Goal: Task Accomplishment & Management: Manage account settings

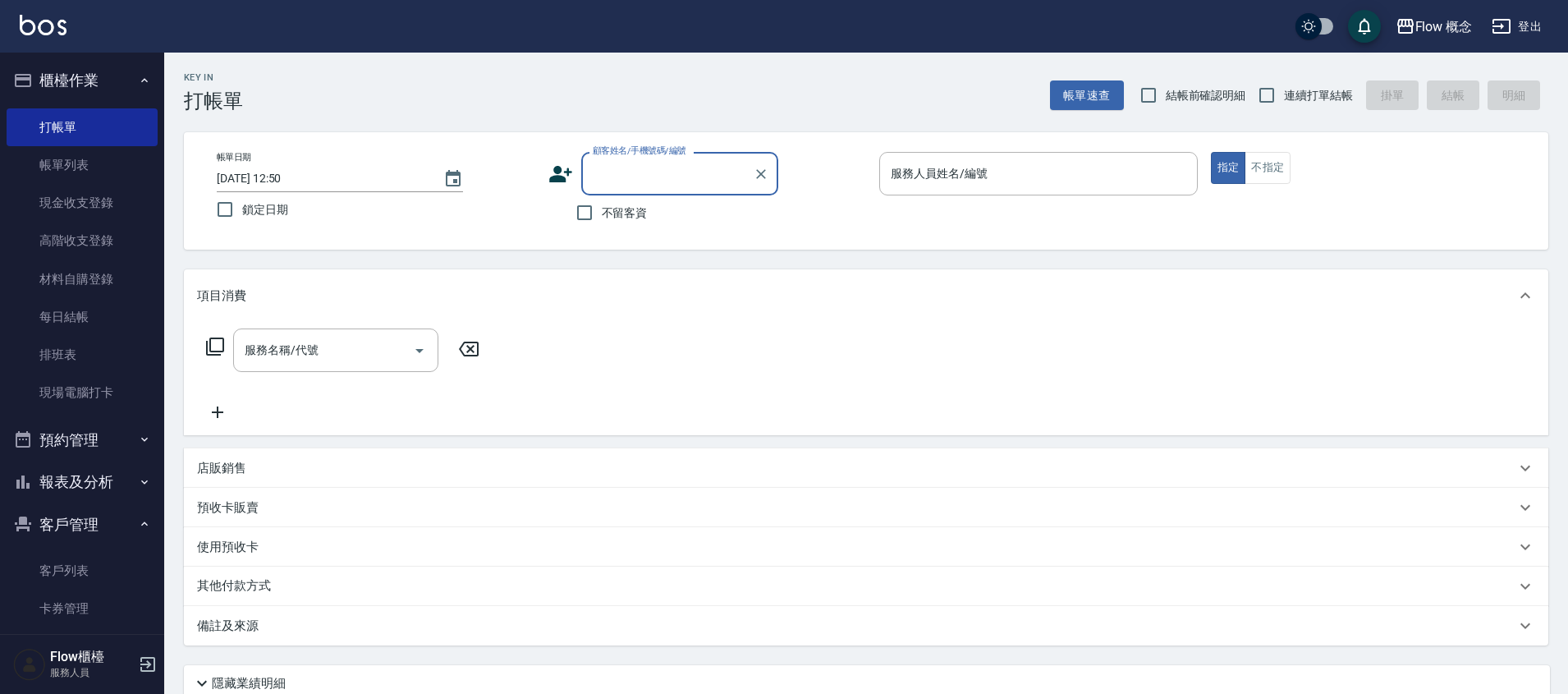
scroll to position [100, 0]
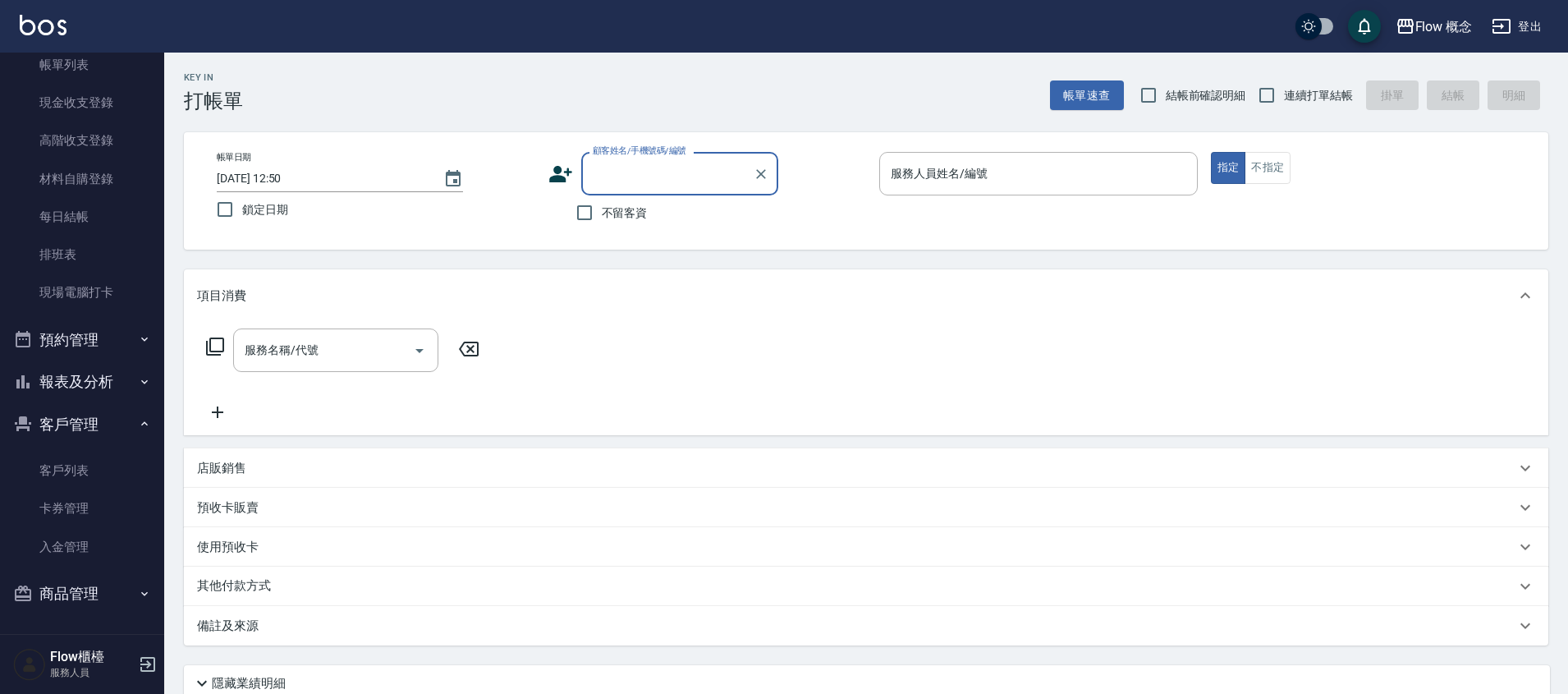
click at [68, 602] on button "商品管理" at bounding box center [81, 594] width 151 height 43
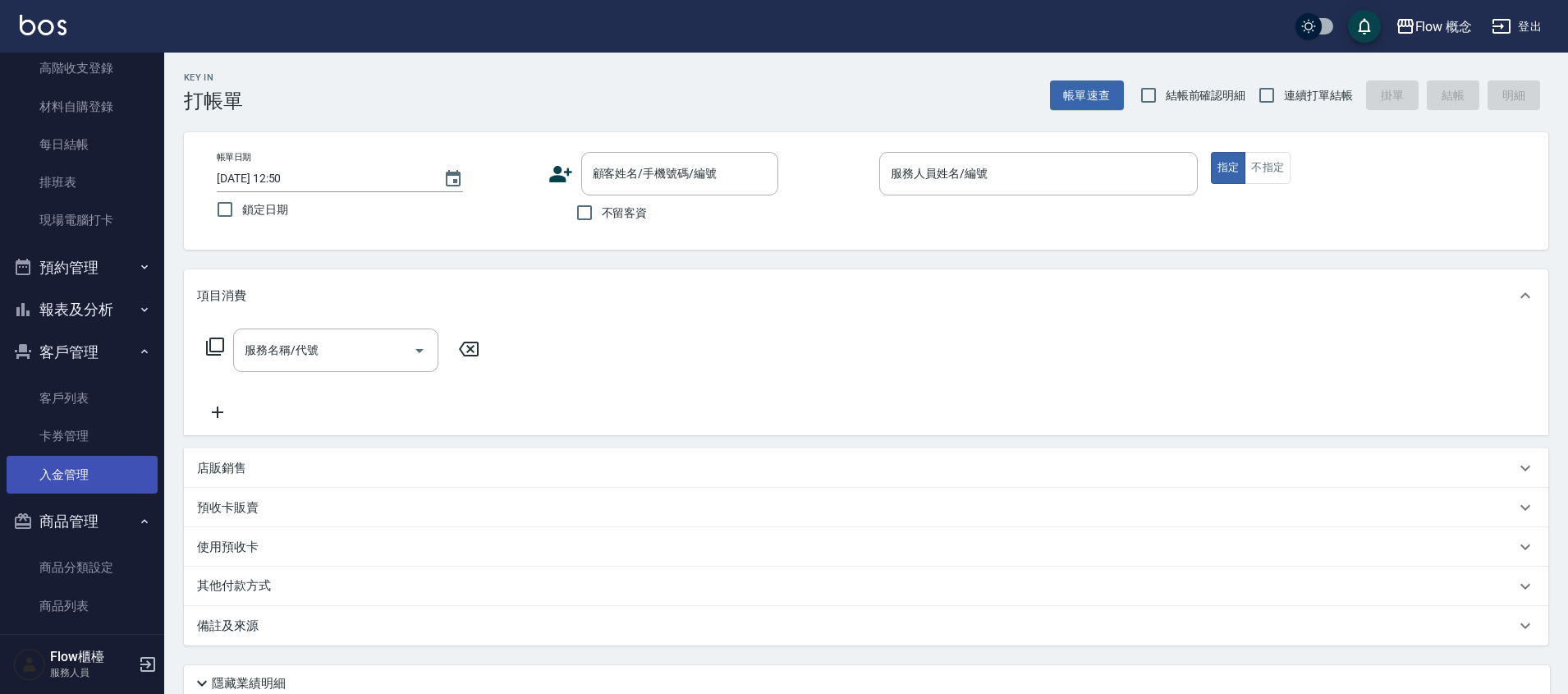
scroll to position [190, 0]
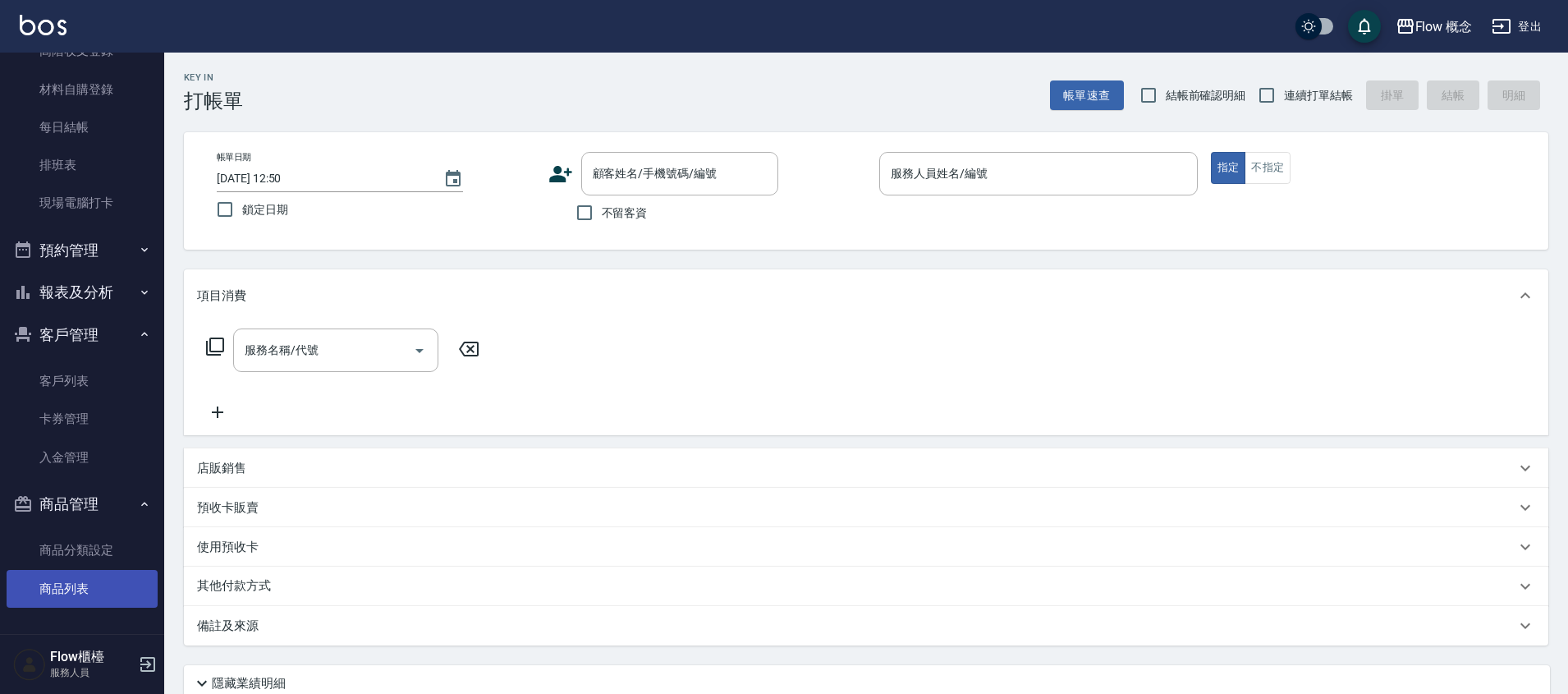
click at [86, 587] on link "商品列表" at bounding box center [81, 588] width 151 height 38
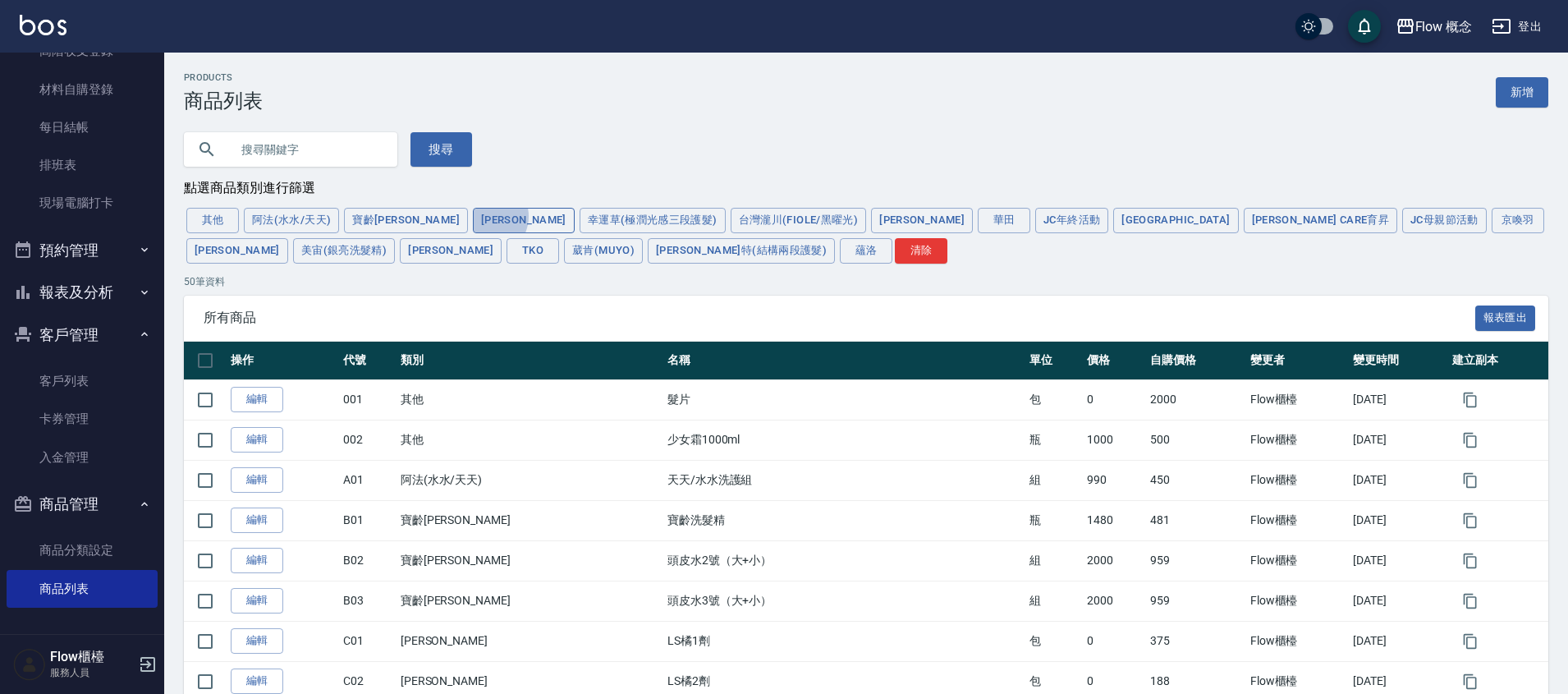
click at [473, 218] on button "晨宏" at bounding box center [524, 220] width 102 height 25
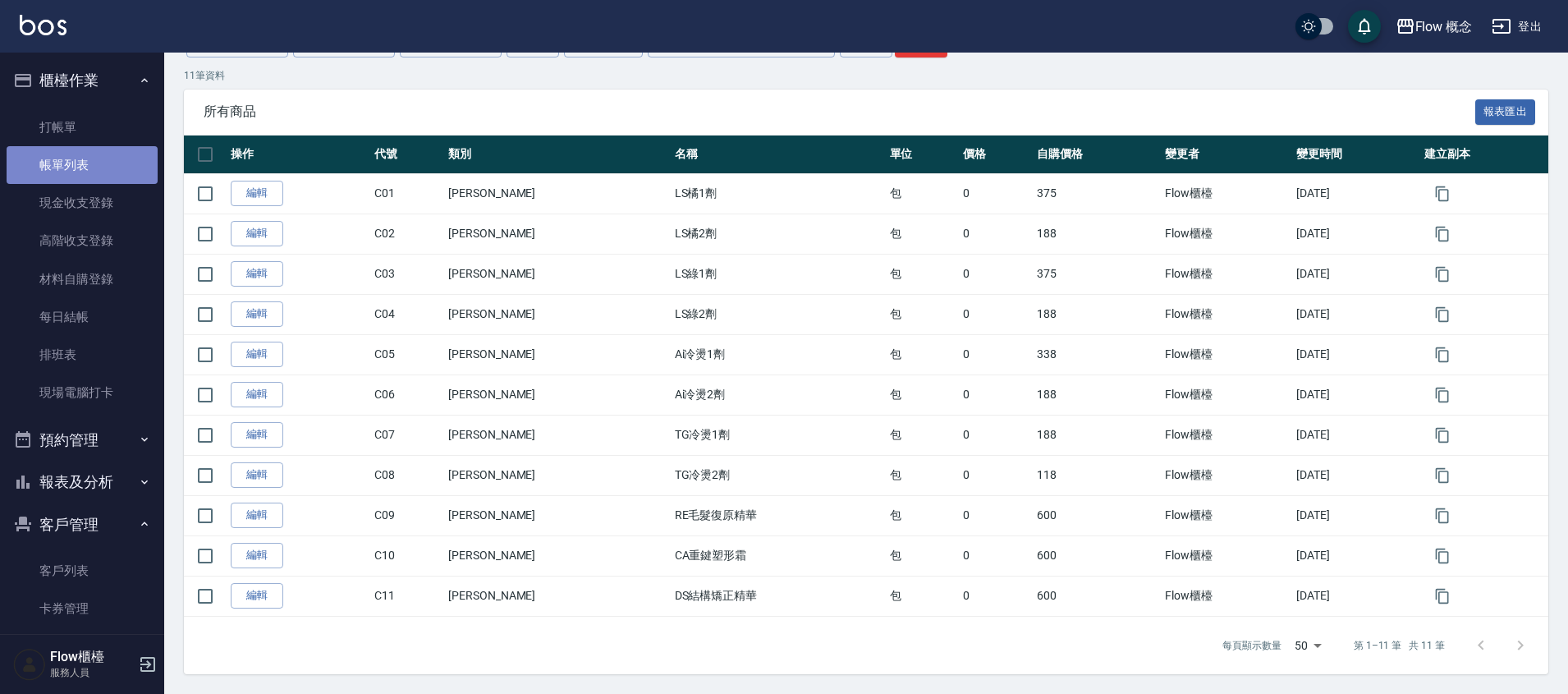
click at [88, 176] on link "帳單列表" at bounding box center [81, 165] width 151 height 38
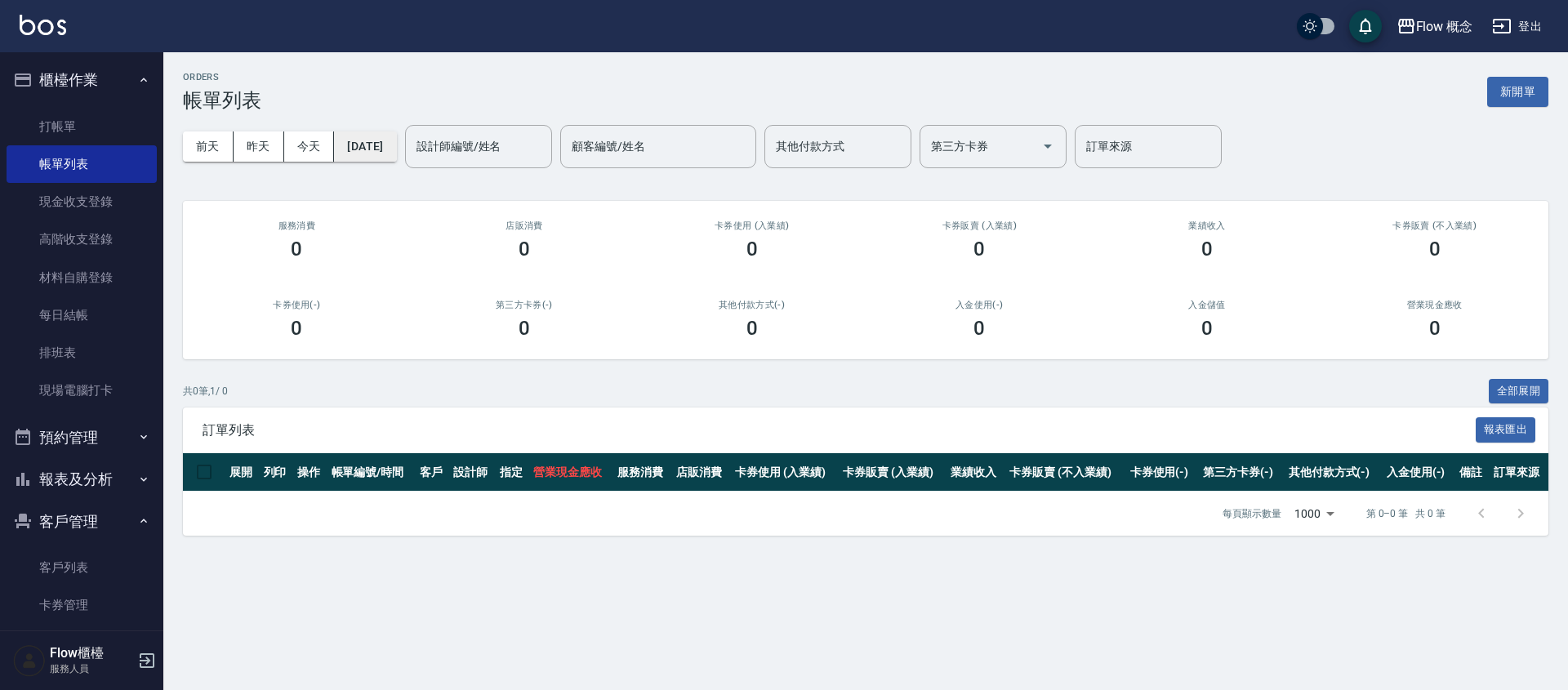
click at [387, 156] on button "[DATE]" at bounding box center [366, 147] width 62 height 30
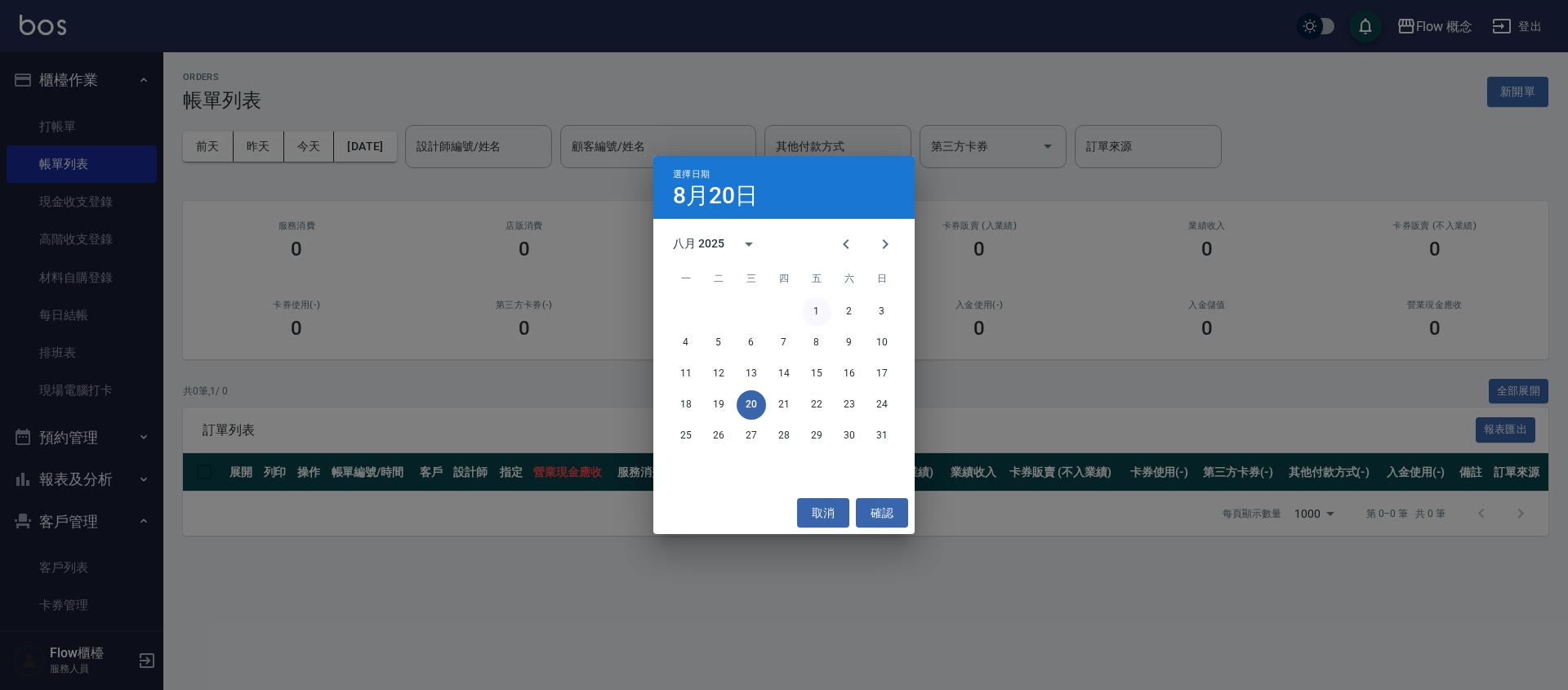
click at [824, 317] on button "1" at bounding box center [816, 311] width 29 height 29
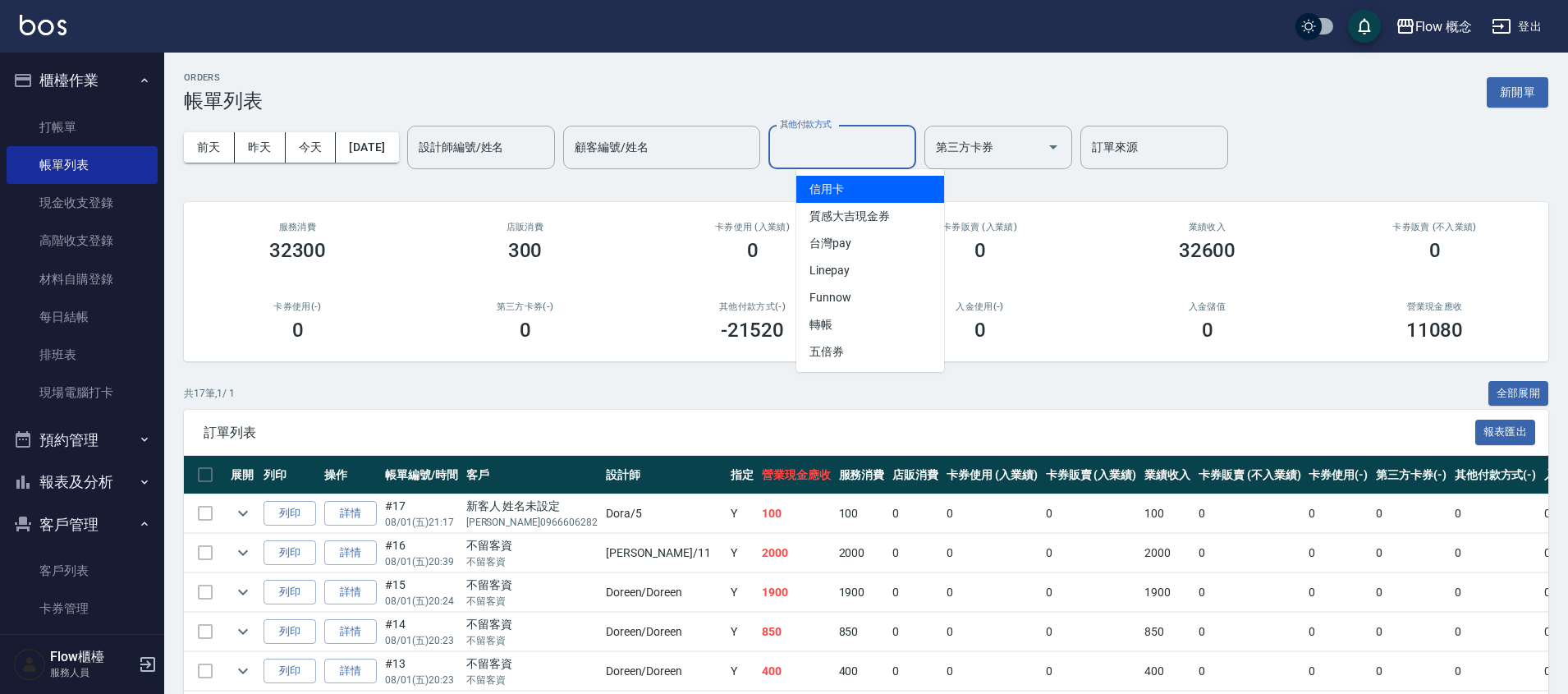
click at [840, 148] on input "其他付款方式" at bounding box center [842, 148] width 133 height 29
click at [849, 185] on span "信用卡" at bounding box center [870, 190] width 148 height 27
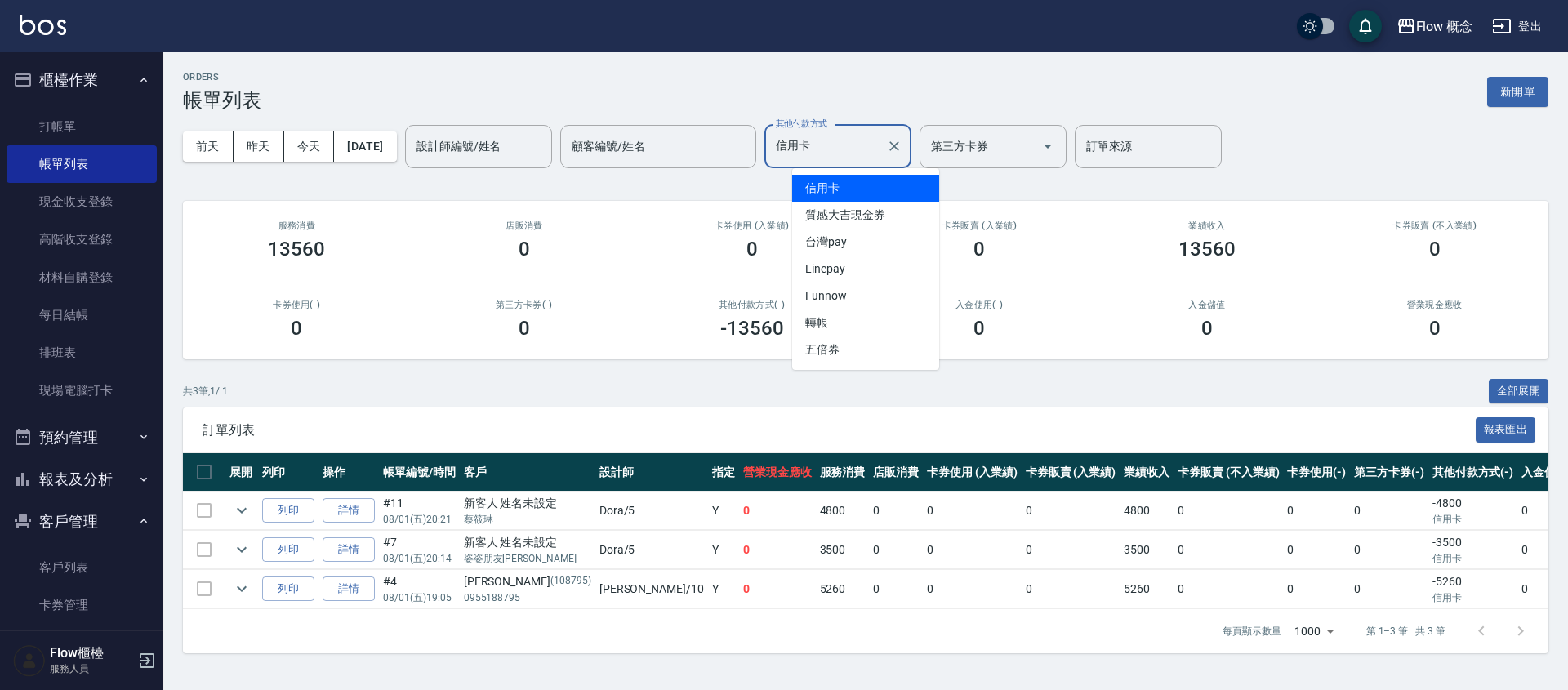
click at [844, 145] on input "信用卡" at bounding box center [825, 147] width 108 height 28
click at [845, 234] on span "台灣pay" at bounding box center [865, 242] width 147 height 27
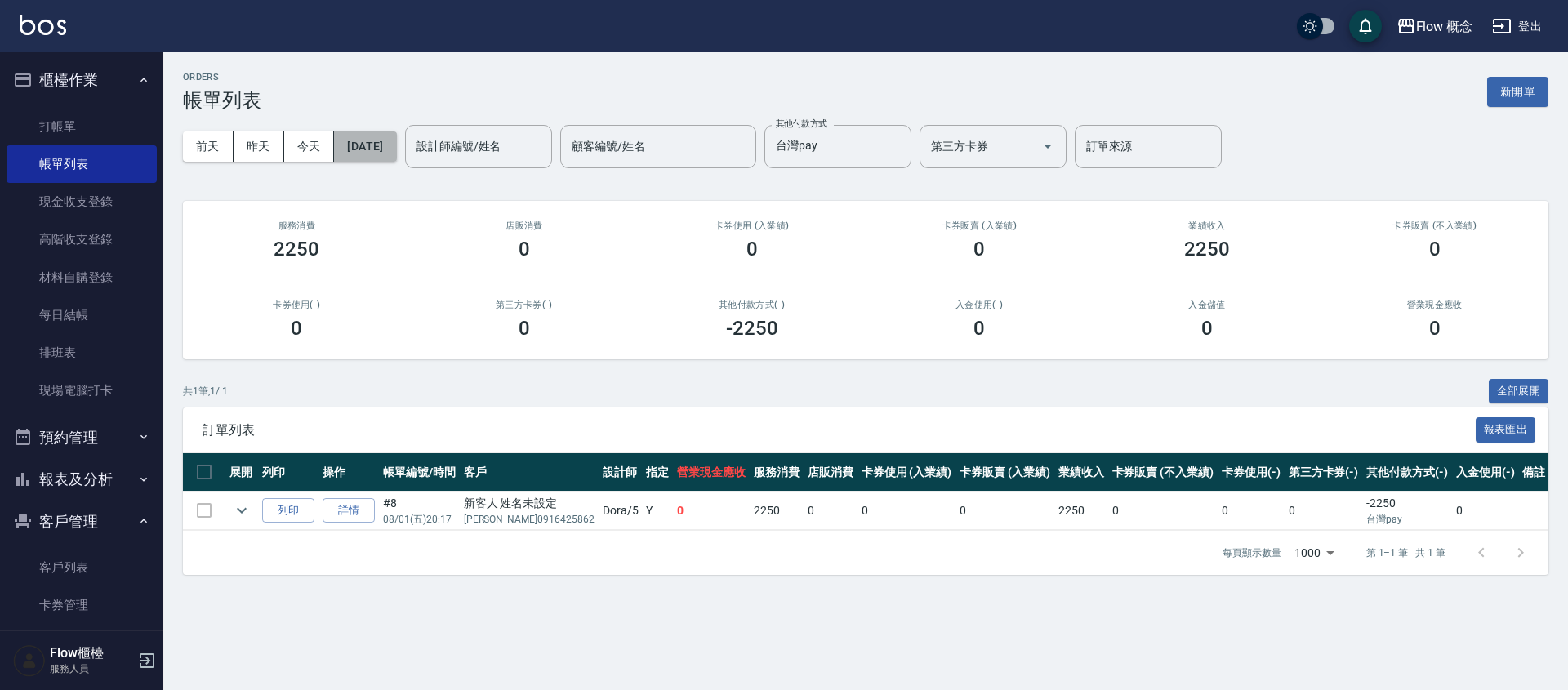
click at [396, 147] on button "[DATE]" at bounding box center [366, 147] width 62 height 30
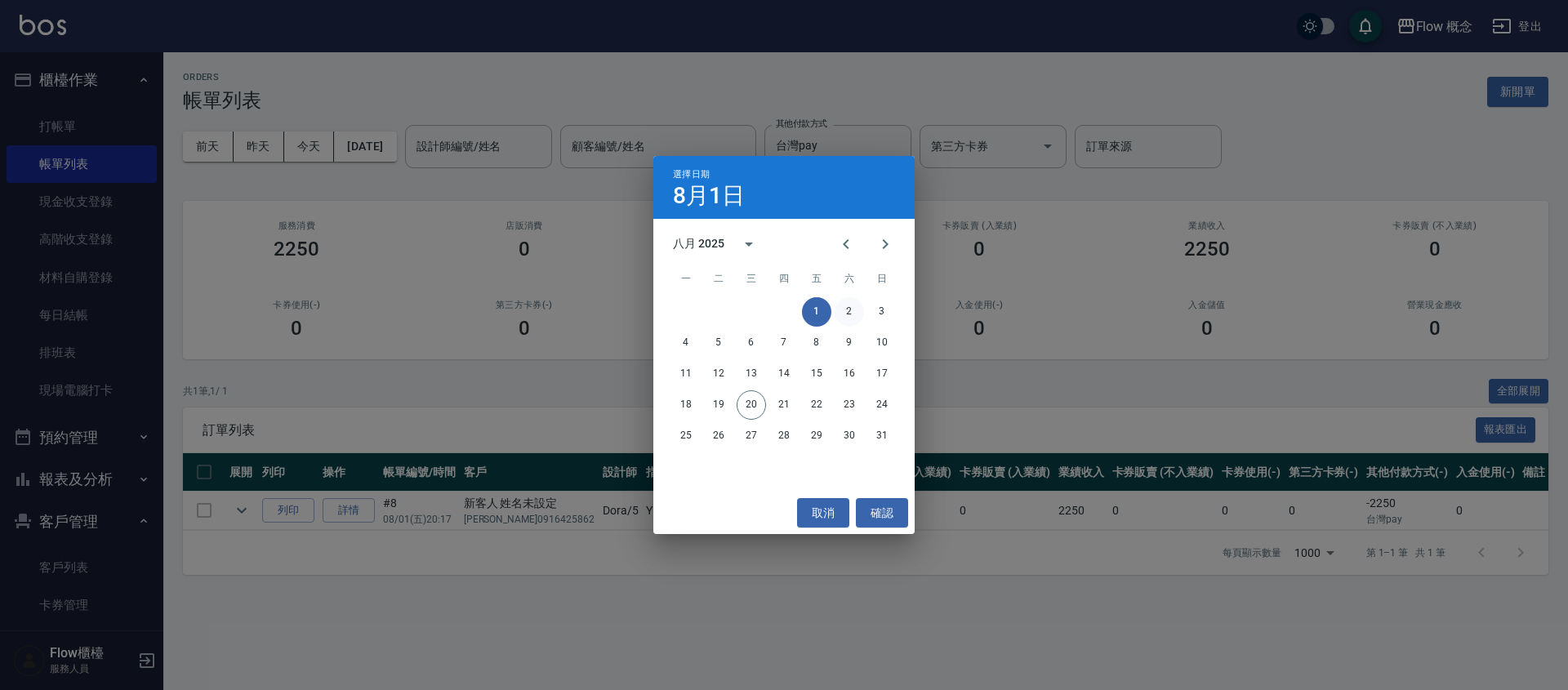
click at [841, 308] on button "2" at bounding box center [848, 311] width 29 height 29
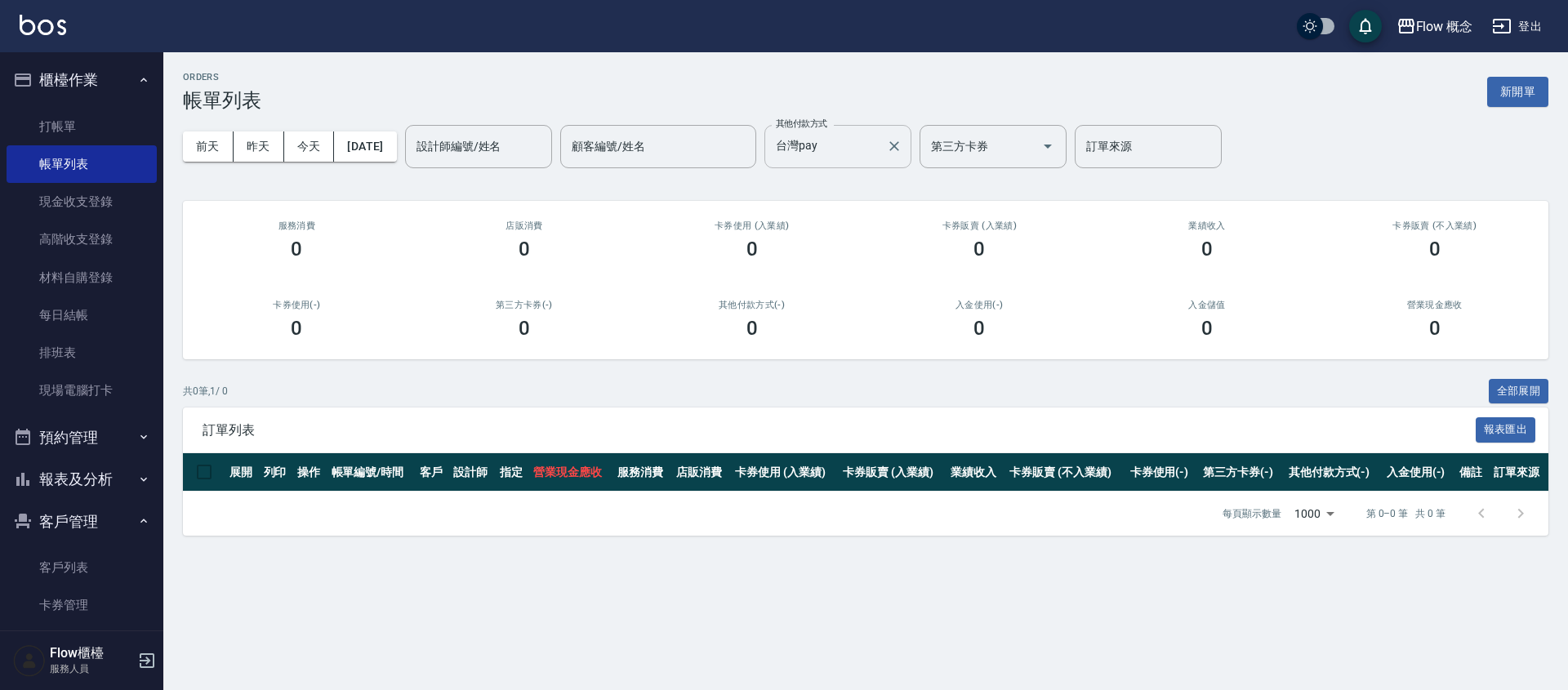
click at [845, 149] on input "台灣pay" at bounding box center [825, 147] width 108 height 28
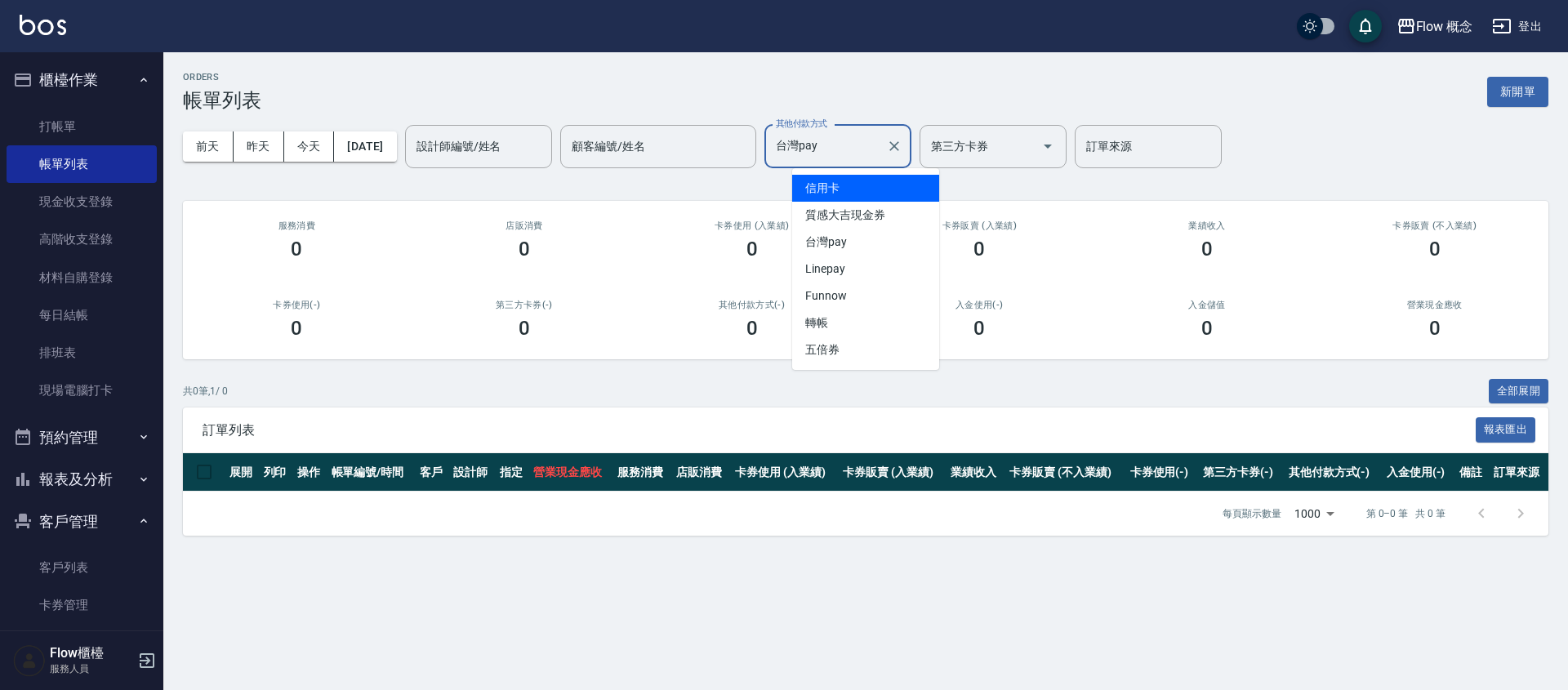
click at [851, 188] on span "信用卡" at bounding box center [865, 189] width 147 height 27
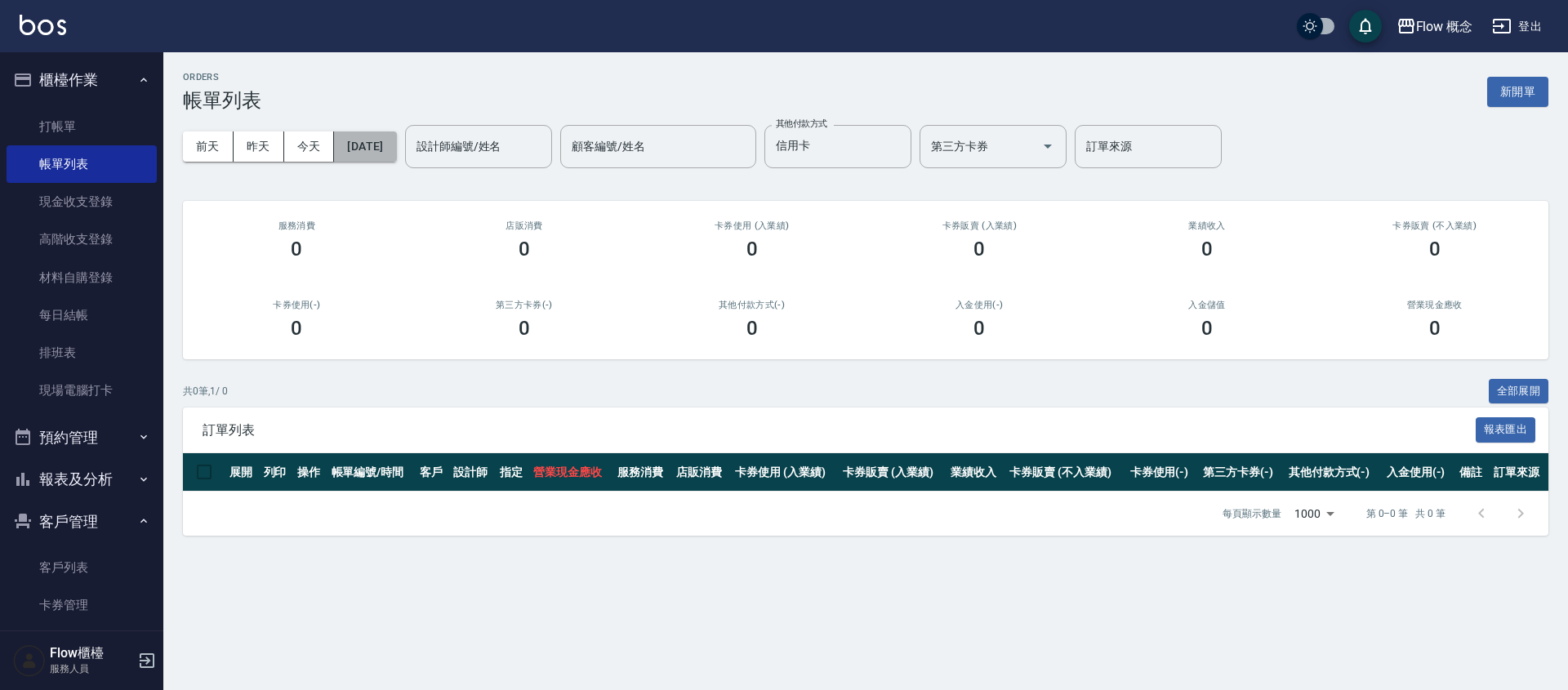
click at [396, 152] on button "[DATE]" at bounding box center [366, 147] width 62 height 30
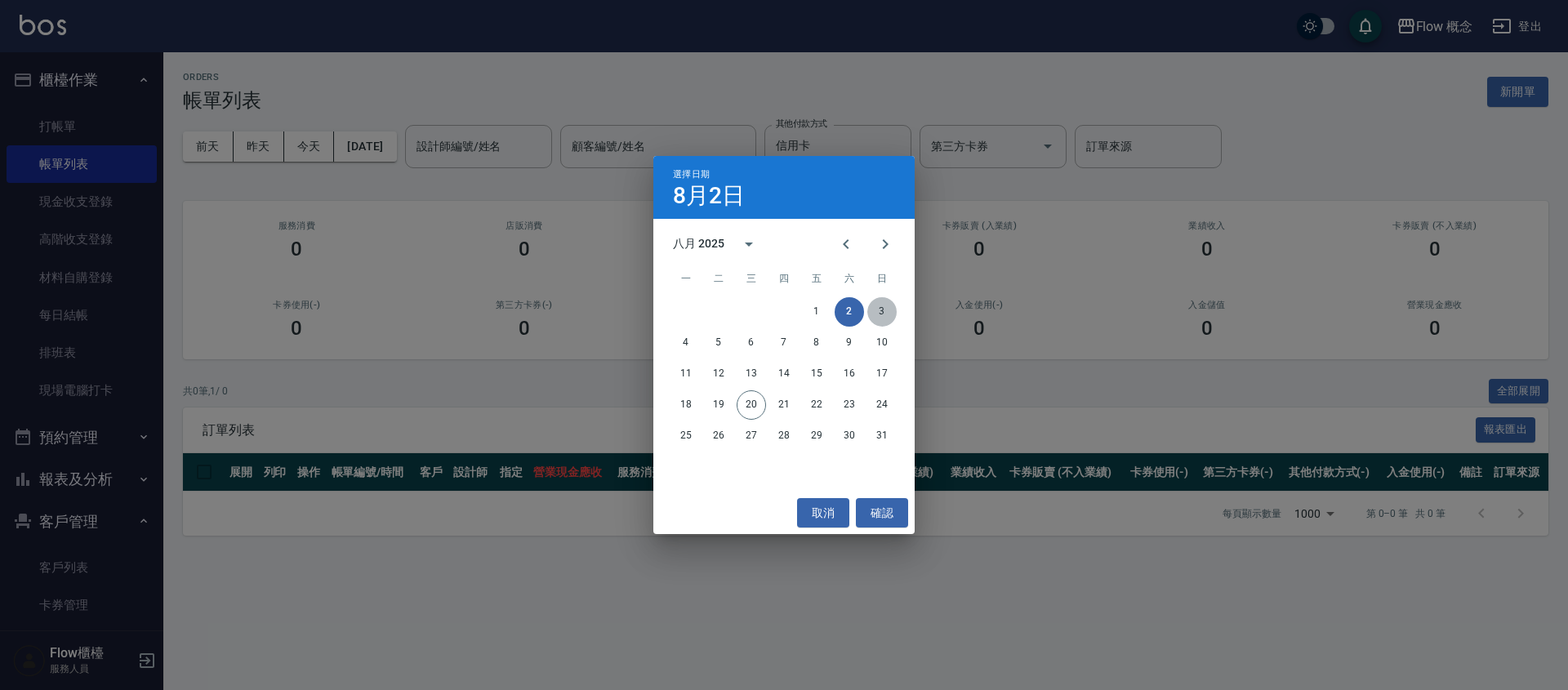
click at [879, 313] on button "3" at bounding box center [881, 311] width 29 height 29
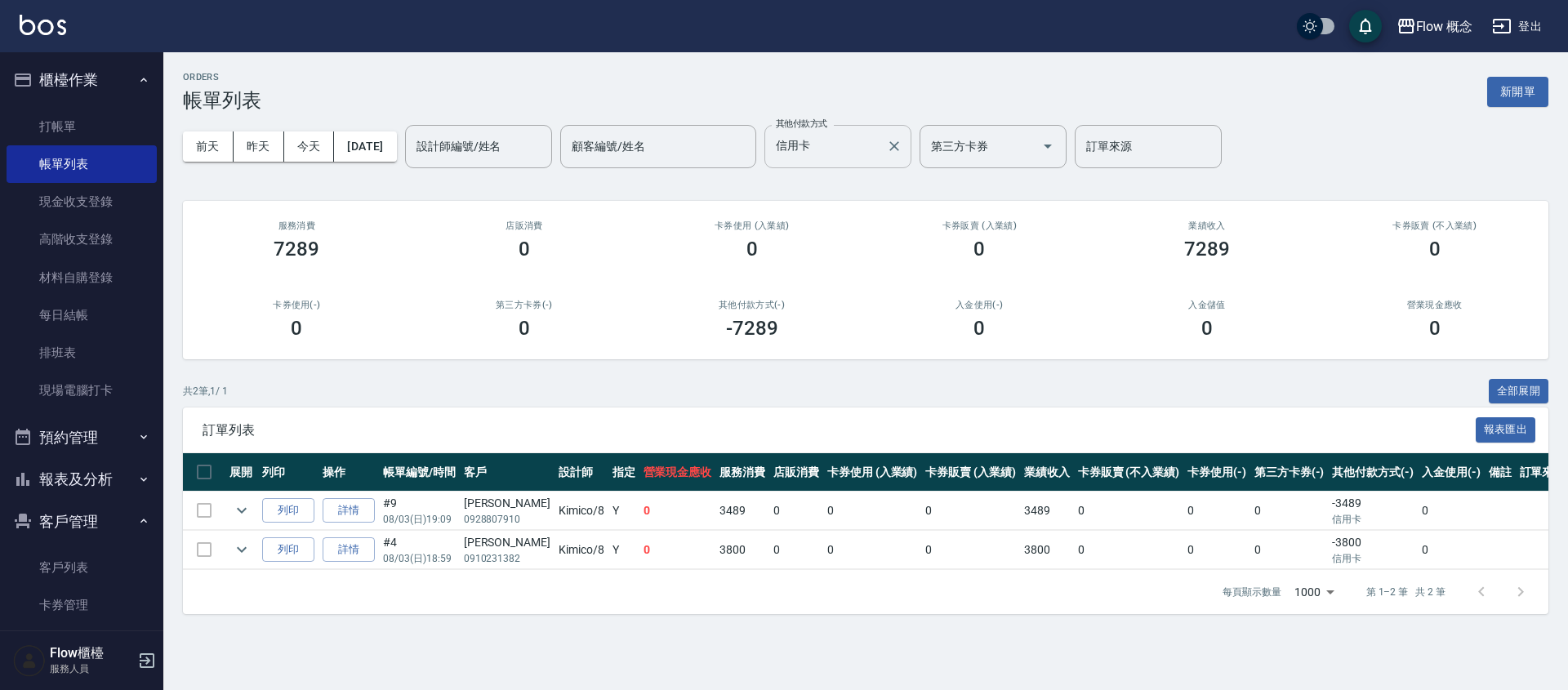
click at [856, 135] on input "信用卡" at bounding box center [825, 147] width 108 height 28
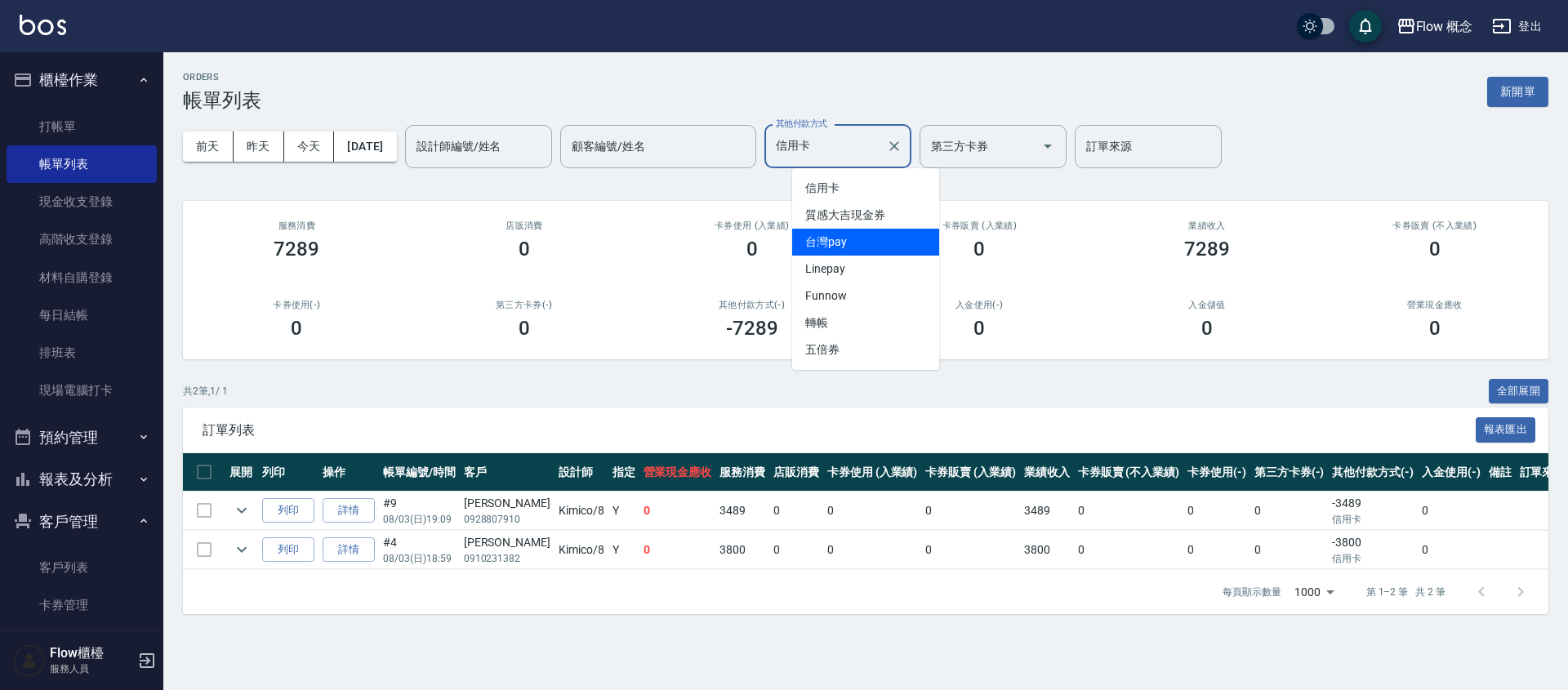
click at [844, 245] on span "台灣pay" at bounding box center [865, 242] width 147 height 27
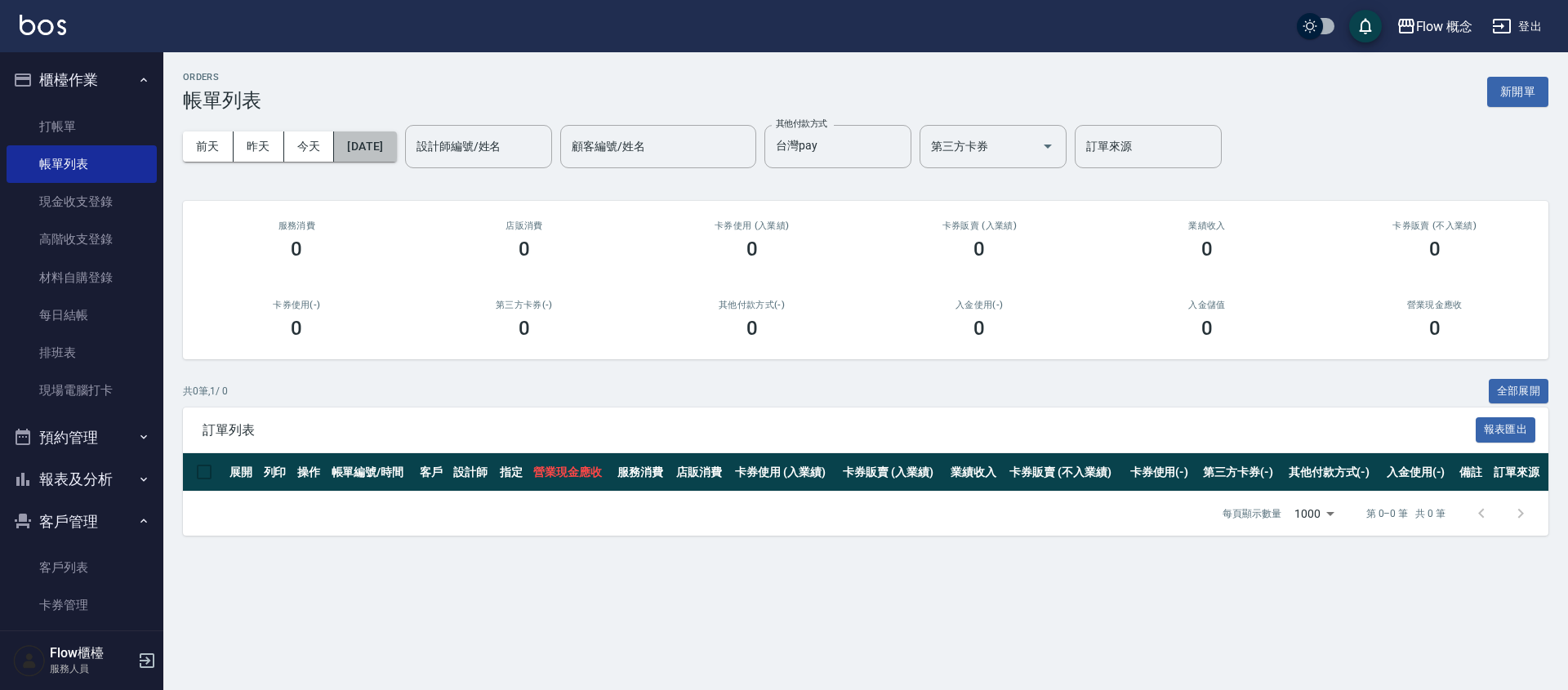
click at [371, 150] on button "[DATE]" at bounding box center [366, 147] width 62 height 30
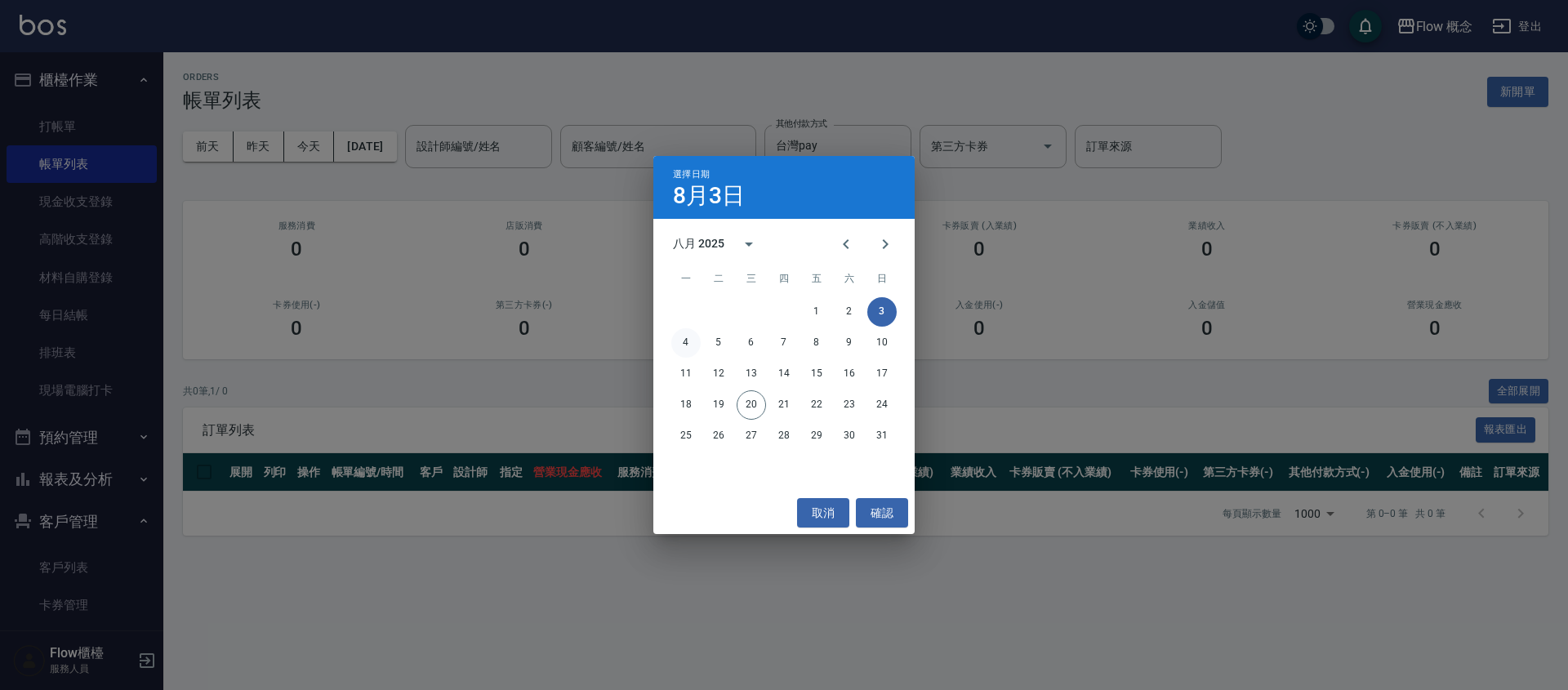
click at [688, 342] on button "4" at bounding box center [686, 342] width 29 height 29
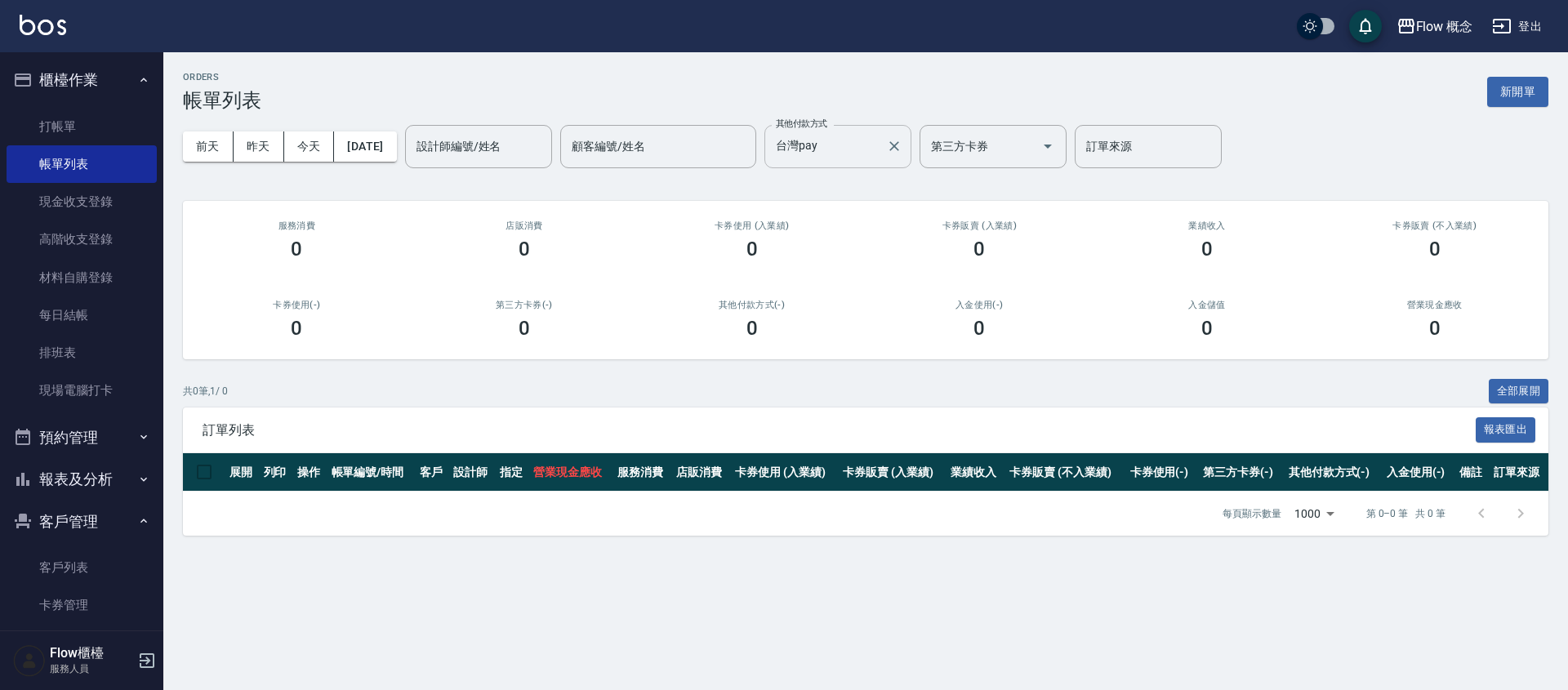
click at [862, 145] on input "台灣pay" at bounding box center [825, 147] width 108 height 28
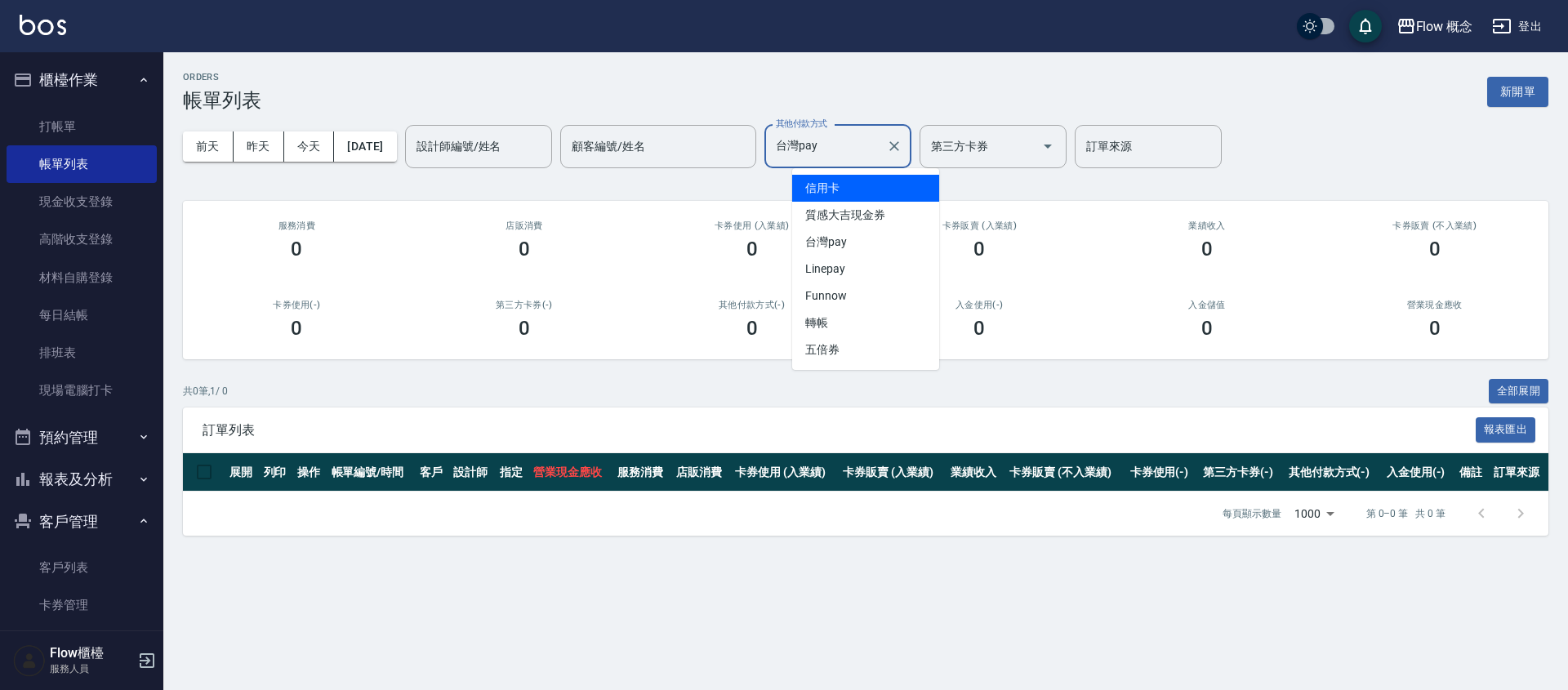
click at [834, 188] on span "信用卡" at bounding box center [865, 189] width 147 height 27
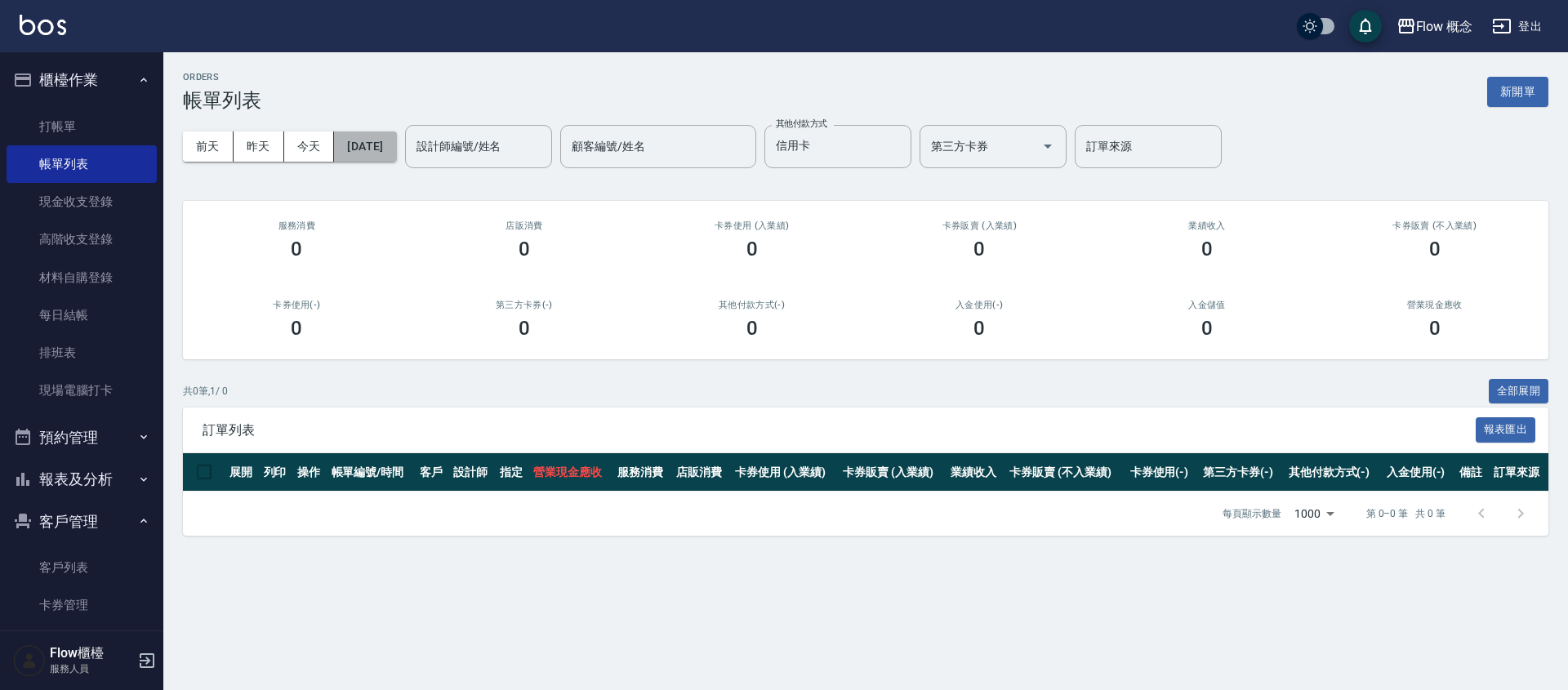
click at [396, 140] on button "[DATE]" at bounding box center [366, 147] width 62 height 30
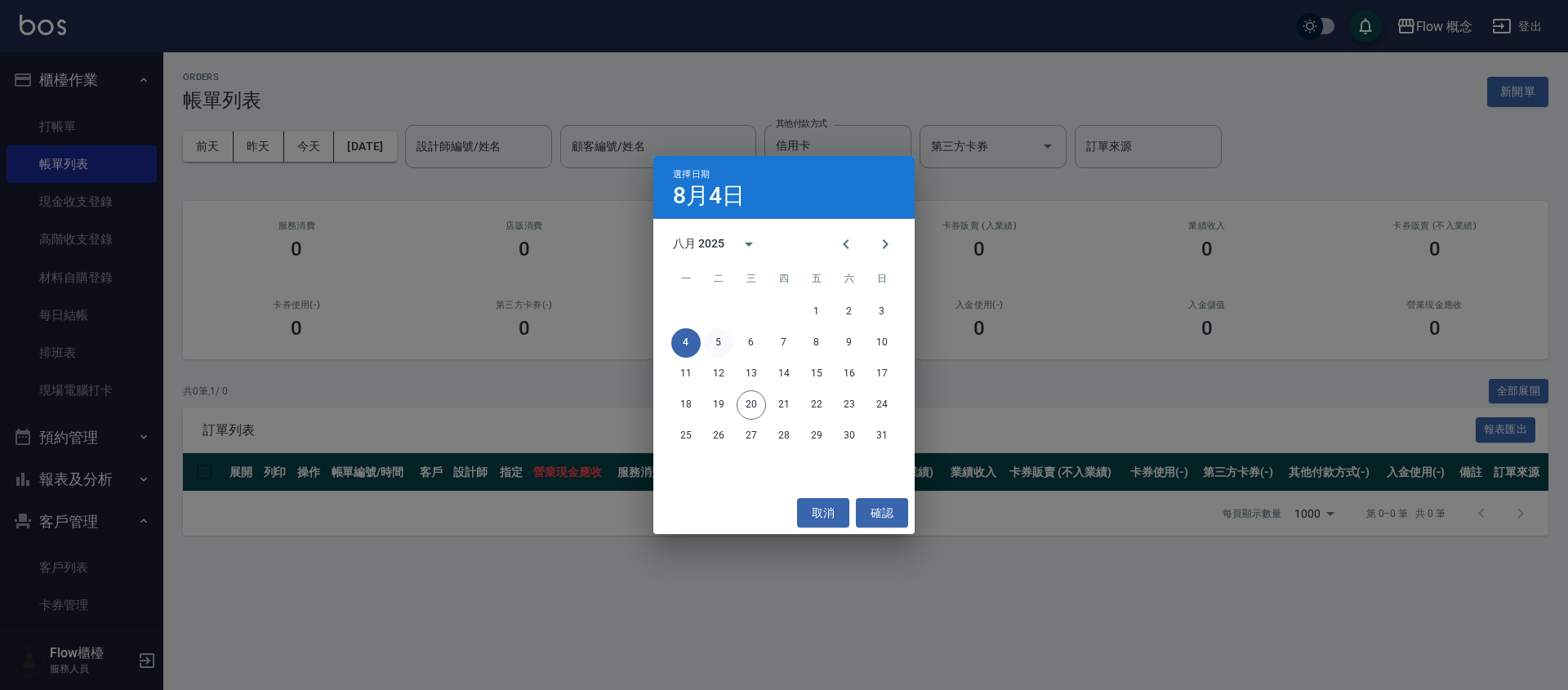
click at [715, 349] on button "5" at bounding box center [719, 342] width 29 height 29
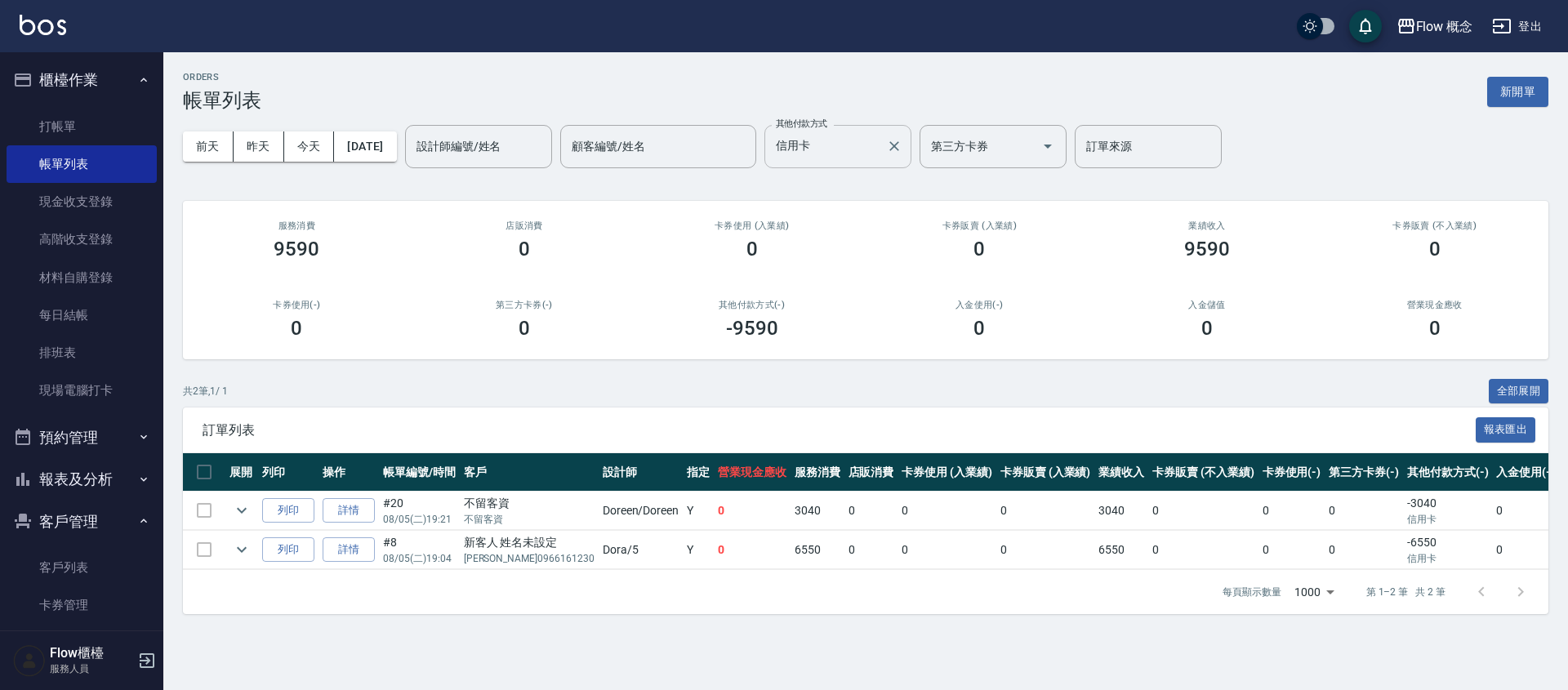
click at [840, 132] on input "信用卡" at bounding box center [825, 147] width 108 height 28
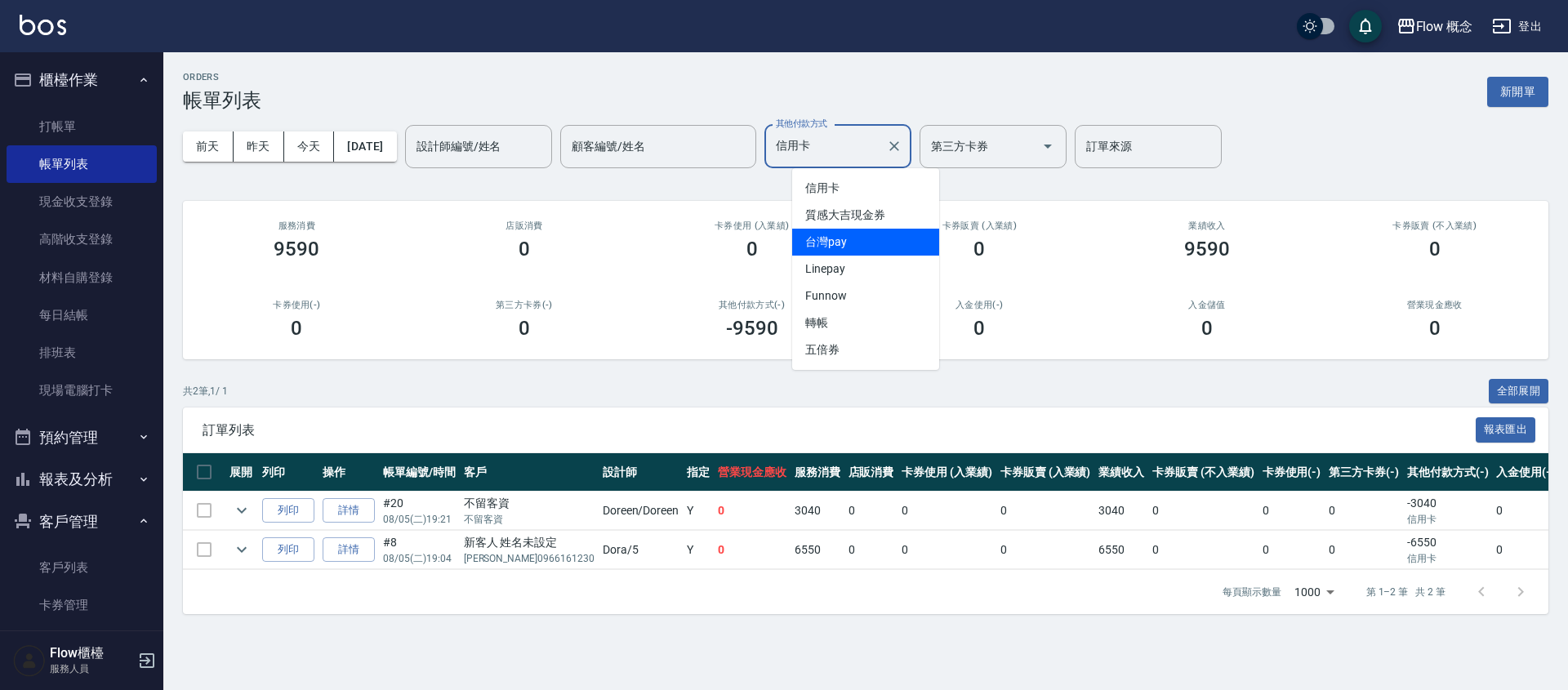
click at [840, 245] on span "台灣pay" at bounding box center [865, 242] width 147 height 27
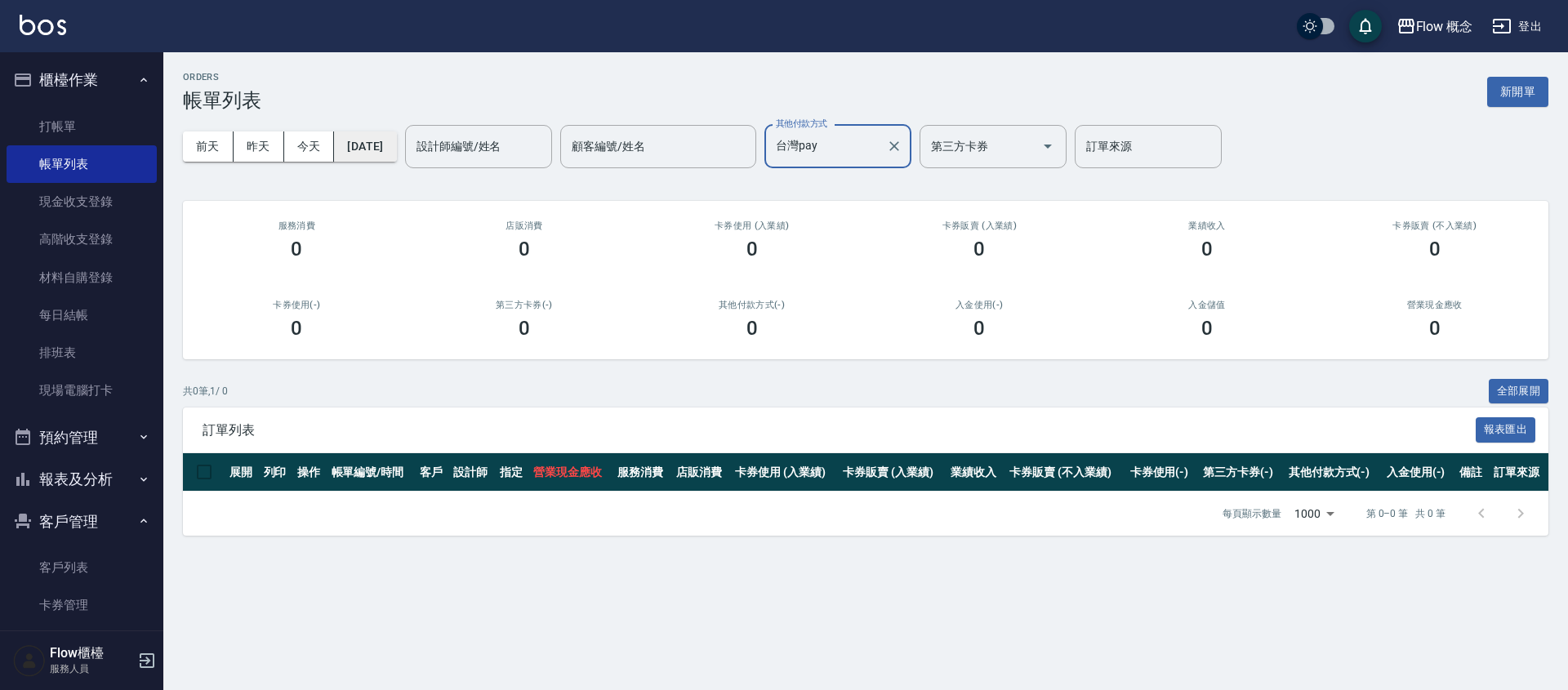
click at [396, 148] on button "[DATE]" at bounding box center [366, 147] width 62 height 30
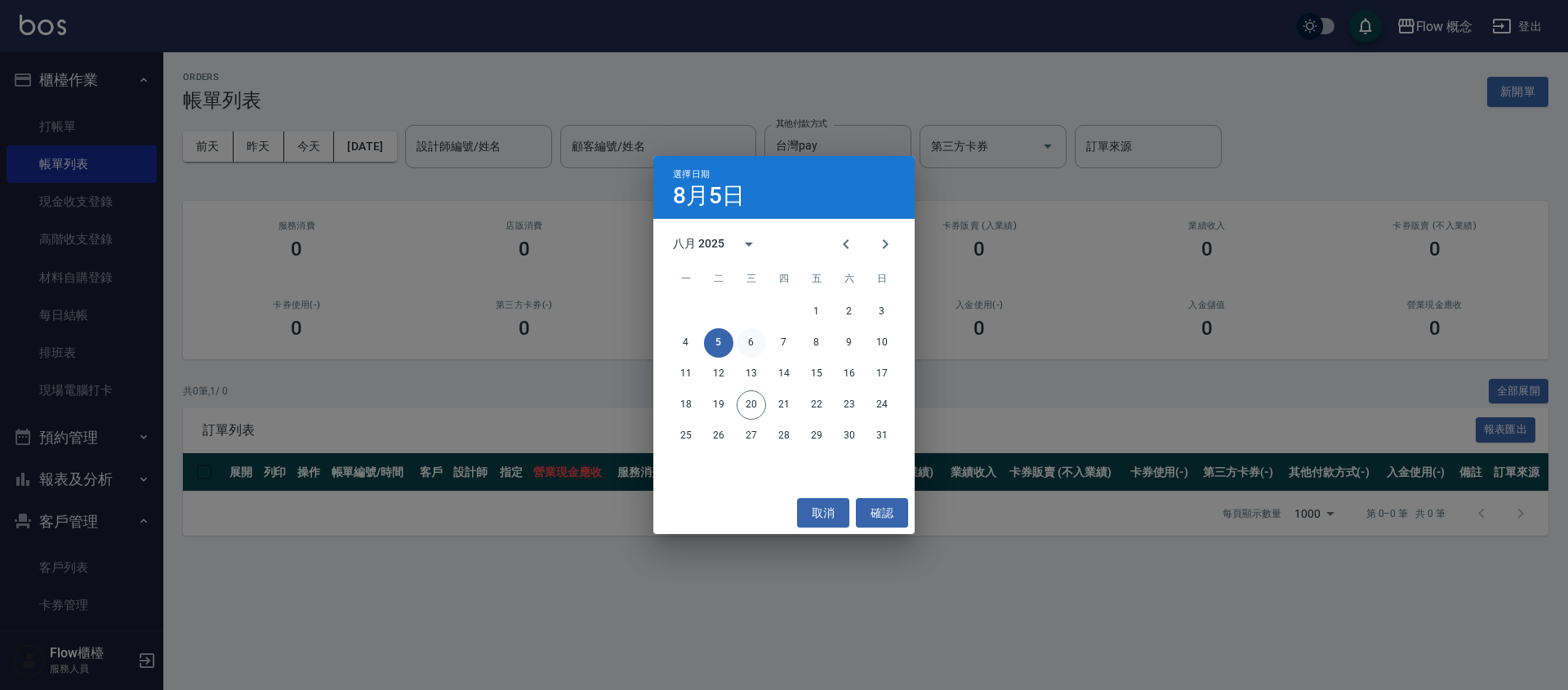
click at [752, 341] on button "6" at bounding box center [751, 342] width 29 height 29
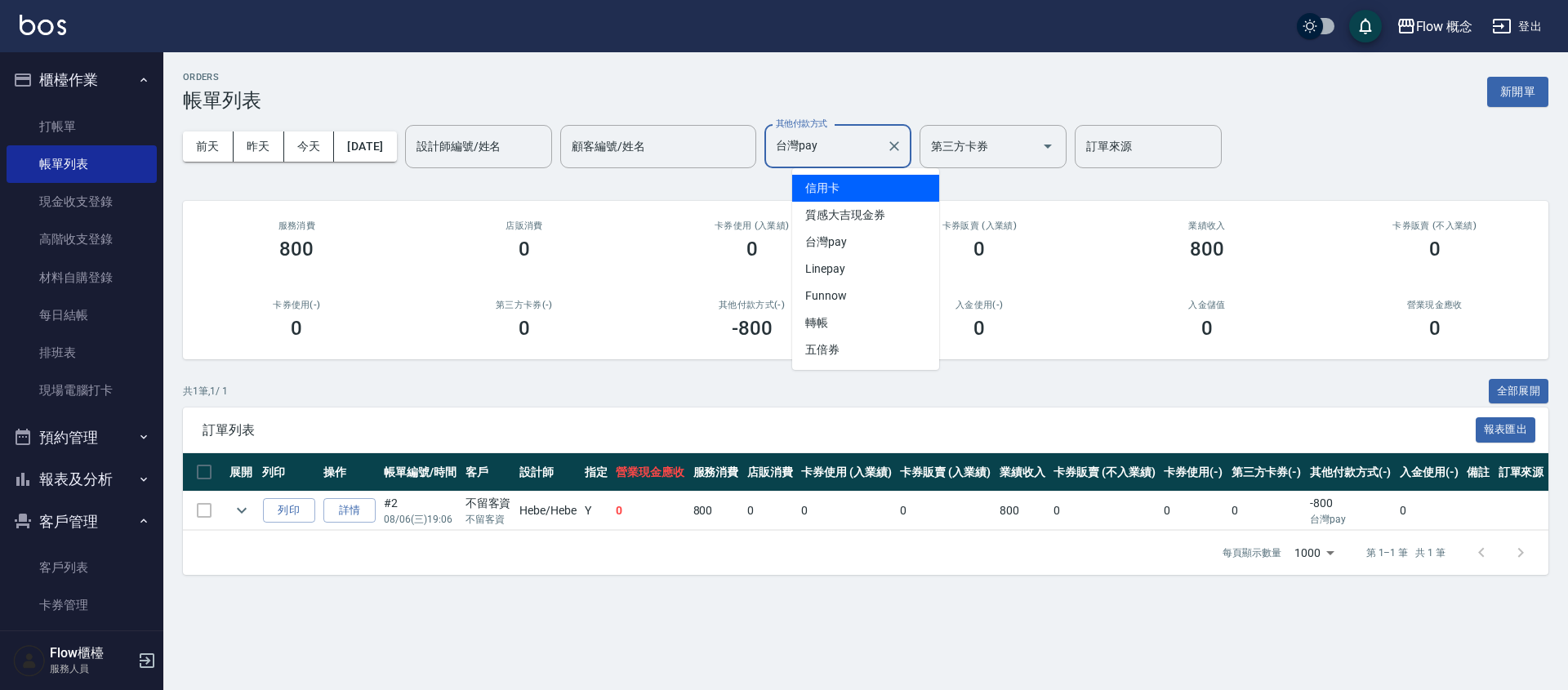
click at [853, 144] on input "台灣pay" at bounding box center [825, 147] width 108 height 28
click at [849, 185] on span "信用卡" at bounding box center [865, 189] width 147 height 27
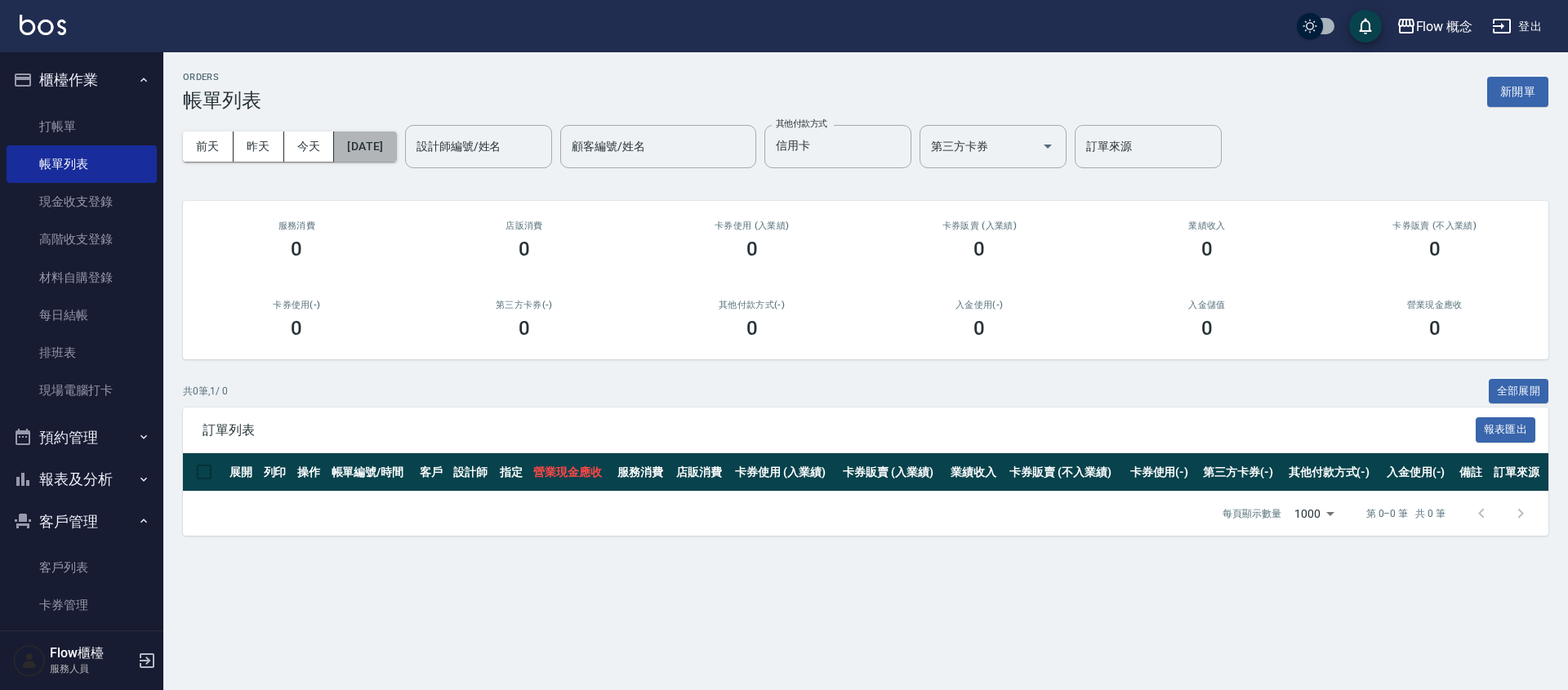
click at [396, 143] on button "[DATE]" at bounding box center [366, 147] width 62 height 30
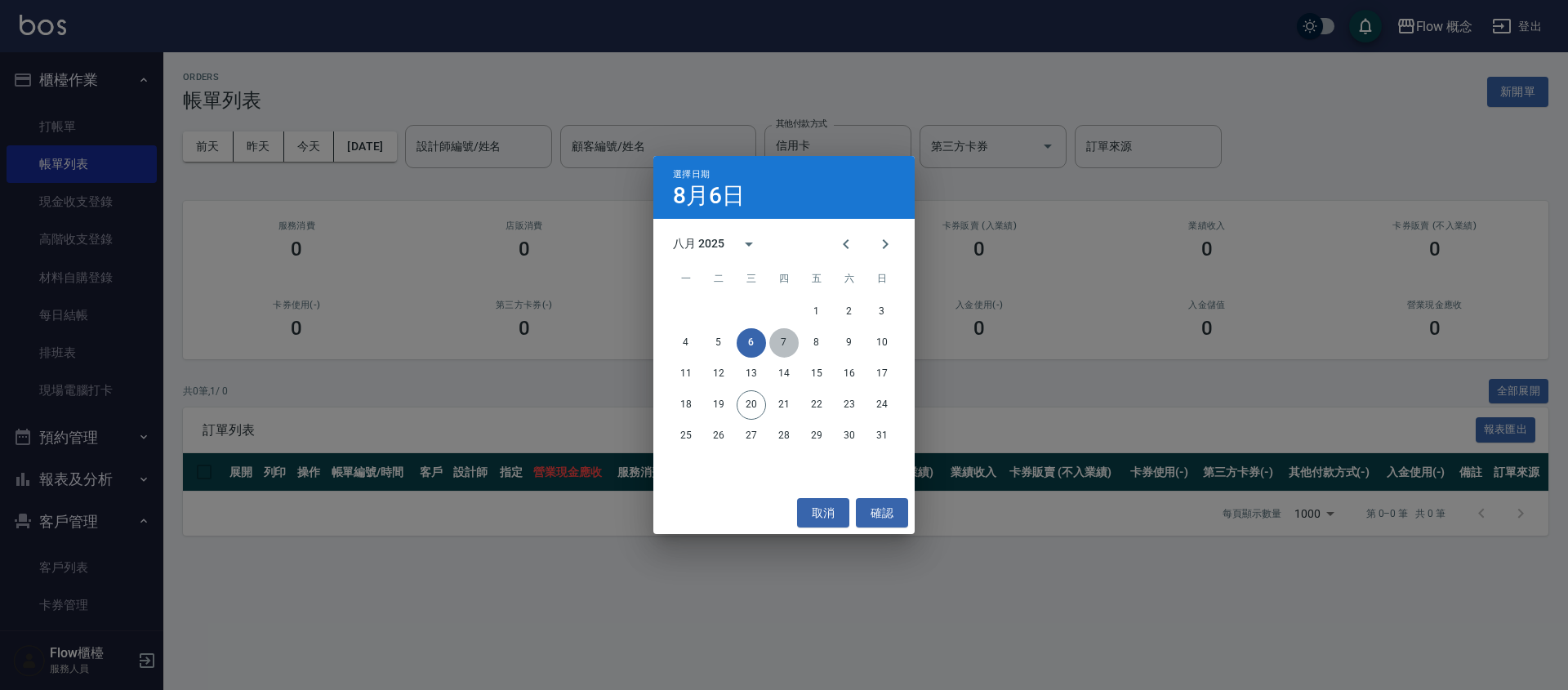
click at [776, 345] on button "7" at bounding box center [784, 342] width 29 height 29
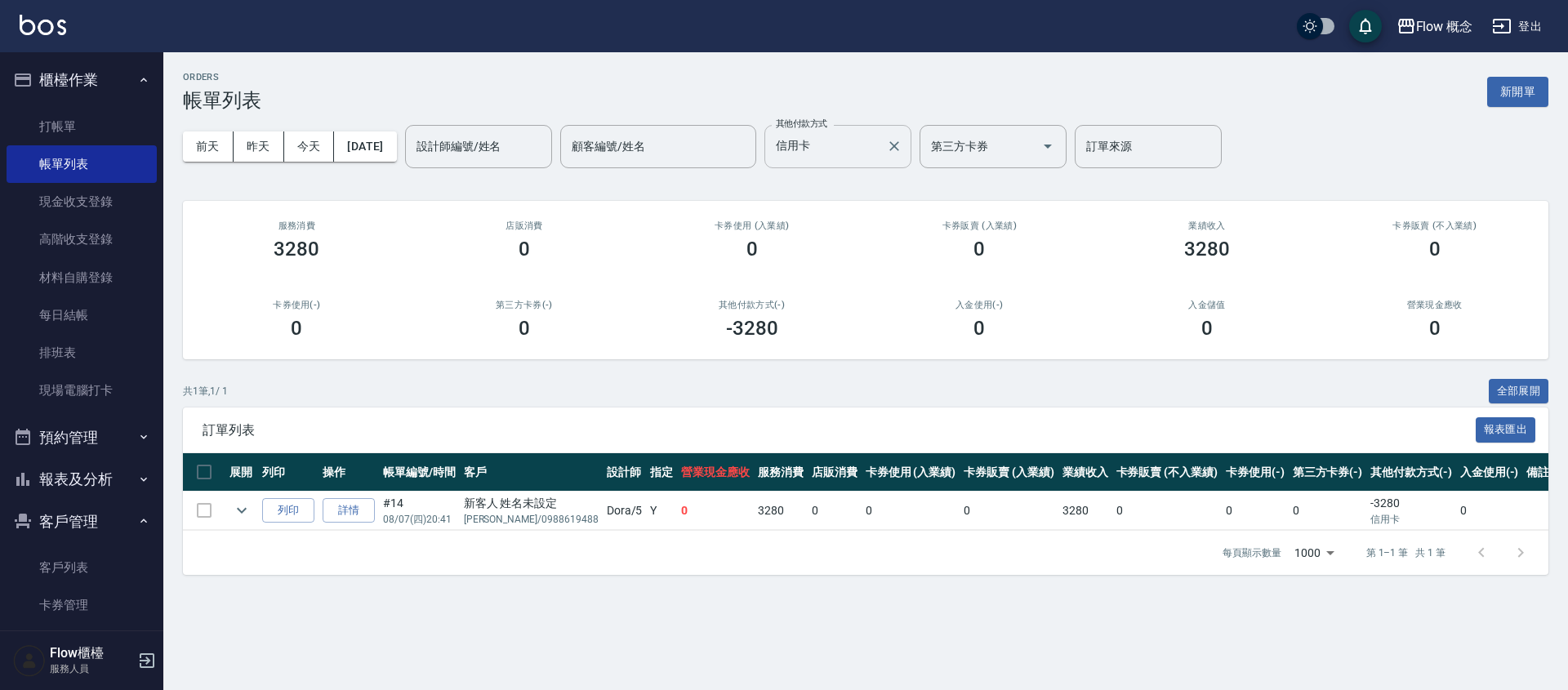
click at [851, 148] on input "信用卡" at bounding box center [825, 147] width 108 height 28
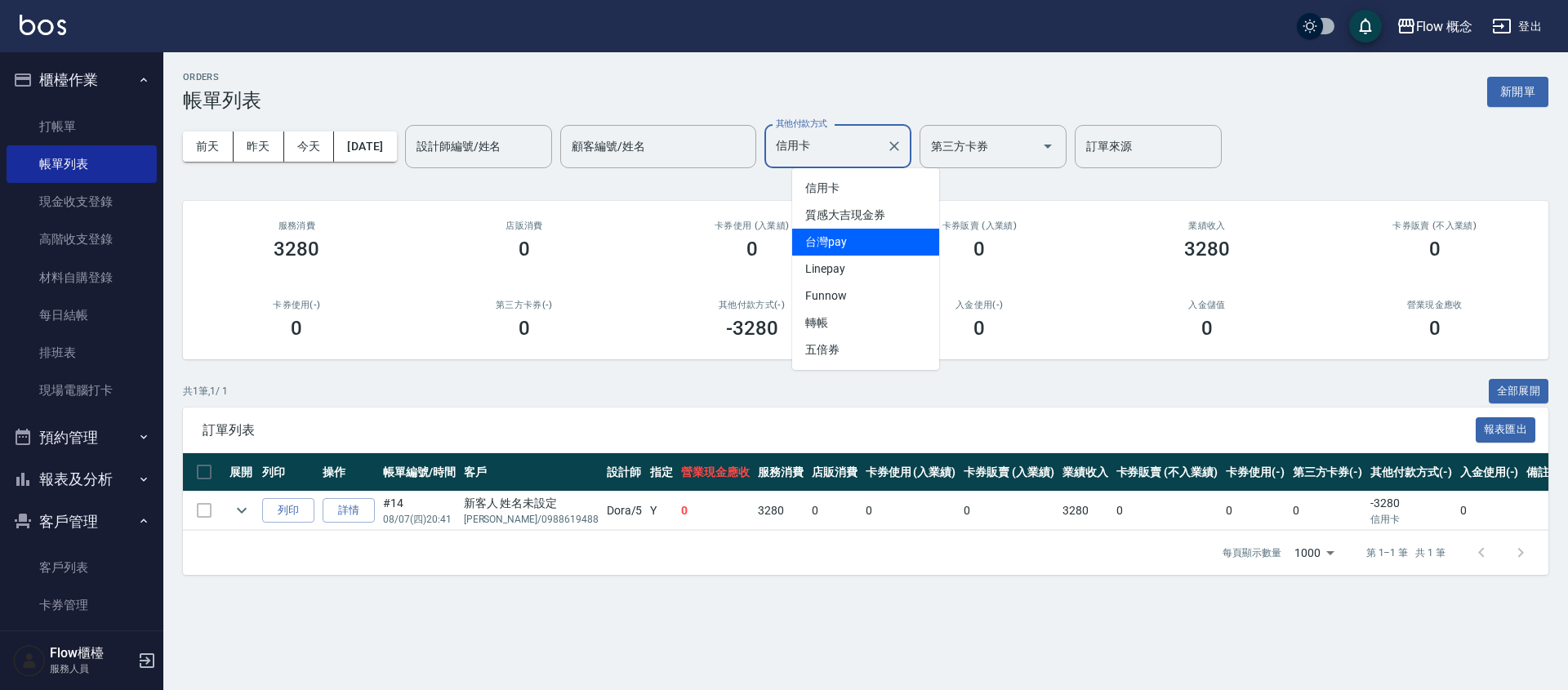
click at [843, 239] on span "台灣pay" at bounding box center [865, 242] width 147 height 27
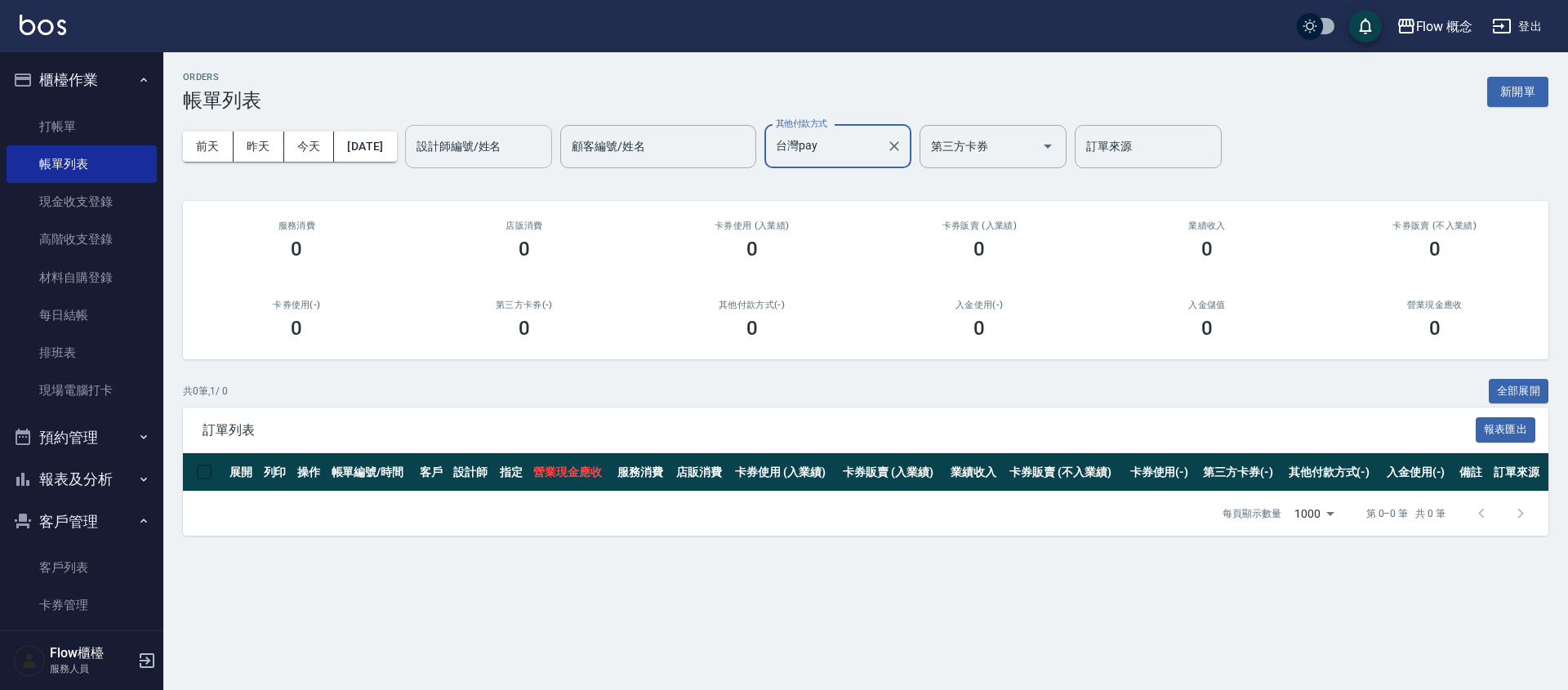
click at [432, 148] on div "設計師編號/姓名" at bounding box center [478, 146] width 147 height 44
click at [396, 148] on button "[DATE]" at bounding box center [366, 147] width 62 height 30
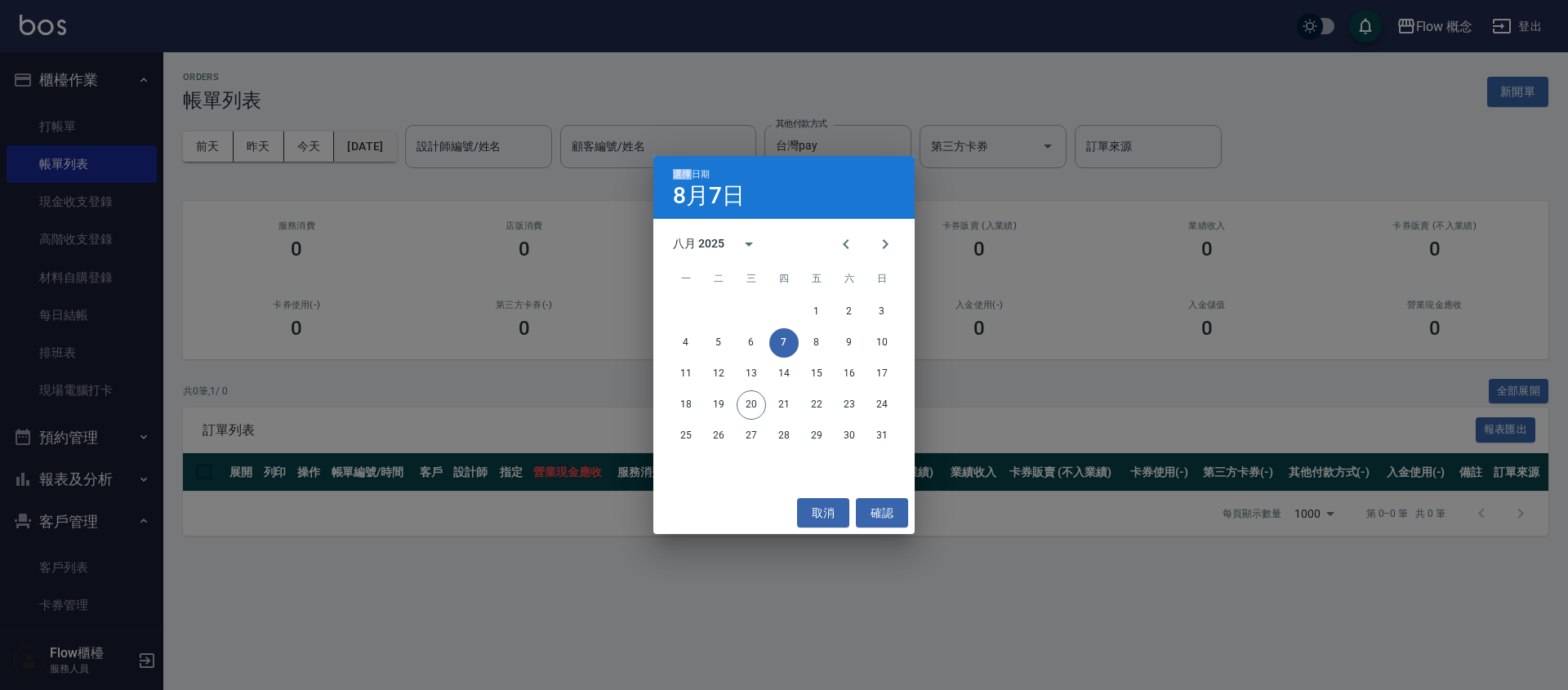
click at [424, 148] on div "選擇日期 8月7日 八月 2025 一 二 三 四 五 六 日 1 2 3 4 5 6 7 8 9 10 11 12 13 14 15 16 17 18 19…" at bounding box center [784, 345] width 1568 height 690
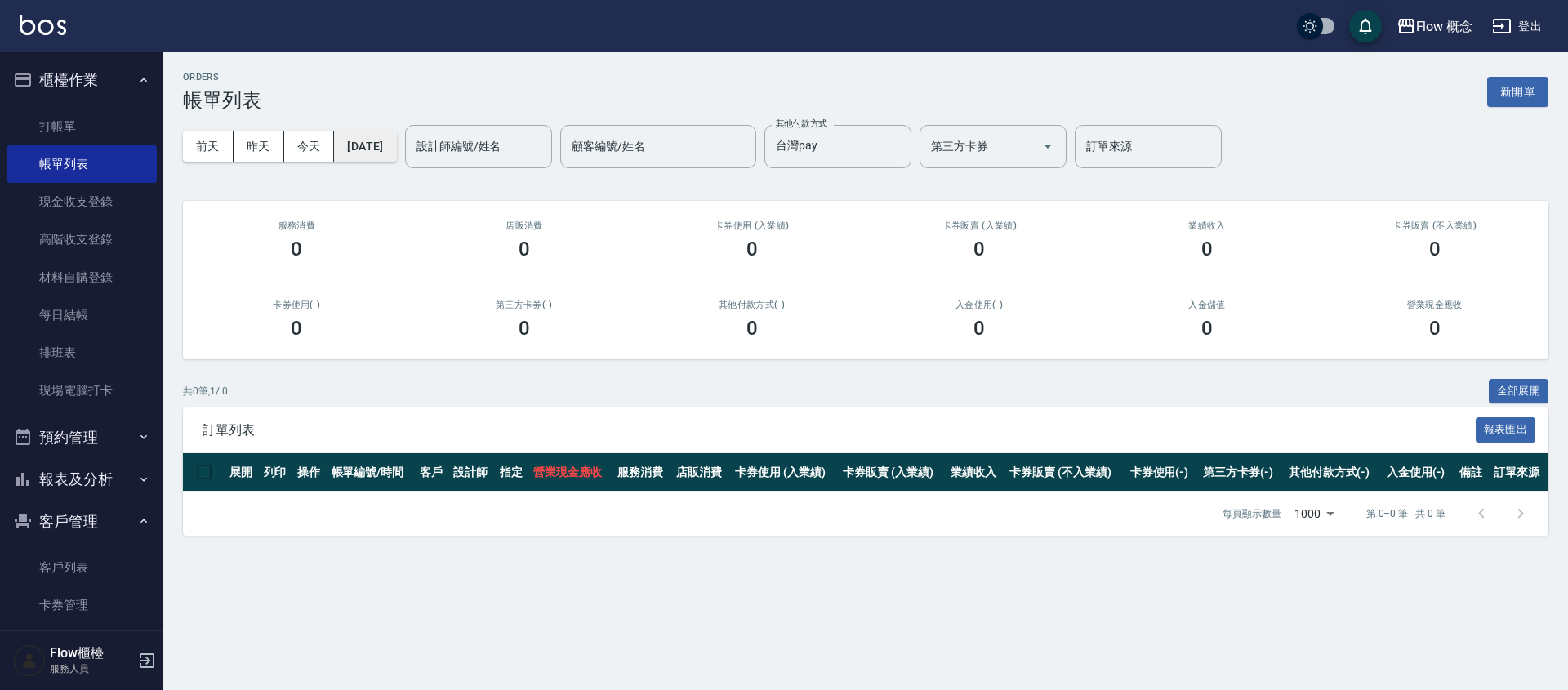
click at [396, 148] on button "[DATE]" at bounding box center [366, 147] width 62 height 30
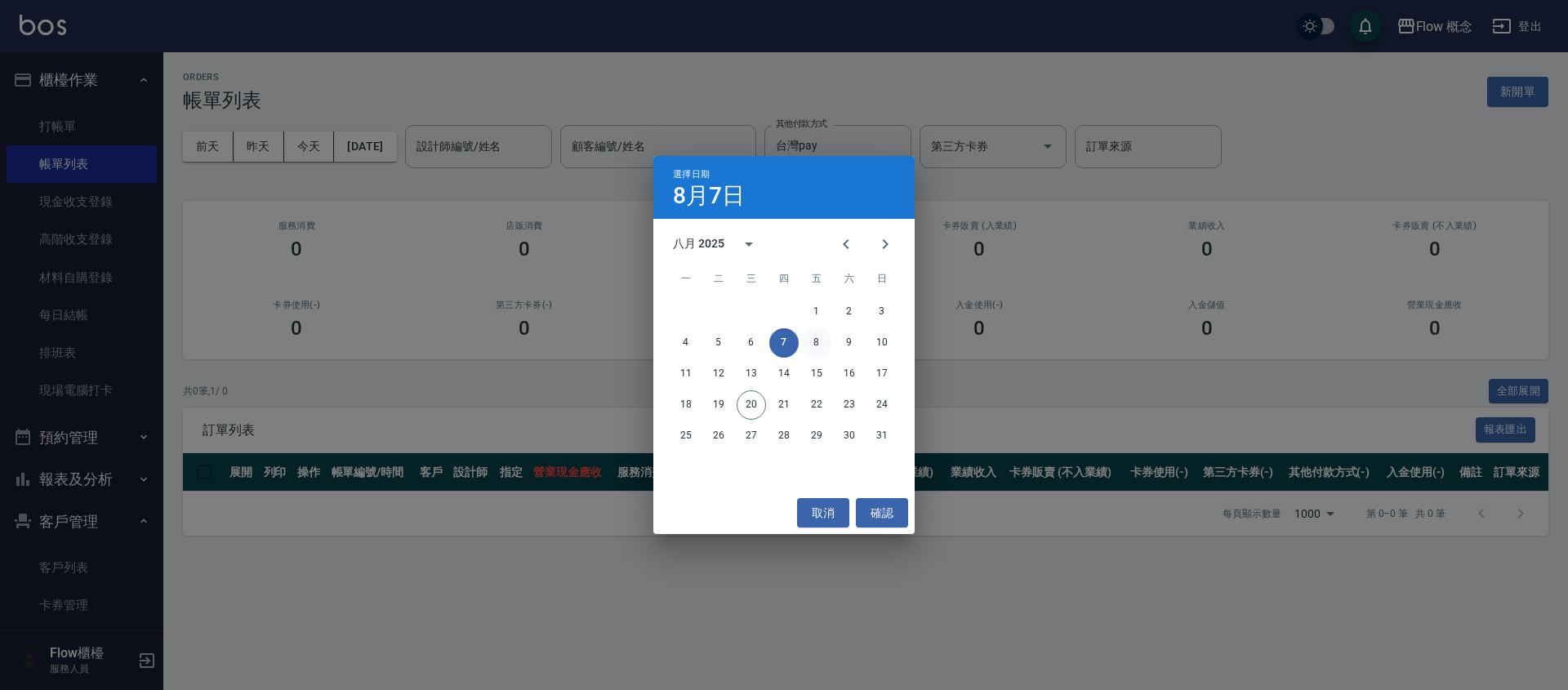
click at [821, 341] on button "8" at bounding box center [816, 342] width 29 height 29
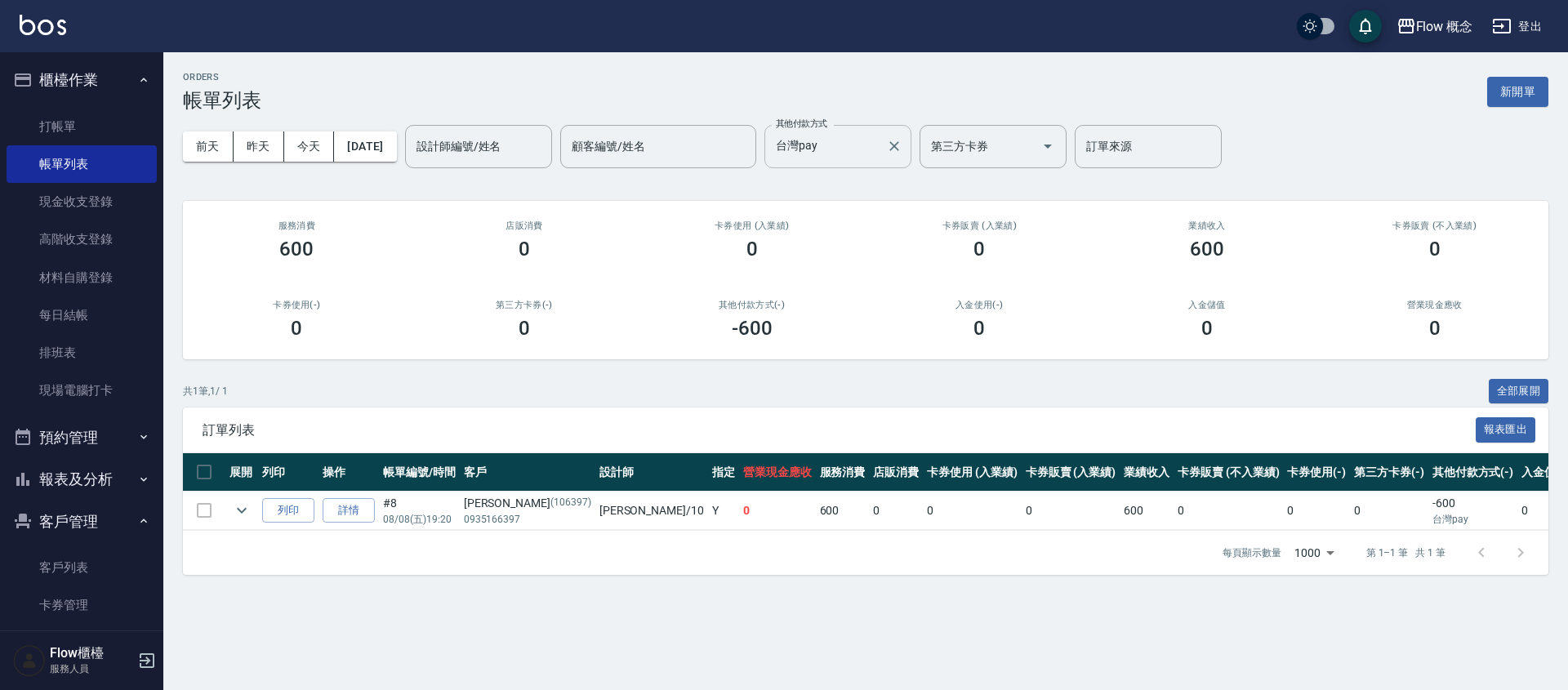
click at [843, 144] on input "台灣pay" at bounding box center [825, 147] width 108 height 28
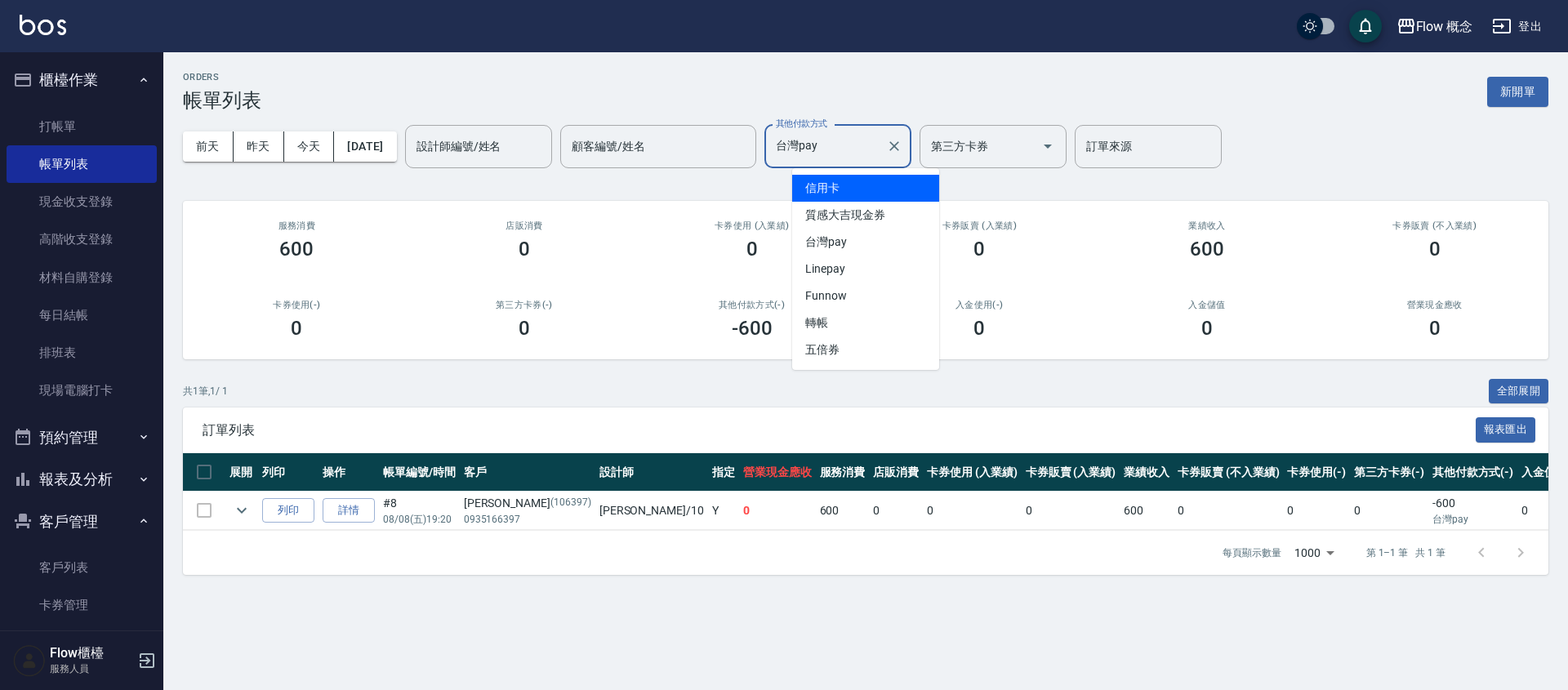
click at [841, 191] on span "信用卡" at bounding box center [865, 189] width 147 height 27
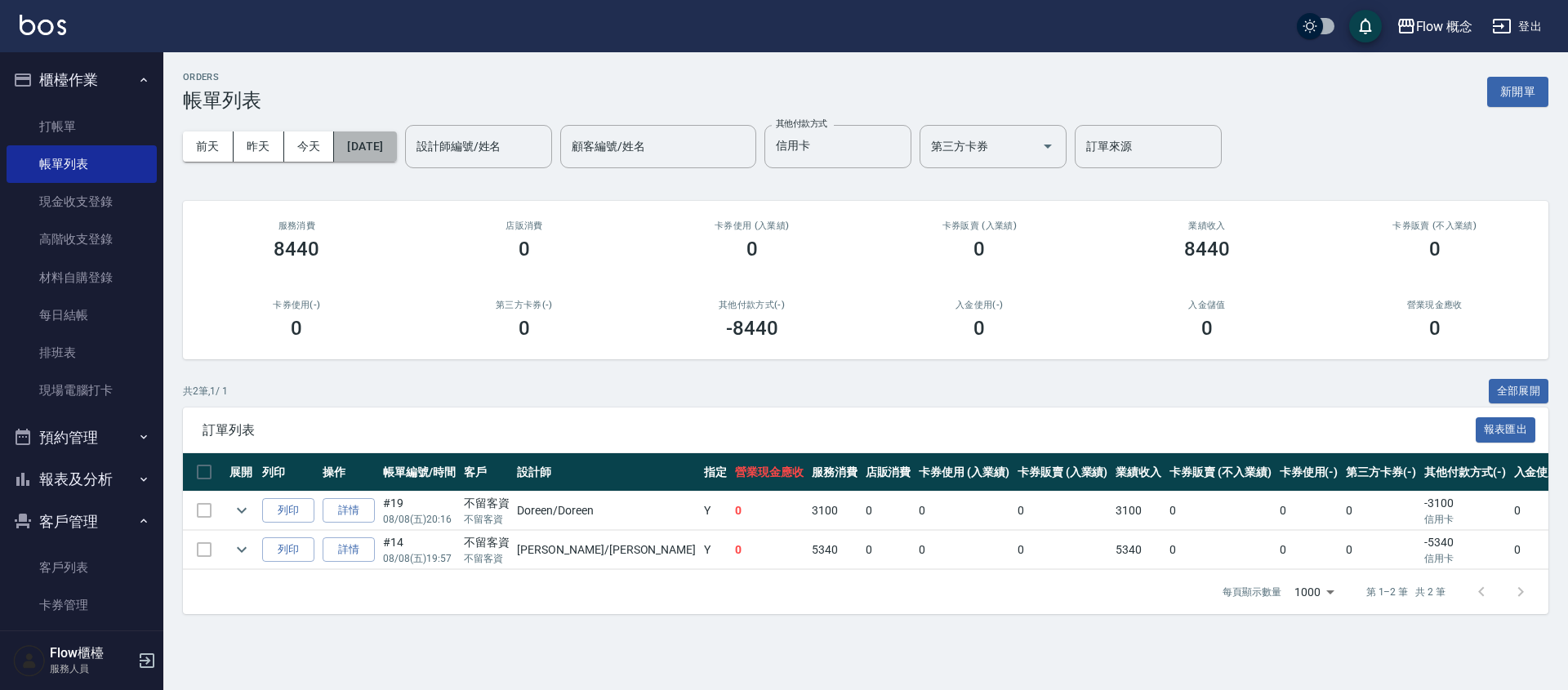
click at [370, 156] on button "[DATE]" at bounding box center [366, 147] width 62 height 30
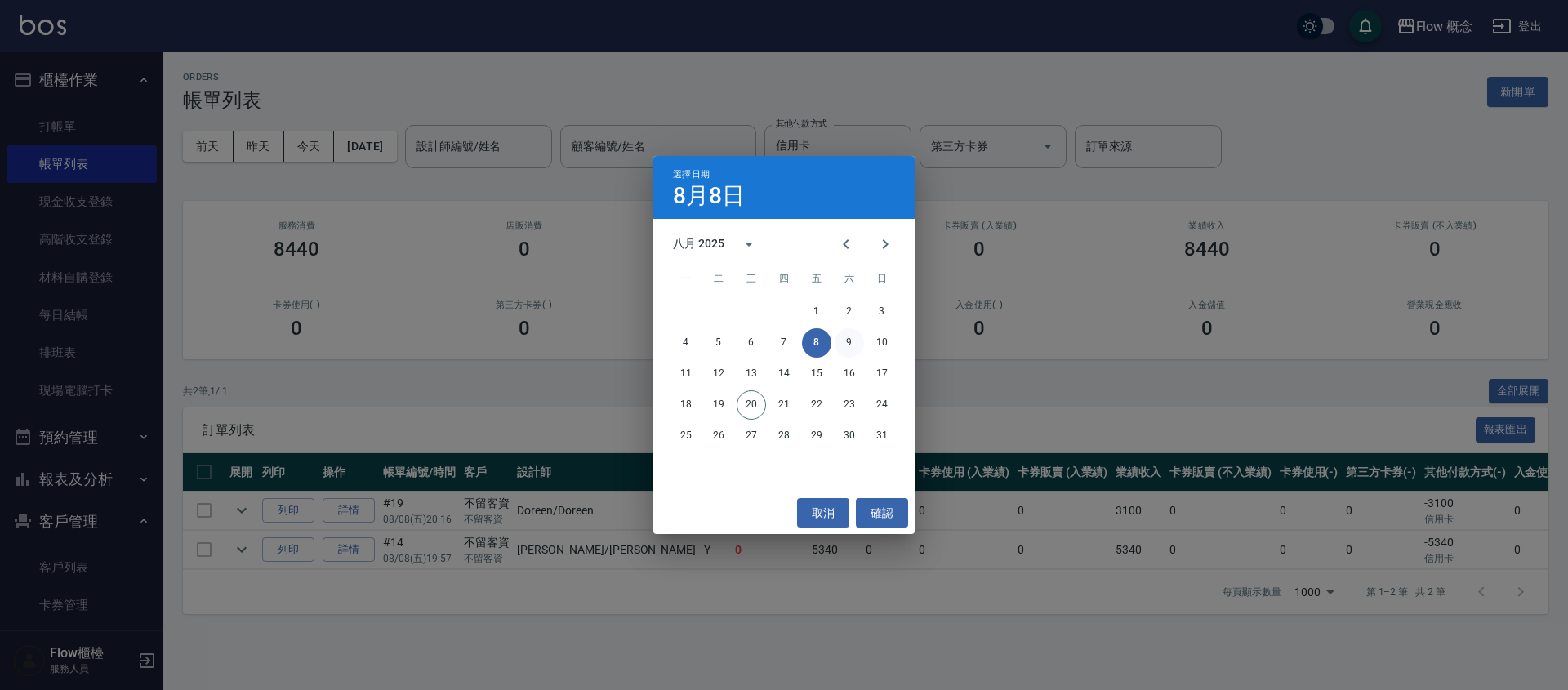
click at [842, 334] on button "9" at bounding box center [848, 342] width 29 height 29
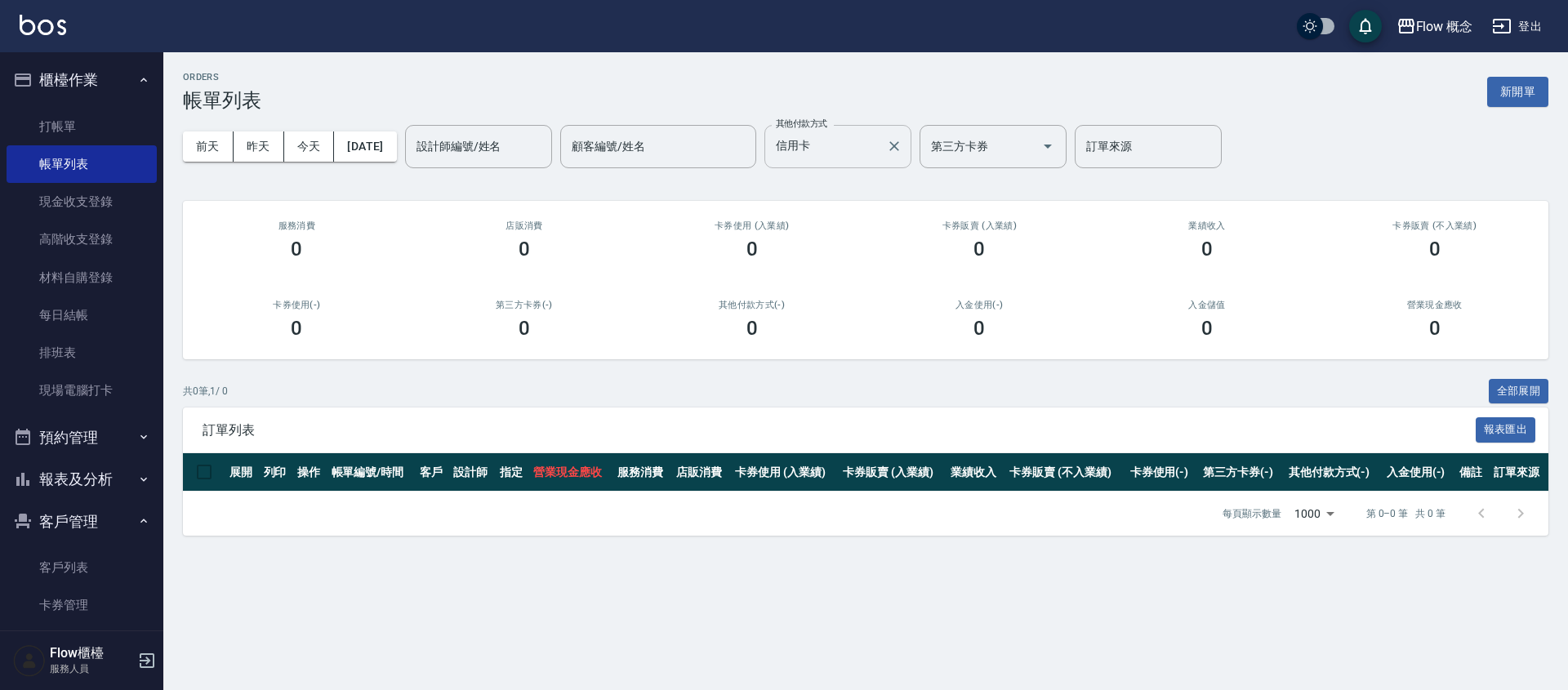
click at [849, 135] on input "信用卡" at bounding box center [825, 147] width 108 height 28
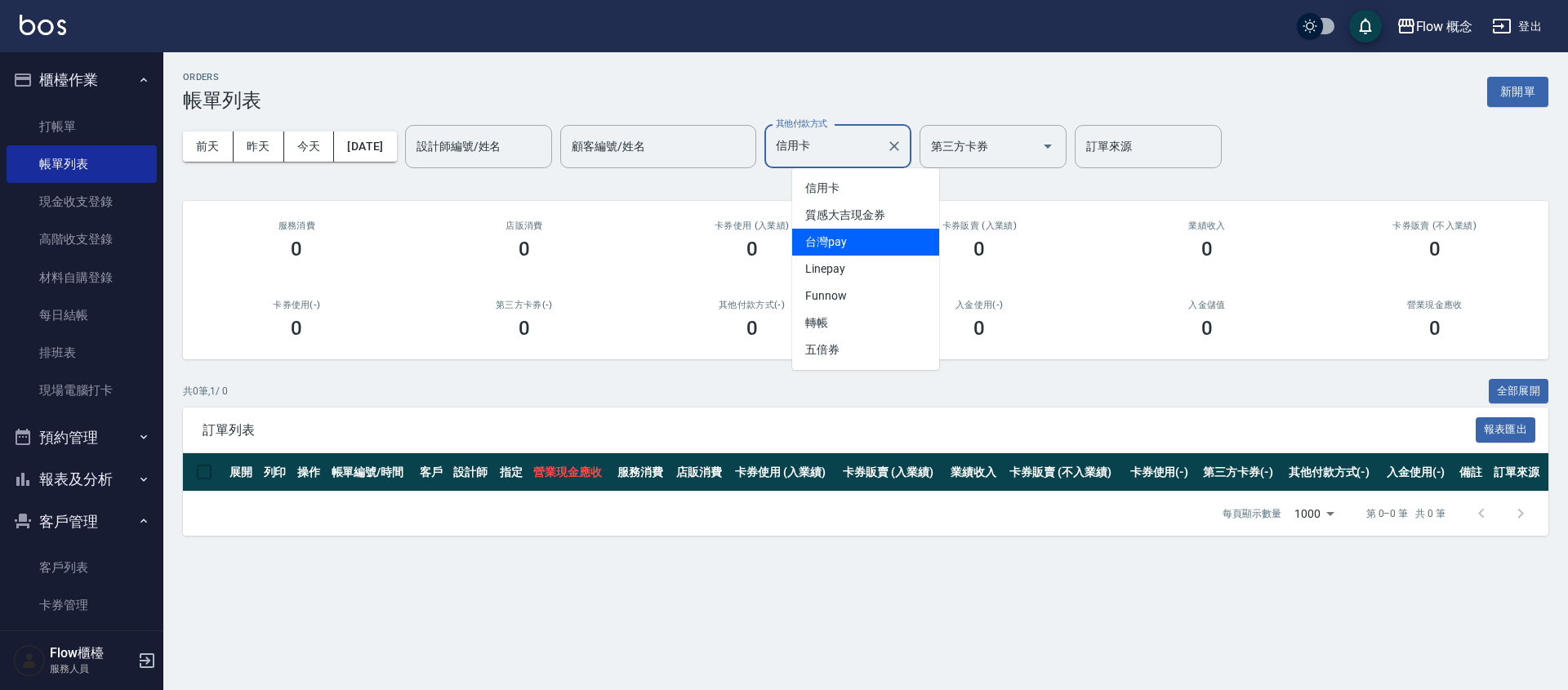
click at [870, 243] on span "台灣pay" at bounding box center [865, 242] width 147 height 27
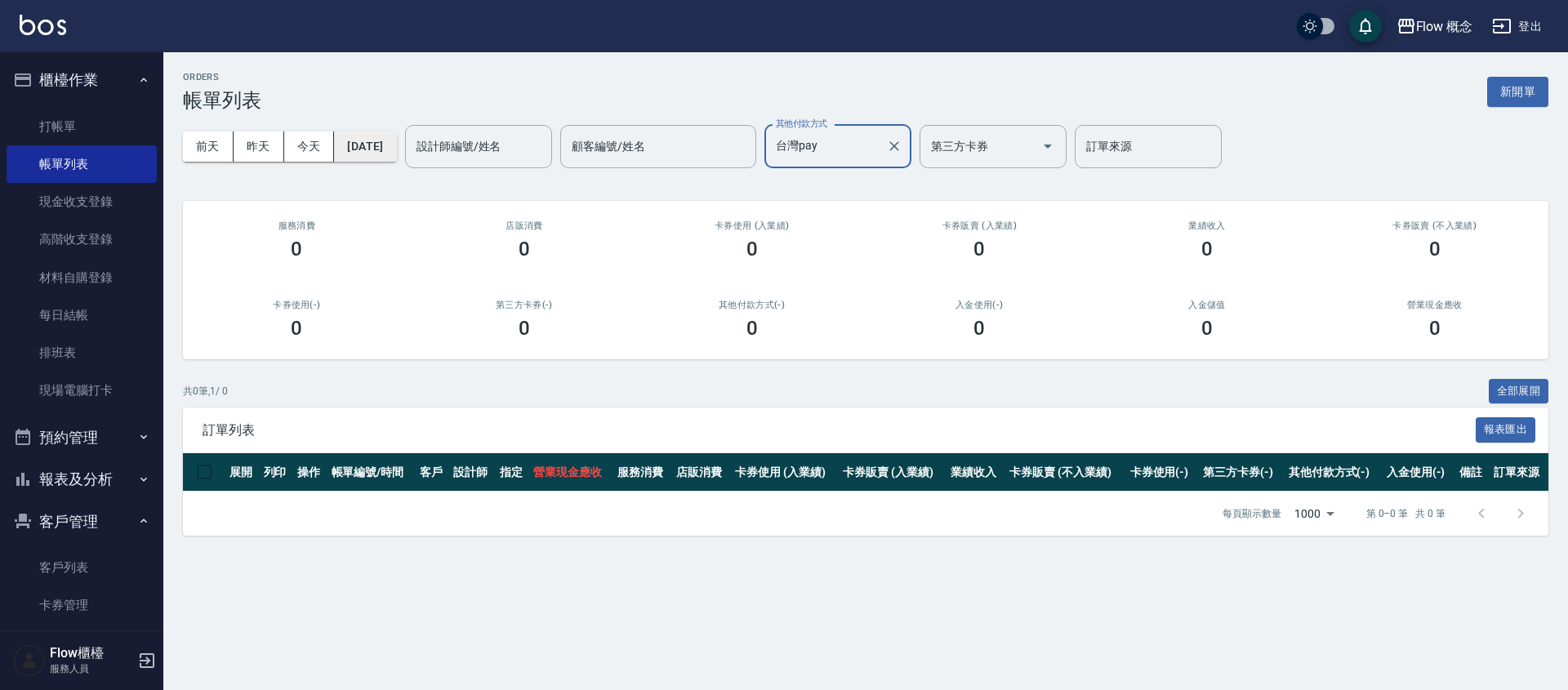
click at [396, 140] on button "[DATE]" at bounding box center [366, 147] width 62 height 30
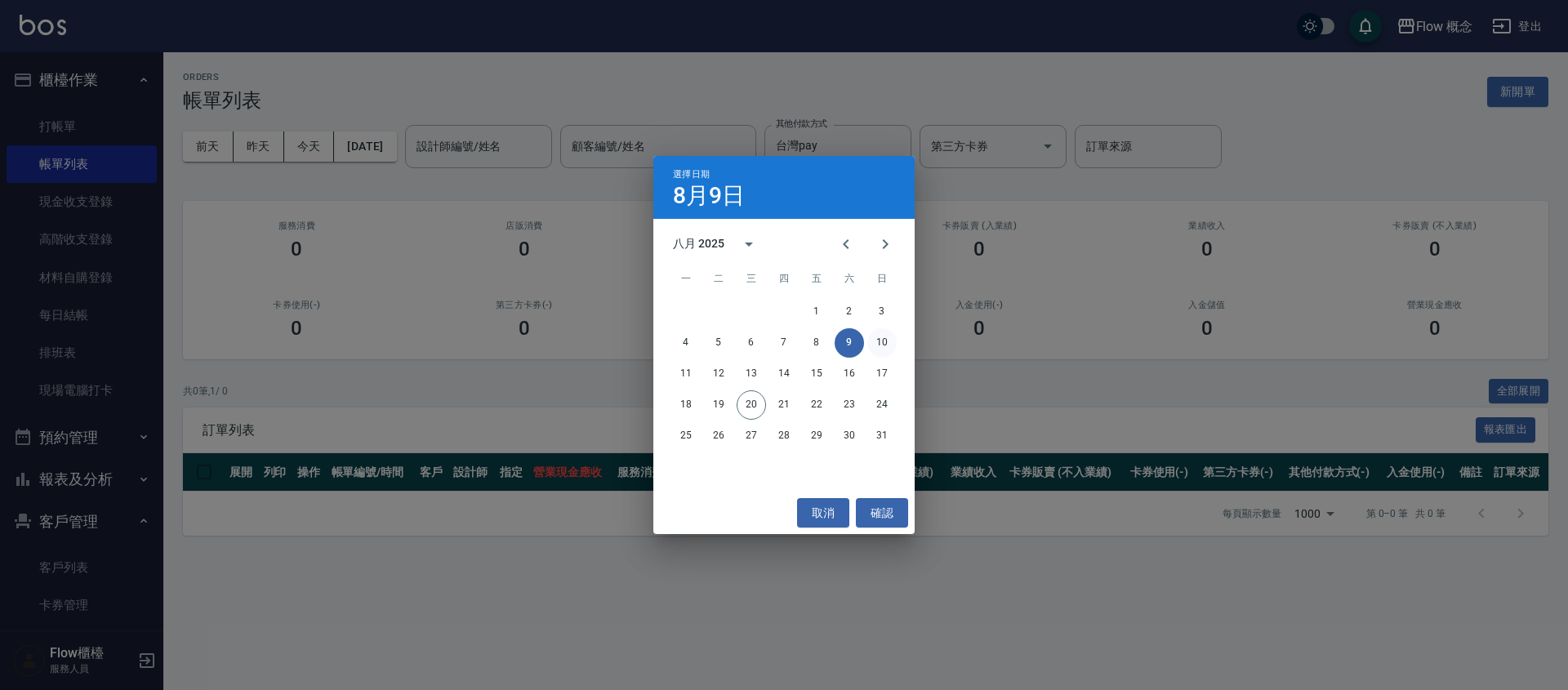
click at [885, 345] on button "10" at bounding box center [881, 342] width 29 height 29
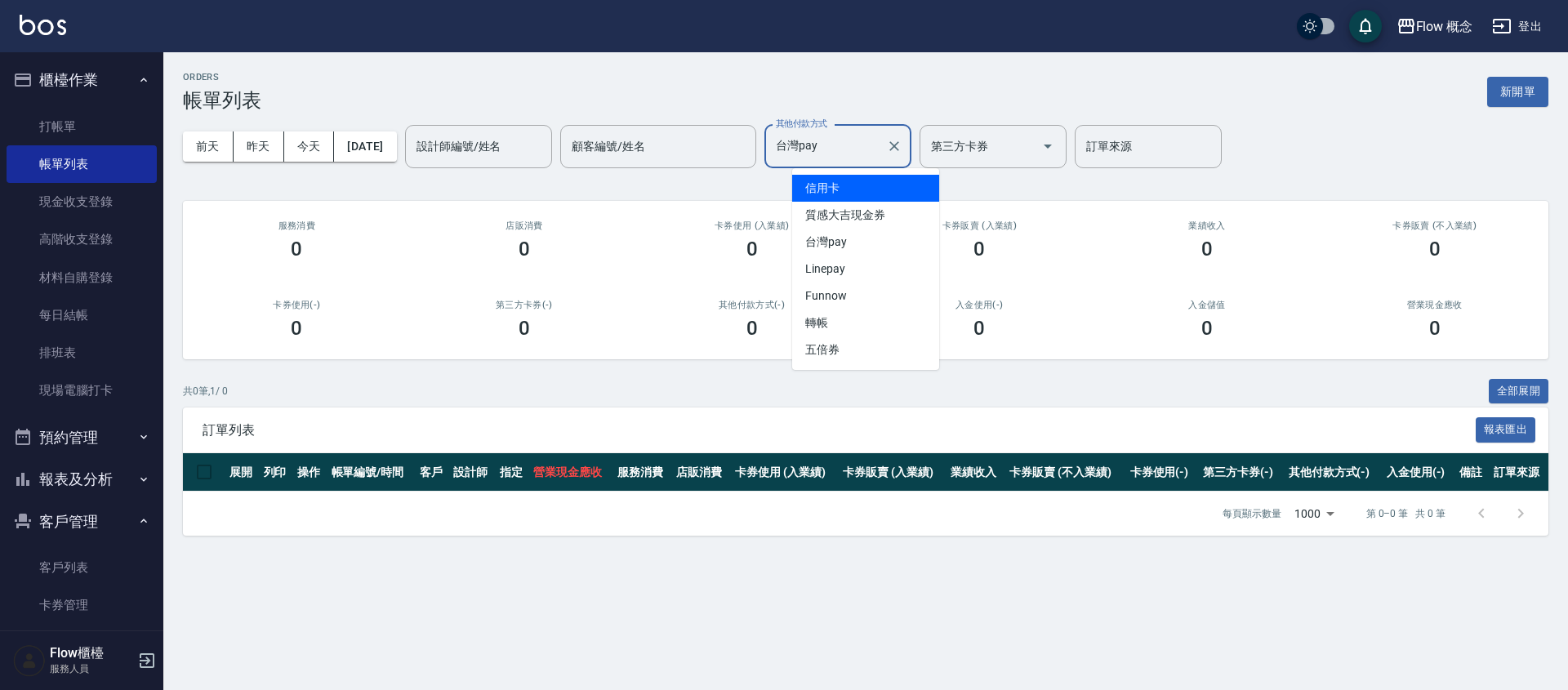
click at [847, 152] on input "台灣pay" at bounding box center [825, 147] width 108 height 28
click at [834, 195] on span "信用卡" at bounding box center [865, 189] width 147 height 27
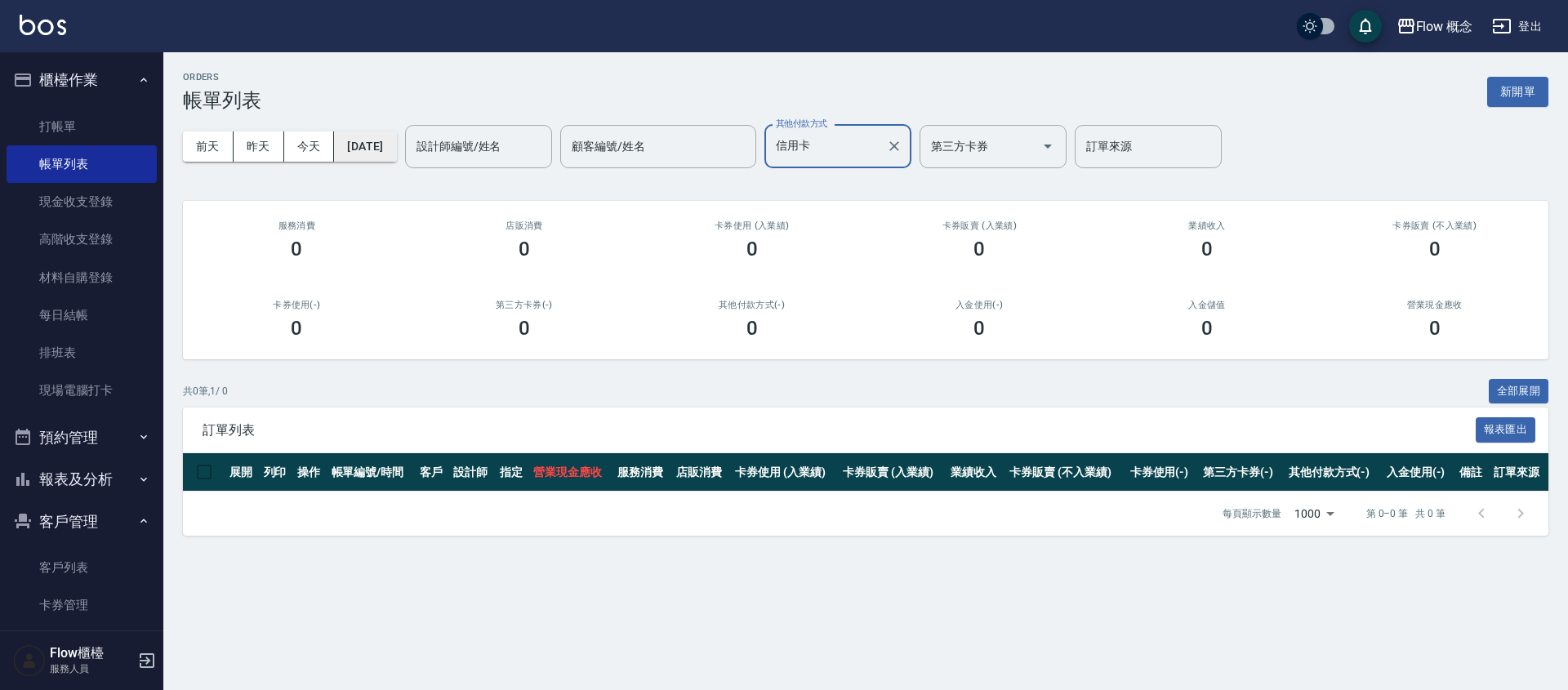
click at [390, 144] on button "[DATE]" at bounding box center [366, 147] width 62 height 30
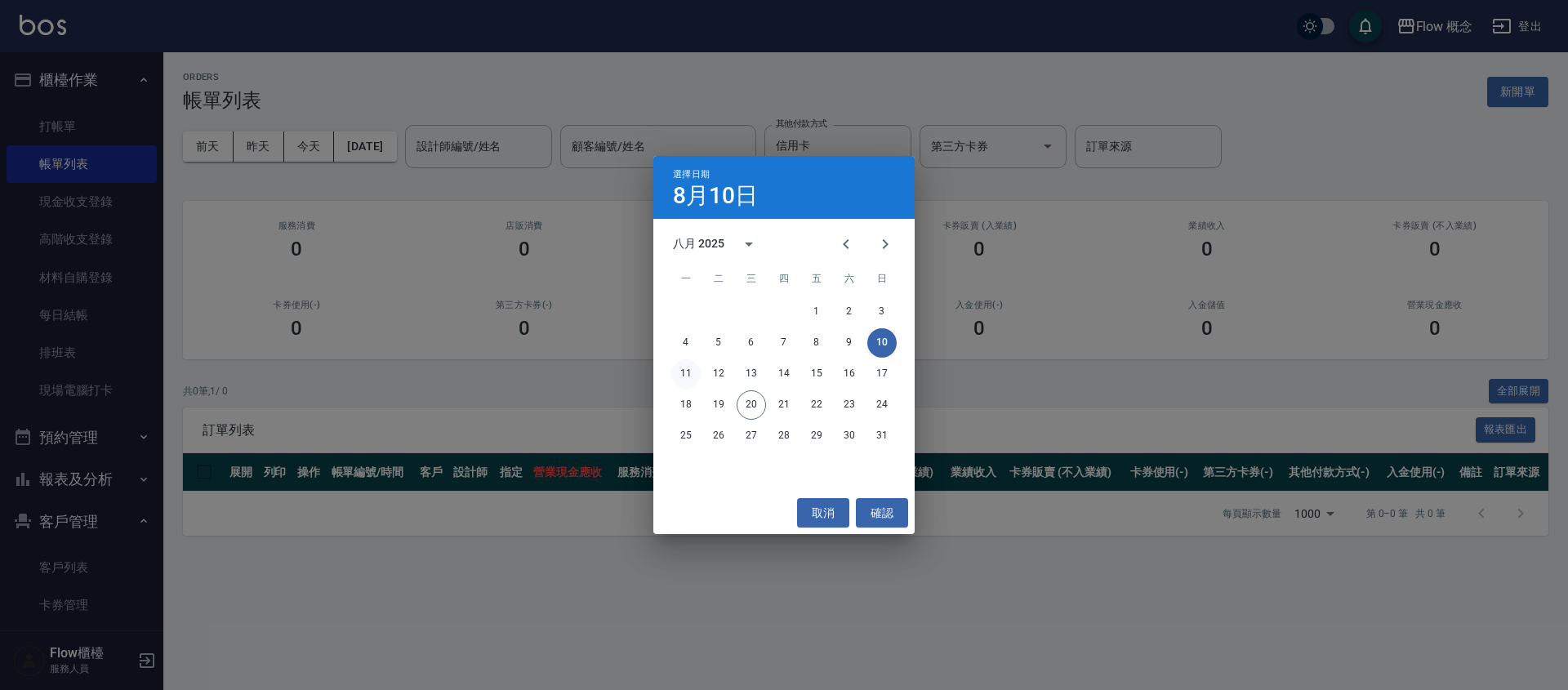
click at [682, 378] on button "11" at bounding box center [686, 373] width 29 height 29
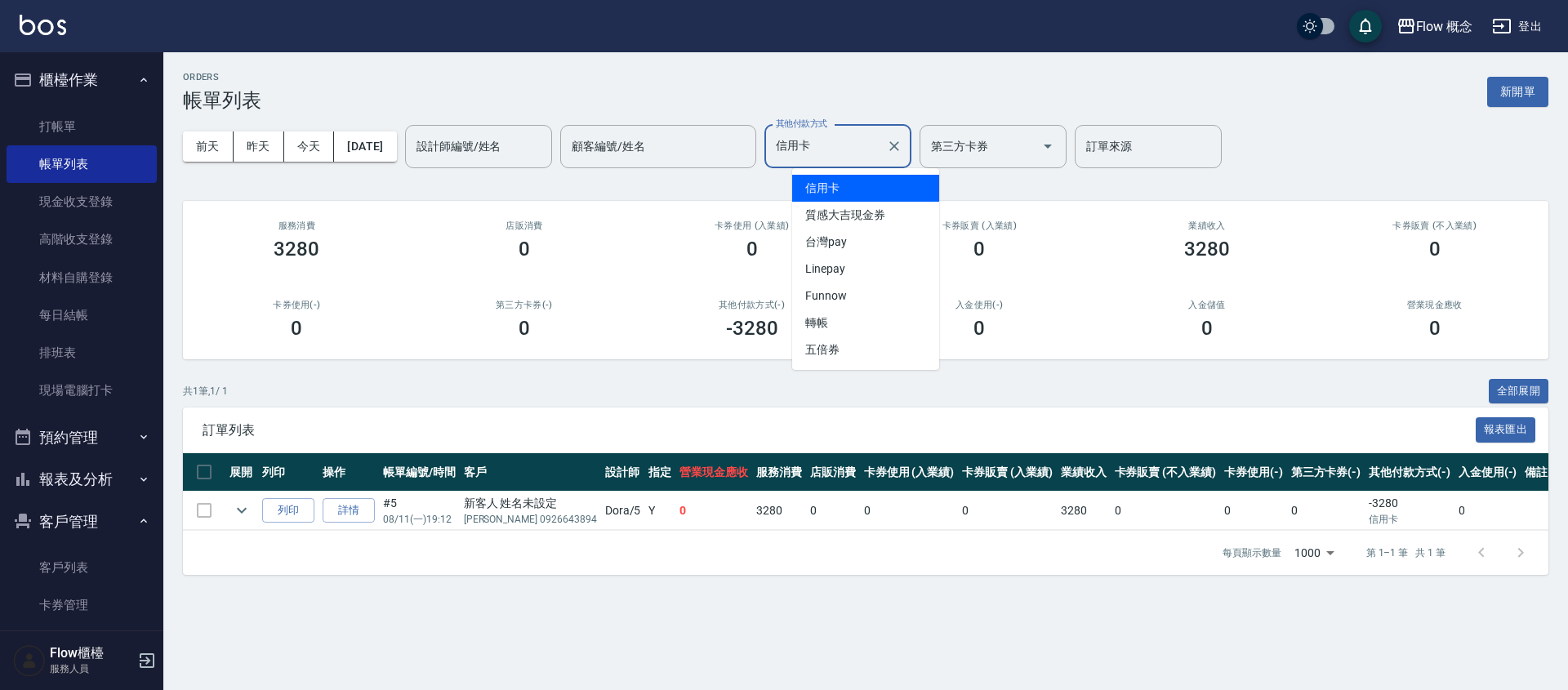
click at [875, 147] on input "信用卡" at bounding box center [825, 147] width 108 height 28
click at [843, 243] on span "台灣pay" at bounding box center [865, 242] width 147 height 27
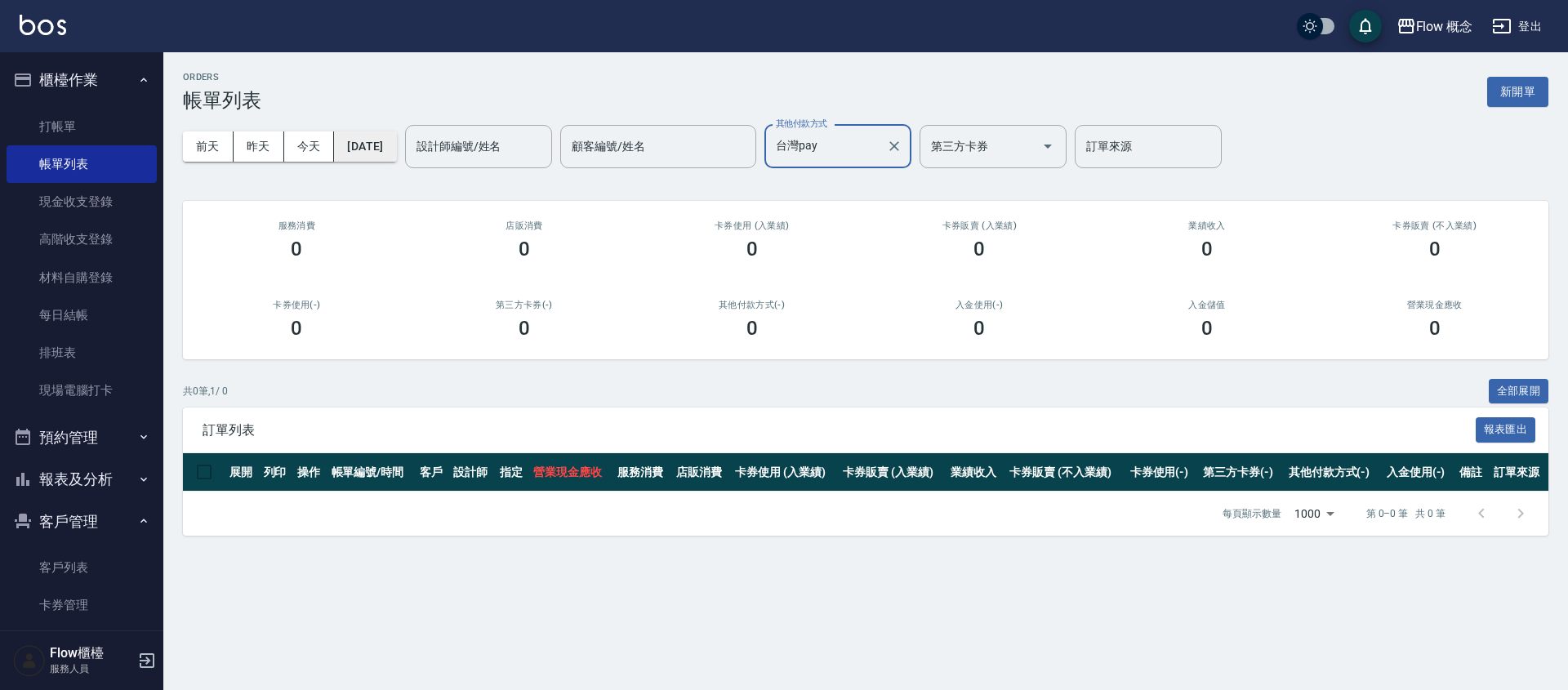
click at [374, 137] on button "[DATE]" at bounding box center [366, 147] width 62 height 30
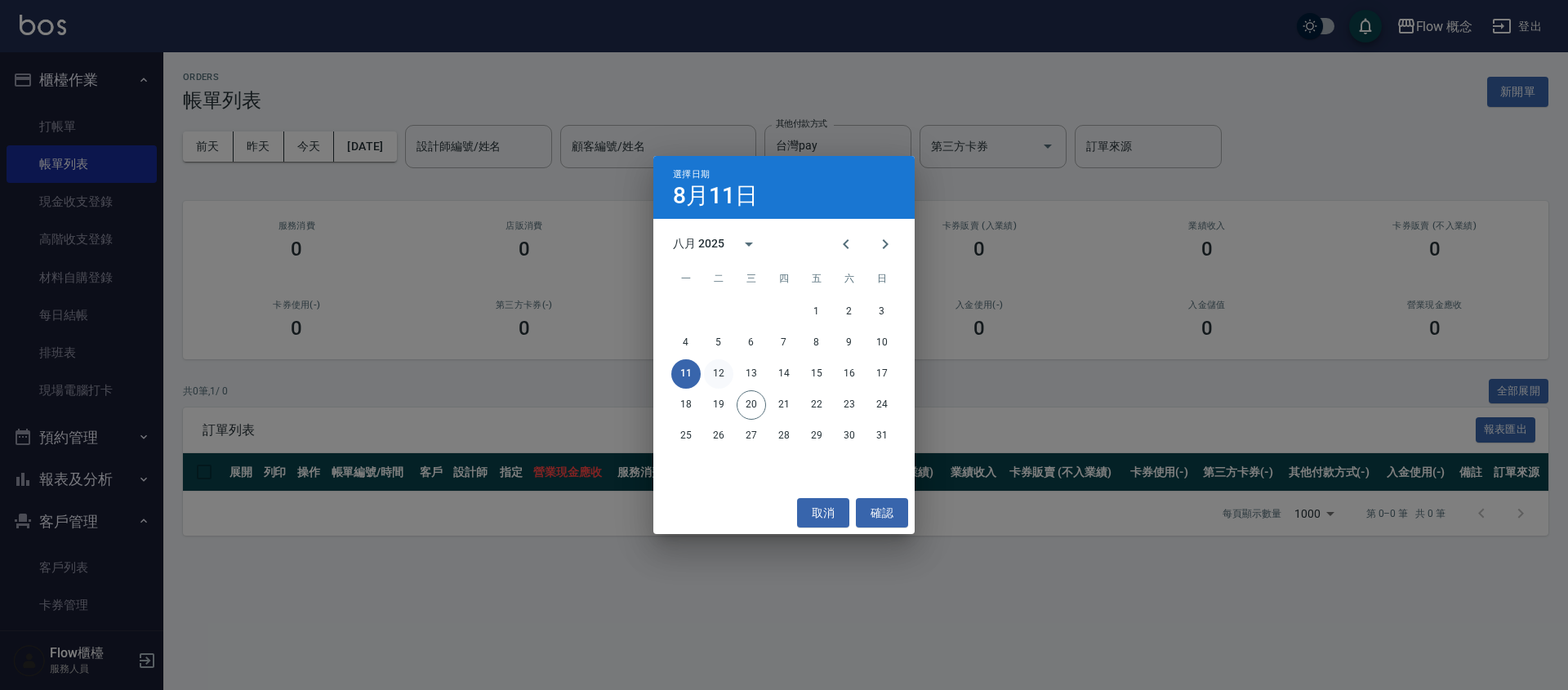
click at [717, 367] on button "12" at bounding box center [719, 373] width 29 height 29
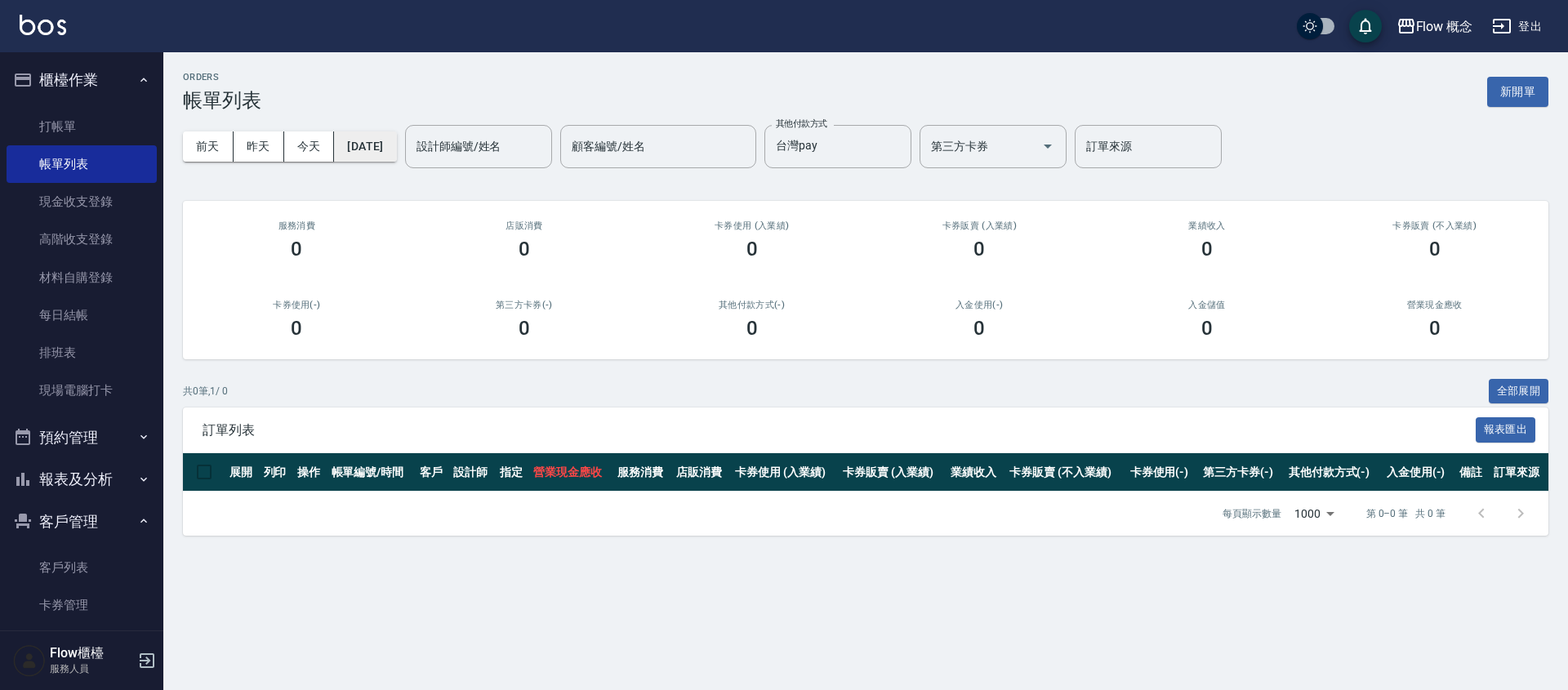
click at [396, 148] on button "[DATE]" at bounding box center [366, 147] width 62 height 30
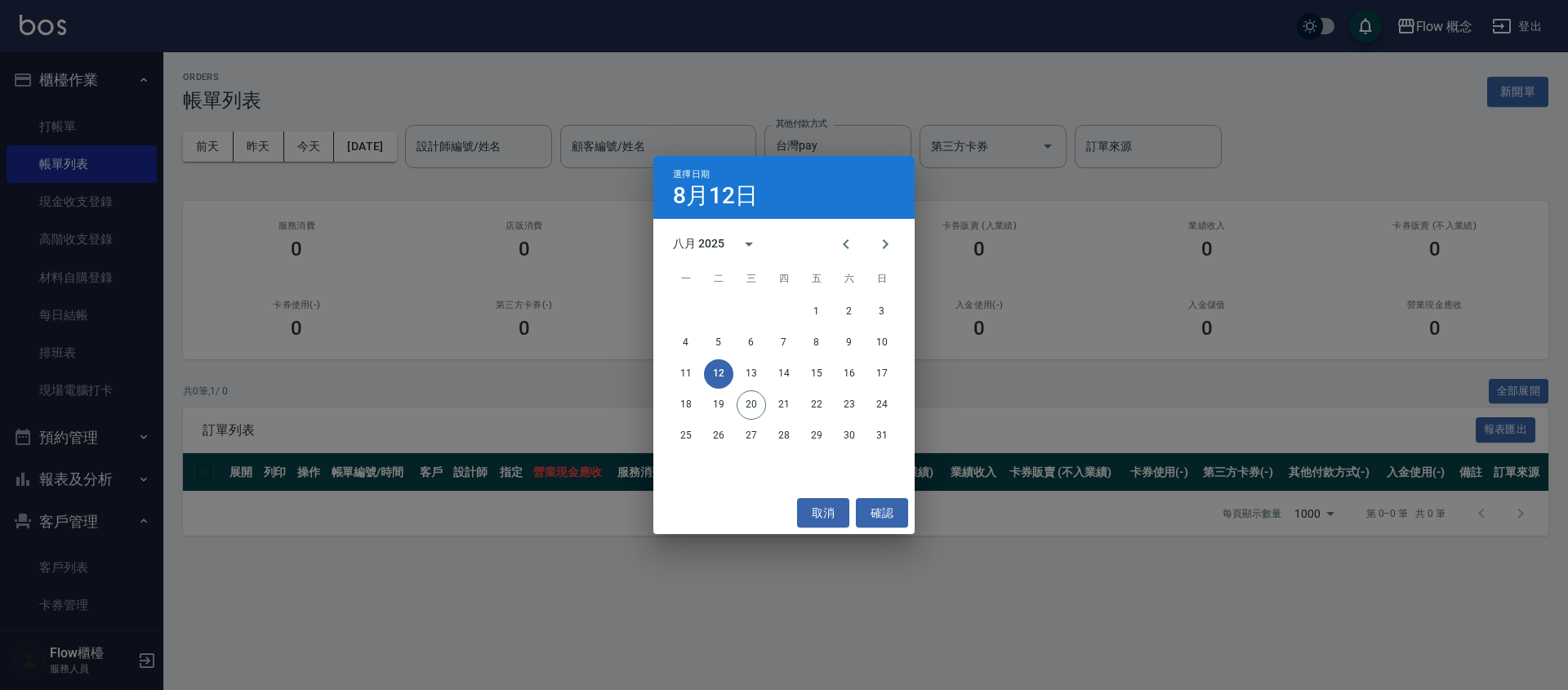
click at [901, 64] on div "選擇日期 8月12日 八月 2025 一 二 三 四 五 六 日 1 2 3 4 5 6 7 8 9 10 11 12 13 14 15 16 17 18 1…" at bounding box center [784, 345] width 1568 height 690
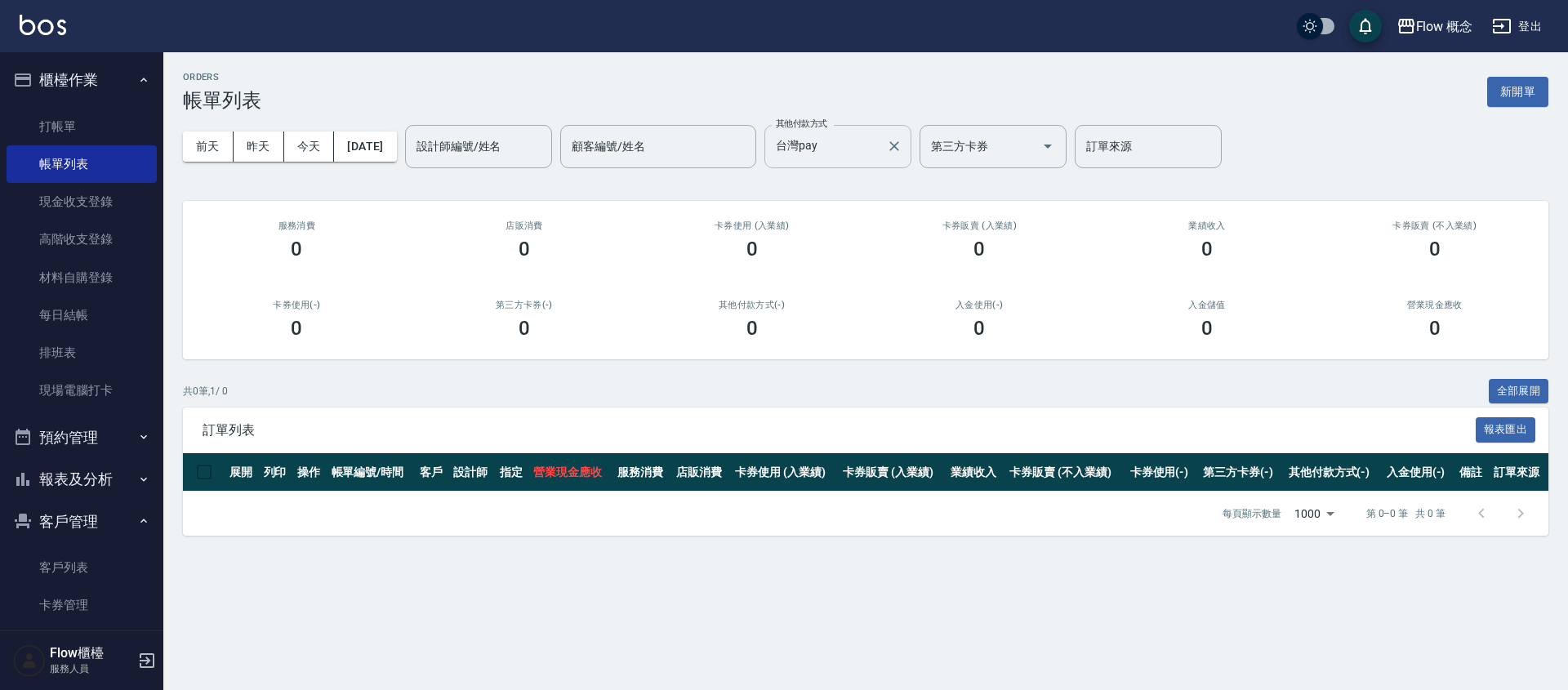
click at [848, 143] on input "台灣pay" at bounding box center [825, 147] width 108 height 28
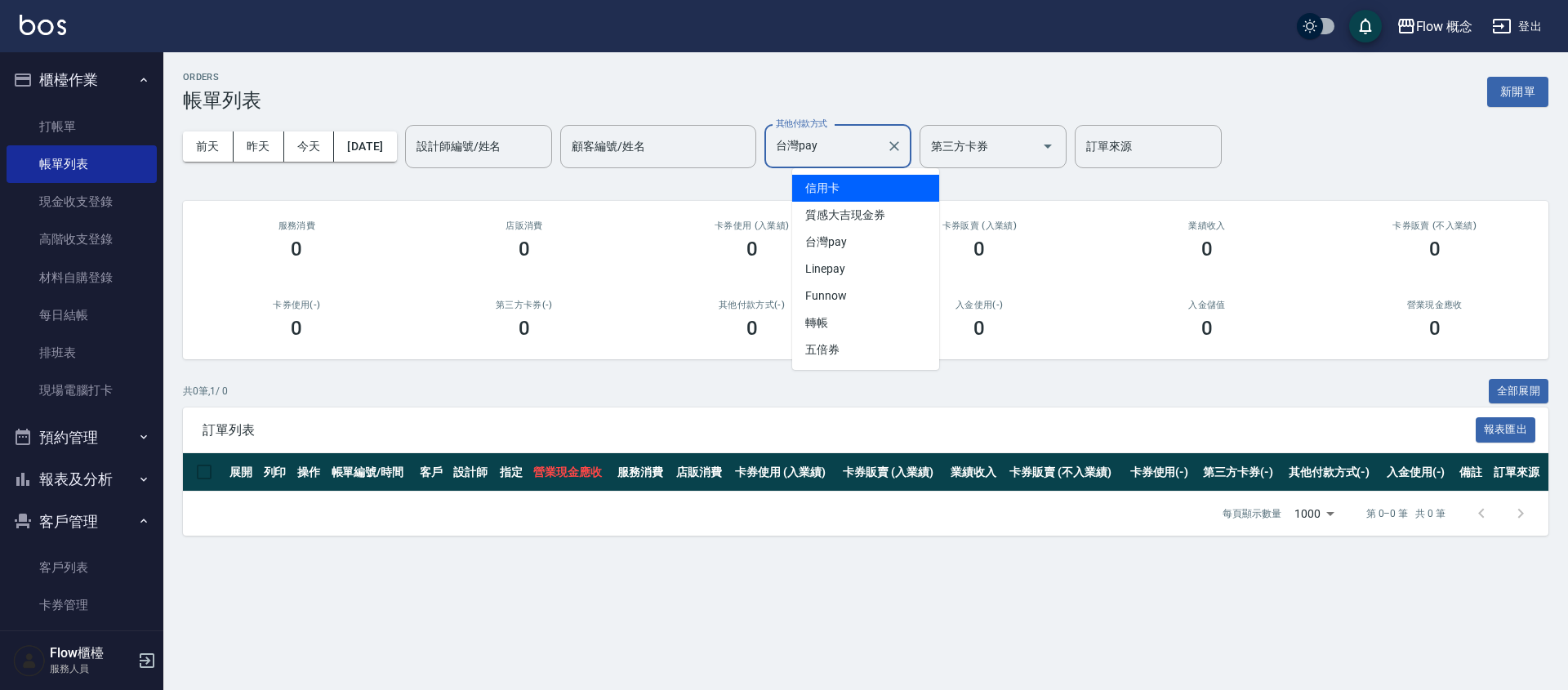
click at [839, 193] on span "信用卡" at bounding box center [865, 189] width 147 height 27
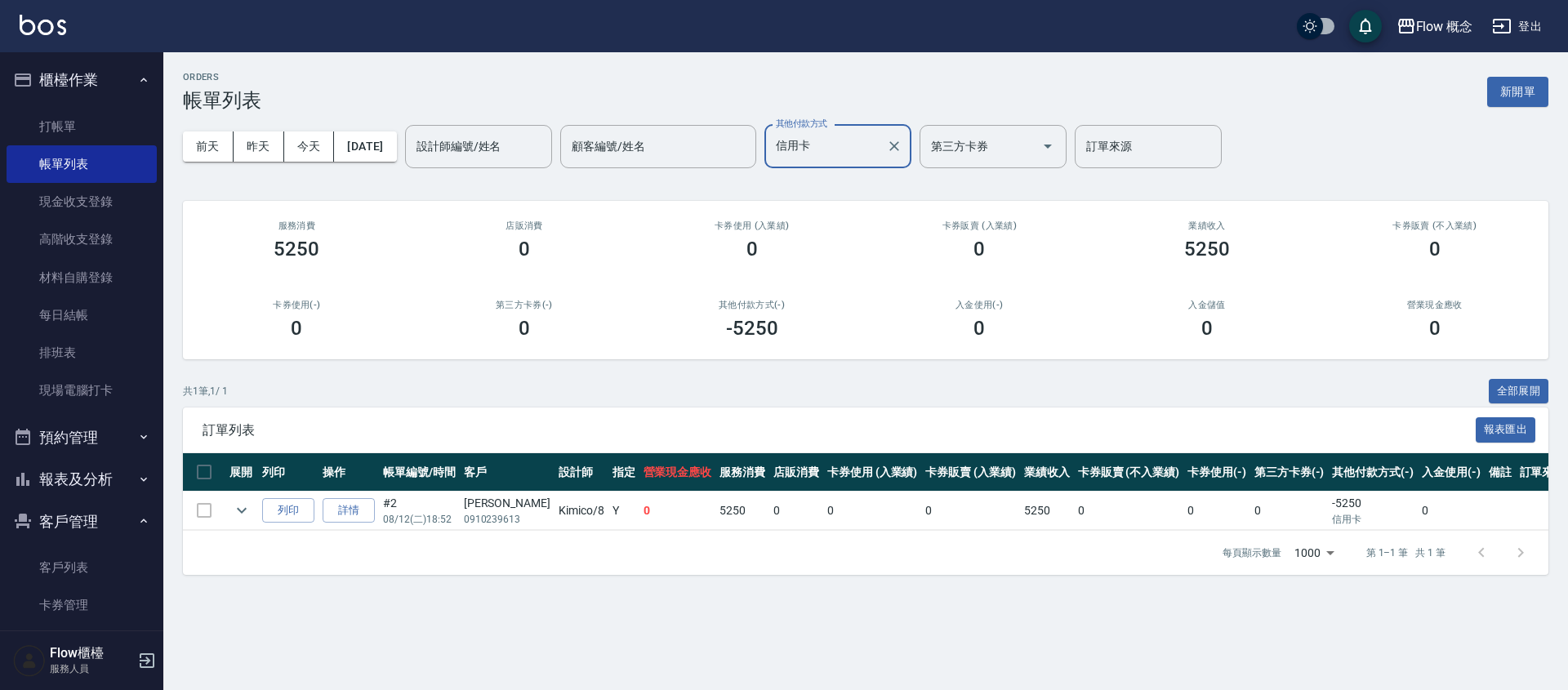
click at [407, 166] on div "前天 昨天 今天 2025/08/12 設計師編號/姓名 設計師編號/姓名 顧客編號/姓名 顧客編號/姓名 其他付款方式 信用卡 其他付款方式 第三方卡券 第…" at bounding box center [865, 147] width 1365 height 69
click at [396, 160] on button "[DATE]" at bounding box center [366, 147] width 62 height 30
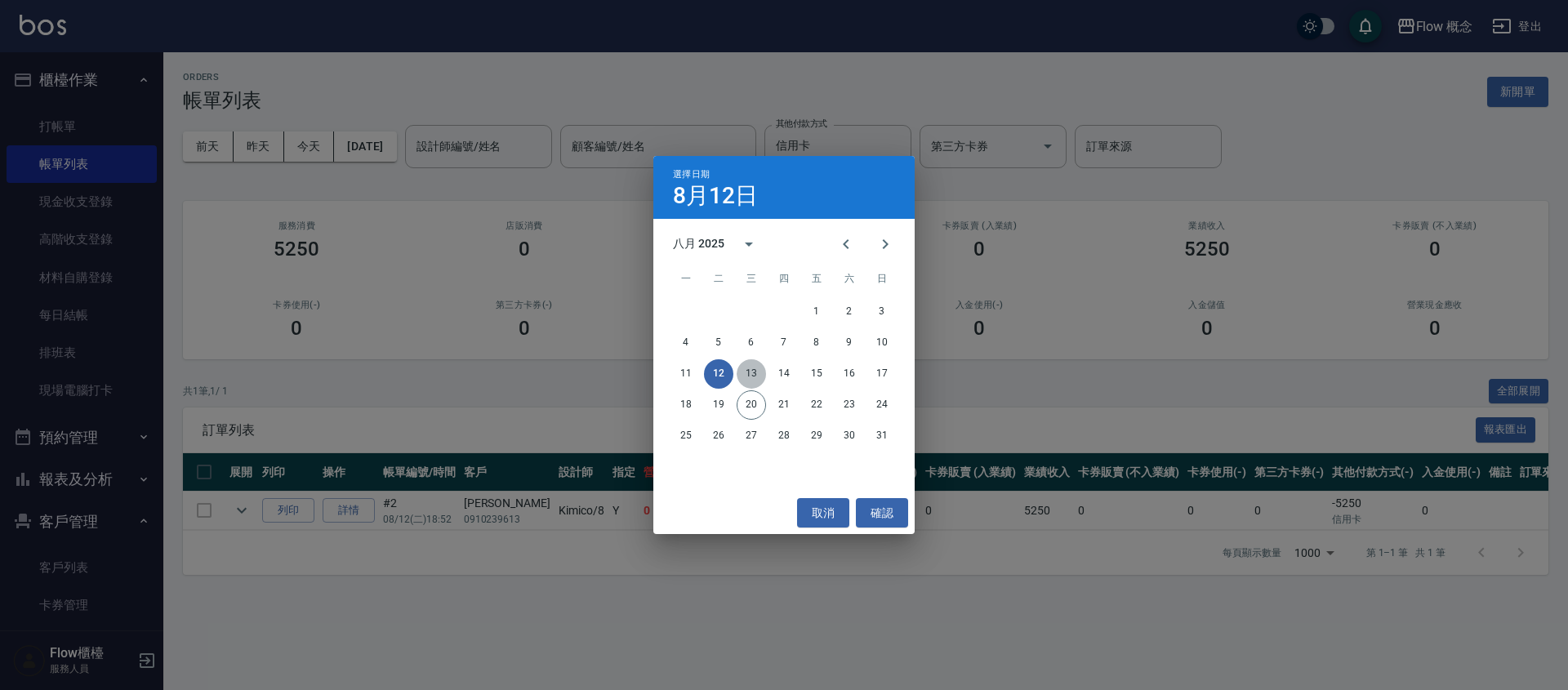
click at [750, 378] on button "13" at bounding box center [751, 373] width 29 height 29
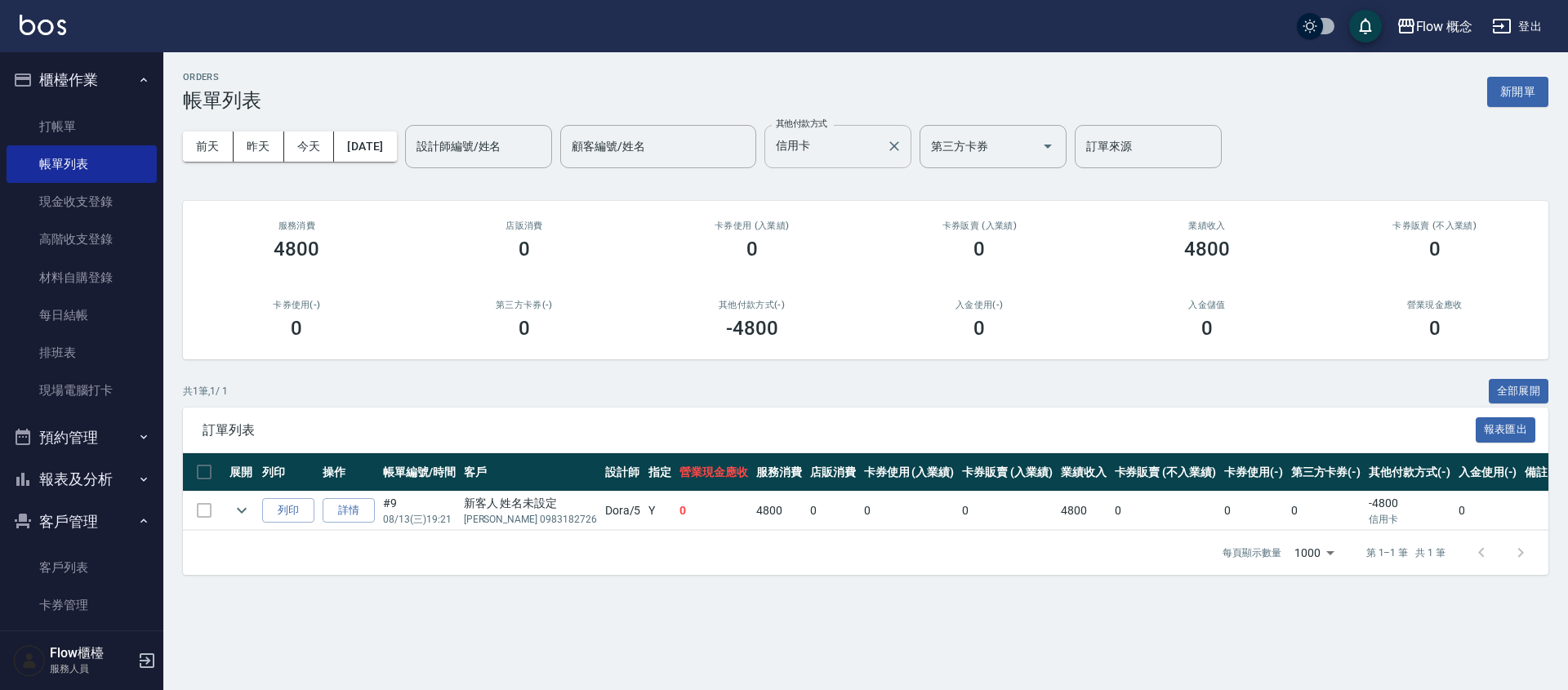
click at [860, 148] on input "信用卡" at bounding box center [825, 147] width 108 height 28
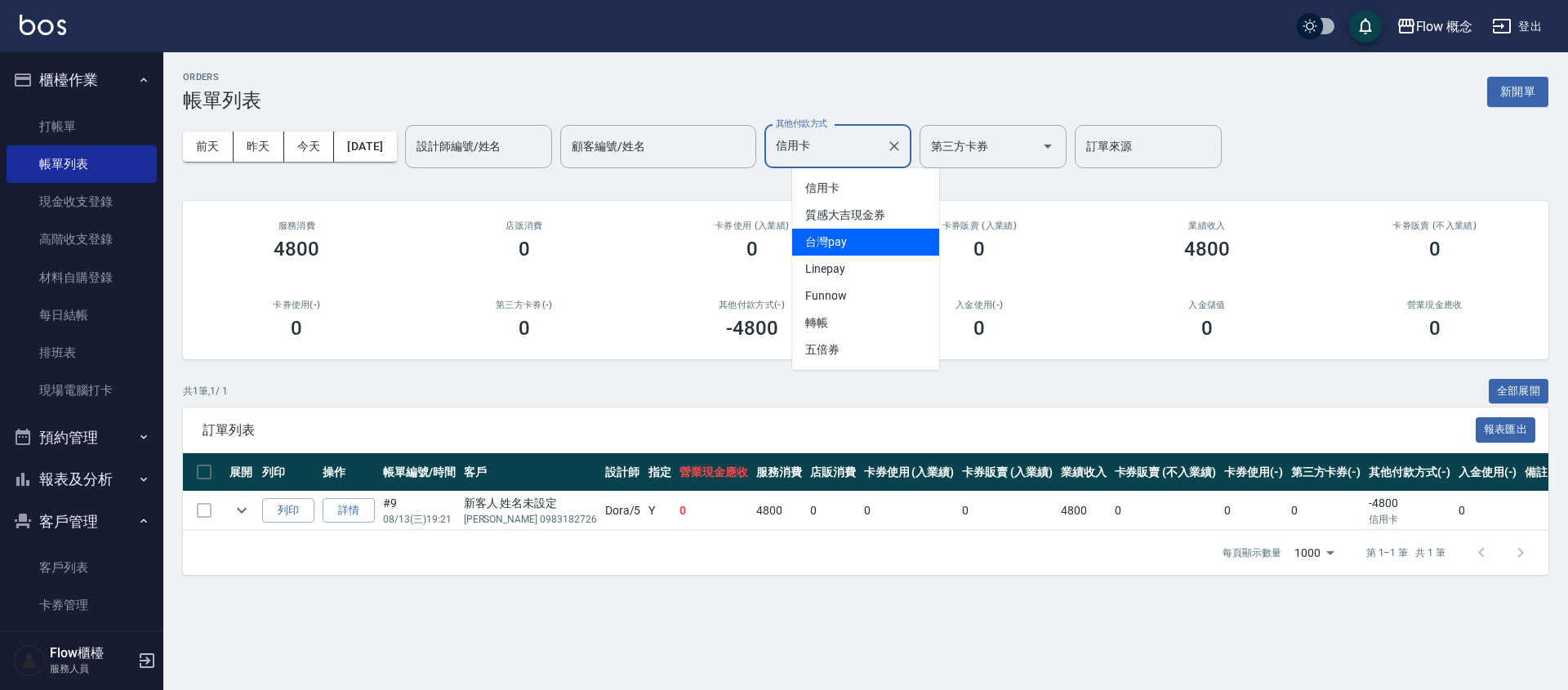
click at [859, 240] on span "台灣pay" at bounding box center [865, 242] width 147 height 27
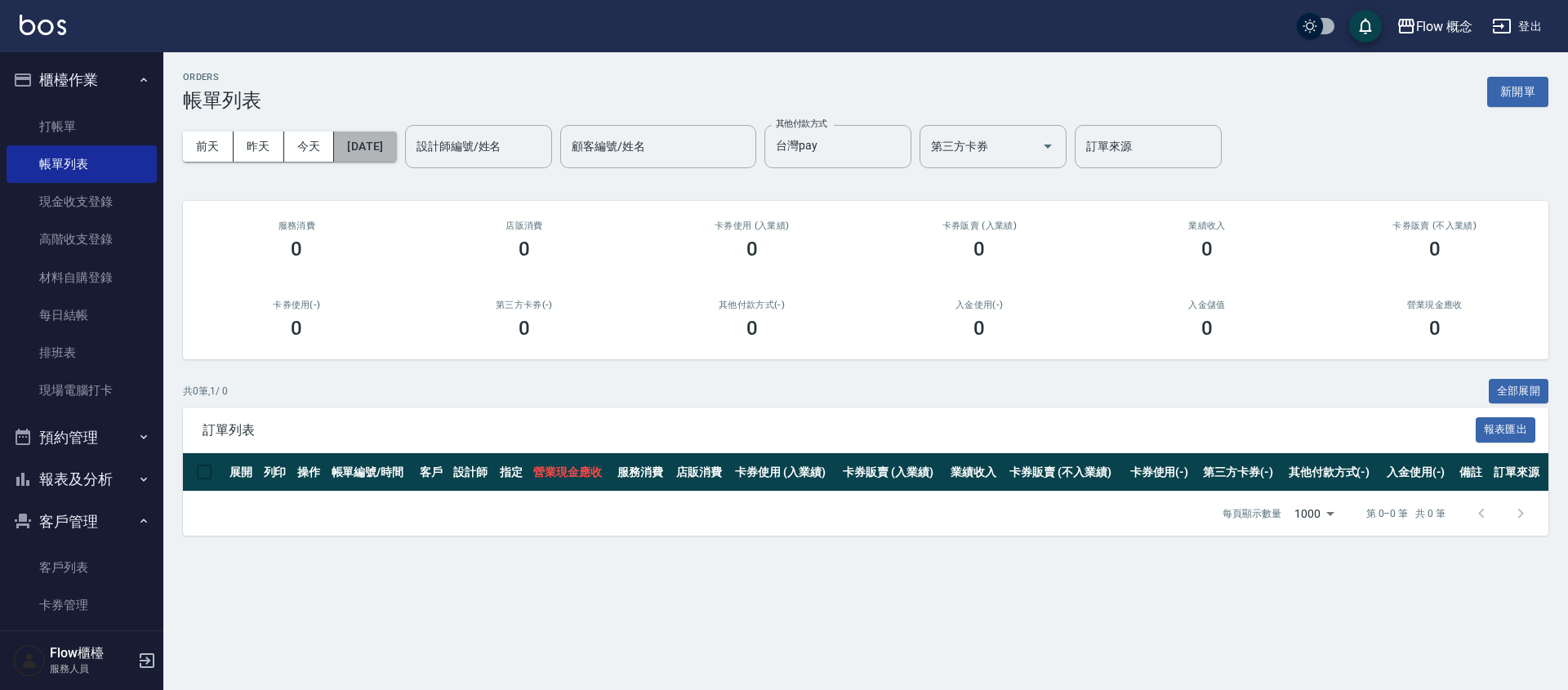
click at [396, 145] on button "[DATE]" at bounding box center [366, 147] width 62 height 30
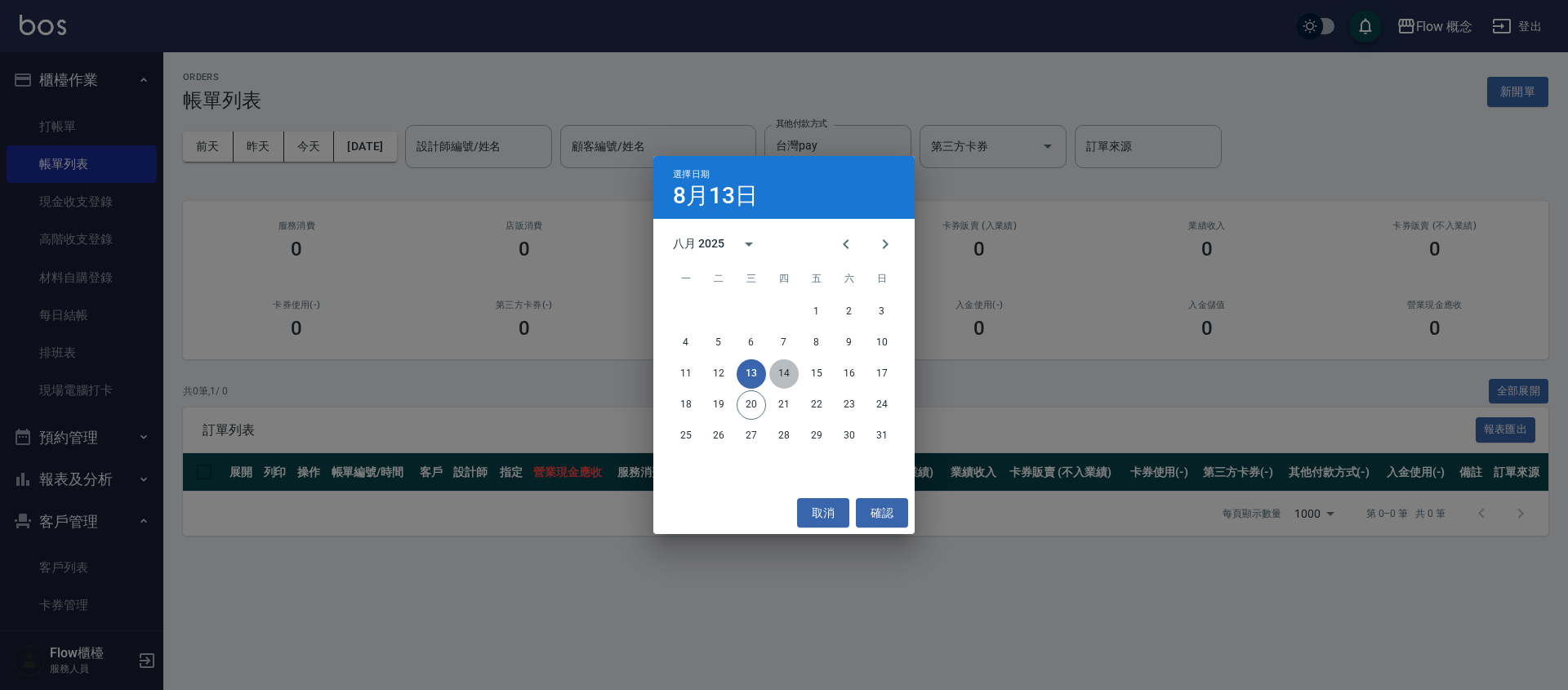
click at [779, 374] on button "14" at bounding box center [784, 373] width 29 height 29
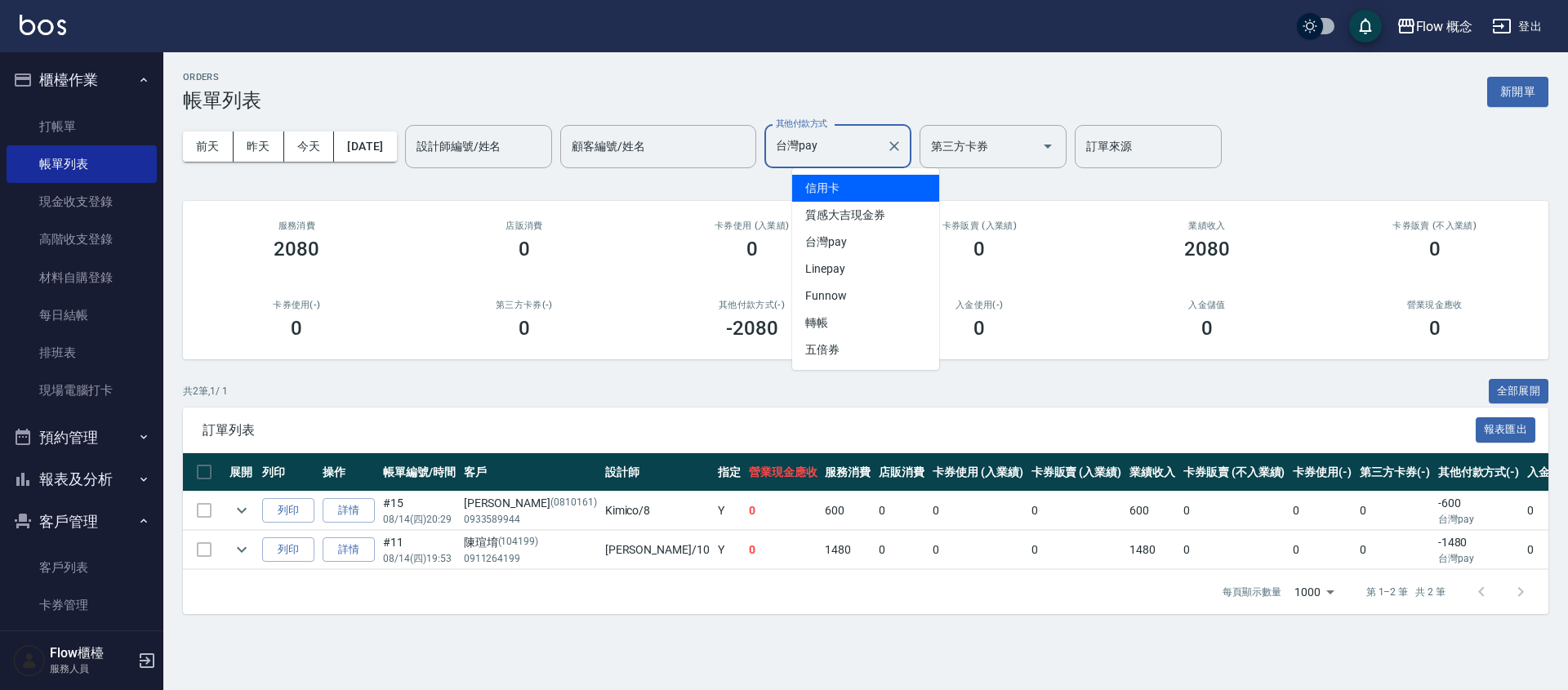
click at [844, 144] on input "台灣pay" at bounding box center [825, 147] width 108 height 28
click at [845, 188] on span "信用卡" at bounding box center [865, 189] width 147 height 27
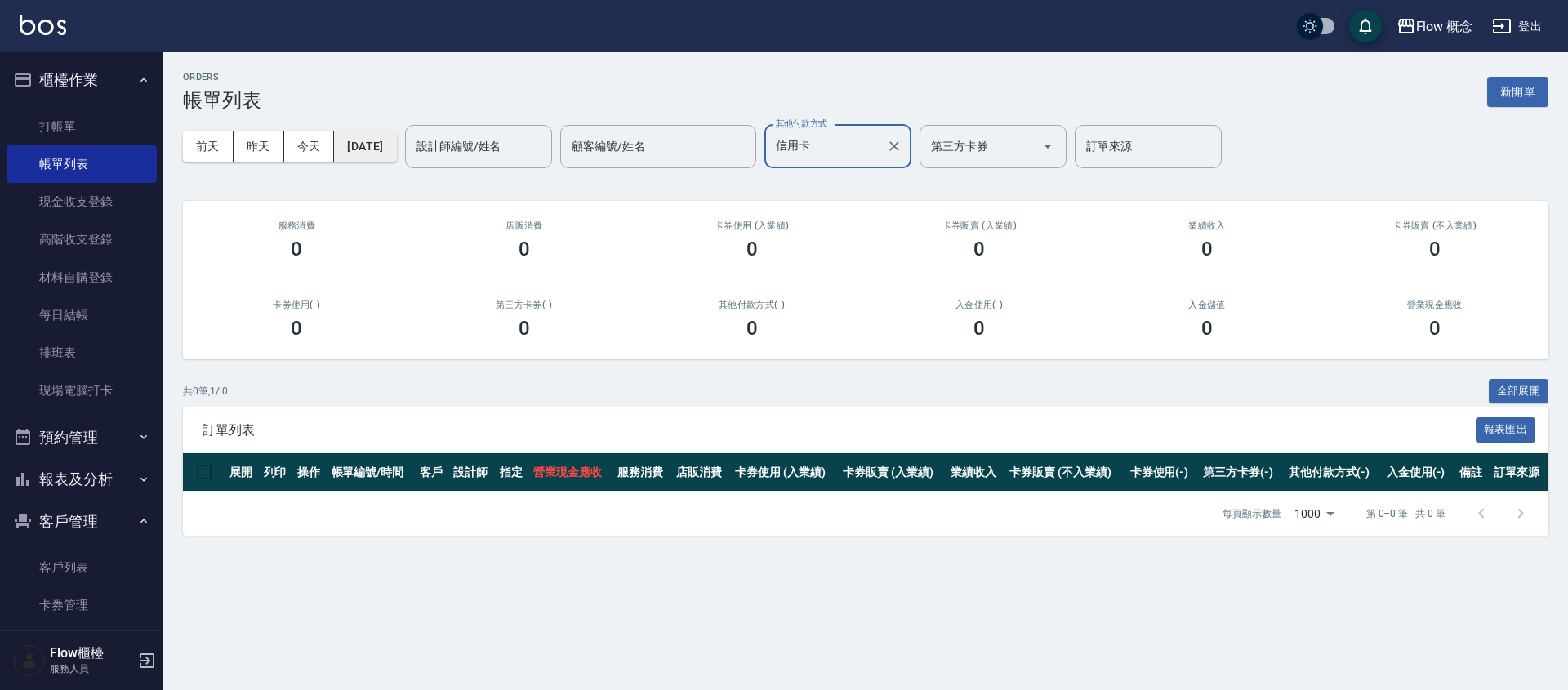
click at [380, 144] on button "[DATE]" at bounding box center [366, 147] width 62 height 30
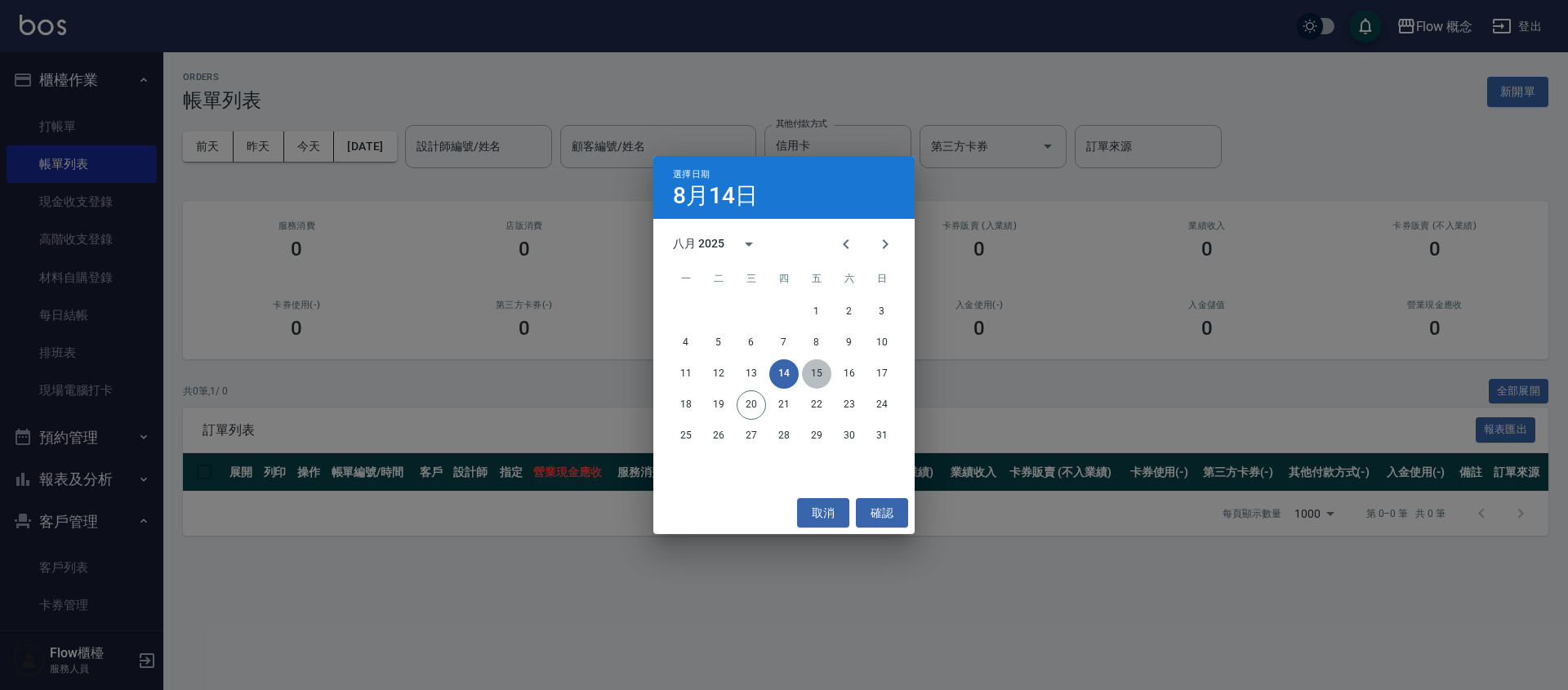
click at [816, 377] on button "15" at bounding box center [816, 373] width 29 height 29
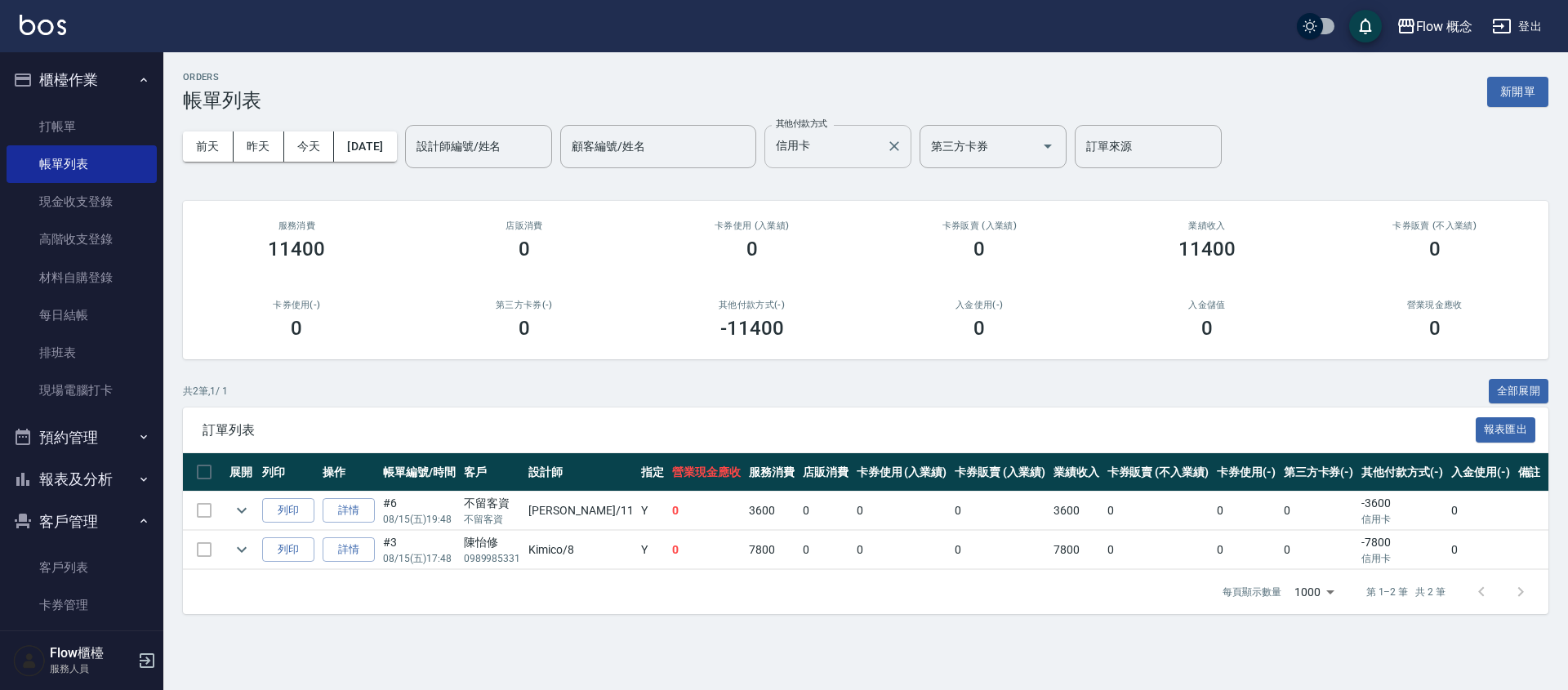
click at [824, 149] on input "信用卡" at bounding box center [825, 147] width 108 height 28
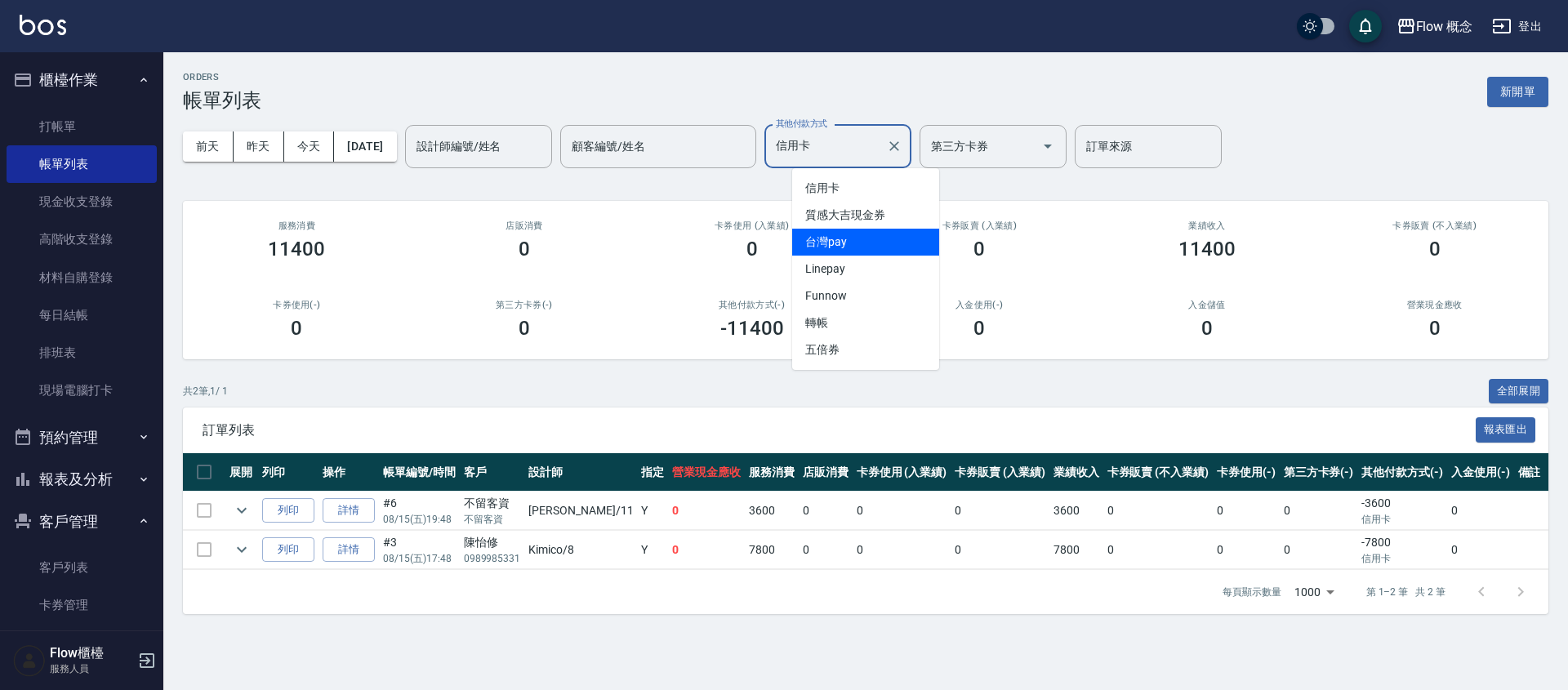
click at [853, 242] on span "台灣pay" at bounding box center [865, 242] width 147 height 27
type input "台灣pay"
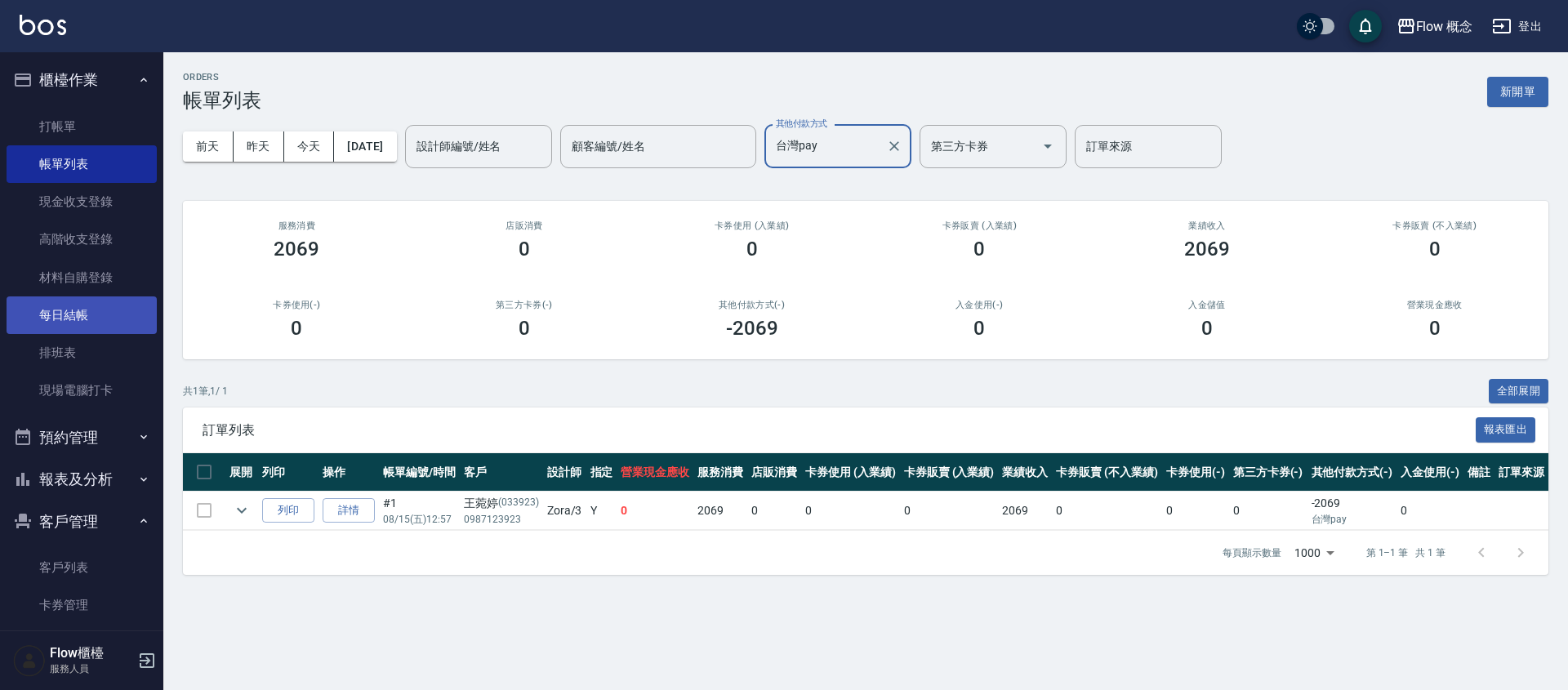
click at [86, 317] on link "每日結帳" at bounding box center [81, 315] width 150 height 37
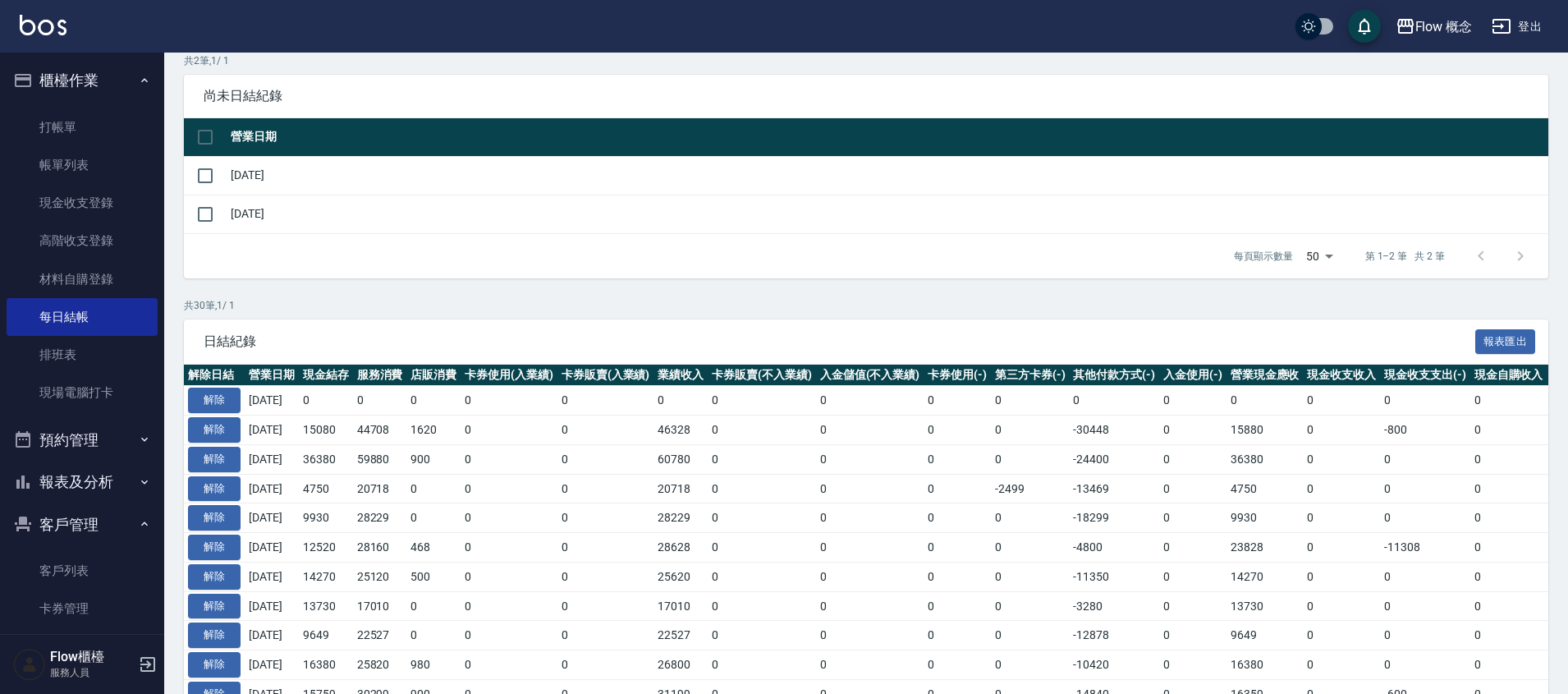
scroll to position [132, 0]
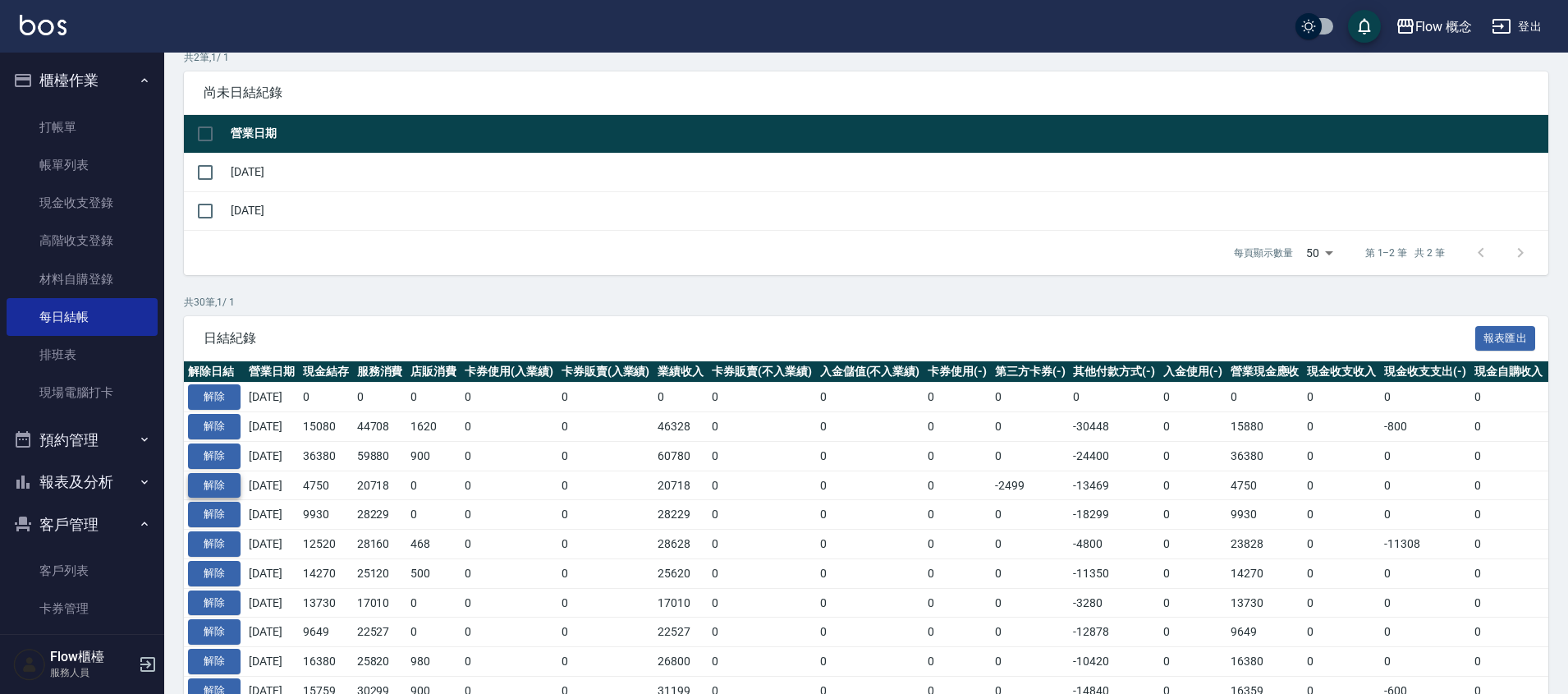
click at [215, 495] on button "解除" at bounding box center [214, 486] width 53 height 25
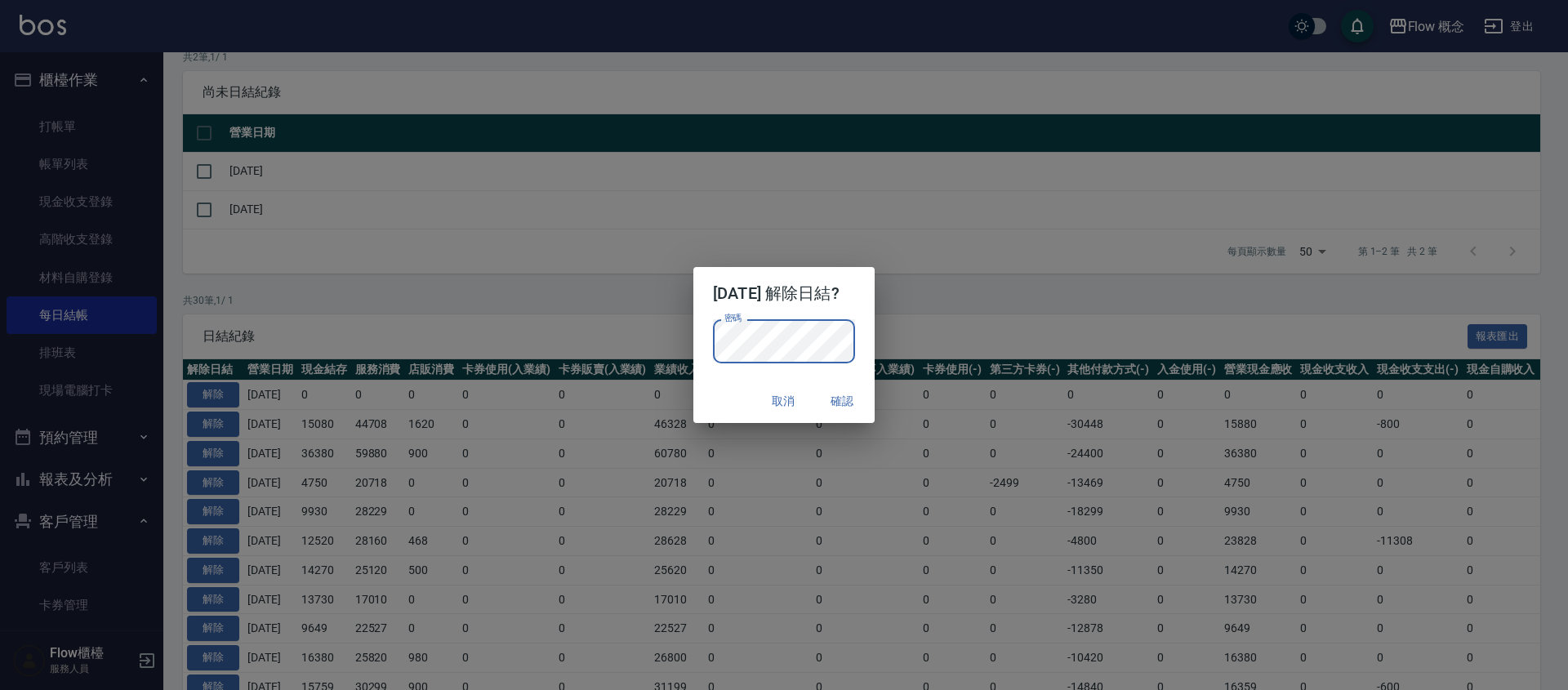
click at [857, 392] on button "確認" at bounding box center [841, 401] width 52 height 30
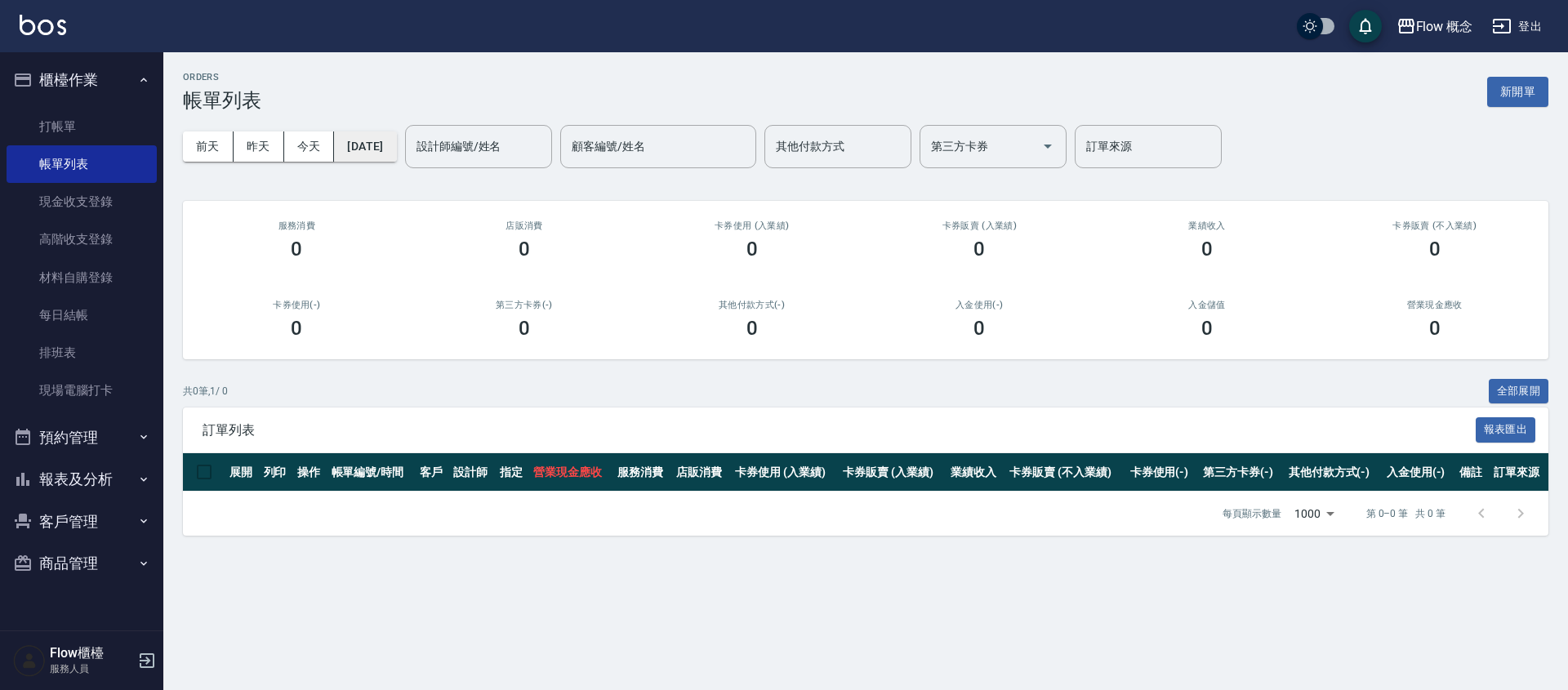
click at [374, 145] on button "[DATE]" at bounding box center [366, 147] width 62 height 30
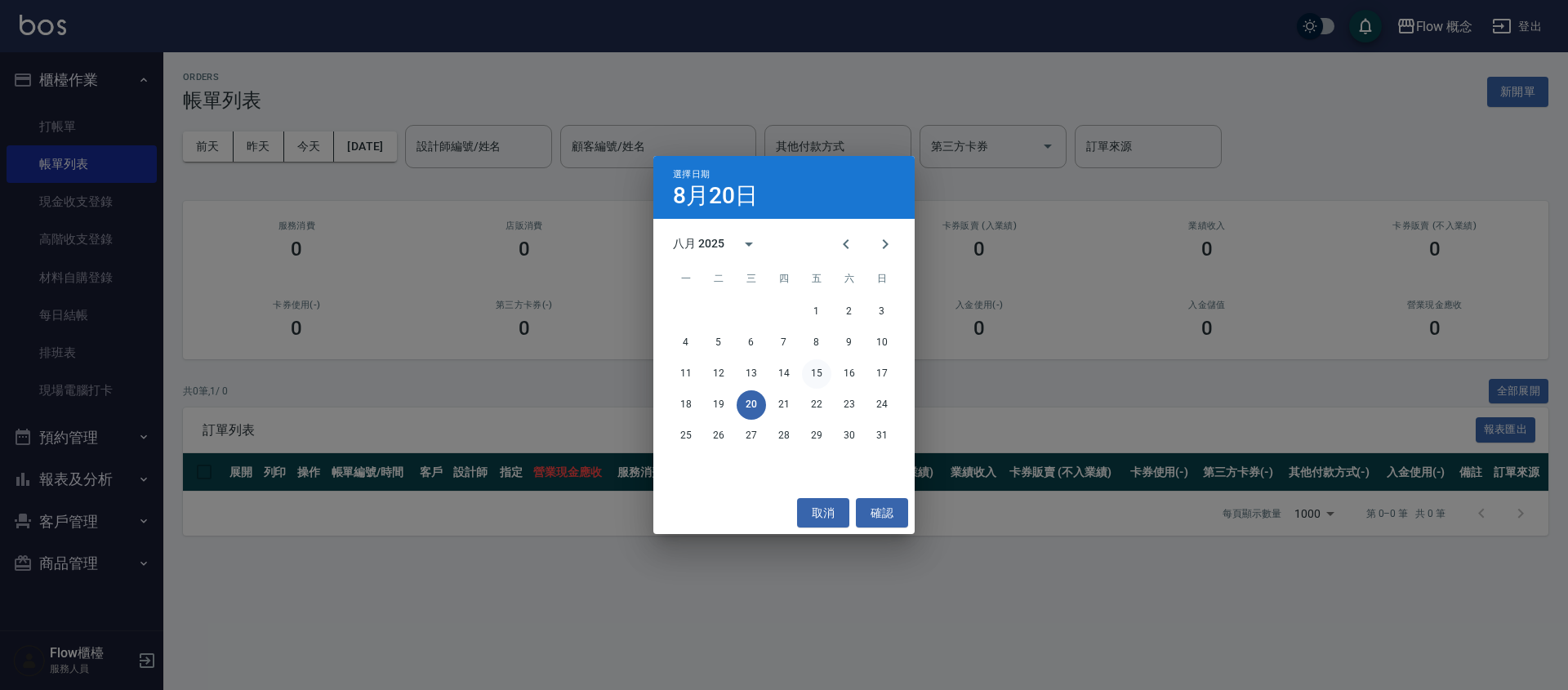
click at [813, 367] on button "15" at bounding box center [816, 373] width 29 height 29
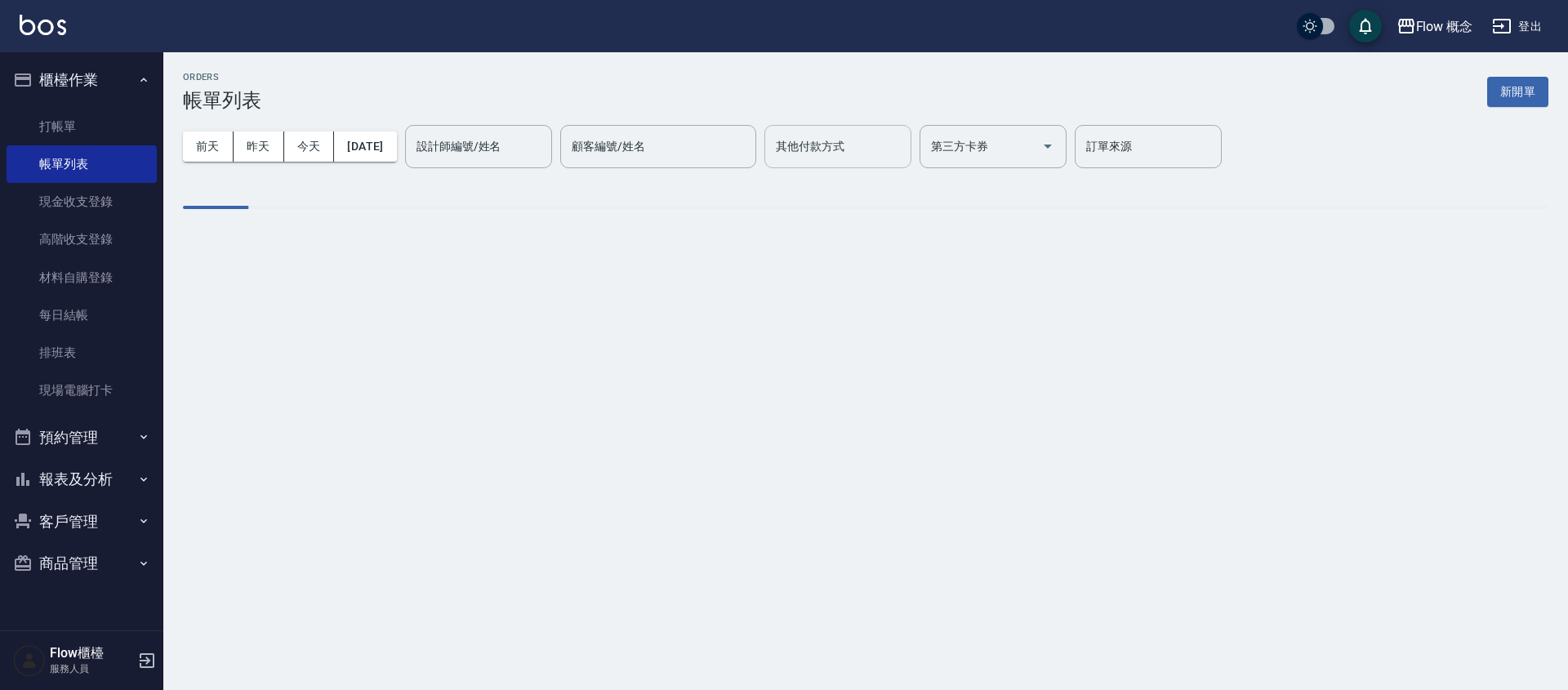
click at [856, 150] on div "其他付款方式 其他付款方式" at bounding box center [838, 146] width 147 height 44
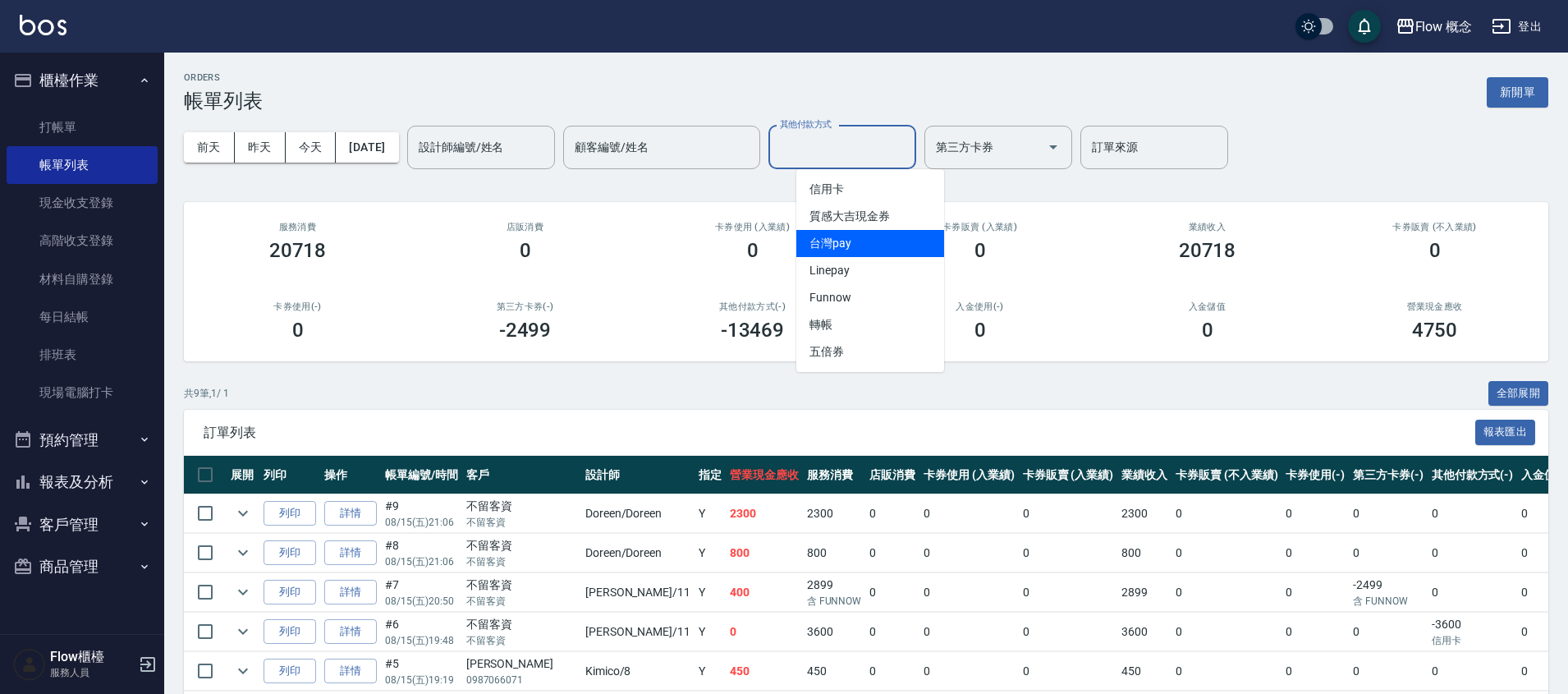
click at [844, 250] on span "台灣pay" at bounding box center [870, 243] width 148 height 27
type input "台灣pay"
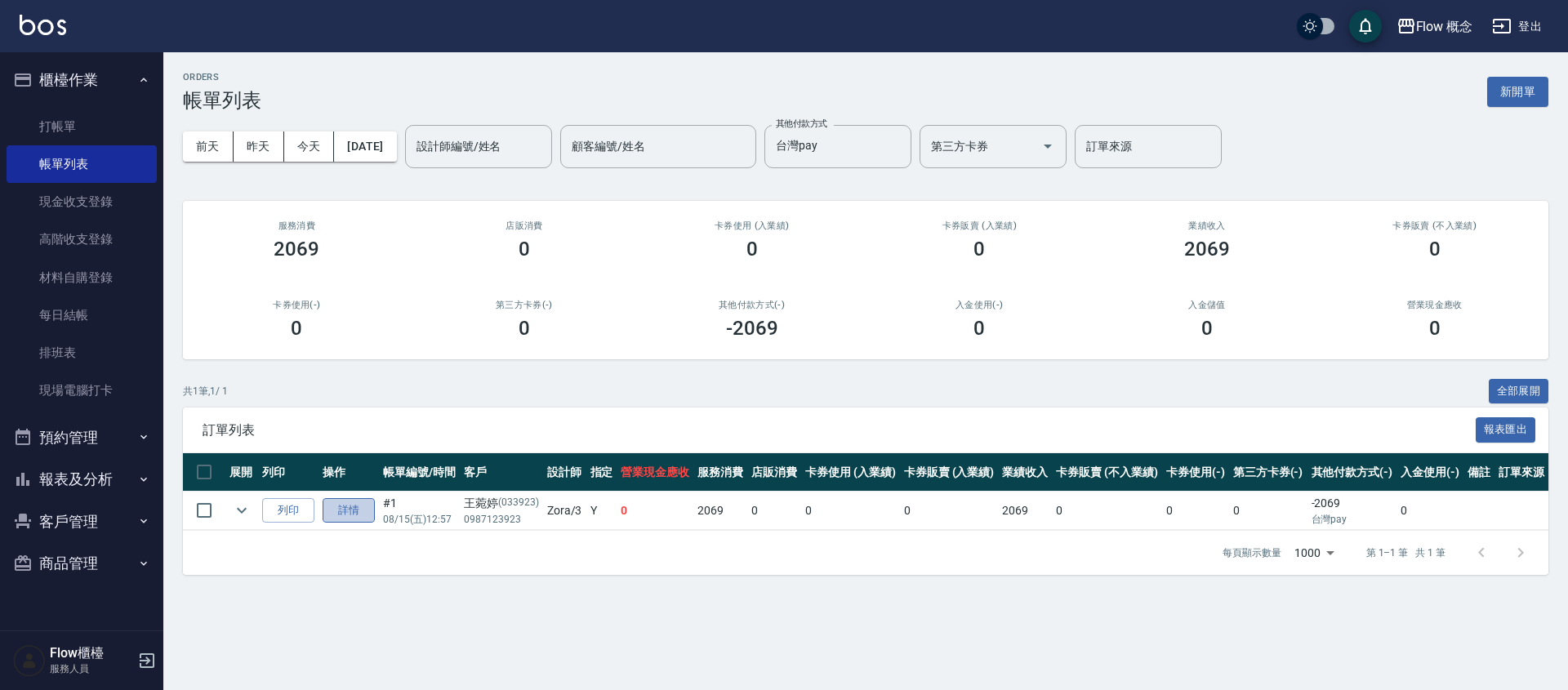
click at [362, 512] on link "詳情" at bounding box center [349, 510] width 52 height 25
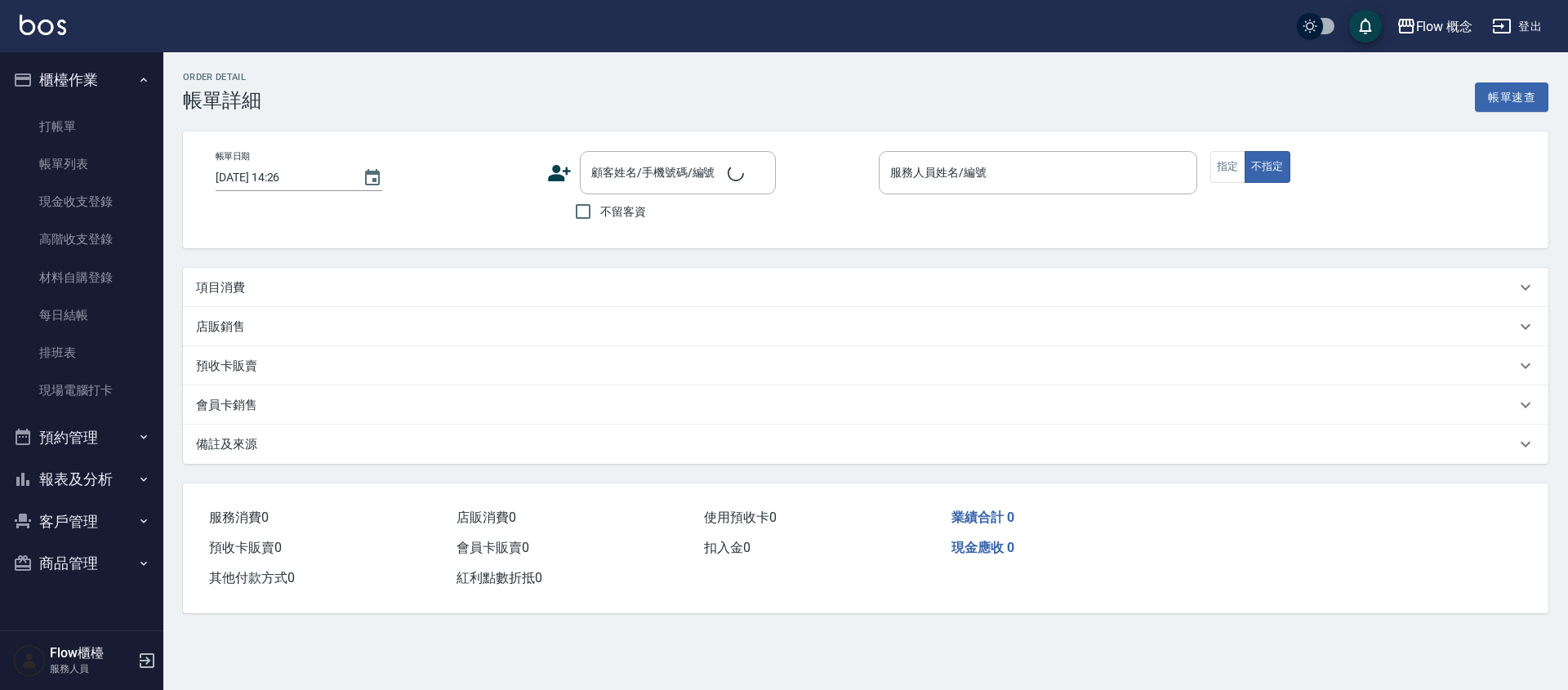
type input "2025/08/15 12:57"
type input "Zora-3"
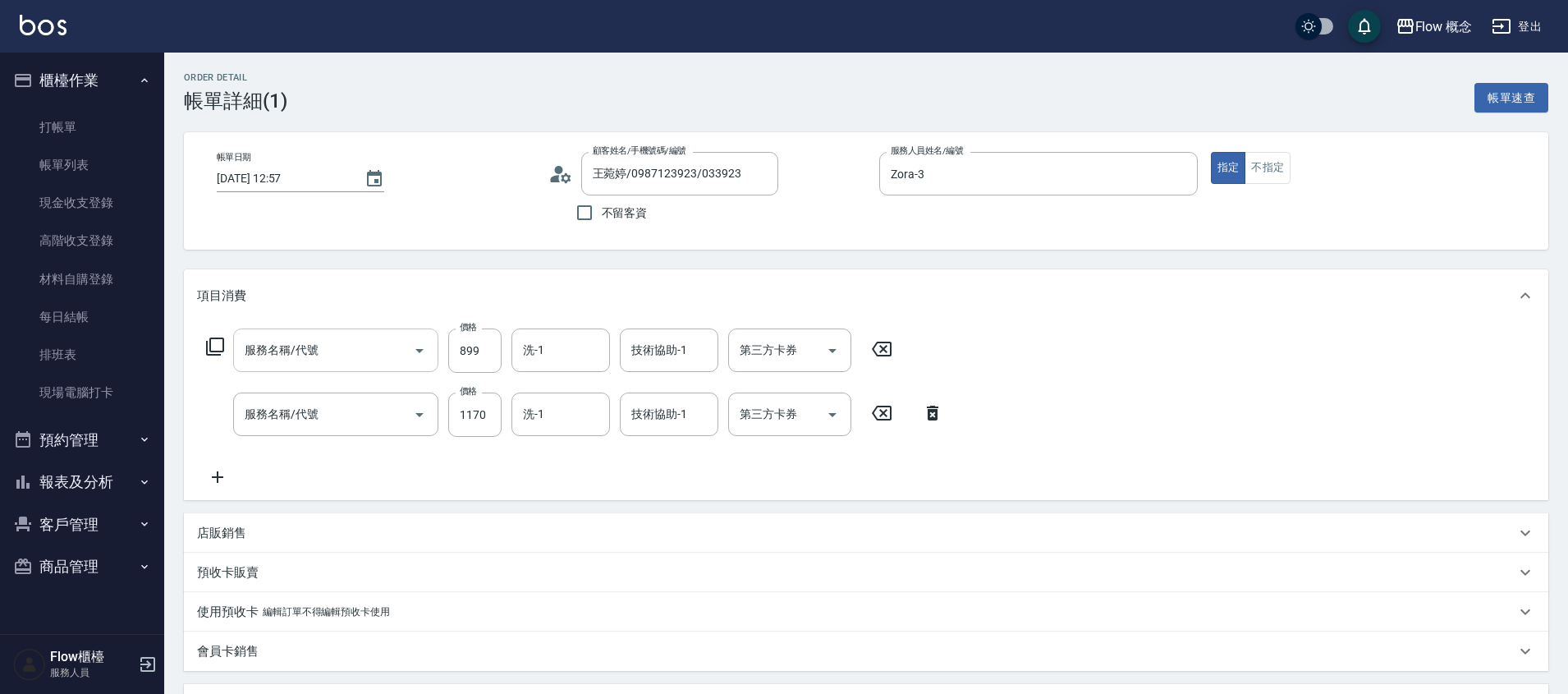
type input "王菀婷/0987123923/033923"
type input "髮質淨化(102)"
type input "深層蘊髮(602)"
click at [468, 409] on input "1170" at bounding box center [475, 415] width 54 height 45
type input "0"
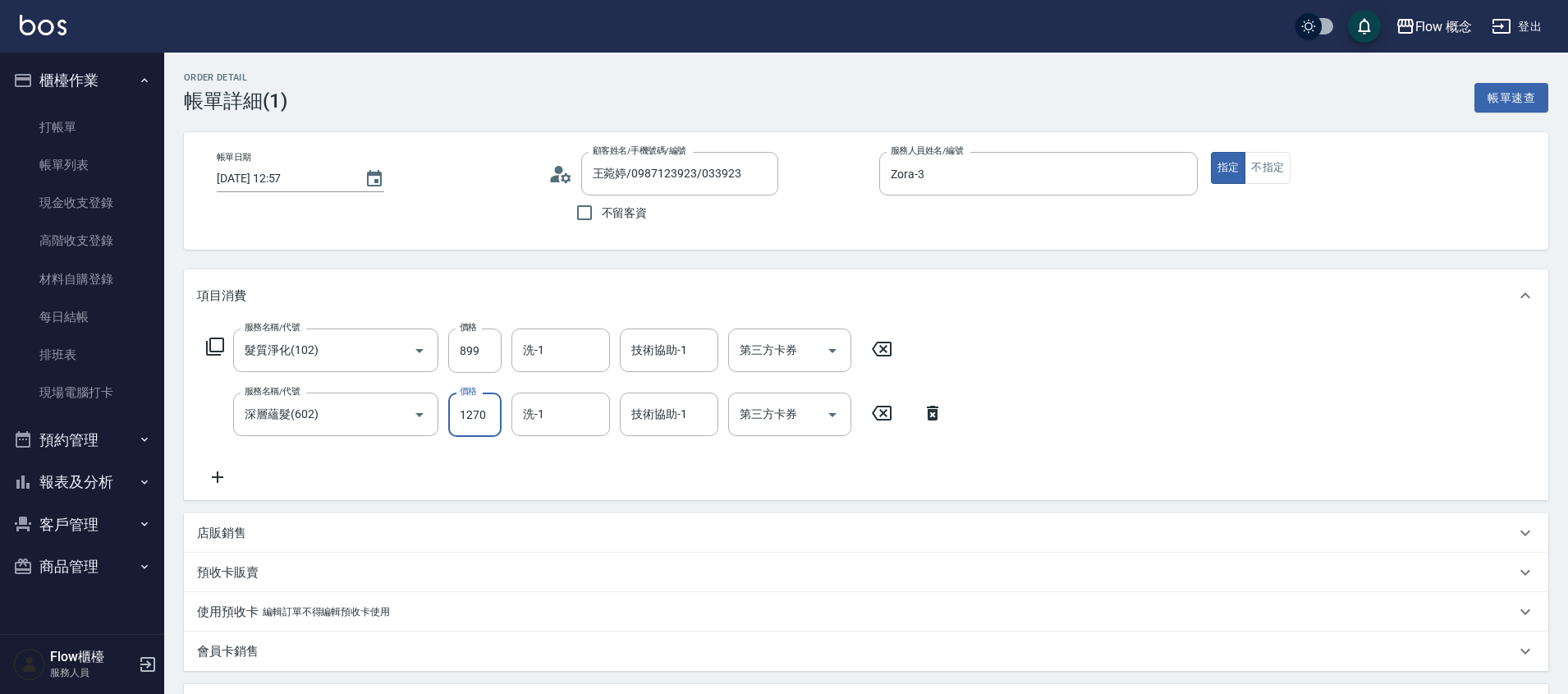
type input "1270"
click at [862, 257] on div "Order detail 帳單詳細 (1) 帳單速查 帳單日期 2025/08/15 12:57 顧客姓名/手機號碼/編號 王菀婷/0987123923/03…" at bounding box center [866, 563] width 1404 height 1020
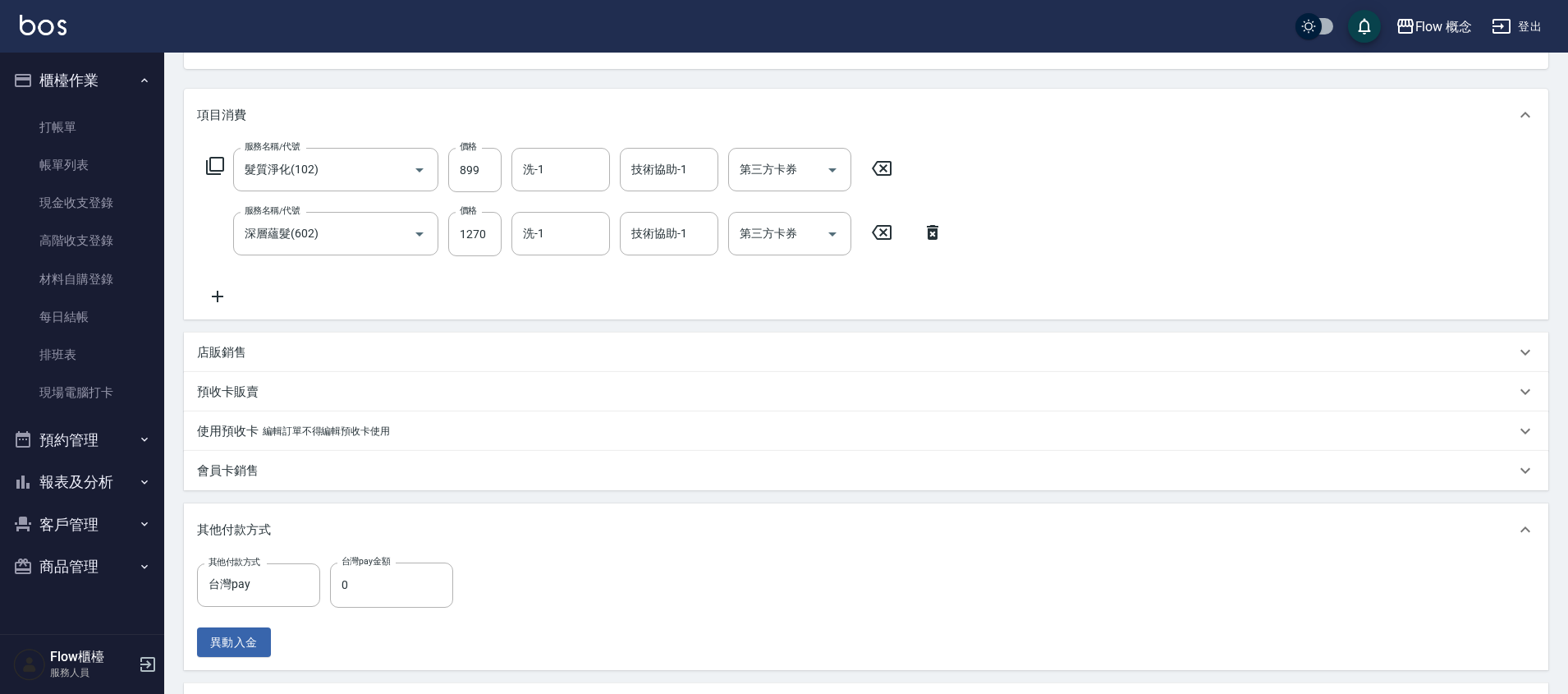
scroll to position [339, 0]
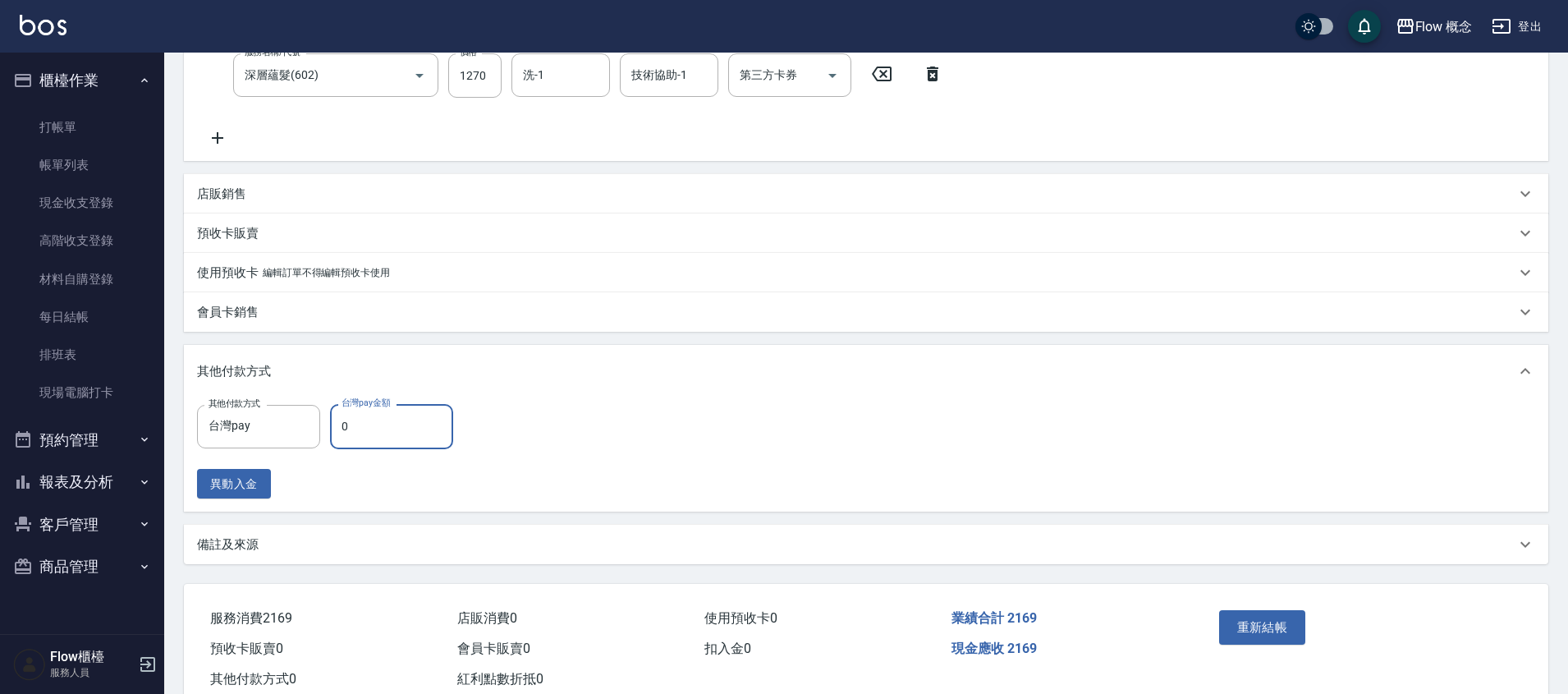
click at [364, 420] on input "0" at bounding box center [392, 427] width 123 height 45
type input "2169"
click at [1301, 631] on button "重新結帳" at bounding box center [1262, 627] width 87 height 35
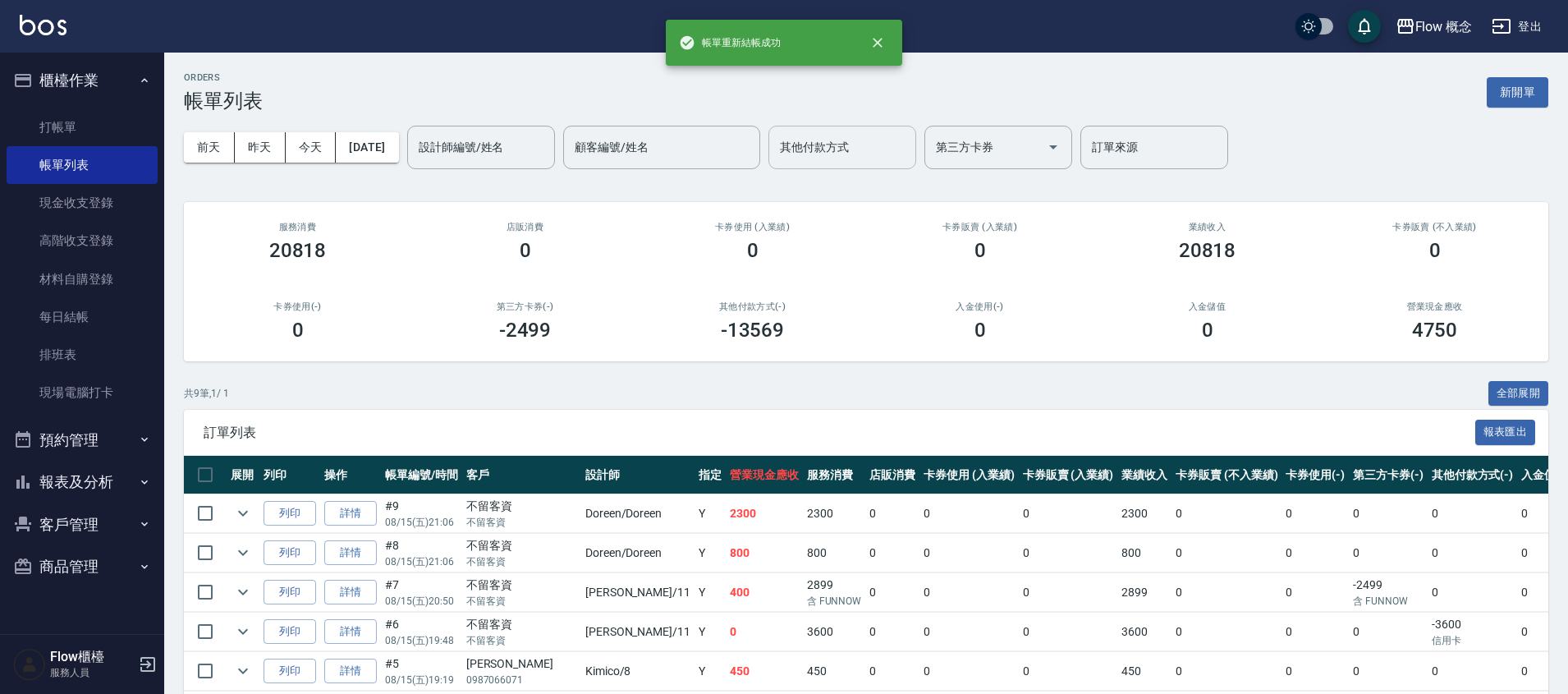
click at [873, 145] on input "其他付款方式" at bounding box center [842, 148] width 133 height 29
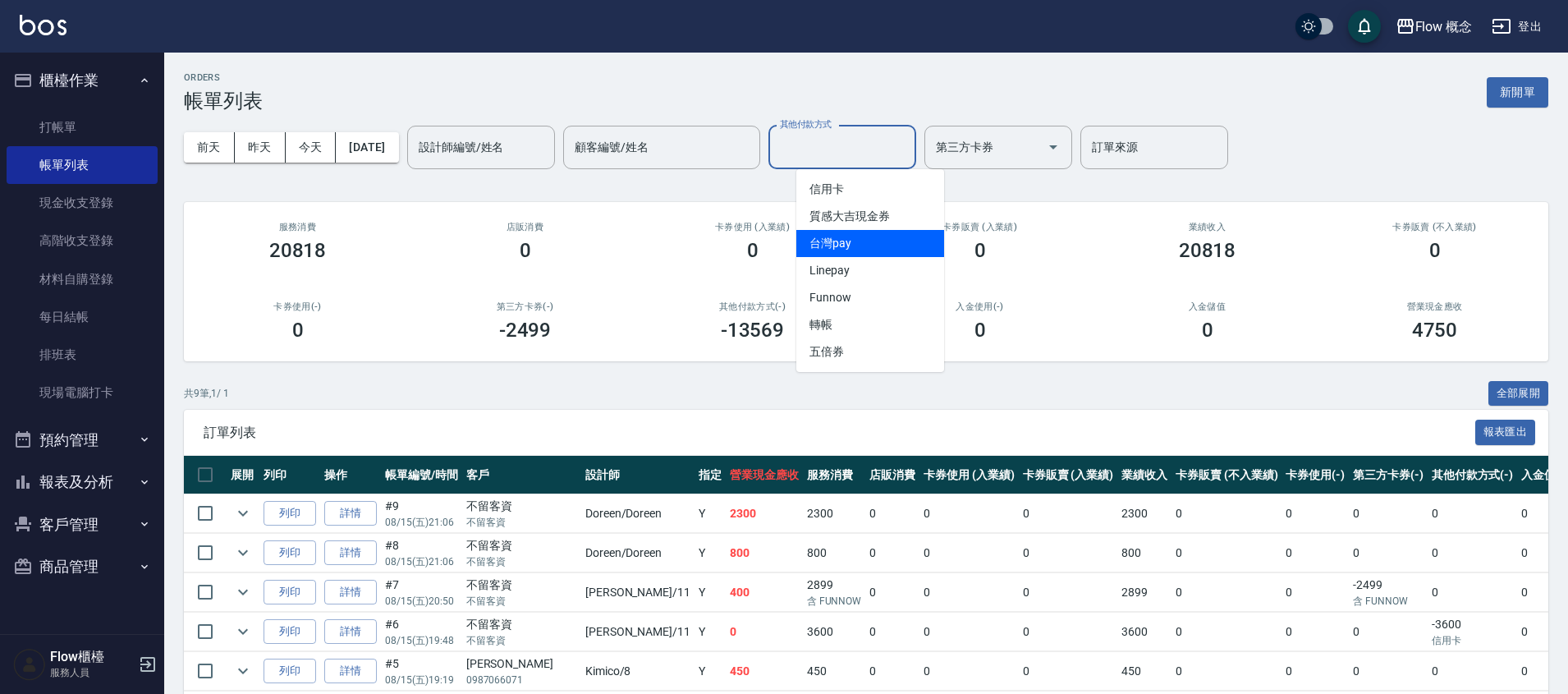
click at [864, 249] on span "台灣pay" at bounding box center [870, 243] width 148 height 27
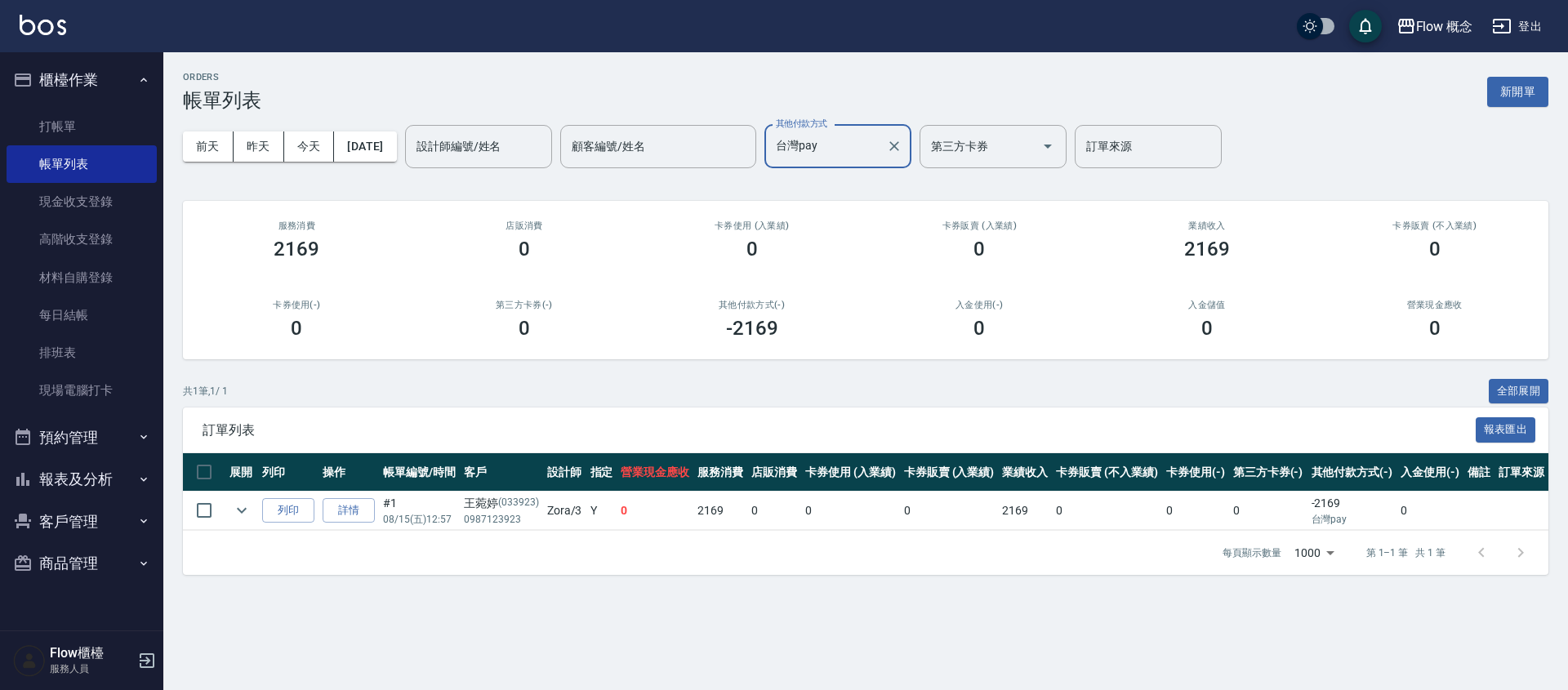
click at [827, 124] on label "其他付款方式" at bounding box center [801, 124] width 52 height 12
click at [840, 132] on input "台灣pay" at bounding box center [825, 147] width 108 height 28
click at [847, 145] on input "台灣pay" at bounding box center [825, 147] width 108 height 28
drag, startPoint x: 833, startPoint y: 202, endPoint x: 839, endPoint y: 184, distance: 19.0
click at [839, 184] on ul "信用卡 質感大吉現金券 台灣pay Linepay Funnow 轉帳 五倍券" at bounding box center [865, 269] width 147 height 202
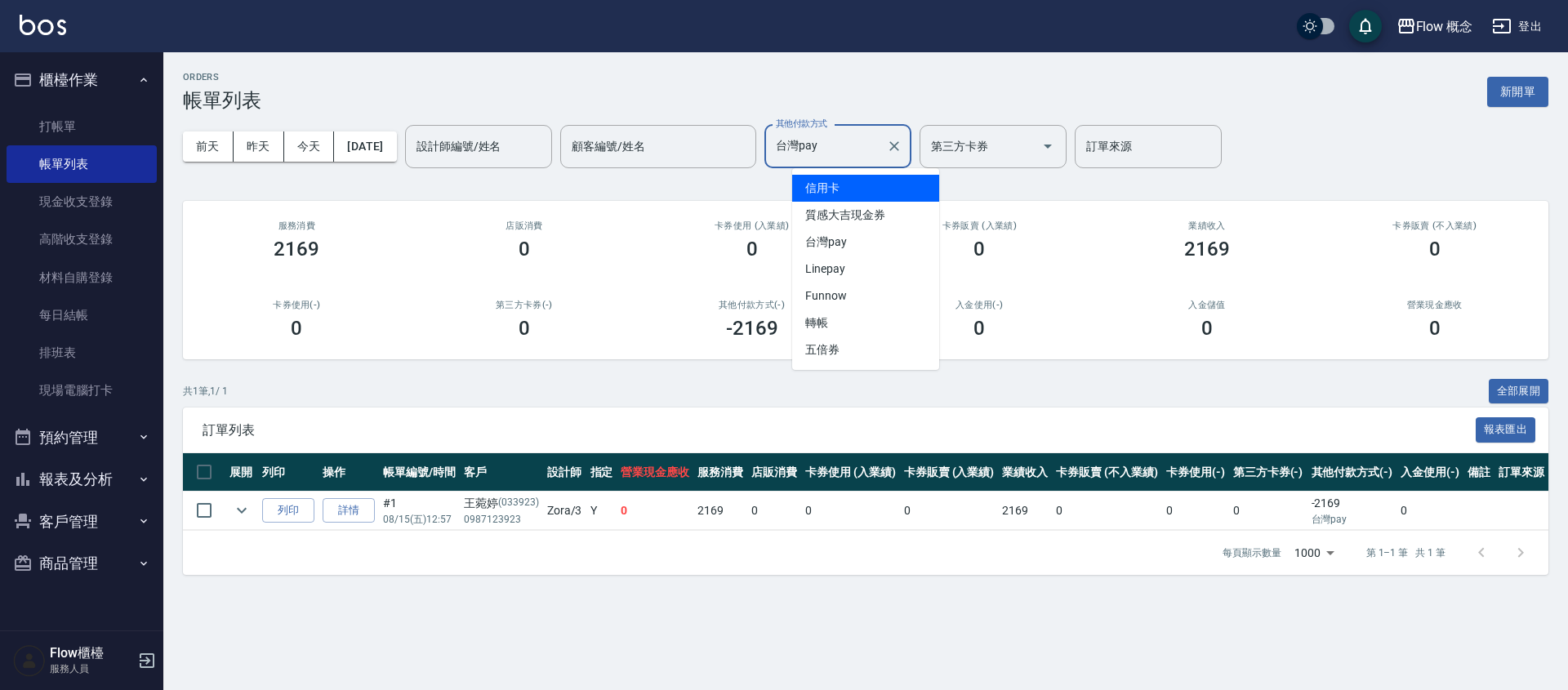
click at [839, 184] on span "信用卡" at bounding box center [865, 189] width 147 height 27
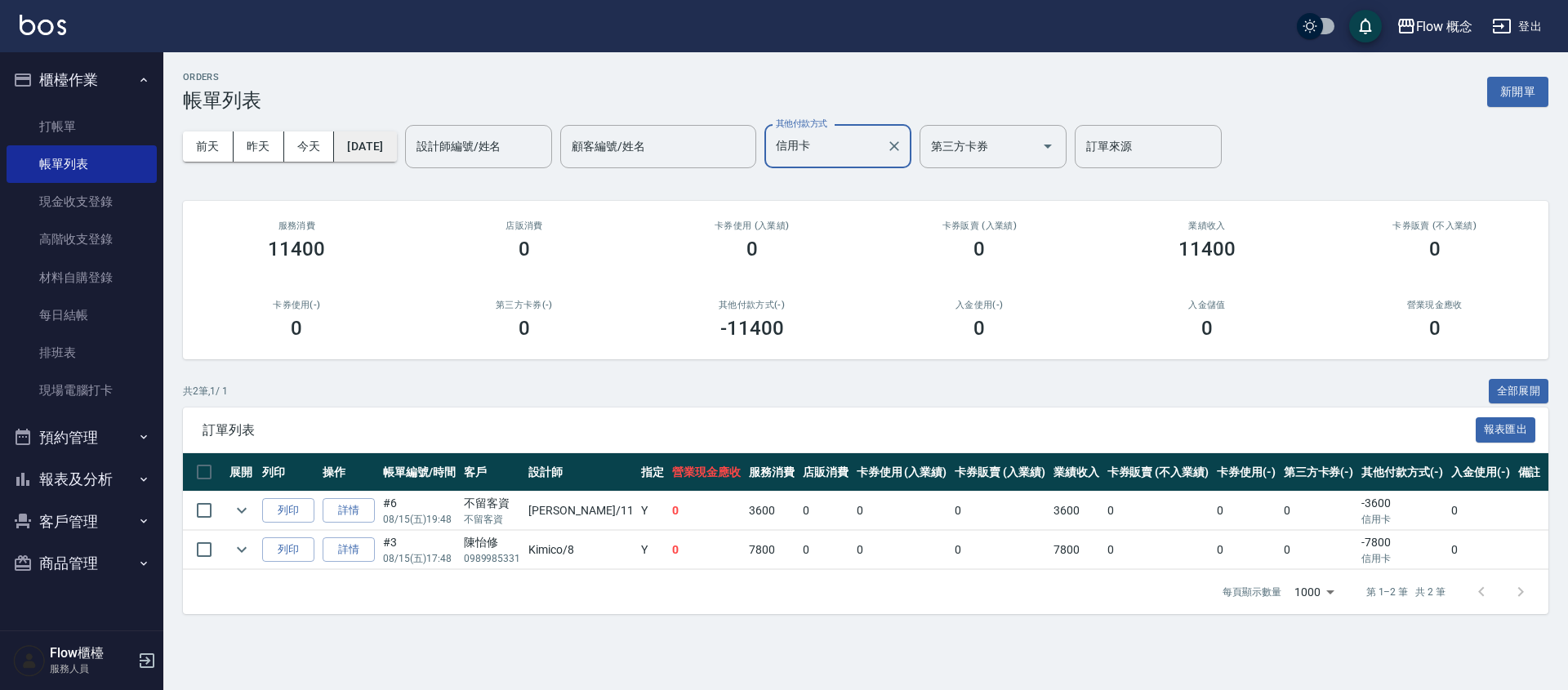
click at [396, 149] on button "[DATE]" at bounding box center [366, 147] width 62 height 30
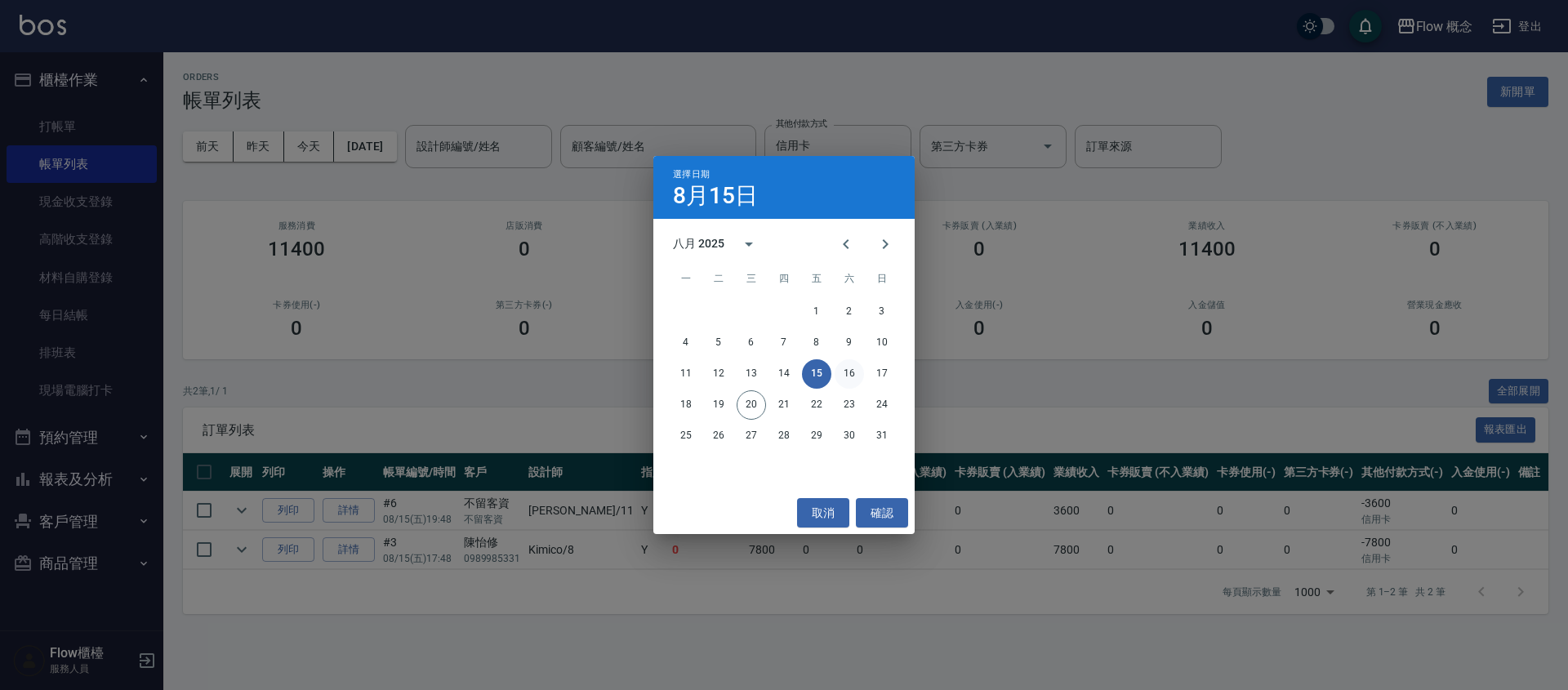
click at [846, 377] on button "16" at bounding box center [848, 373] width 29 height 29
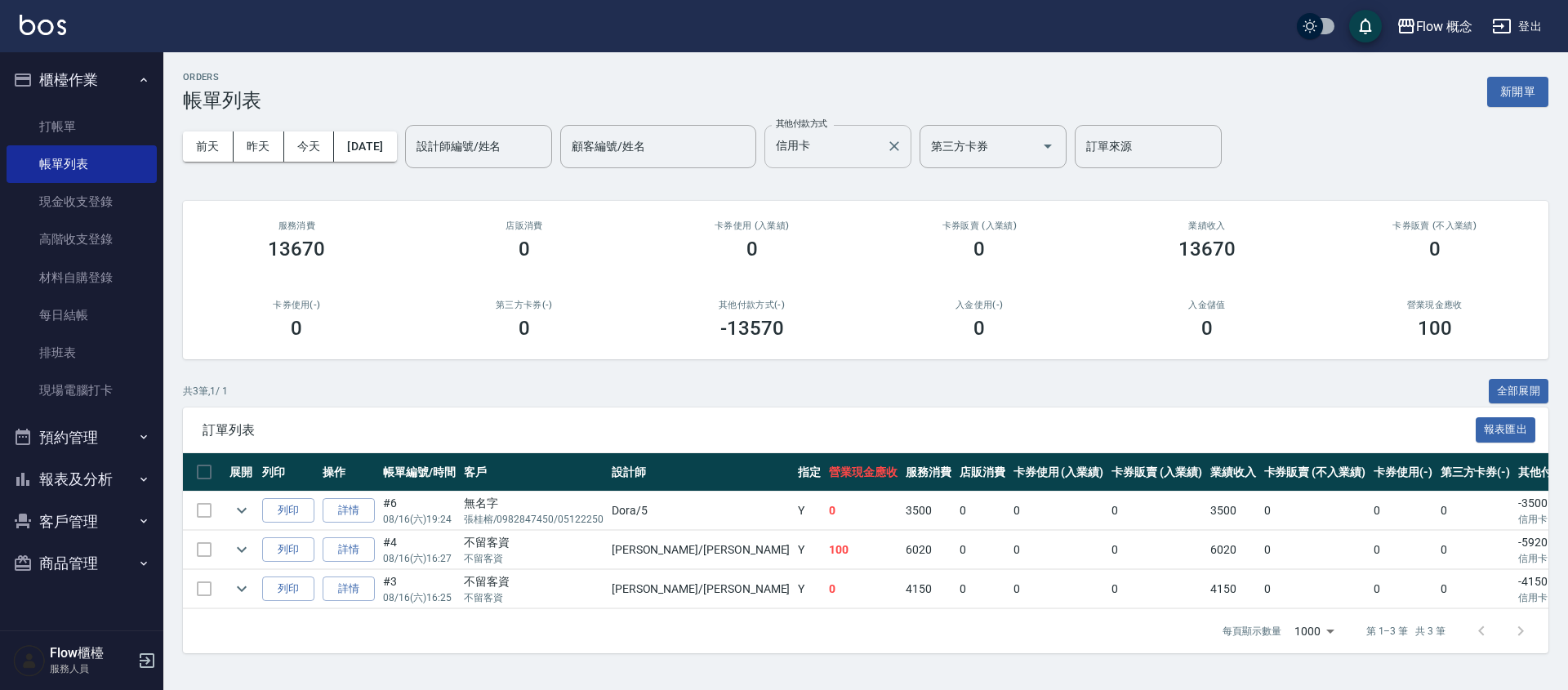
click at [828, 143] on input "信用卡" at bounding box center [825, 147] width 108 height 28
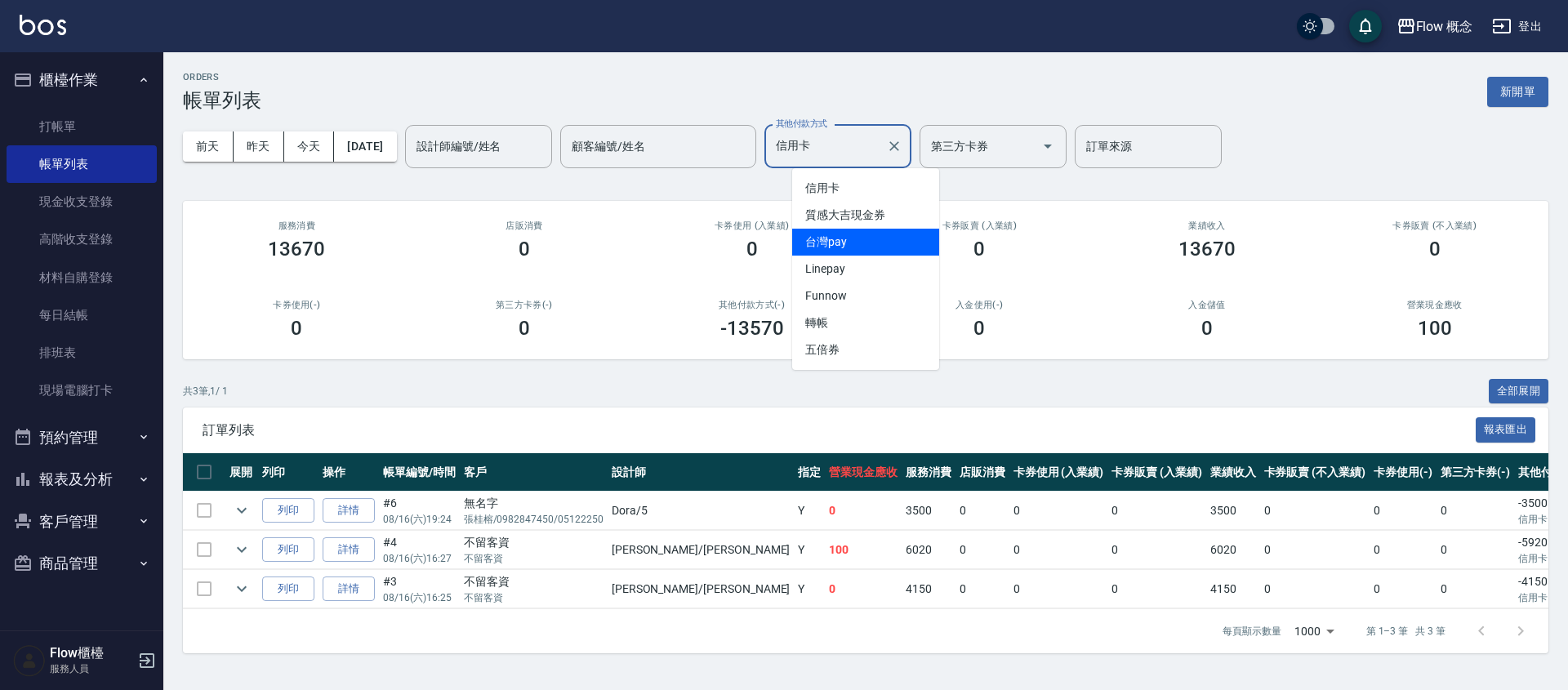
click at [846, 240] on span "台灣pay" at bounding box center [865, 242] width 147 height 27
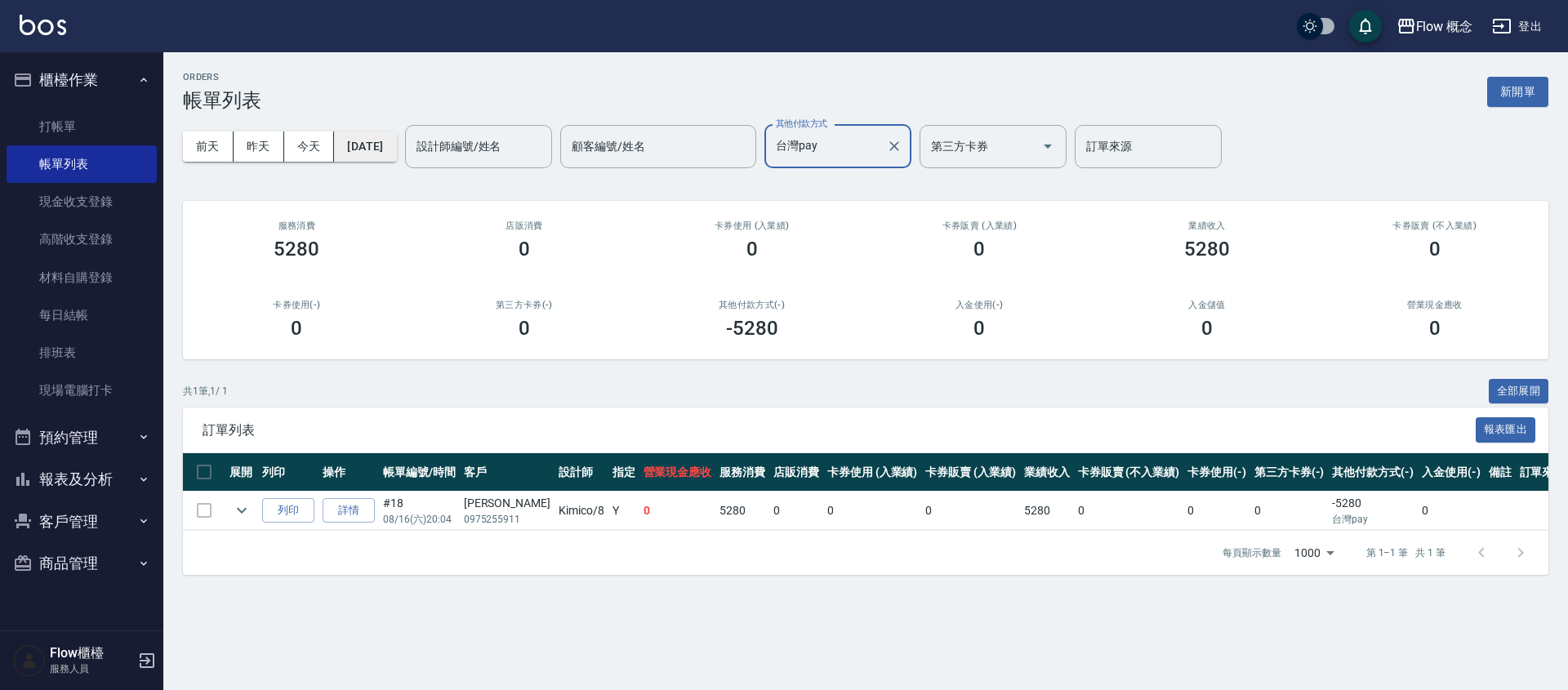
click at [396, 145] on button "[DATE]" at bounding box center [366, 147] width 62 height 30
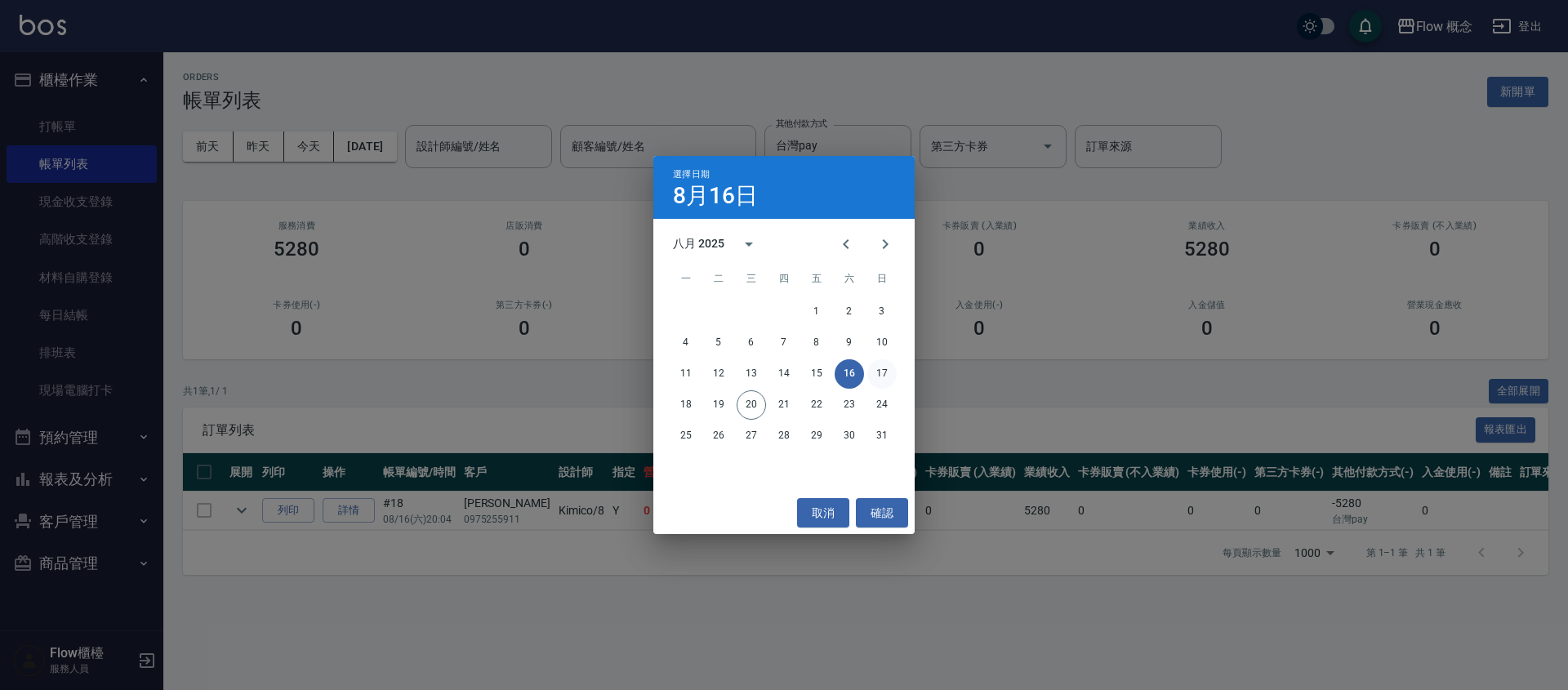
click at [885, 375] on button "17" at bounding box center [881, 373] width 29 height 29
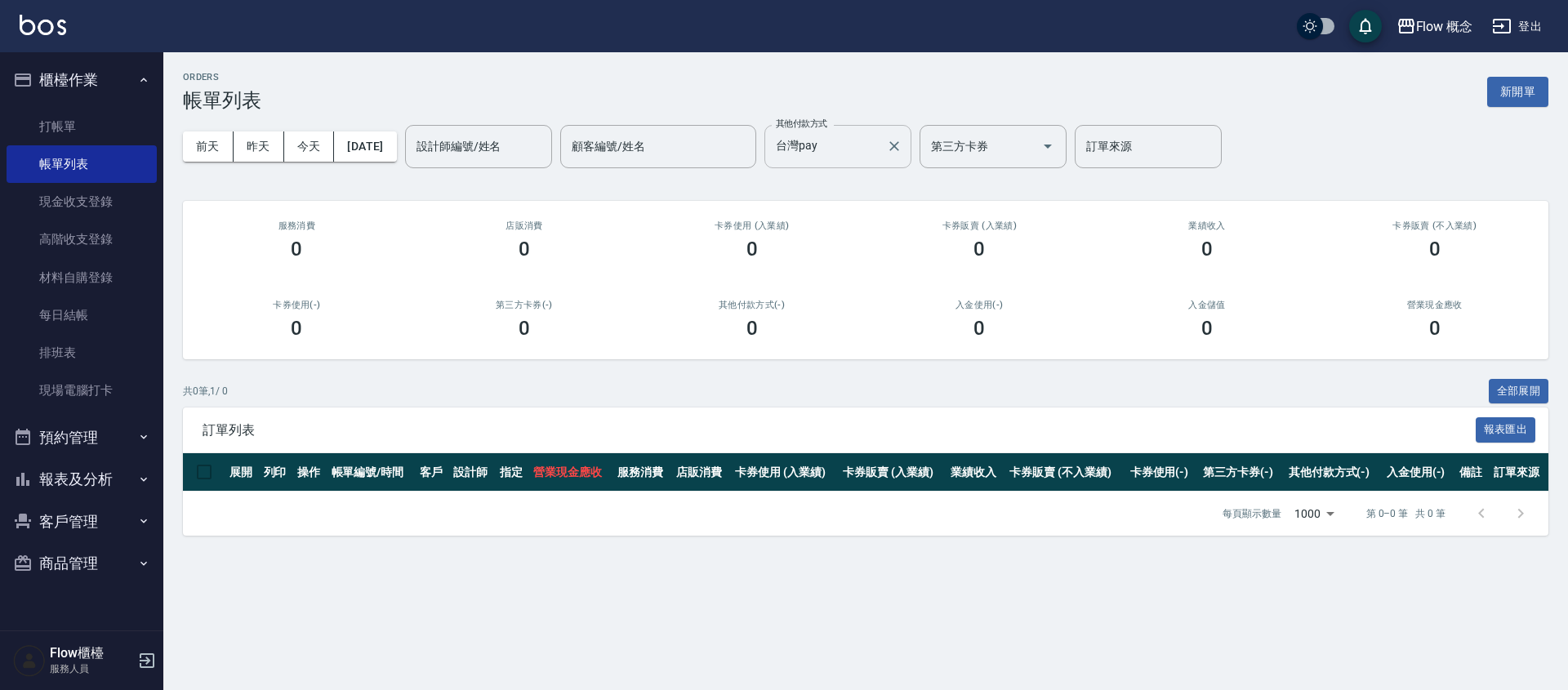
click at [850, 144] on input "台灣pay" at bounding box center [825, 147] width 108 height 28
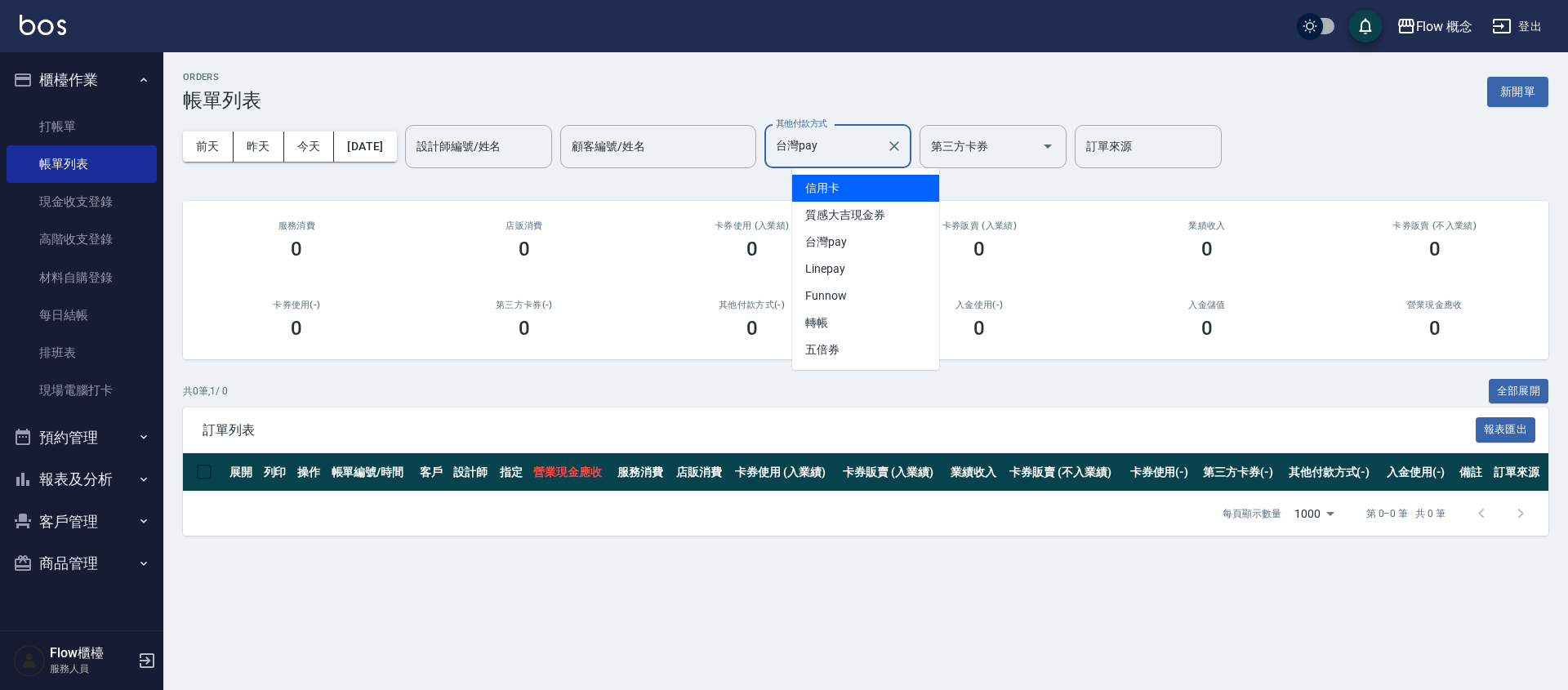
click at [845, 190] on span "信用卡" at bounding box center [865, 189] width 147 height 27
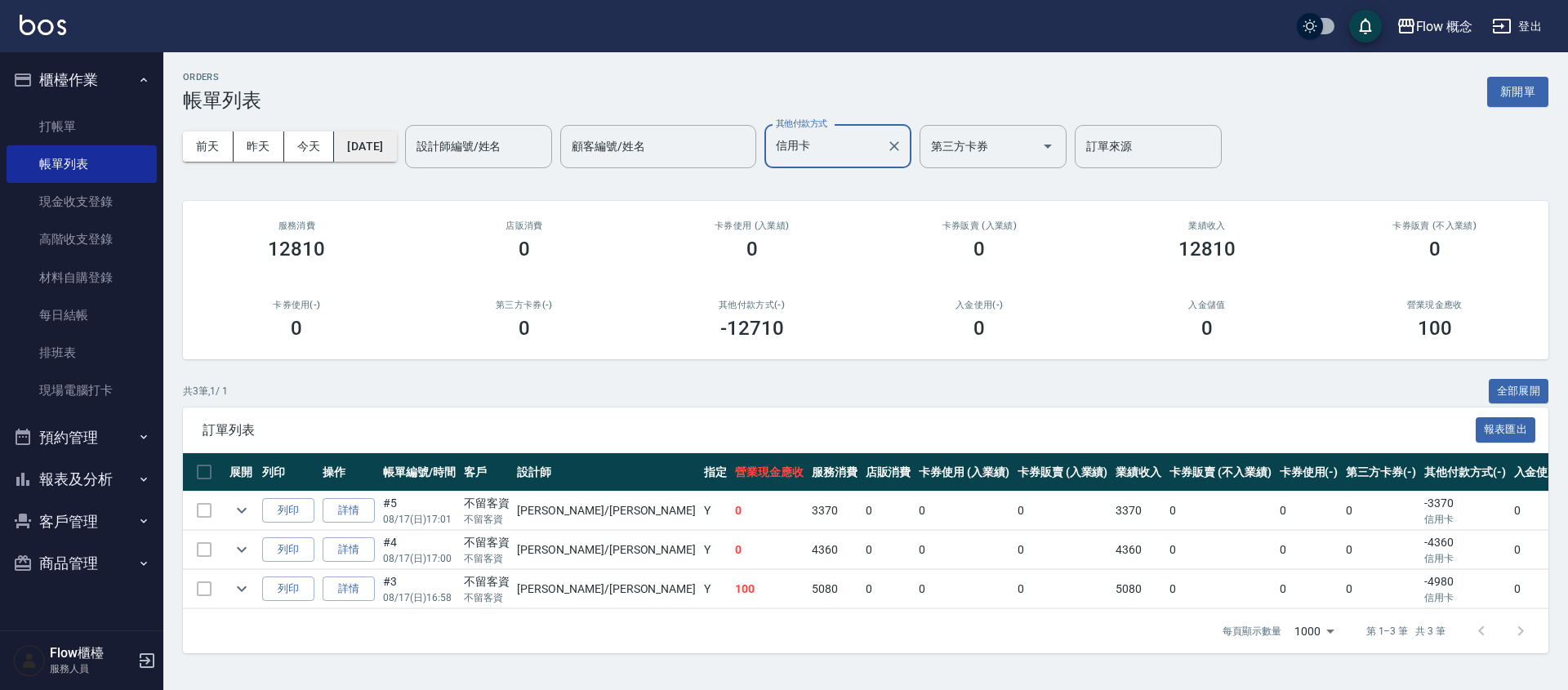
click at [385, 146] on button "[DATE]" at bounding box center [366, 147] width 62 height 30
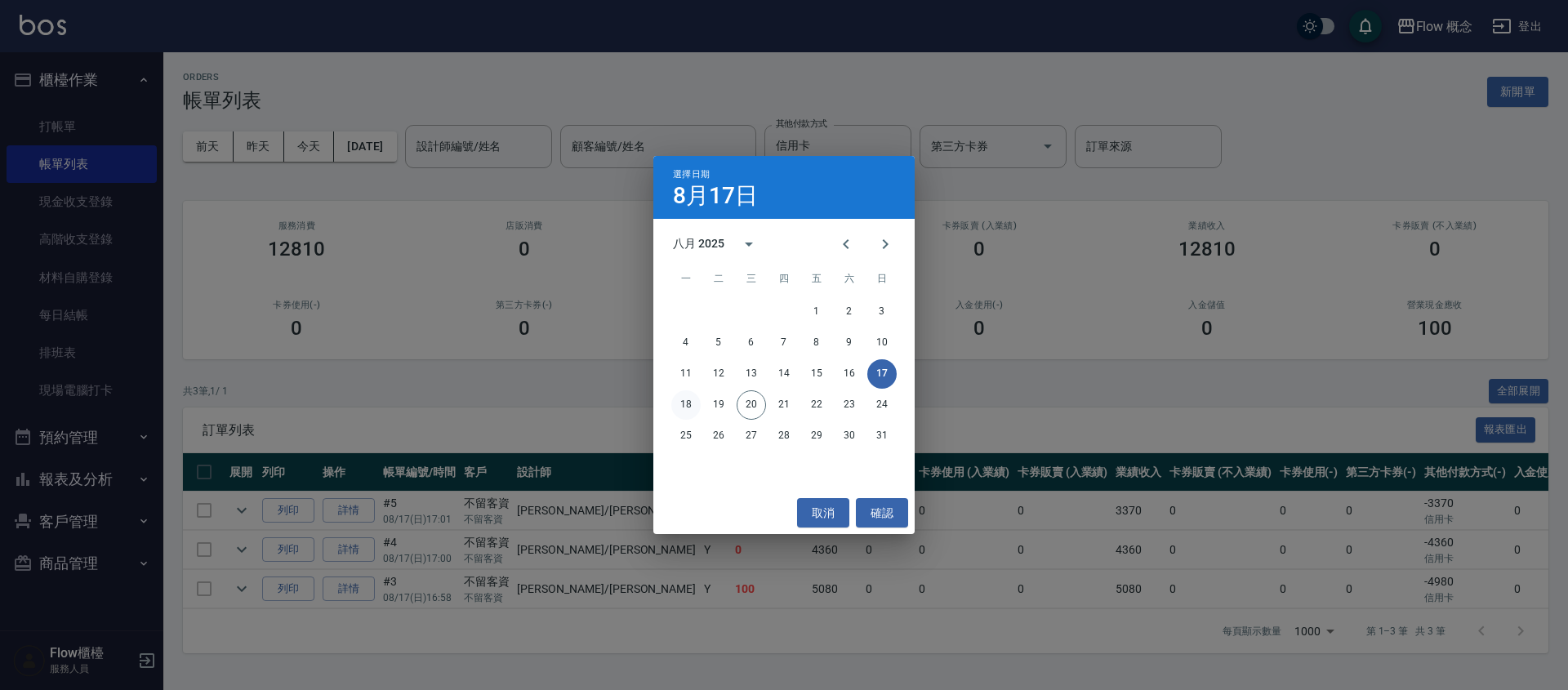
click at [676, 397] on button "18" at bounding box center [686, 405] width 29 height 29
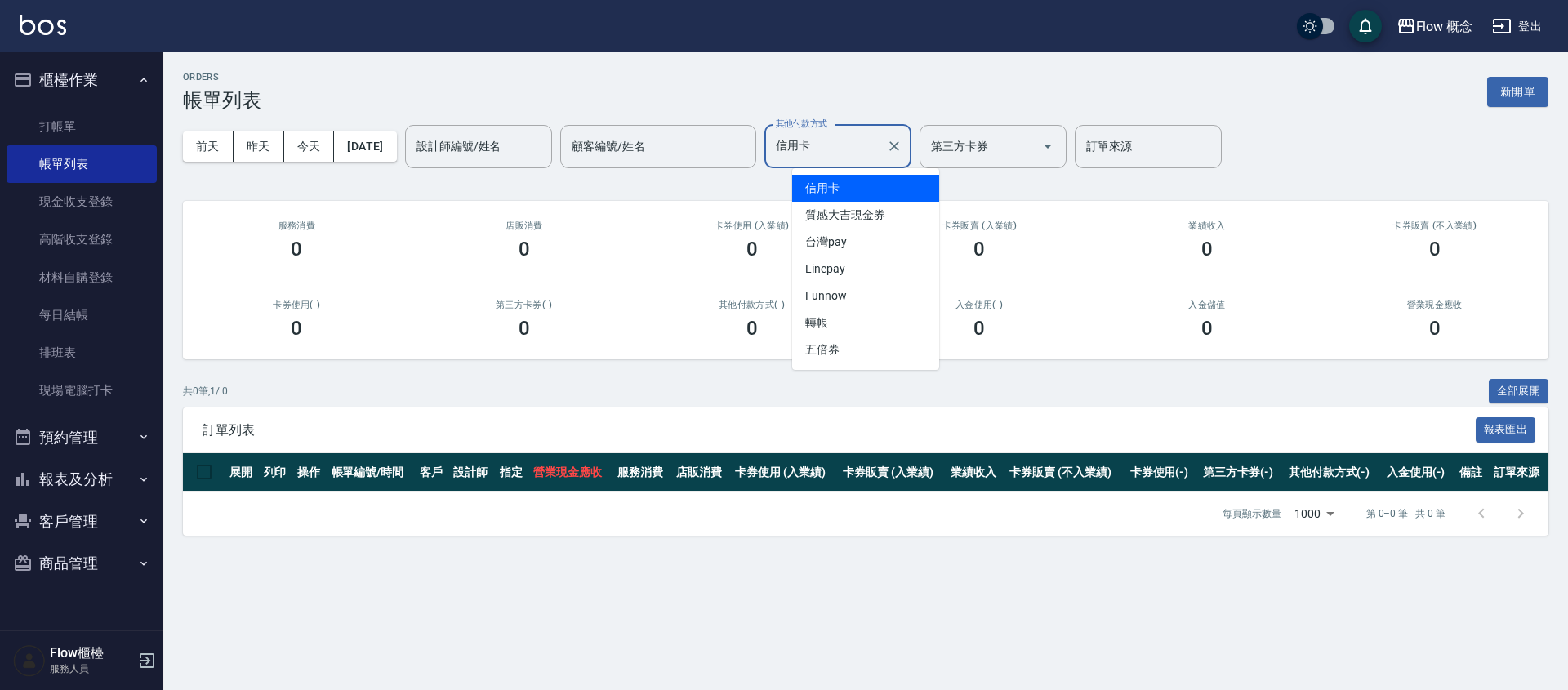
click at [836, 145] on input "信用卡" at bounding box center [825, 147] width 108 height 28
click at [845, 251] on span "台灣pay" at bounding box center [865, 242] width 147 height 27
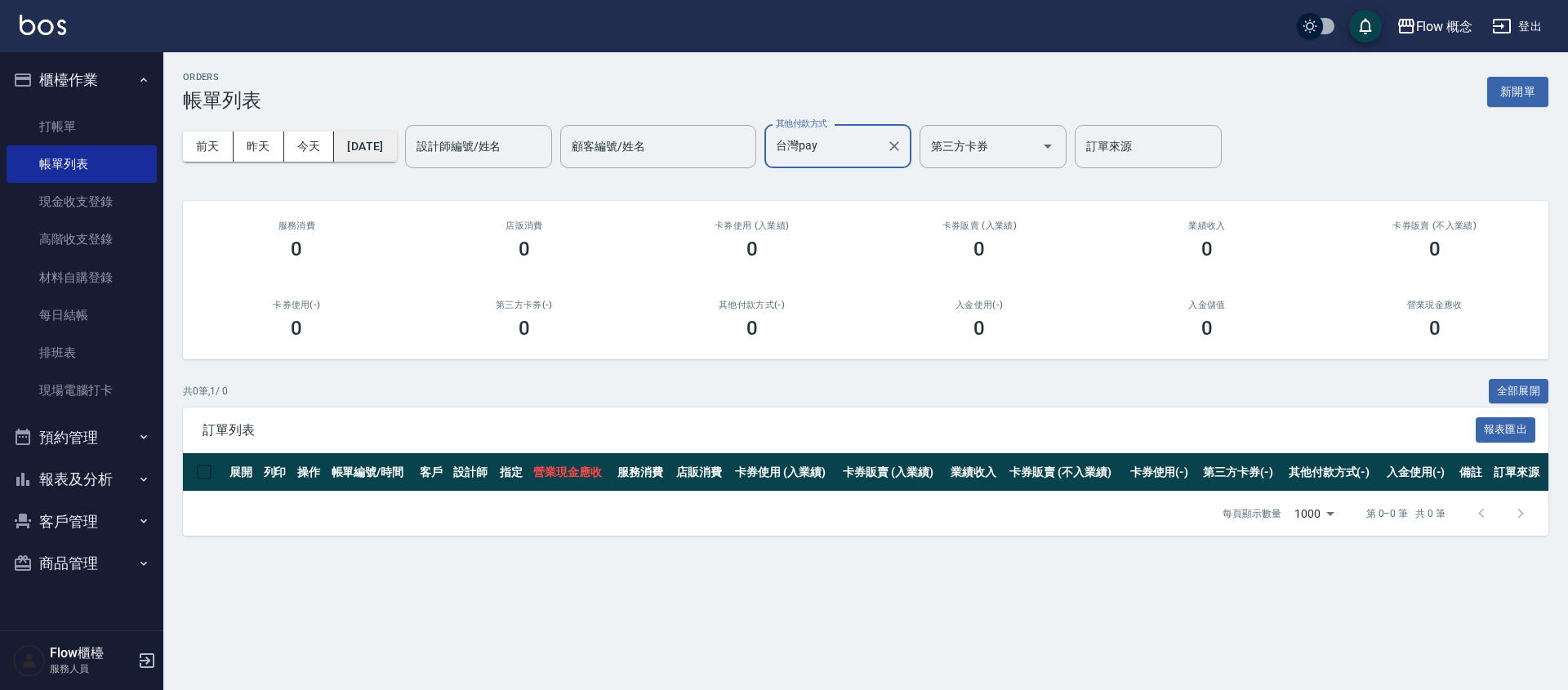
click at [395, 150] on button "[DATE]" at bounding box center [366, 147] width 62 height 30
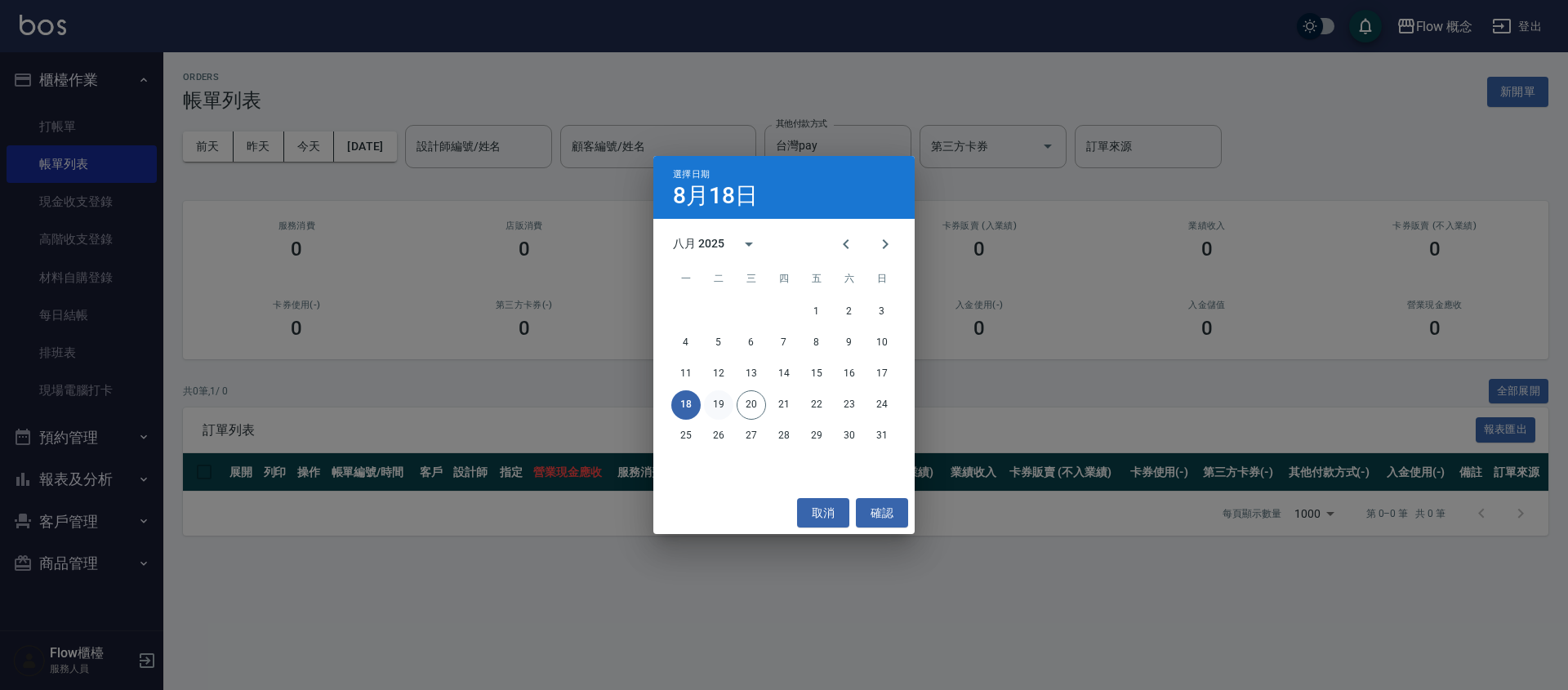
click at [716, 408] on button "19" at bounding box center [719, 405] width 29 height 29
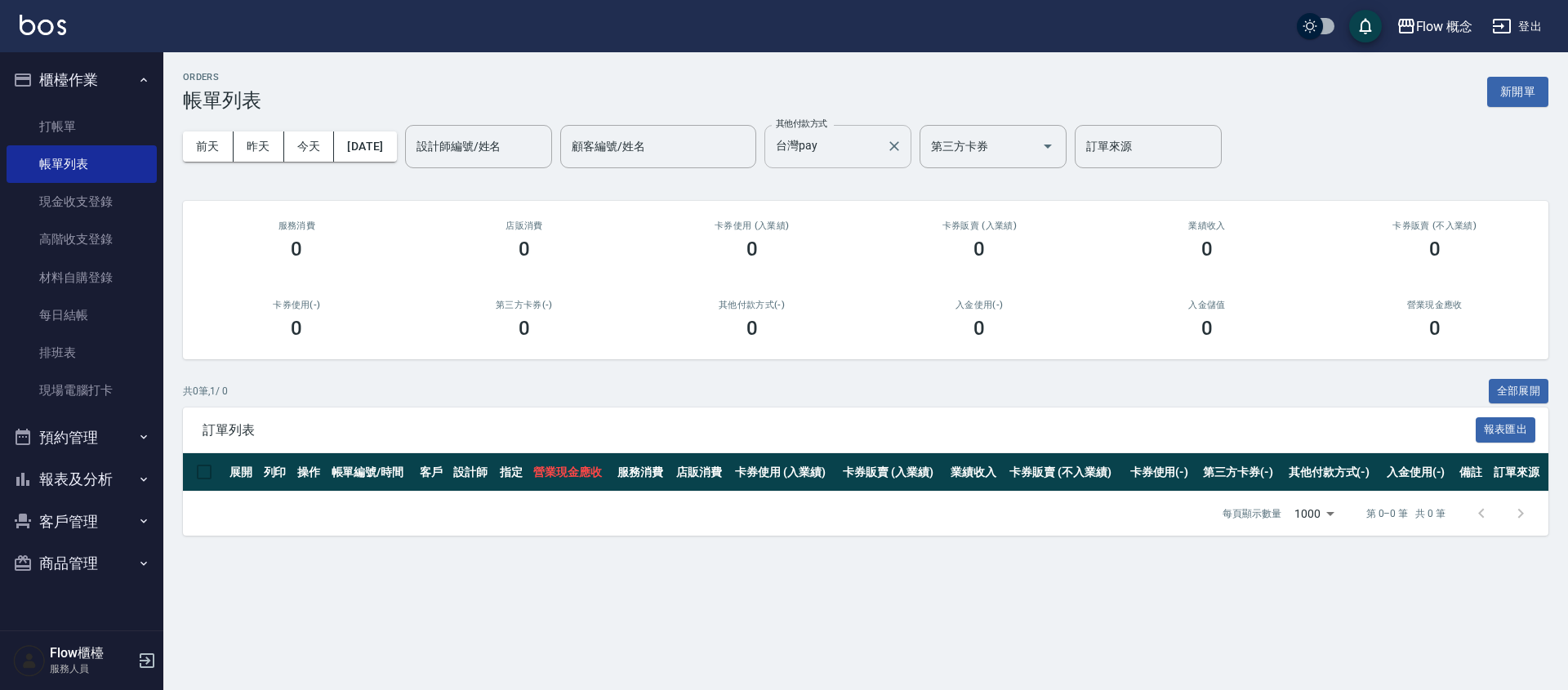
click at [859, 144] on input "台灣pay" at bounding box center [825, 147] width 108 height 28
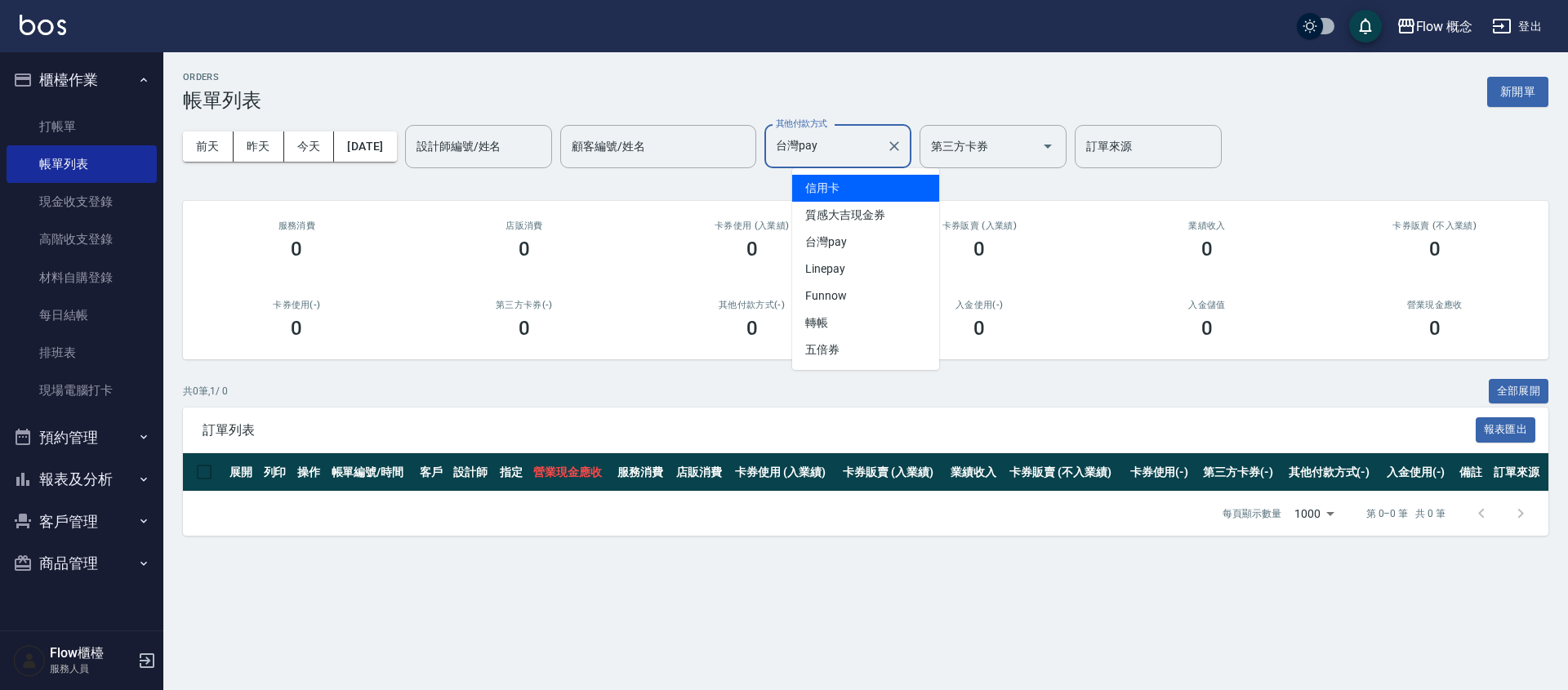
click at [853, 185] on span "信用卡" at bounding box center [865, 189] width 147 height 27
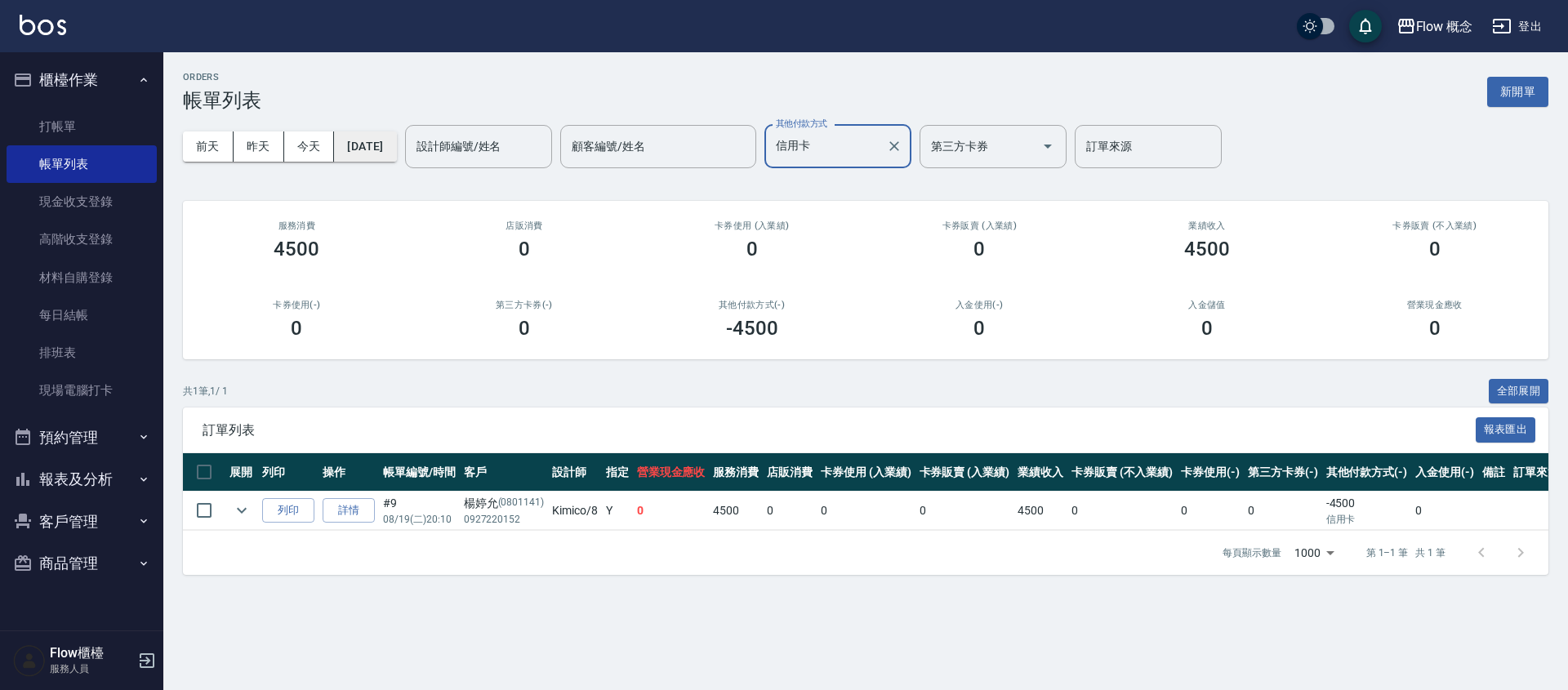
click at [396, 145] on button "[DATE]" at bounding box center [366, 147] width 62 height 30
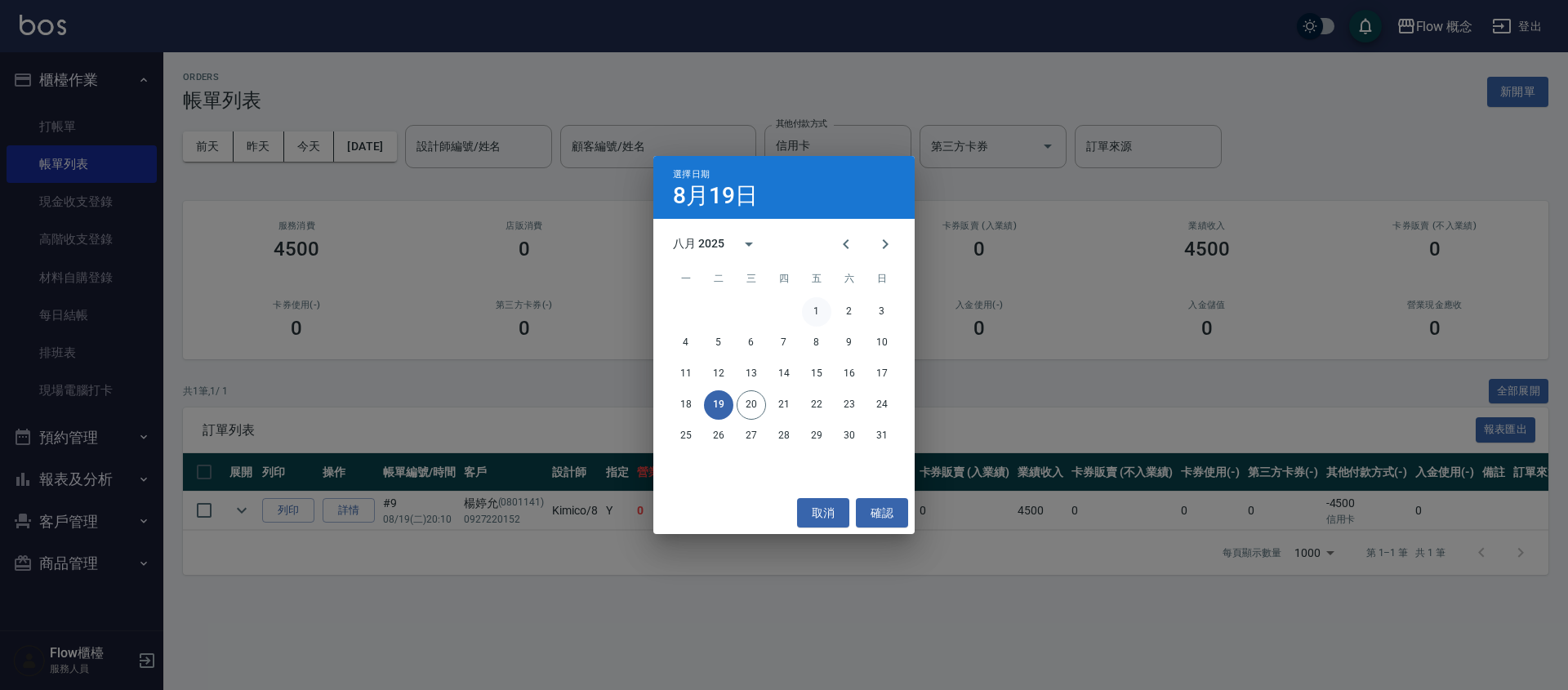
click at [816, 316] on button "1" at bounding box center [816, 311] width 29 height 29
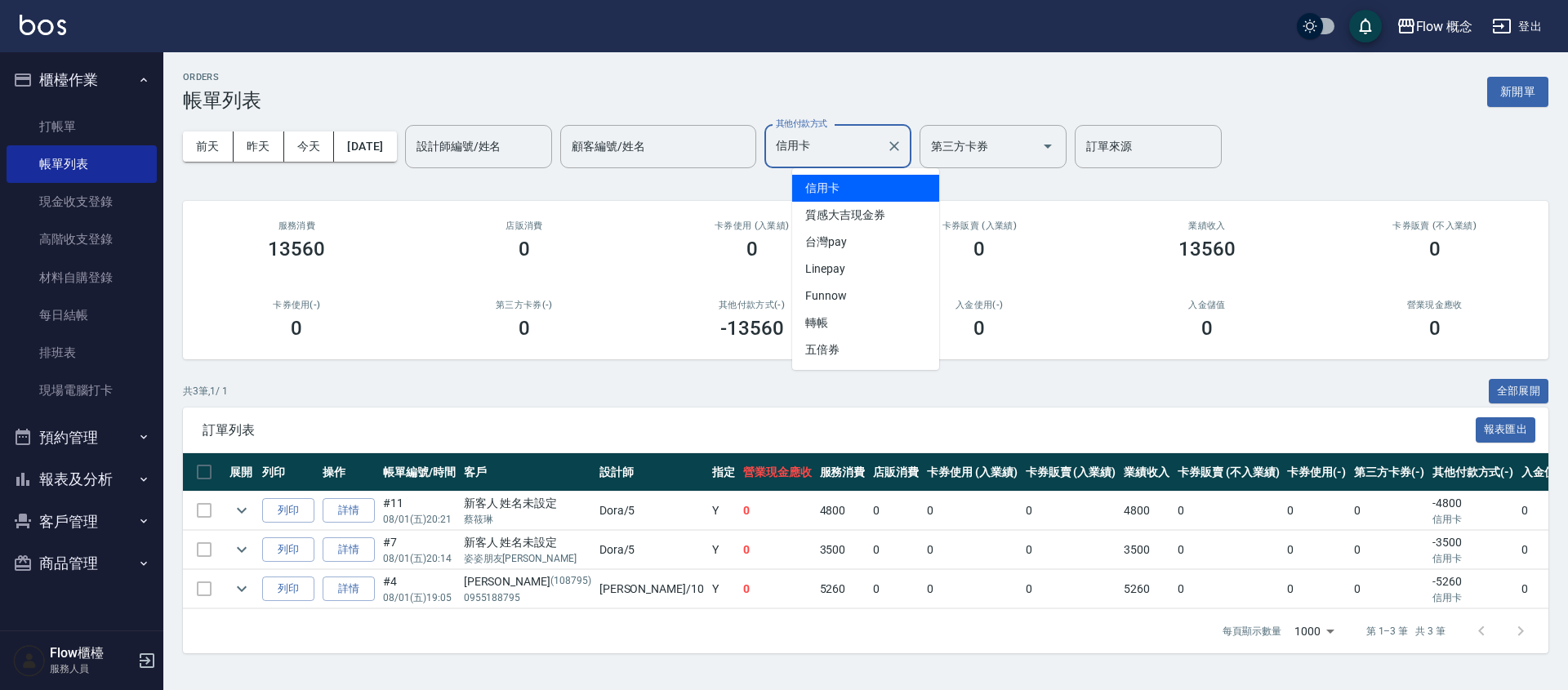
click at [845, 151] on input "信用卡" at bounding box center [825, 147] width 108 height 28
click at [854, 322] on span "轉帳" at bounding box center [865, 323] width 147 height 27
type input "轉帳"
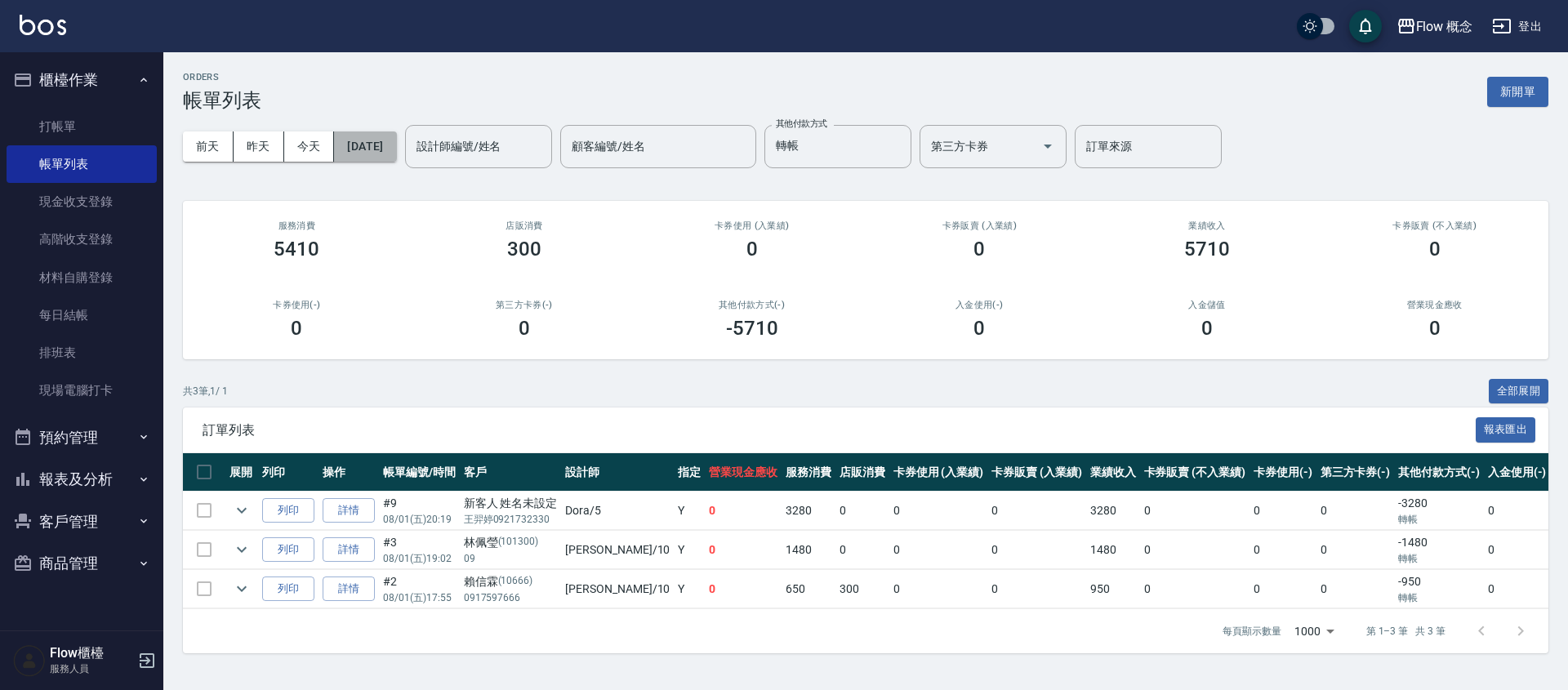
click at [390, 152] on button "[DATE]" at bounding box center [366, 147] width 62 height 30
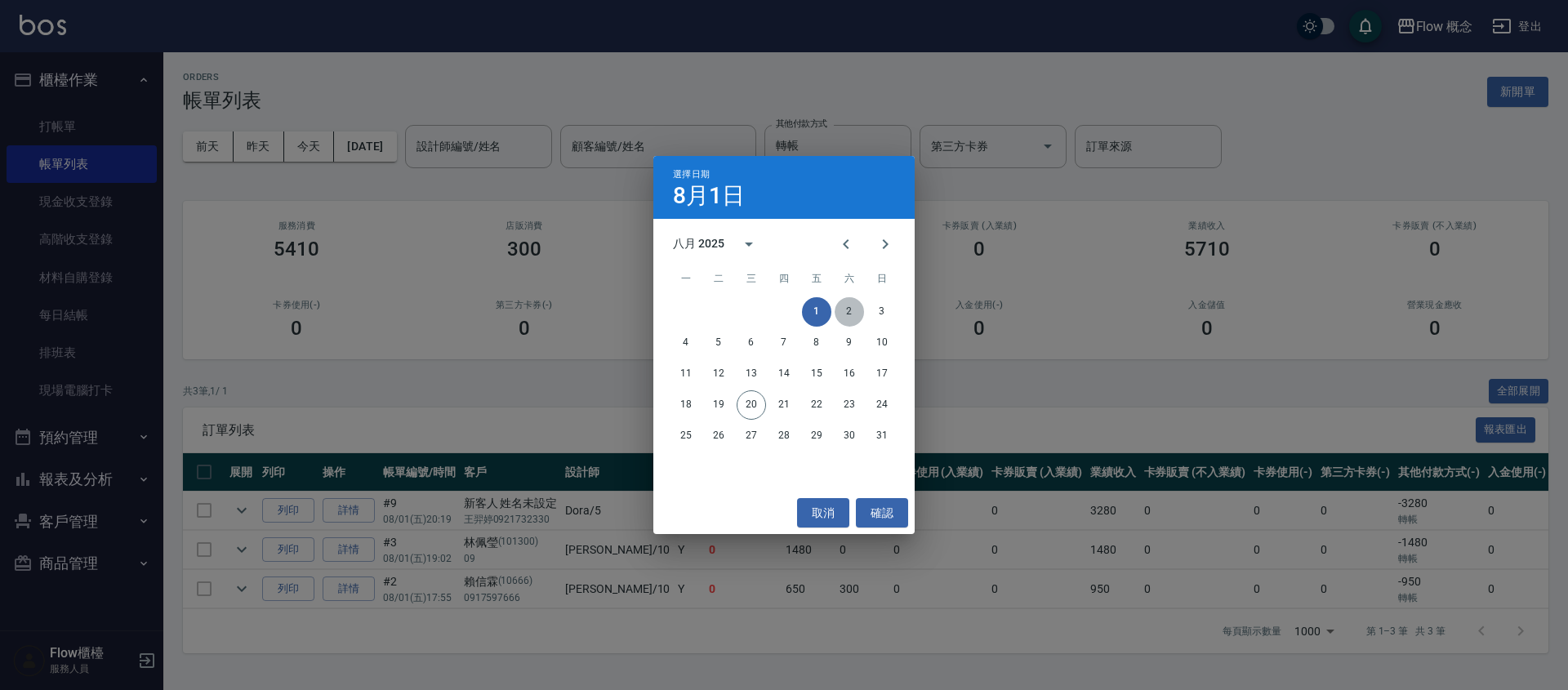
click at [840, 314] on button "2" at bounding box center [848, 311] width 29 height 29
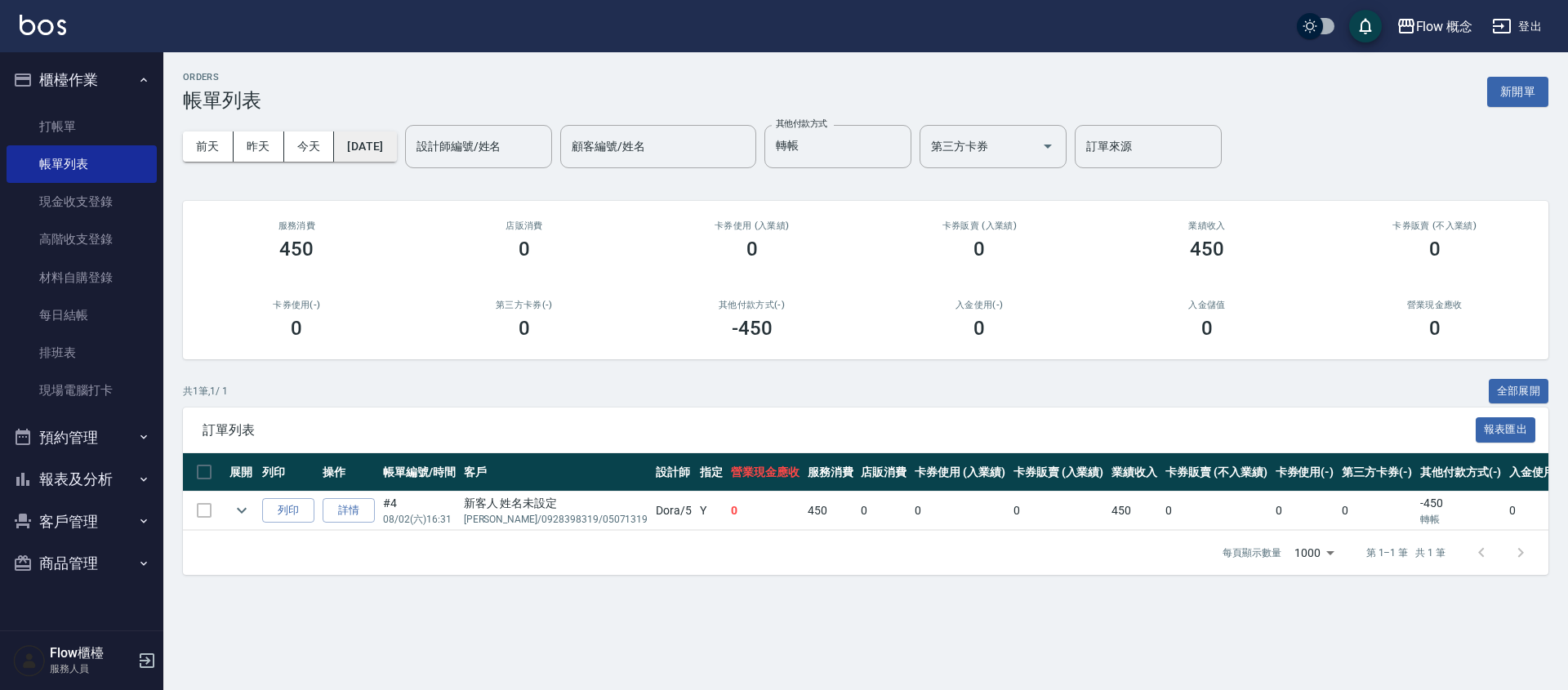
click at [394, 155] on button "[DATE]" at bounding box center [366, 147] width 62 height 30
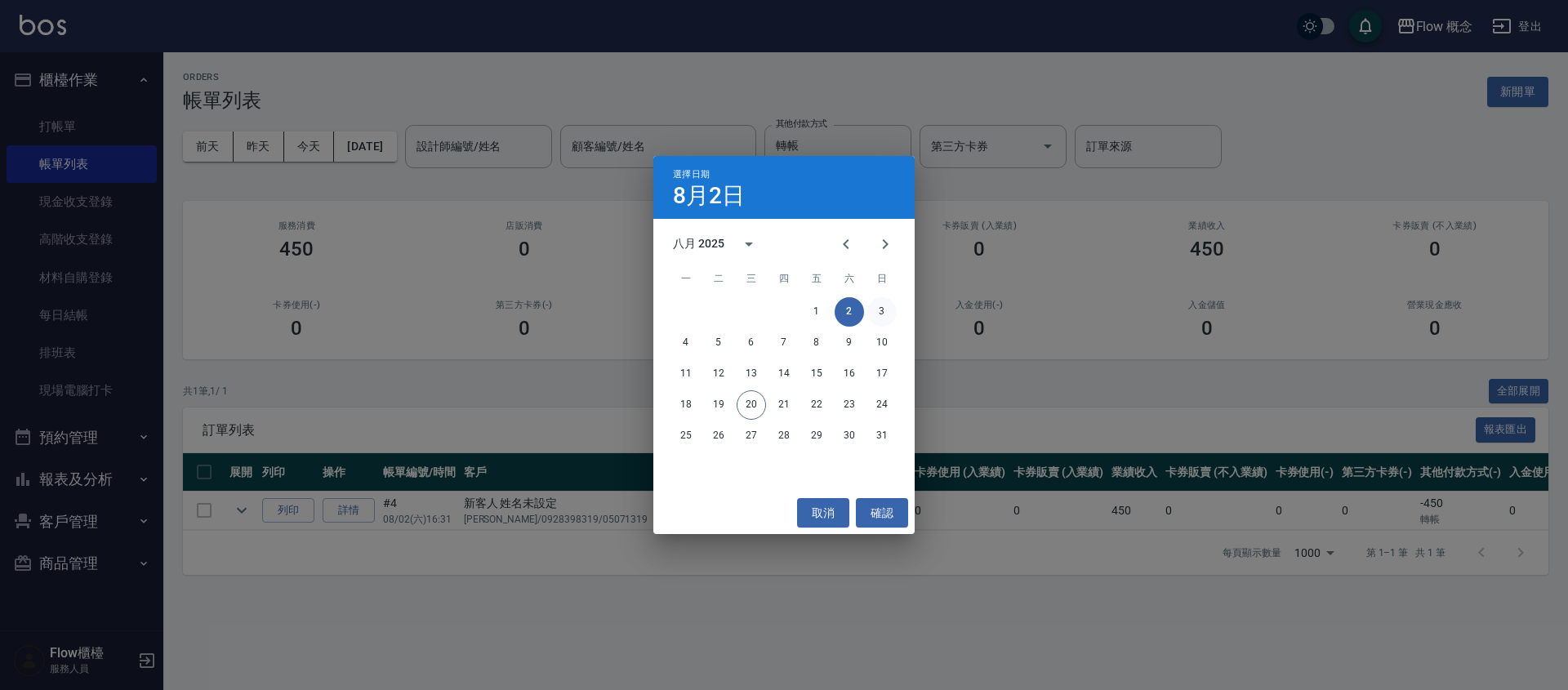
click at [878, 306] on button "3" at bounding box center [881, 311] width 29 height 29
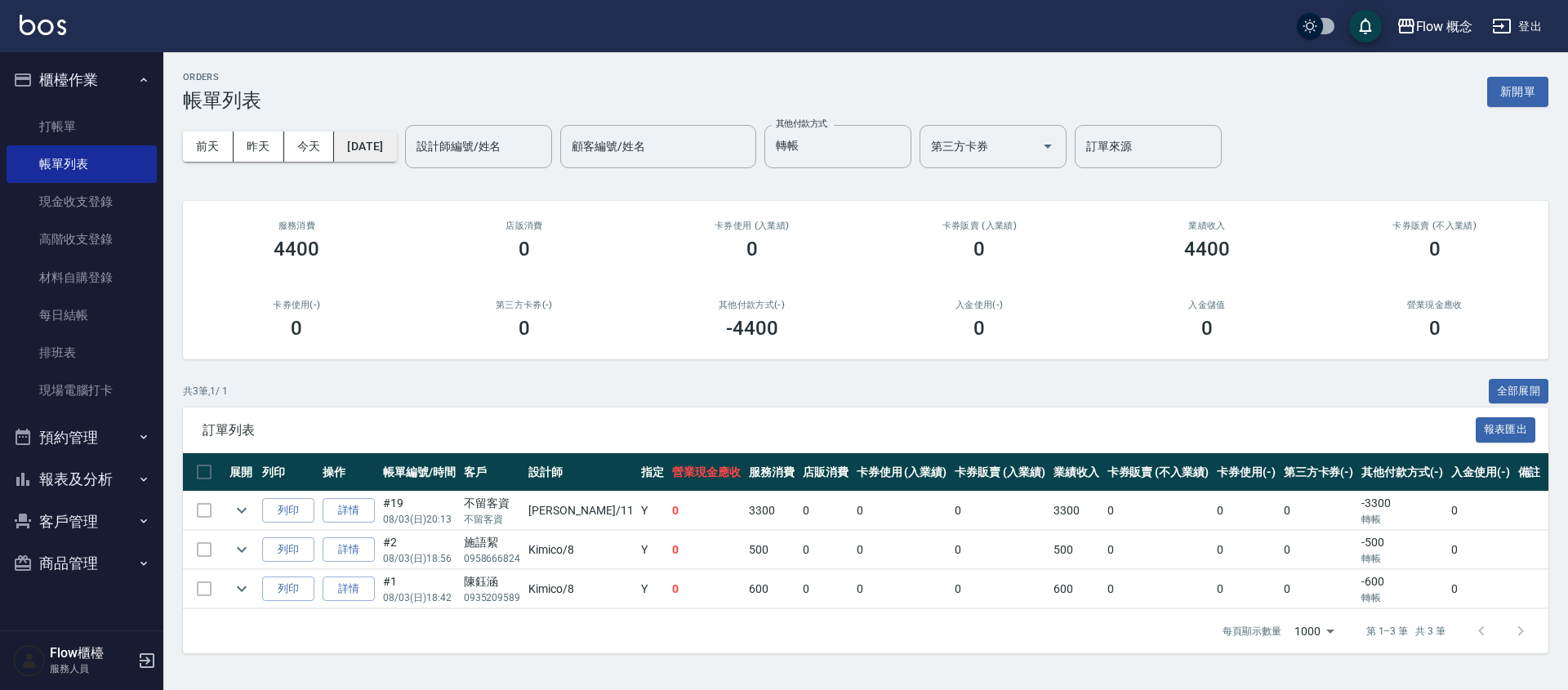
click at [362, 140] on button "[DATE]" at bounding box center [366, 147] width 62 height 30
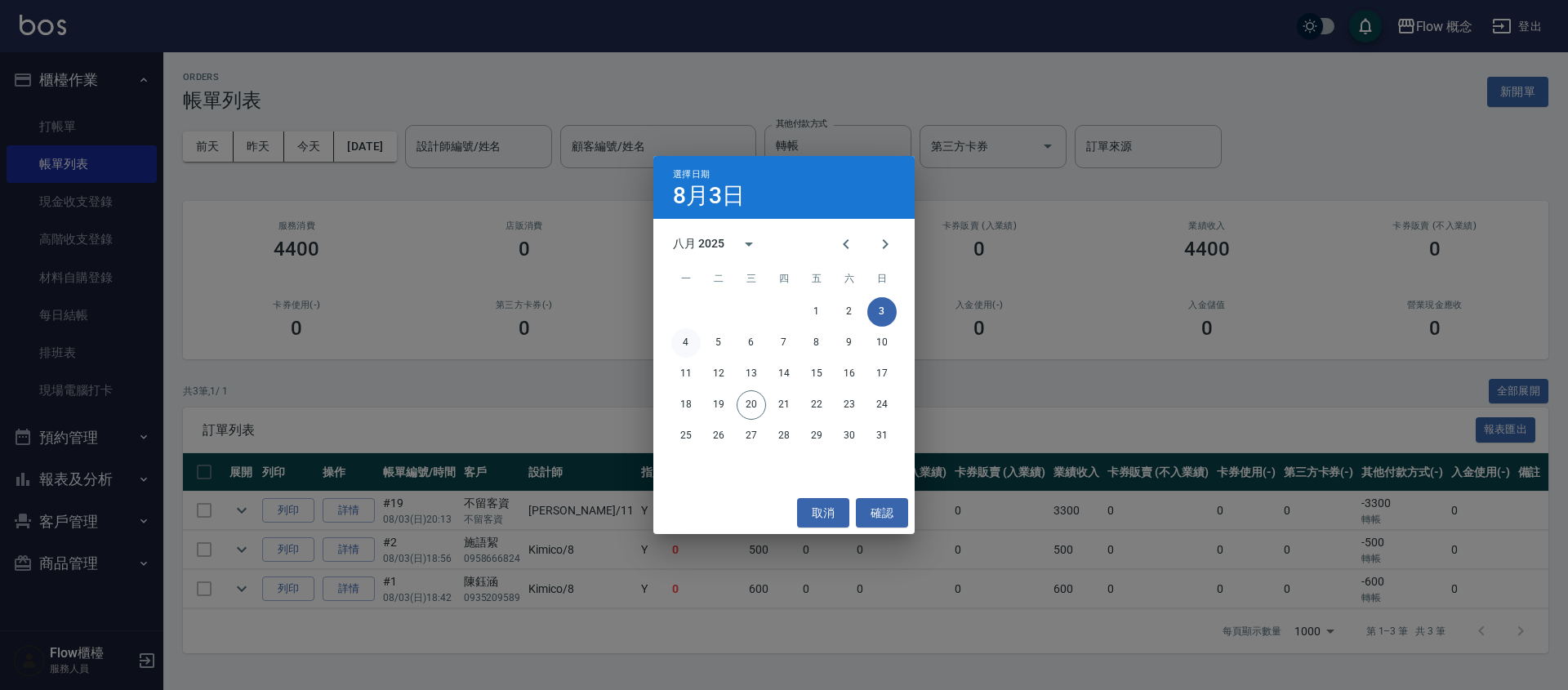
click at [686, 341] on button "4" at bounding box center [686, 342] width 29 height 29
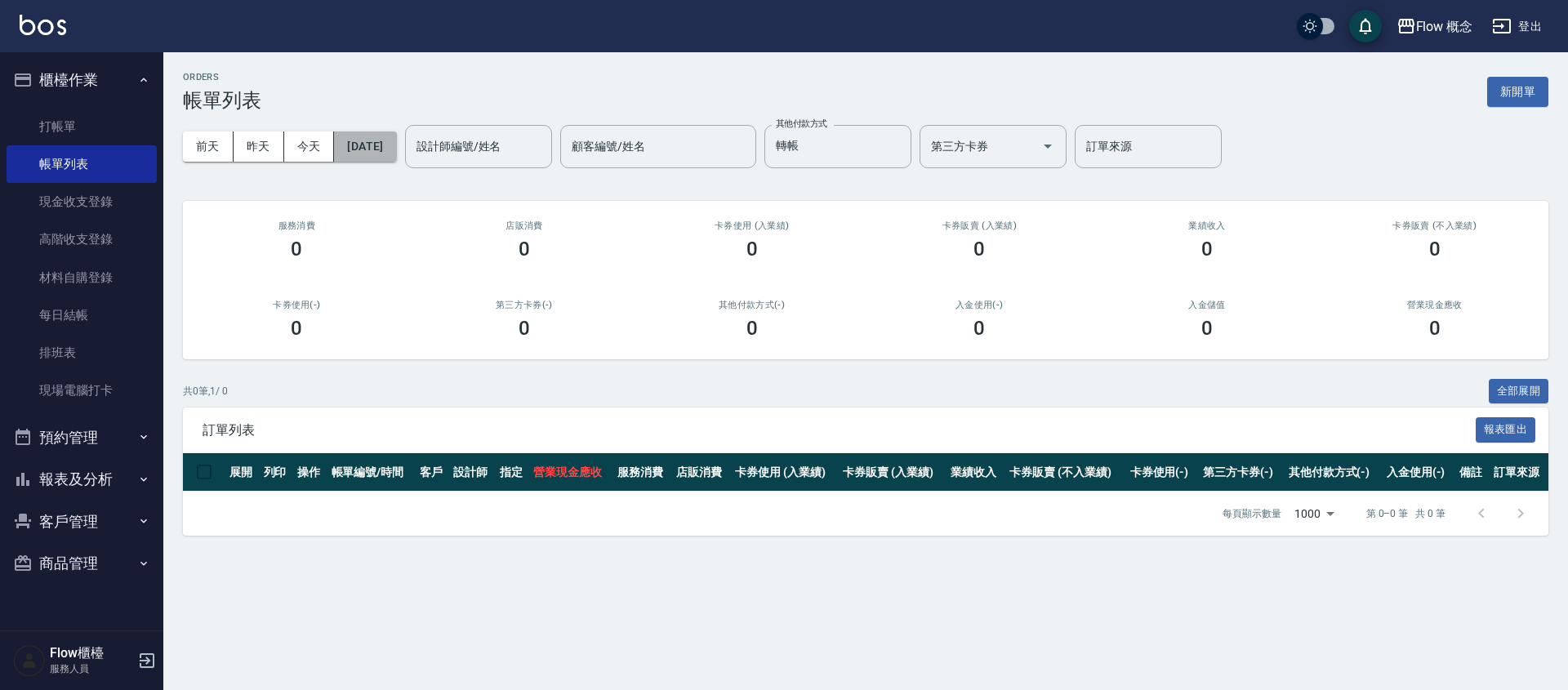
click at [396, 151] on button "[DATE]" at bounding box center [366, 147] width 62 height 30
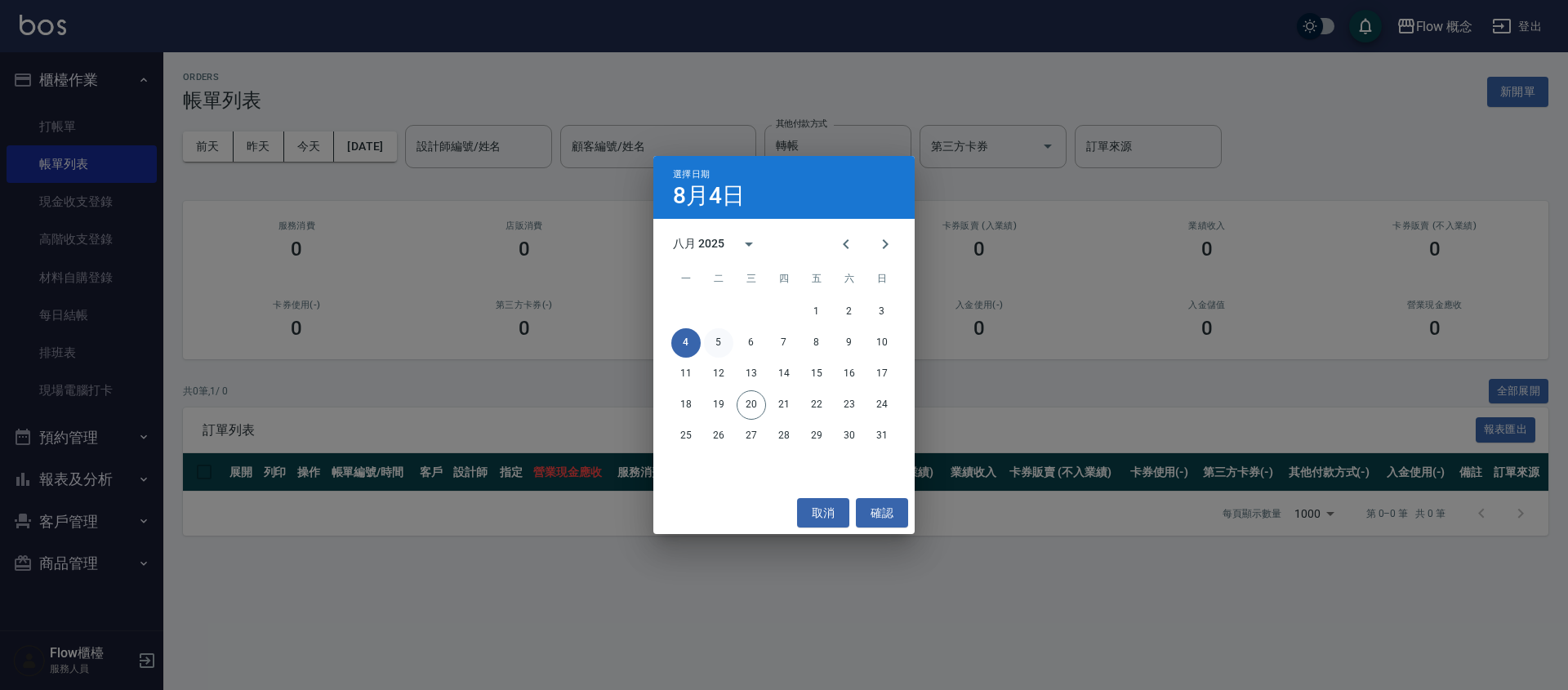
click at [712, 340] on button "5" at bounding box center [719, 342] width 29 height 29
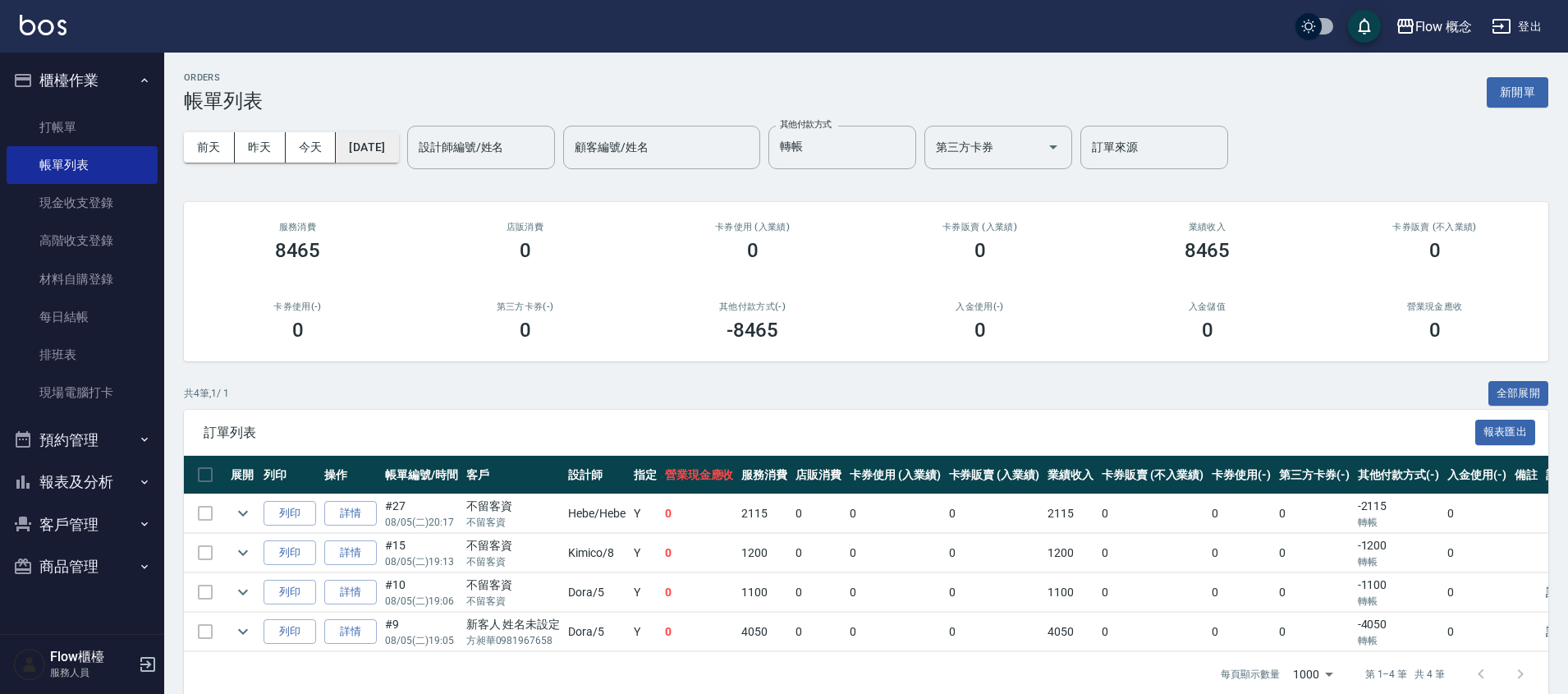
click at [377, 154] on button "[DATE]" at bounding box center [367, 148] width 63 height 30
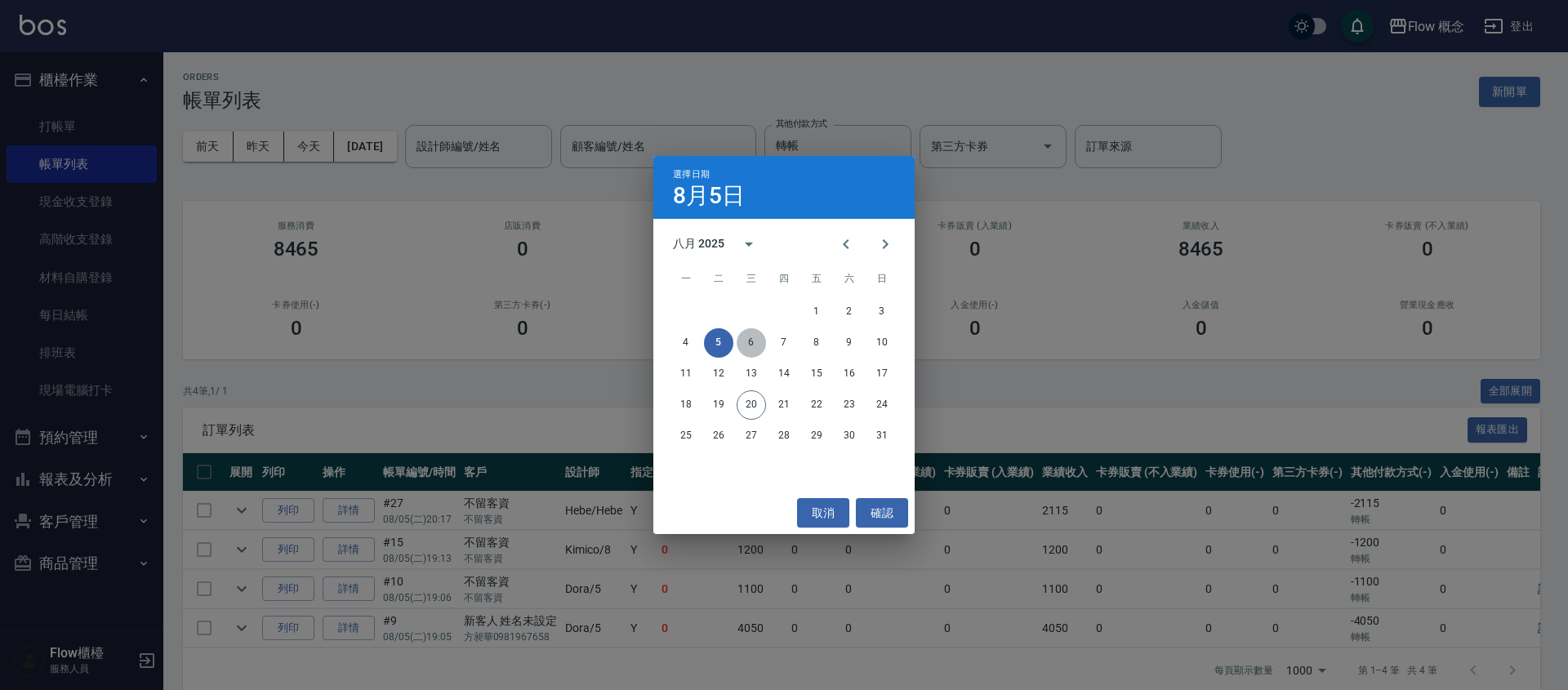
click at [753, 345] on button "6" at bounding box center [751, 342] width 29 height 29
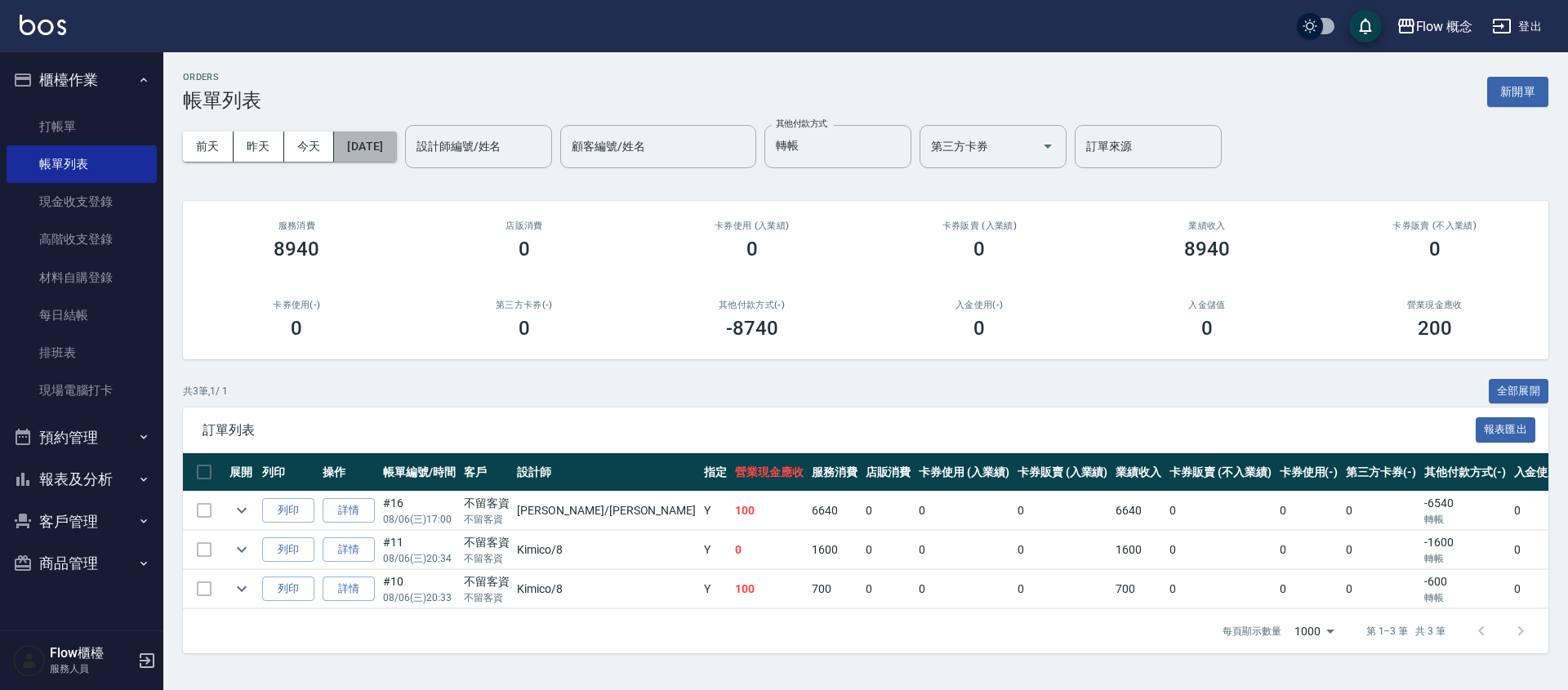
click at [390, 159] on button "[DATE]" at bounding box center [366, 147] width 62 height 30
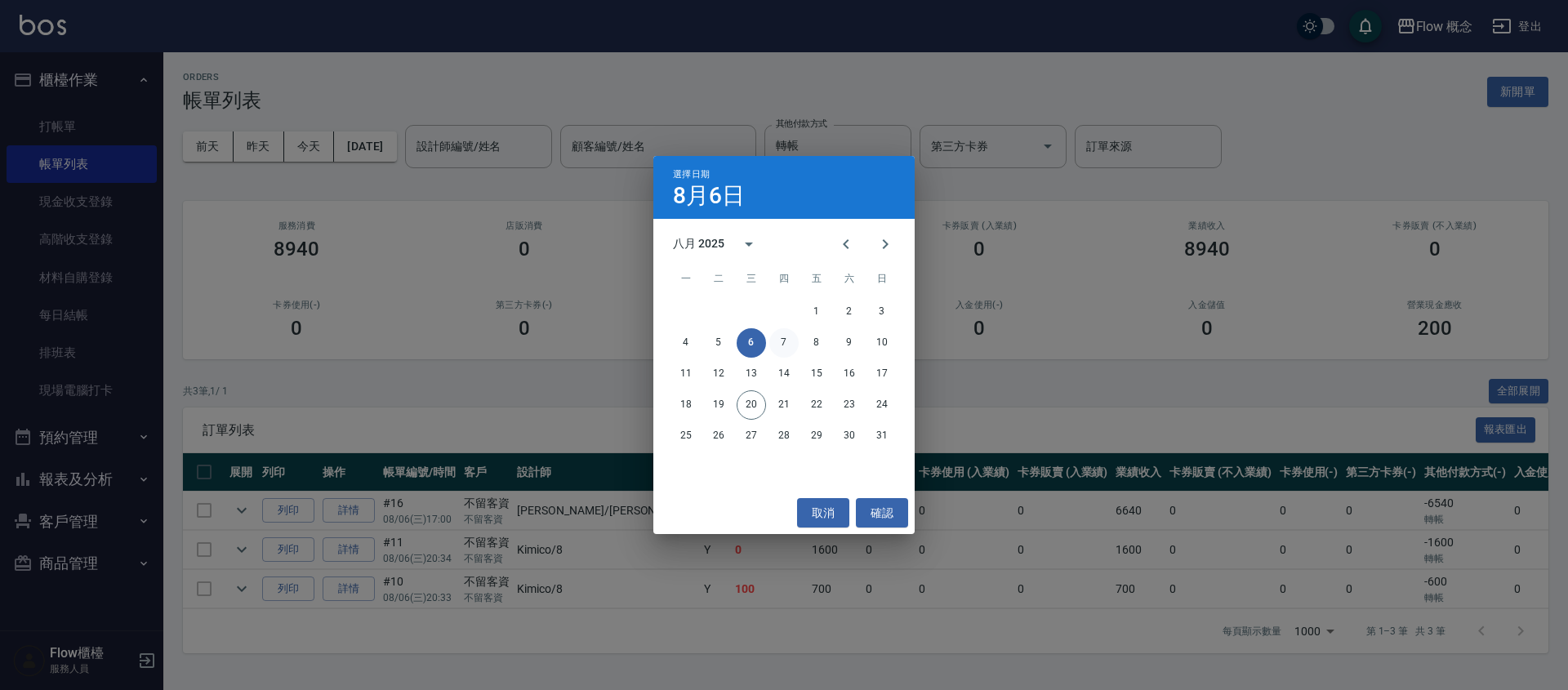
click at [794, 334] on button "7" at bounding box center [784, 342] width 29 height 29
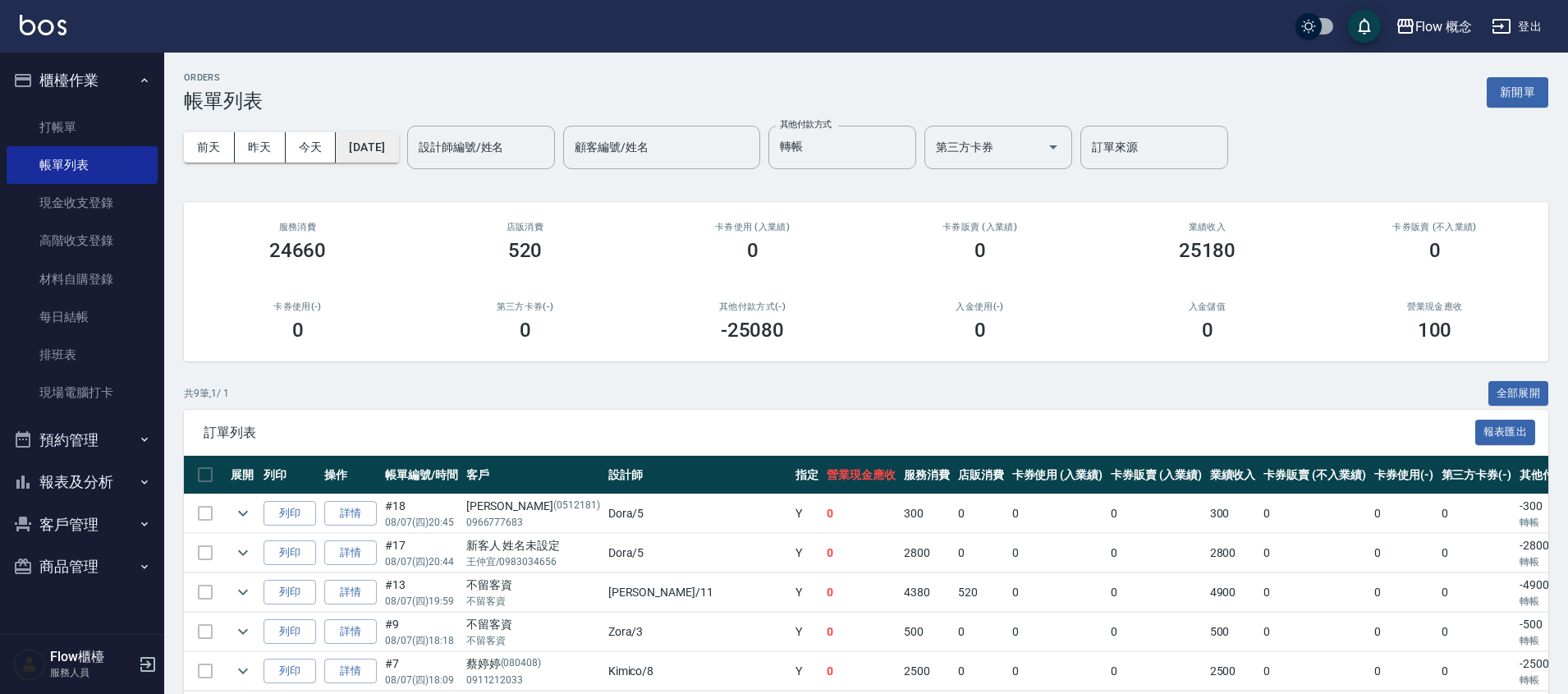
click at [384, 149] on button "[DATE]" at bounding box center [367, 148] width 63 height 30
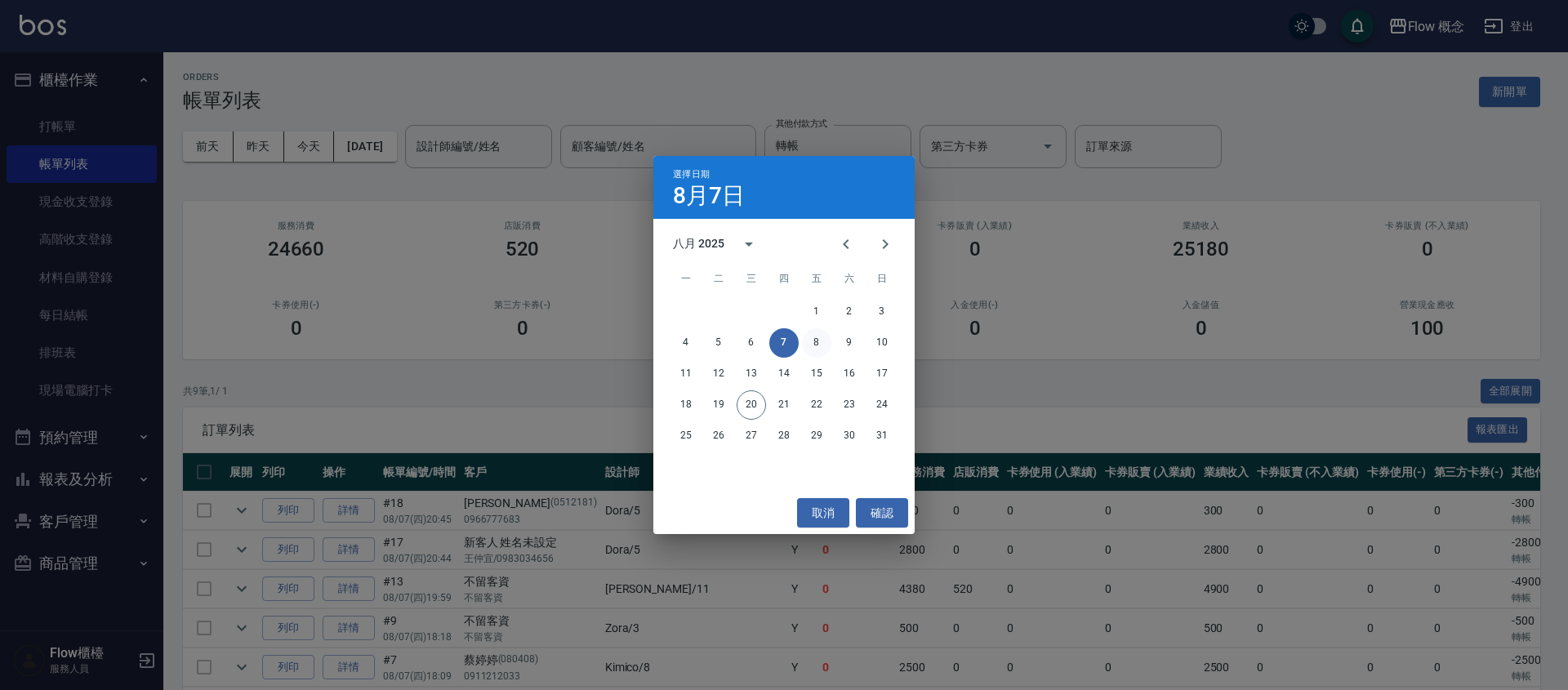
click at [822, 343] on button "8" at bounding box center [816, 342] width 29 height 29
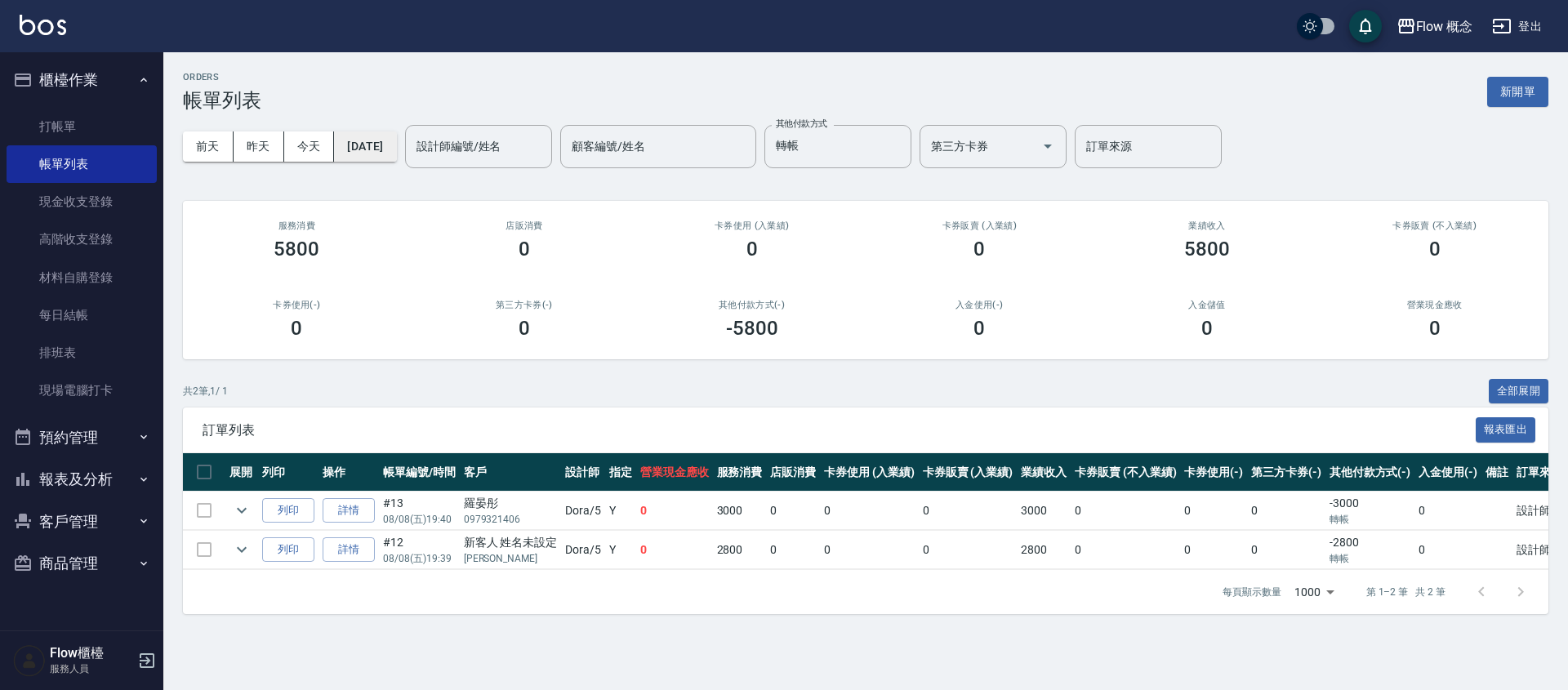
click at [396, 153] on button "[DATE]" at bounding box center [366, 147] width 62 height 30
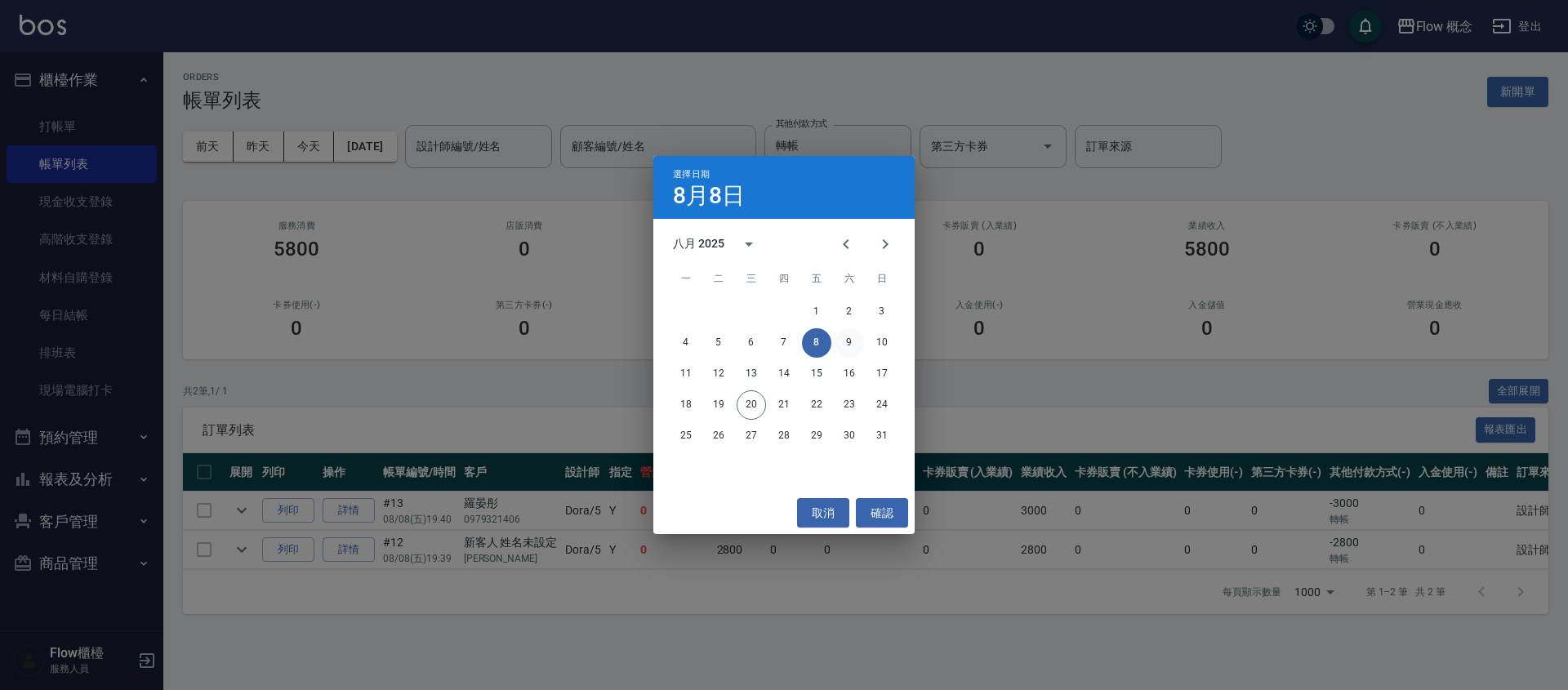
click at [856, 335] on button "9" at bounding box center [848, 342] width 29 height 29
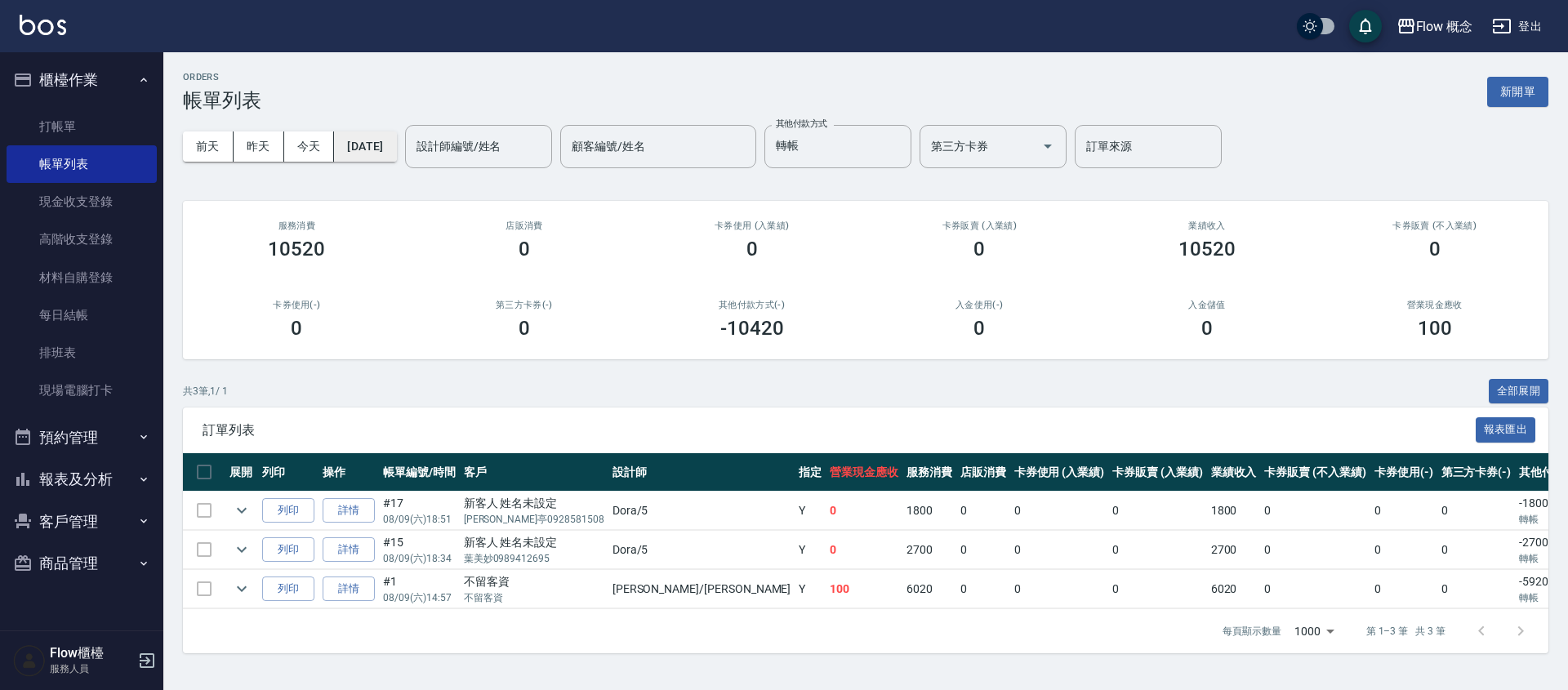
click at [386, 145] on button "[DATE]" at bounding box center [366, 147] width 62 height 30
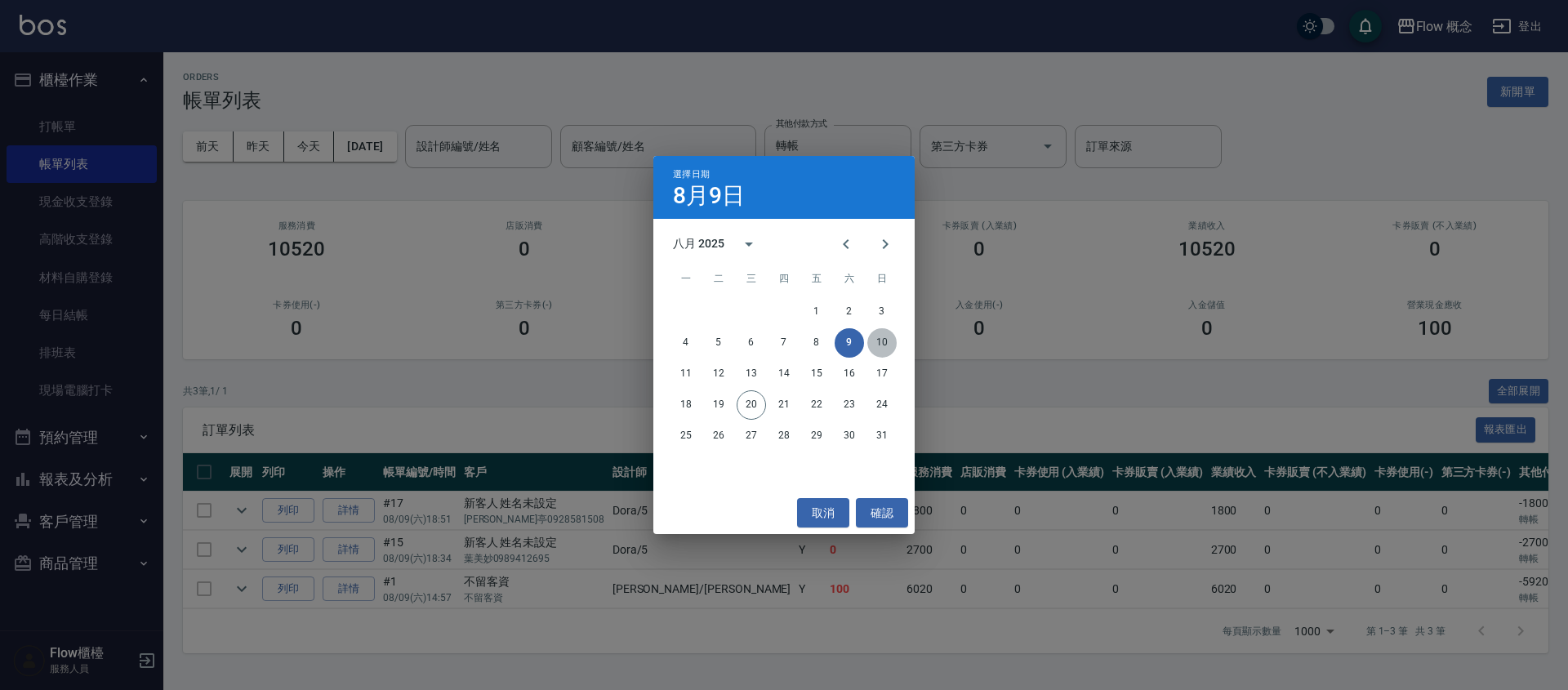
click at [884, 349] on button "10" at bounding box center [881, 342] width 29 height 29
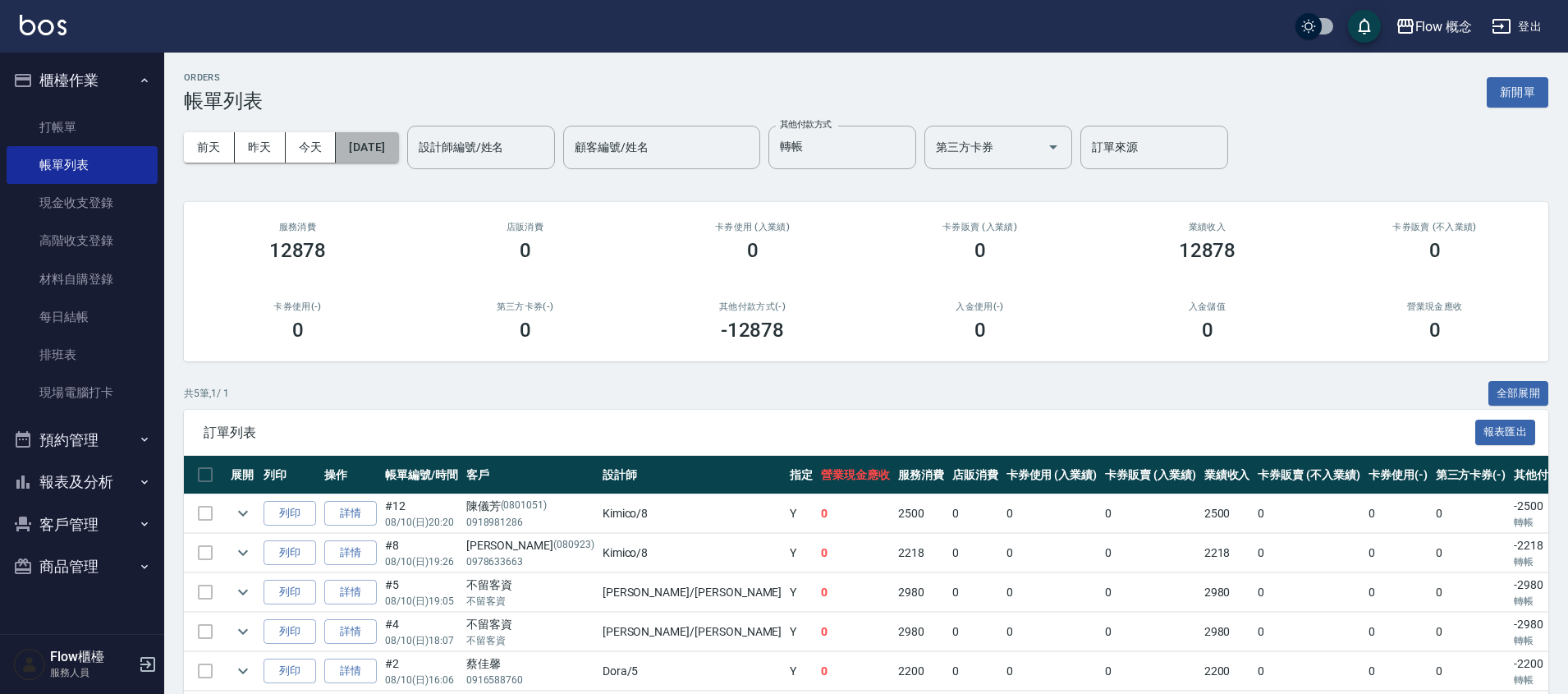
click at [352, 143] on button "[DATE]" at bounding box center [367, 148] width 63 height 30
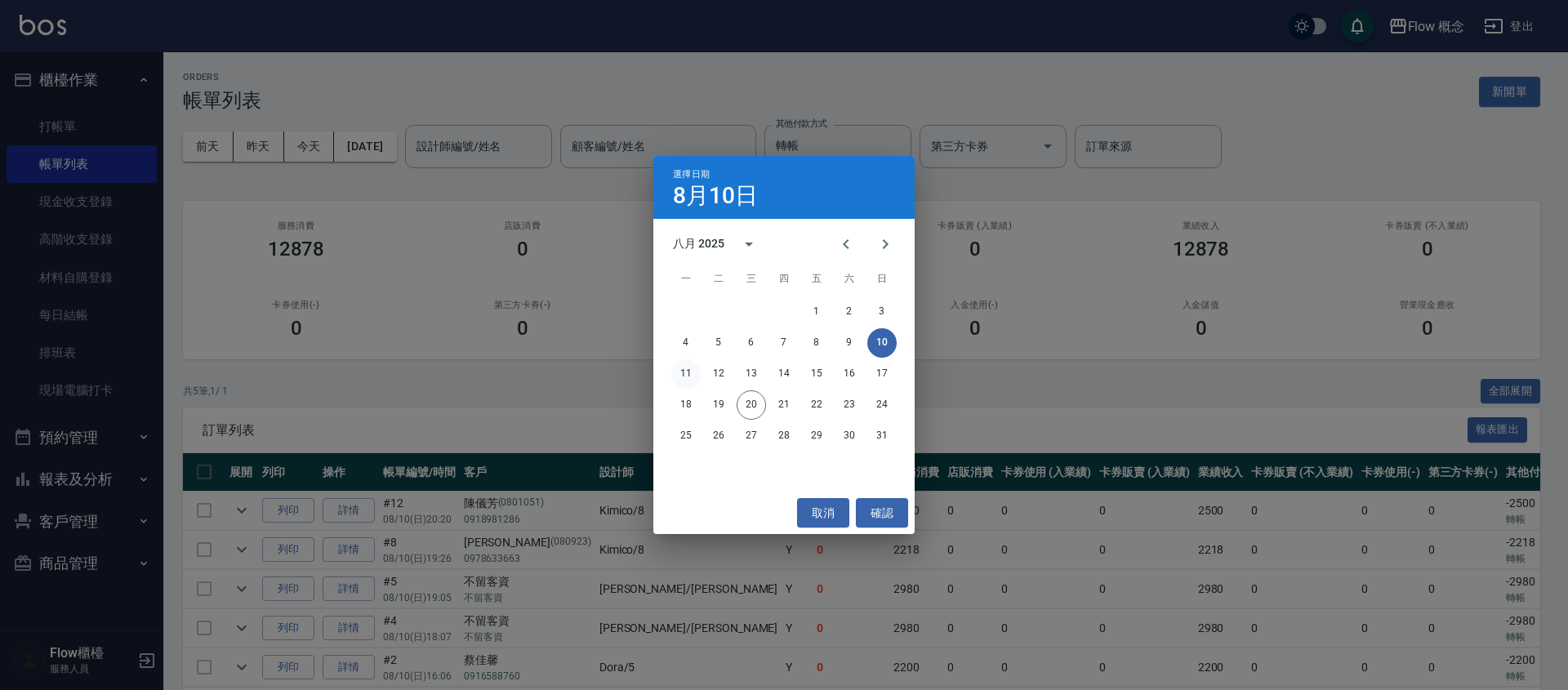
click at [688, 379] on button "11" at bounding box center [686, 373] width 29 height 29
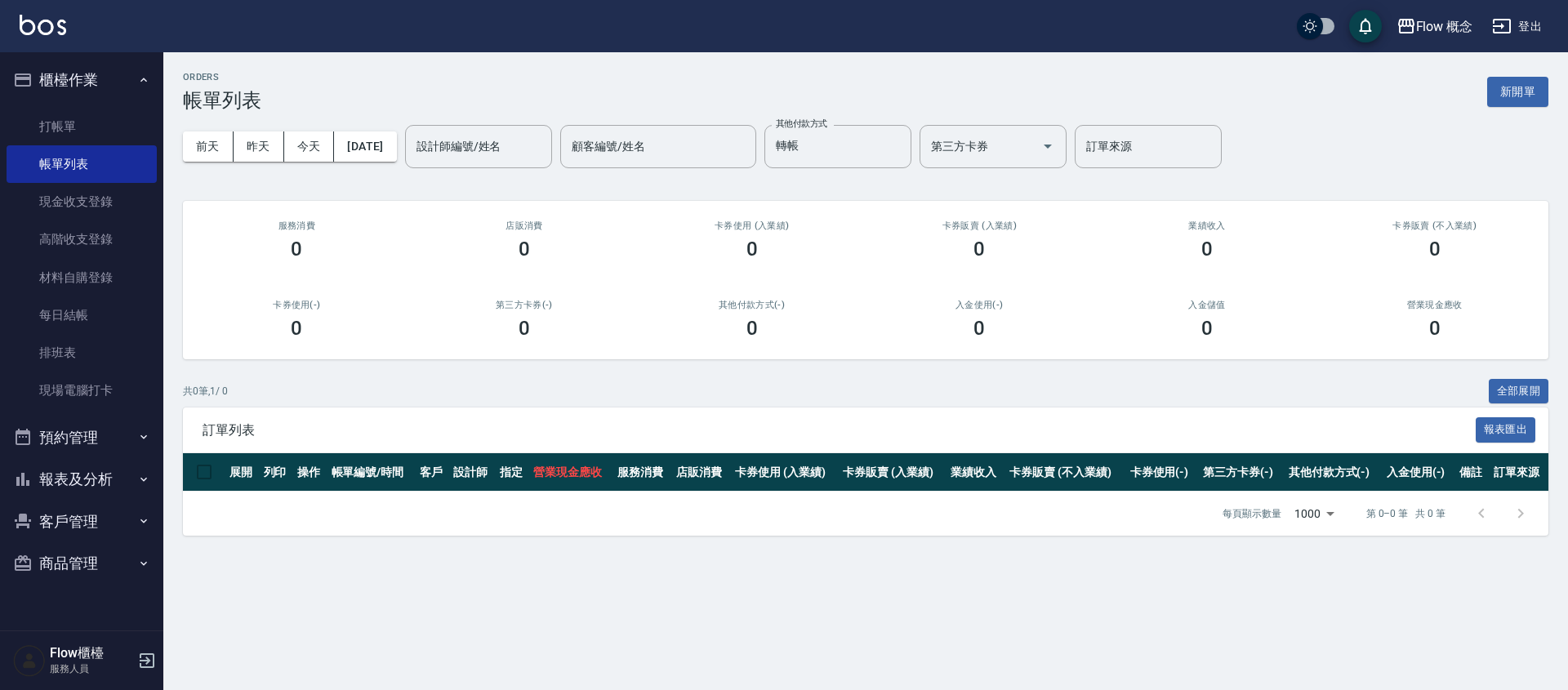
click at [398, 128] on div "前天 昨天 今天 2025/08/11 設計師編號/姓名 設計師編號/姓名 顧客編號/姓名 顧客編號/姓名 其他付款方式 轉帳 其他付款方式 第三方卡券 第三…" at bounding box center [865, 147] width 1365 height 69
click at [398, 129] on div "前天 昨天 今天 2025/08/11 設計師編號/姓名 設計師編號/姓名 顧客編號/姓名 顧客編號/姓名 其他付款方式 轉帳 其他付款方式 第三方卡券 第三…" at bounding box center [865, 147] width 1365 height 69
click at [396, 145] on button "[DATE]" at bounding box center [366, 147] width 62 height 30
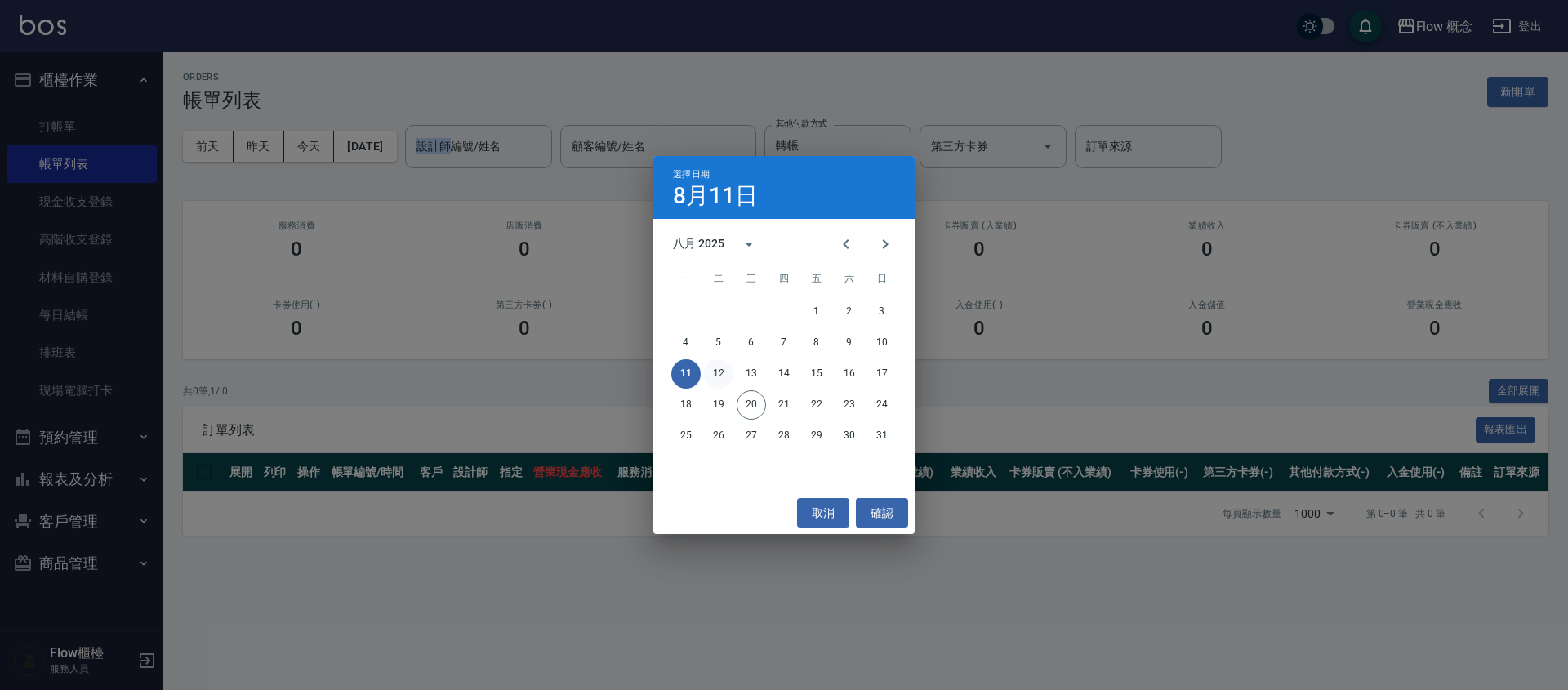
click at [721, 371] on button "12" at bounding box center [719, 373] width 29 height 29
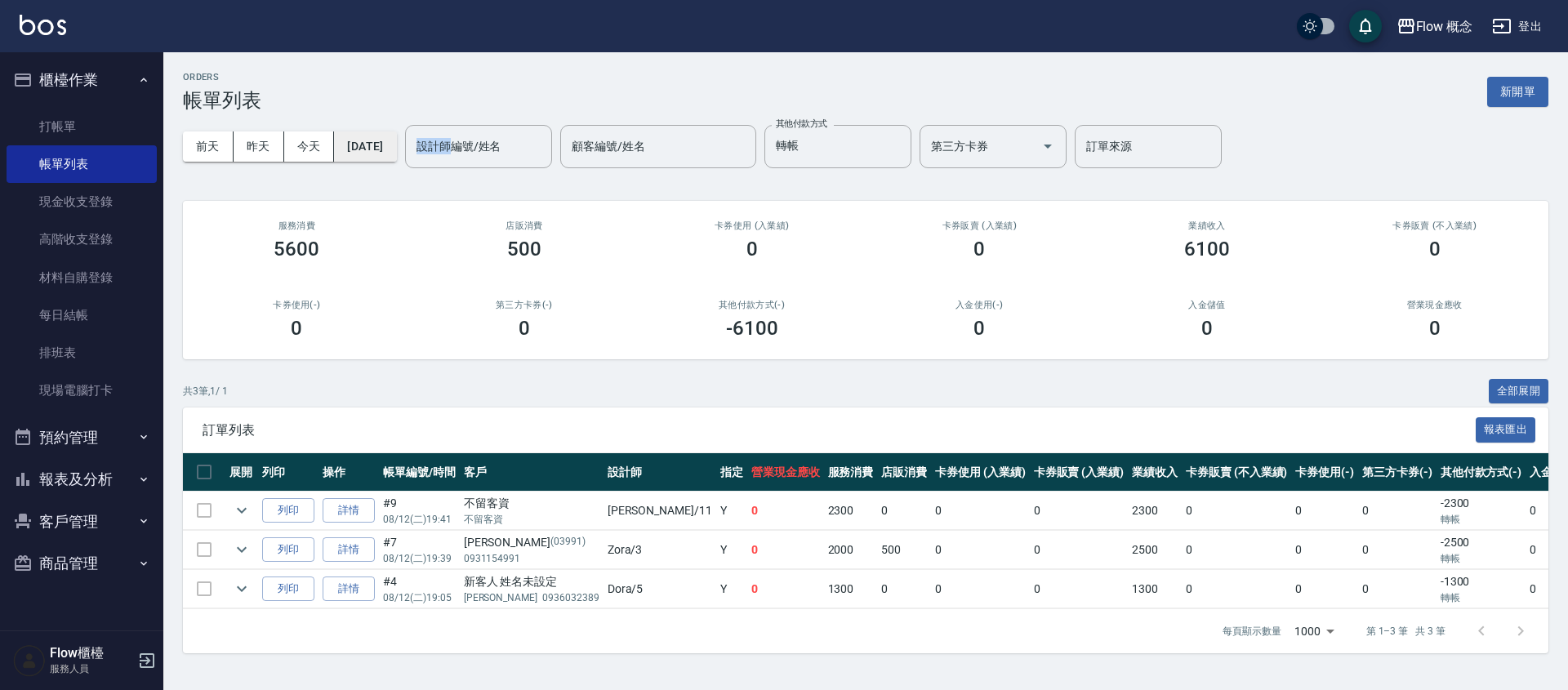
click at [383, 145] on button "[DATE]" at bounding box center [366, 147] width 62 height 30
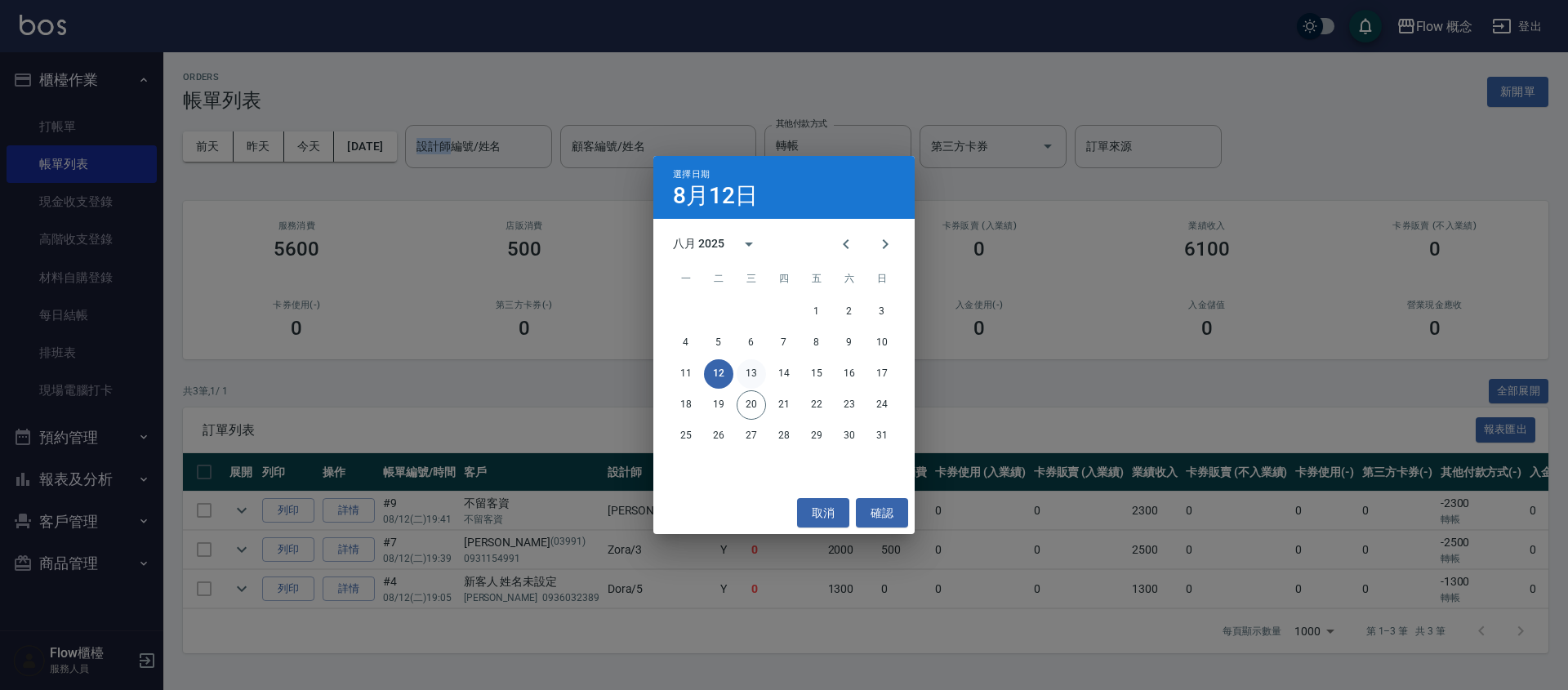
click at [744, 365] on button "13" at bounding box center [751, 373] width 29 height 29
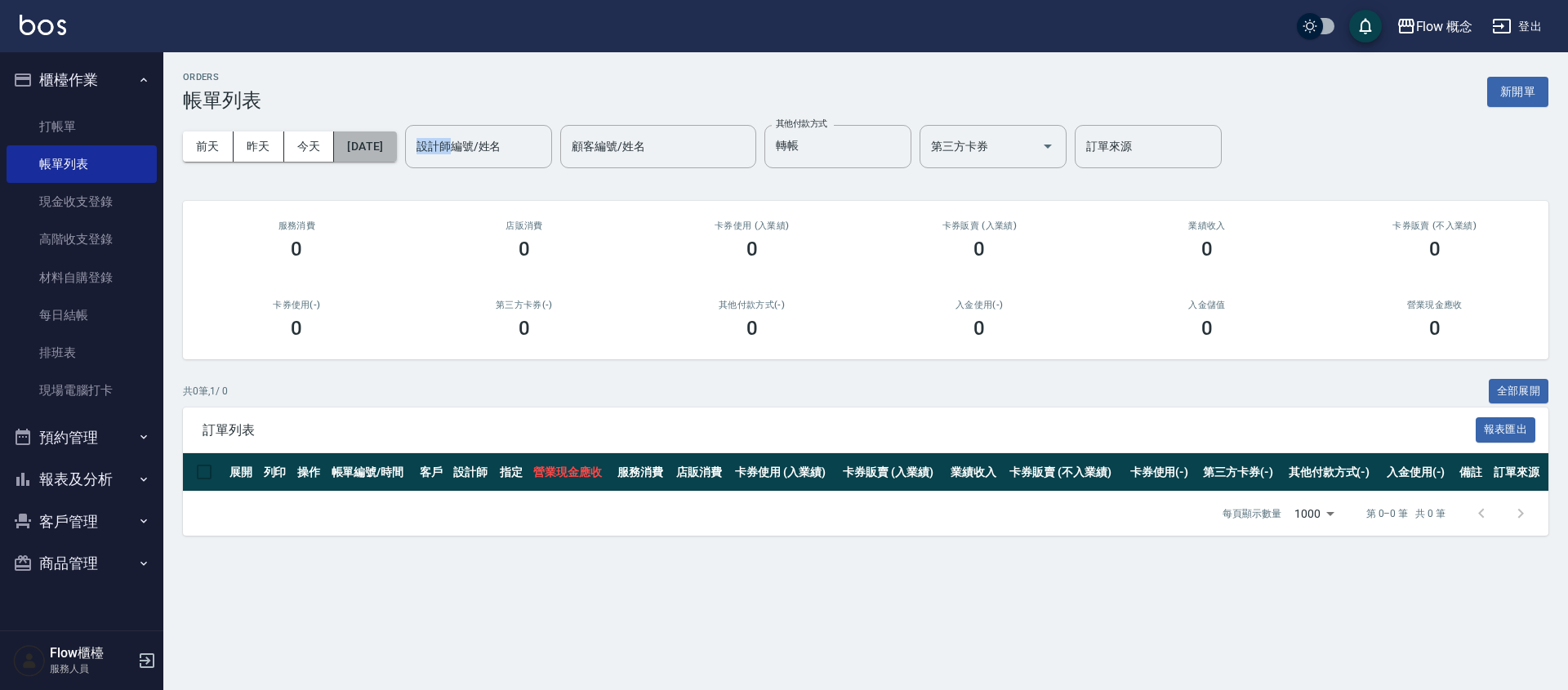
click at [396, 145] on button "[DATE]" at bounding box center [366, 147] width 62 height 30
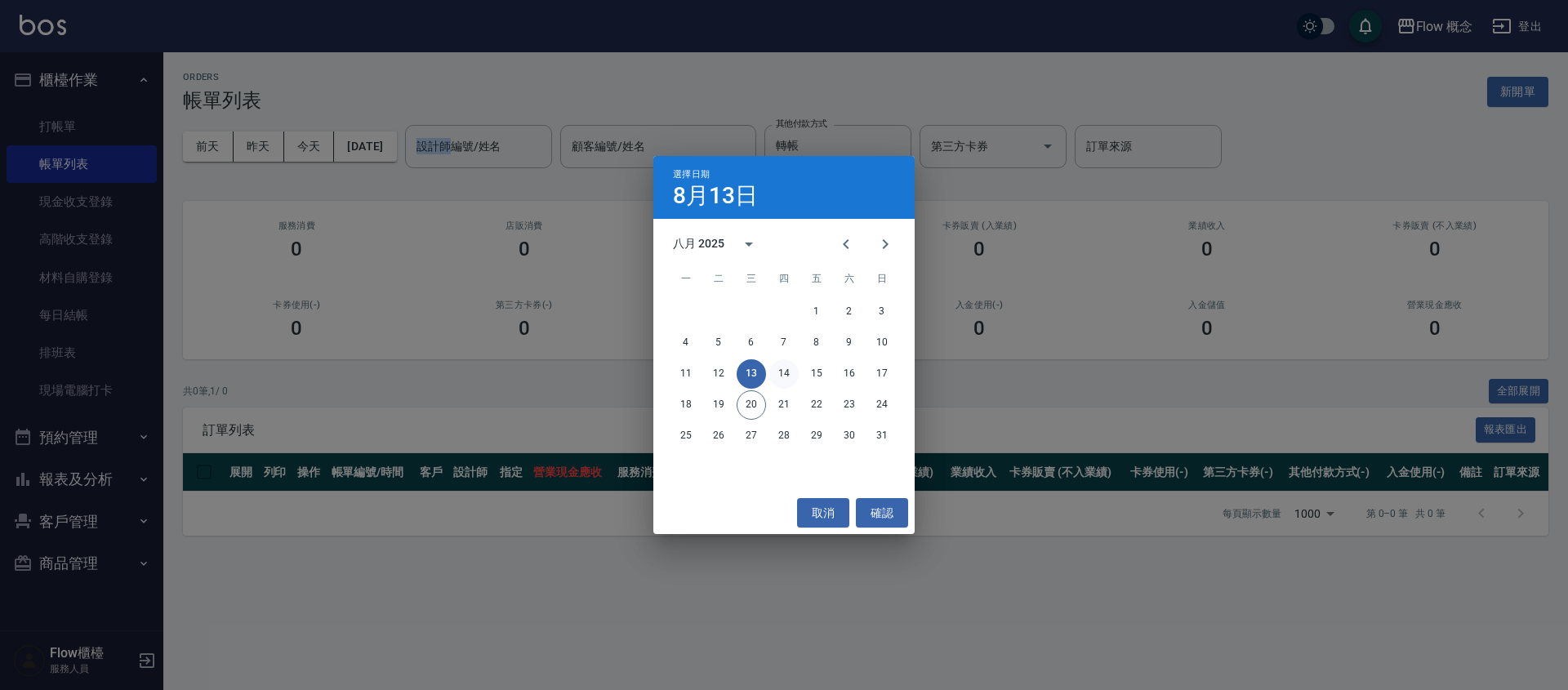
click at [786, 383] on button "14" at bounding box center [784, 373] width 29 height 29
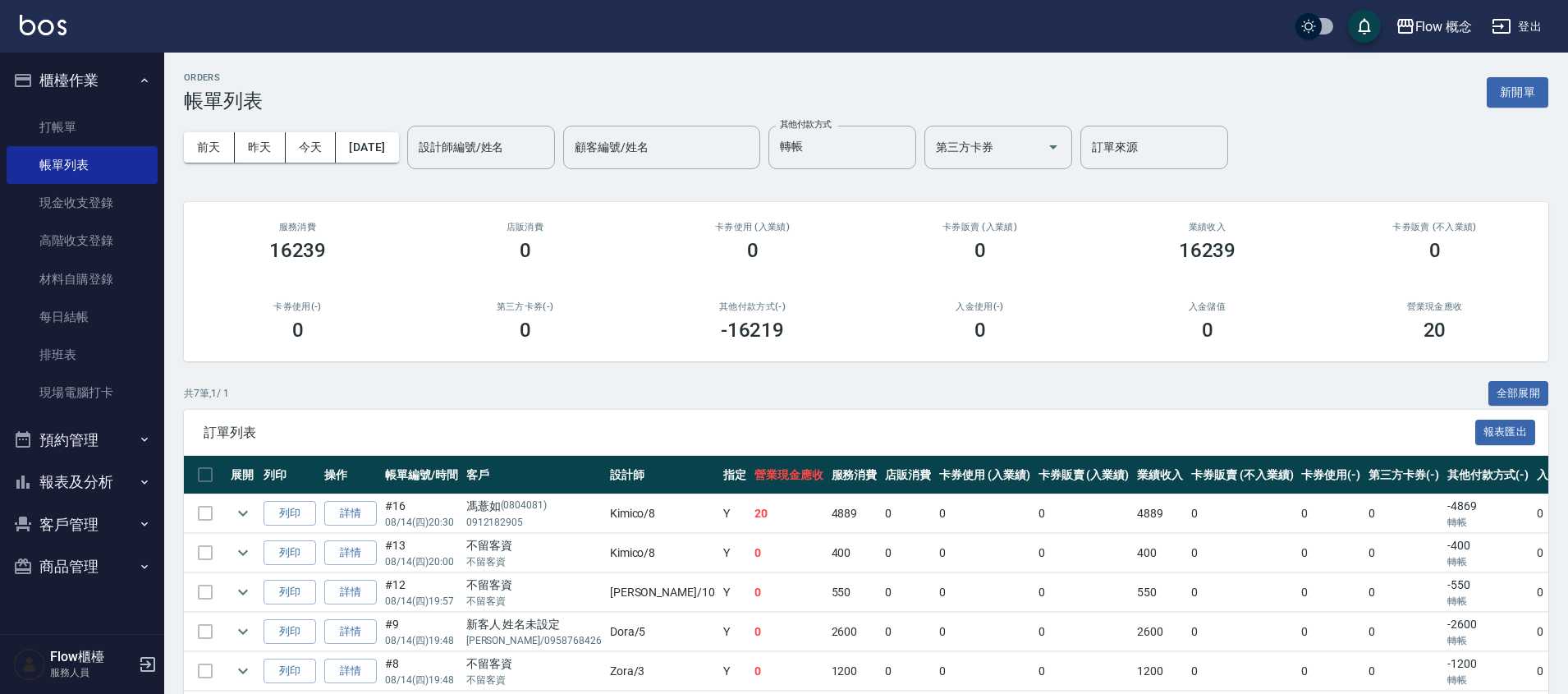
click at [387, 122] on div "前天 昨天 今天 2025/08/14 設計師編號/姓名 設計師編號/姓名 顧客編號/姓名 顧客編號/姓名 其他付款方式 轉帳 其他付款方式 第三方卡券 第三…" at bounding box center [866, 148] width 1364 height 70
click at [391, 146] on button "[DATE]" at bounding box center [367, 148] width 63 height 30
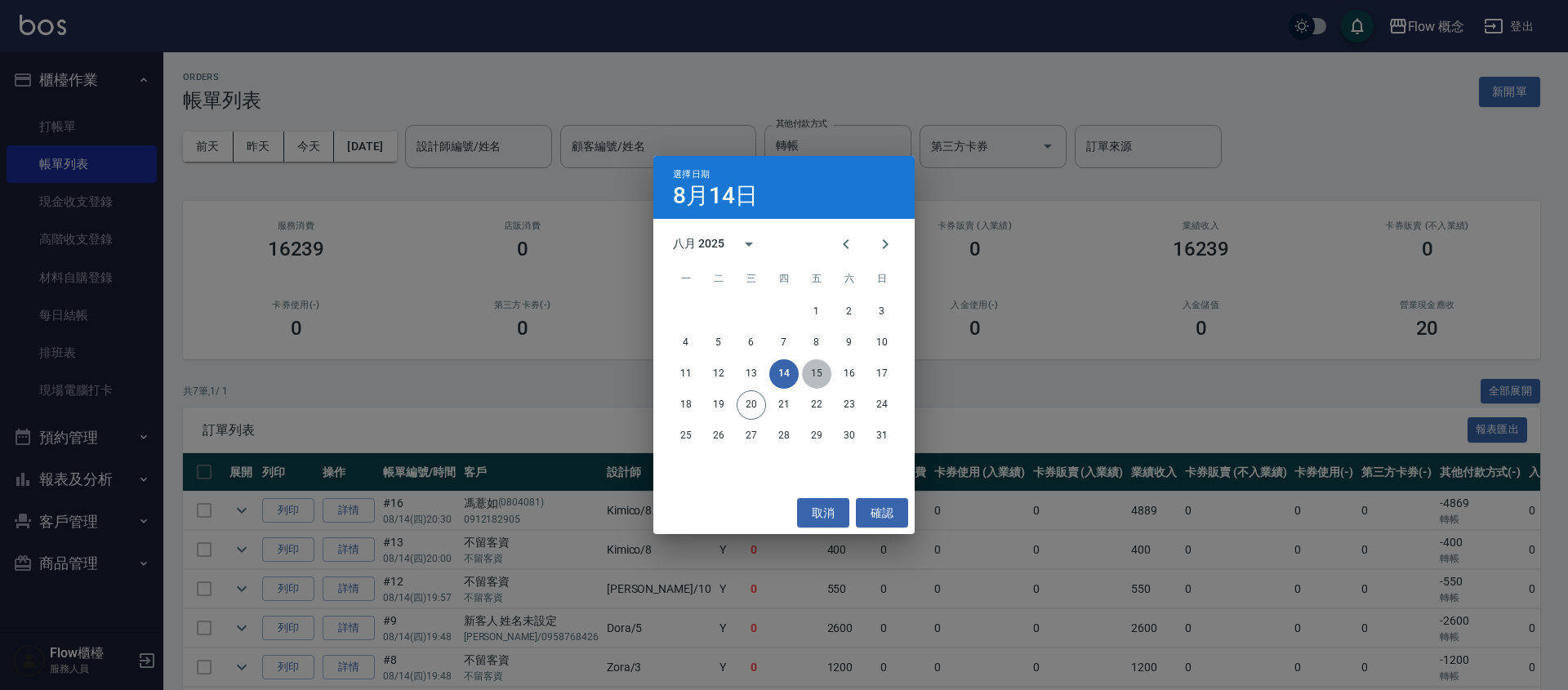
click at [811, 373] on button "15" at bounding box center [816, 373] width 29 height 29
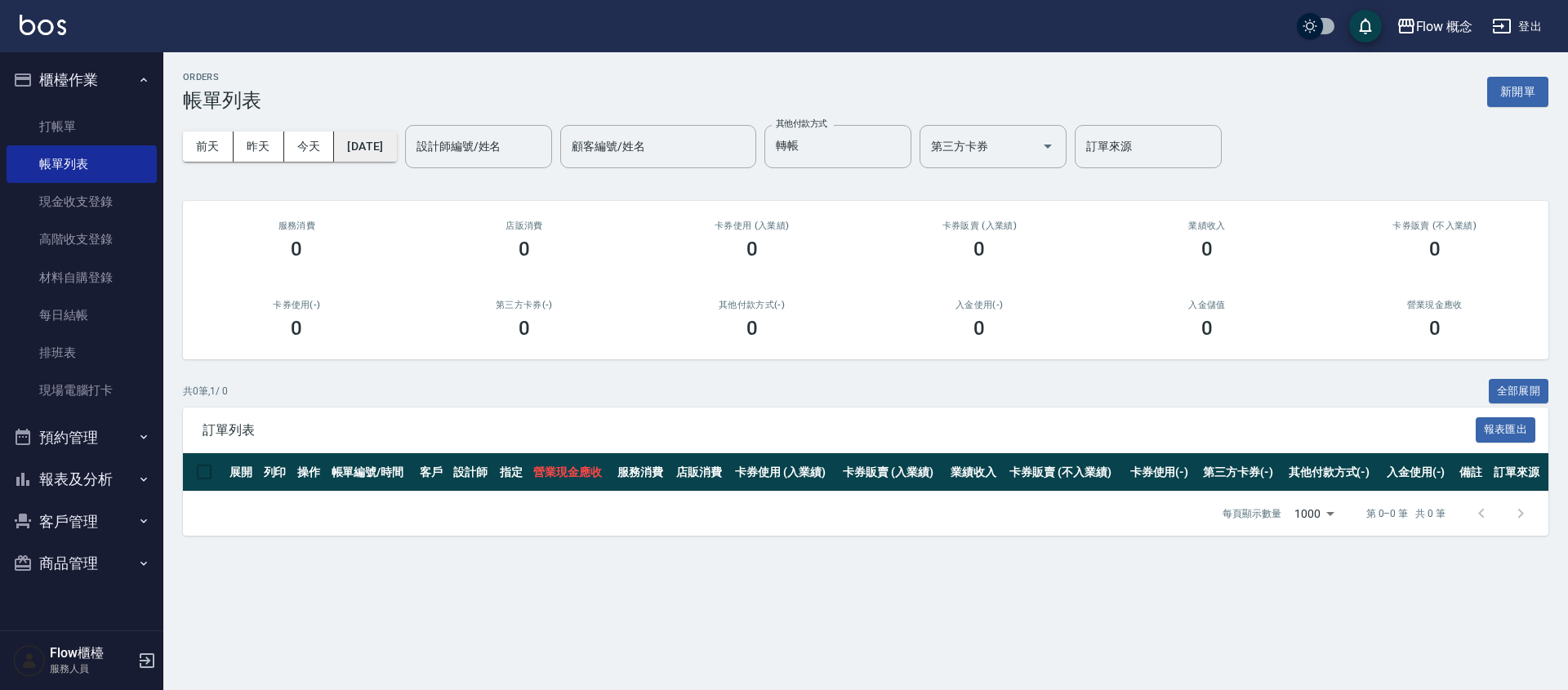
click at [384, 156] on button "[DATE]" at bounding box center [366, 147] width 62 height 30
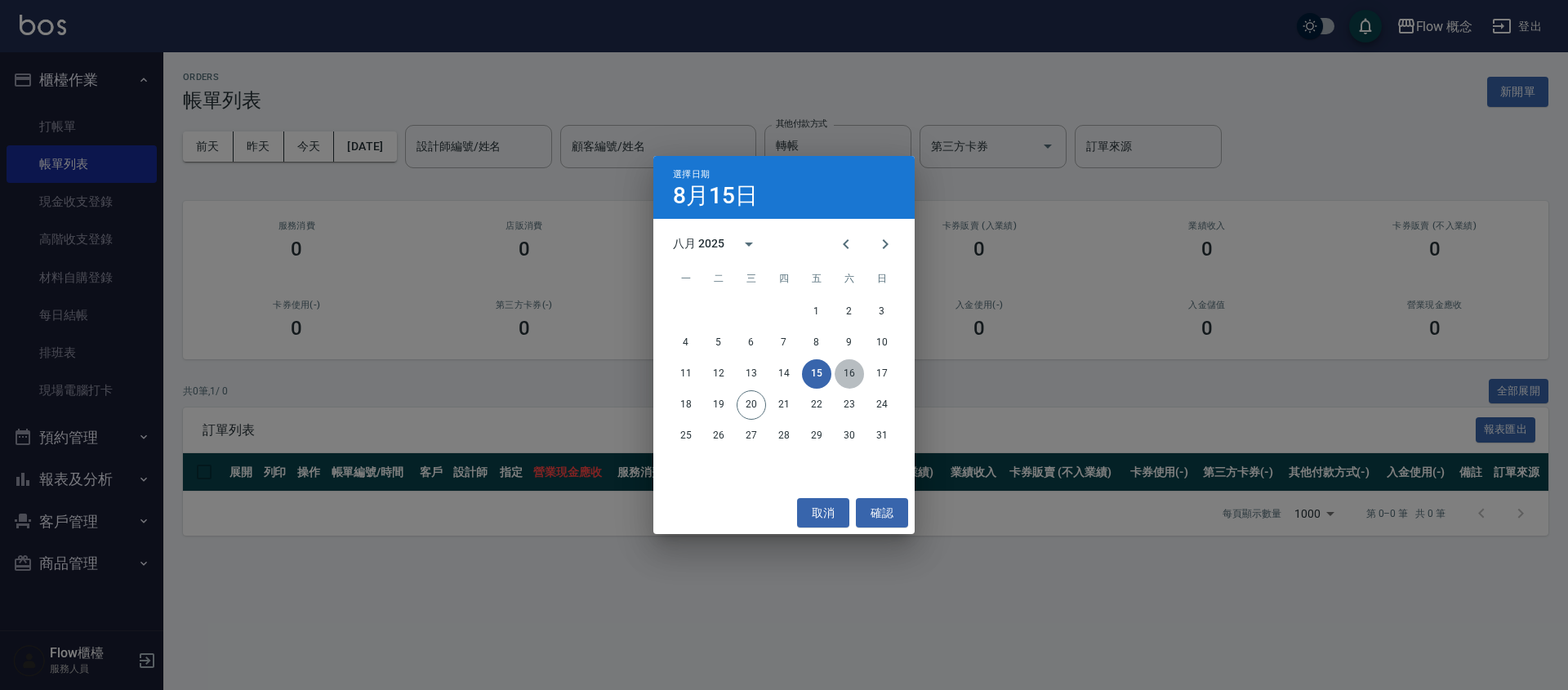
click at [841, 369] on button "16" at bounding box center [848, 373] width 29 height 29
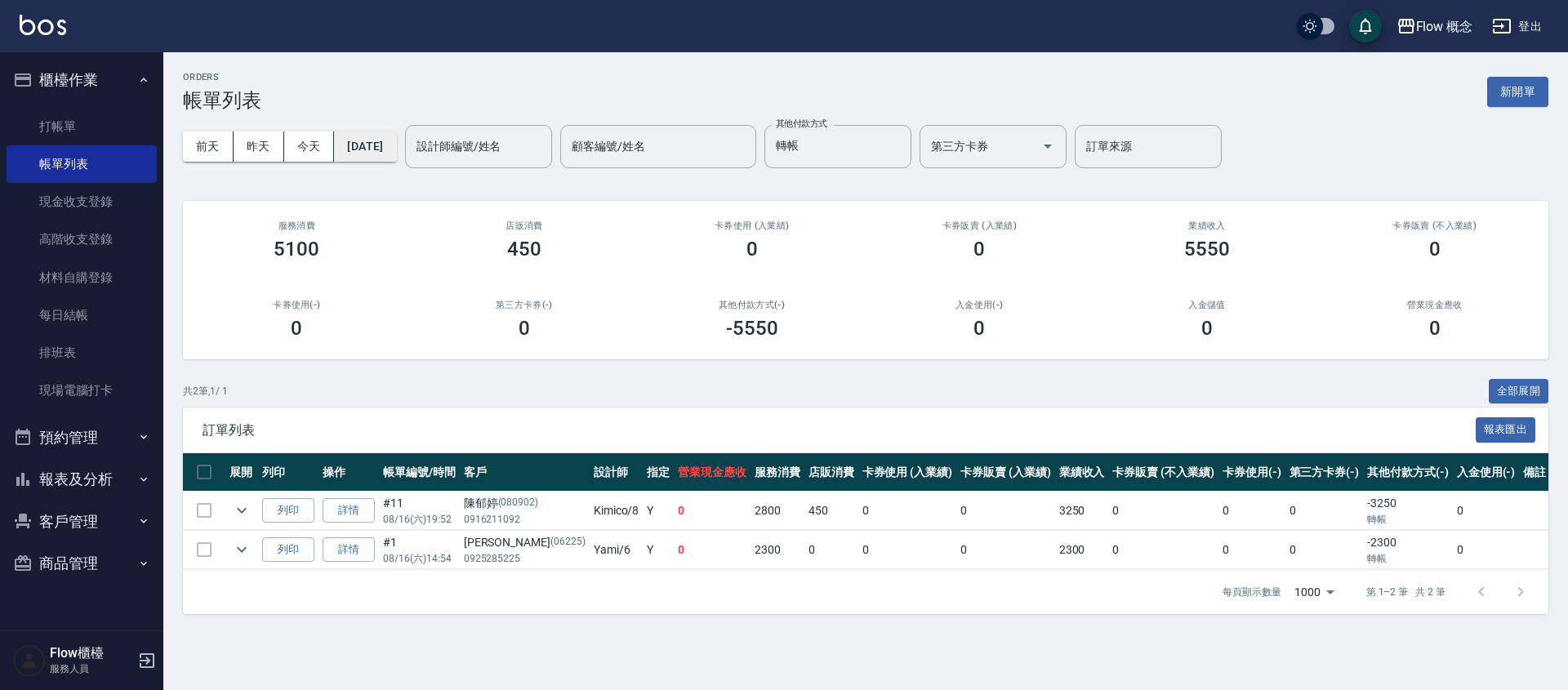
click at [396, 139] on button "[DATE]" at bounding box center [366, 147] width 62 height 30
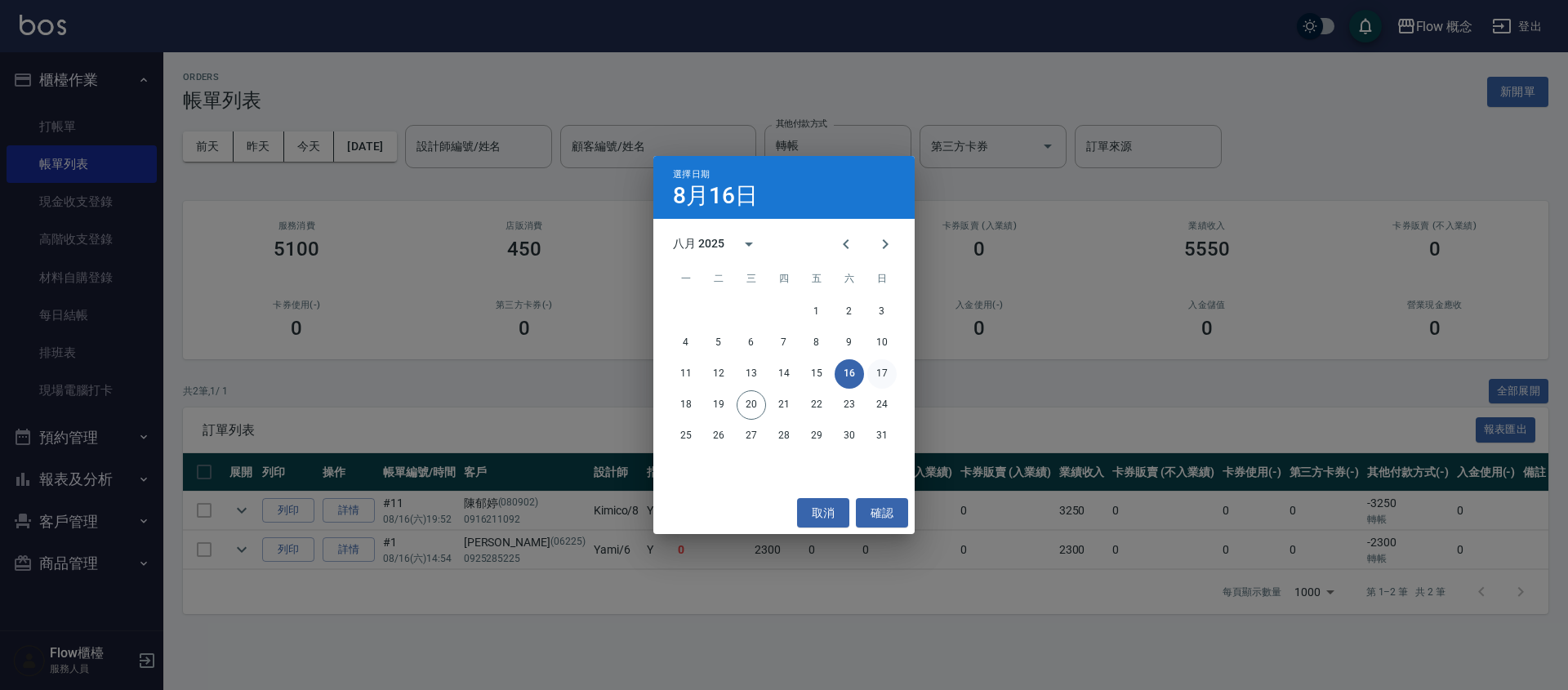
click at [873, 374] on button "17" at bounding box center [881, 373] width 29 height 29
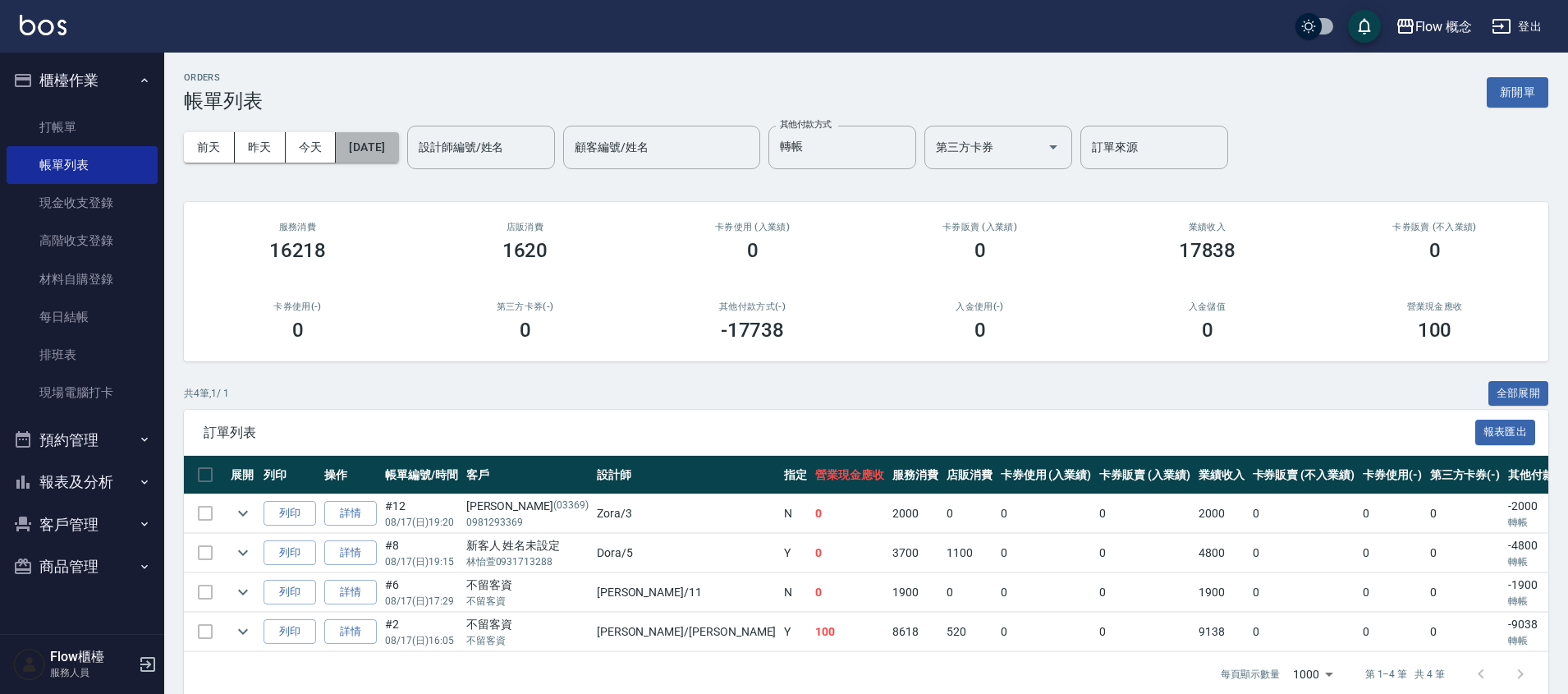
click at [398, 156] on button "[DATE]" at bounding box center [367, 148] width 63 height 30
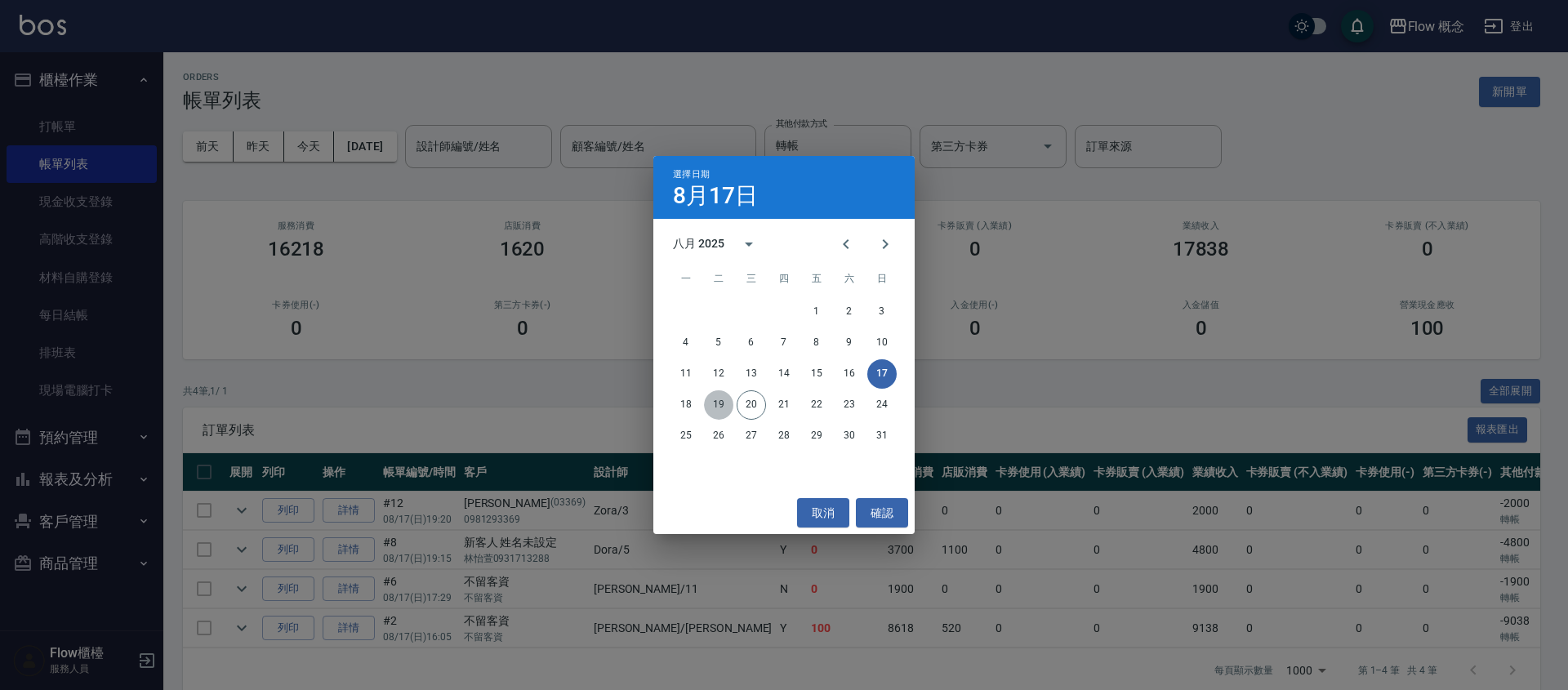
click at [712, 406] on button "19" at bounding box center [719, 405] width 29 height 29
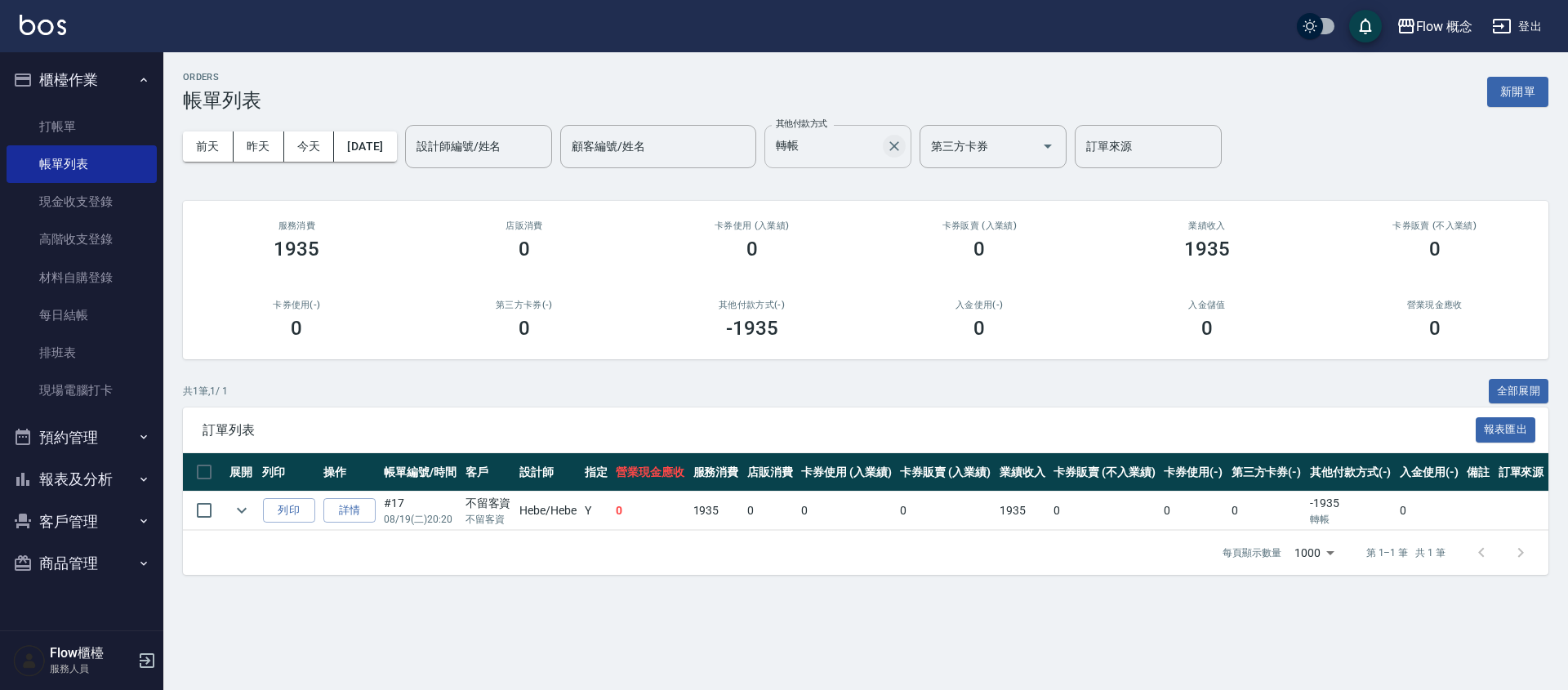
click at [903, 151] on icon "Clear" at bounding box center [894, 146] width 16 height 16
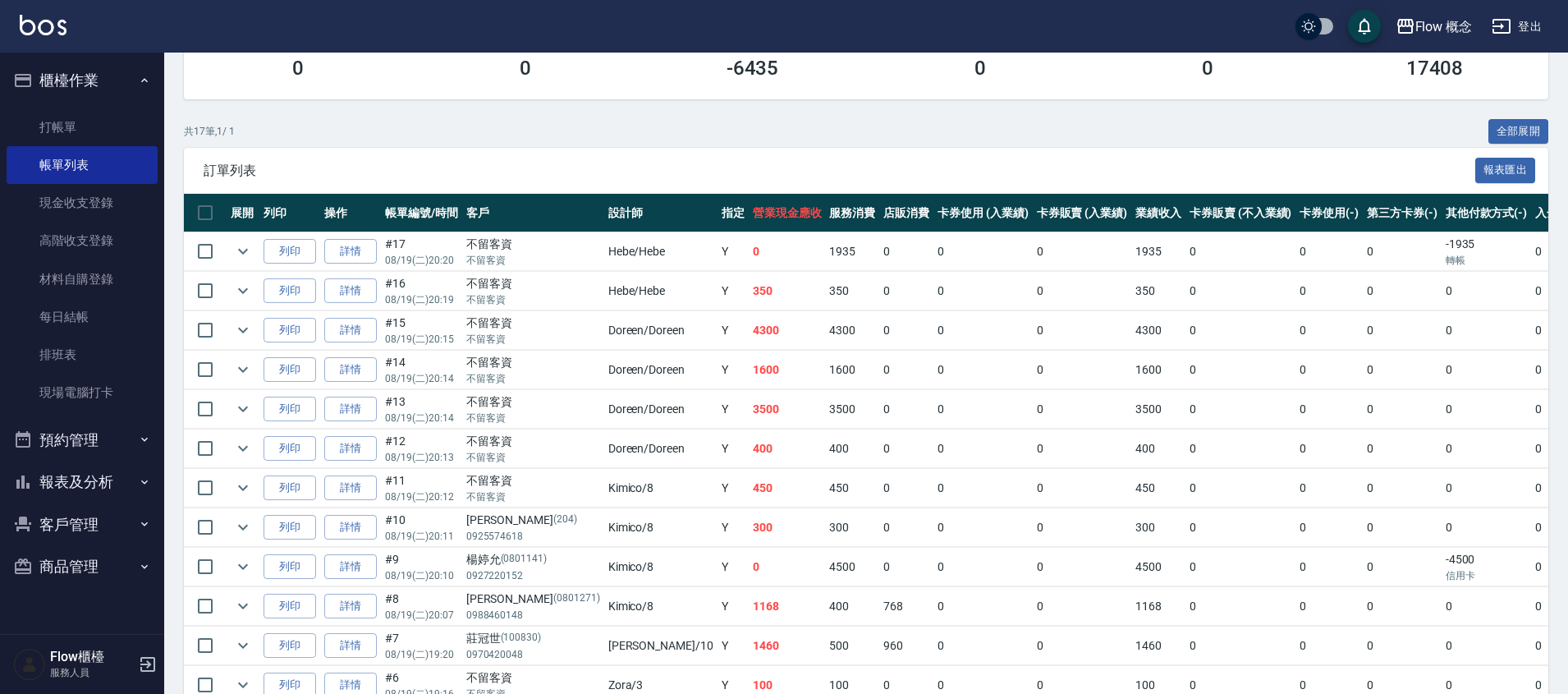
scroll to position [274, 0]
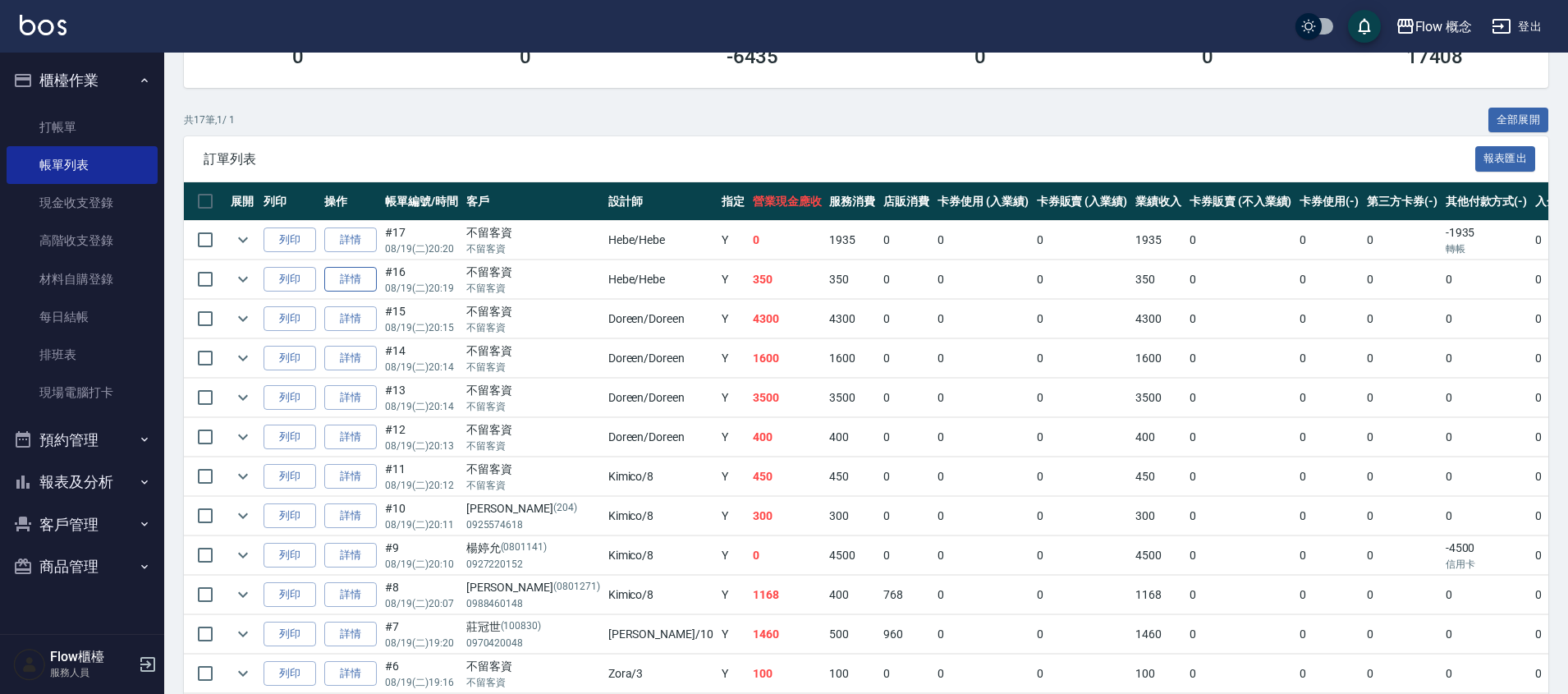
click at [346, 285] on link "詳情" at bounding box center [350, 279] width 53 height 25
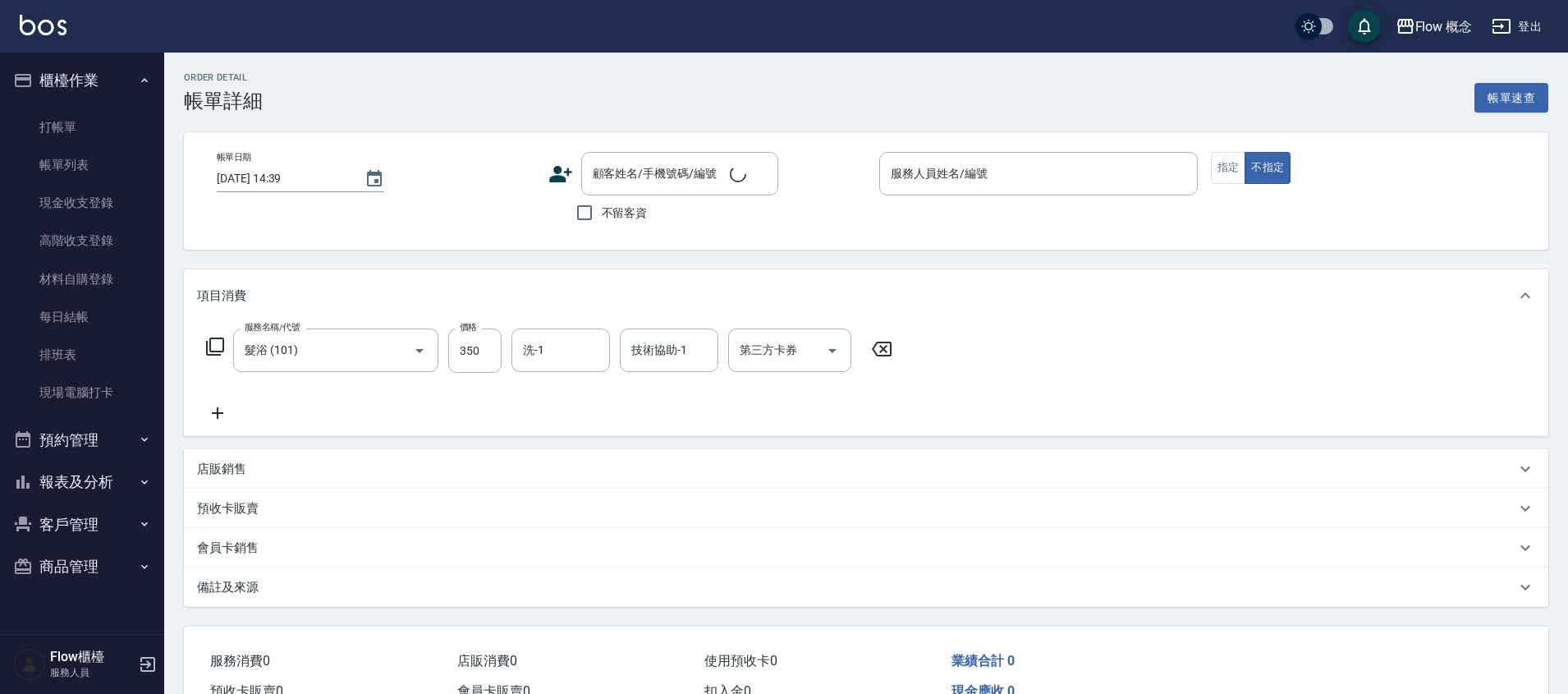
type input "髮浴 (101)"
type input "2025/08/19 20:19"
checkbox input "true"
type input "Hebe-Hebe"
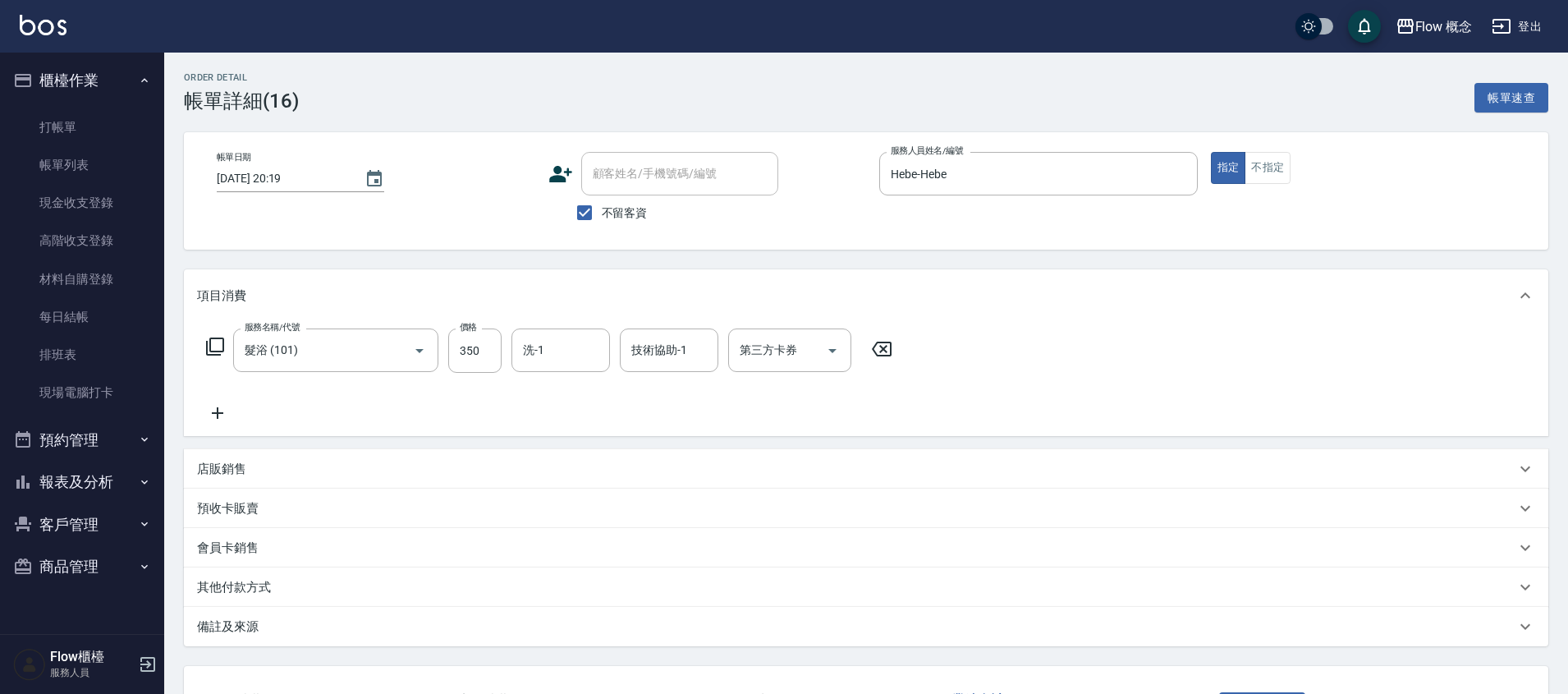
scroll to position [130, 0]
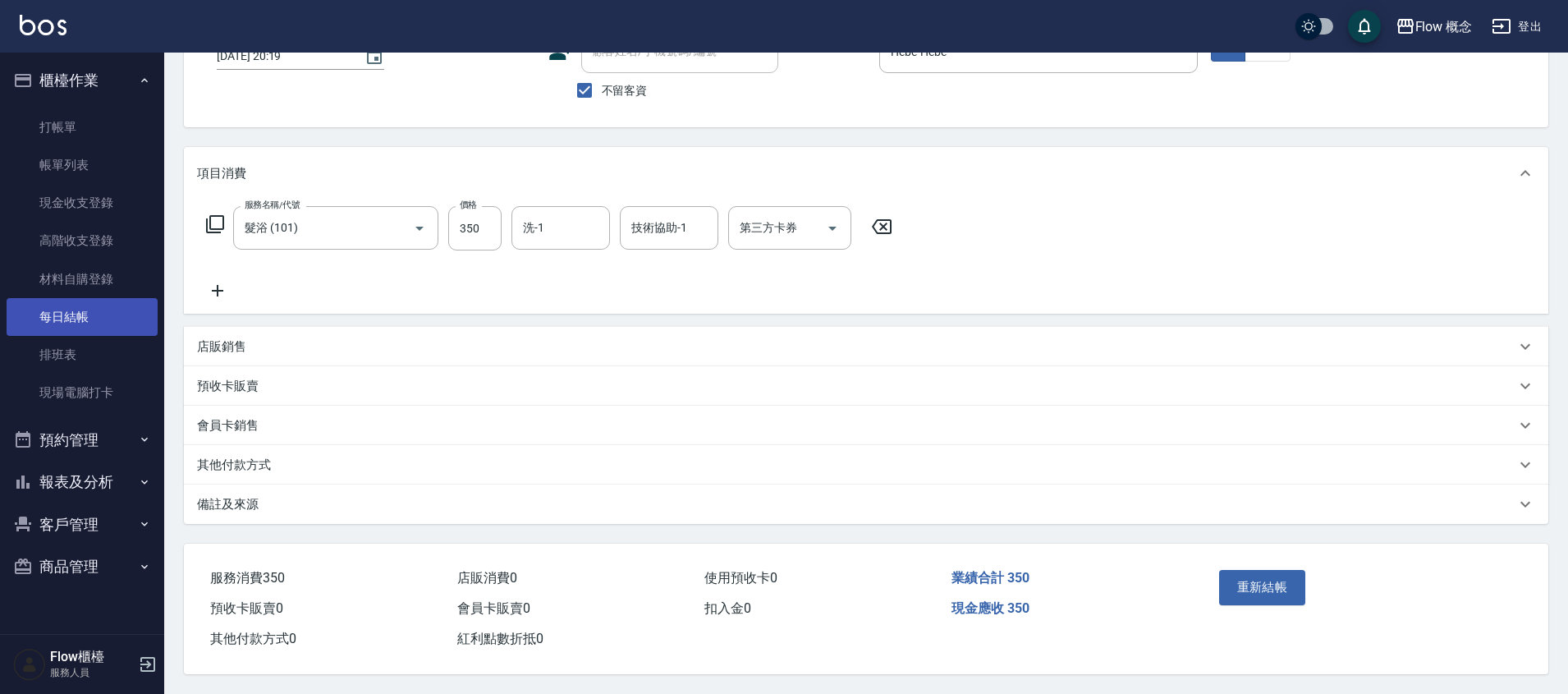
click at [102, 320] on link "每日結帳" at bounding box center [81, 317] width 151 height 38
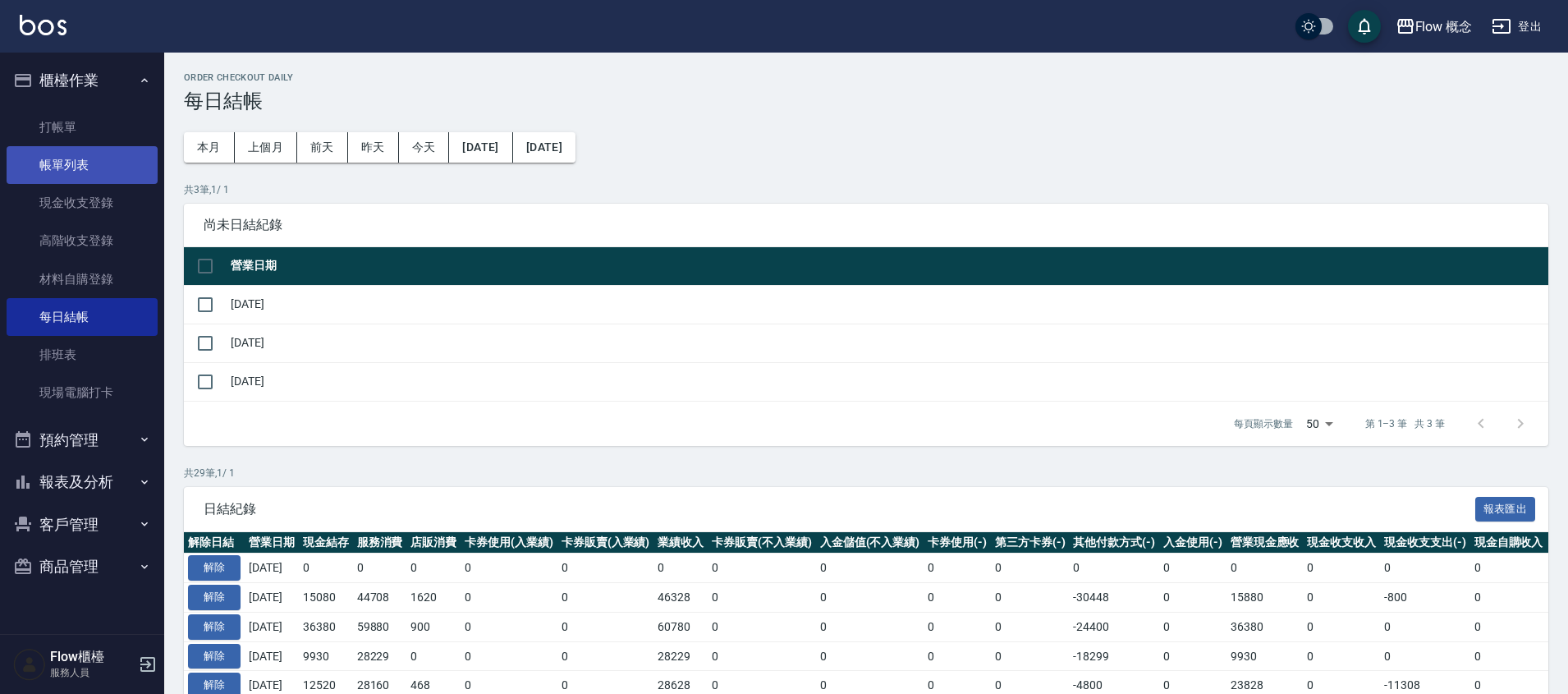
click at [107, 161] on link "帳單列表" at bounding box center [81, 165] width 151 height 38
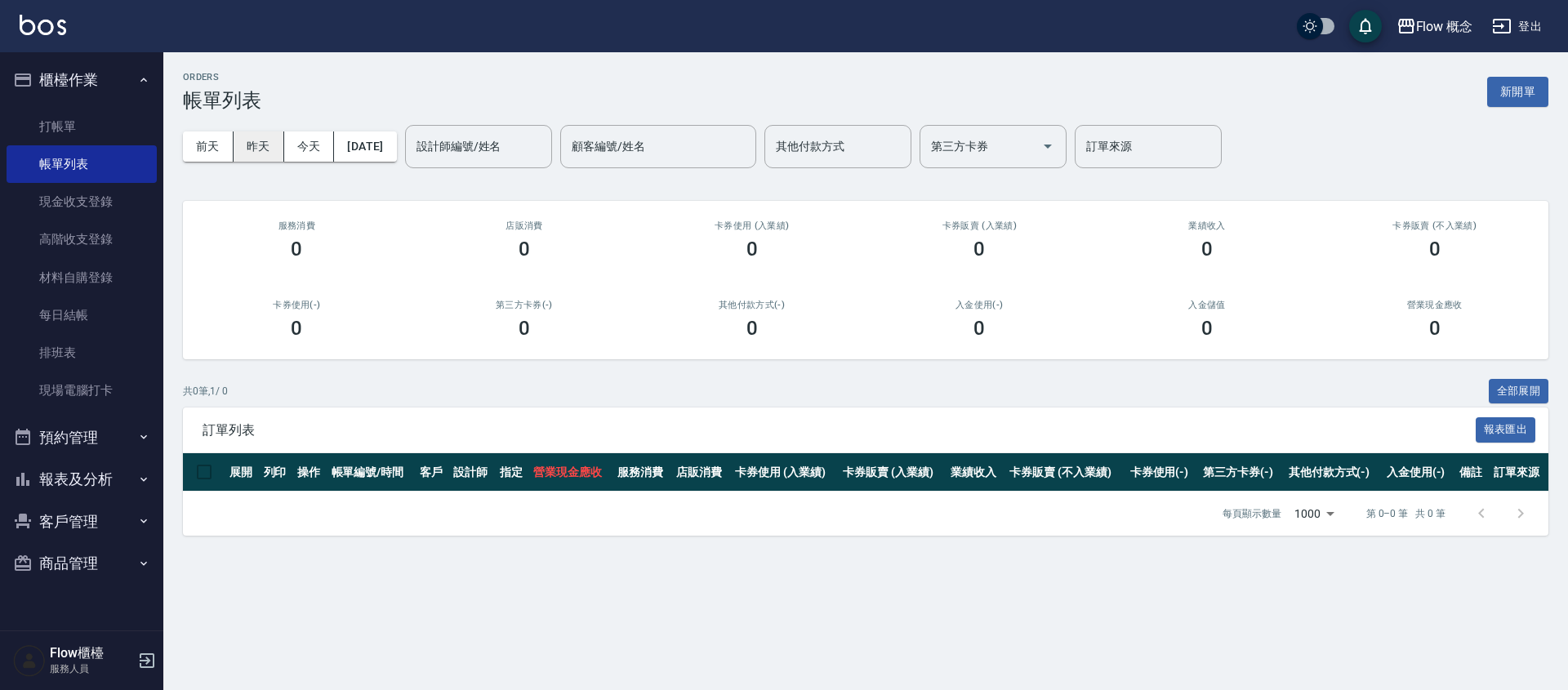
click at [253, 143] on button "昨天" at bounding box center [259, 147] width 51 height 30
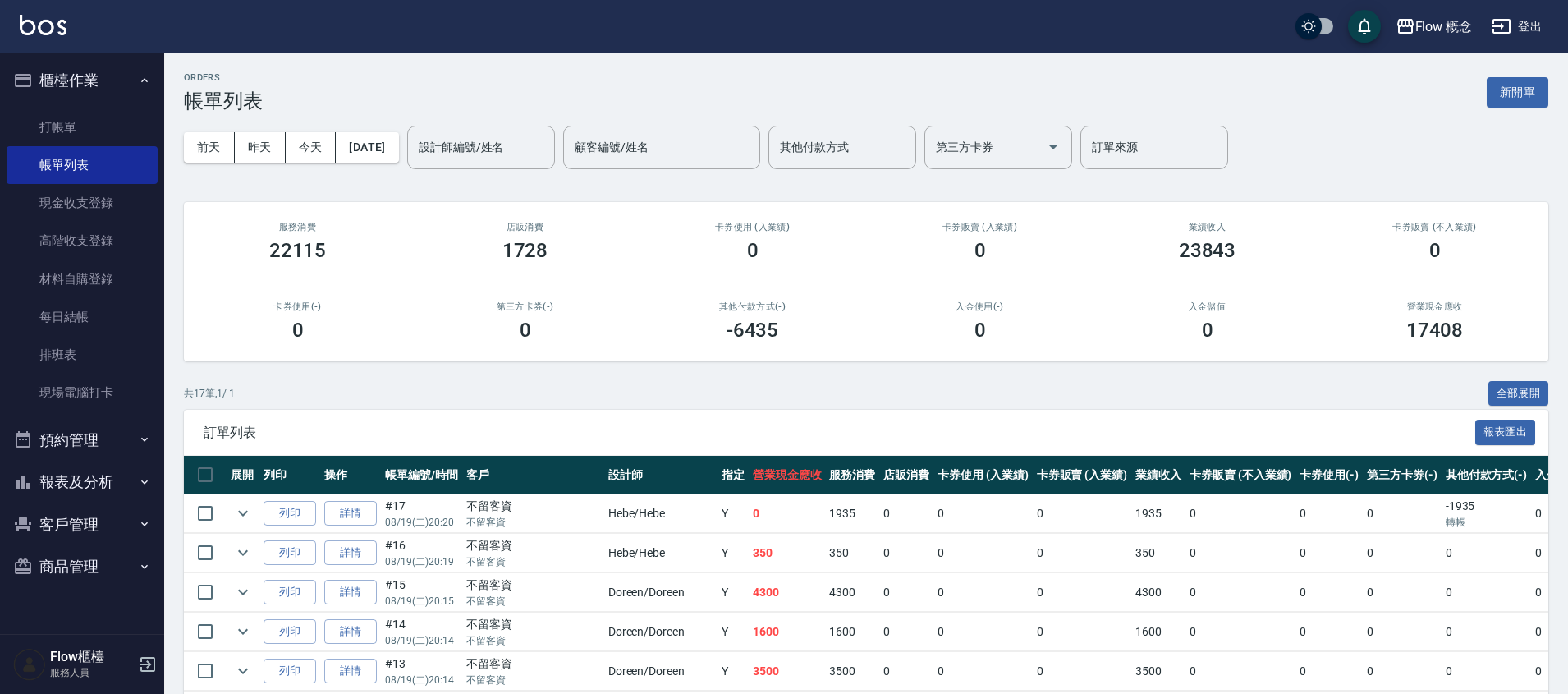
scroll to position [339, 0]
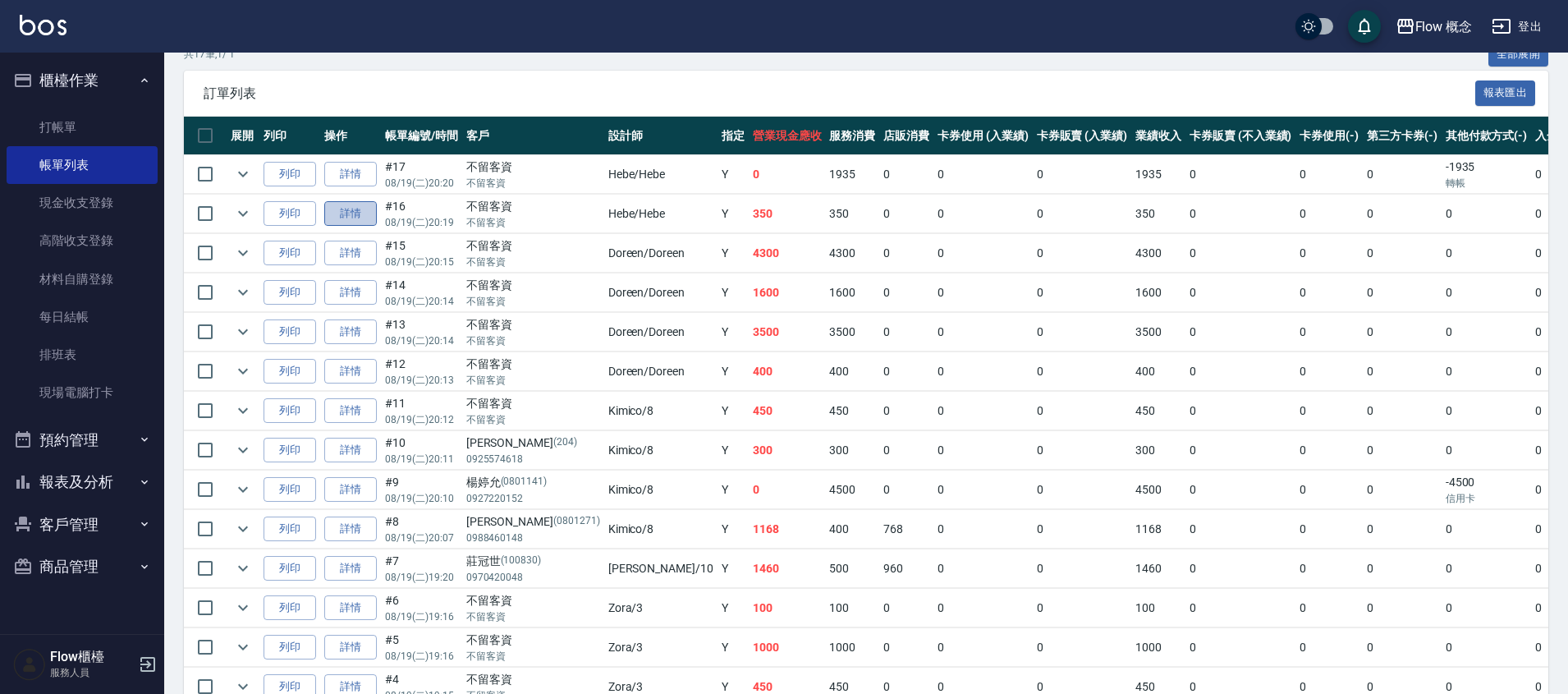
click at [367, 207] on link "詳情" at bounding box center [350, 214] width 53 height 25
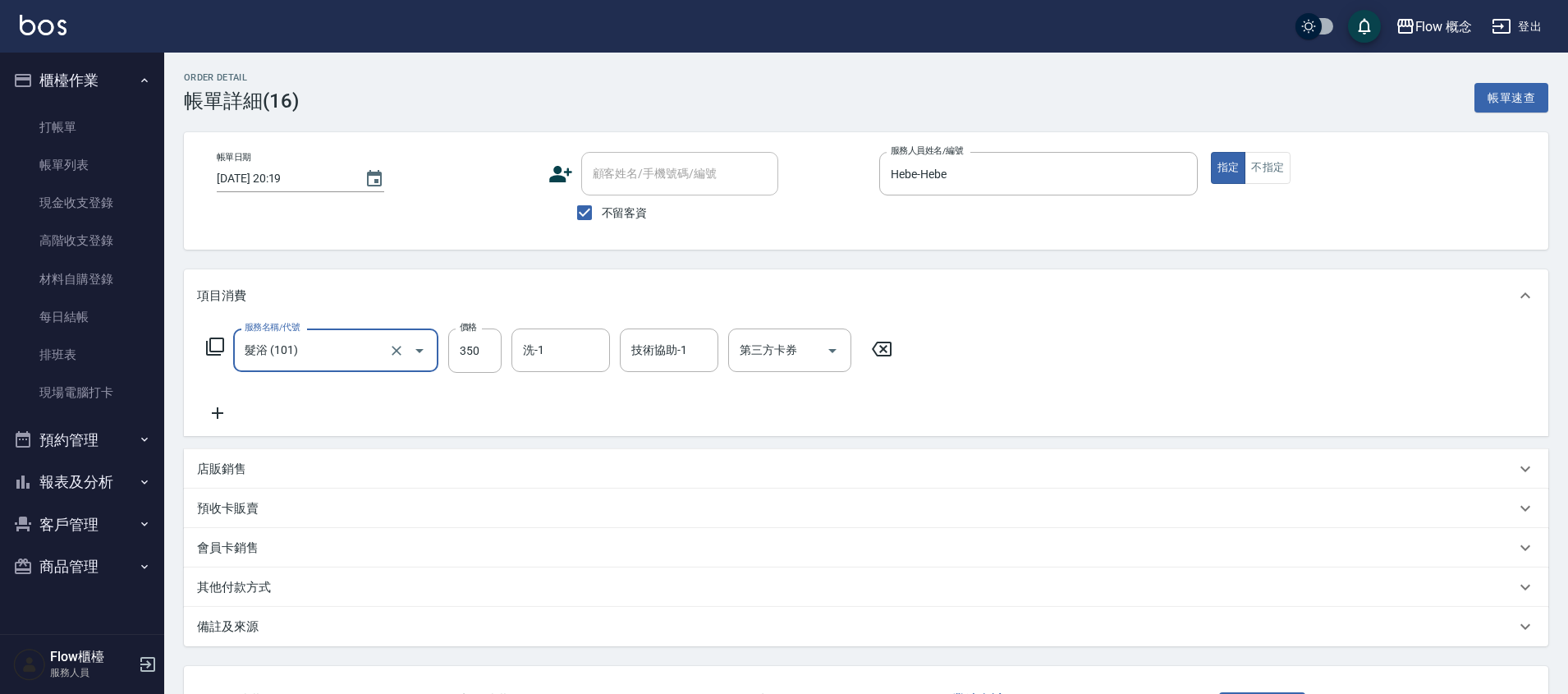
click at [255, 581] on p "其他付款方式" at bounding box center [233, 587] width 74 height 17
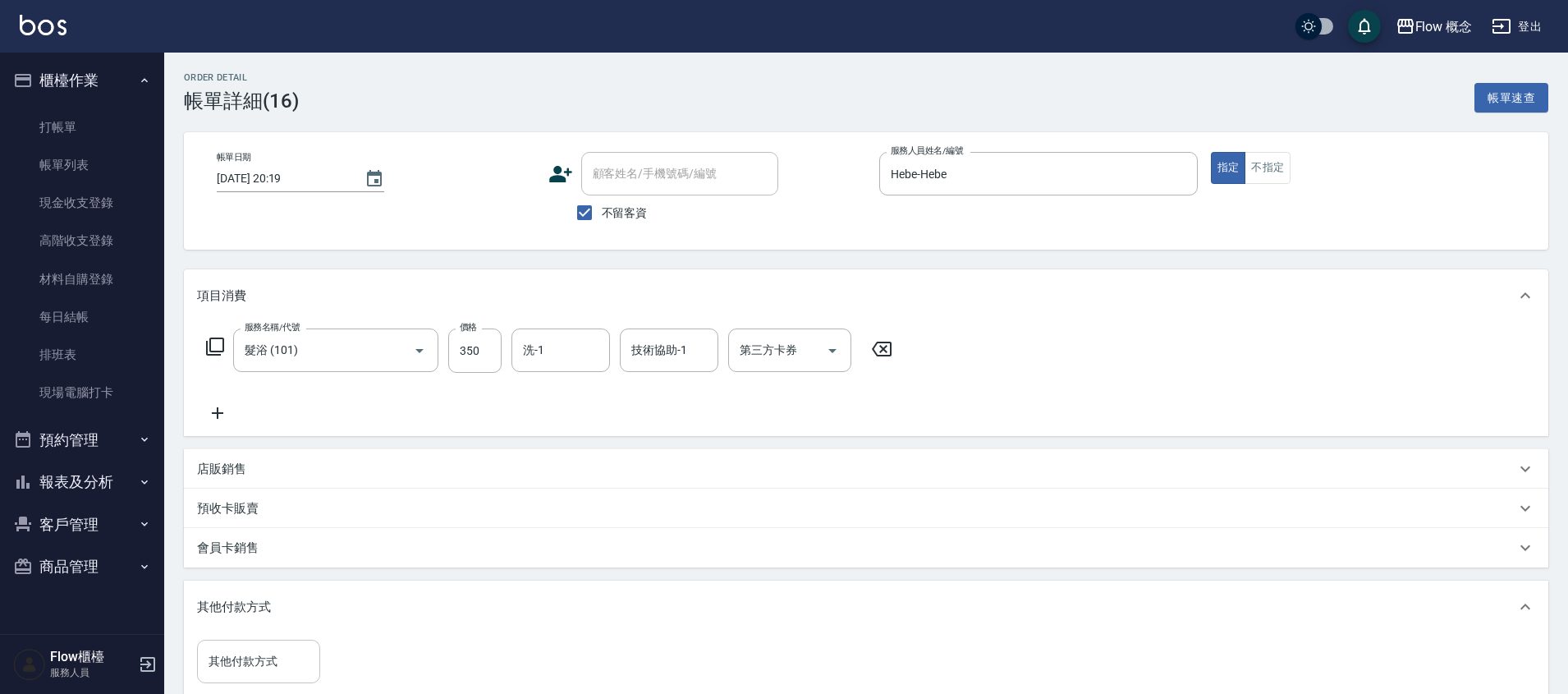
click at [271, 658] on input "其他付款方式" at bounding box center [258, 662] width 108 height 29
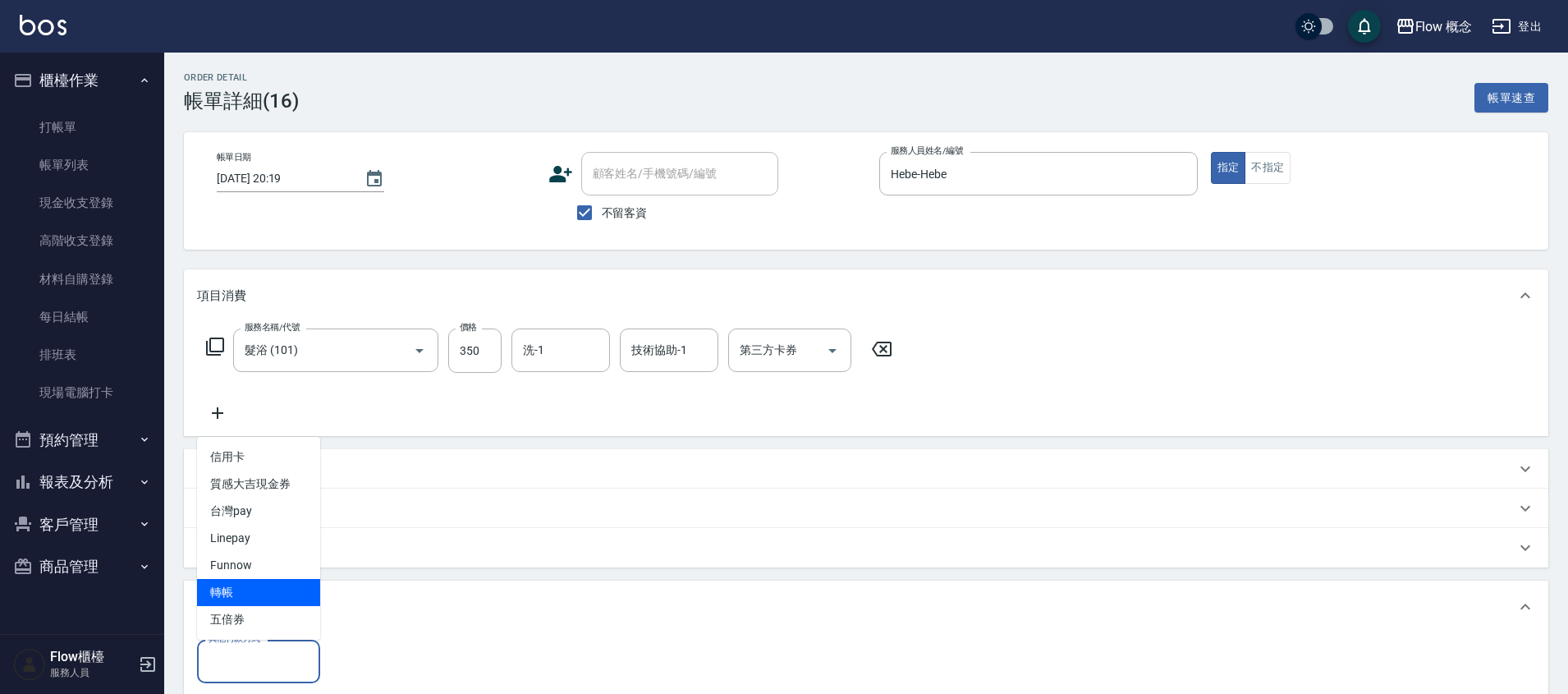
click at [261, 591] on span "轉帳" at bounding box center [258, 592] width 123 height 27
type input "轉帳"
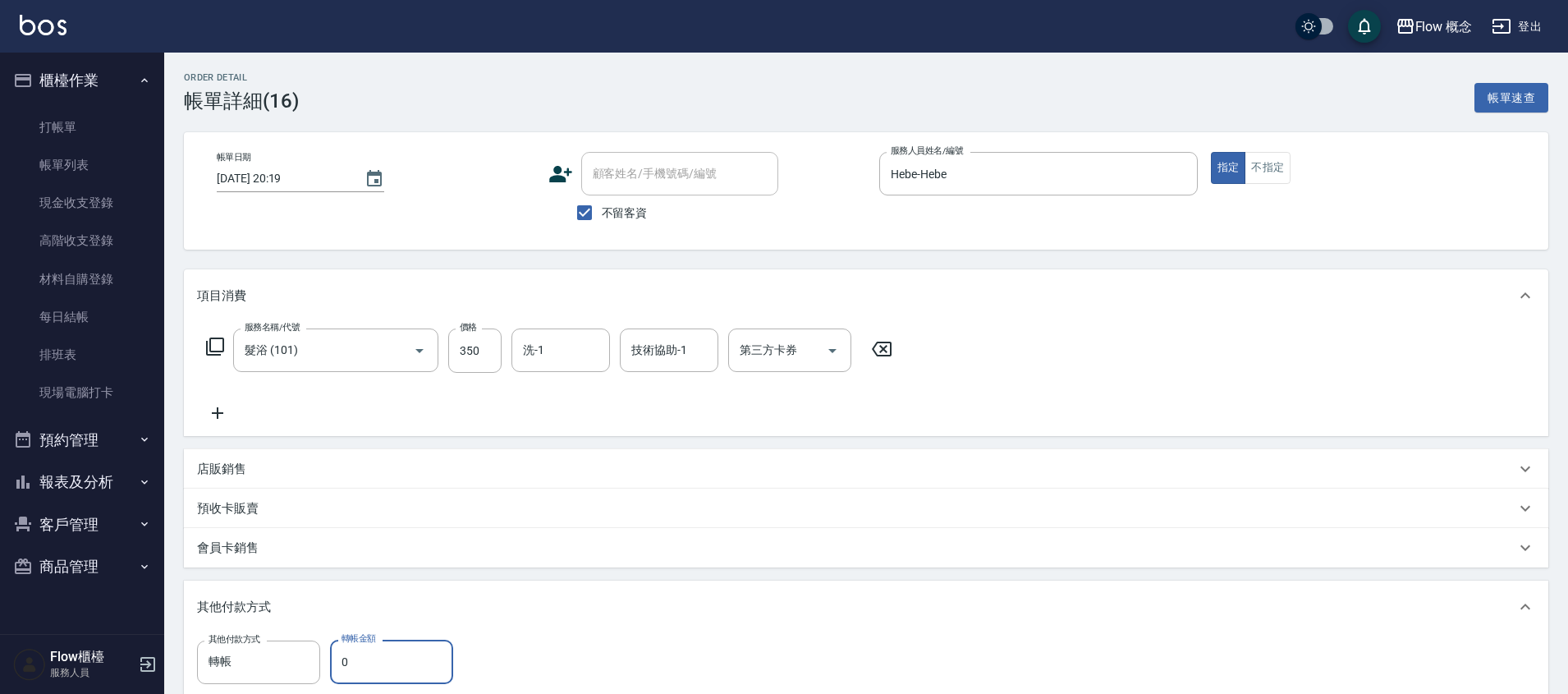
click at [360, 668] on input "0" at bounding box center [392, 662] width 123 height 45
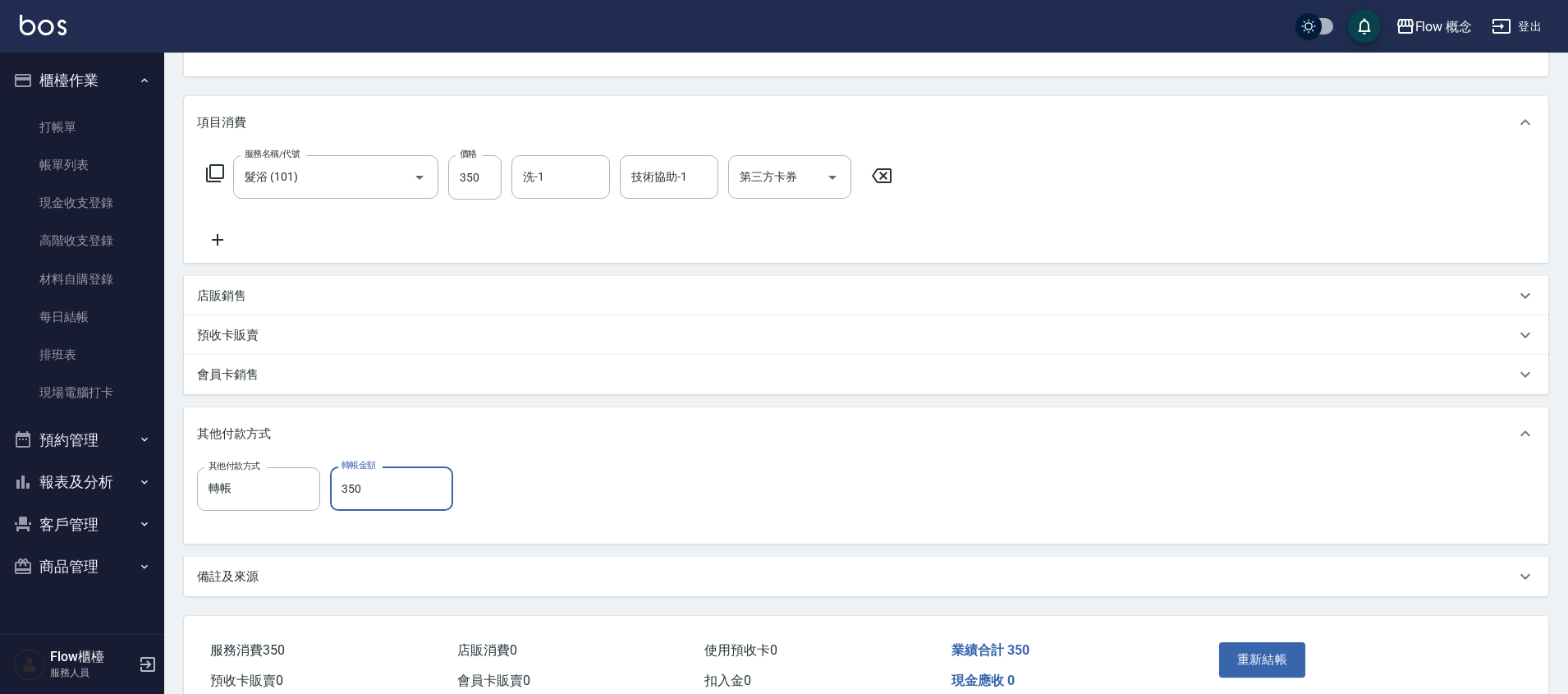
scroll to position [253, 0]
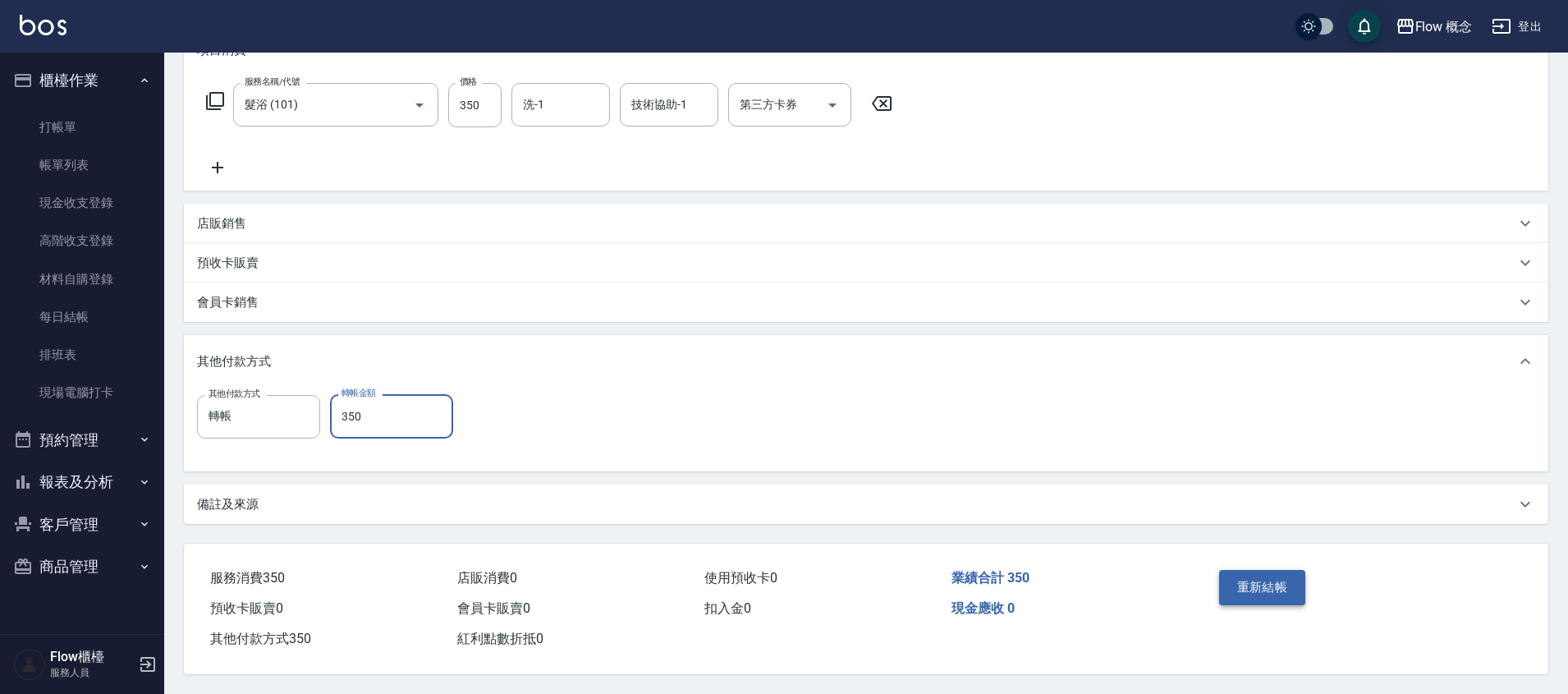
type input "350"
click at [1220, 585] on button "重新結帳" at bounding box center [1262, 587] width 87 height 35
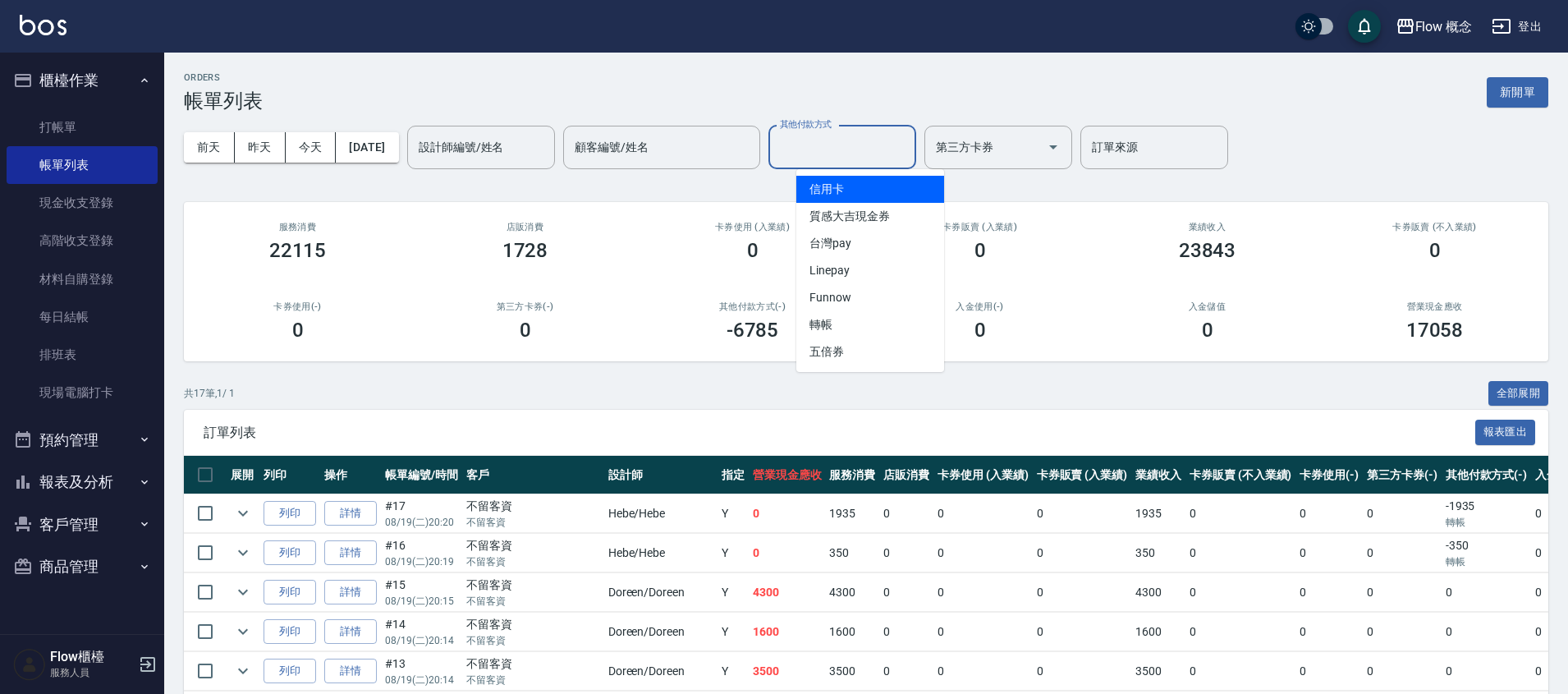
click at [828, 146] on input "其他付款方式" at bounding box center [842, 148] width 133 height 29
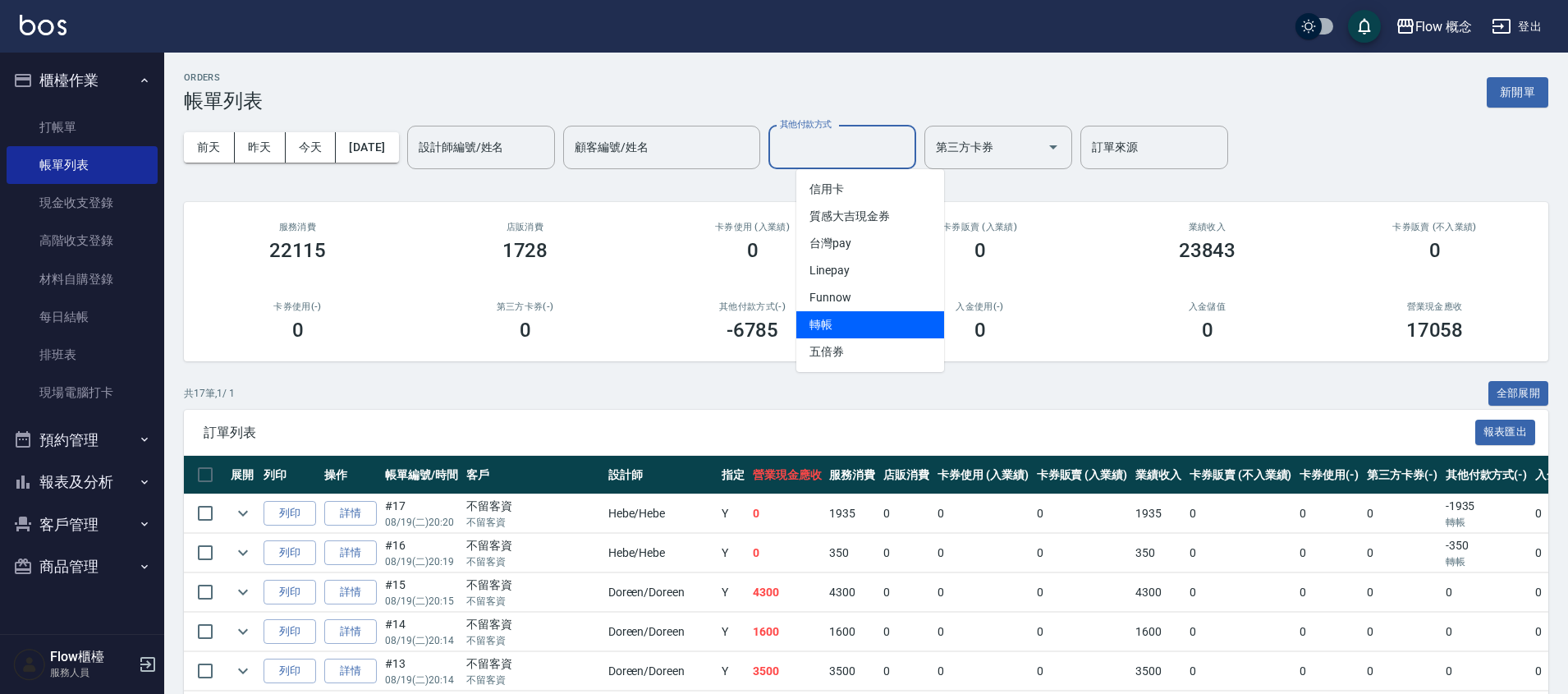
click at [848, 311] on span "轉帳" at bounding box center [870, 325] width 148 height 27
type input "轉帳"
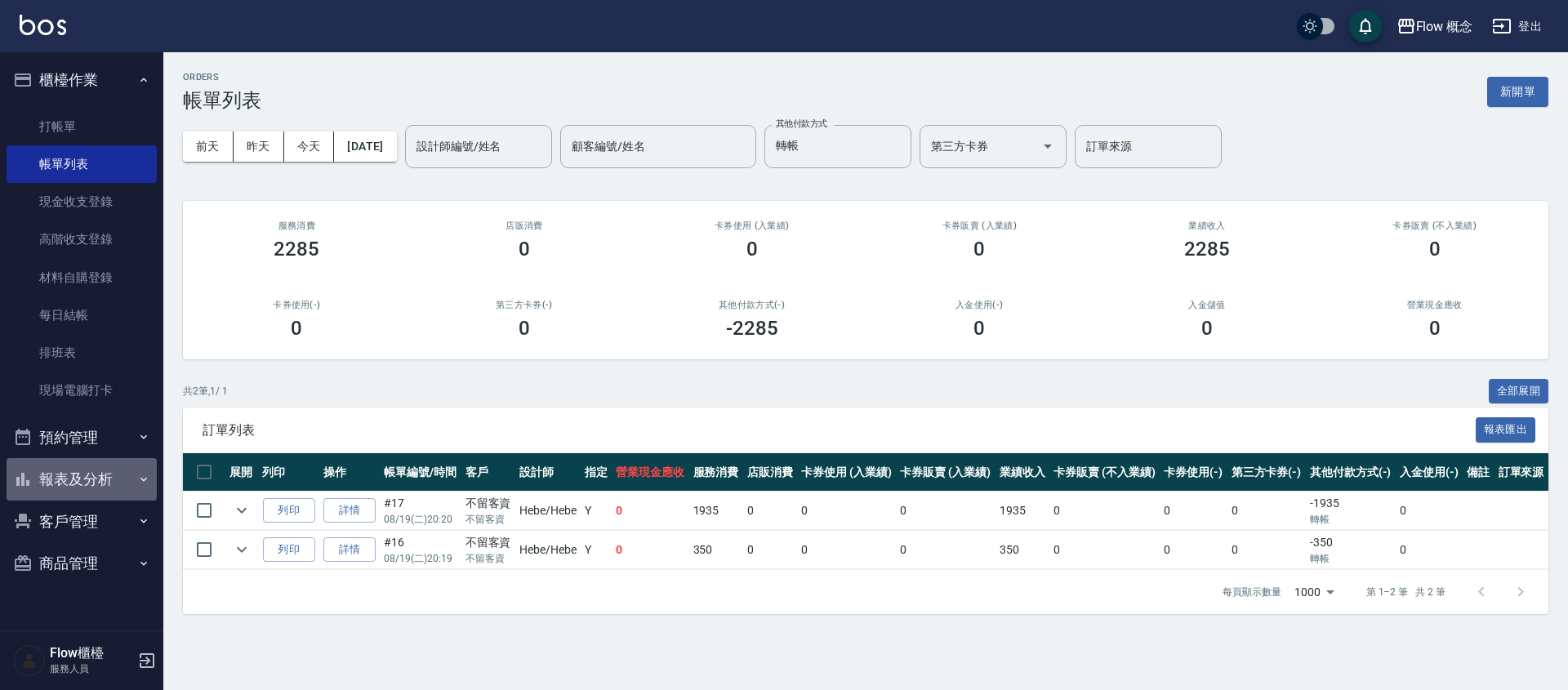
click at [99, 481] on button "報表及分析" at bounding box center [81, 479] width 150 height 43
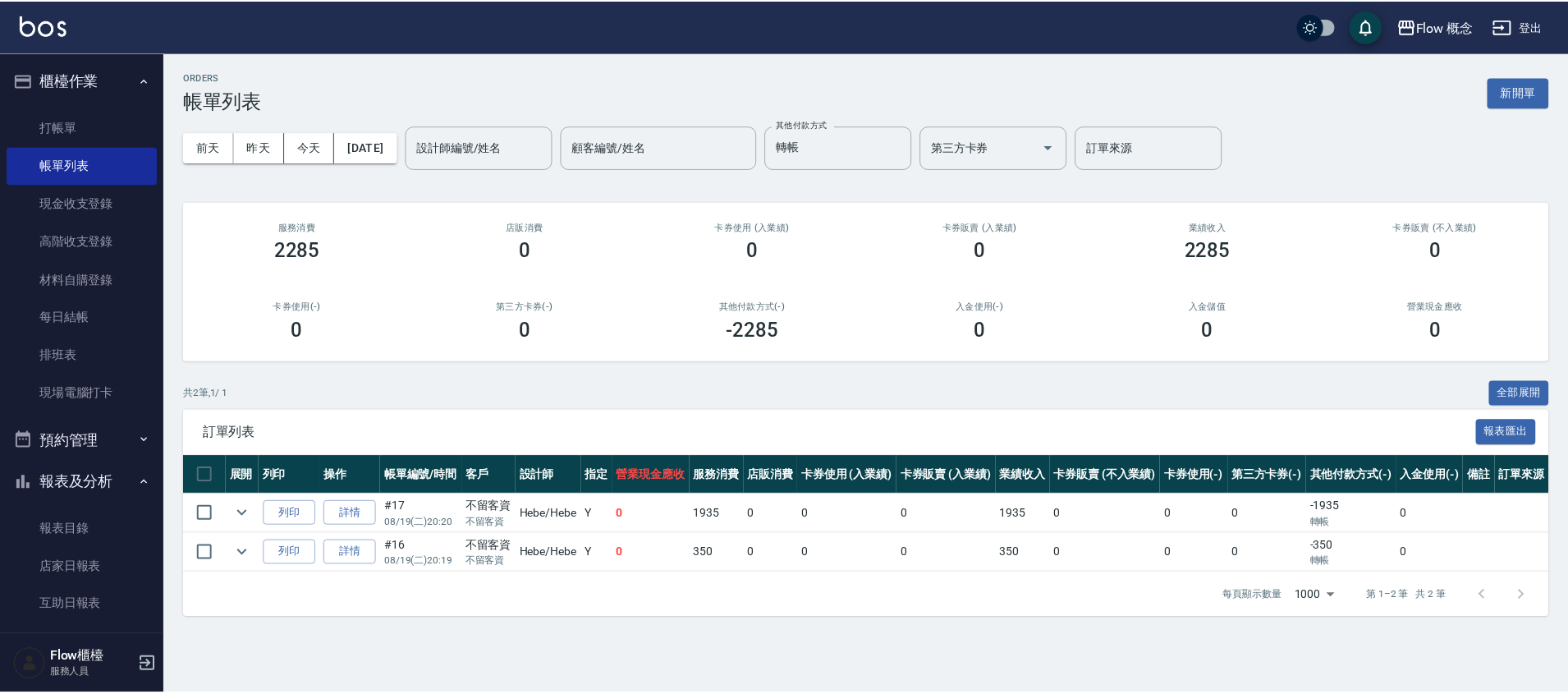
scroll to position [244, 0]
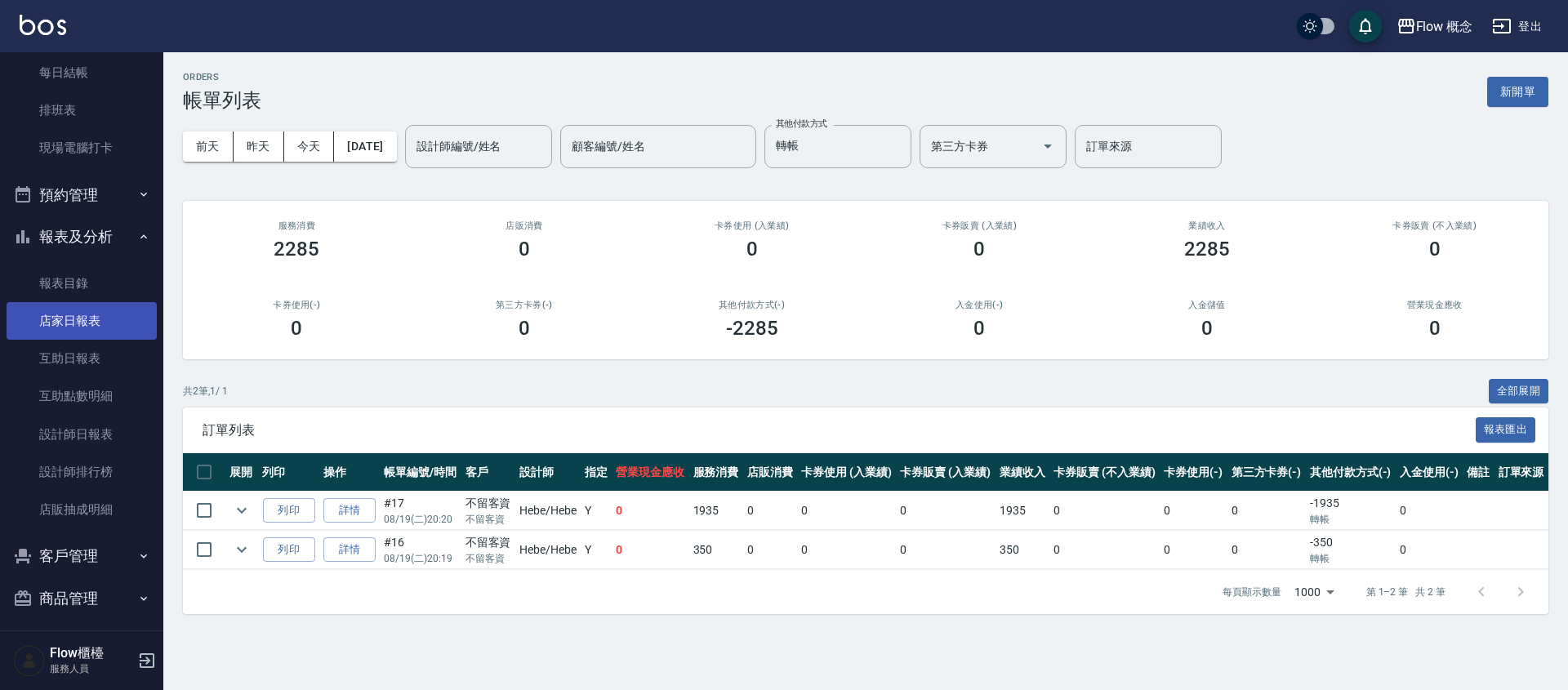
click at [94, 328] on link "店家日報表" at bounding box center [81, 321] width 150 height 37
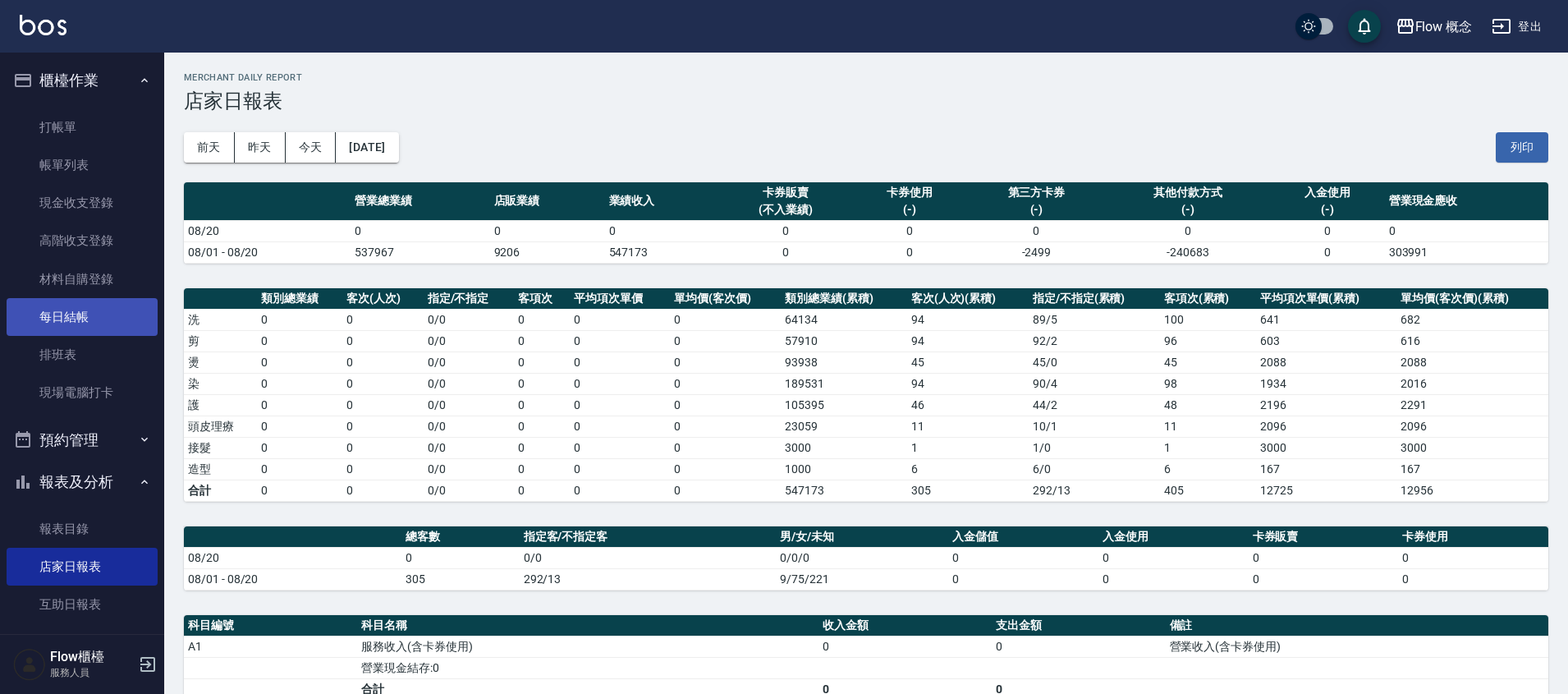
click at [135, 329] on link "每日結帳" at bounding box center [81, 317] width 151 height 38
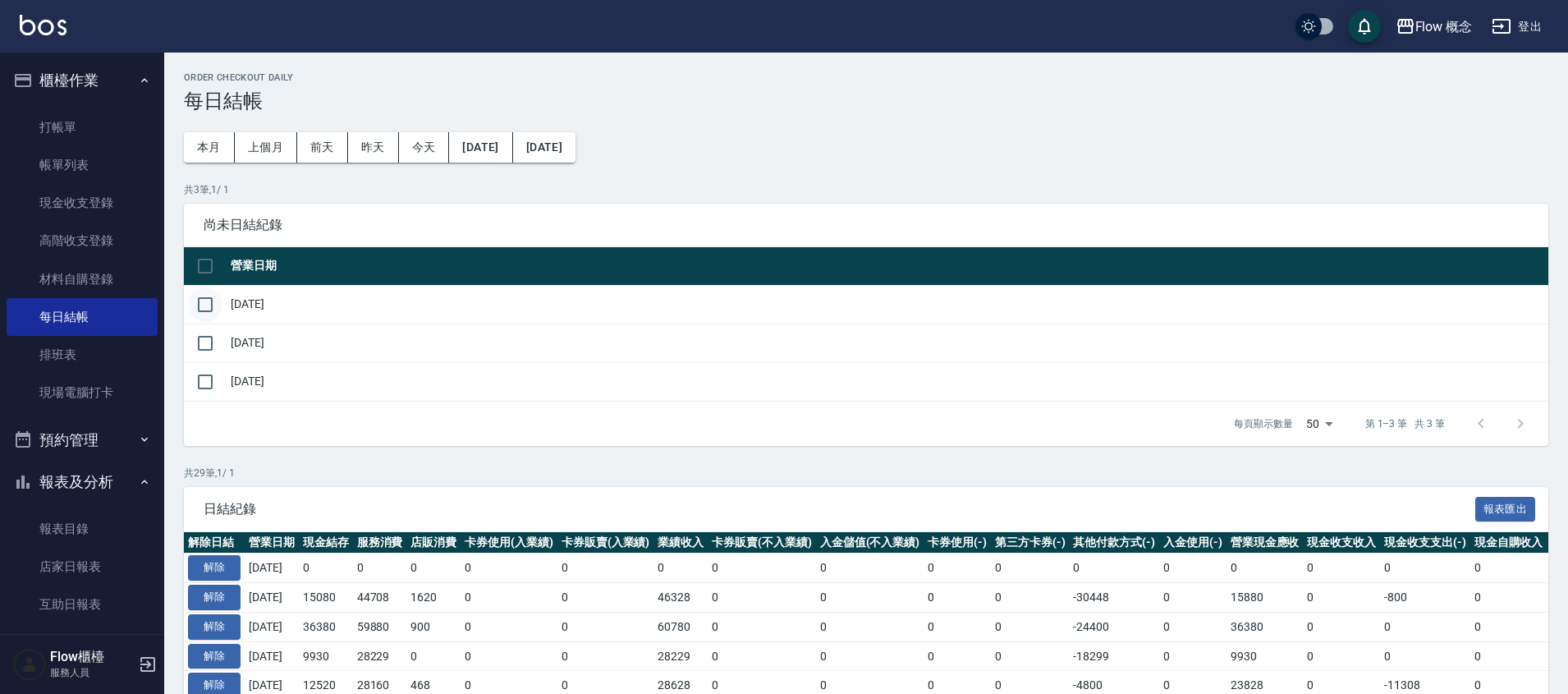
click at [192, 303] on input "checkbox" at bounding box center [205, 304] width 35 height 35
checkbox input "true"
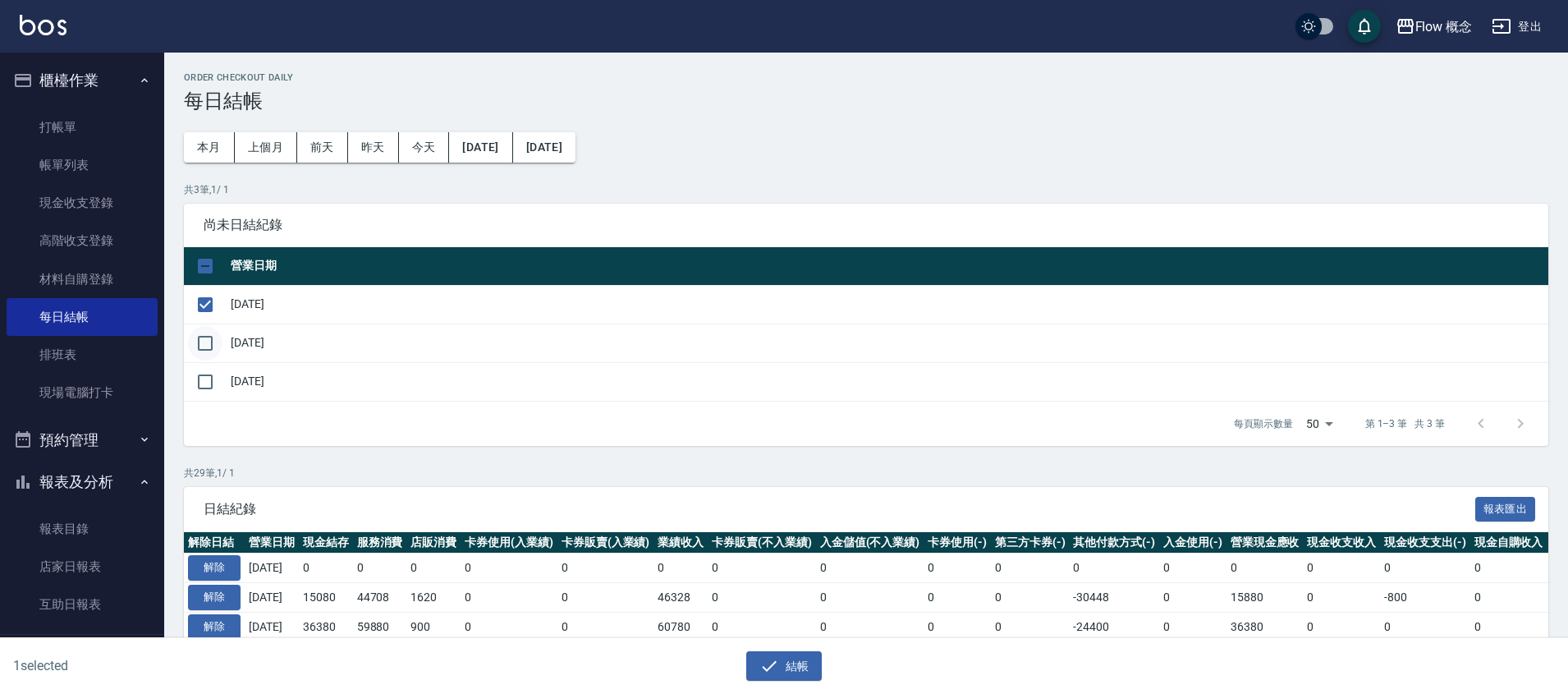
click at [215, 344] on input "checkbox" at bounding box center [205, 343] width 35 height 35
checkbox input "true"
click at [809, 668] on button "結帳" at bounding box center [784, 666] width 76 height 30
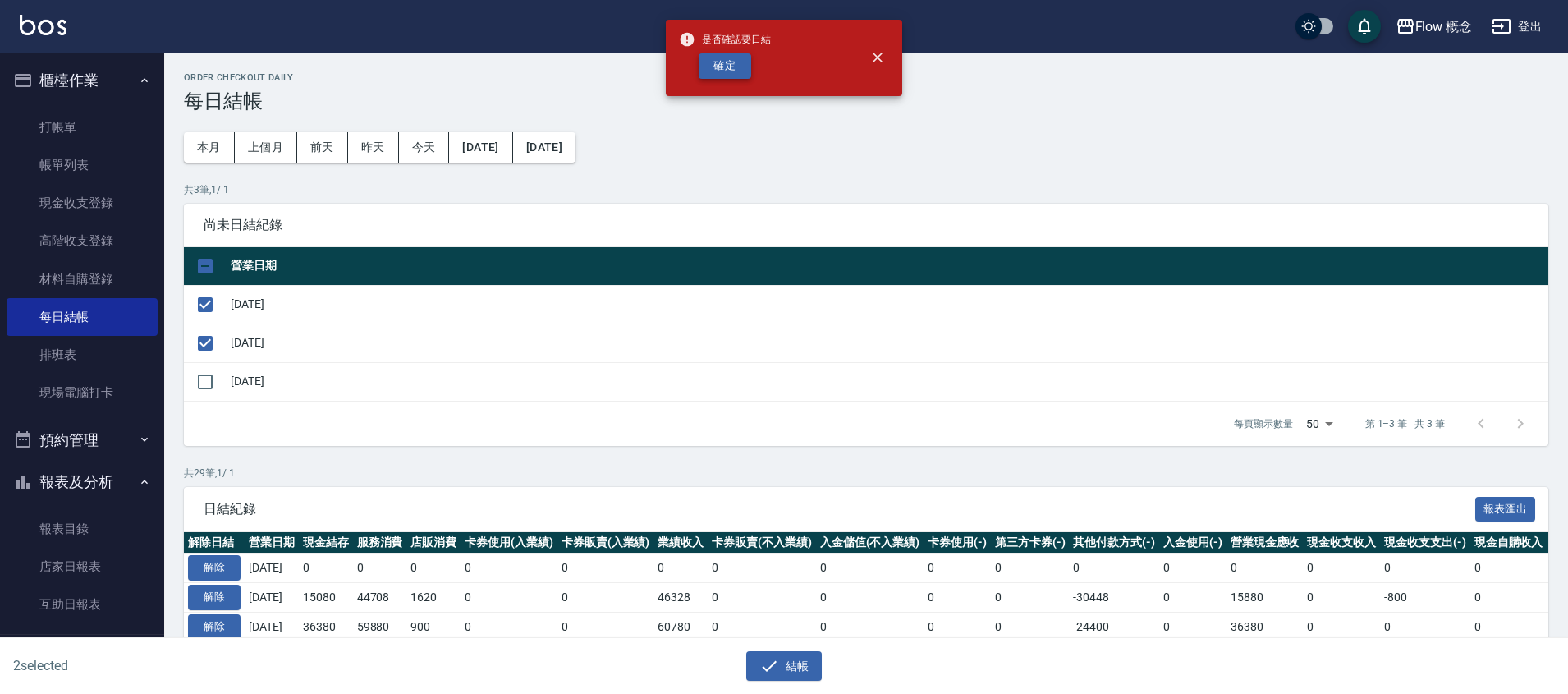
click at [723, 75] on button "確定" at bounding box center [724, 66] width 53 height 25
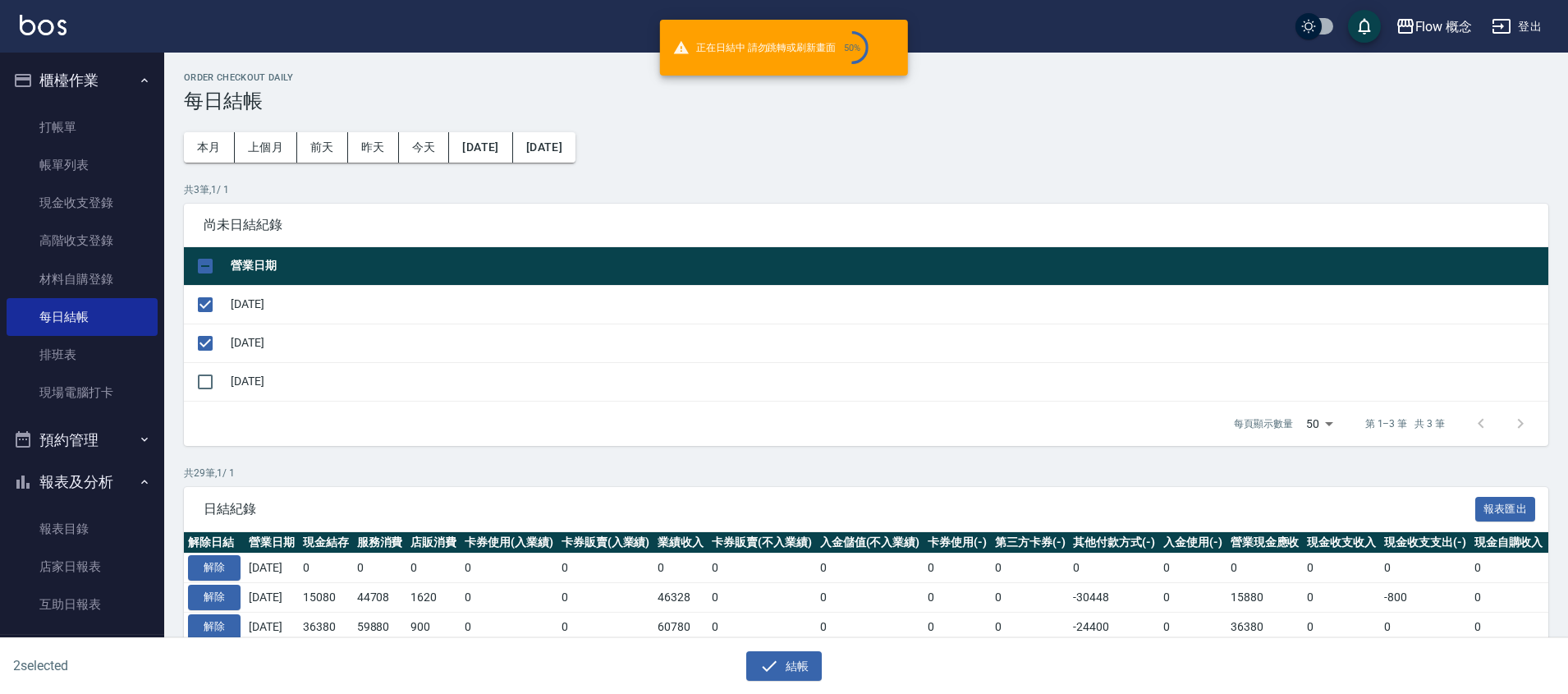
checkbox input "false"
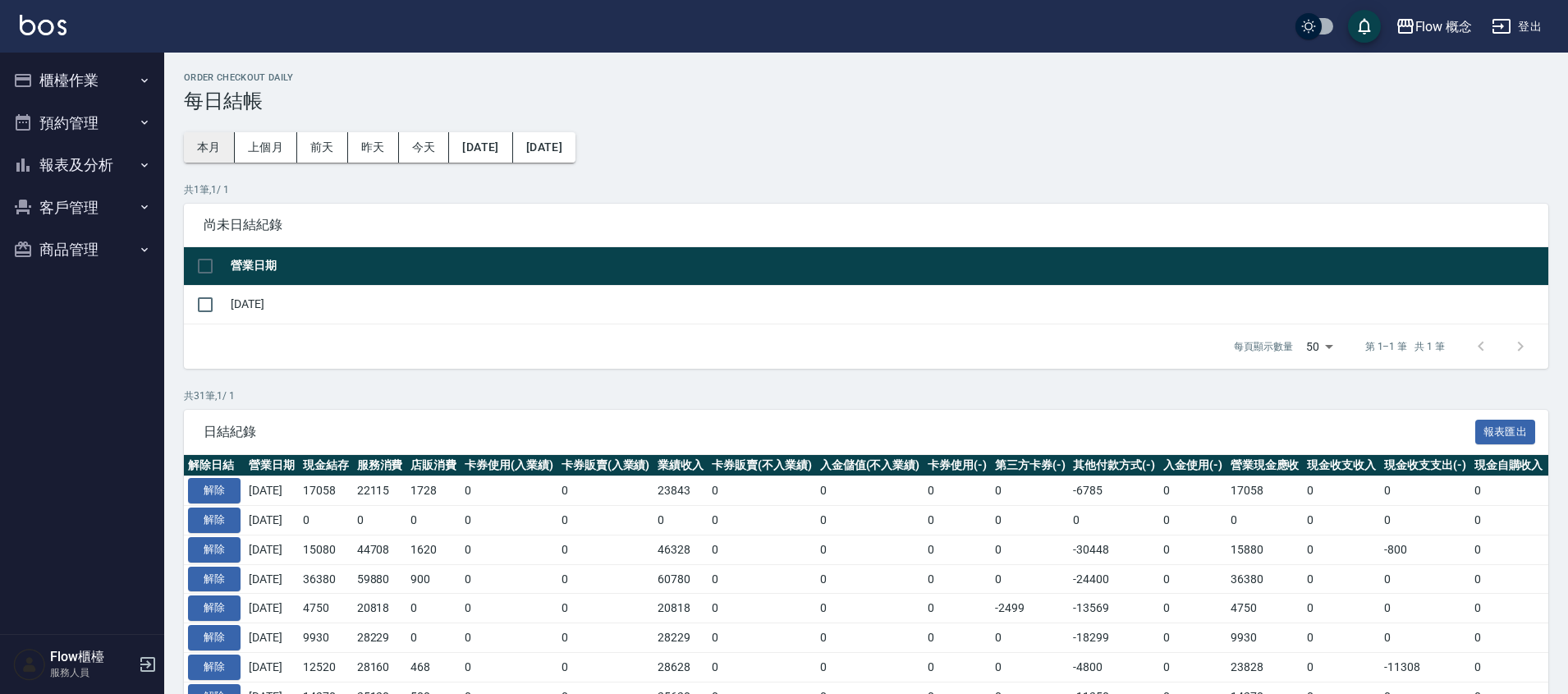
click at [216, 150] on button "本月" at bounding box center [209, 148] width 51 height 30
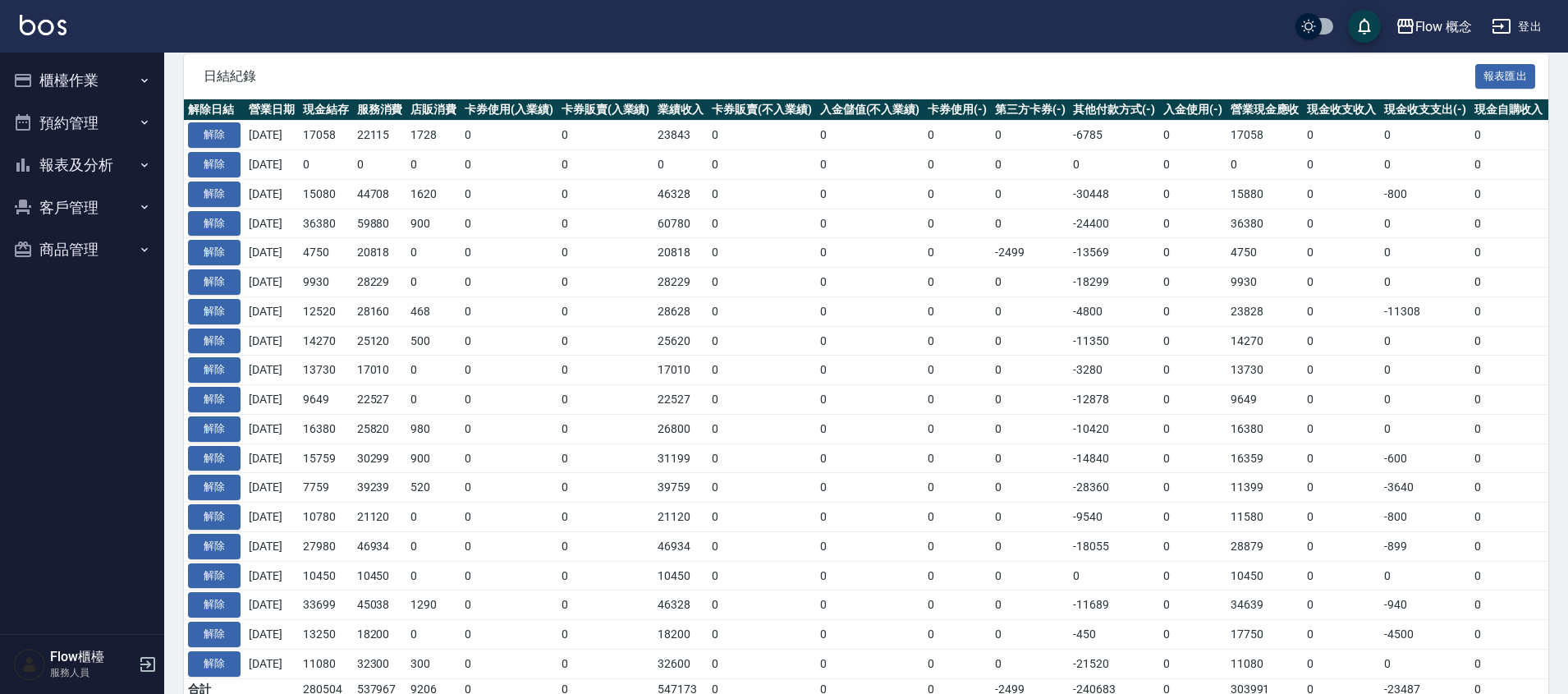
scroll to position [287, 0]
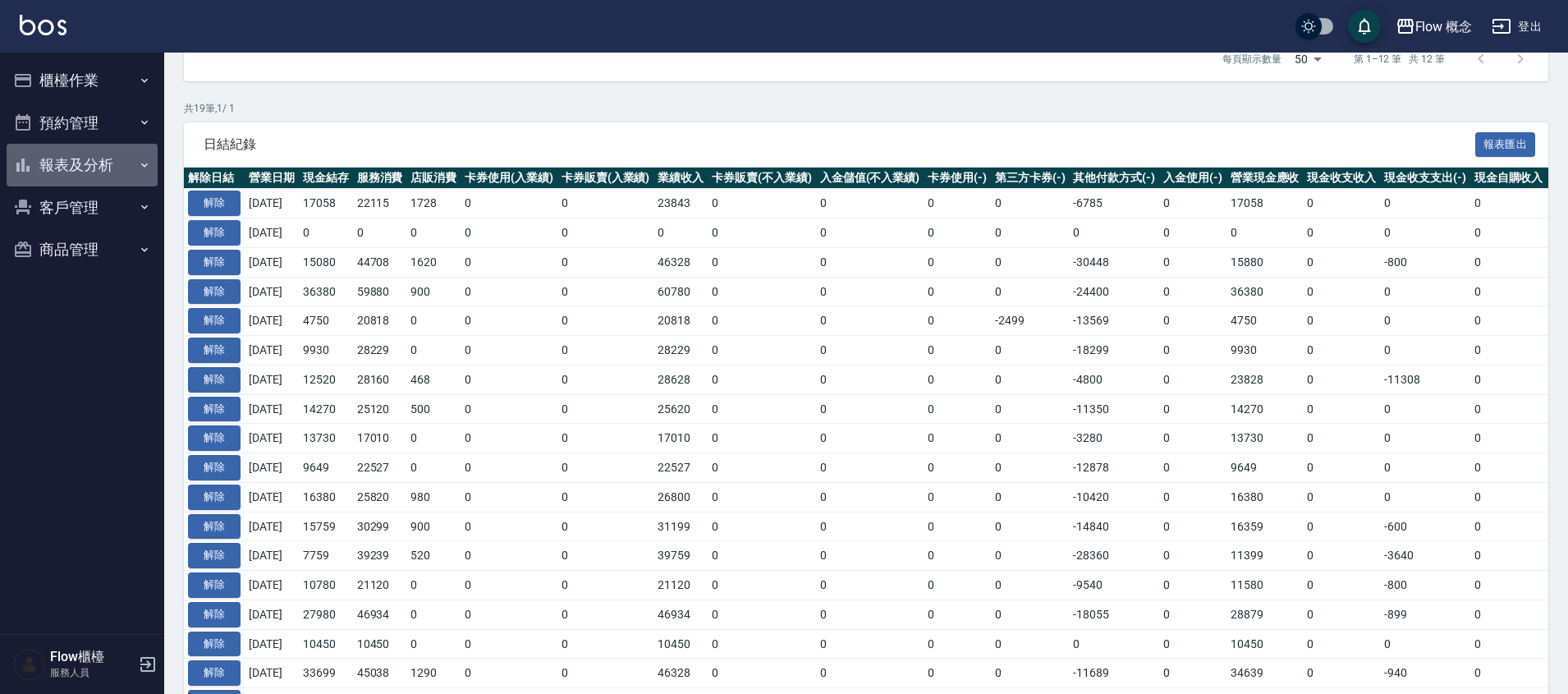
click at [97, 157] on button "報表及分析" at bounding box center [81, 165] width 151 height 43
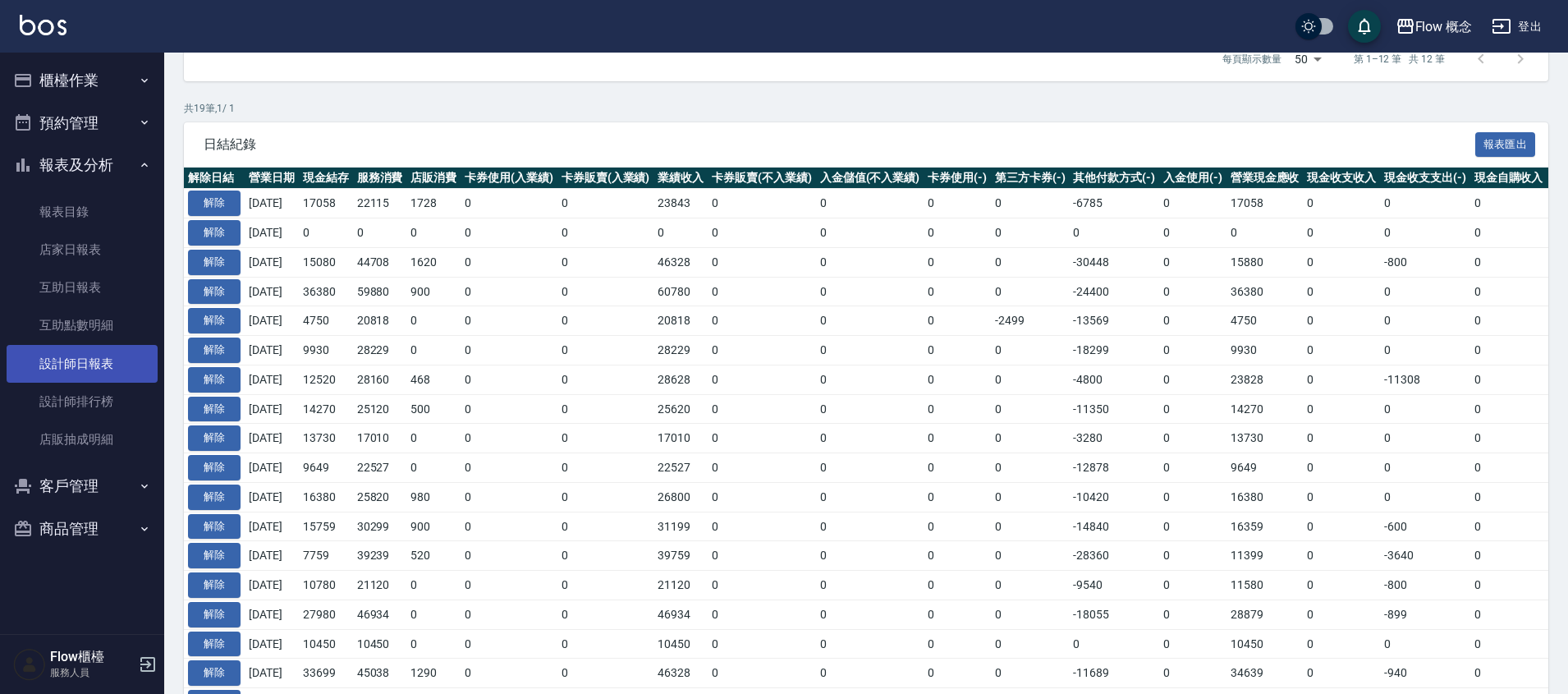
click at [71, 353] on link "設計師日報表" at bounding box center [81, 364] width 151 height 38
click at [70, 353] on link "設計師日報表" at bounding box center [81, 364] width 151 height 38
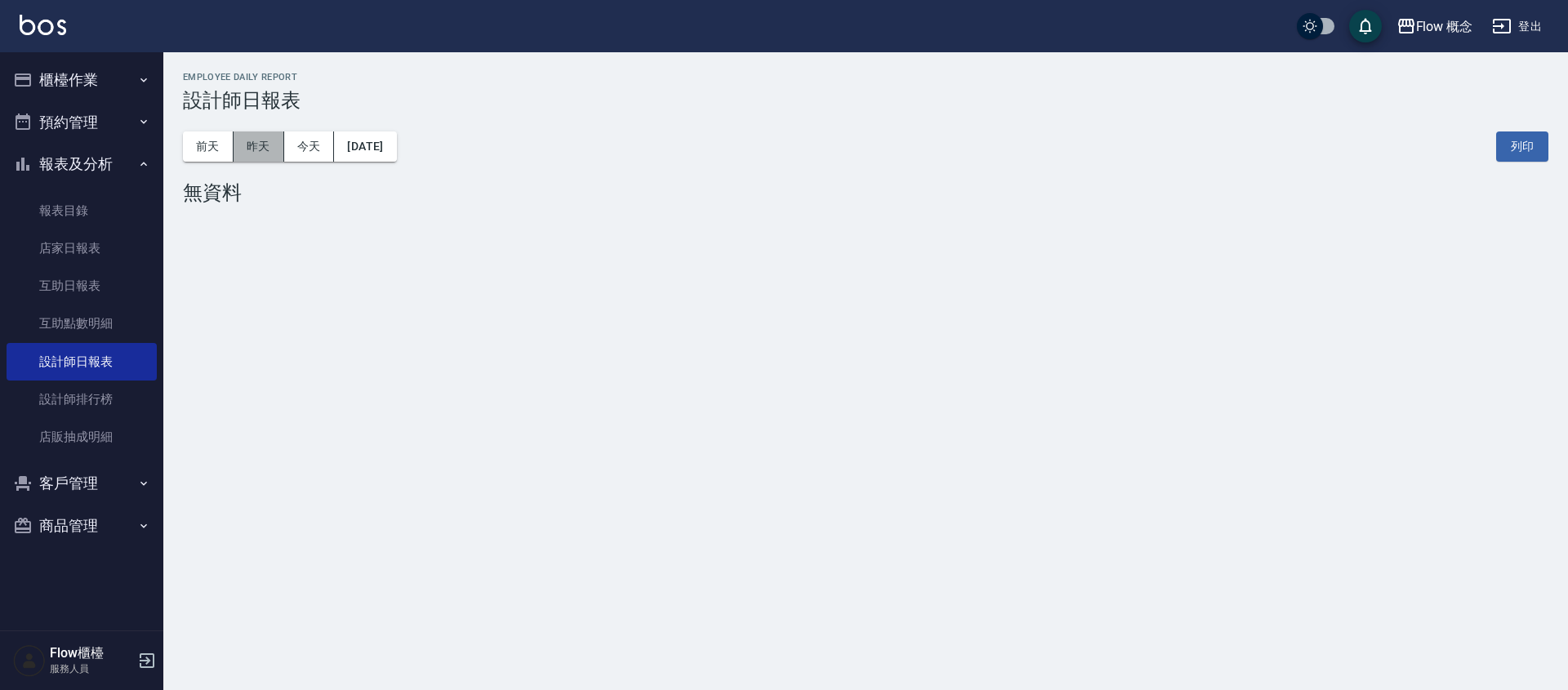
click at [252, 142] on button "昨天" at bounding box center [259, 147] width 51 height 30
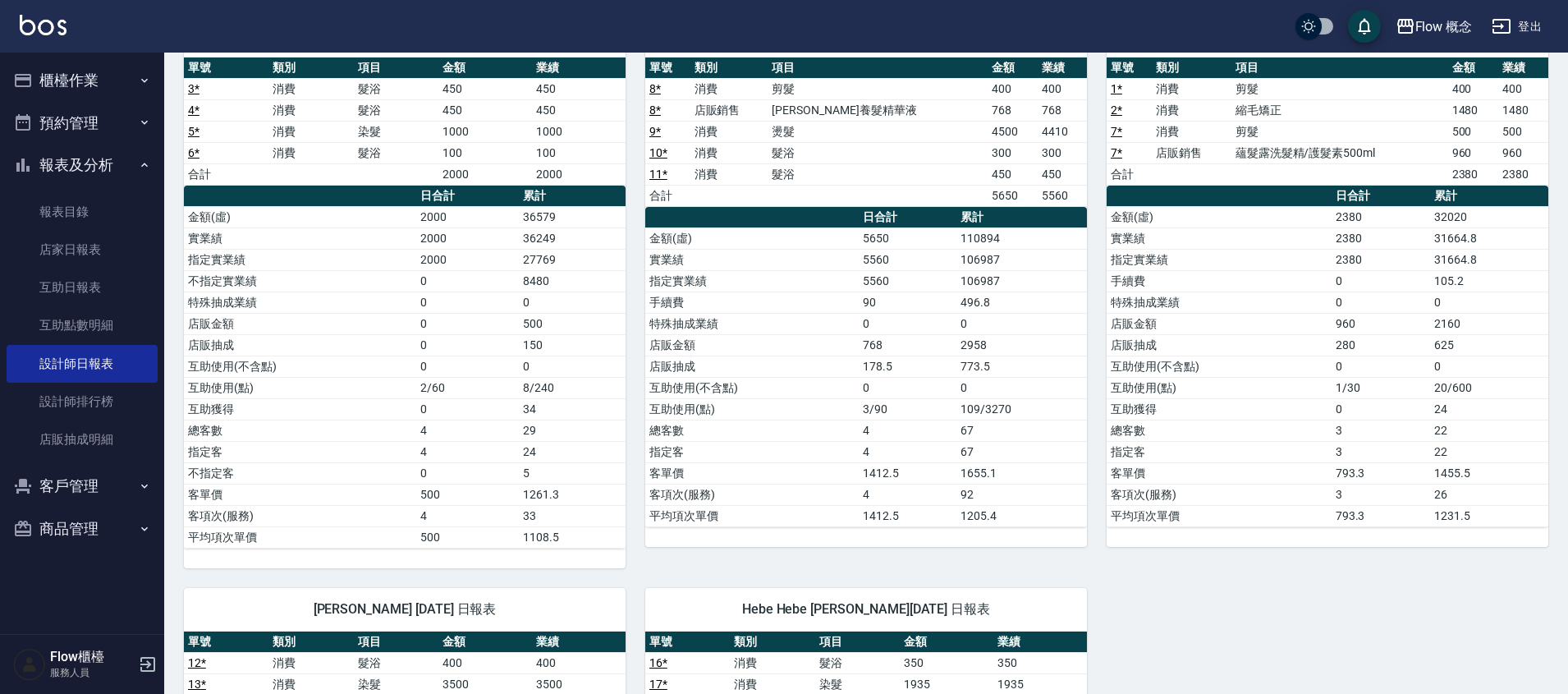
scroll to position [165, 0]
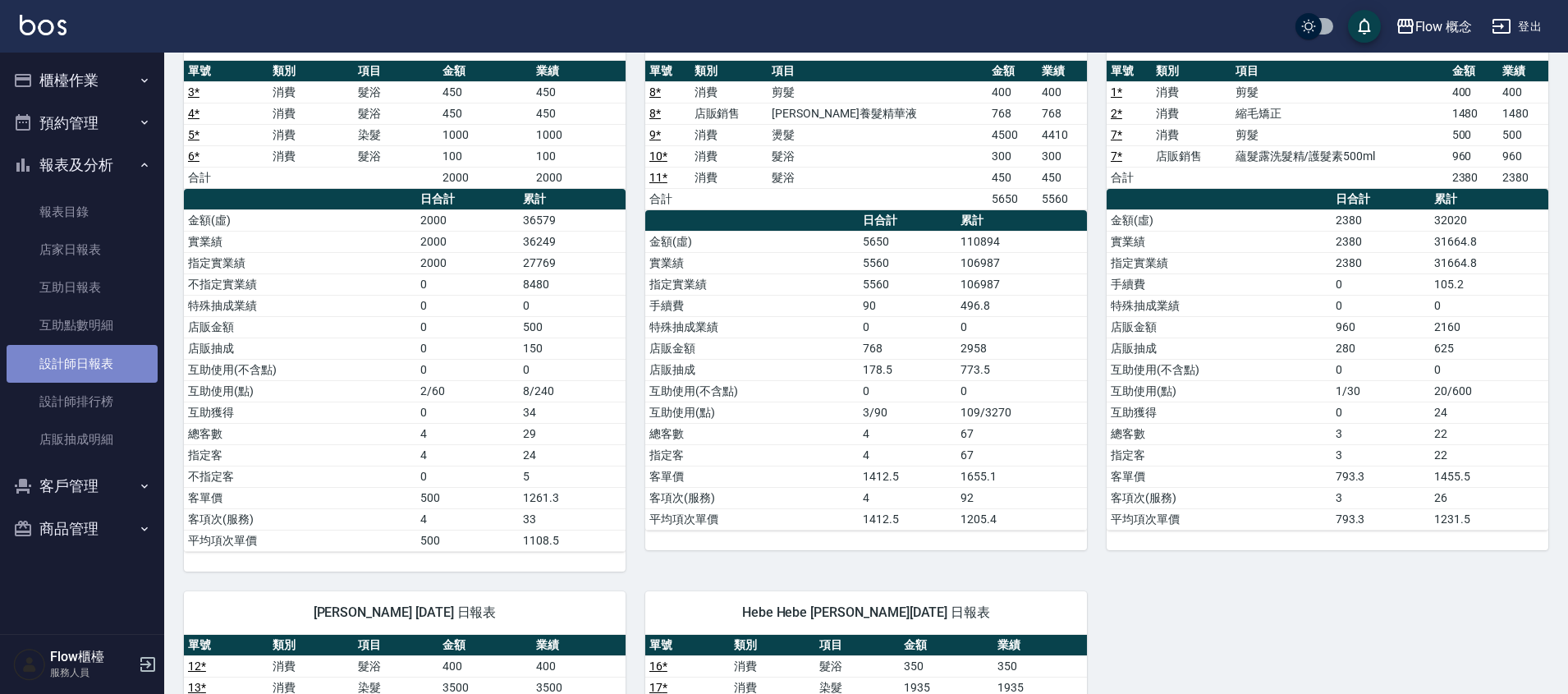
click at [131, 375] on link "設計師日報表" at bounding box center [81, 364] width 151 height 38
click at [114, 349] on link "設計師日報表" at bounding box center [81, 364] width 151 height 38
click link "設計師日報表"
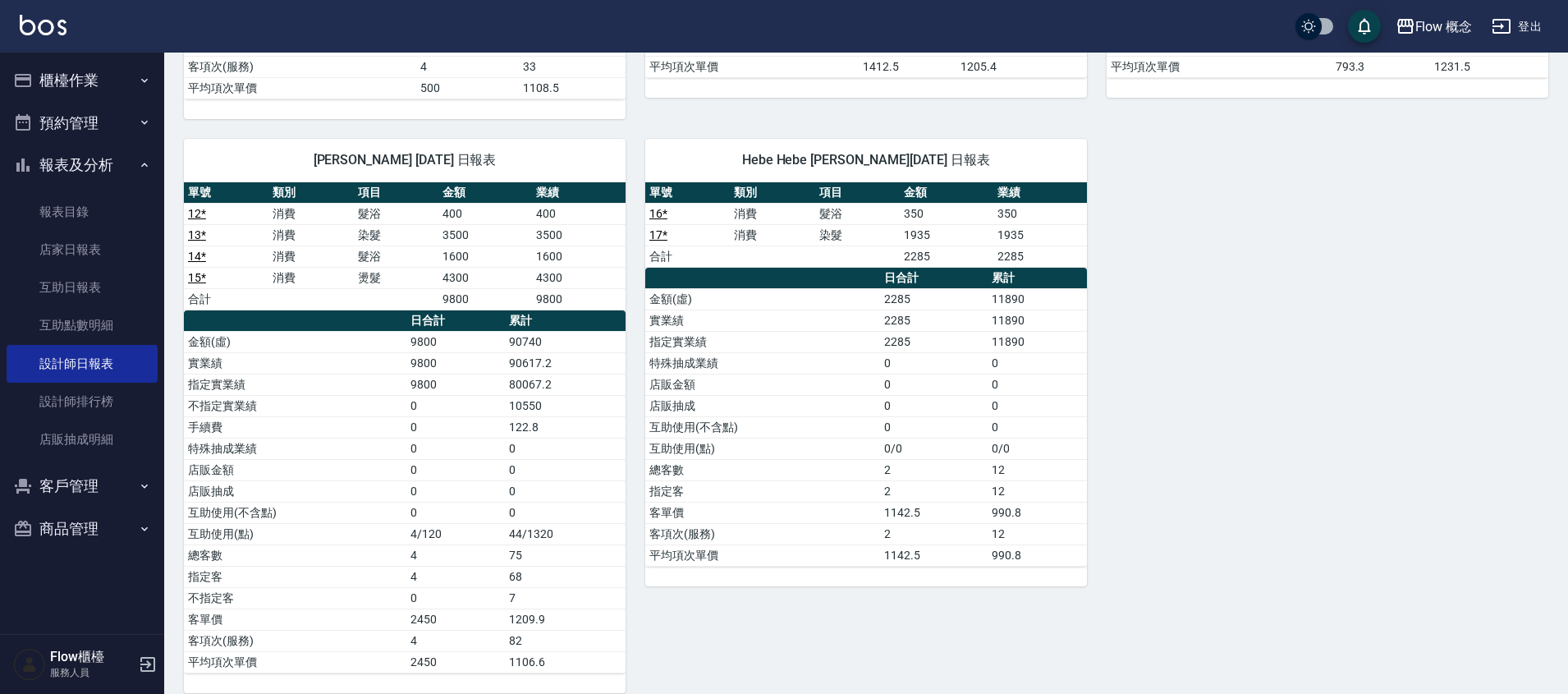
scroll to position [621, 0]
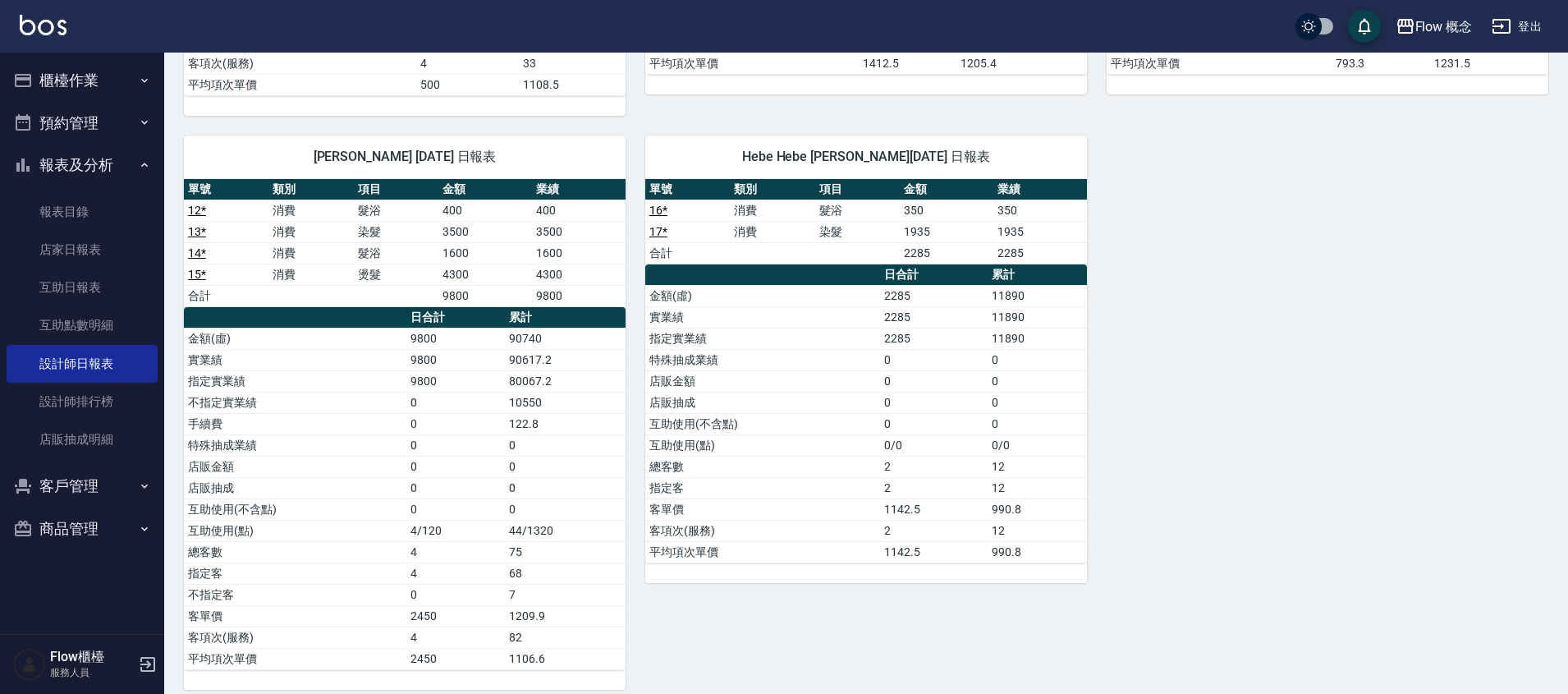
click button "櫃檯作業"
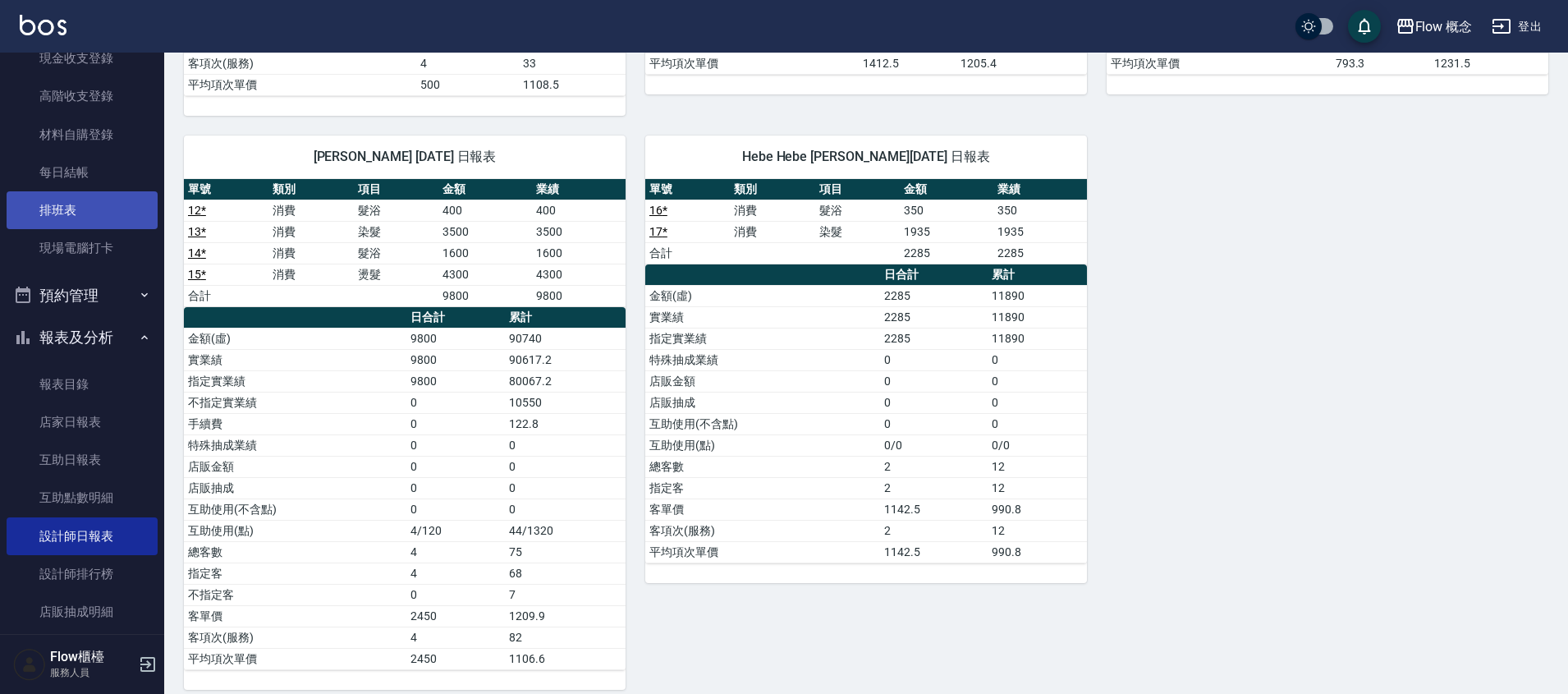
scroll to position [141, 0]
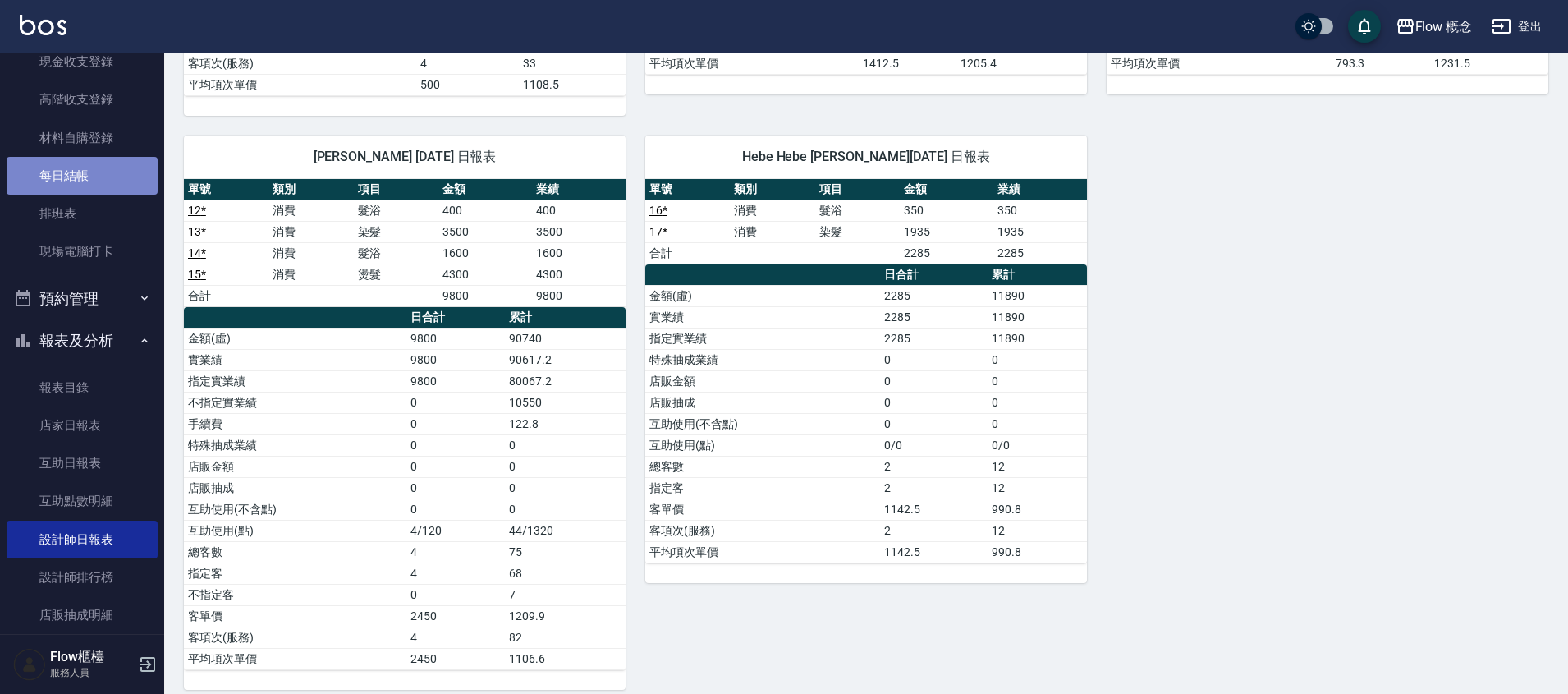
click link "每日結帳"
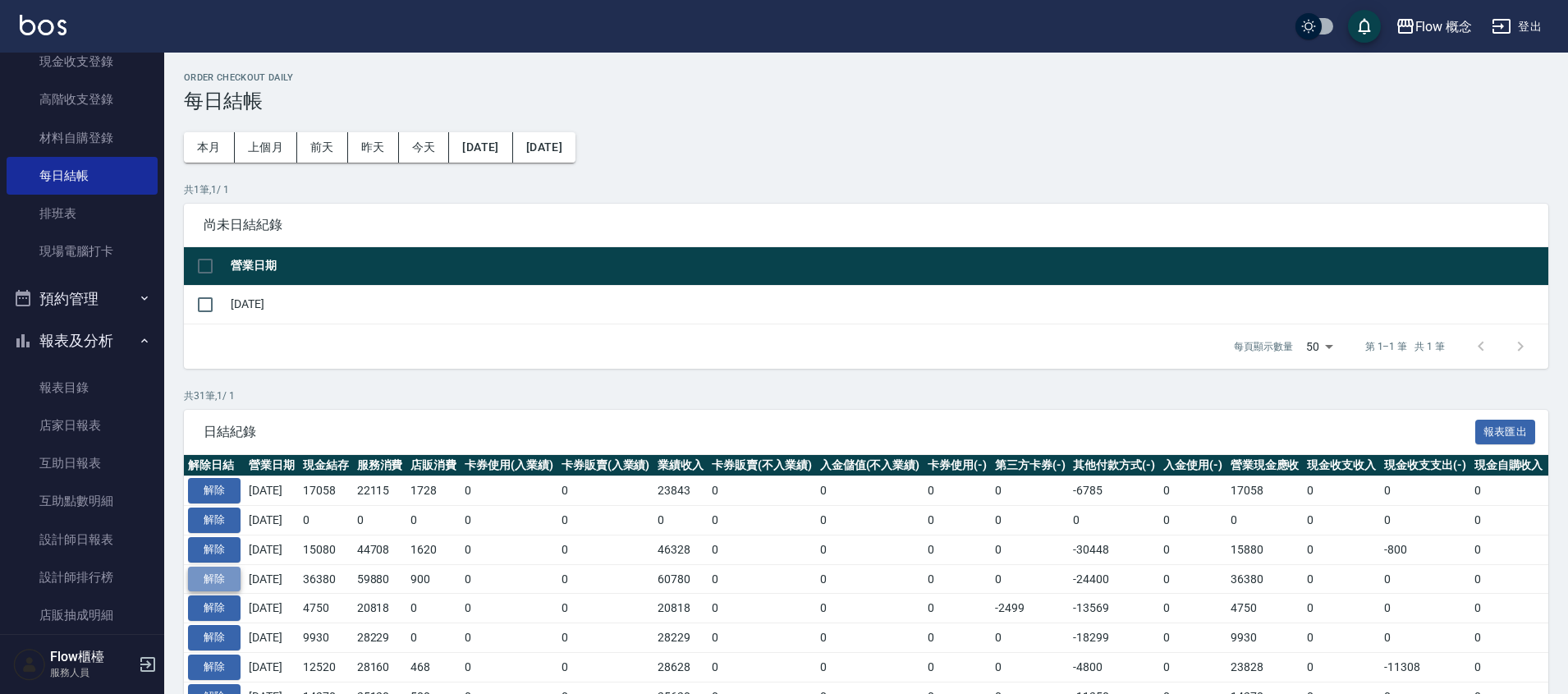
click button "解除"
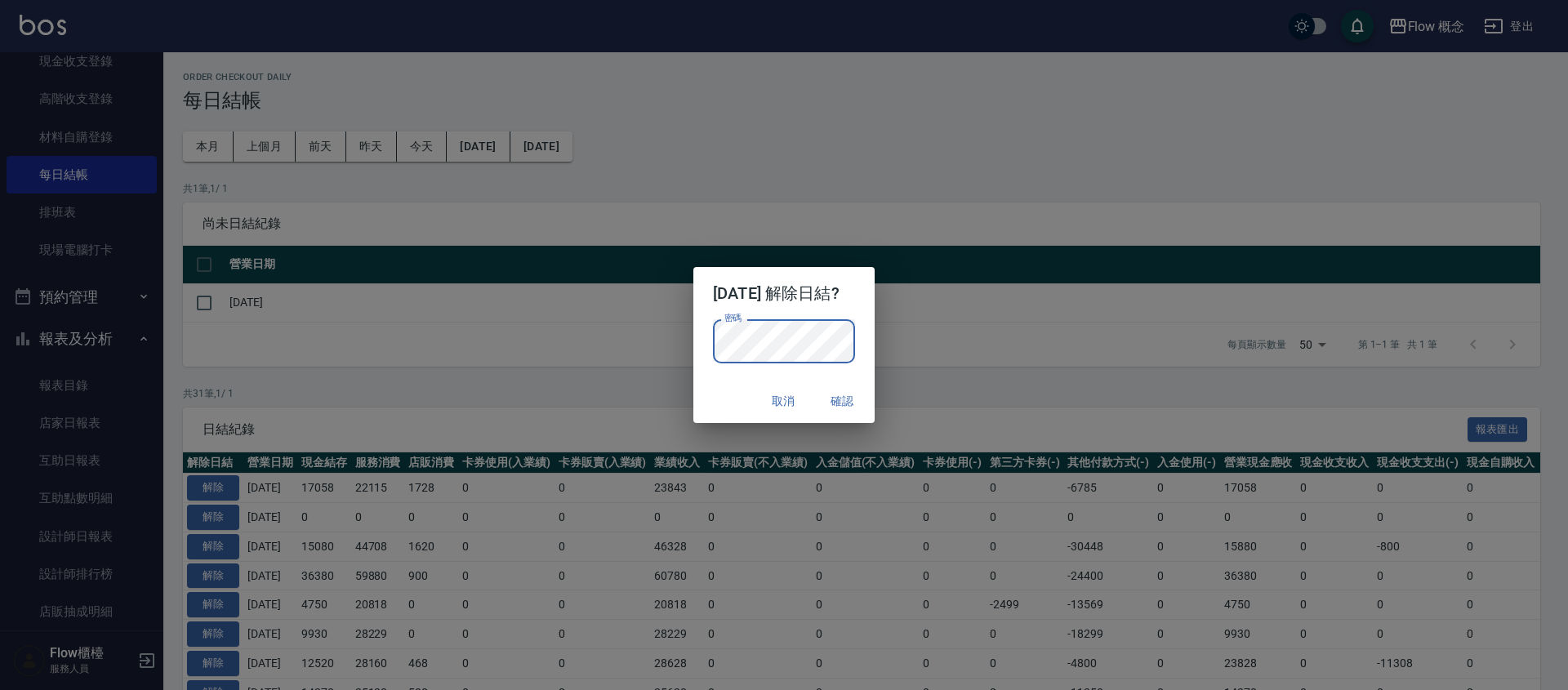
click button "確認"
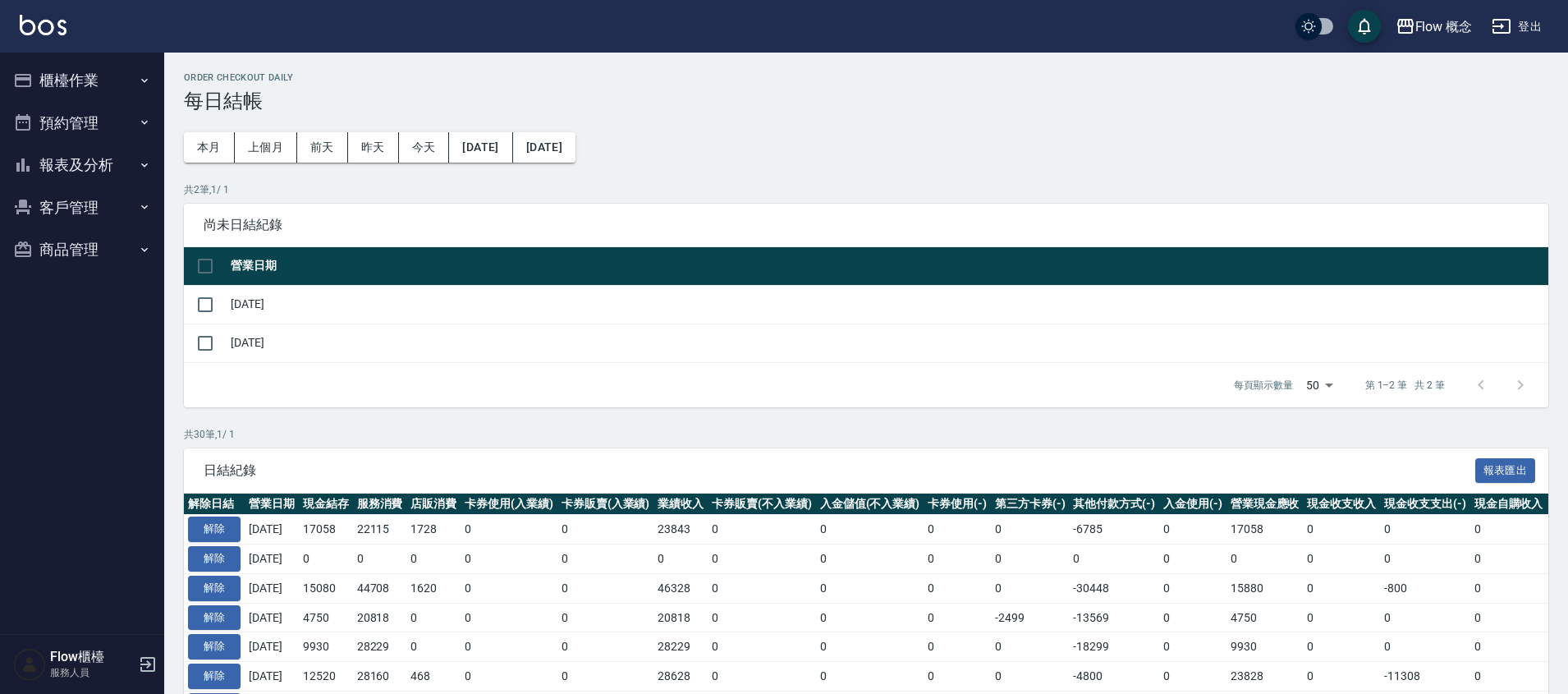
click at [105, 75] on button "櫃檯作業" at bounding box center [81, 80] width 151 height 43
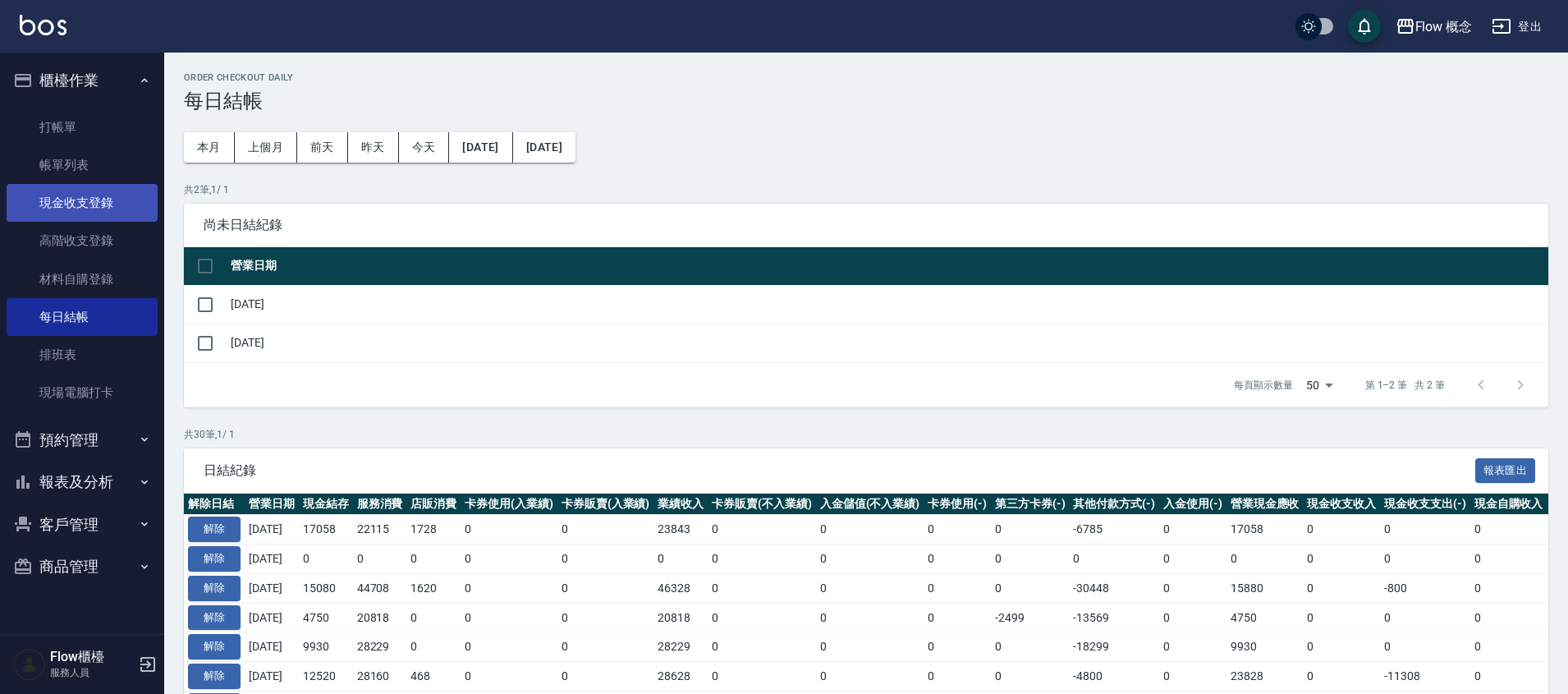
click at [89, 216] on link "現金收支登錄" at bounding box center [81, 203] width 151 height 38
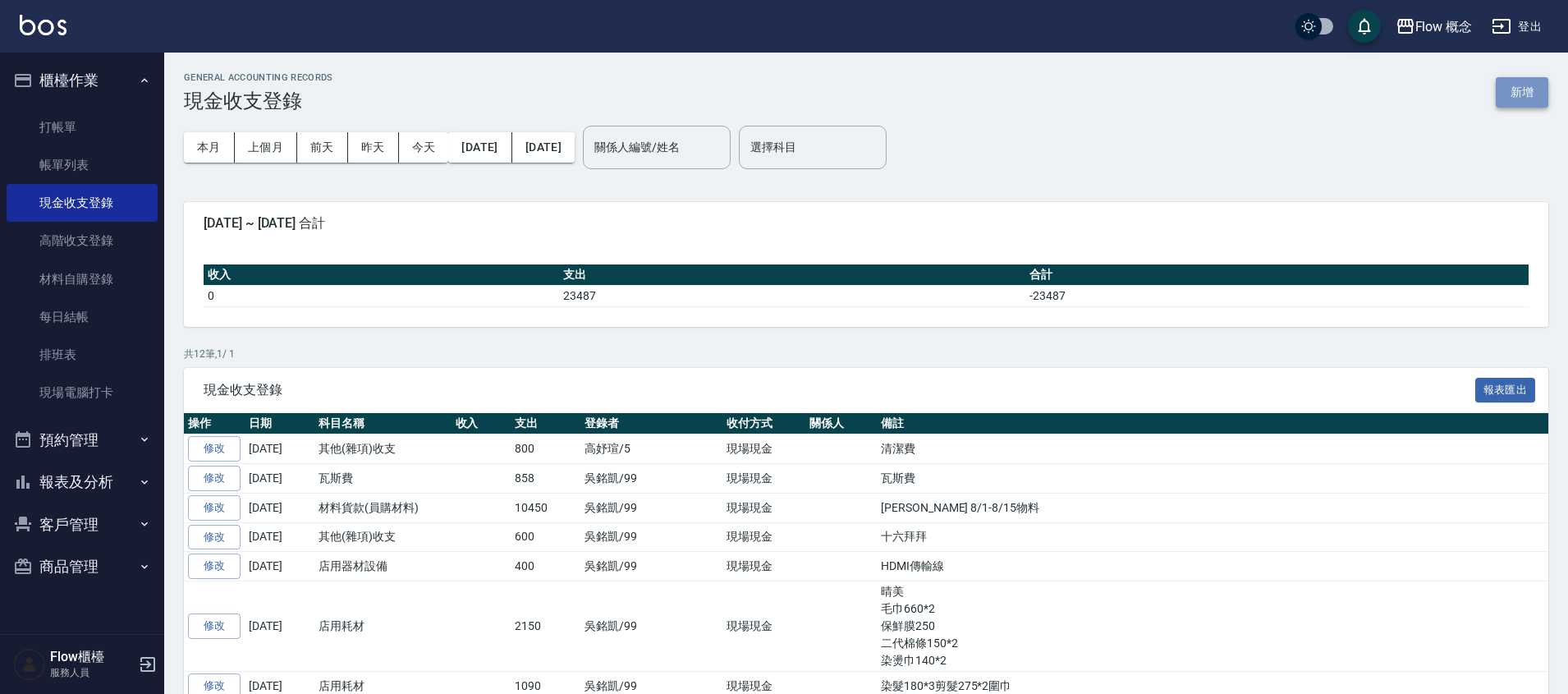
click at [1510, 98] on button "新增" at bounding box center [1522, 92] width 53 height 30
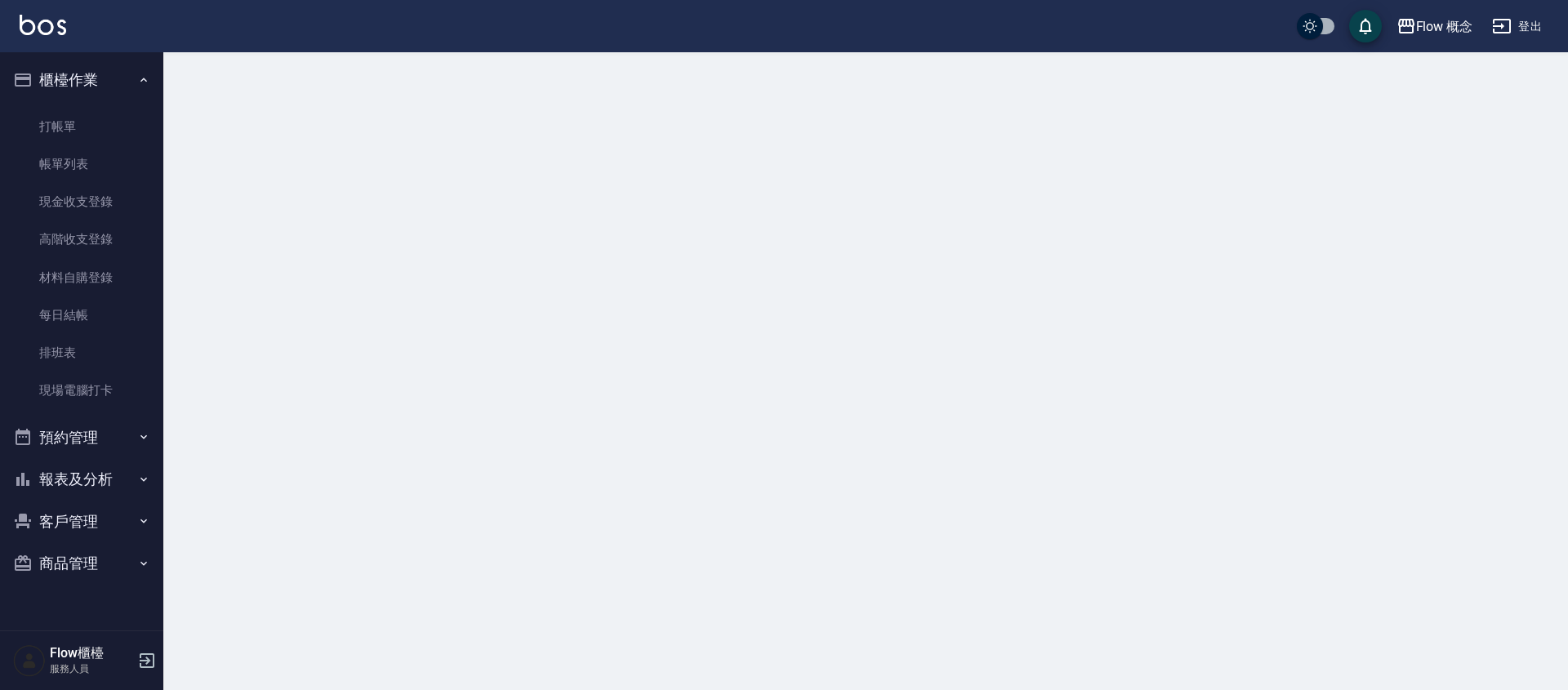
click at [1502, 98] on div at bounding box center [784, 345] width 1568 height 690
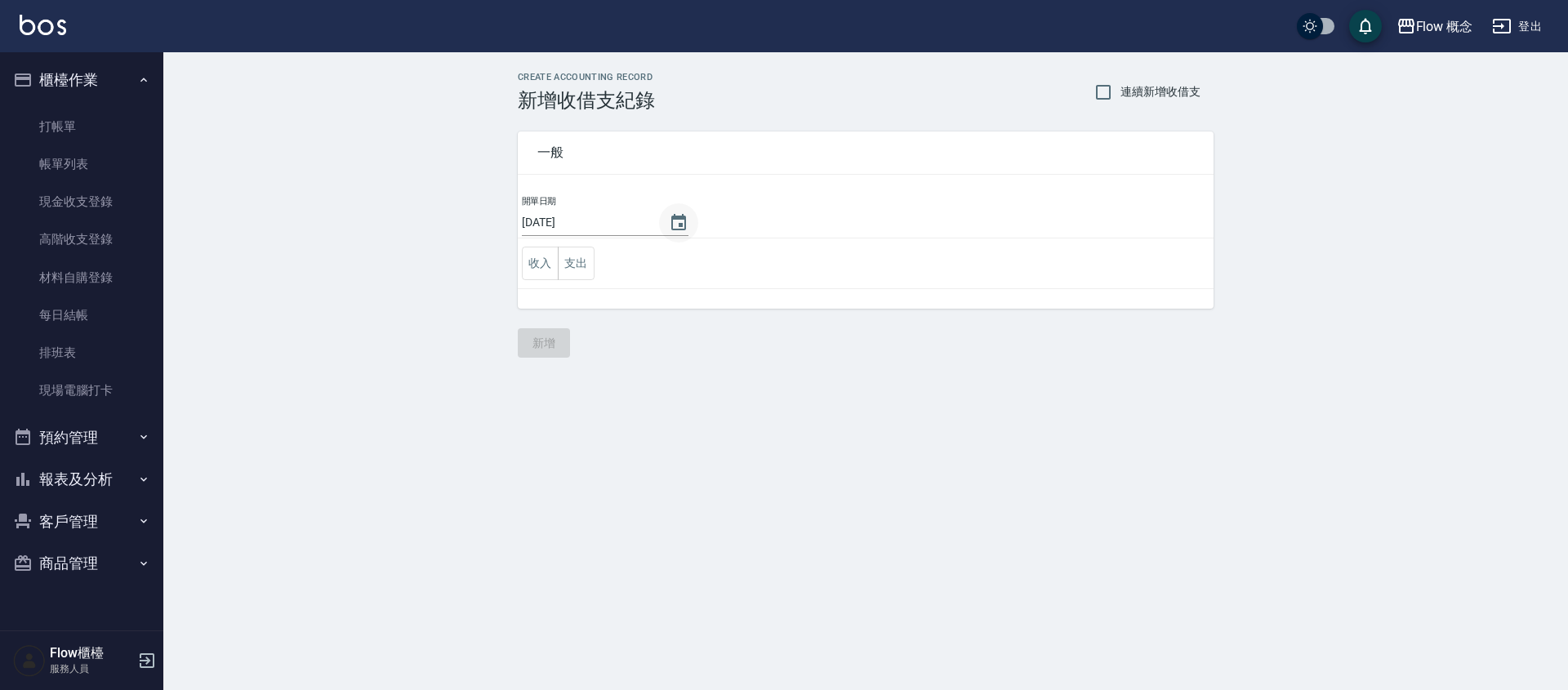
click at [671, 229] on icon "Choose date, selected date is 2025-08-20" at bounding box center [679, 222] width 15 height 16
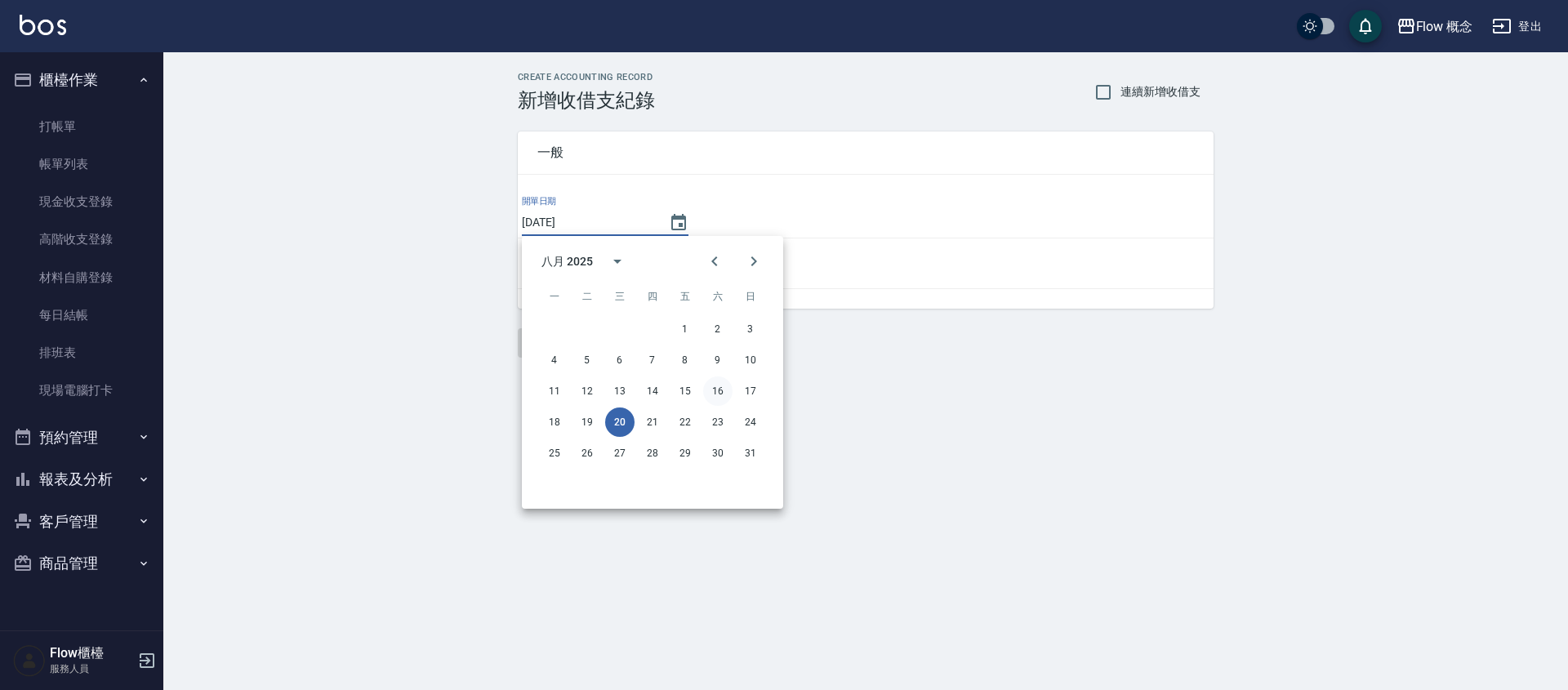
click at [720, 387] on button "16" at bounding box center [718, 390] width 29 height 29
type input "[DATE]"
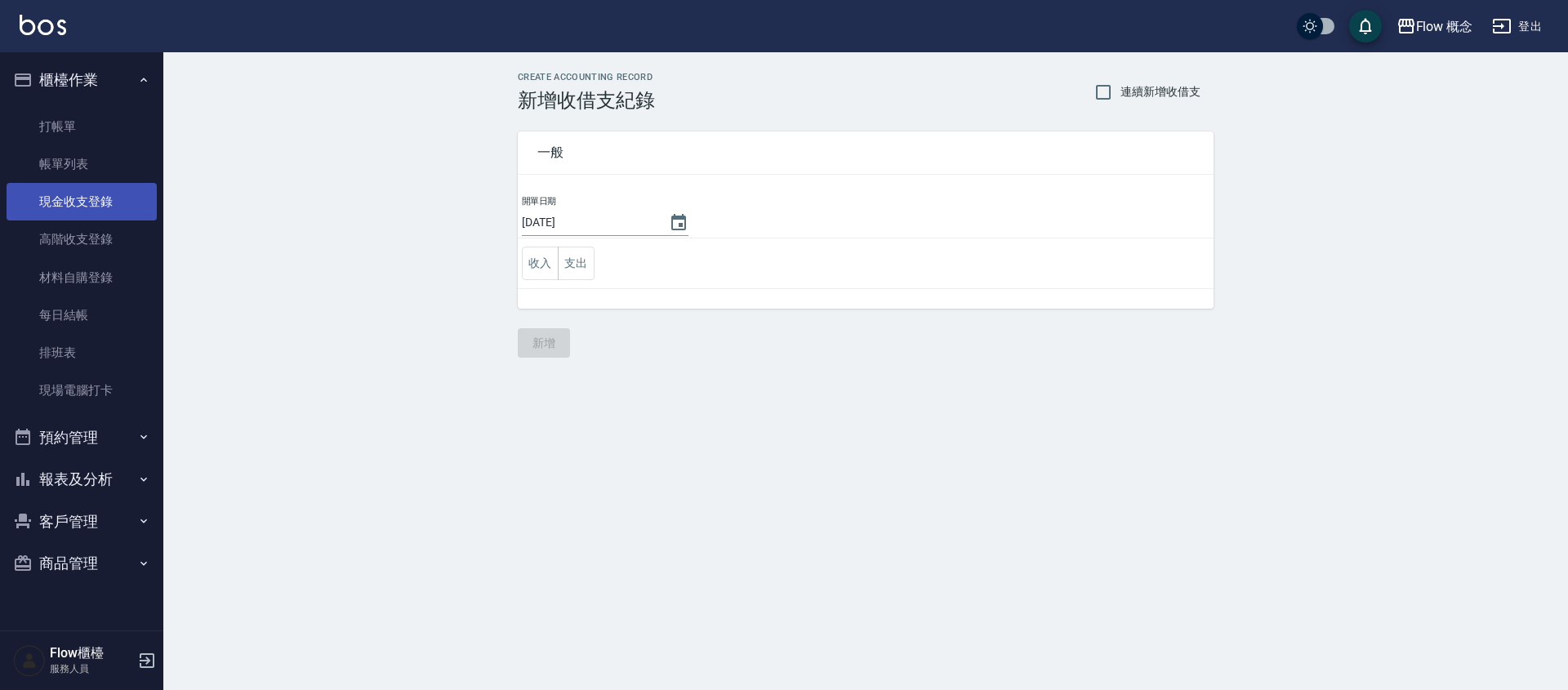
click at [54, 198] on link "現金收支登錄" at bounding box center [81, 202] width 150 height 37
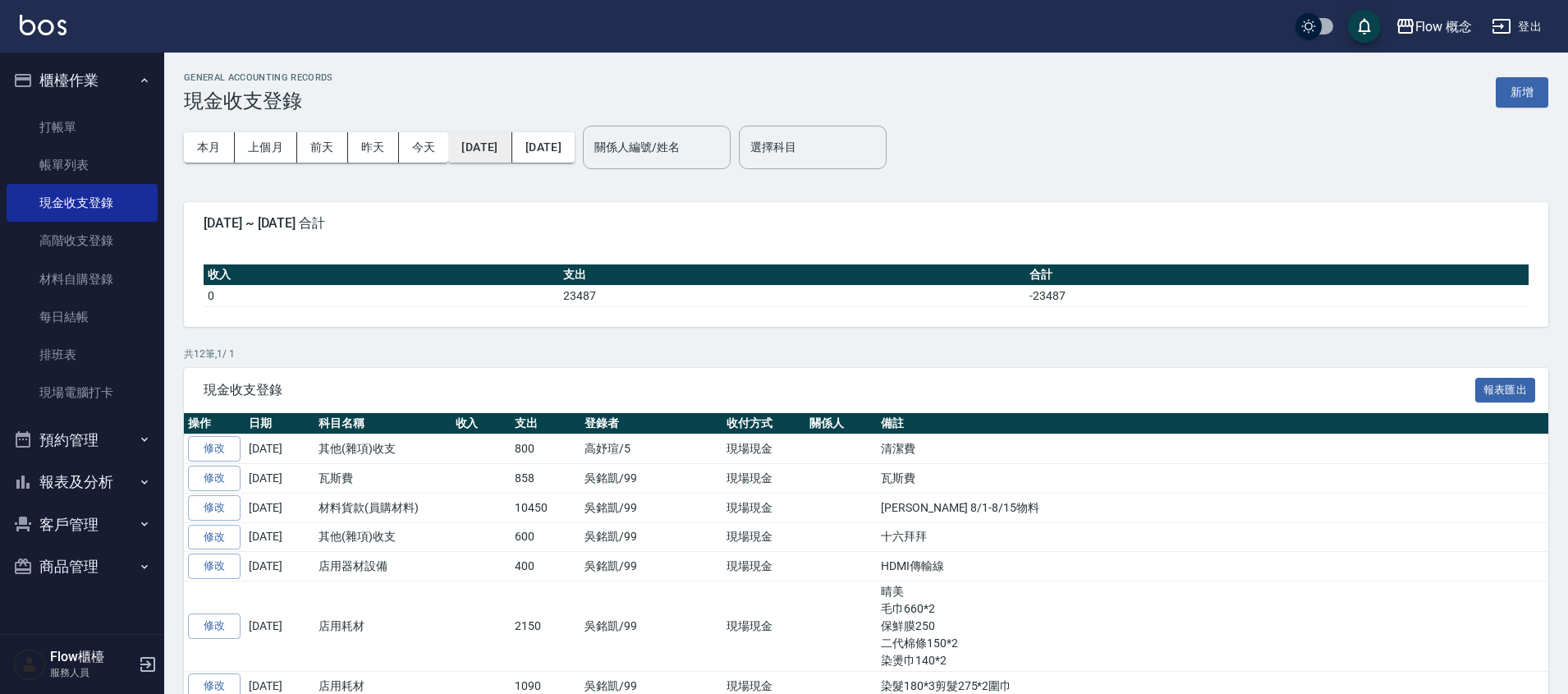
click at [467, 140] on button "[DATE]" at bounding box center [479, 148] width 63 height 30
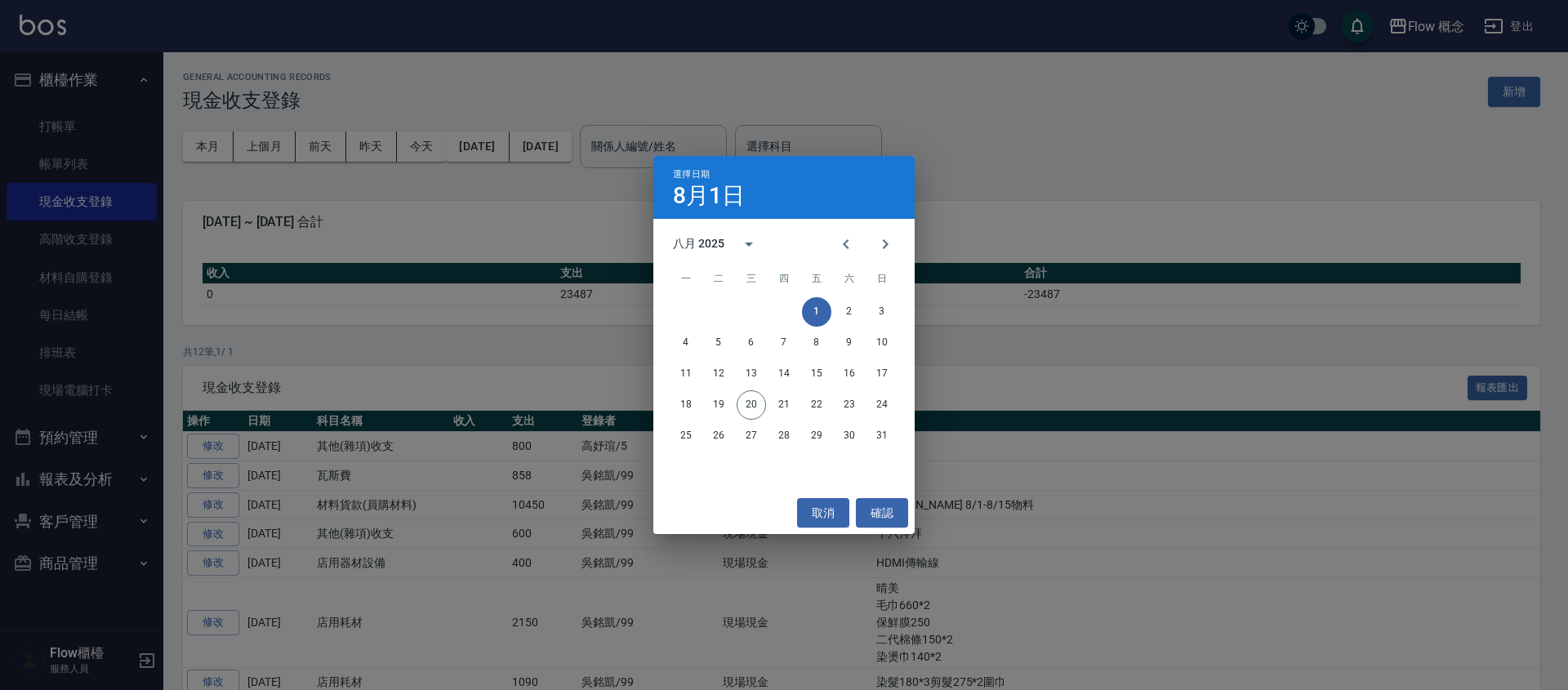
click at [832, 225] on div at bounding box center [865, 245] width 78 height 39
click at [840, 233] on button "Previous month" at bounding box center [846, 245] width 39 height 39
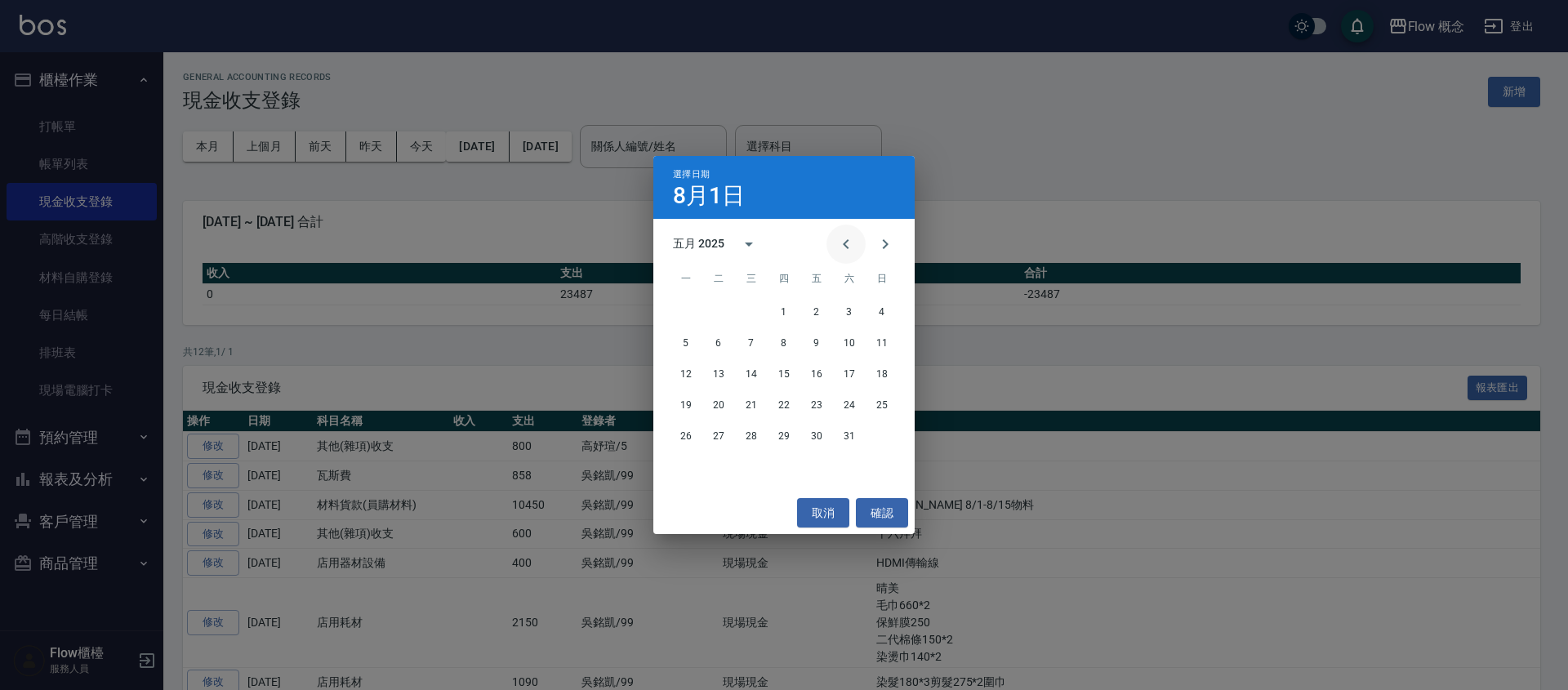
click at [840, 233] on button "Previous month" at bounding box center [846, 245] width 39 height 39
click at [880, 243] on icon "Next month" at bounding box center [885, 245] width 20 height 20
click at [790, 309] on button "1" at bounding box center [784, 311] width 29 height 29
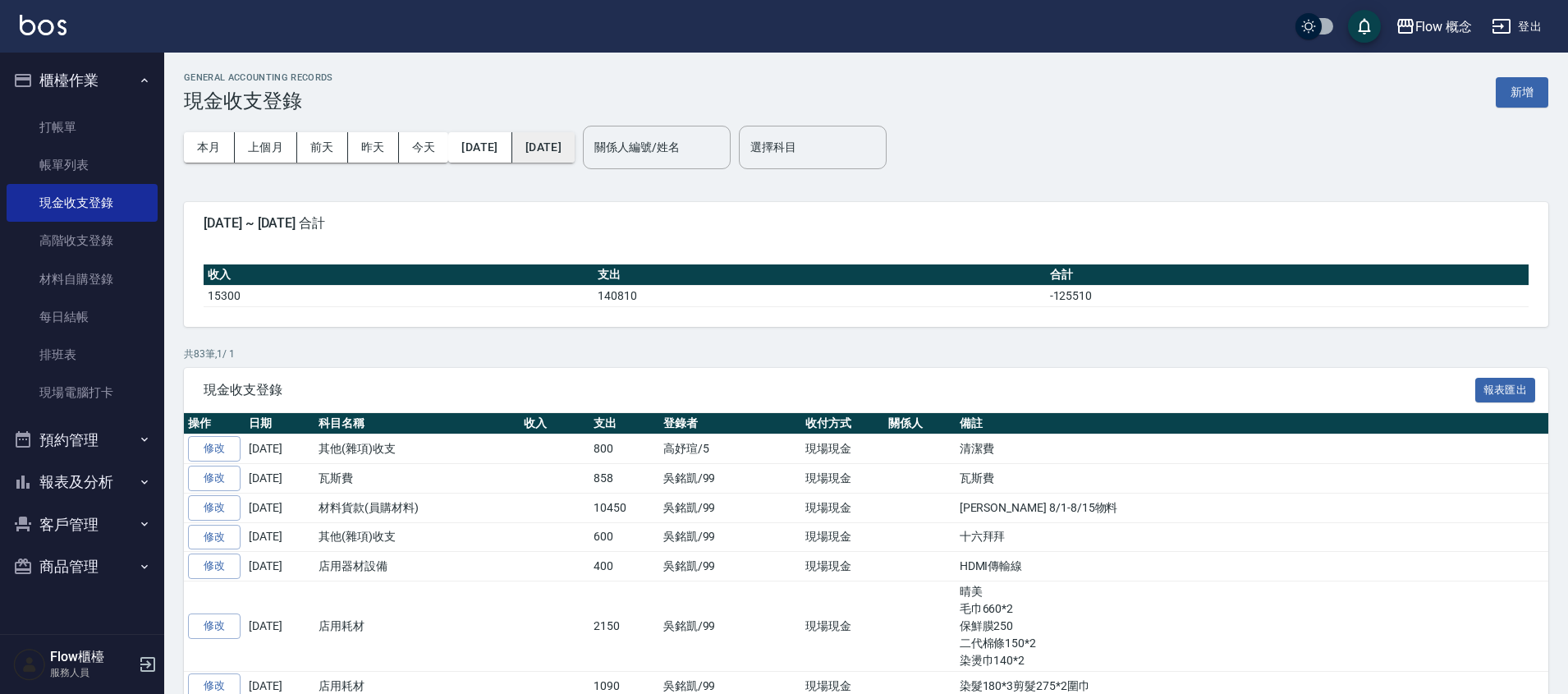
click at [575, 151] on button "[DATE]" at bounding box center [544, 148] width 63 height 30
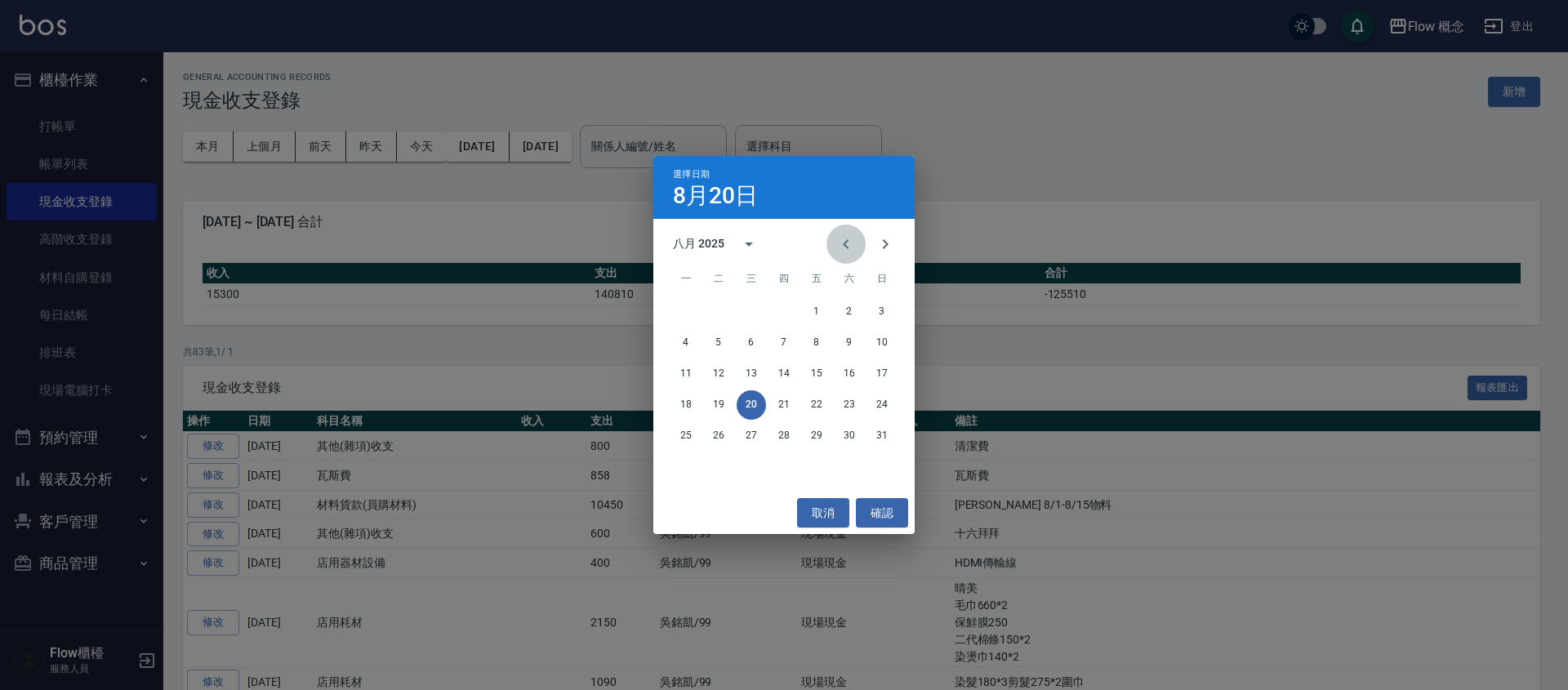
click at [854, 247] on icon "Previous month" at bounding box center [846, 245] width 20 height 20
click at [849, 246] on icon "Previous month" at bounding box center [846, 245] width 20 height 20
click at [858, 439] on button "31" at bounding box center [848, 436] width 29 height 29
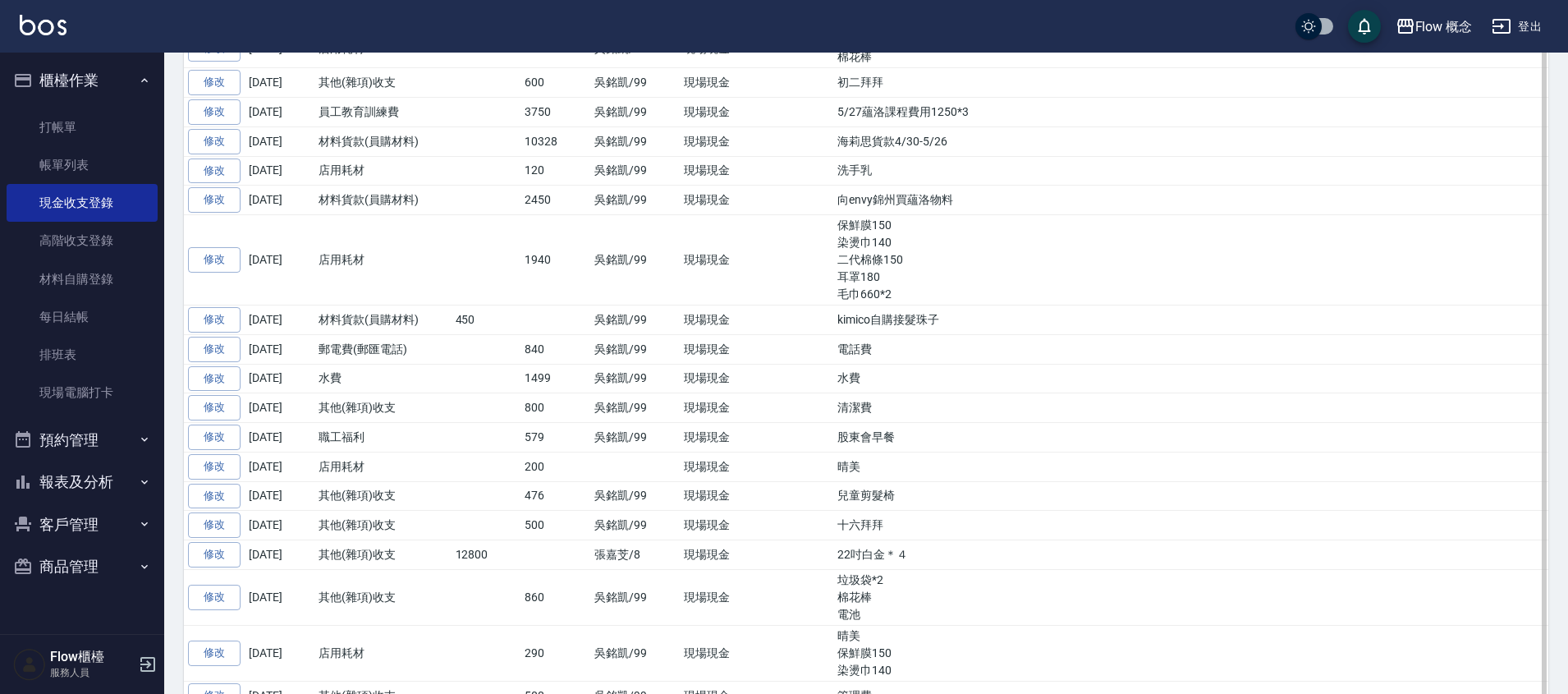
scroll to position [326, 0]
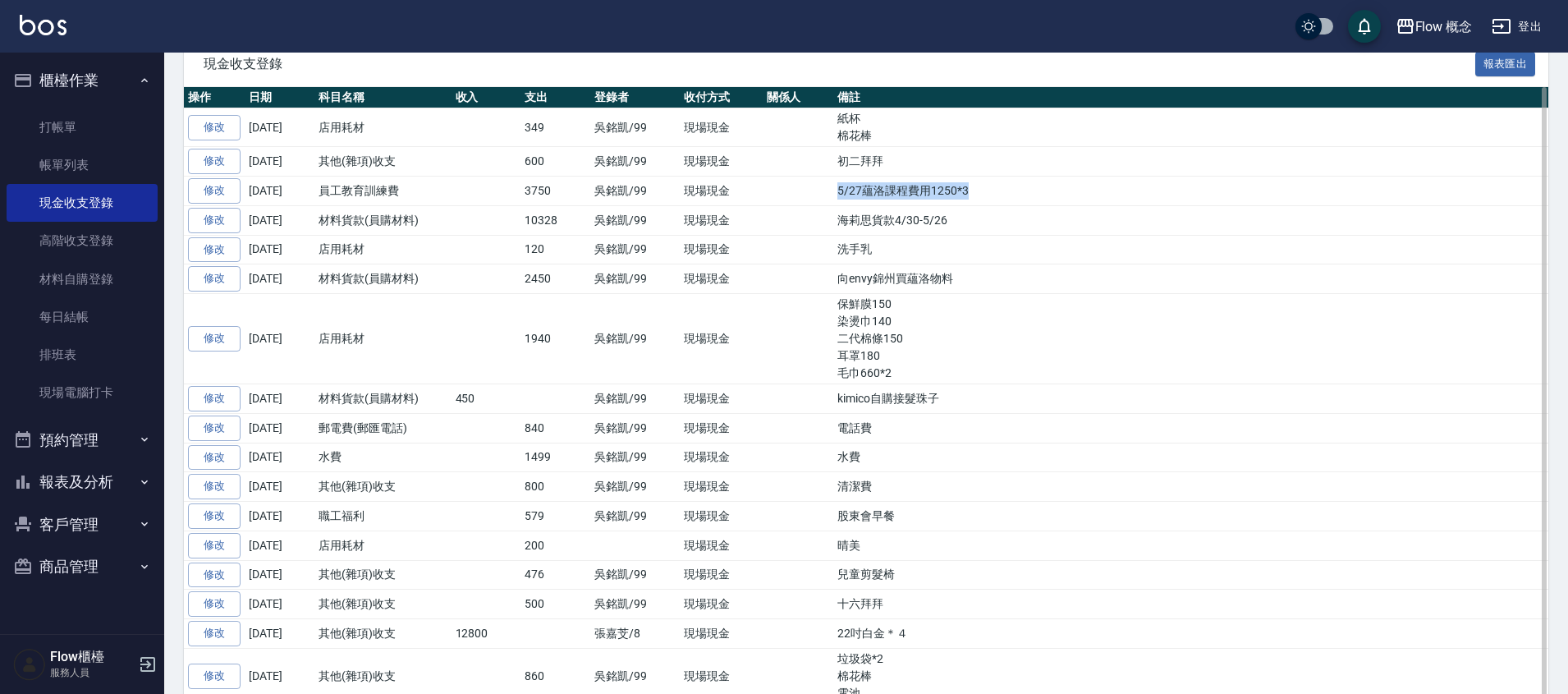
drag, startPoint x: 833, startPoint y: 187, endPoint x: 1010, endPoint y: 197, distance: 177.3
click at [1010, 197] on td "5/27蘊洛課程費用1250*3" at bounding box center [1191, 190] width 715 height 30
copy td "5/27蘊洛課程費用1250*3"
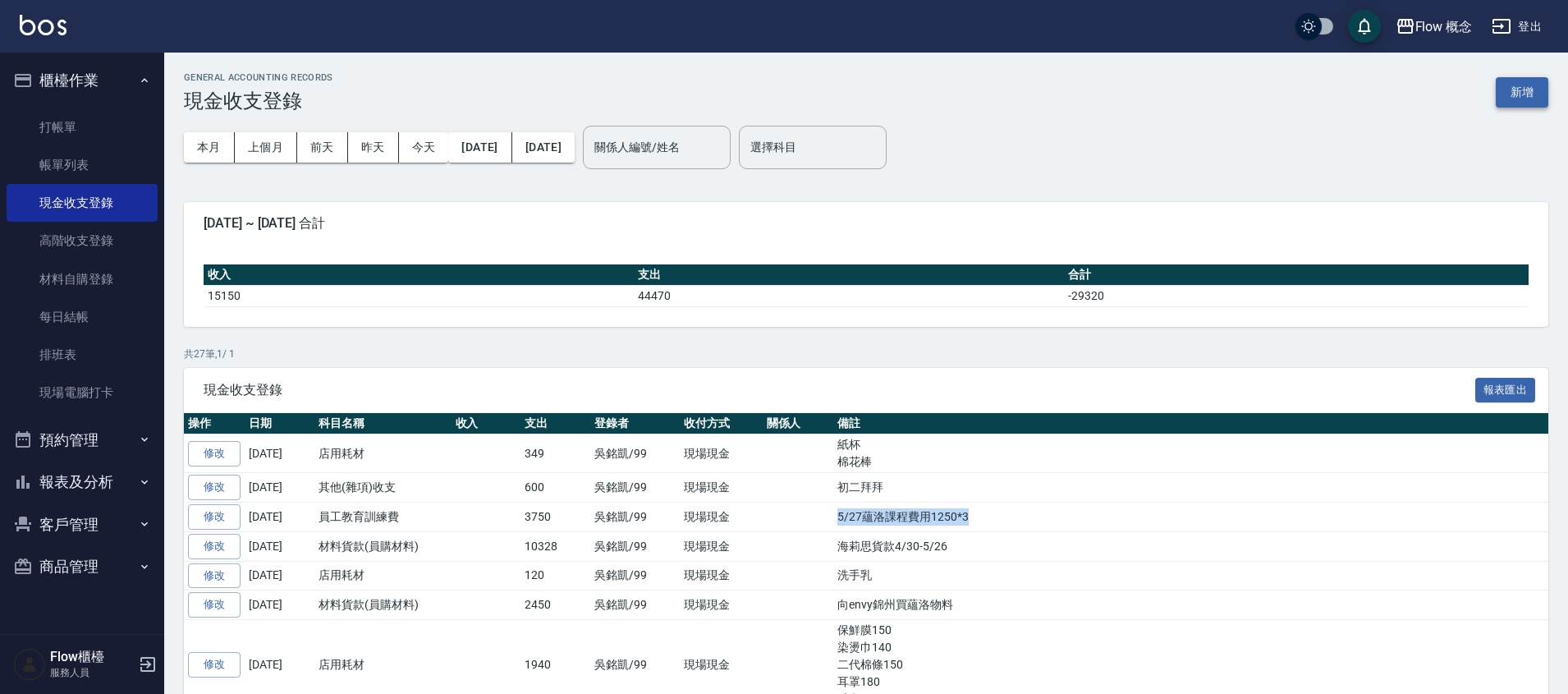
click at [1515, 86] on button "新增" at bounding box center [1522, 92] width 53 height 30
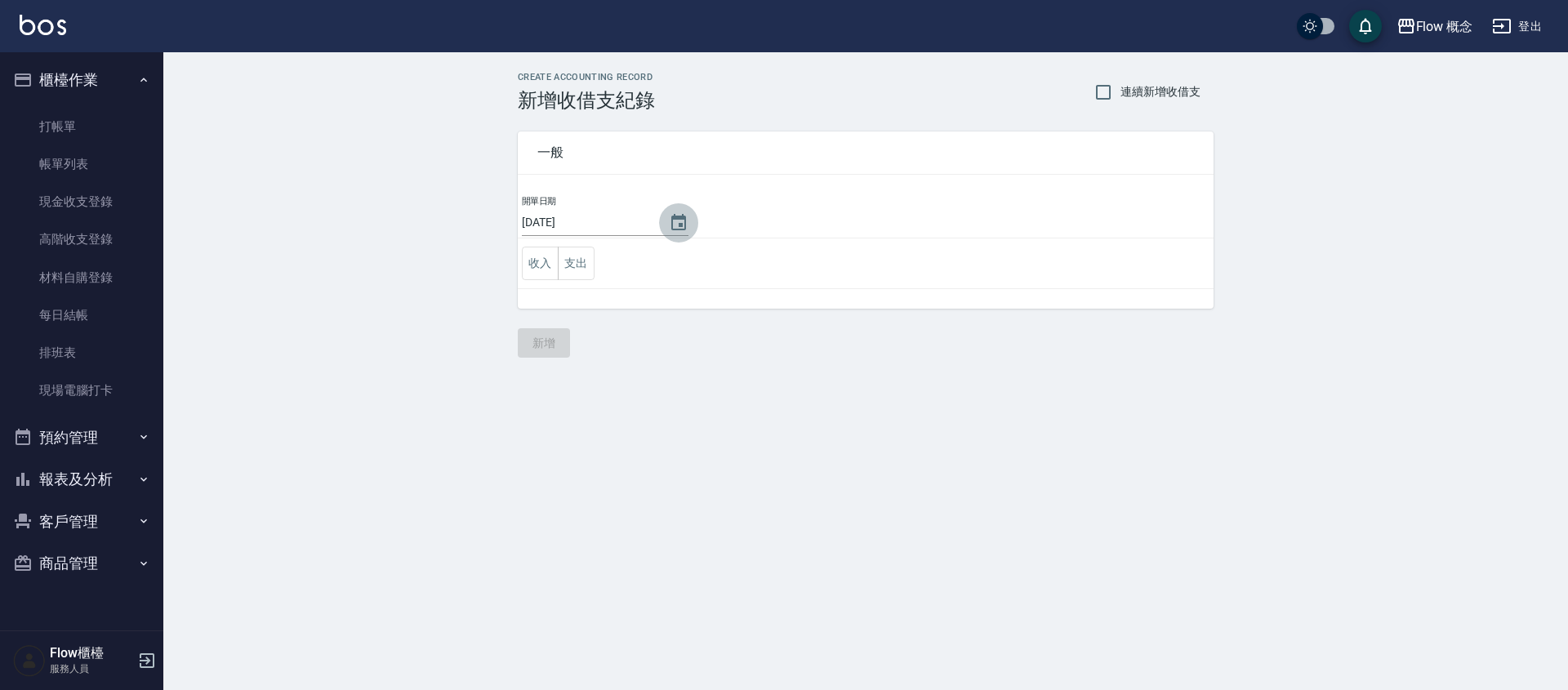
click at [671, 218] on icon "Choose date, selected date is 2025-08-20" at bounding box center [679, 222] width 15 height 16
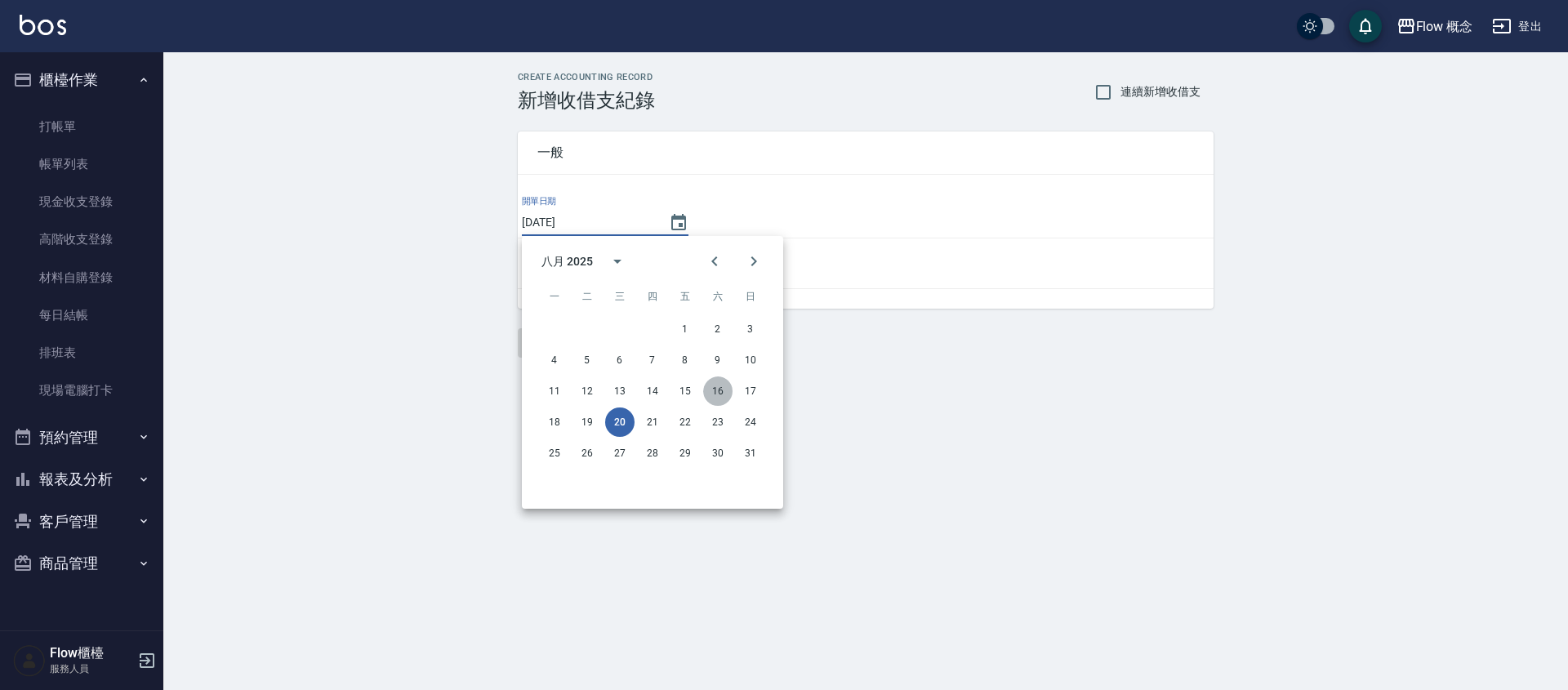
click at [717, 391] on button "16" at bounding box center [718, 390] width 29 height 29
type input "[DATE]"
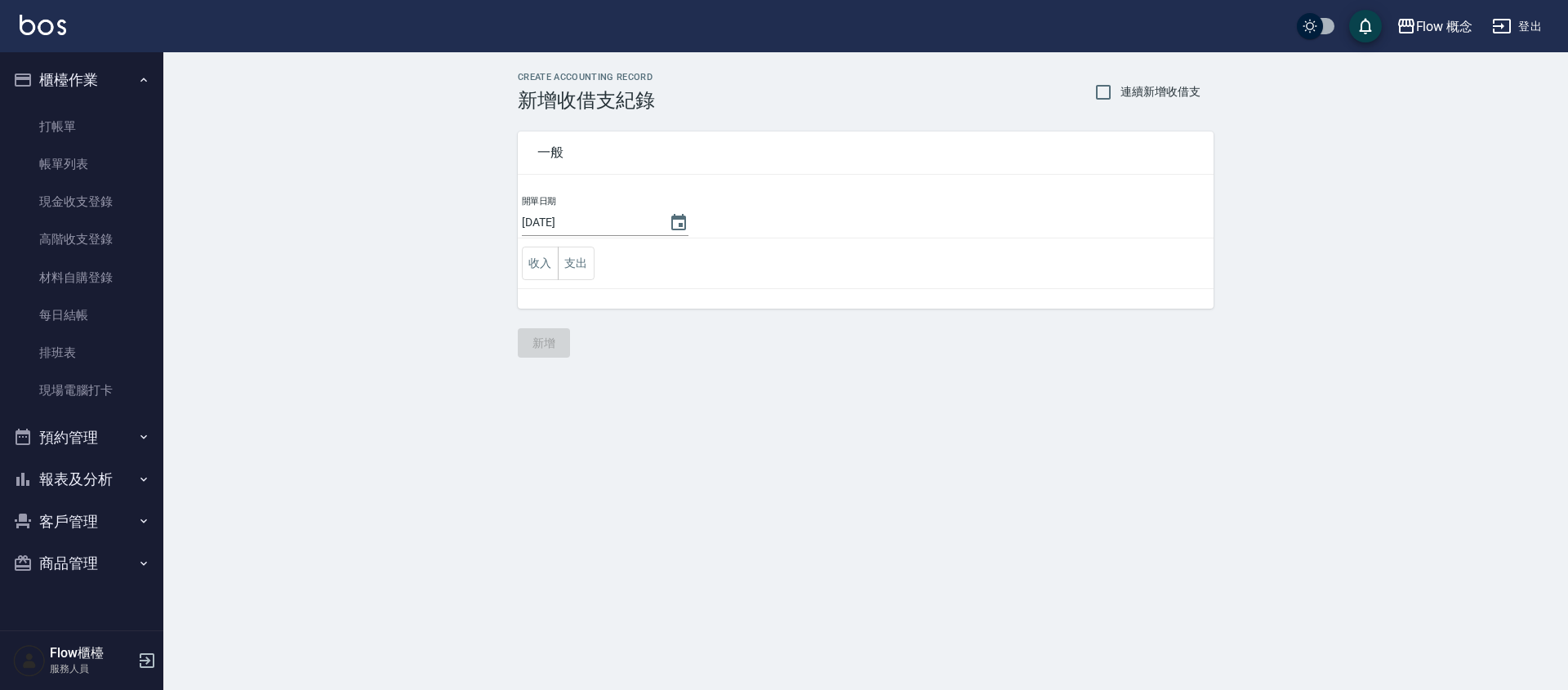
click at [594, 278] on td "收入 支出" at bounding box center [865, 263] width 696 height 51
click at [585, 269] on button "支出" at bounding box center [575, 263] width 36 height 34
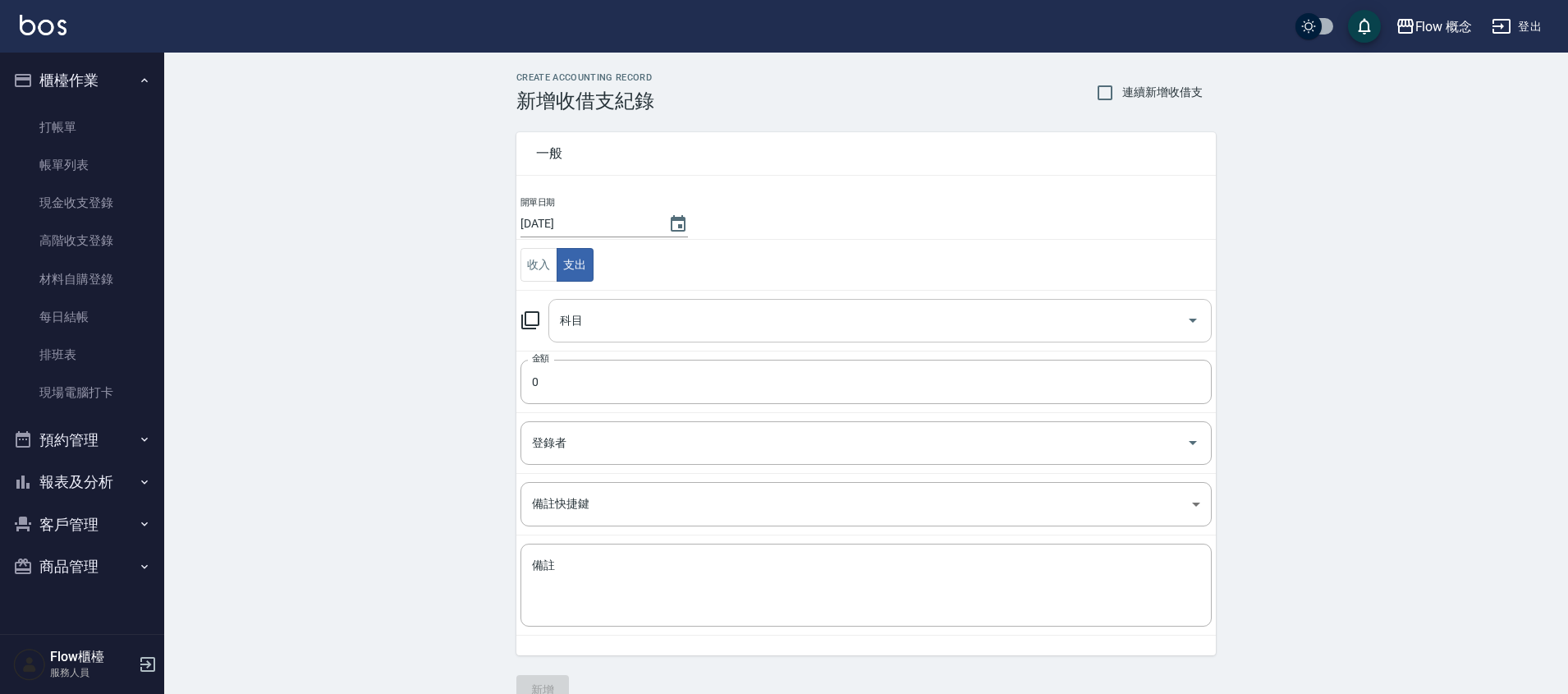
click at [616, 319] on input "科目" at bounding box center [868, 321] width 624 height 29
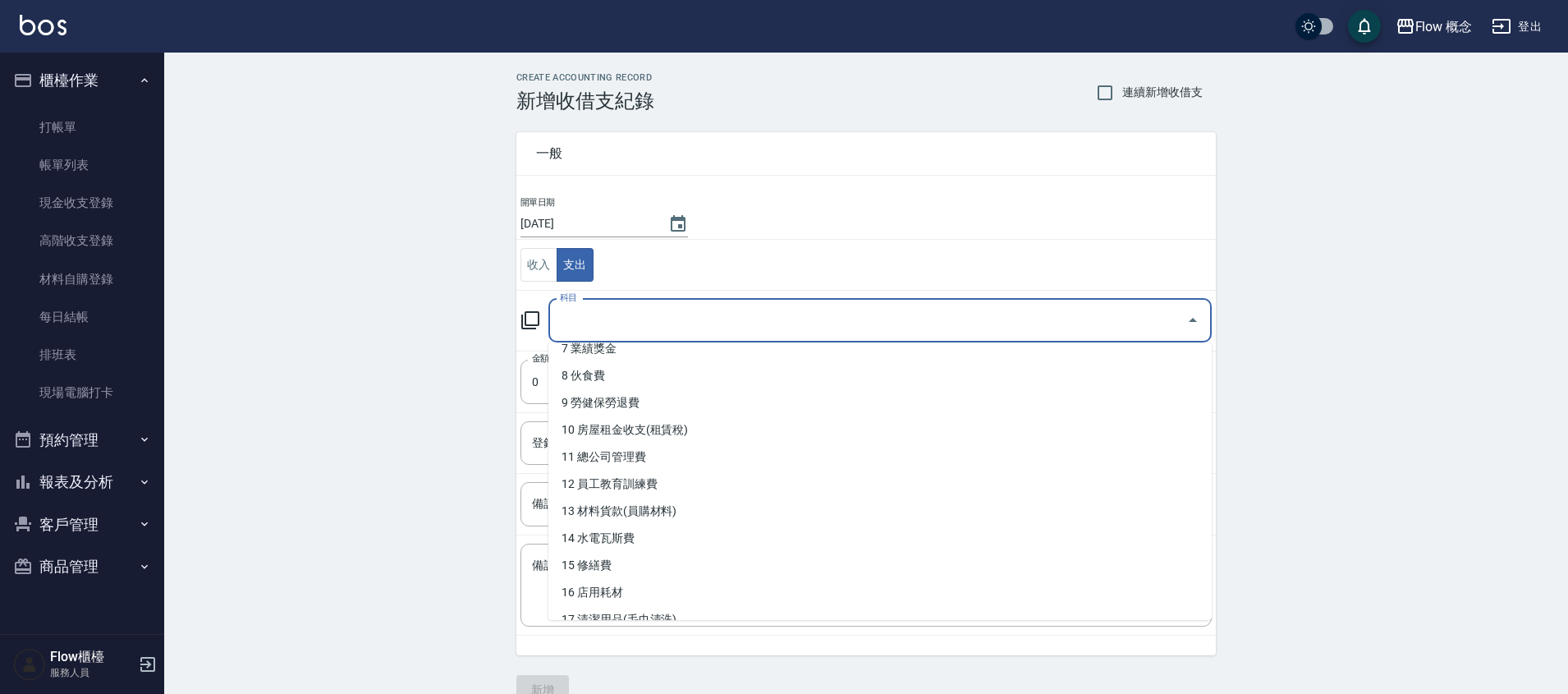
scroll to position [218, 0]
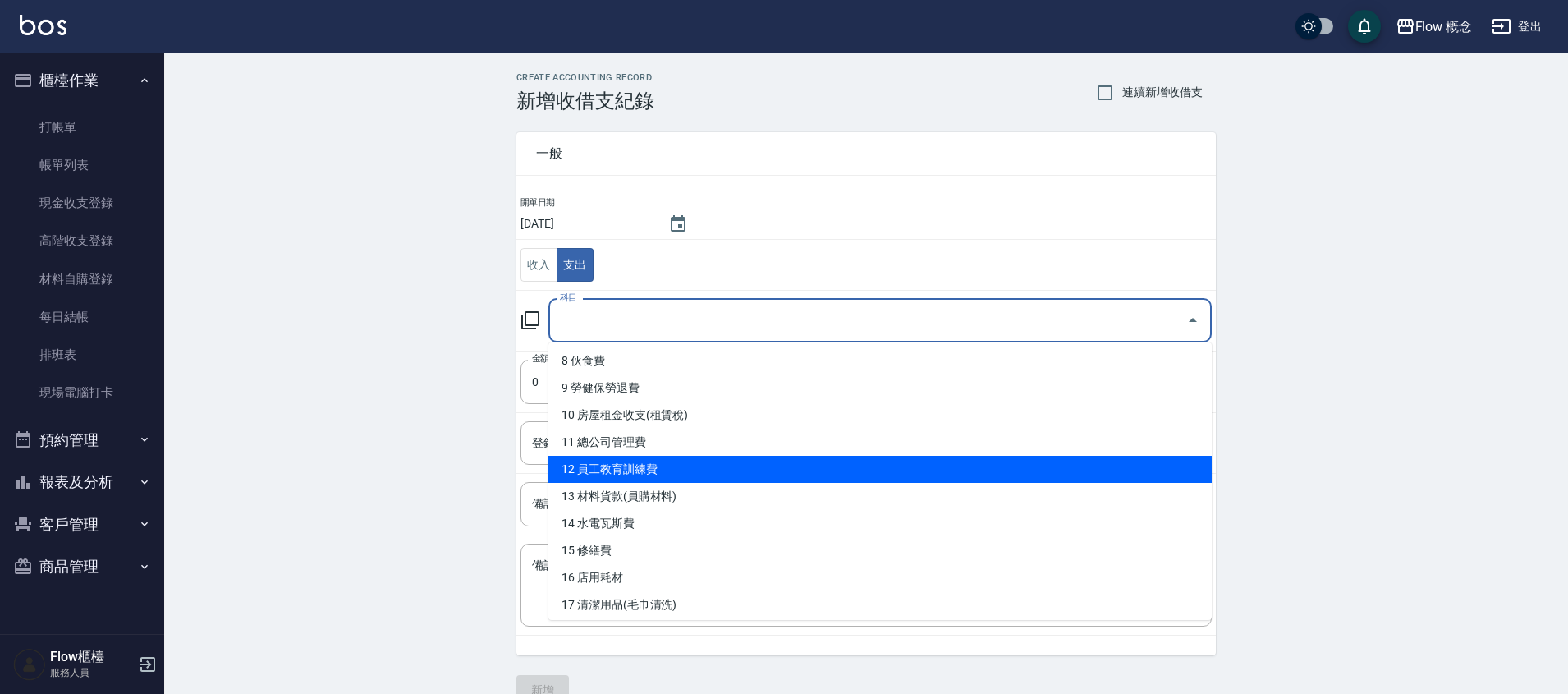
click at [647, 458] on li "12 員工教育訓練費" at bounding box center [880, 470] width 663 height 27
type input "12 員工教育訓練費"
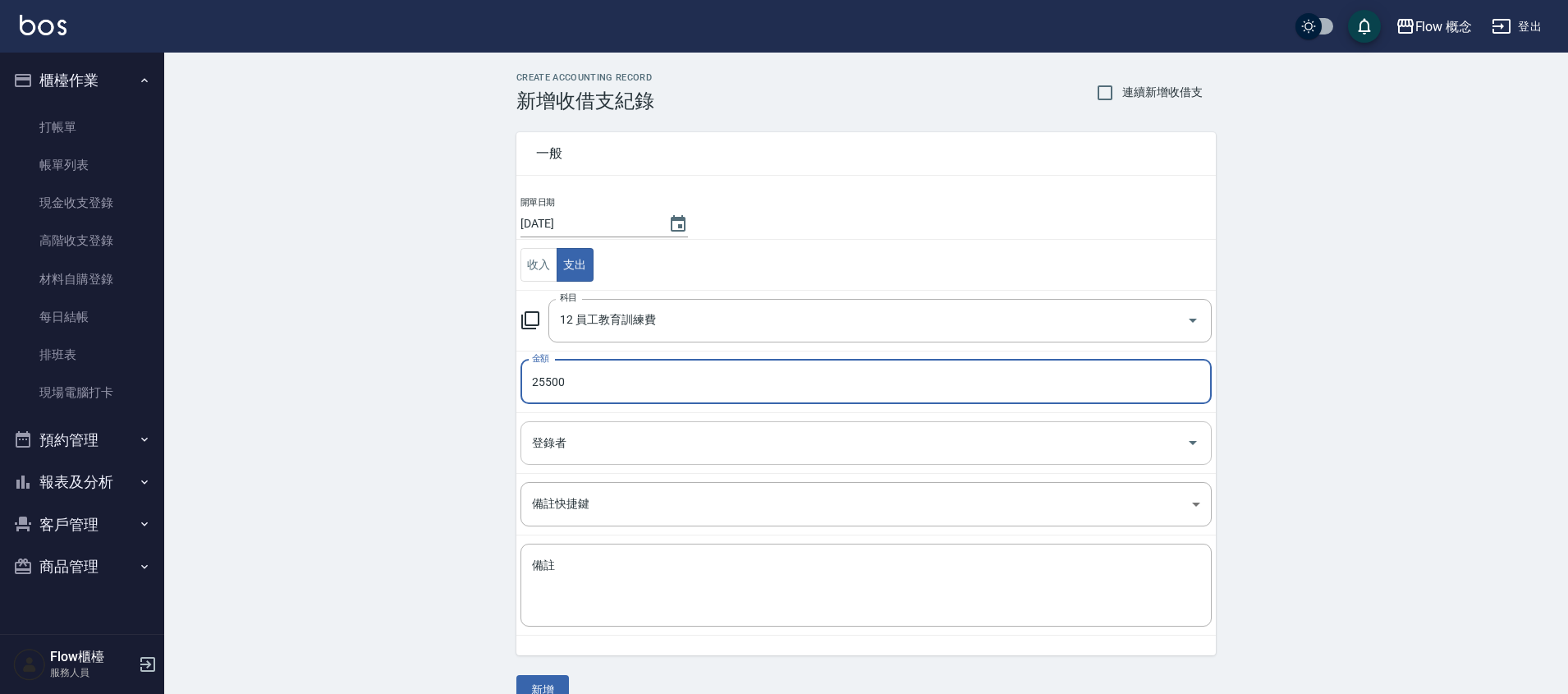
type input "25500"
click at [590, 452] on input "登錄者" at bounding box center [853, 443] width 652 height 29
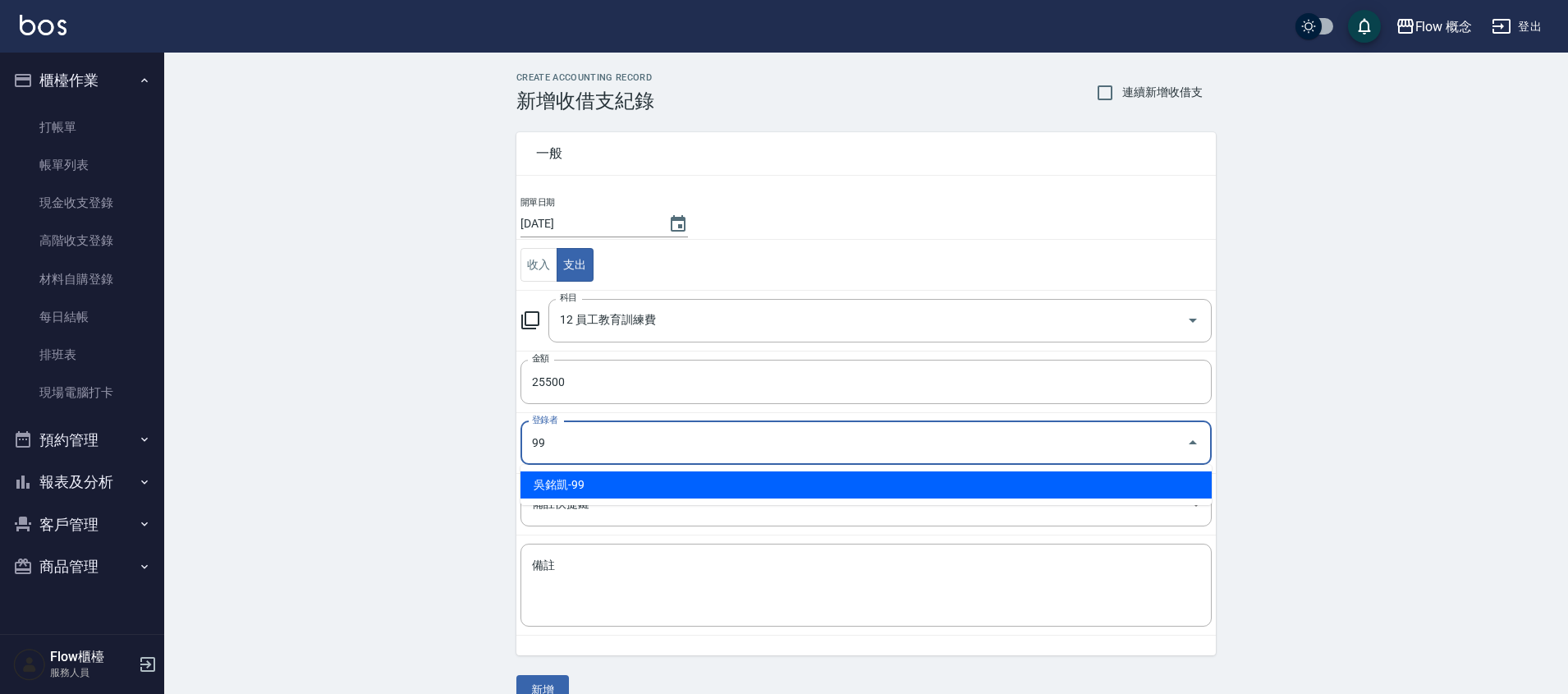
type input "吳銘凱-99"
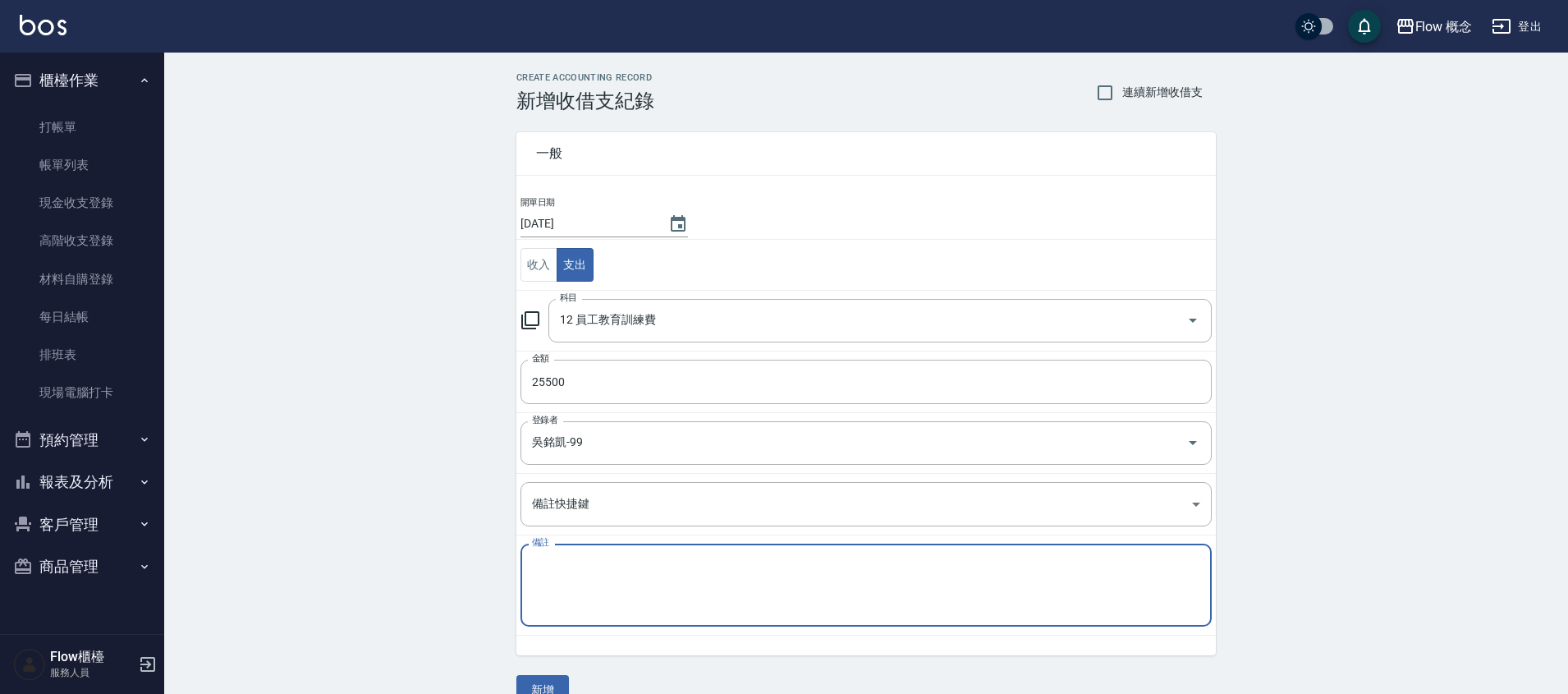
click at [580, 571] on textarea "備註" at bounding box center [865, 586] width 668 height 55
paste textarea "5/27蘊洛課程費用1250*3"
click at [549, 565] on textarea "5/27蘊洛課程費用1250*3" at bounding box center [865, 586] width 668 height 55
drag, startPoint x: 555, startPoint y: 563, endPoint x: 598, endPoint y: 555, distance: 43.7
click at [598, 555] on div "8/4蘊洛課程費用1250*6 8/18 x 備註" at bounding box center [865, 585] width 691 height 83
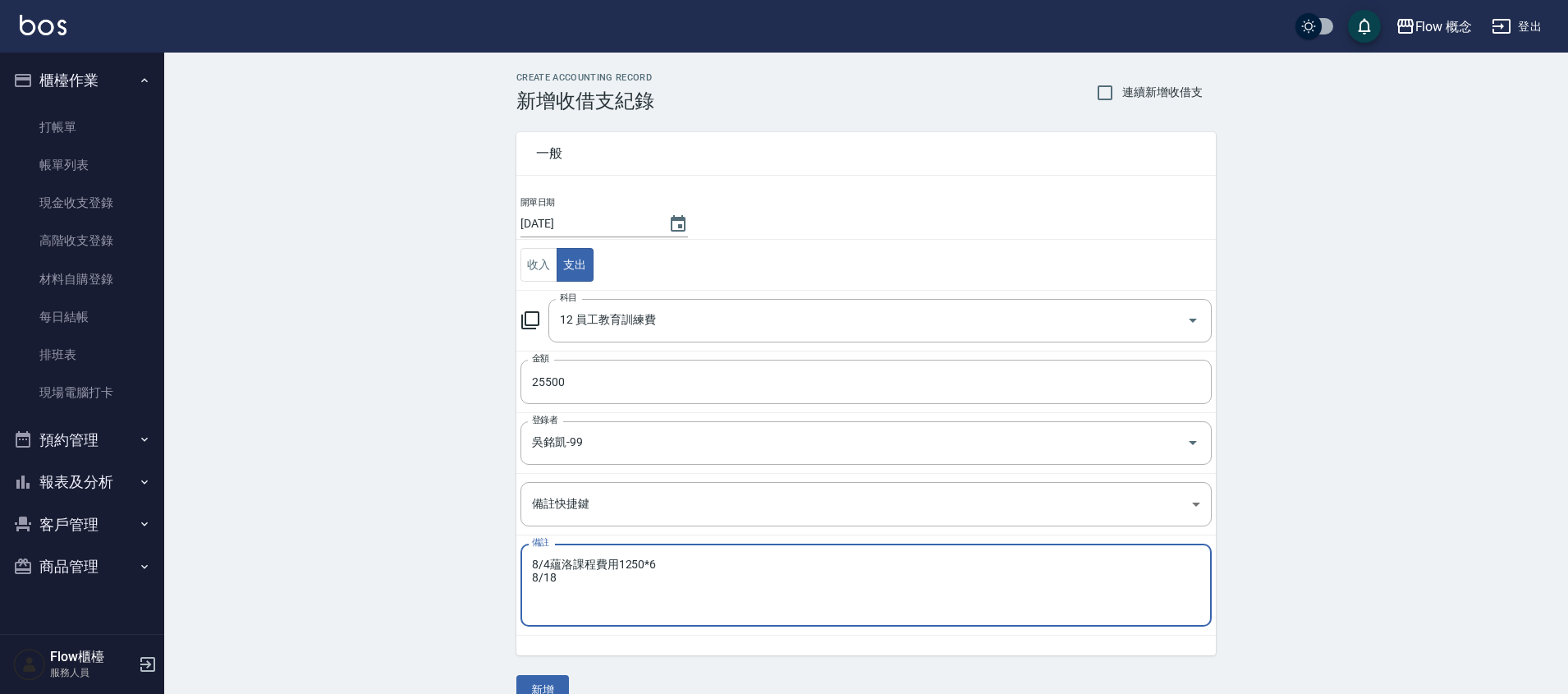
click at [598, 555] on div "8/4蘊洛課程費用1250*6 8/18 x 備註" at bounding box center [865, 585] width 691 height 83
drag, startPoint x: 658, startPoint y: 564, endPoint x: 549, endPoint y: 567, distance: 109.0
click at [549, 567] on textarea "8/4蘊洛課程費用1250*6 8/18" at bounding box center [865, 586] width 668 height 55
click at [577, 582] on textarea "8/4蘊洛課程費用1250*6 8/18" at bounding box center [865, 586] width 668 height 55
paste textarea "蘊洛課程費用1250*6"
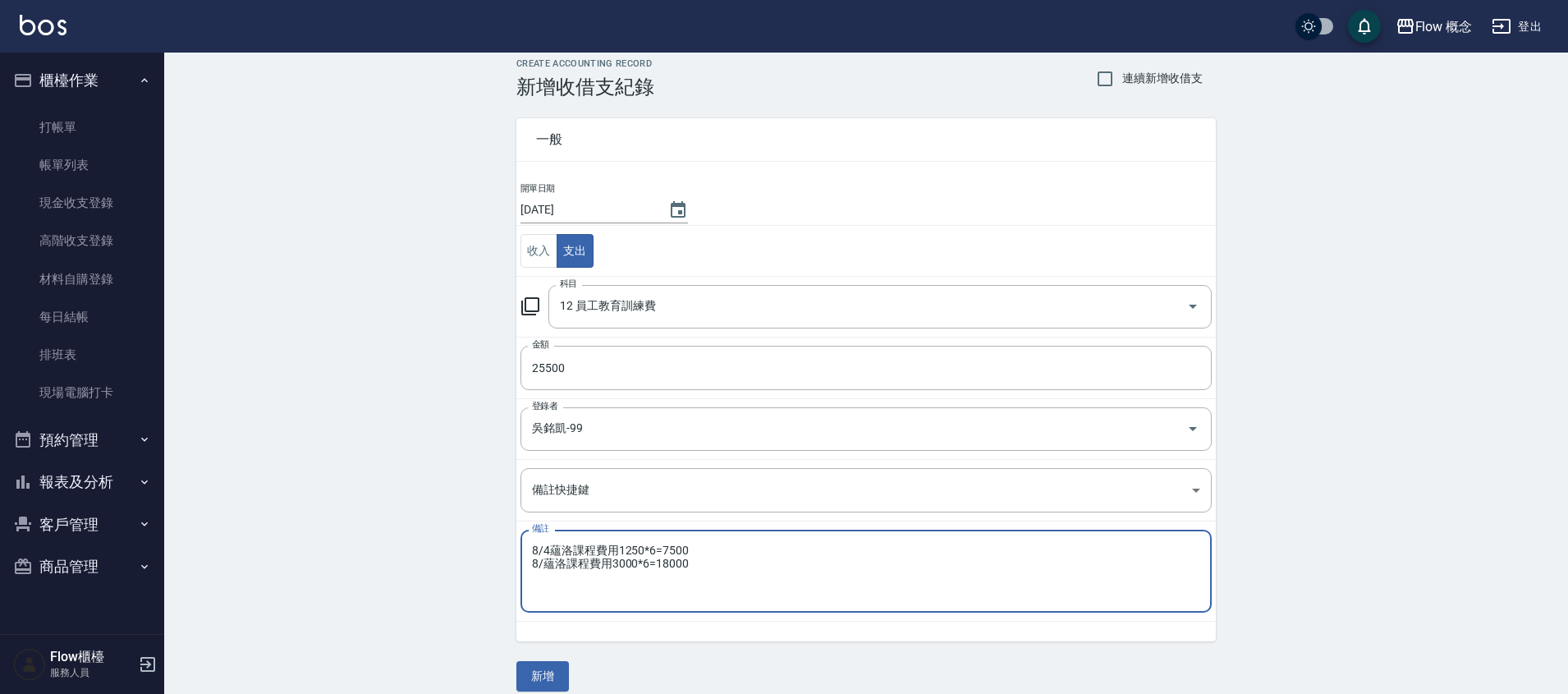
scroll to position [31, 0]
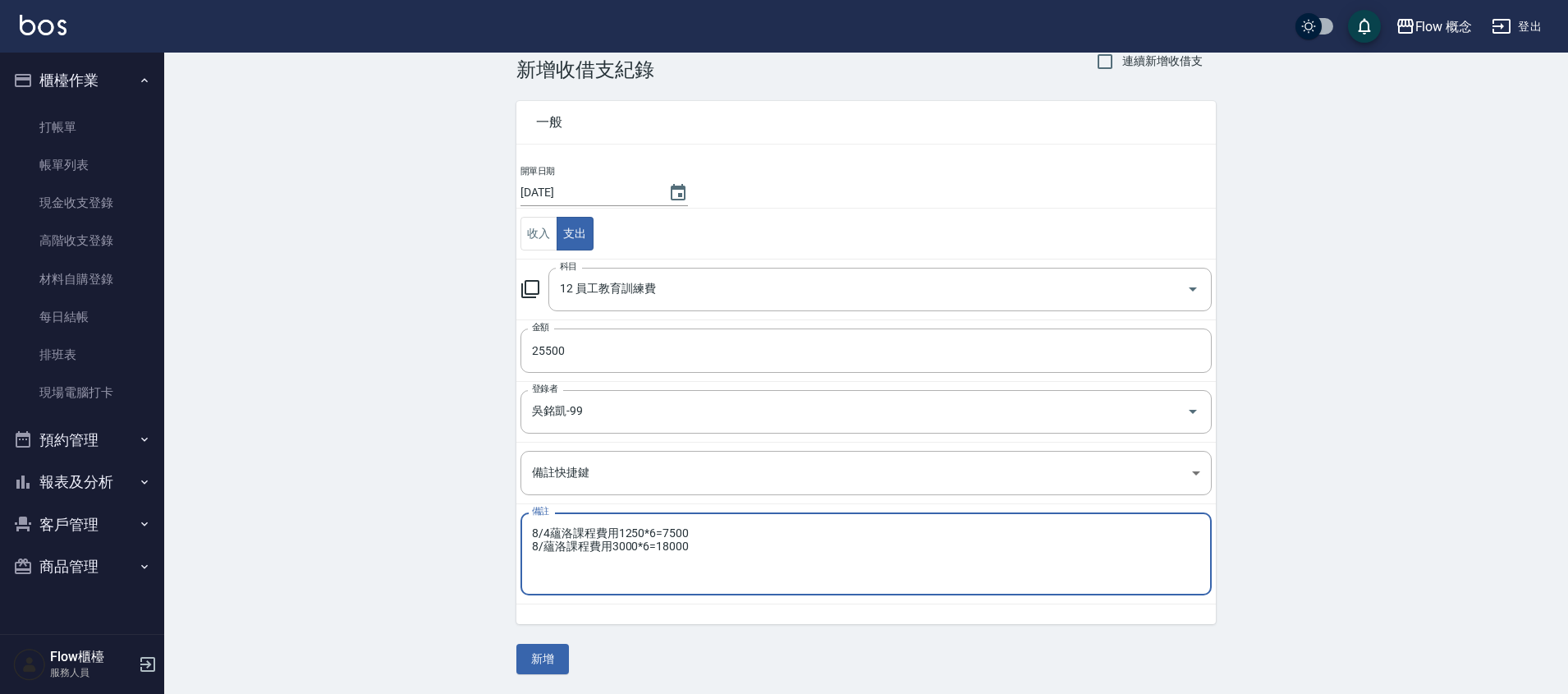
click at [546, 549] on textarea "8/4蘊洛課程費用1250*6=7500 8/蘊洛課程費用3000*6=18000" at bounding box center [865, 554] width 668 height 55
click at [551, 535] on textarea "8/4蘊洛課程費用1250*6=7500 8/18蘊洛課程費用3000*6=18000" at bounding box center [865, 554] width 668 height 55
click at [556, 549] on textarea "8/4. 蘊洛課程費用1250*6=7500 8/18蘊洛課程費用3000*6=18000" at bounding box center [865, 554] width 668 height 55
type textarea "8/4. 蘊洛課程費用1250*6=7500 8/18 蘊洛課程費用3000*6=18000"
click at [557, 660] on button "新增" at bounding box center [543, 659] width 53 height 30
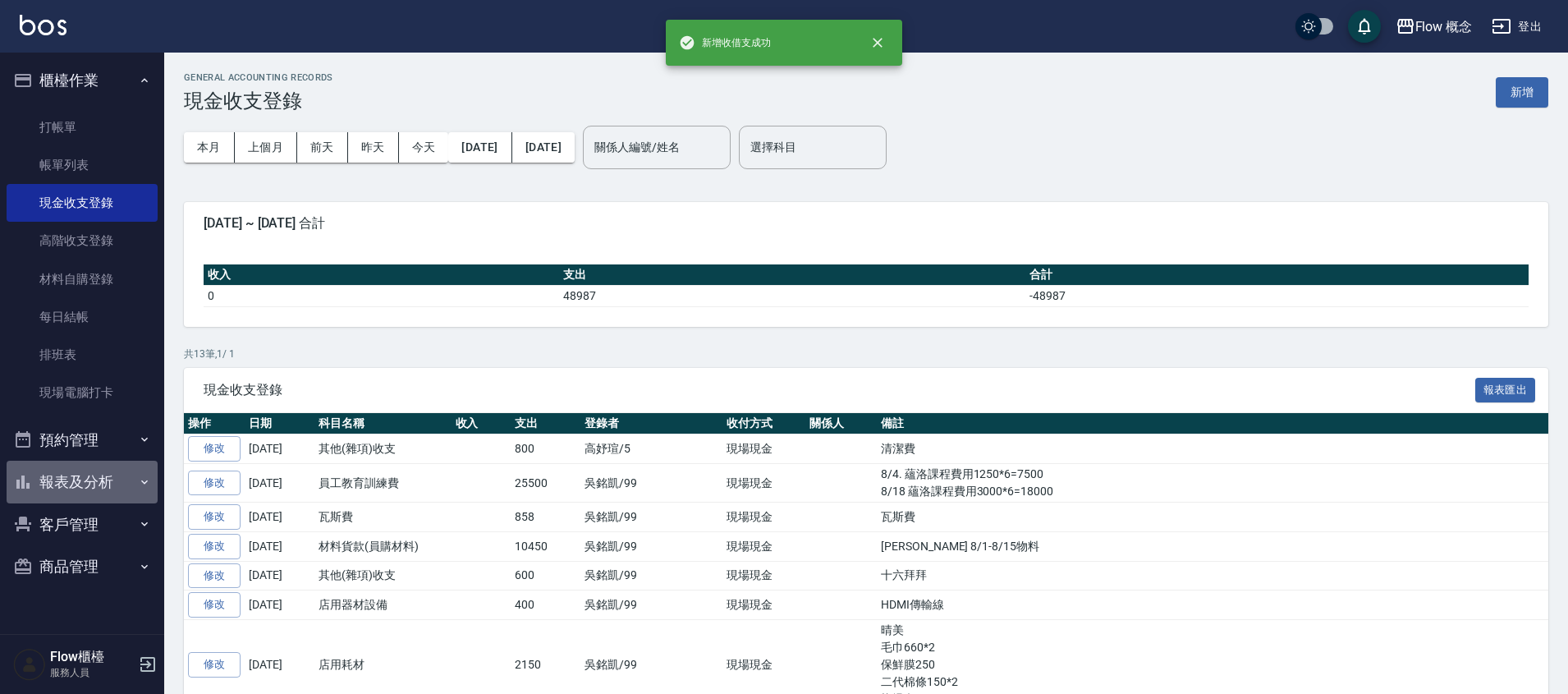
click at [99, 477] on button "報表及分析" at bounding box center [81, 482] width 151 height 43
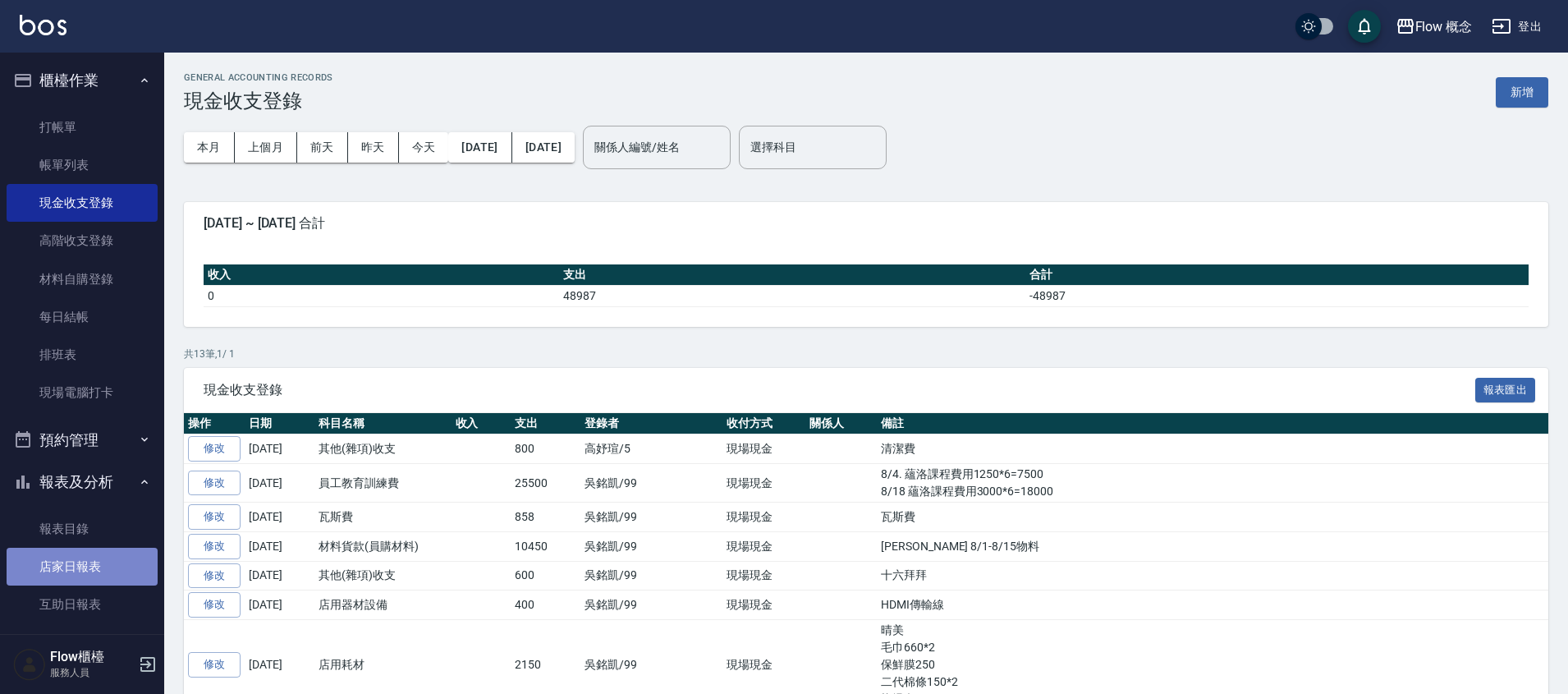
click at [83, 571] on link "店家日報表" at bounding box center [81, 566] width 151 height 38
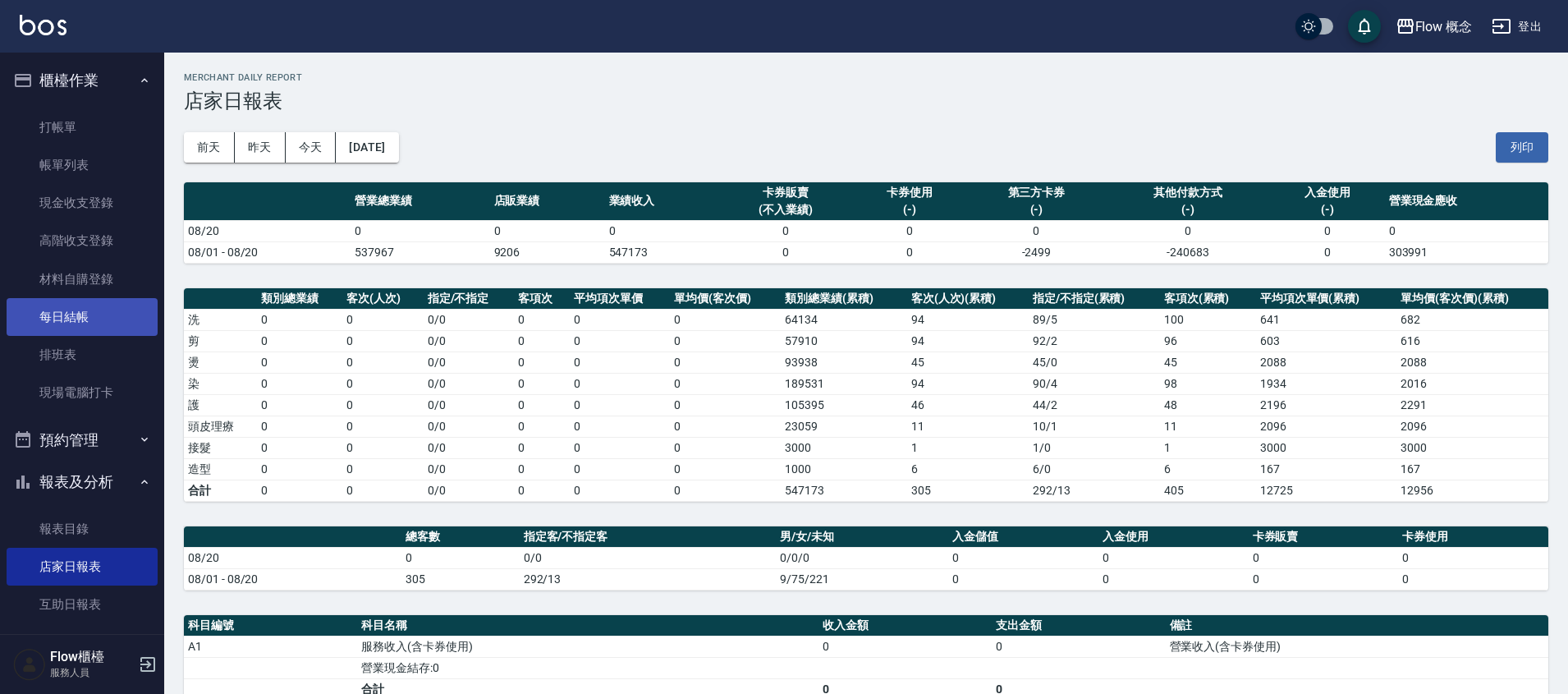
click at [86, 315] on link "每日結帳" at bounding box center [81, 317] width 151 height 38
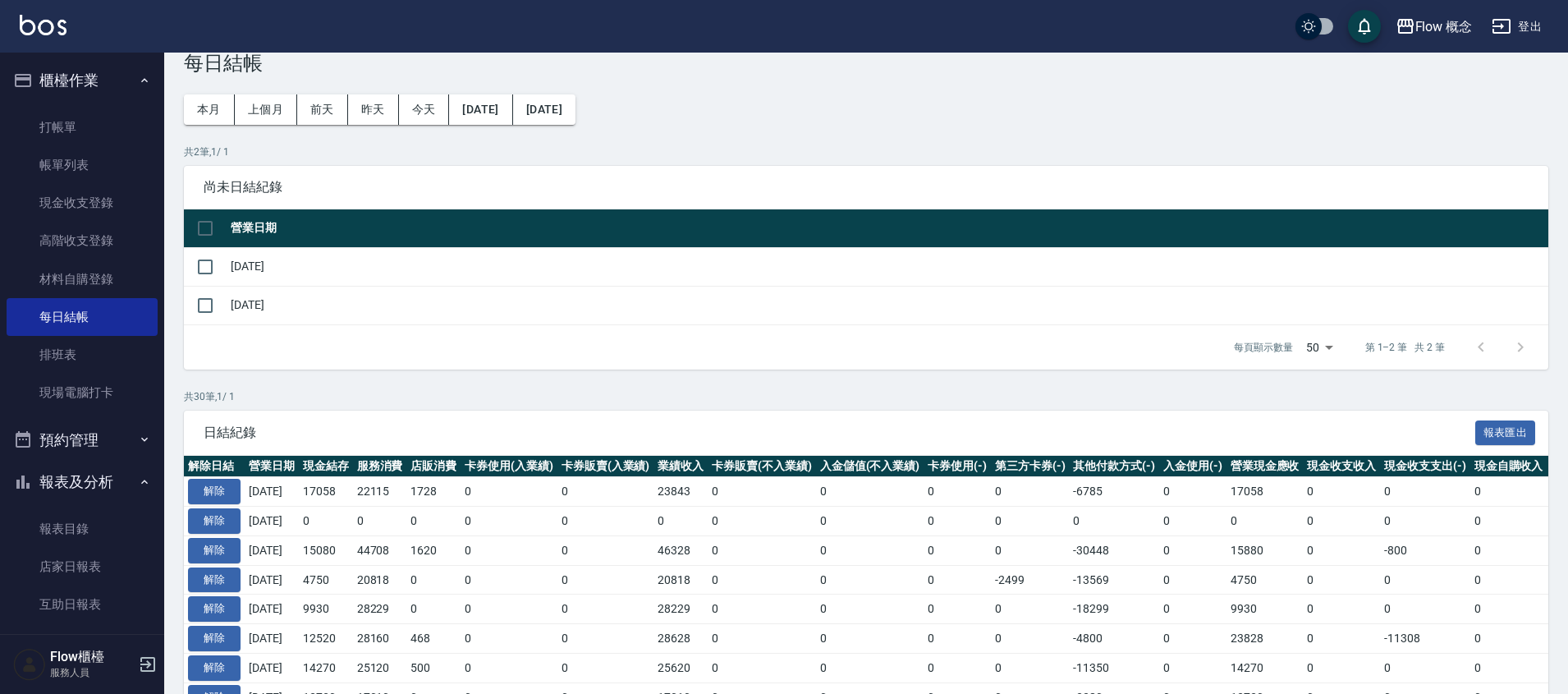
scroll to position [145, 0]
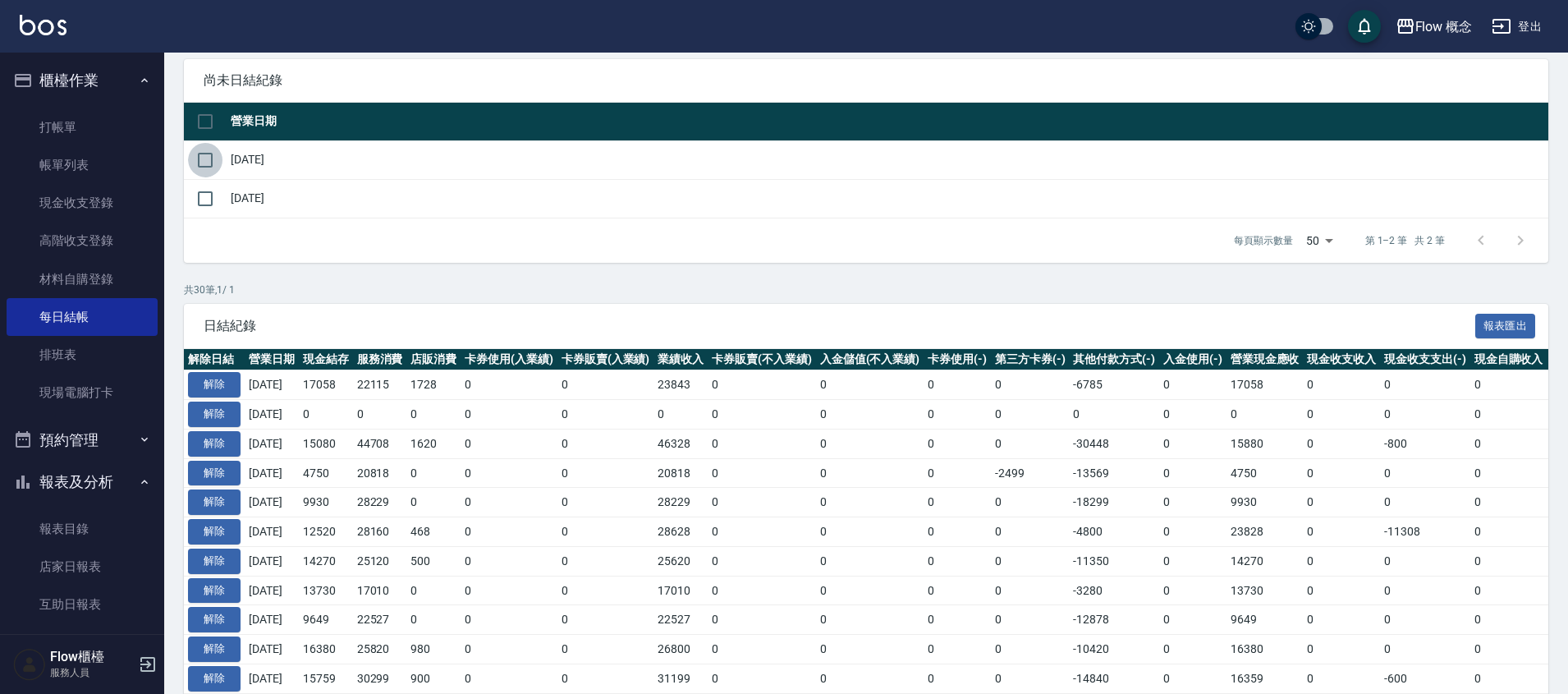
click at [204, 165] on input "checkbox" at bounding box center [205, 160] width 35 height 35
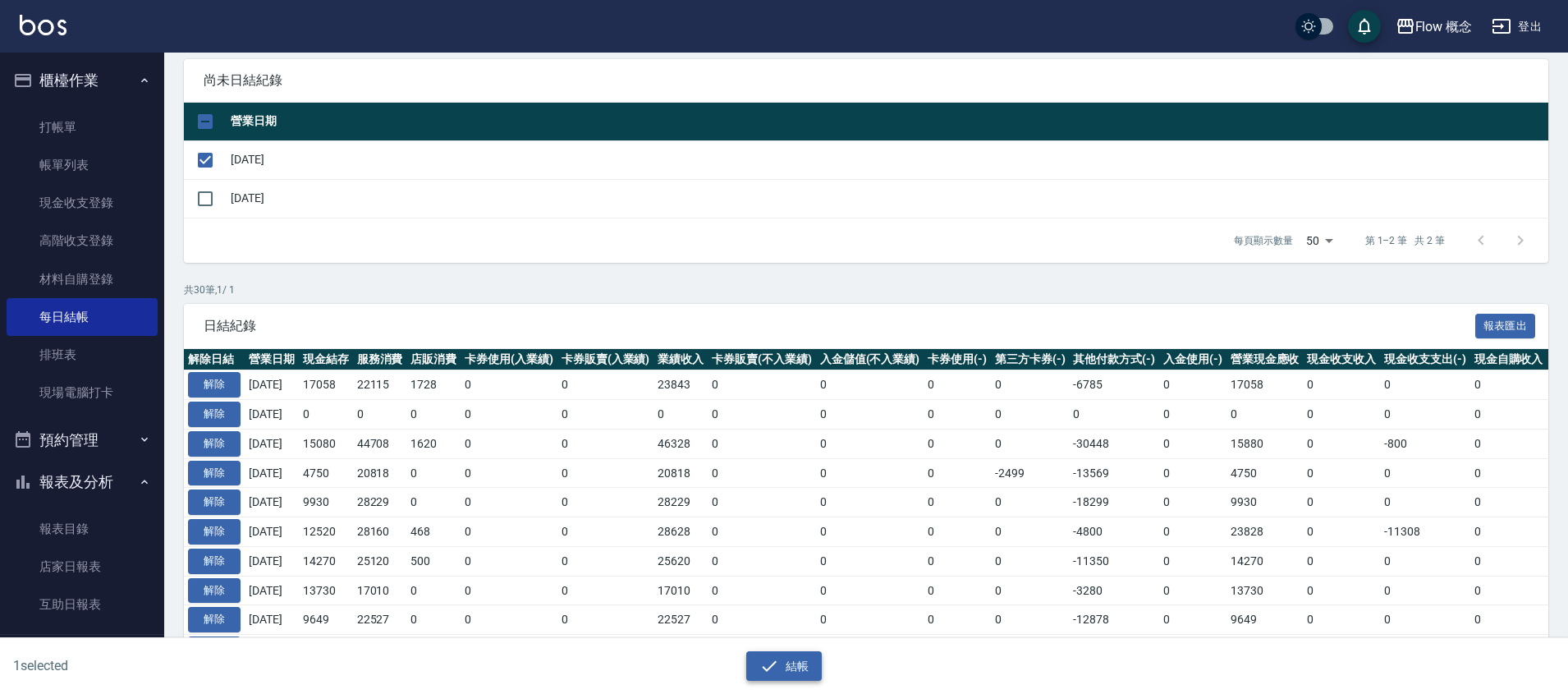
click at [820, 672] on button "結帳" at bounding box center [784, 666] width 76 height 30
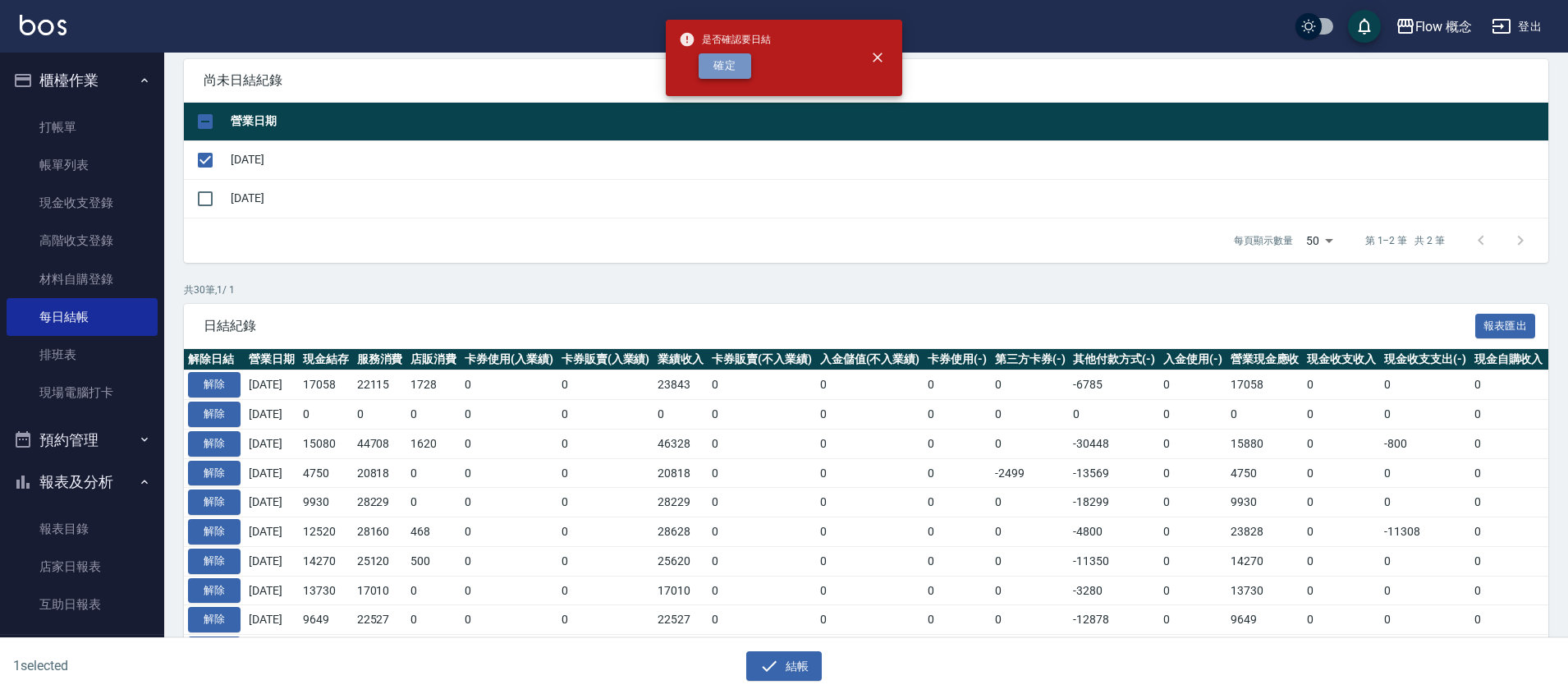
click at [731, 66] on button "確定" at bounding box center [724, 66] width 53 height 25
checkbox input "false"
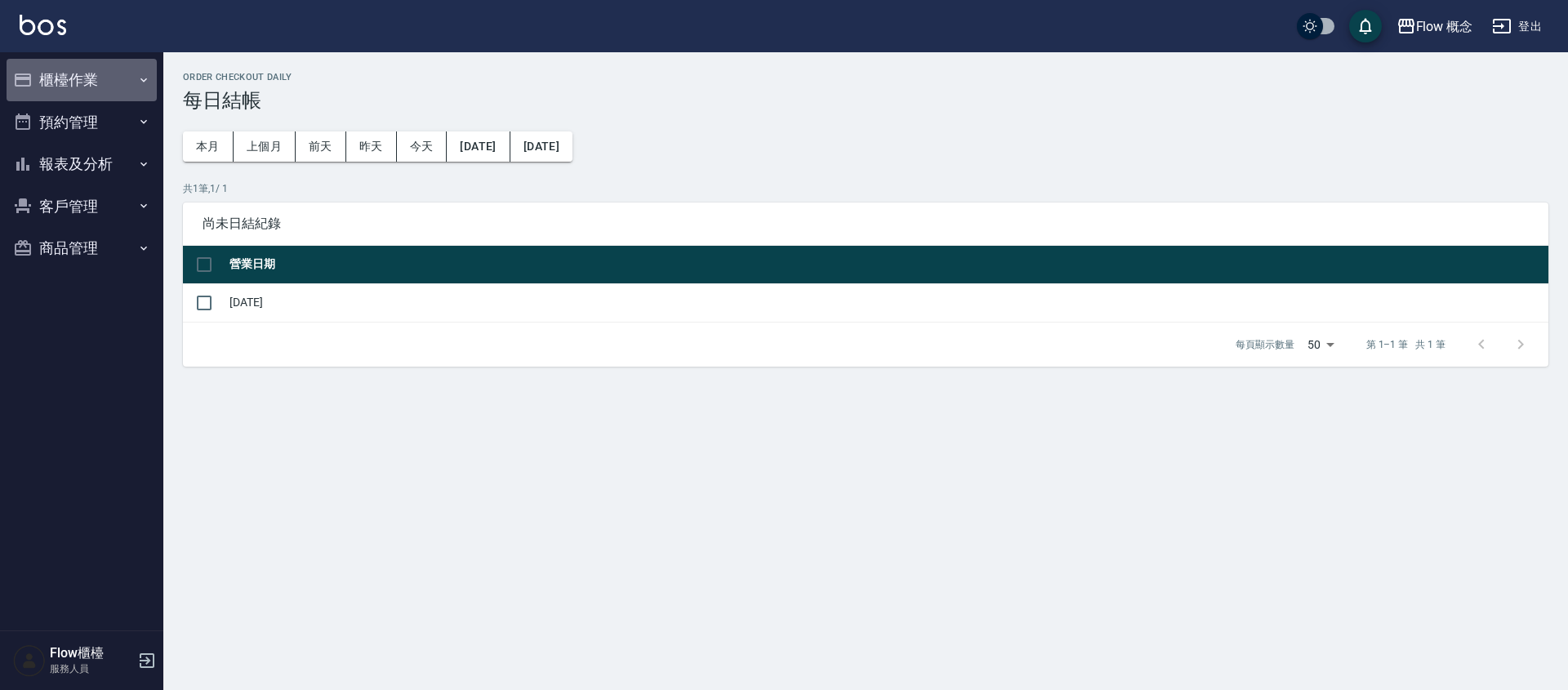
click at [79, 71] on button "櫃檯作業" at bounding box center [81, 80] width 150 height 43
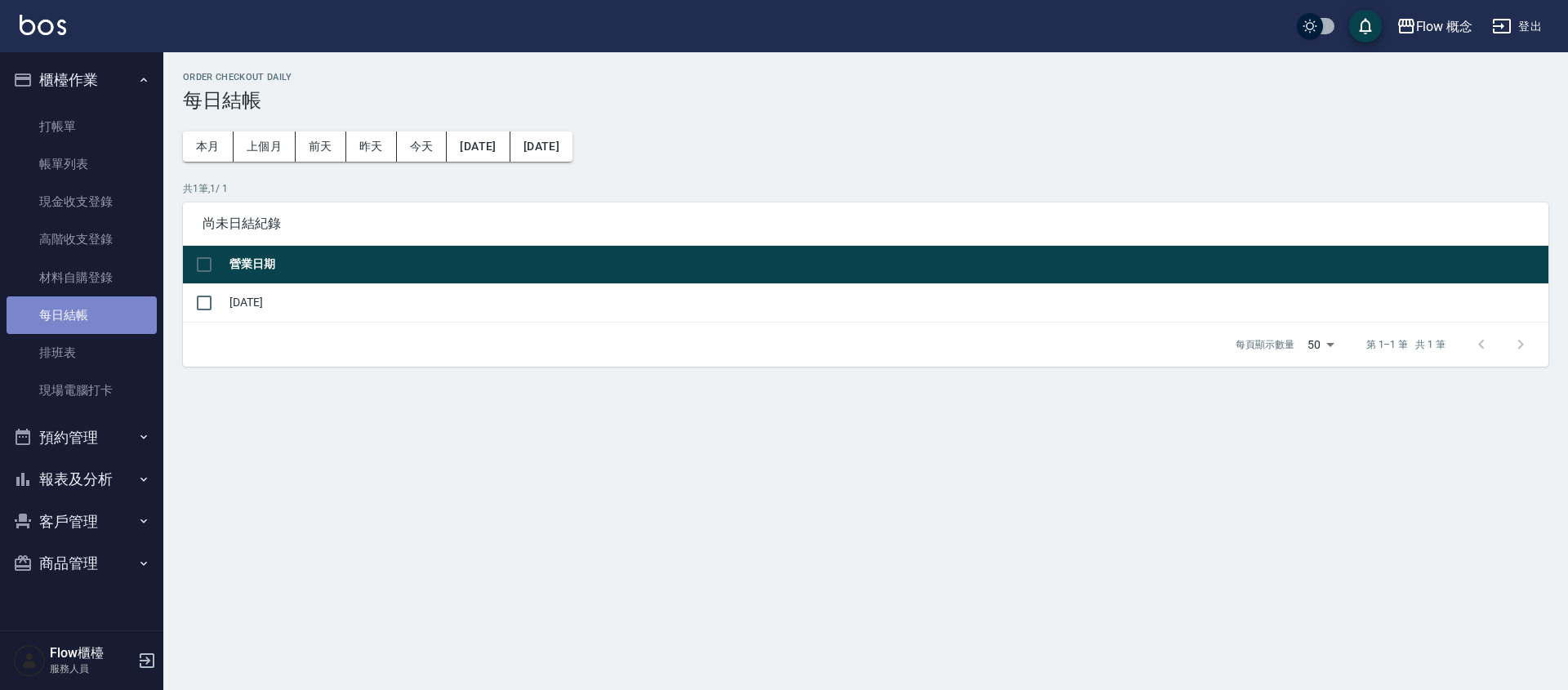
click at [81, 311] on link "每日結帳" at bounding box center [81, 315] width 150 height 37
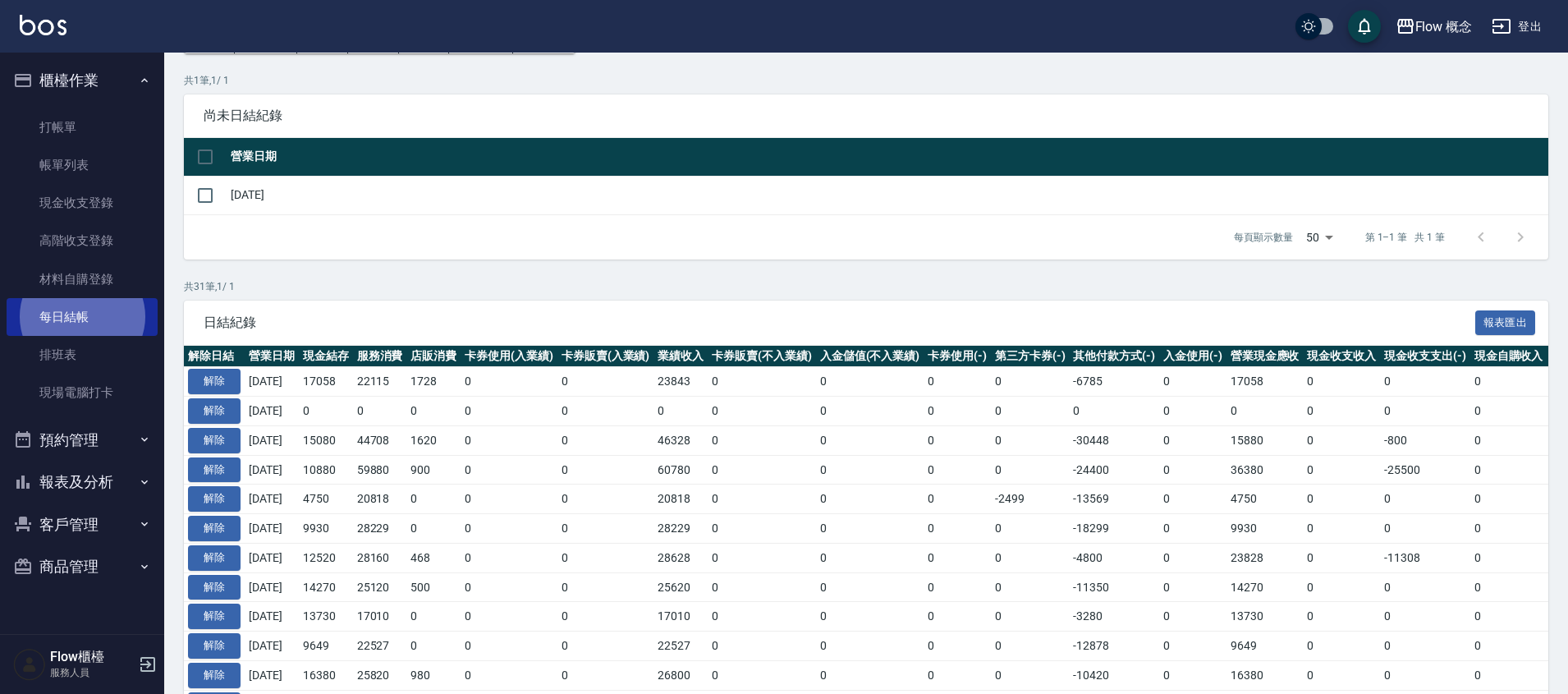
scroll to position [303, 0]
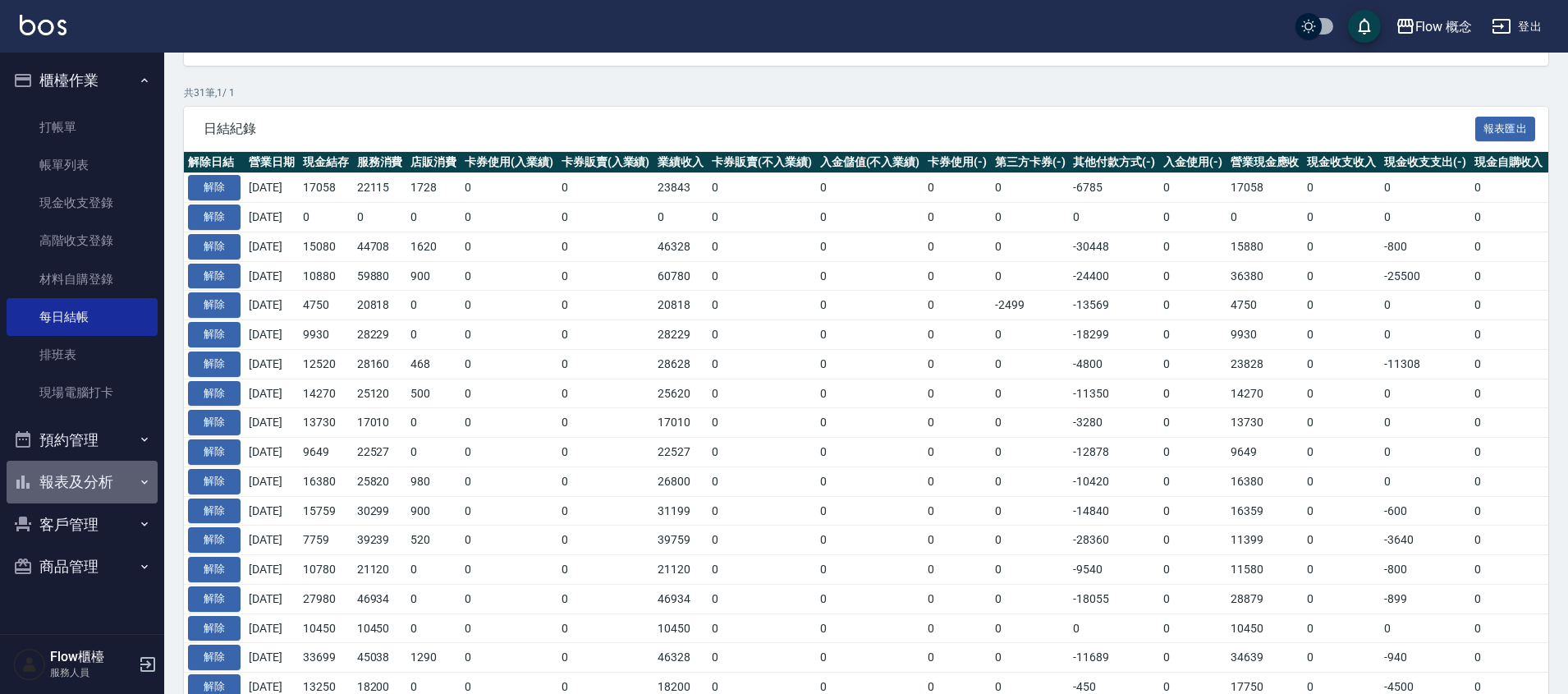
click at [140, 486] on icon "button" at bounding box center [144, 482] width 13 height 13
click at [138, 476] on icon "button" at bounding box center [144, 482] width 13 height 13
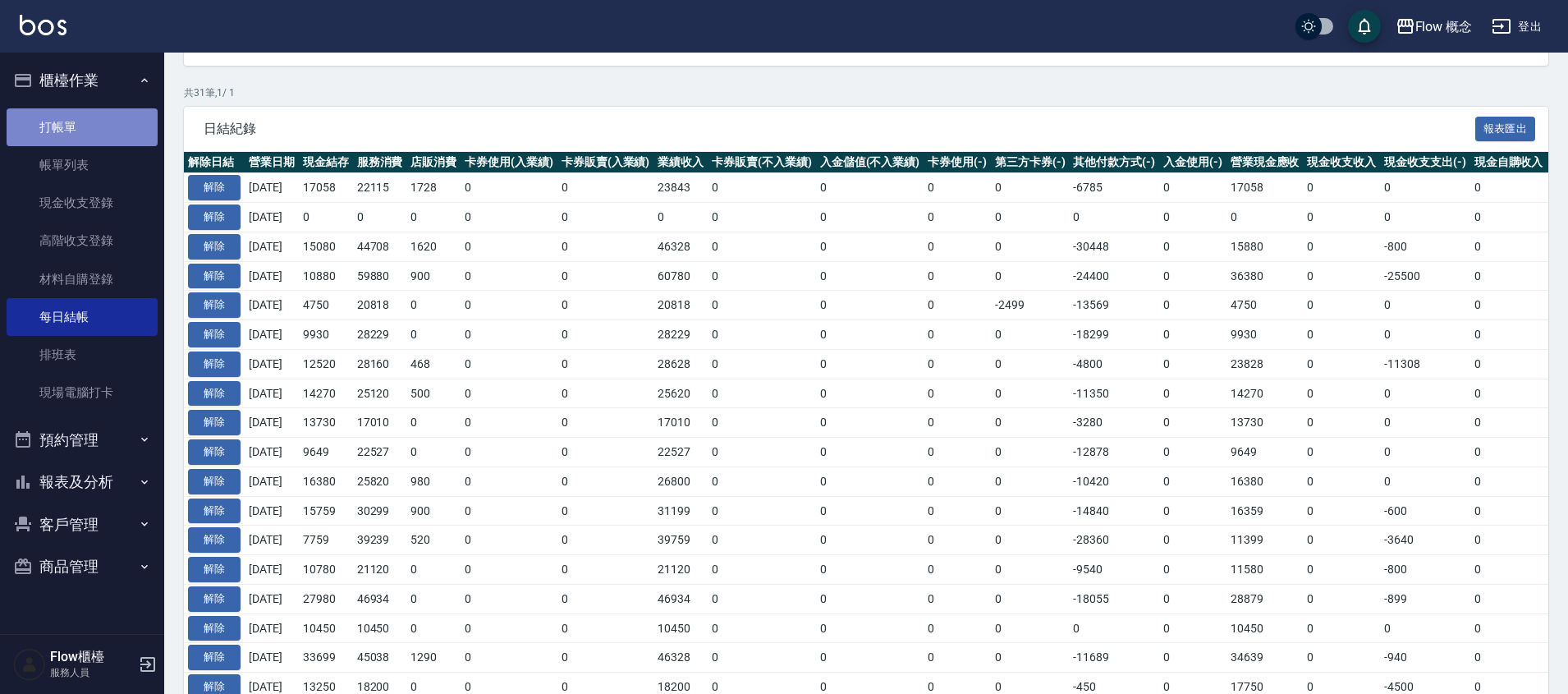
click at [92, 125] on link "打帳單" at bounding box center [81, 127] width 151 height 38
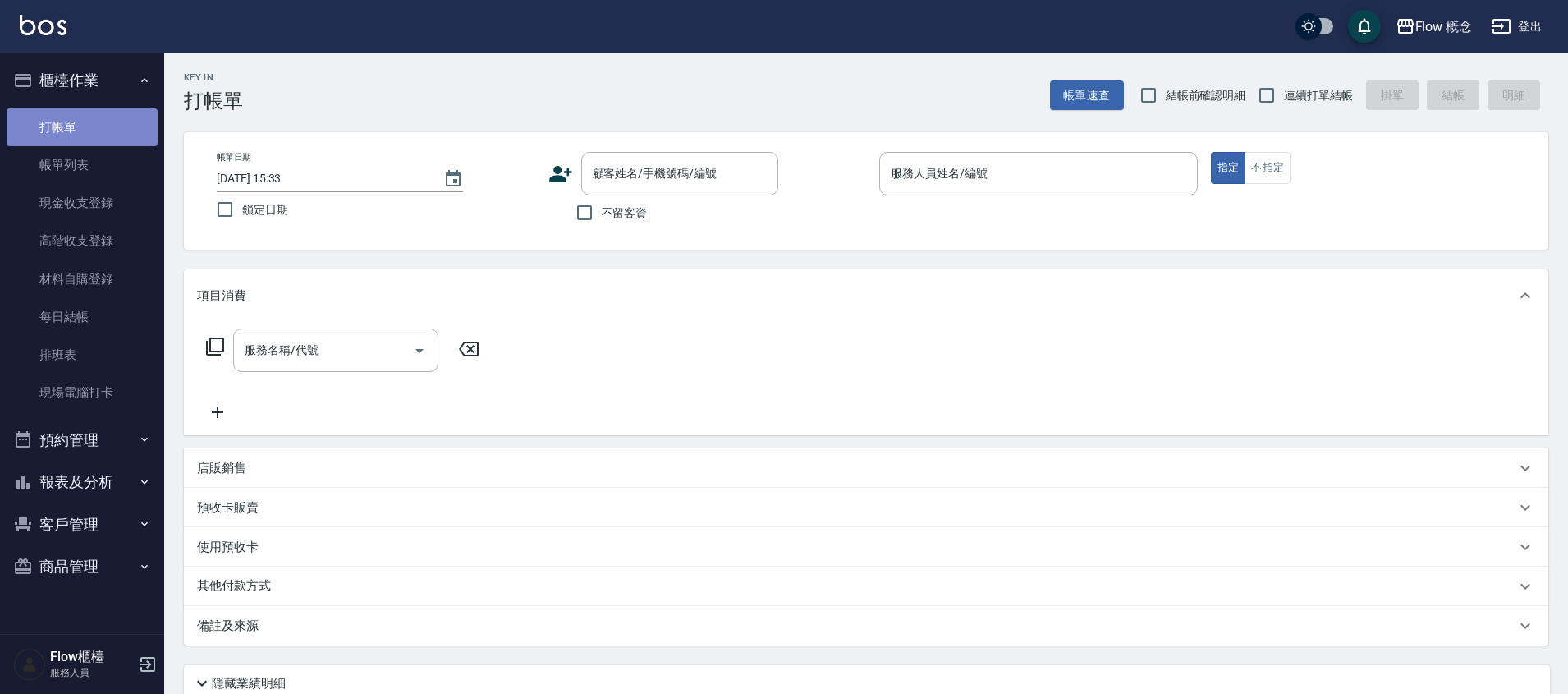
click at [94, 115] on link "打帳單" at bounding box center [81, 127] width 151 height 38
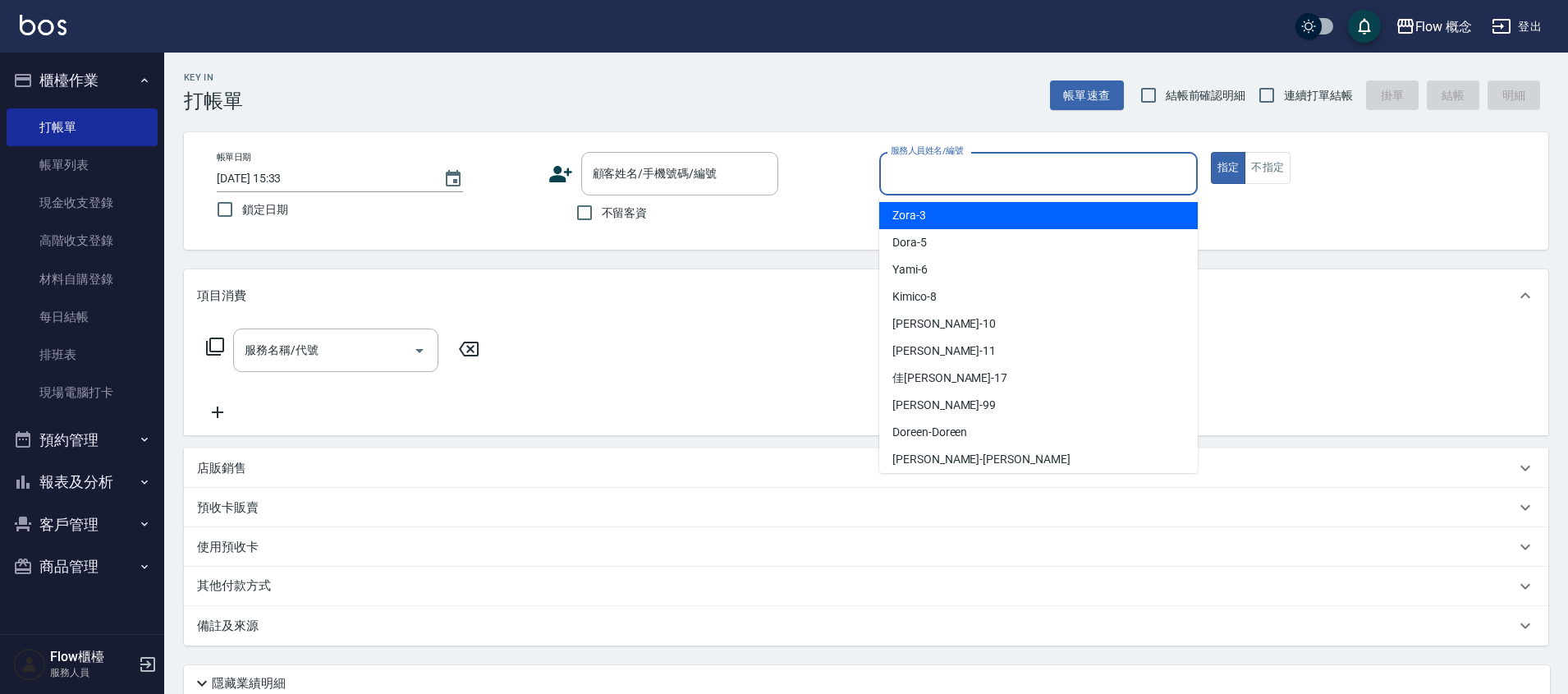
click at [981, 180] on div "服務人員姓名/編號 服務人員姓名/編號" at bounding box center [1038, 174] width 318 height 44
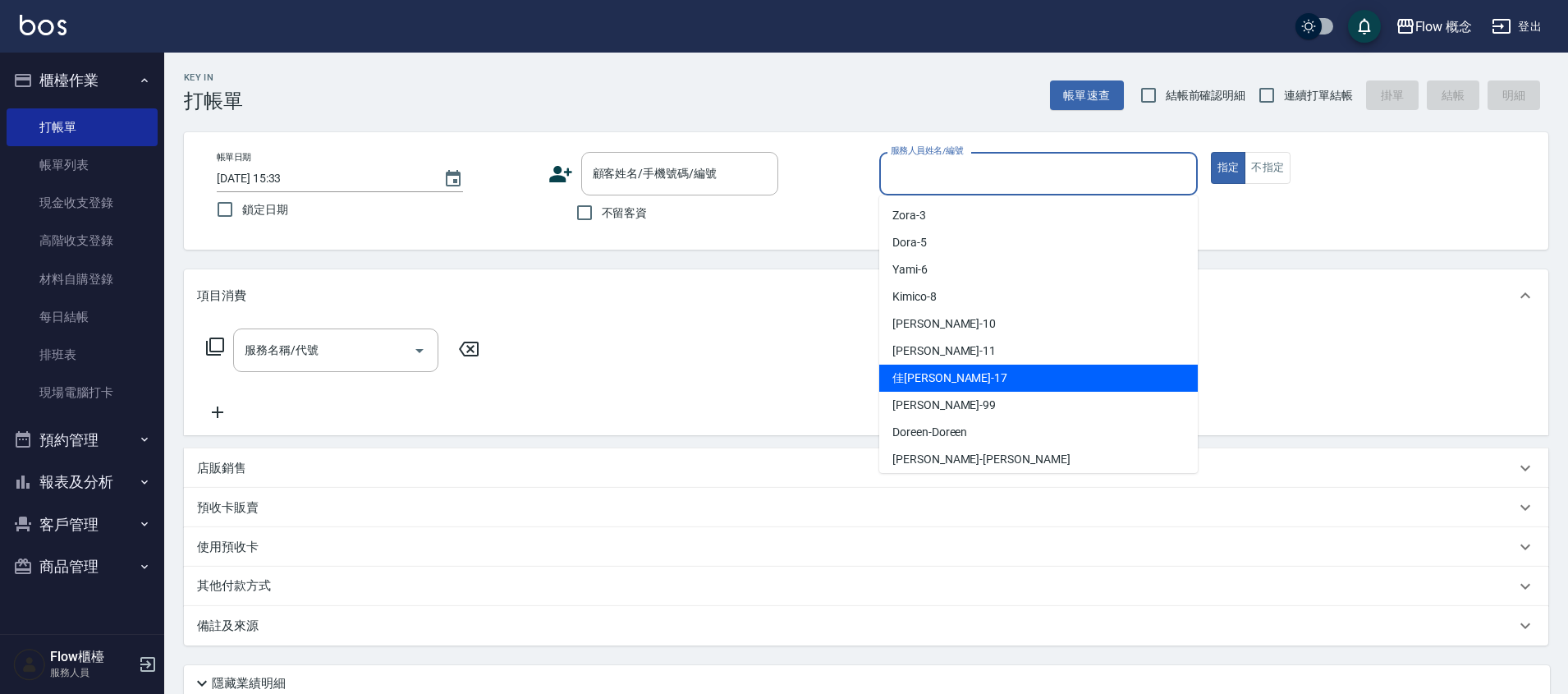
scroll to position [34, 0]
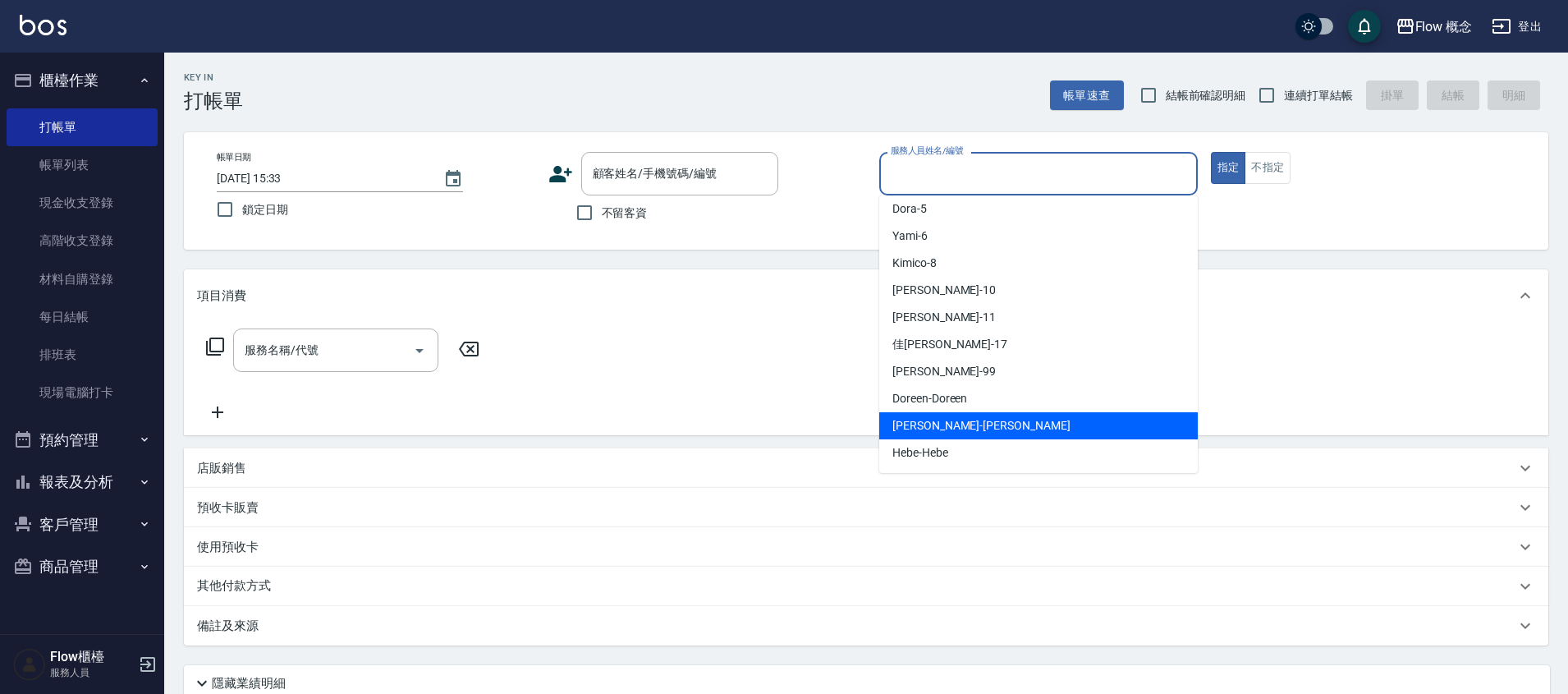
click at [935, 432] on span "[PERSON_NAME] -[PERSON_NAME]" at bounding box center [981, 425] width 178 height 17
type input "[PERSON_NAME]"
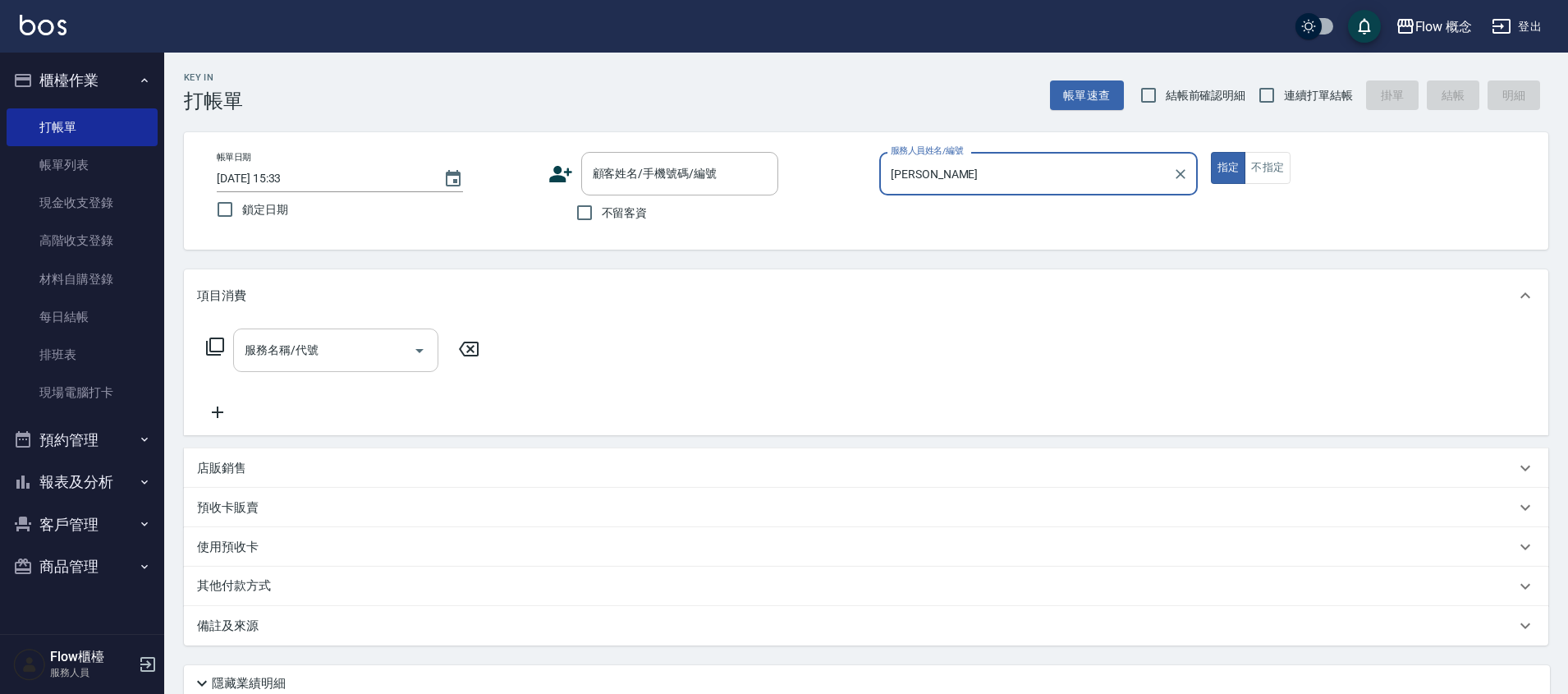
click at [353, 344] on input "服務名稱/代號" at bounding box center [323, 351] width 165 height 29
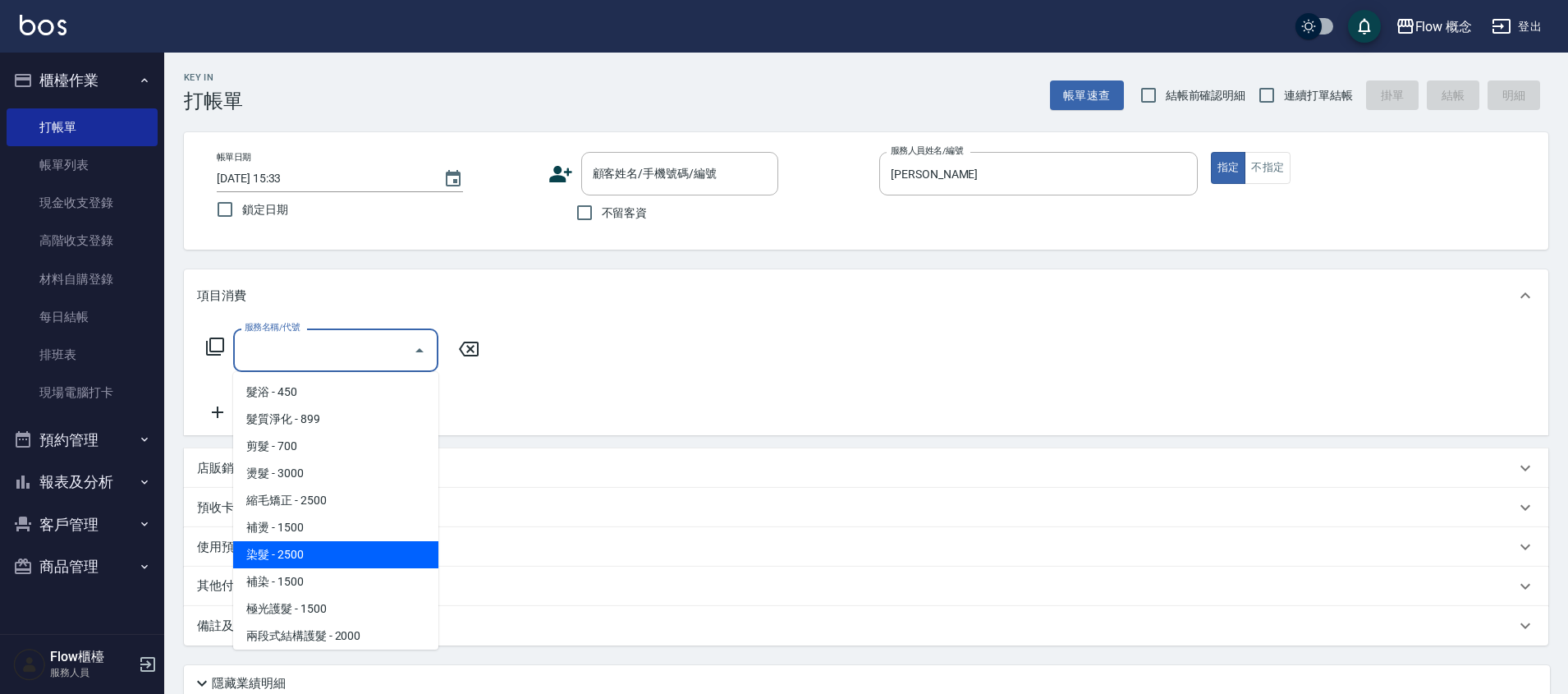
click at [279, 547] on span "染髮 - 2500" at bounding box center [336, 554] width 206 height 27
type input "染髮(401)"
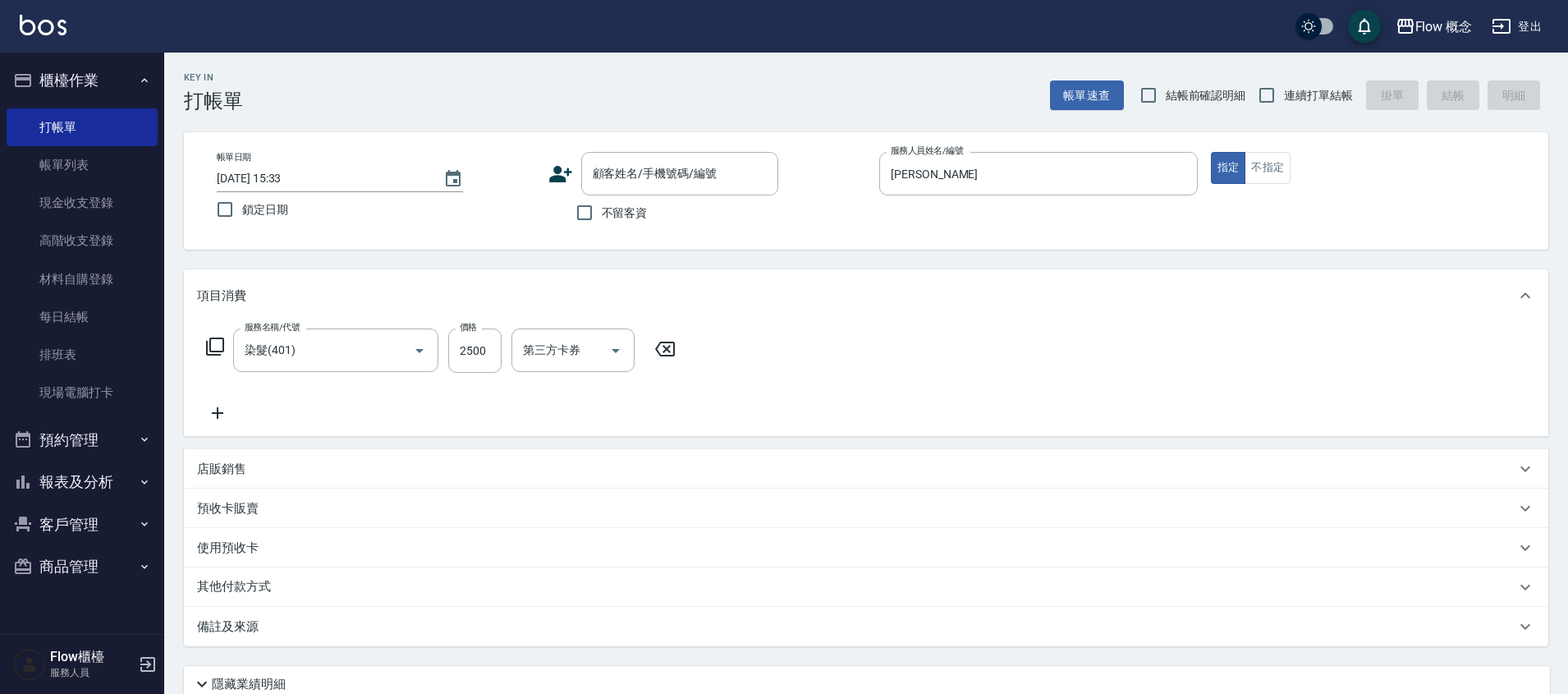
click at [506, 353] on div "服務名稱/代號 染髮(401) 服務名稱/代號 價格 2500 價格 第三方卡券 第三方卡券" at bounding box center [441, 351] width 488 height 45
click at [489, 354] on input "2500" at bounding box center [475, 351] width 54 height 45
type input "1390"
click at [216, 426] on div "服務名稱/代號 染髮(401) 服務名稱/代號 價格 1390 價格 洗-1 洗-1 技術協助-1 技術協助-1 第三方卡券 第三方卡券" at bounding box center [866, 379] width 1364 height 114
click at [222, 407] on icon at bounding box center [217, 413] width 41 height 20
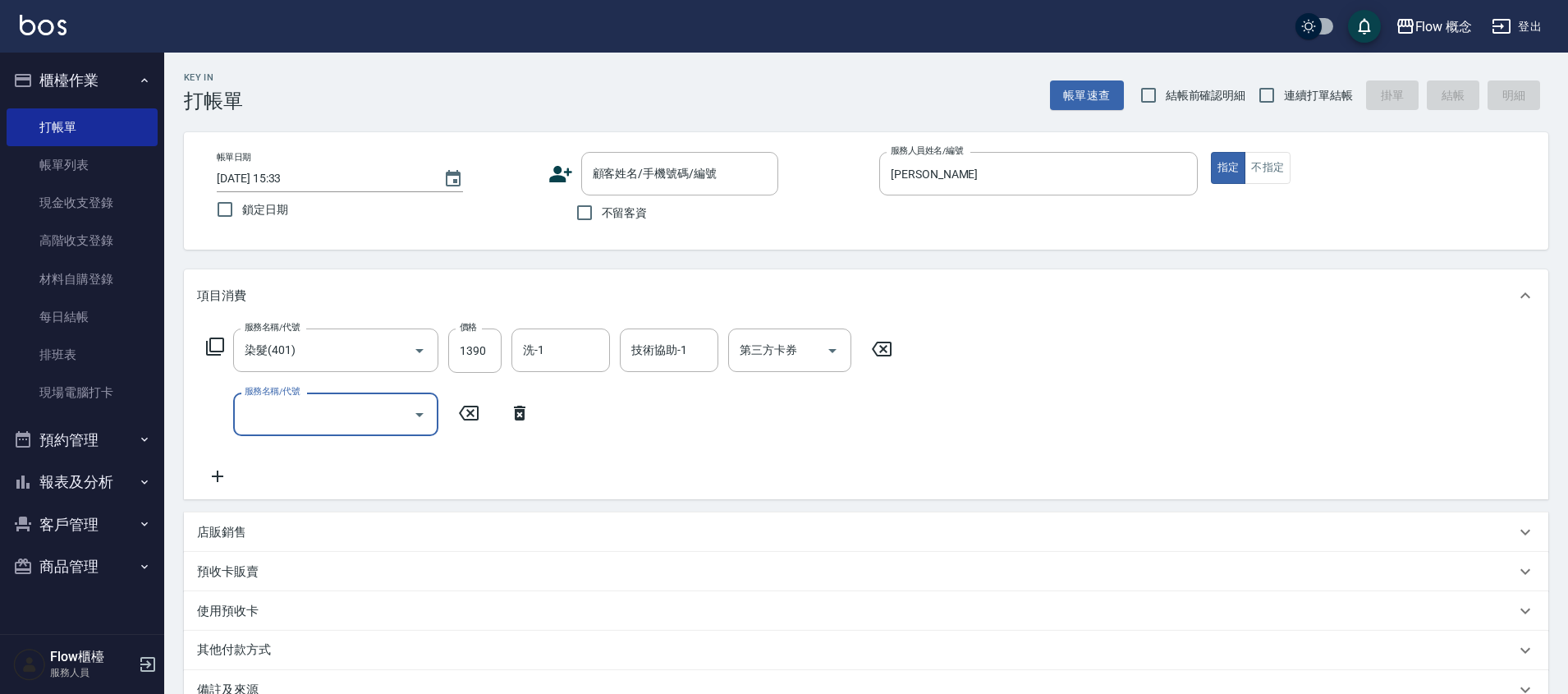
click at [245, 414] on input "服務名稱/代號" at bounding box center [323, 414] width 165 height 29
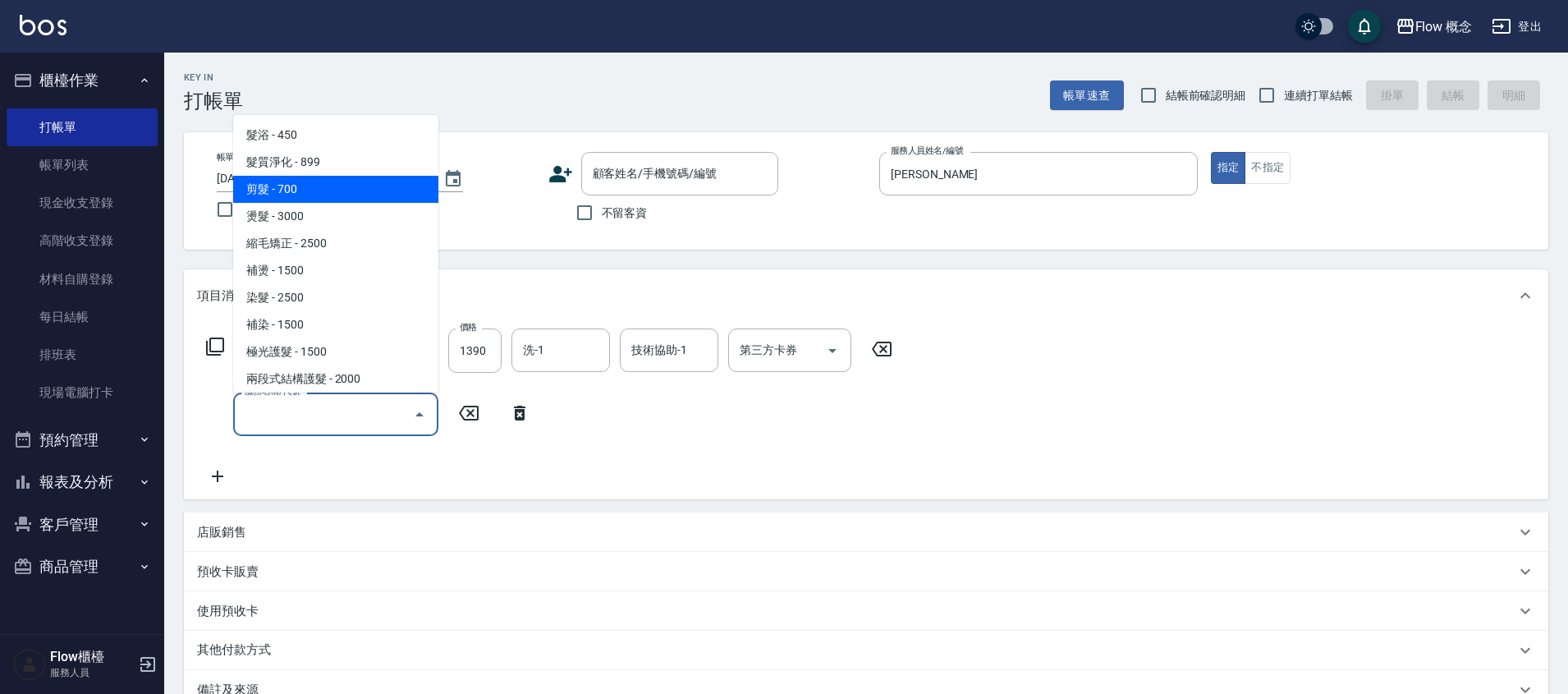
click at [309, 178] on span "剪髮 - 700" at bounding box center [336, 190] width 206 height 27
type input "剪髮(201)"
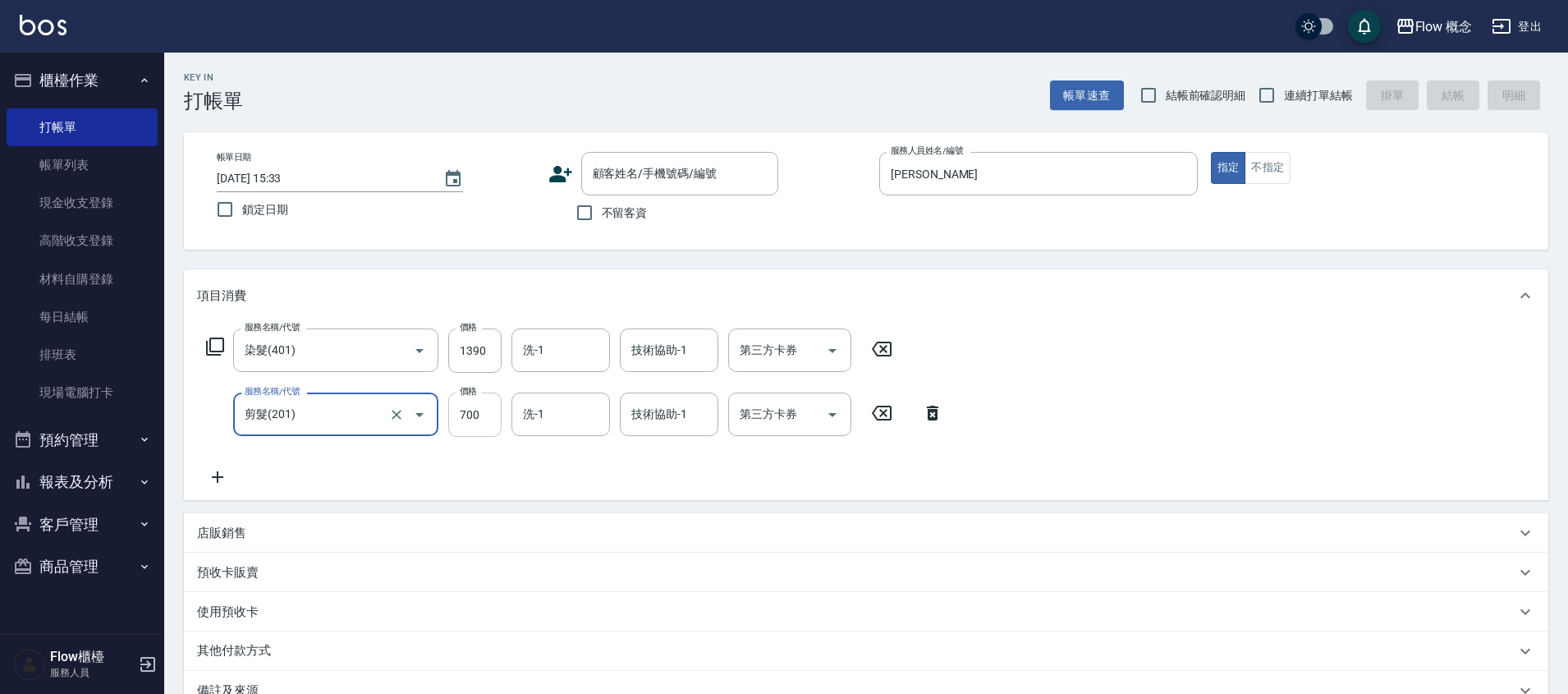
click at [487, 427] on input "700" at bounding box center [475, 415] width 54 height 45
type input "980"
click at [213, 473] on icon at bounding box center [217, 478] width 41 height 20
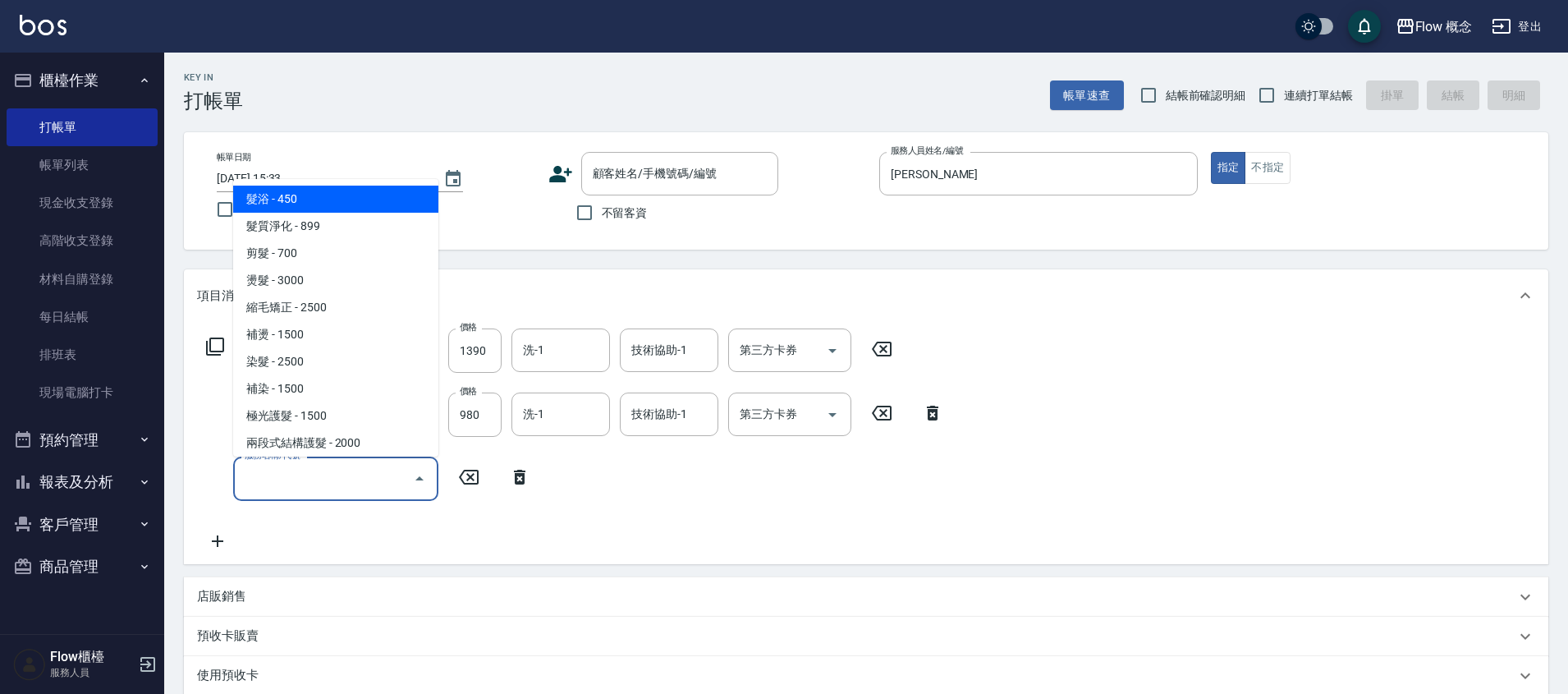
click at [266, 464] on input "服務名稱/代號" at bounding box center [323, 478] width 165 height 29
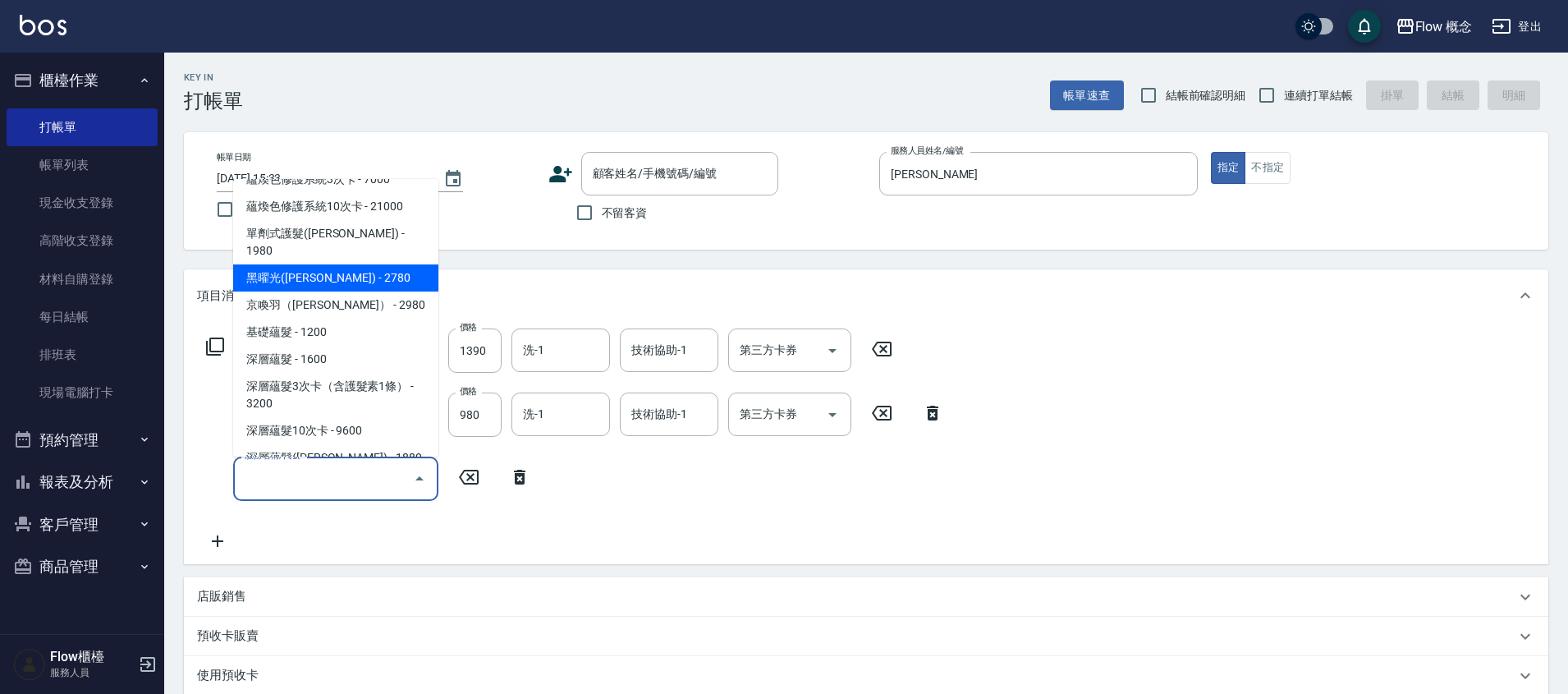
scroll to position [687, 0]
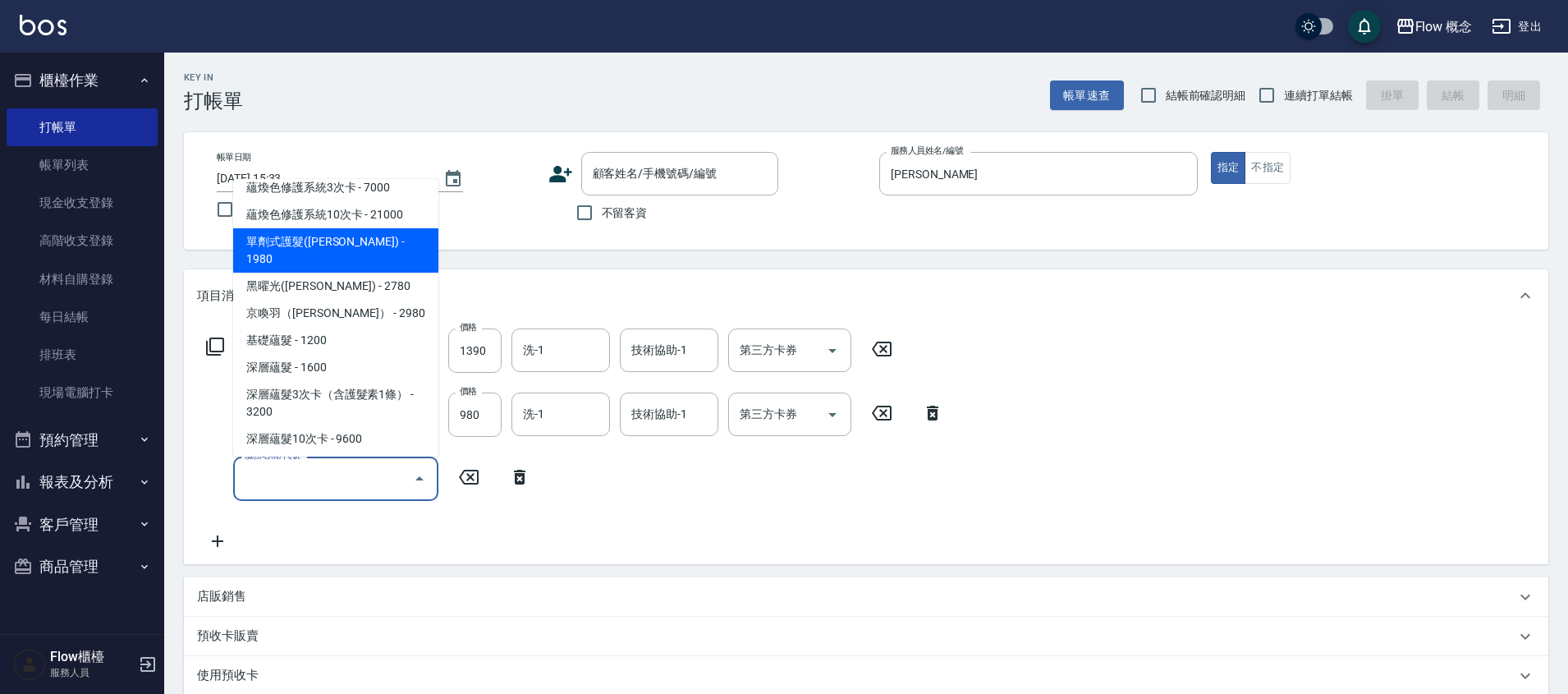
click at [335, 228] on span "單劑式護髮([PERSON_NAME]) - 1980" at bounding box center [336, 250] width 206 height 45
type input "單劑式護髮([PERSON_NAME])(519)"
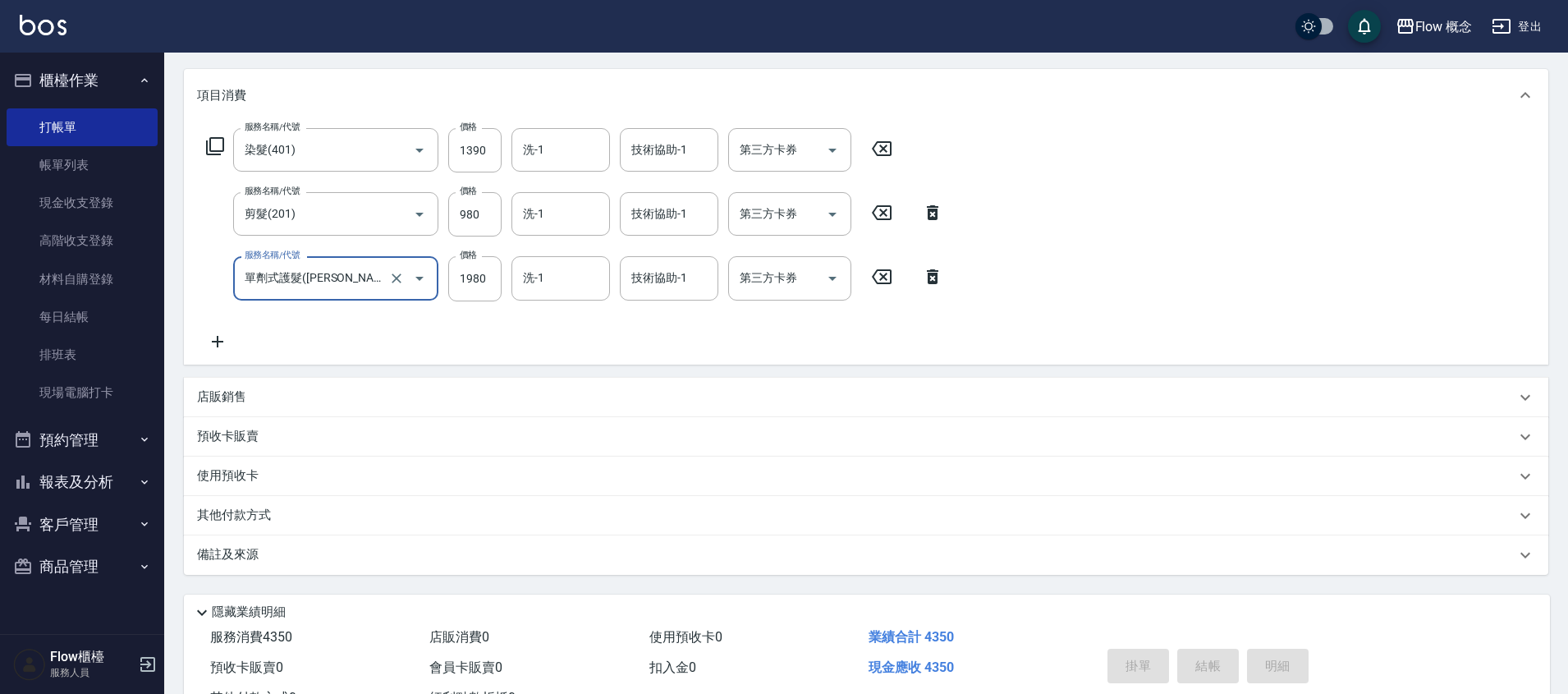
scroll to position [267, 0]
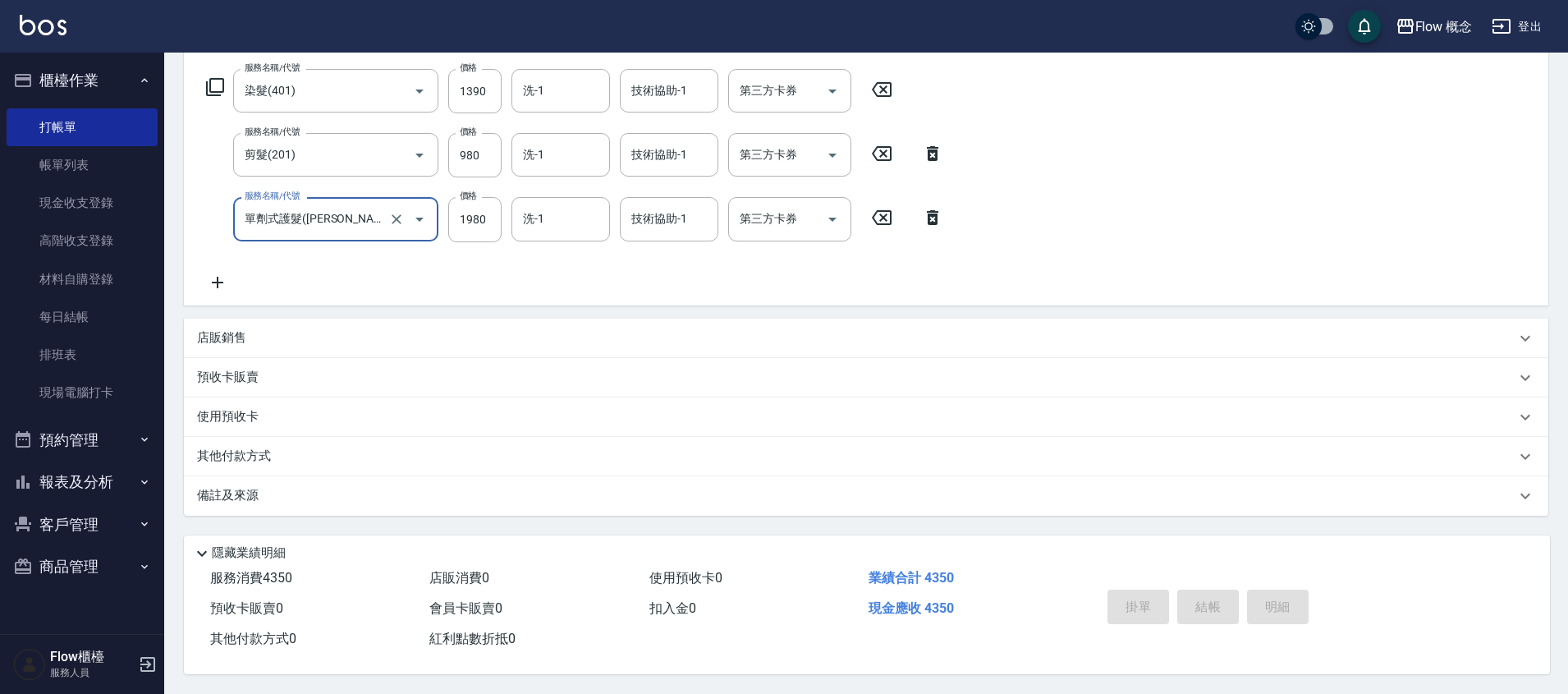
click at [322, 487] on div "備註及來源" at bounding box center [856, 495] width 1319 height 17
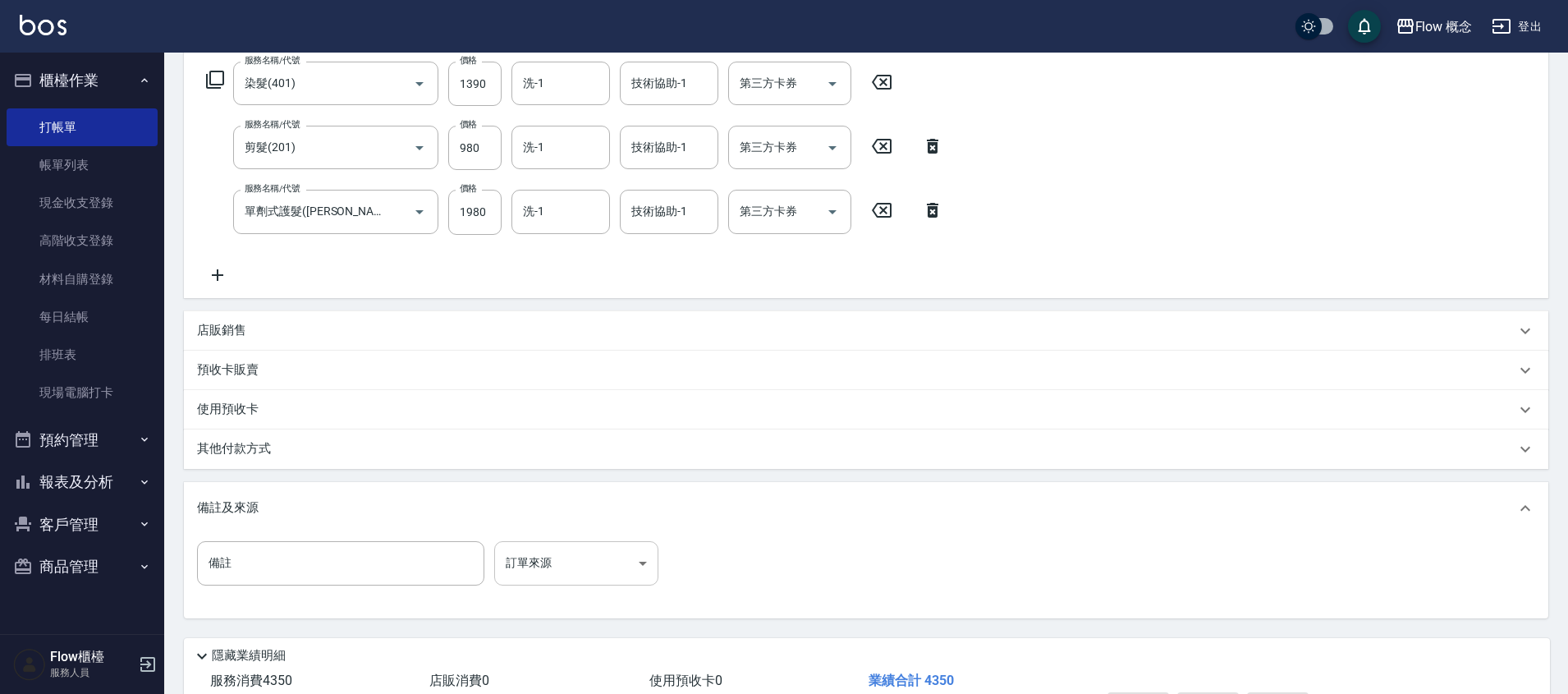
click at [544, 564] on body "Flow 概念 登出 櫃檯作業 打帳單 帳單列表 現金收支登錄 高階收支登錄 材料自購登錄 每日結帳 排班表 現場電腦打卡 預約管理 預約管理 單日預約紀錄 …" at bounding box center [784, 265] width 1568 height 1063
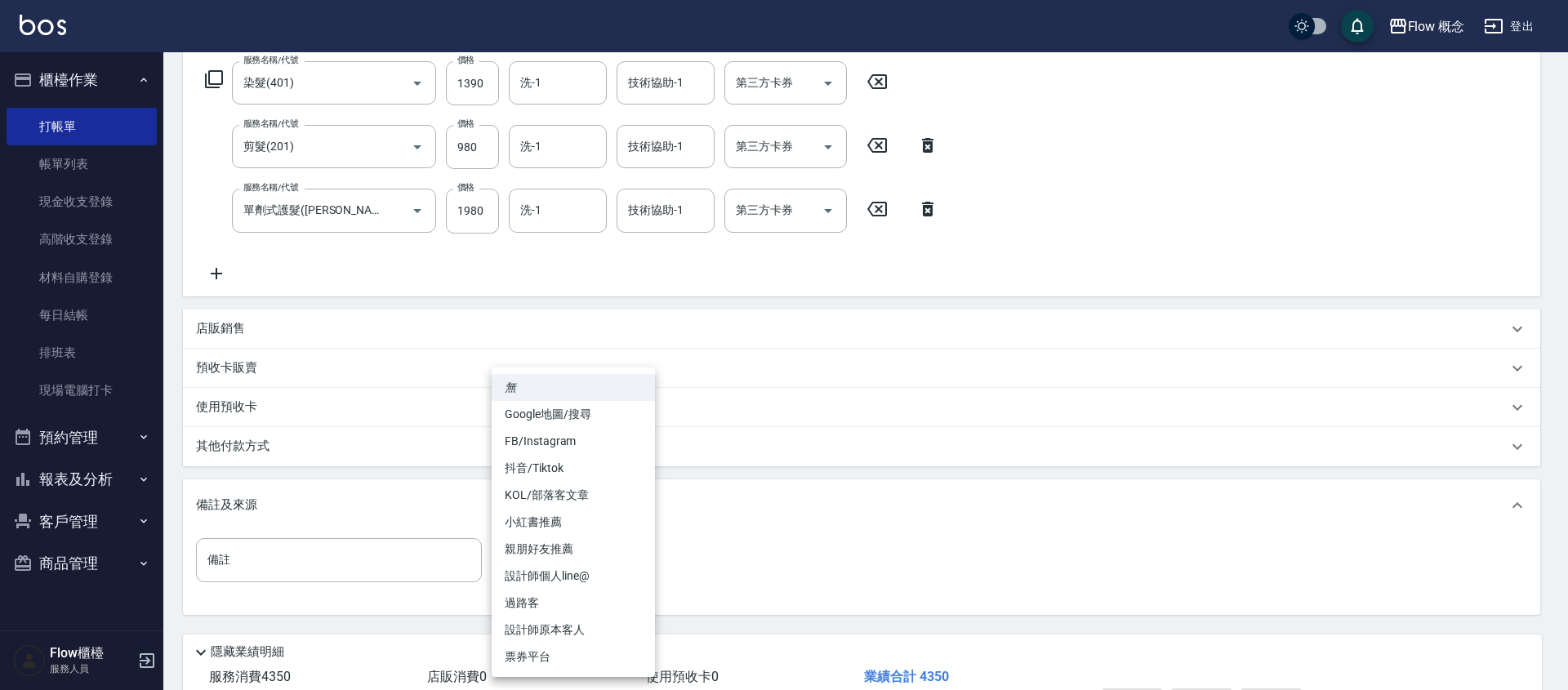
click at [549, 437] on li "FB/Instagram" at bounding box center [574, 441] width 164 height 27
type input "FB/Instagram"
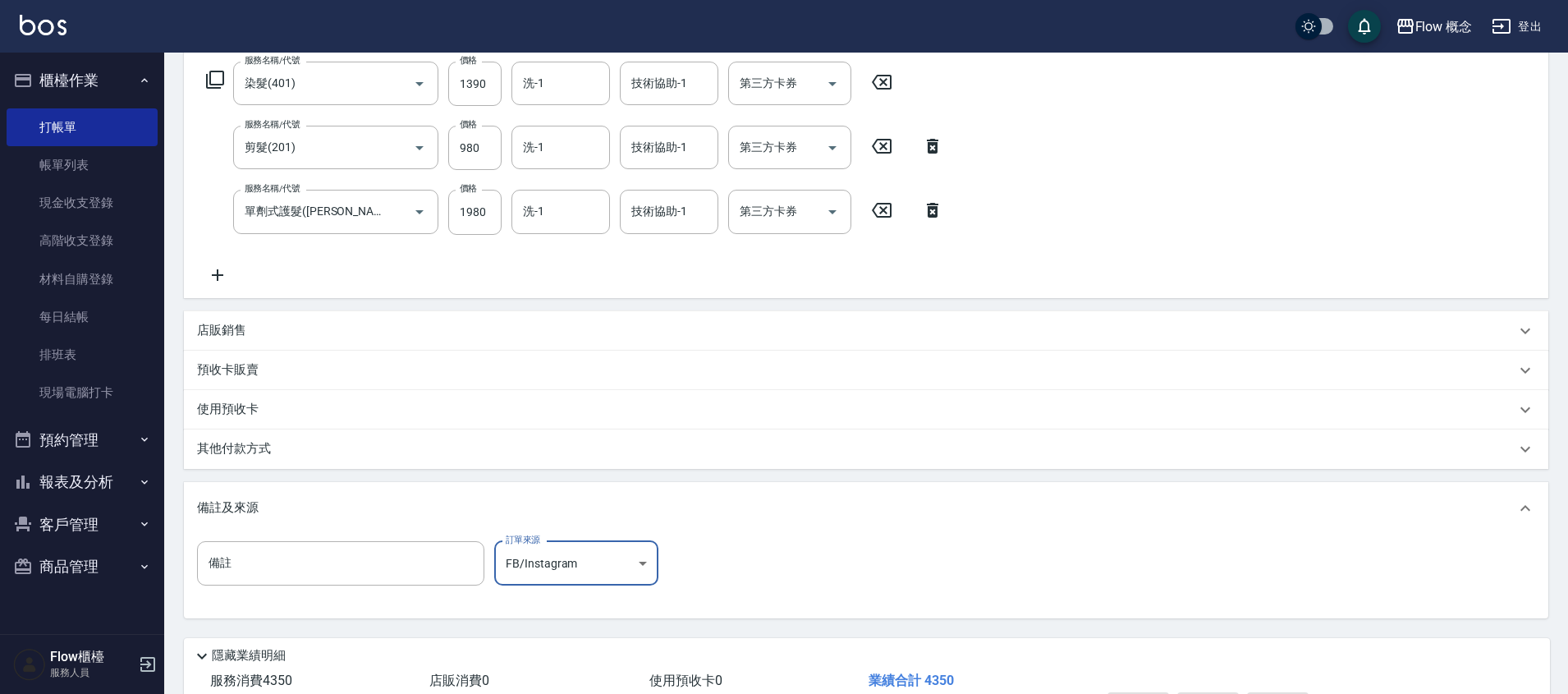
click at [317, 447] on div "其他付款方式" at bounding box center [856, 449] width 1319 height 18
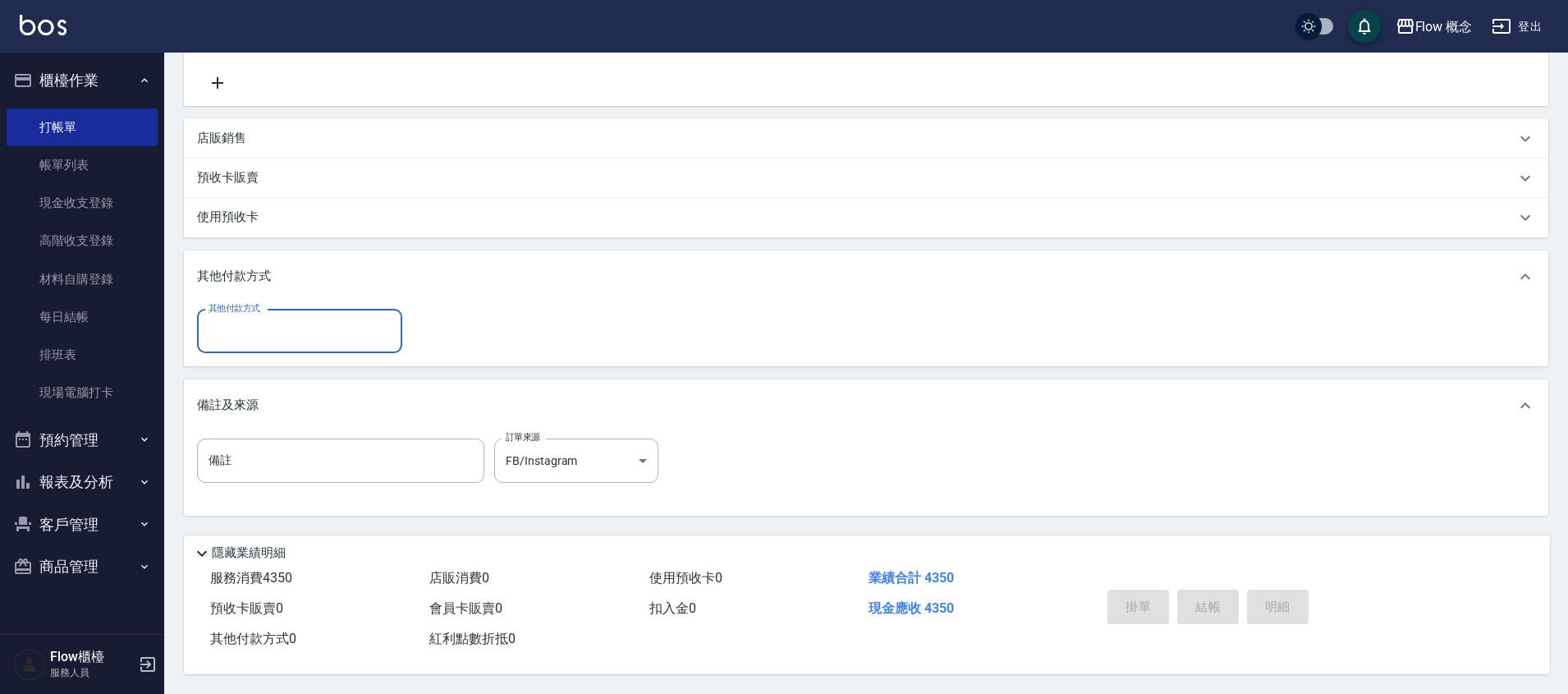
scroll to position [0, 0]
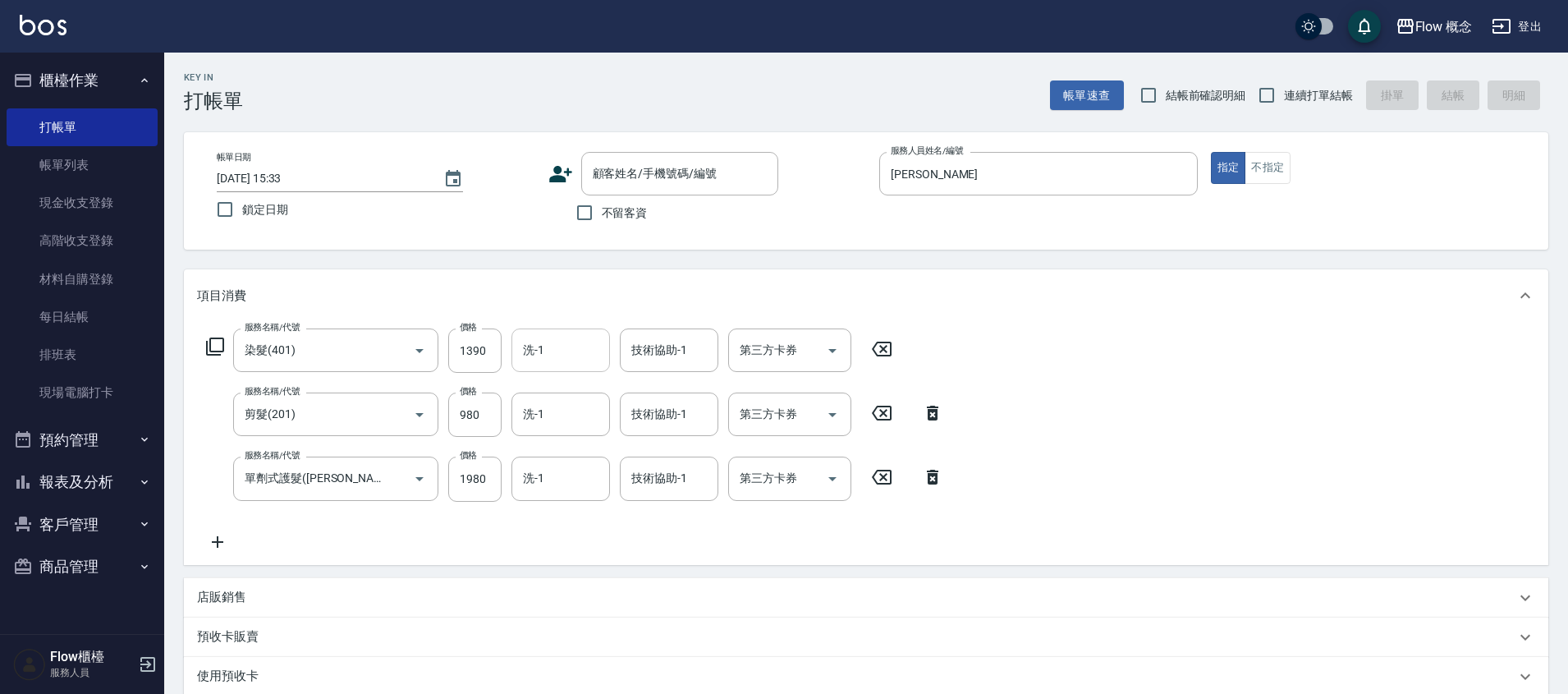
click at [565, 346] on input "洗-1" at bounding box center [561, 351] width 84 height 29
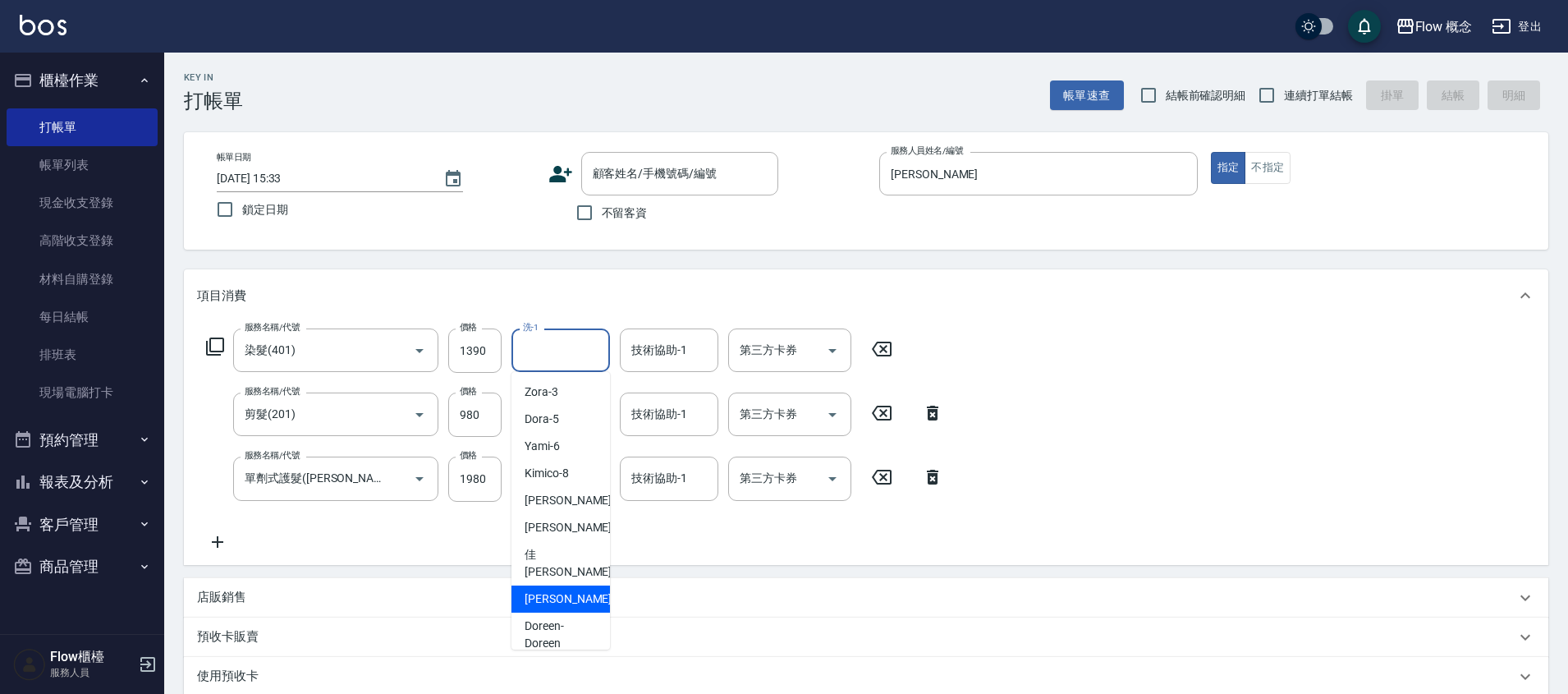
scroll to position [4, 0]
drag, startPoint x: 547, startPoint y: 528, endPoint x: 545, endPoint y: 480, distance: 48.0
click at [547, 528] on span "[PERSON_NAME] -11" at bounding box center [577, 524] width 104 height 17
type input "[PERSON_NAME]-11"
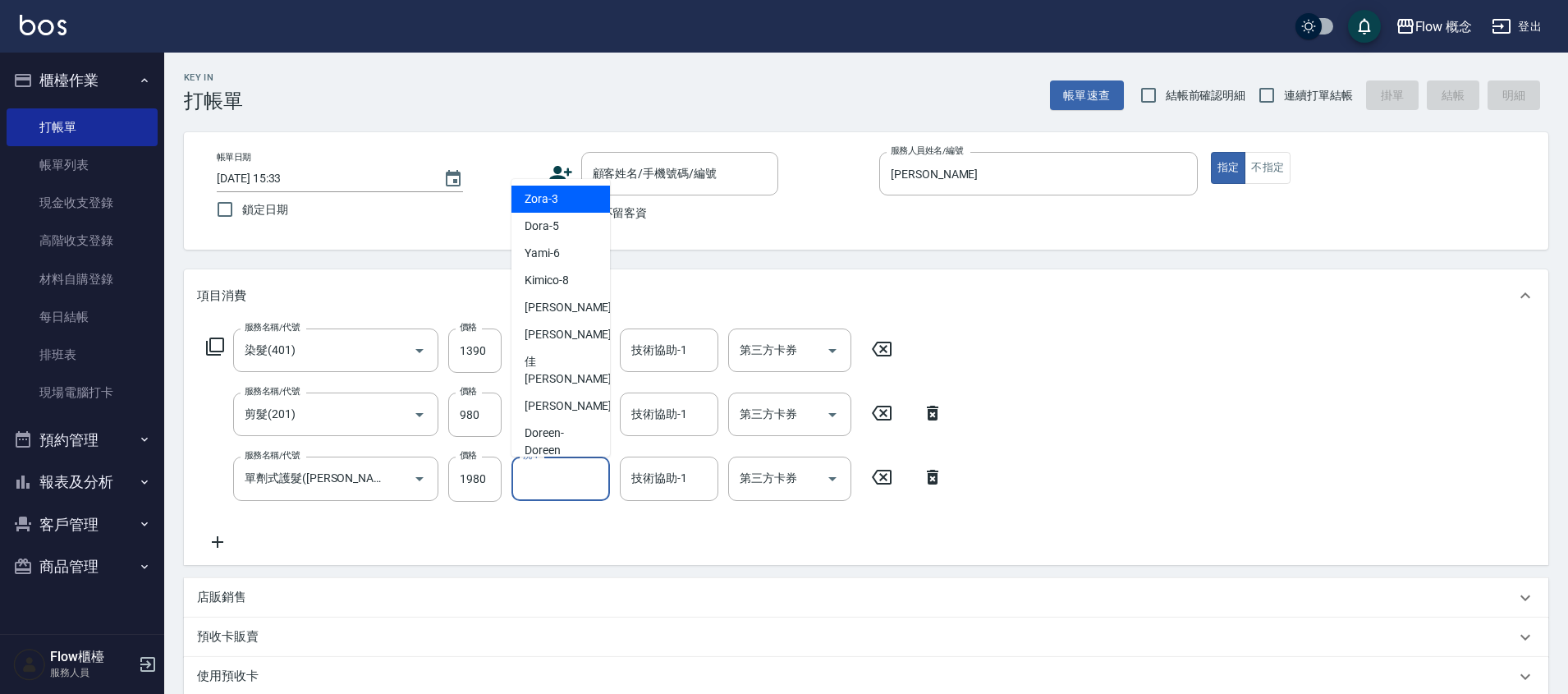
click at [552, 475] on input "洗-1" at bounding box center [561, 478] width 84 height 29
click at [534, 333] on span "[PERSON_NAME] -11" at bounding box center [577, 334] width 104 height 17
type input "[PERSON_NAME]-11"
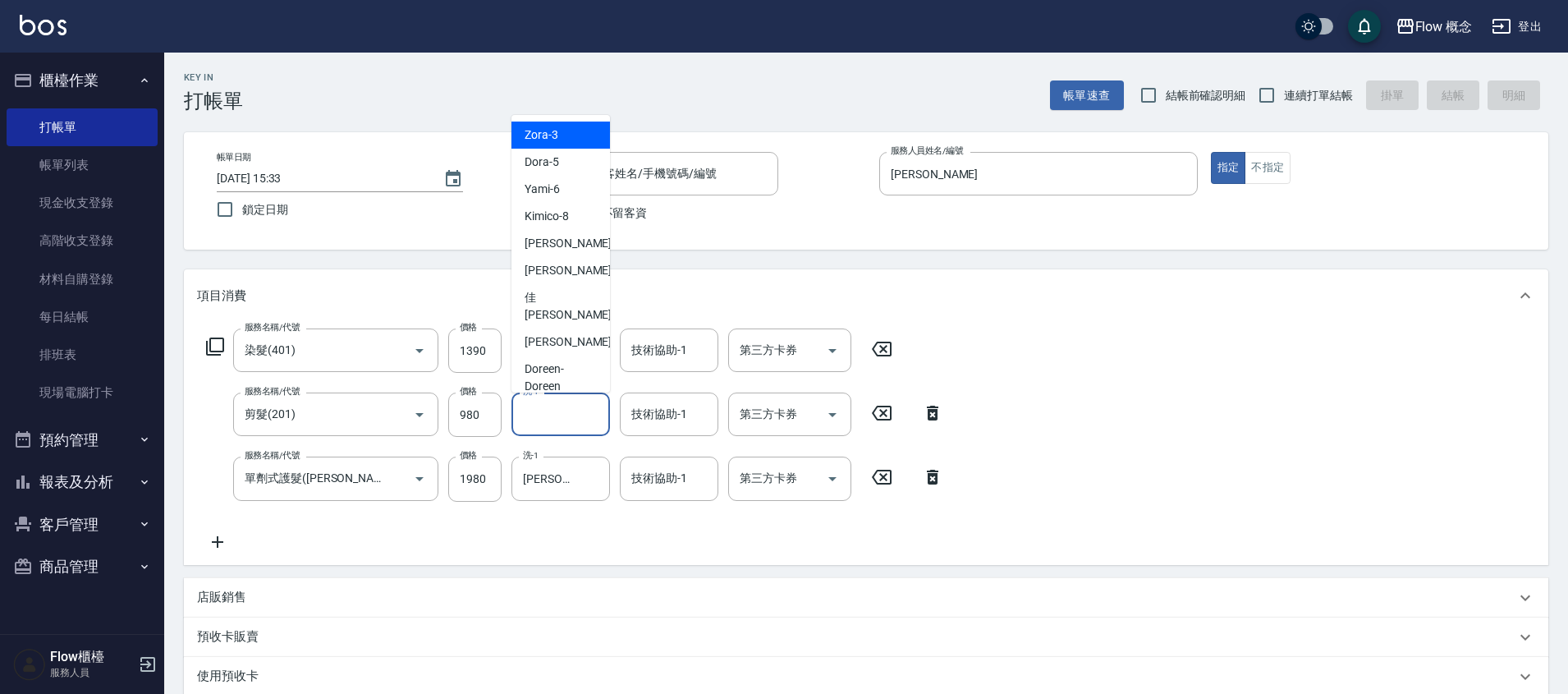
click at [562, 407] on input "洗-1" at bounding box center [561, 414] width 84 height 29
click at [668, 348] on div "技術協助-1 技術協助-1" at bounding box center [669, 350] width 98 height 44
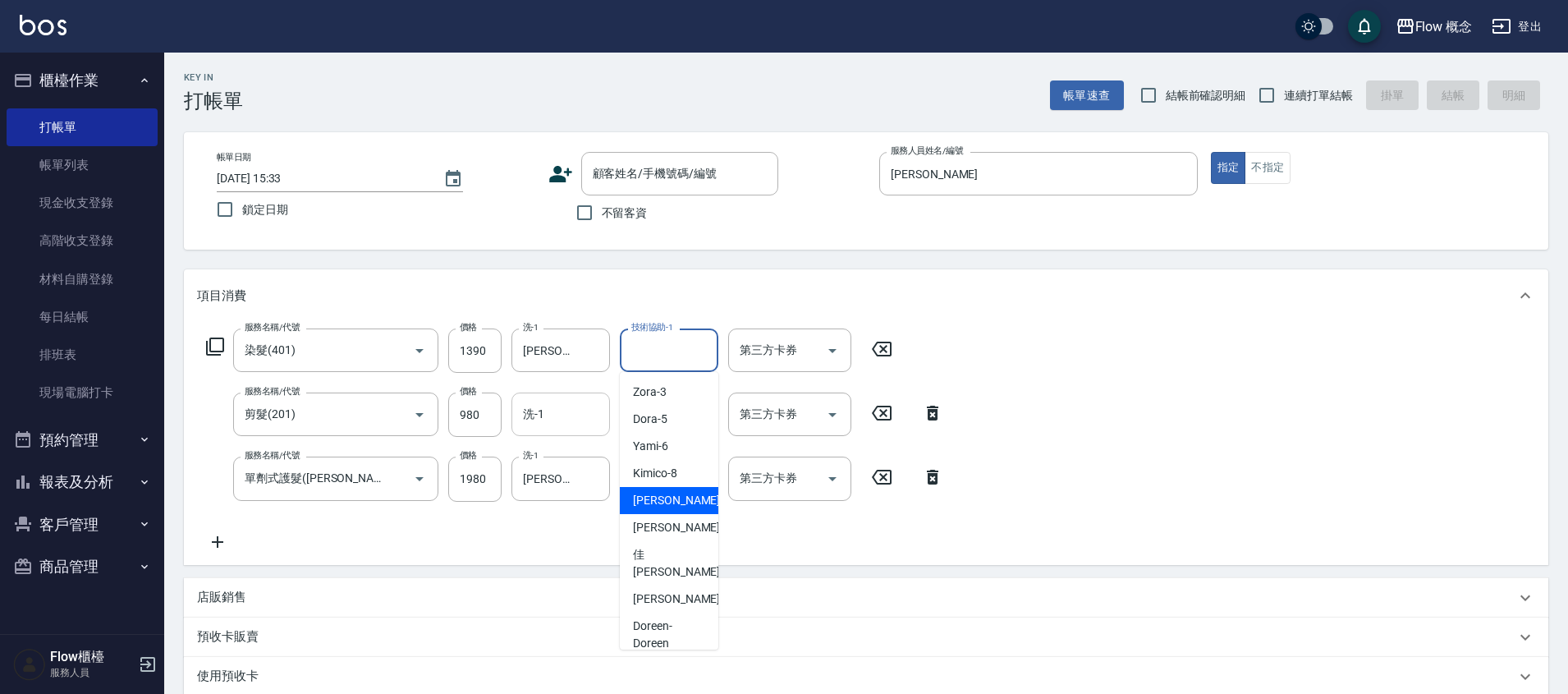
click at [564, 423] on input "洗-1" at bounding box center [561, 414] width 84 height 29
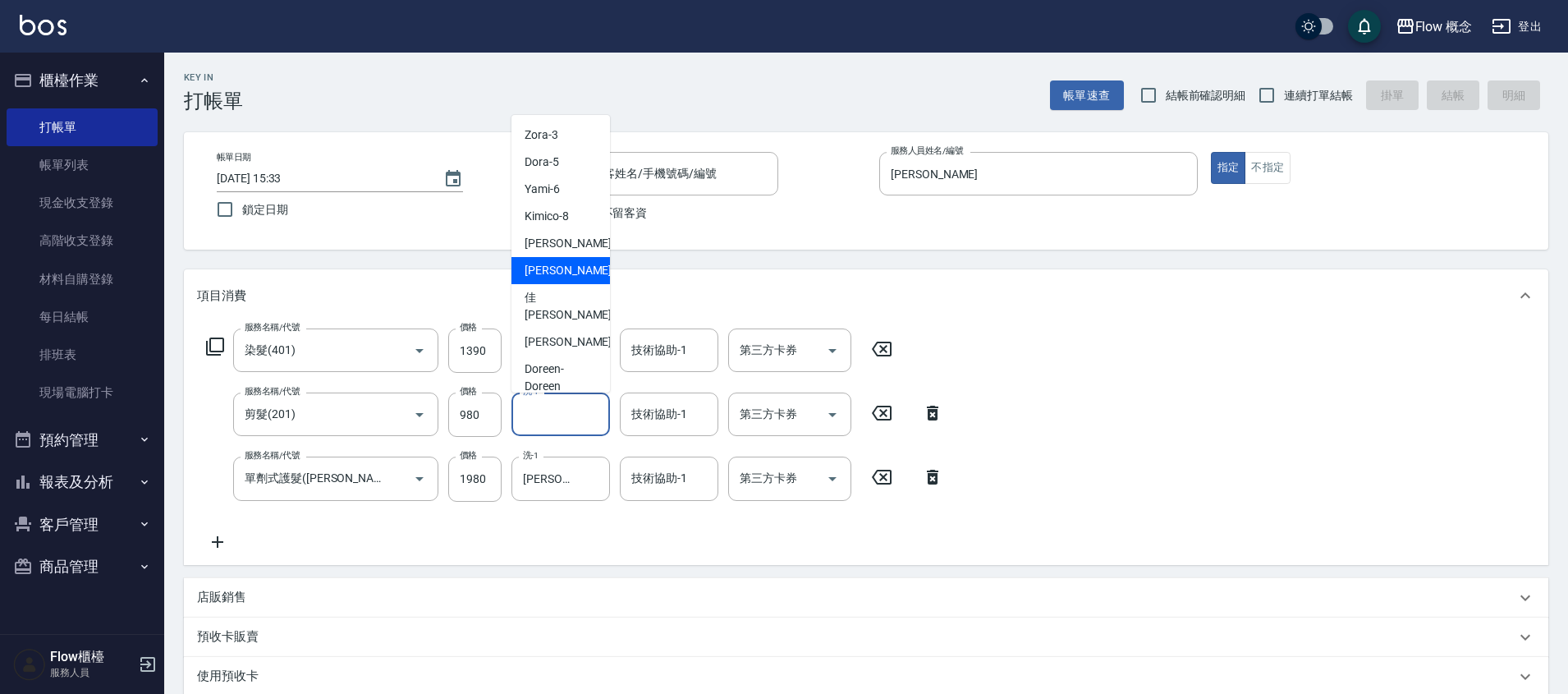
click at [535, 276] on span "[PERSON_NAME] -11" at bounding box center [577, 270] width 104 height 17
type input "[PERSON_NAME]-11"
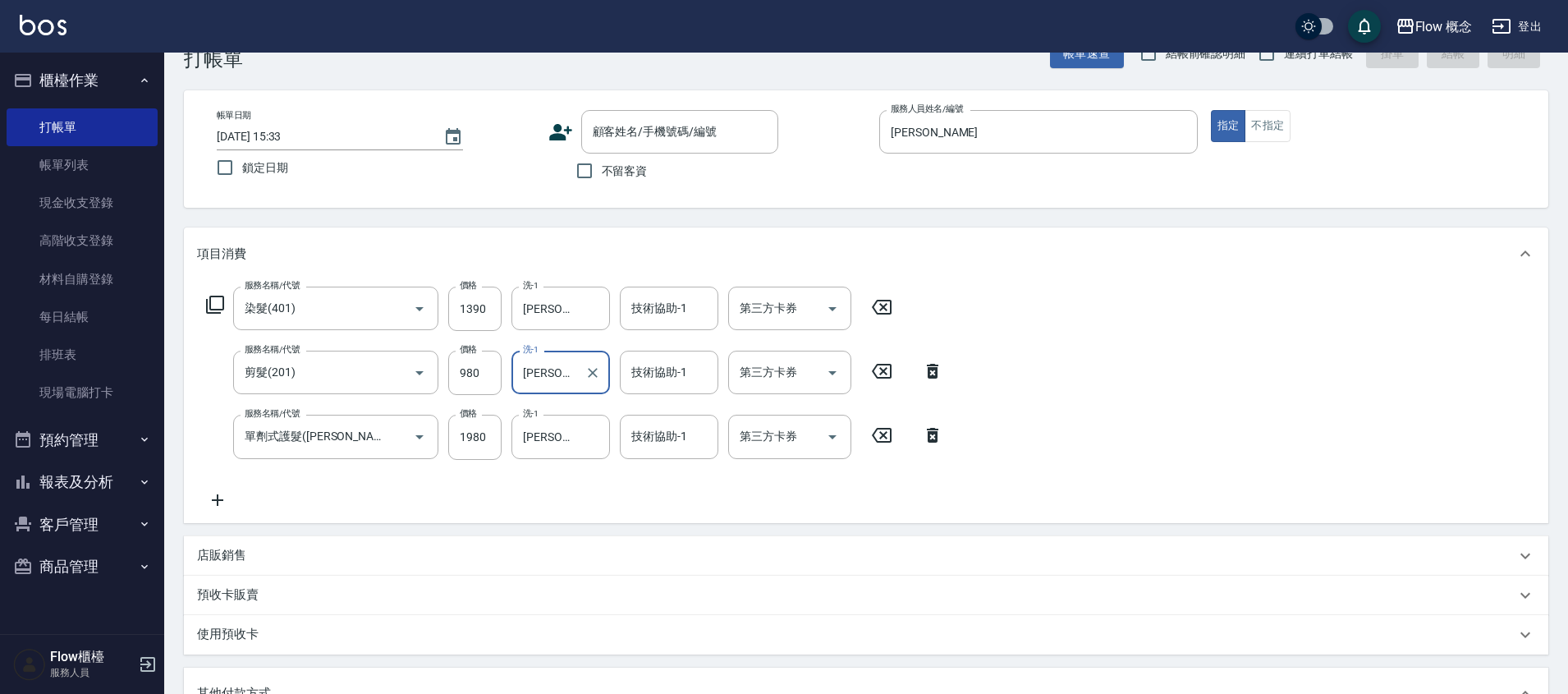
scroll to position [0, 0]
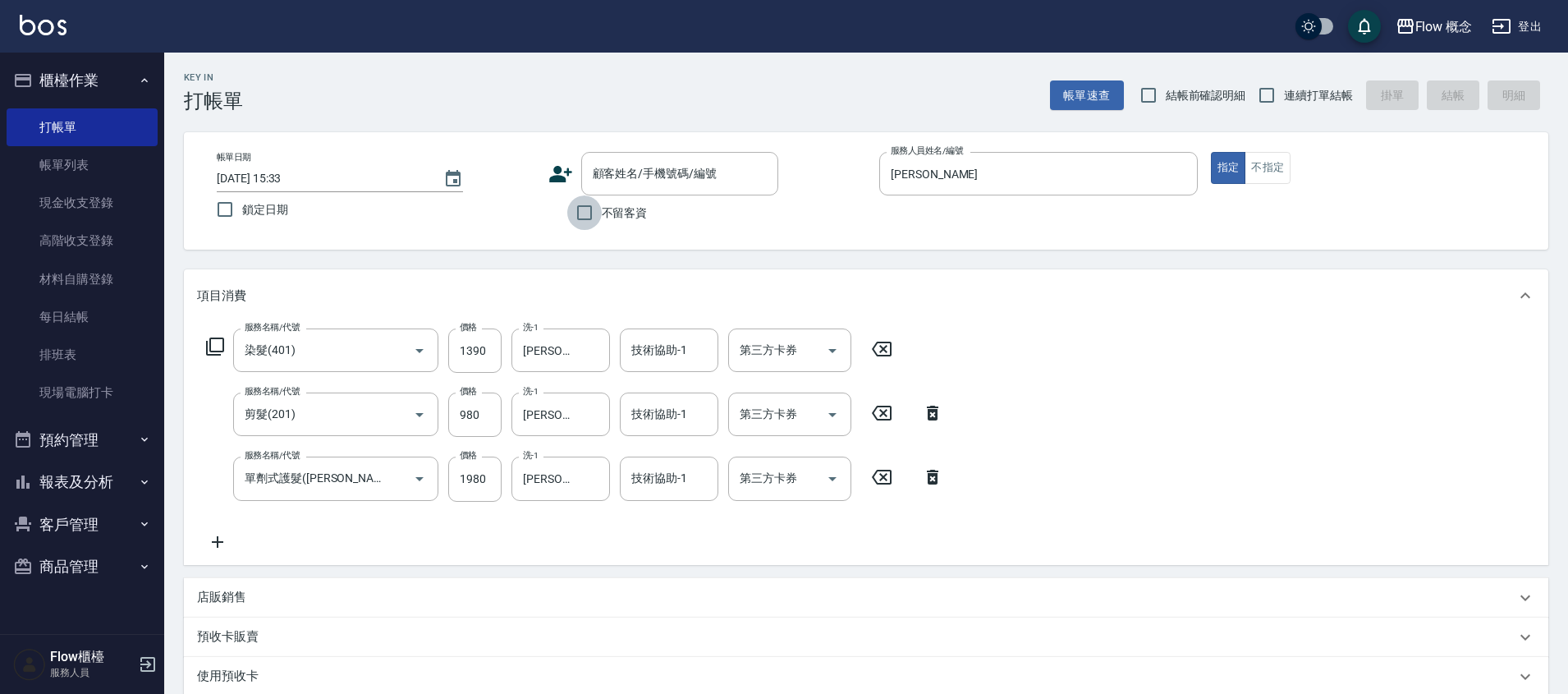
click at [595, 218] on input "不留客資" at bounding box center [585, 213] width 35 height 35
checkbox input "true"
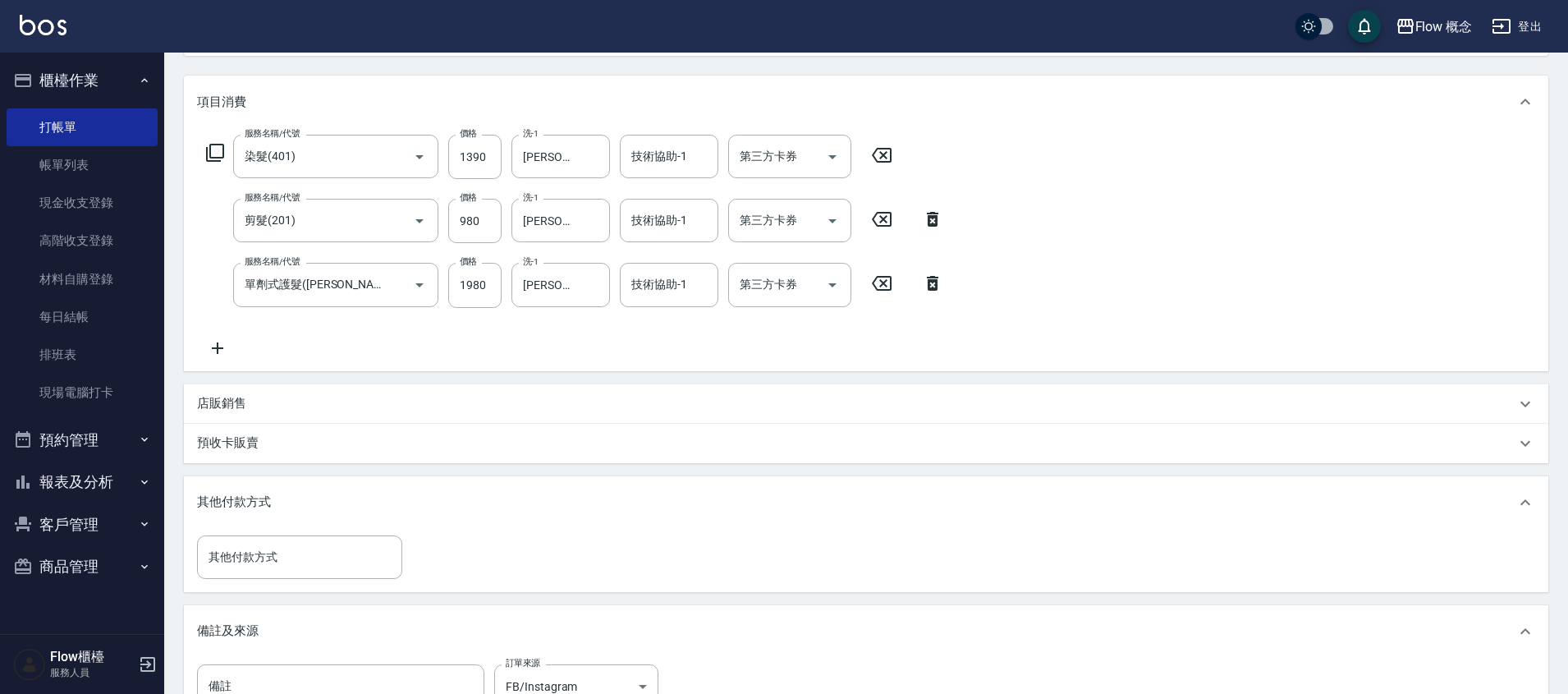
scroll to position [349, 0]
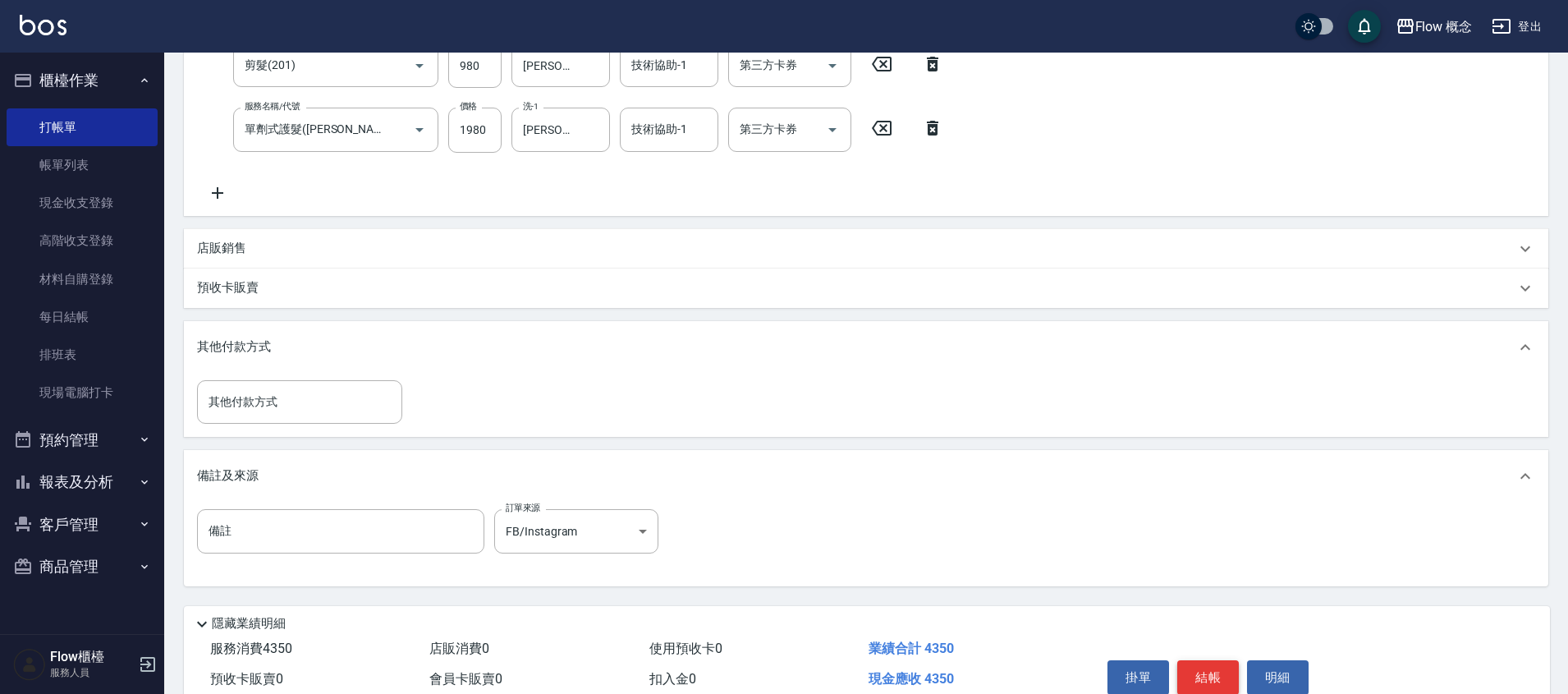
click at [1227, 677] on button "結帳" at bounding box center [1208, 677] width 62 height 35
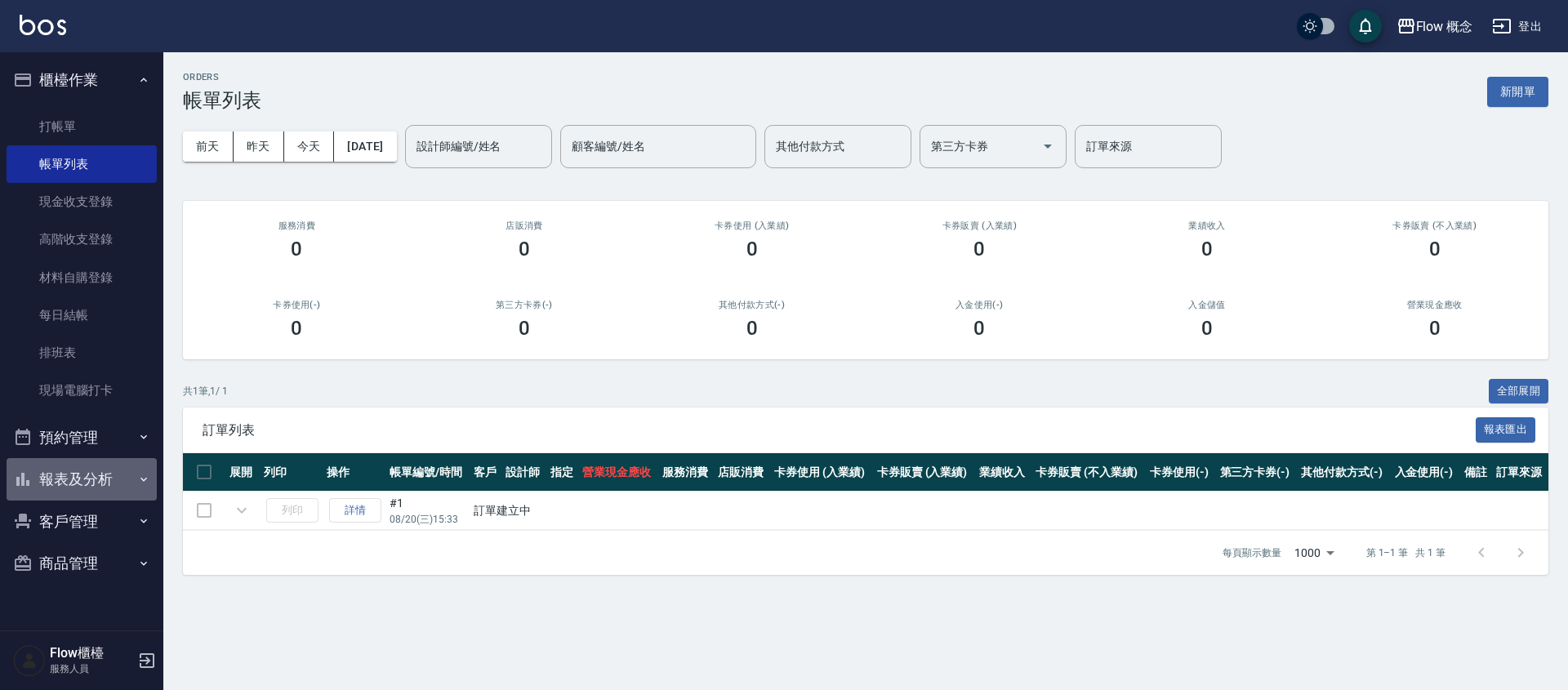
click at [97, 465] on button "報表及分析" at bounding box center [81, 479] width 150 height 43
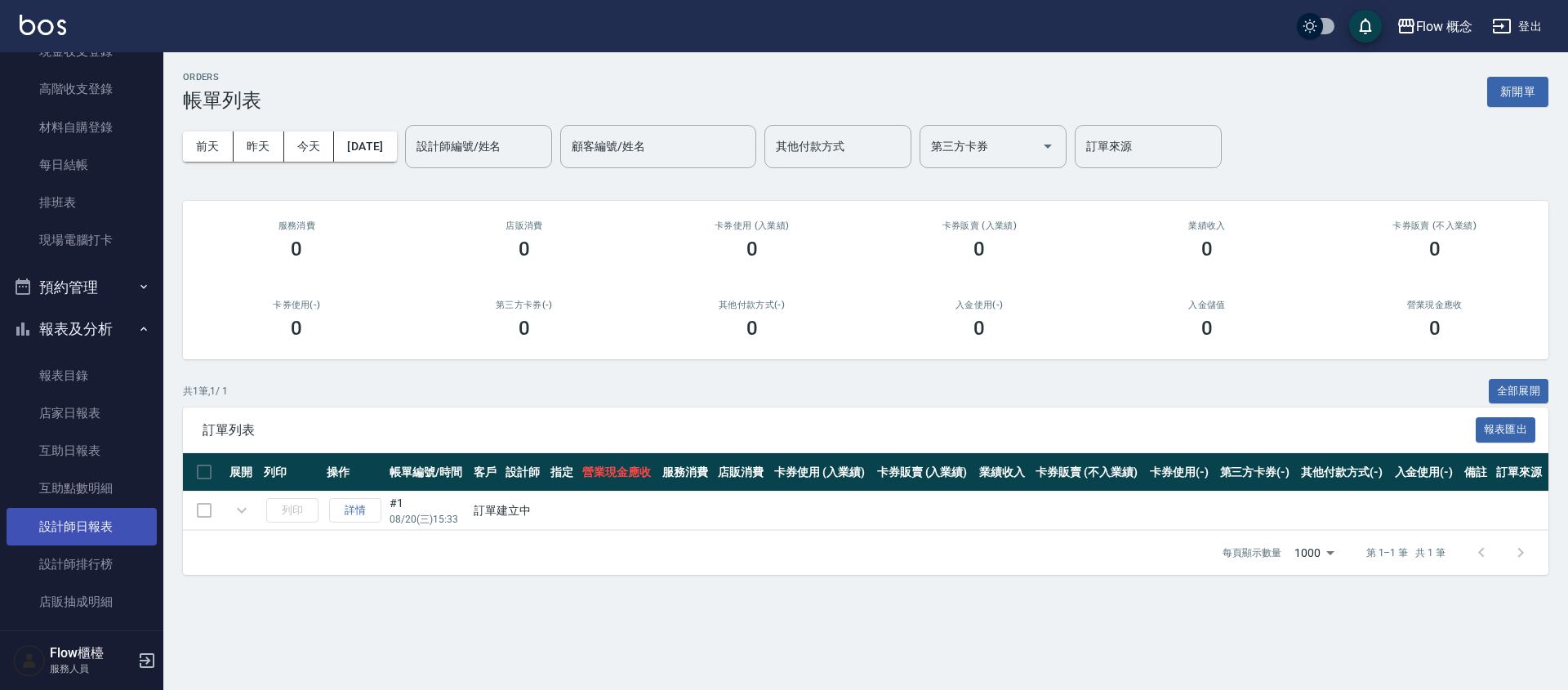
scroll to position [251, 0]
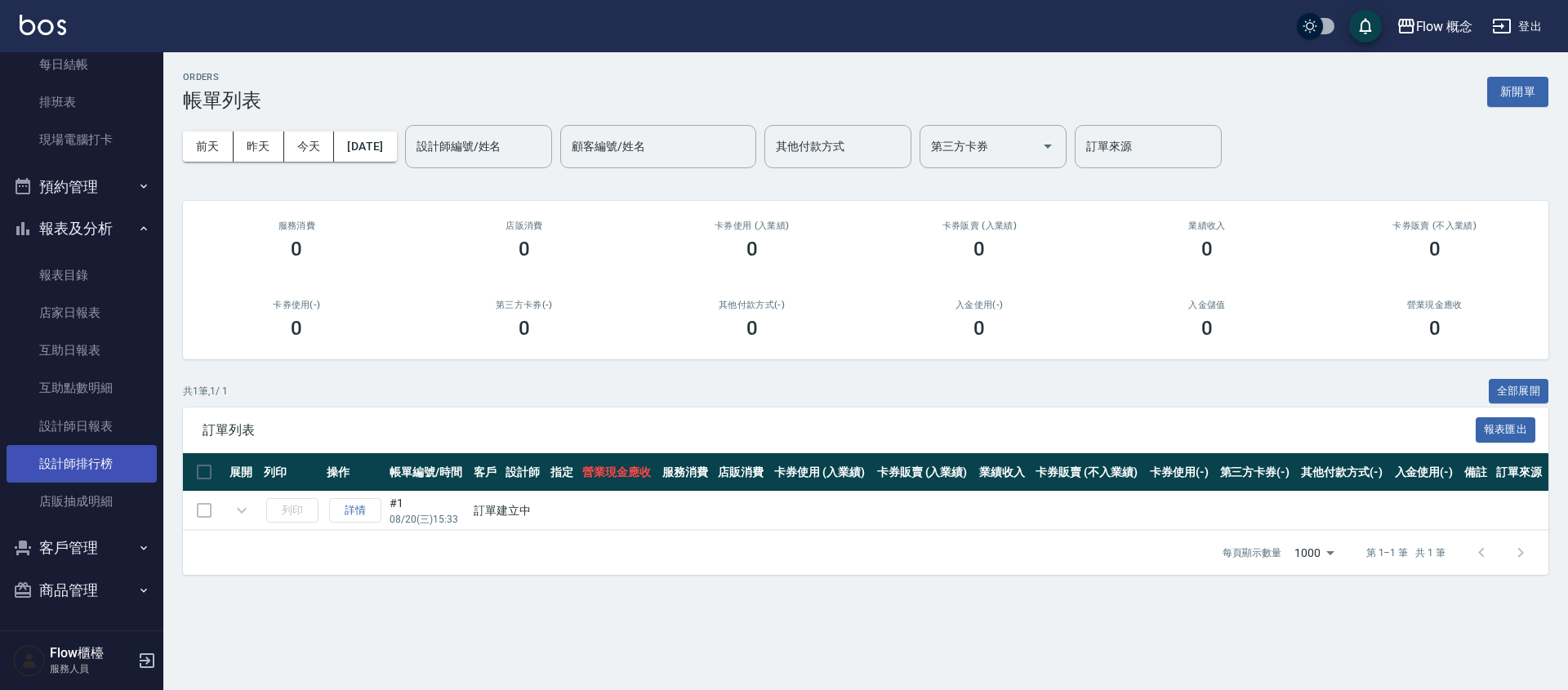
click at [93, 464] on link "設計師排行榜" at bounding box center [81, 463] width 150 height 37
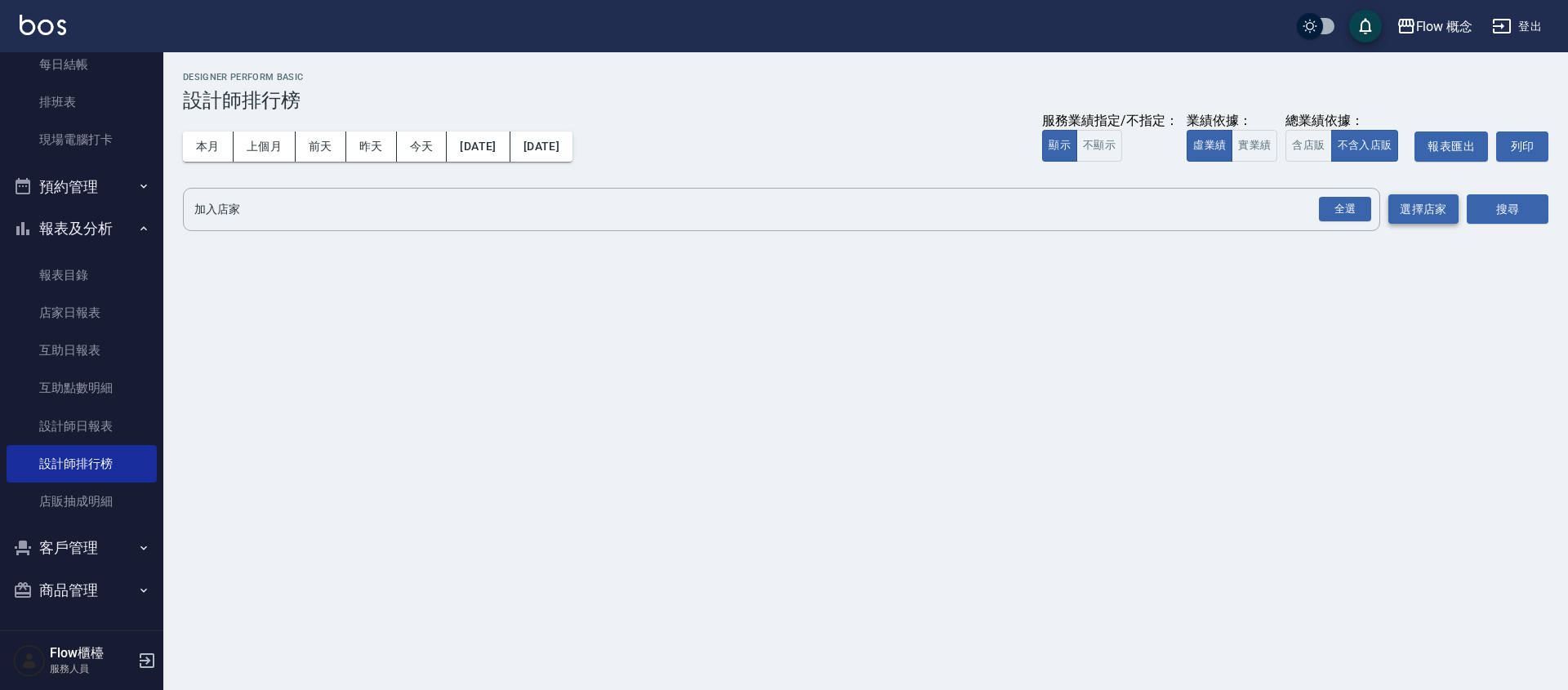
drag, startPoint x: 1359, startPoint y: 215, endPoint x: 1453, endPoint y: 200, distance: 95.2
click at [1358, 215] on div "全選" at bounding box center [1345, 209] width 52 height 25
click at [1474, 200] on button "搜尋" at bounding box center [1508, 210] width 82 height 30
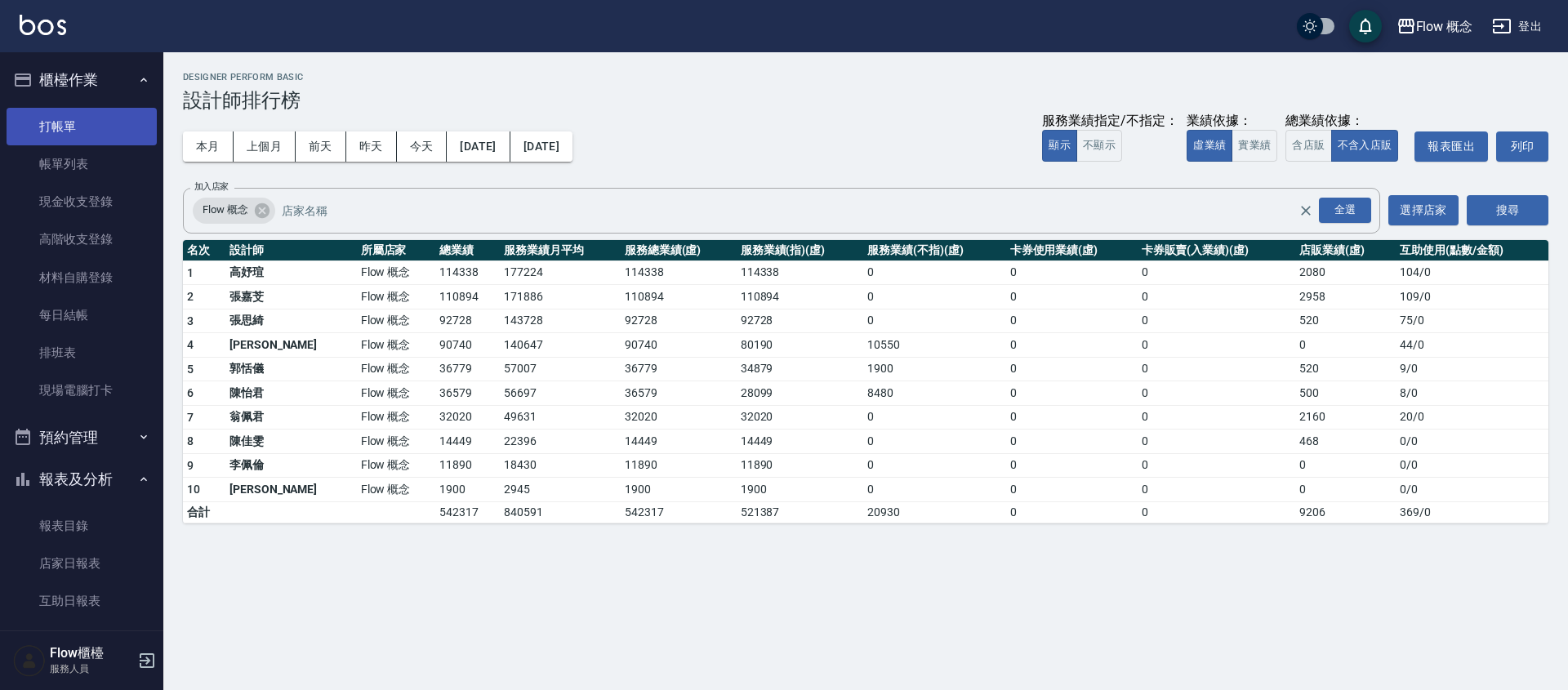
click at [66, 132] on link "打帳單" at bounding box center [81, 126] width 150 height 37
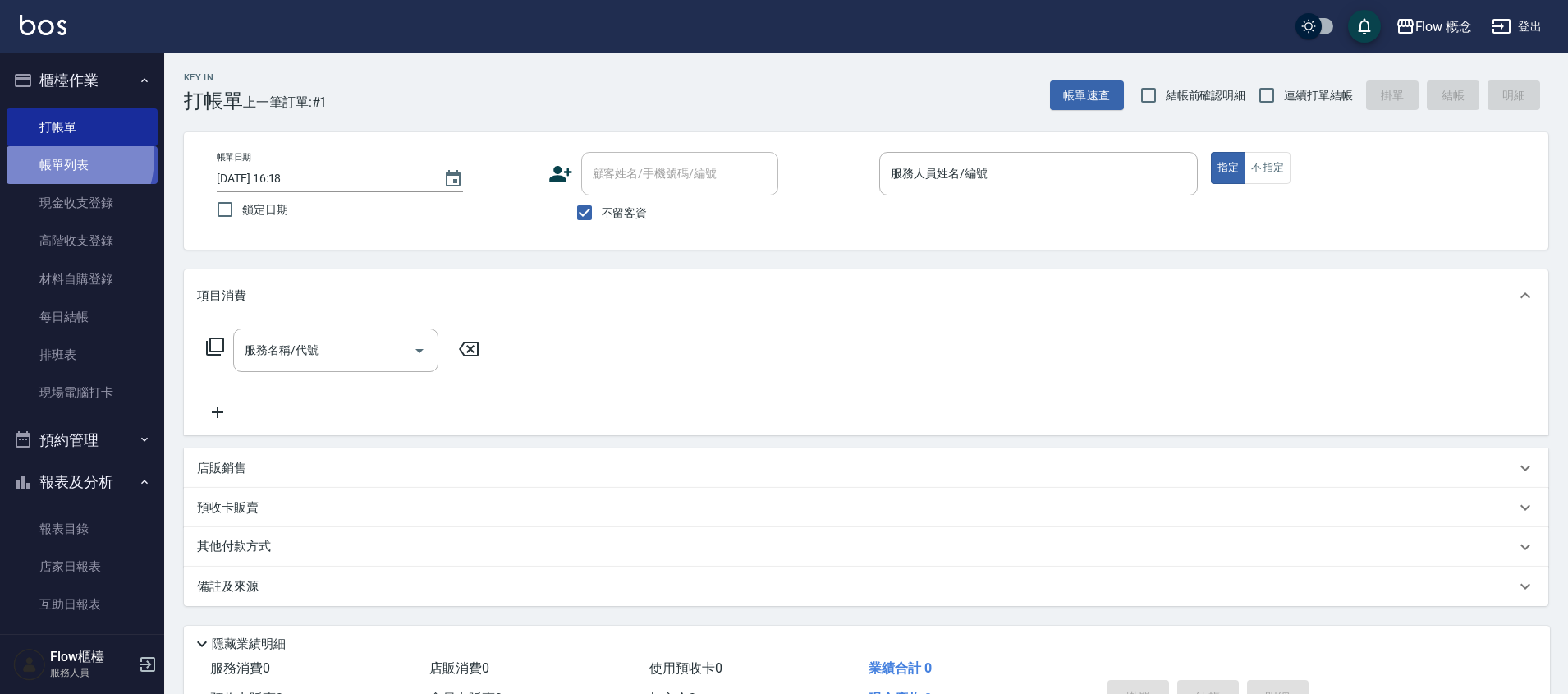
click at [65, 159] on link "帳單列表" at bounding box center [81, 165] width 151 height 38
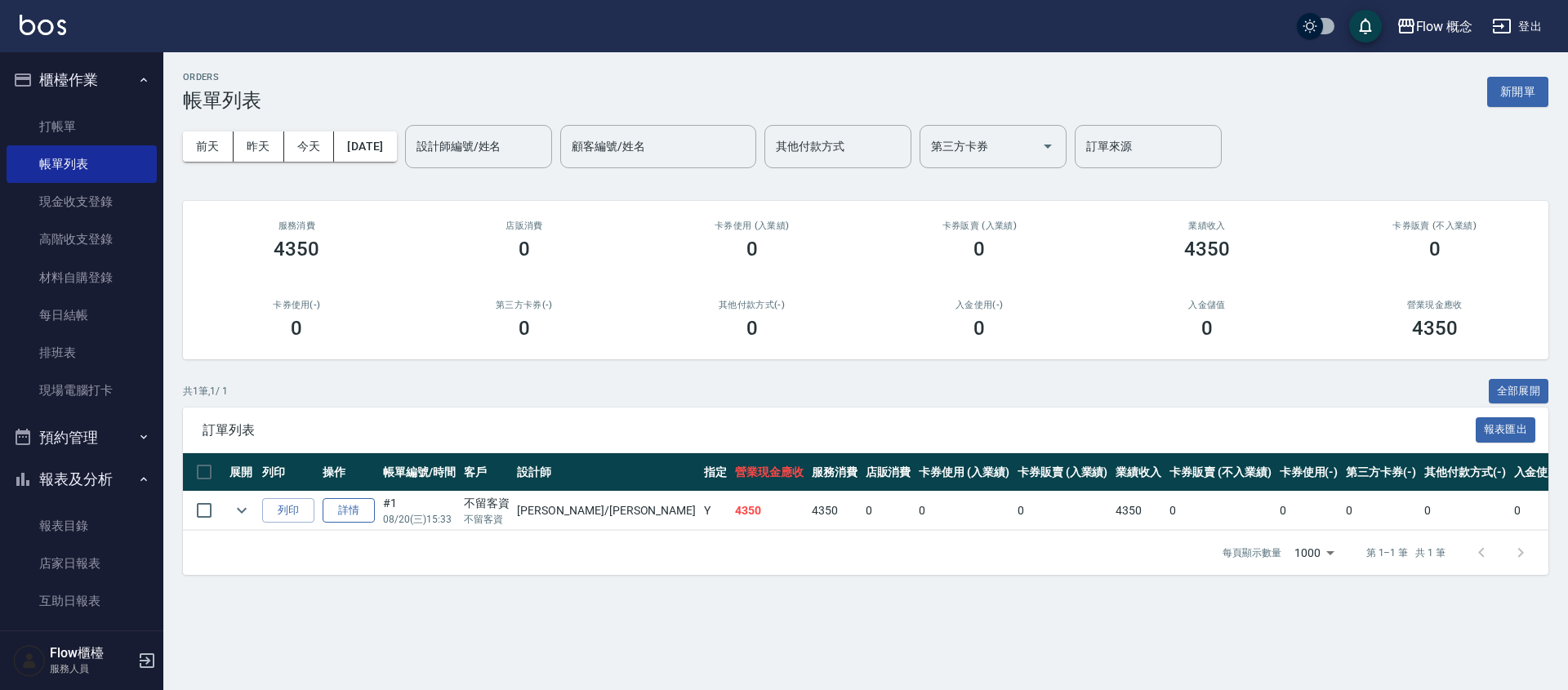
click at [367, 509] on link "詳情" at bounding box center [349, 510] width 52 height 25
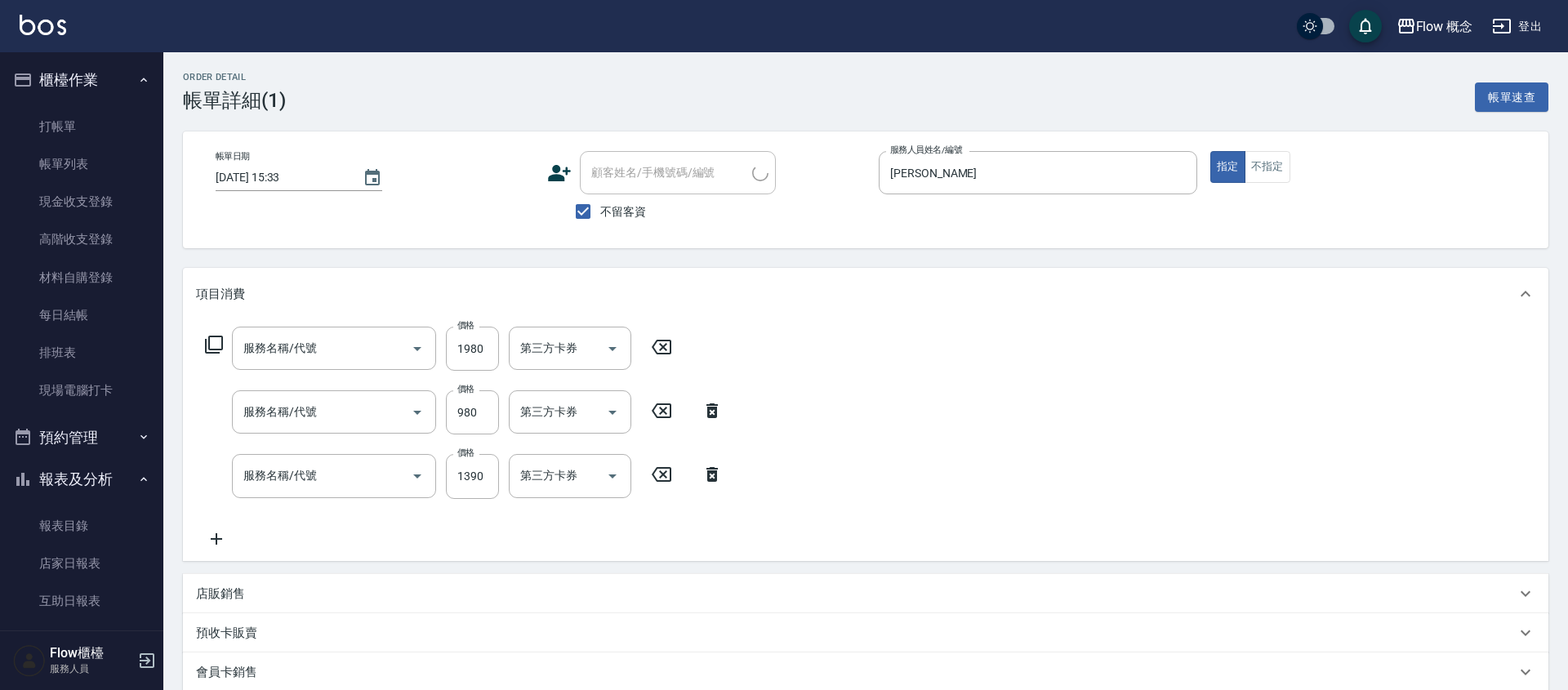
type input "[DATE] 15:33"
checkbox input "true"
type input "[PERSON_NAME]"
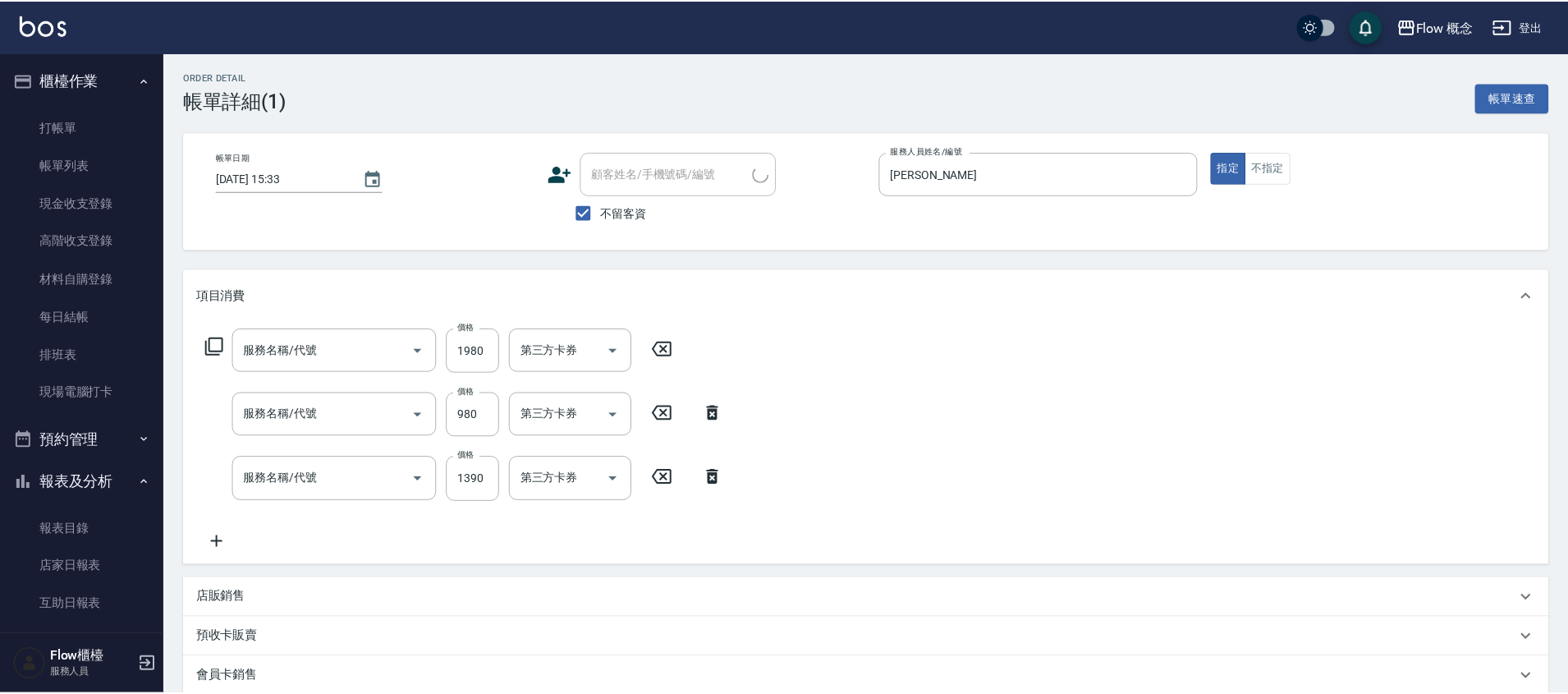
scroll to position [4, 0]
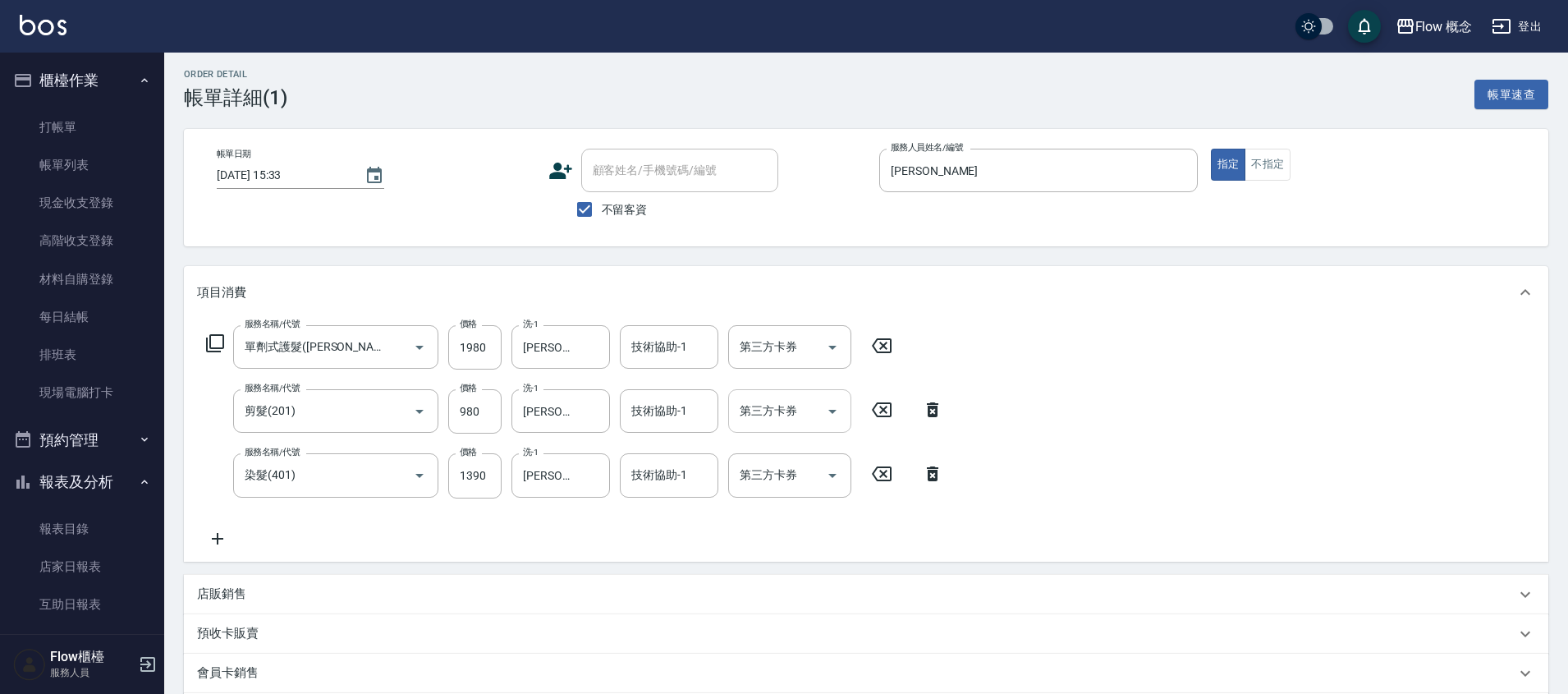
type input "單劑式護髮([PERSON_NAME])(519)"
type input "剪髮(201)"
type input "染髮(401)"
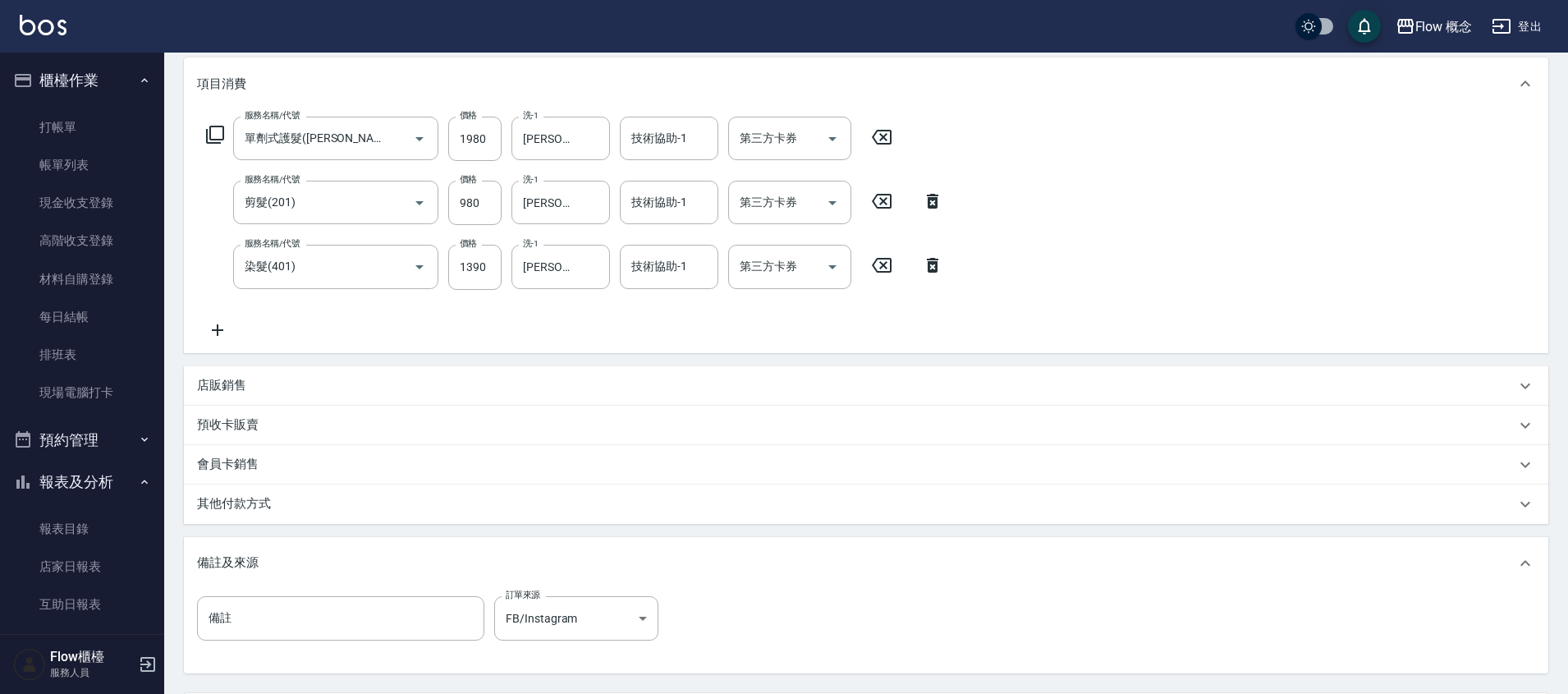
scroll to position [327, 0]
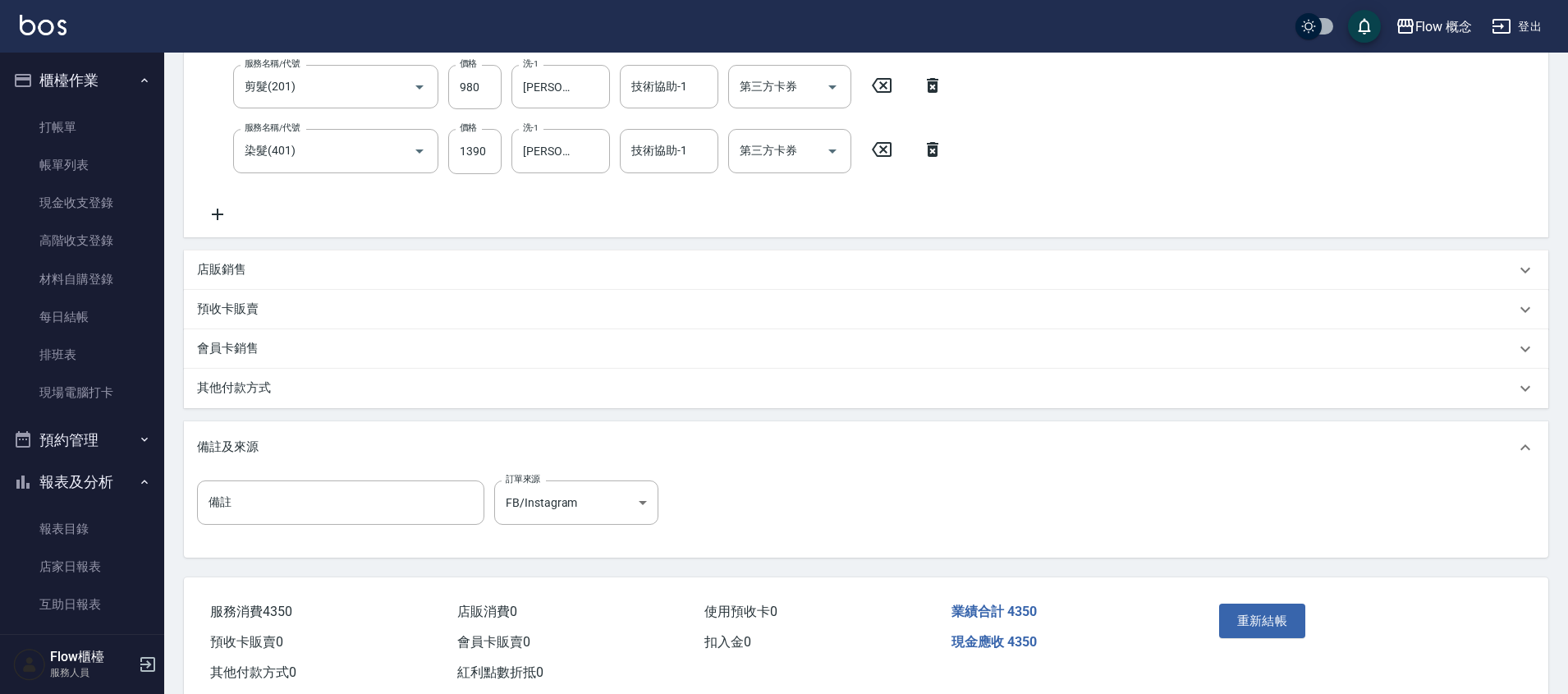
click at [315, 395] on div "其他付款方式" at bounding box center [856, 387] width 1319 height 17
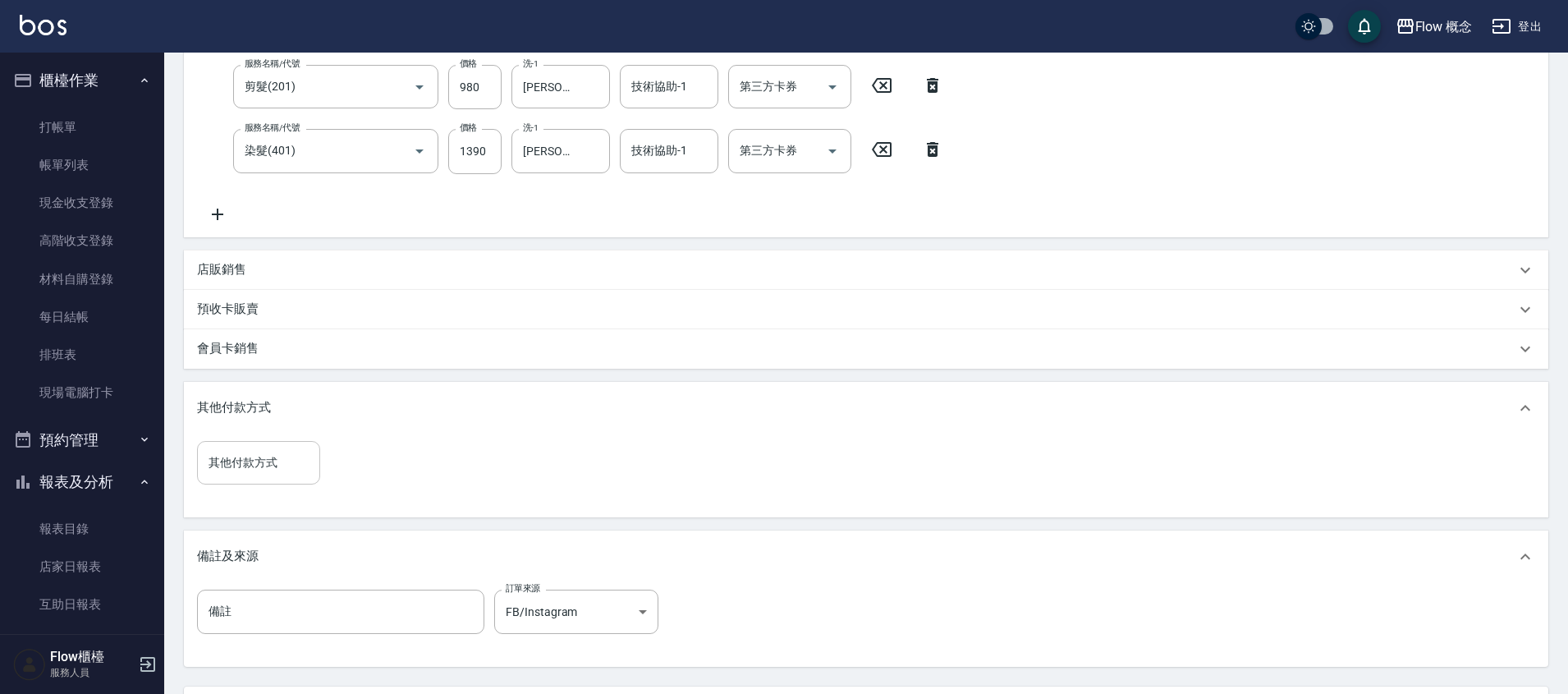
click at [274, 456] on input "其他付款方式" at bounding box center [258, 462] width 108 height 29
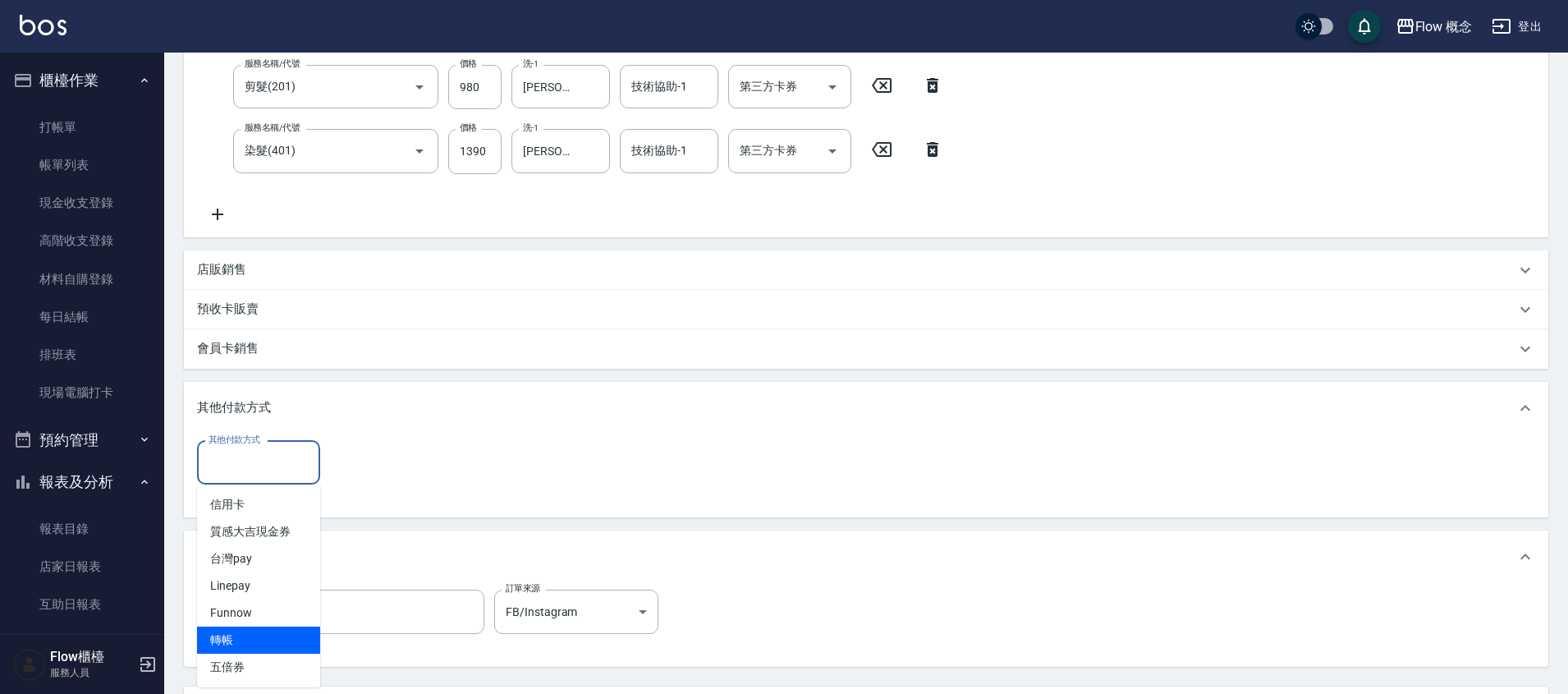
click at [230, 631] on span "轉帳" at bounding box center [258, 640] width 123 height 27
type input "轉帳"
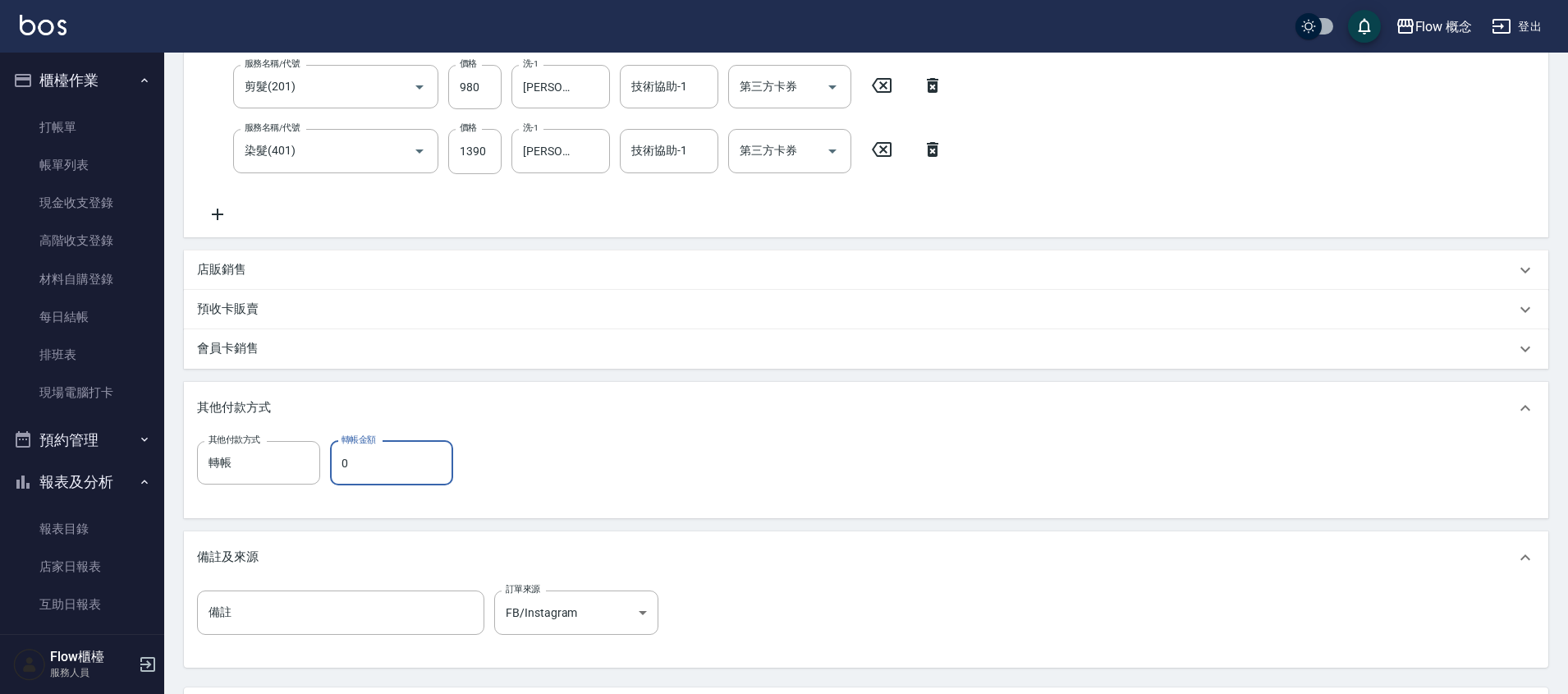
click at [384, 462] on input "0" at bounding box center [392, 463] width 123 height 45
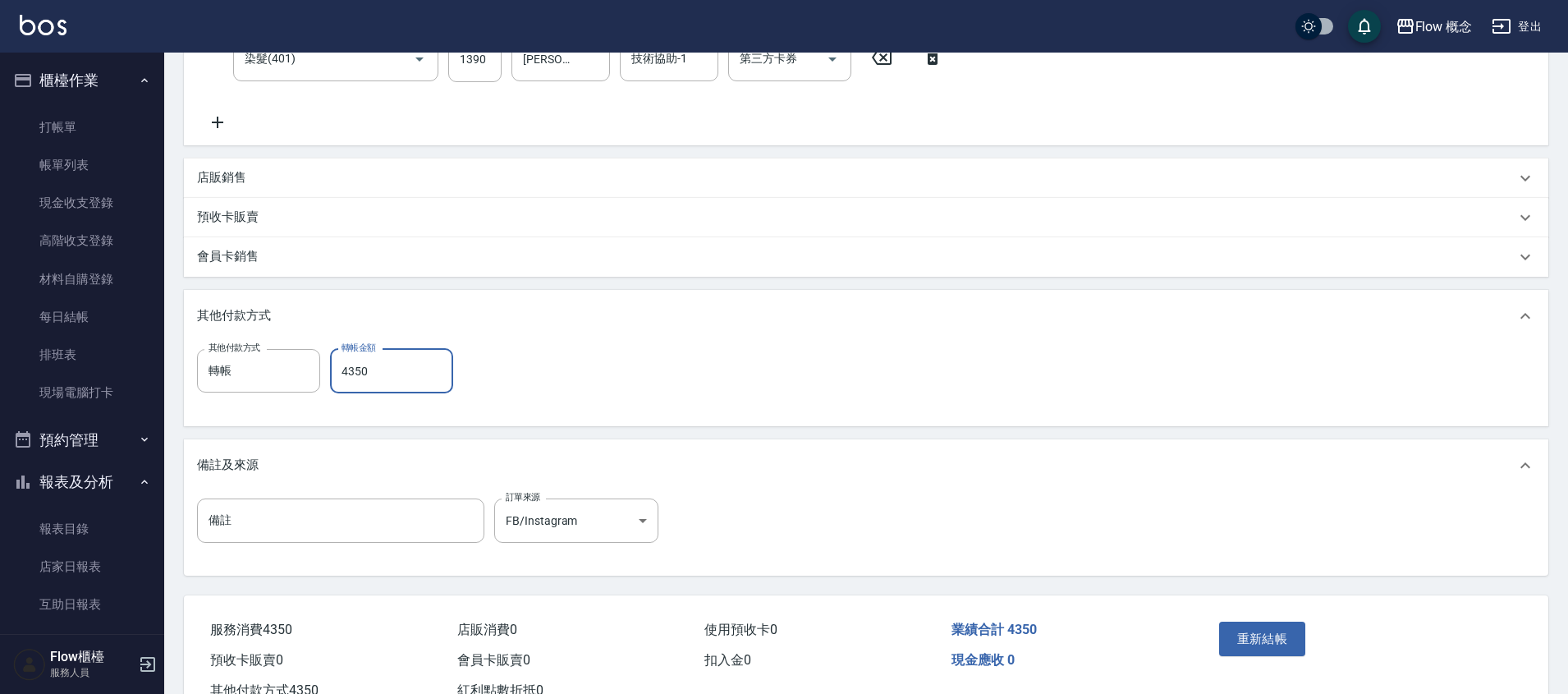
scroll to position [478, 0]
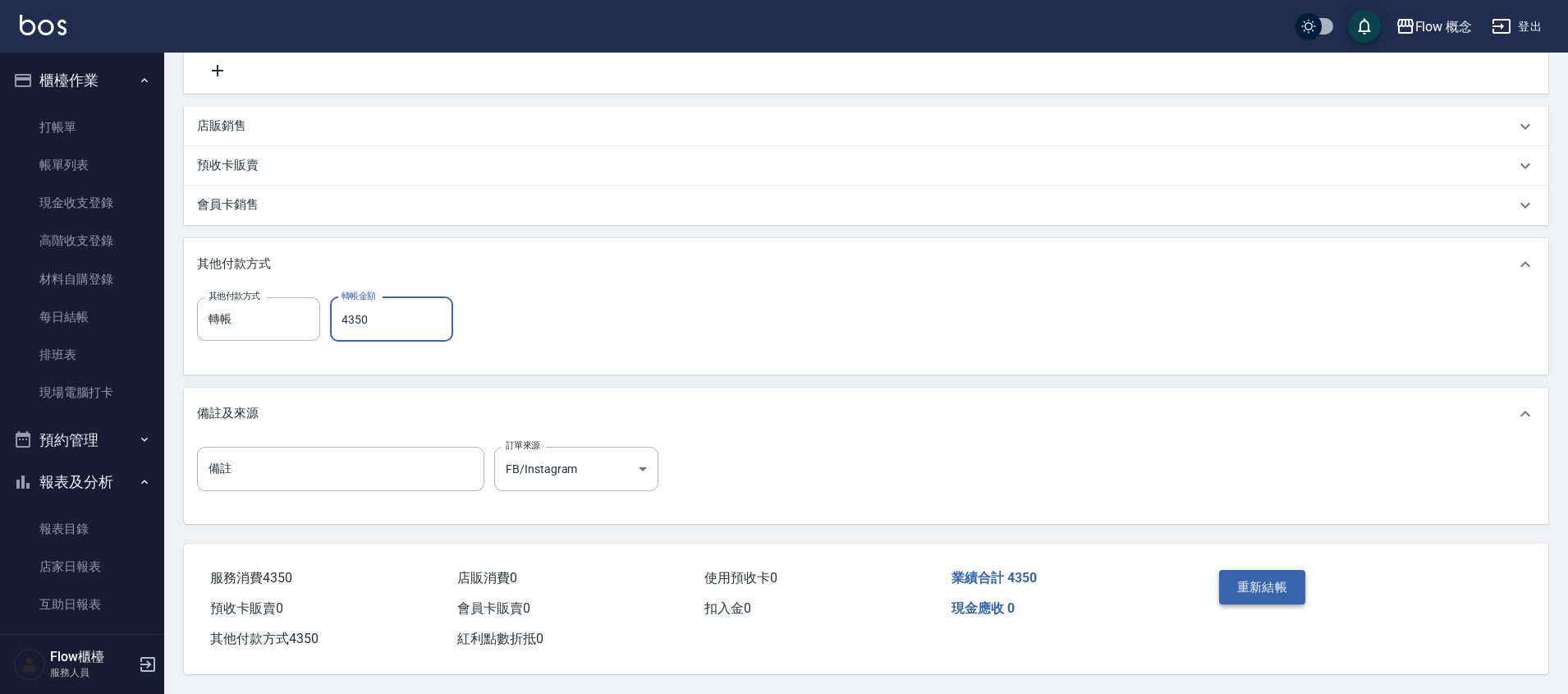
type input "4350"
click at [1276, 570] on button "重新結帳" at bounding box center [1262, 587] width 87 height 35
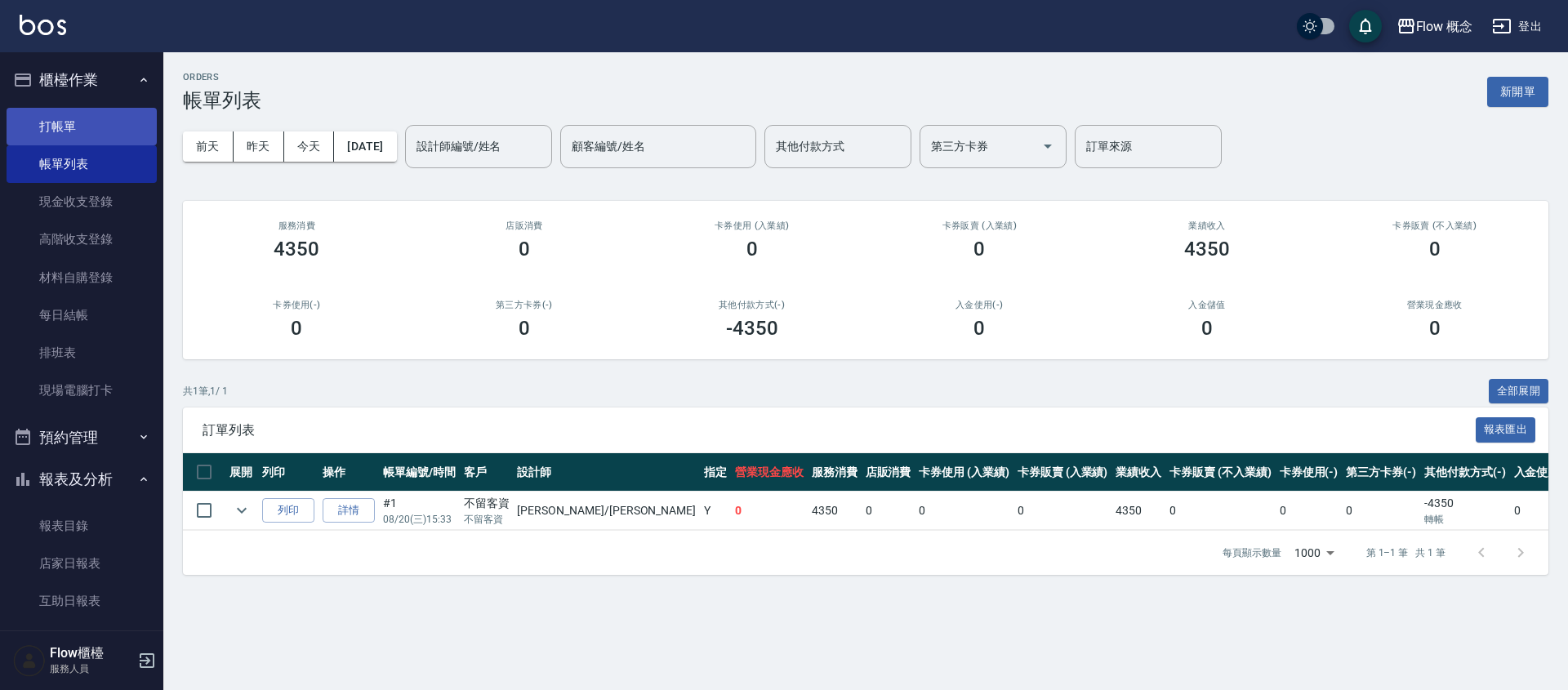
click at [113, 134] on link "打帳單" at bounding box center [81, 126] width 150 height 37
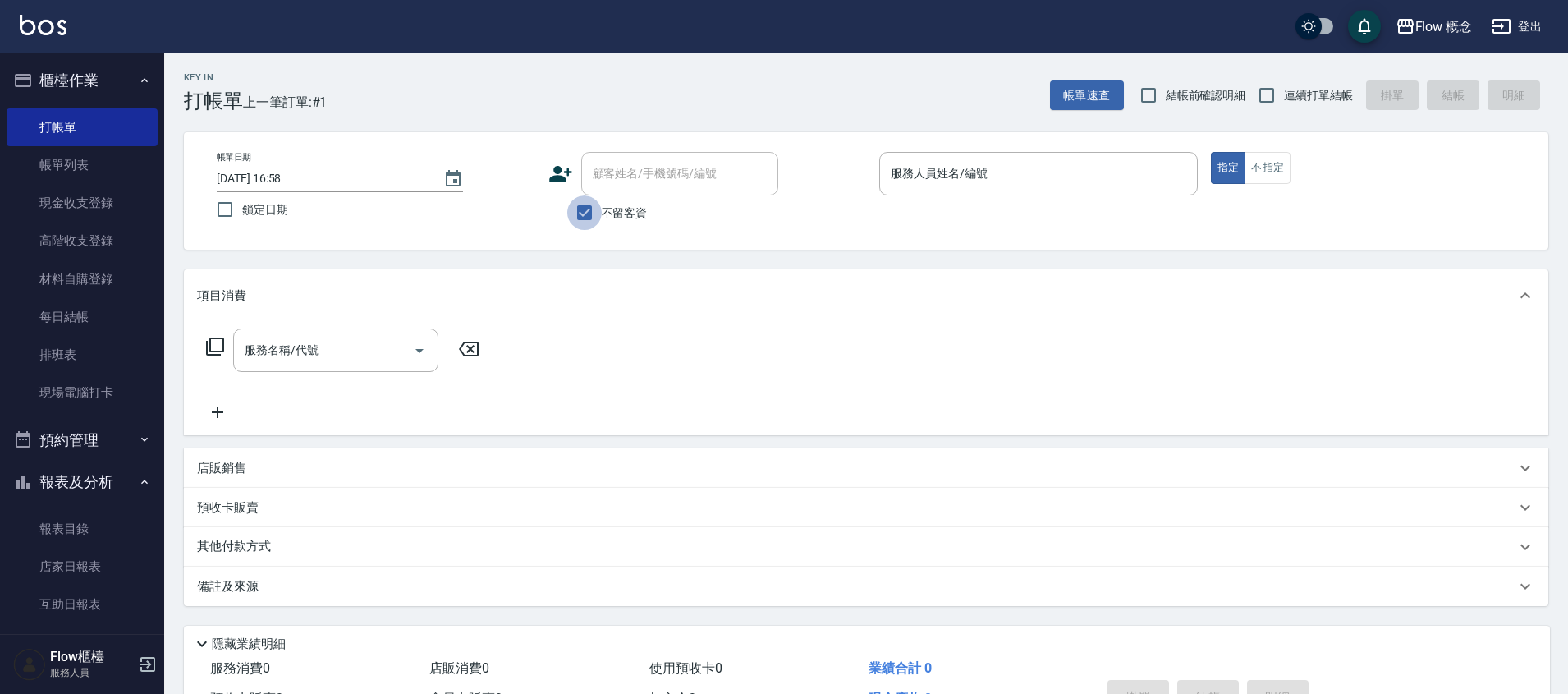
click at [587, 210] on input "不留客資" at bounding box center [585, 213] width 35 height 35
checkbox input "false"
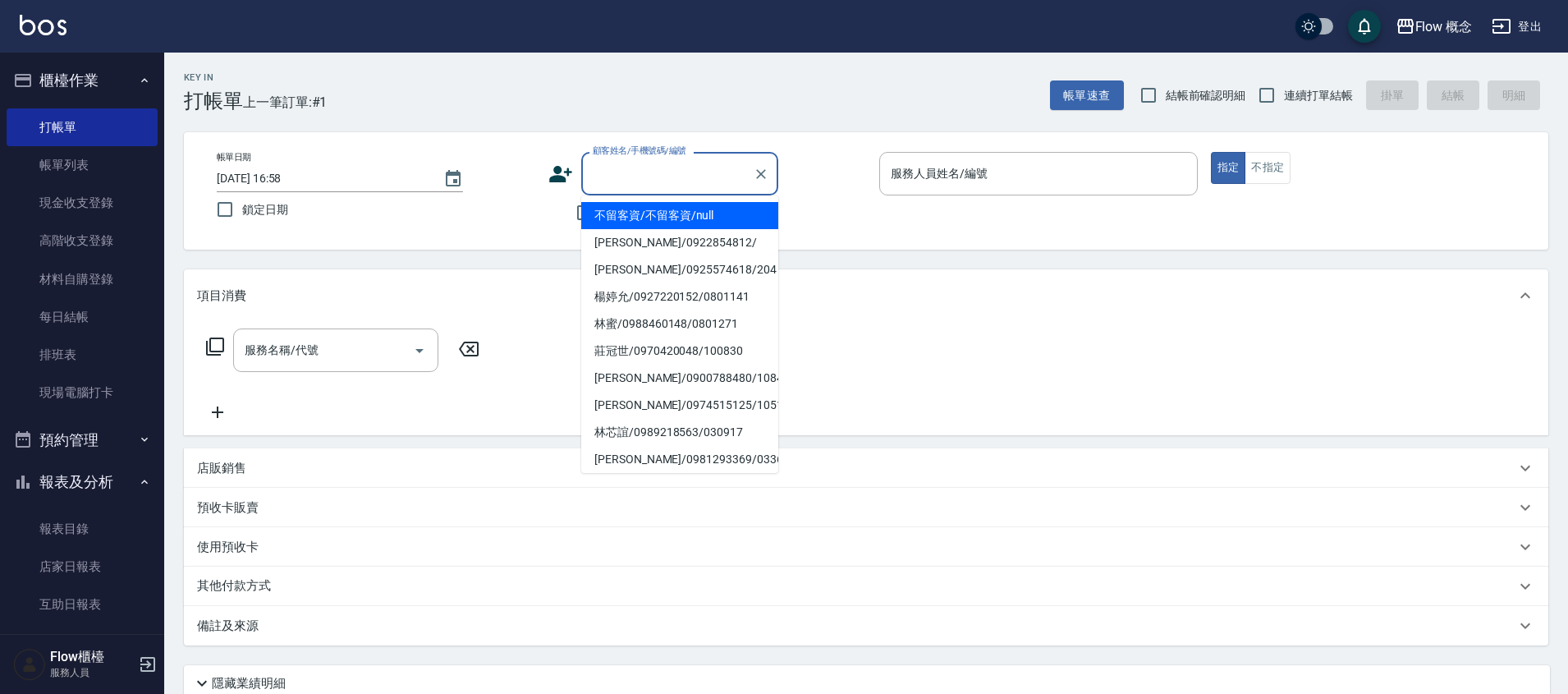
drag, startPoint x: 611, startPoint y: 184, endPoint x: 615, endPoint y: 168, distance: 16.5
click at [615, 168] on input "顧客姓名/手機號碼/編號" at bounding box center [667, 174] width 157 height 29
type input "，"
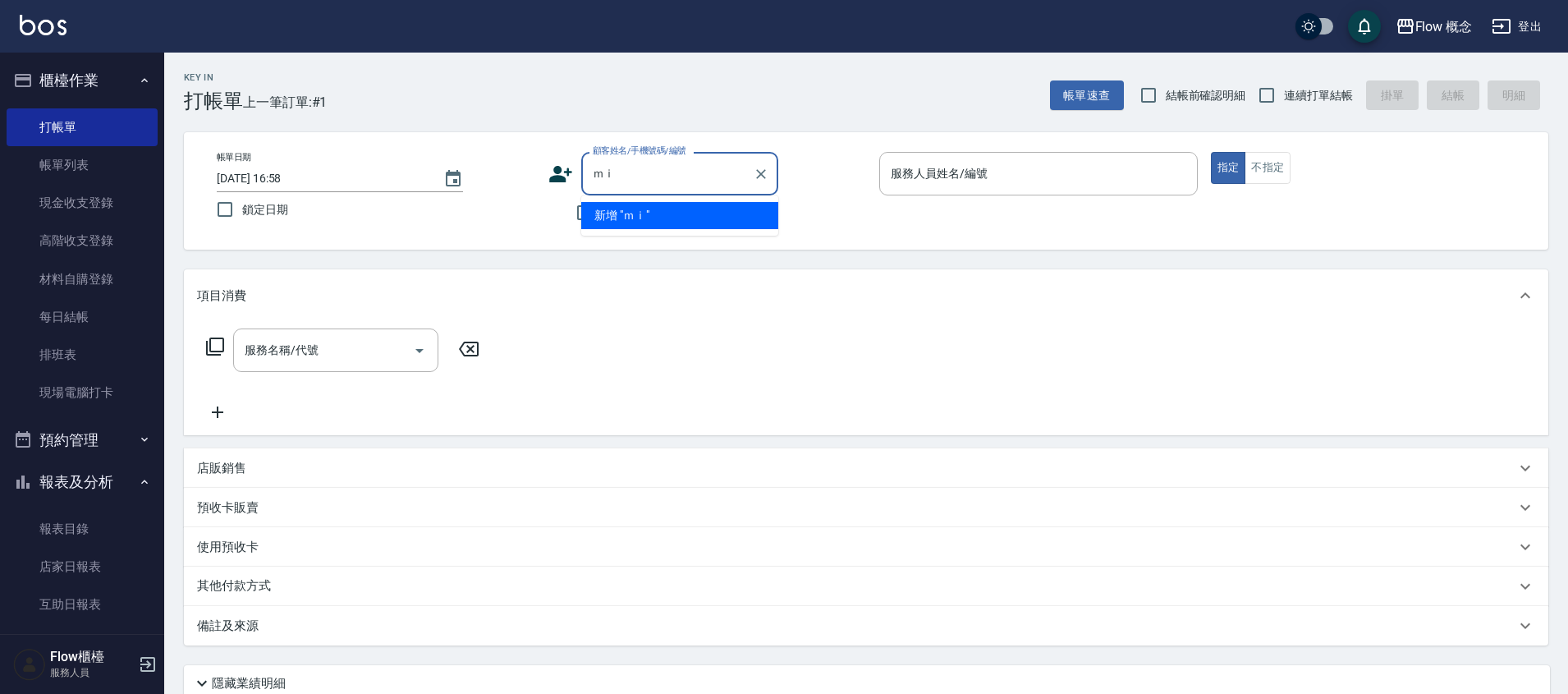
type input "ｍ"
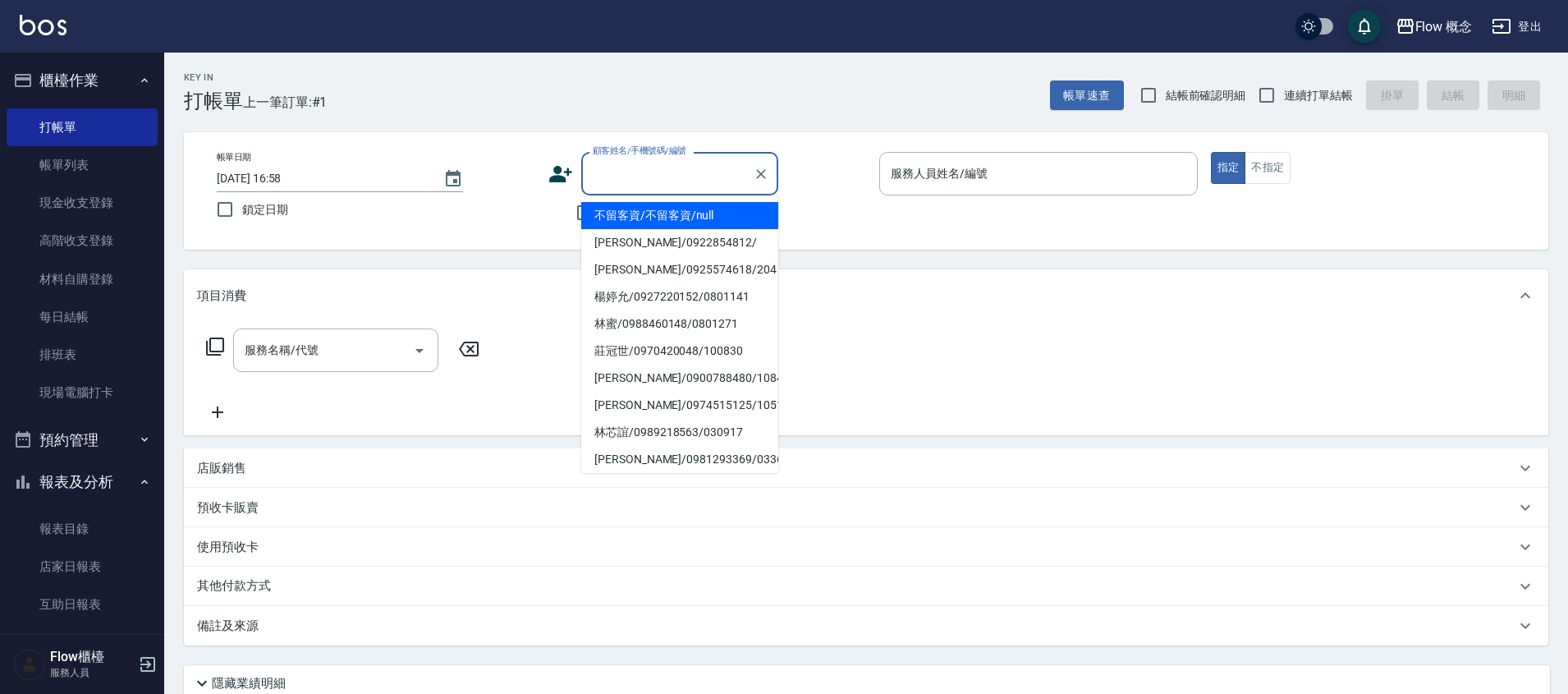
type input "ｍ"
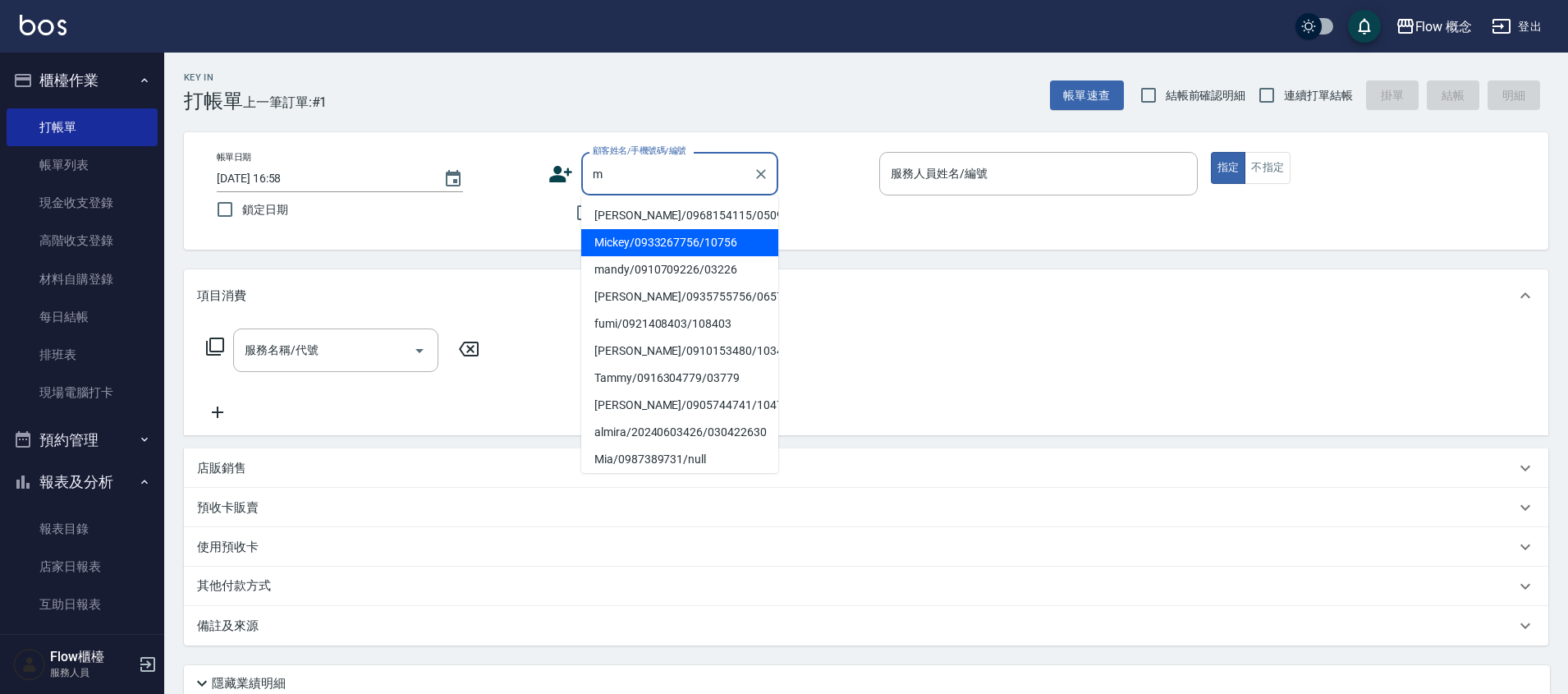
click at [669, 257] on li "Mickey/0933267756/10756" at bounding box center [679, 242] width 197 height 27
type input "Mickey/0933267756/10756"
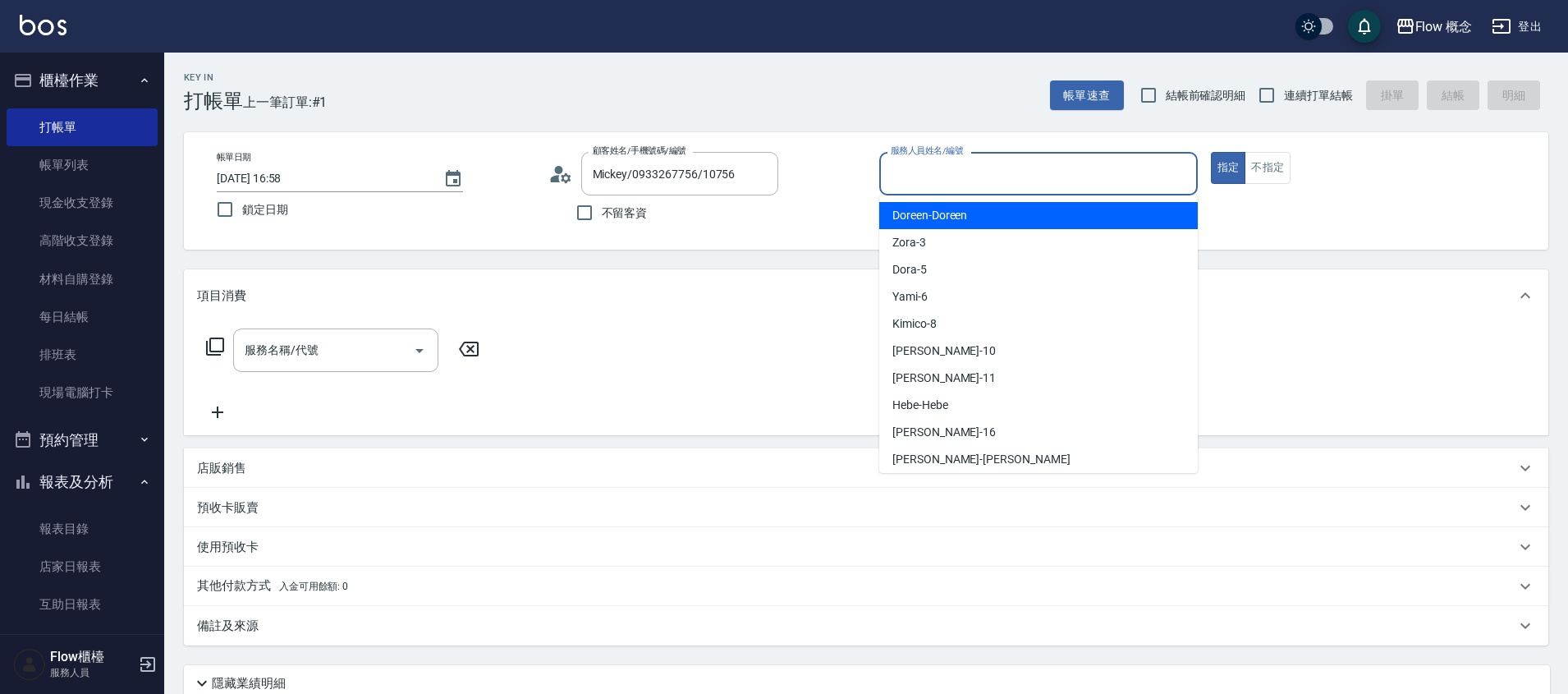
click at [1003, 186] on input "服務人員姓名/編號" at bounding box center [1039, 174] width 304 height 29
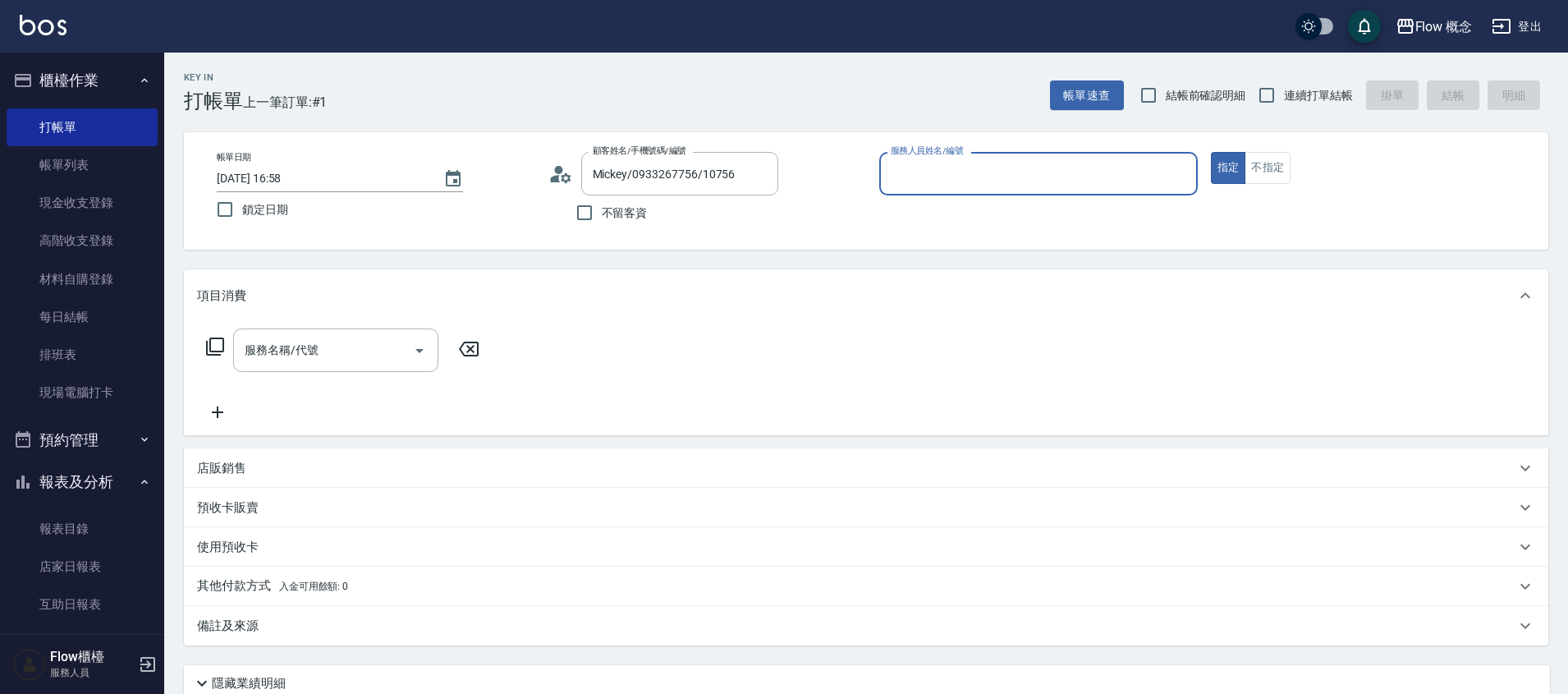
click at [992, 182] on input "服務人員姓名/編號" at bounding box center [1039, 174] width 304 height 29
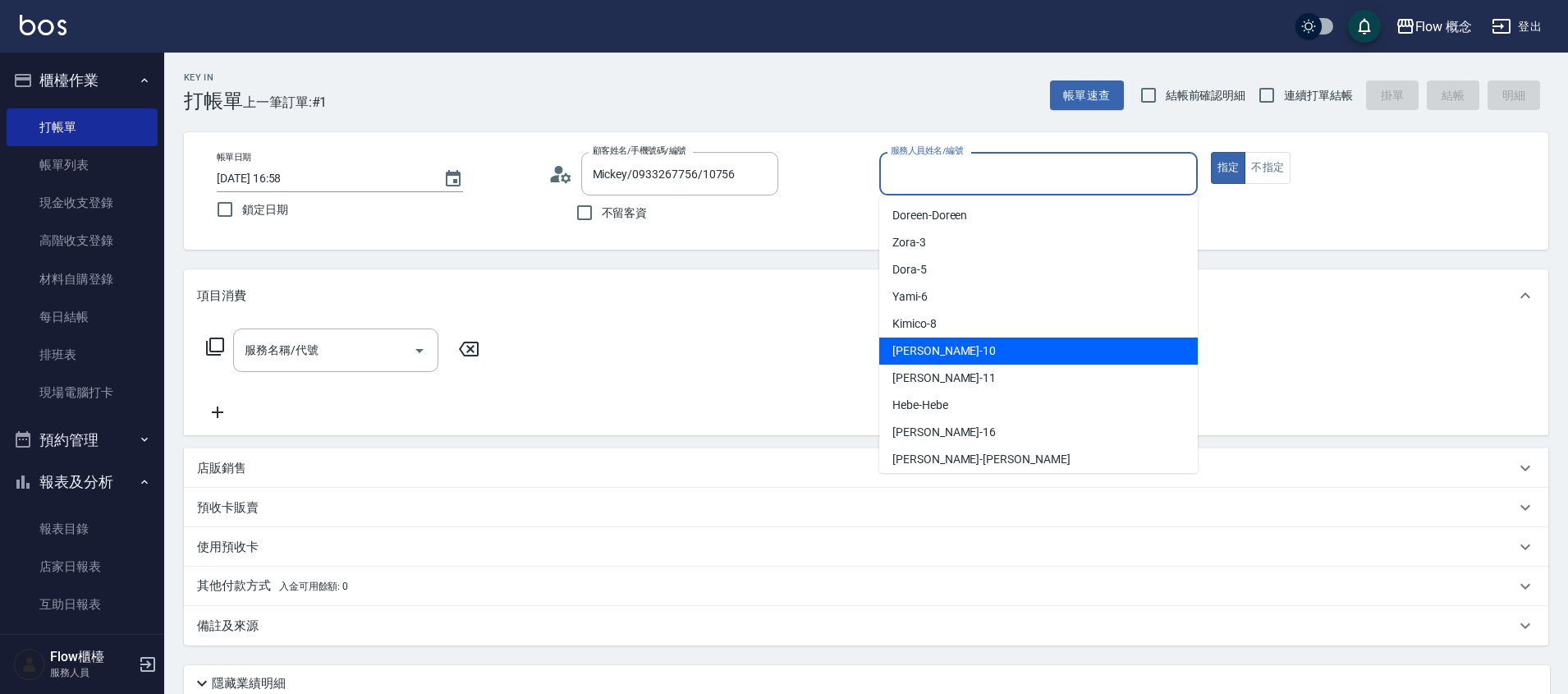
click at [921, 351] on span "[PERSON_NAME] -10" at bounding box center [944, 351] width 104 height 17
type input "[PERSON_NAME]-10"
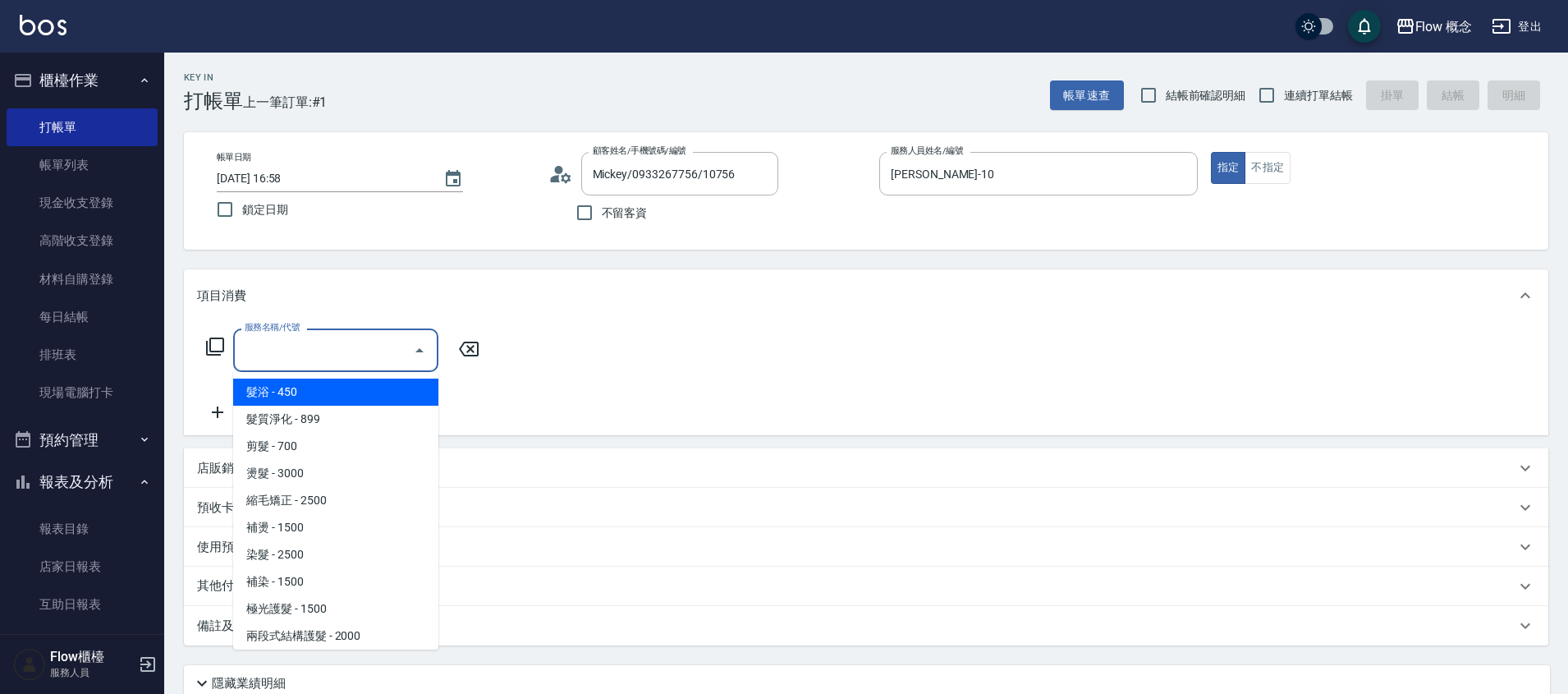
click at [385, 337] on input "服務名稱/代號" at bounding box center [323, 351] width 165 height 29
click at [271, 387] on span "髮浴 - 450" at bounding box center [336, 392] width 206 height 27
type input "髮浴 (101)"
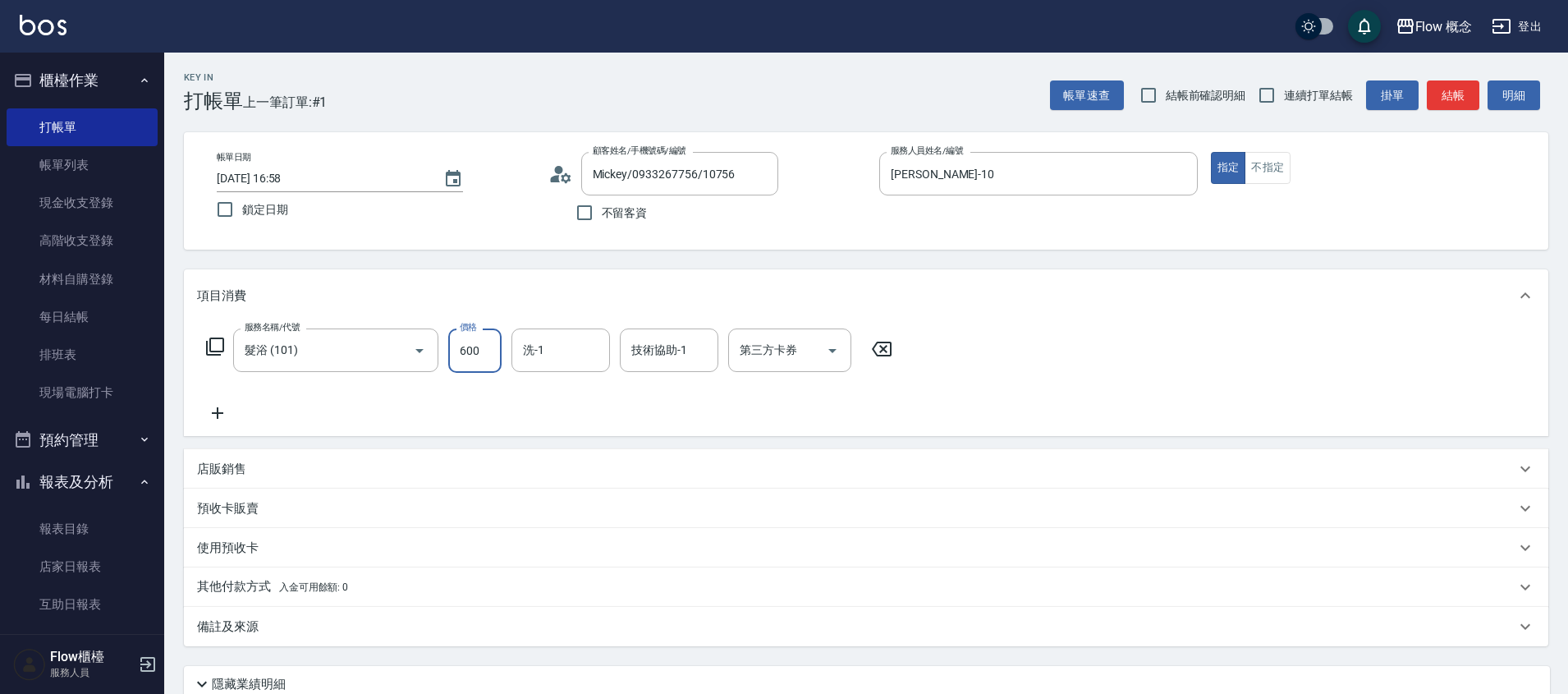
type input "600"
click at [1445, 98] on button "結帳" at bounding box center [1453, 96] width 53 height 30
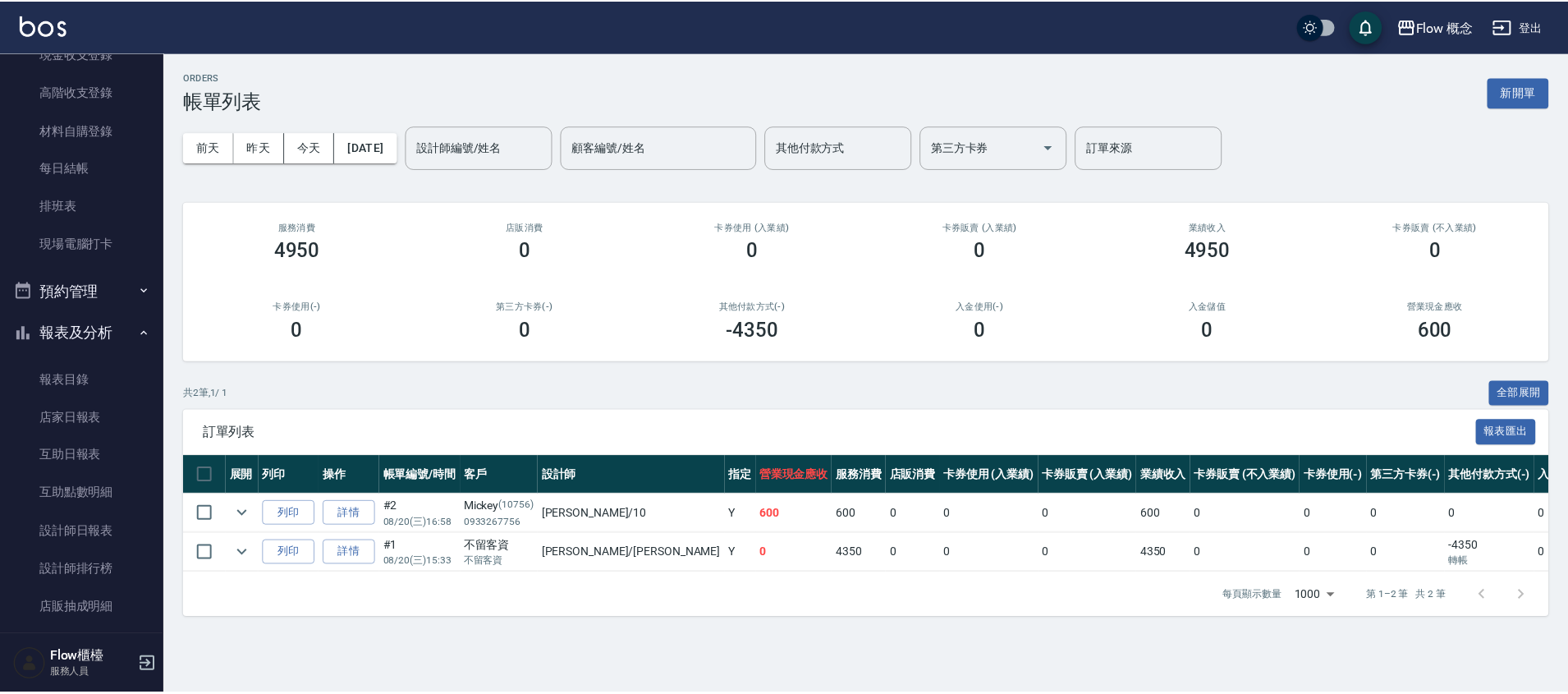
scroll to position [155, 0]
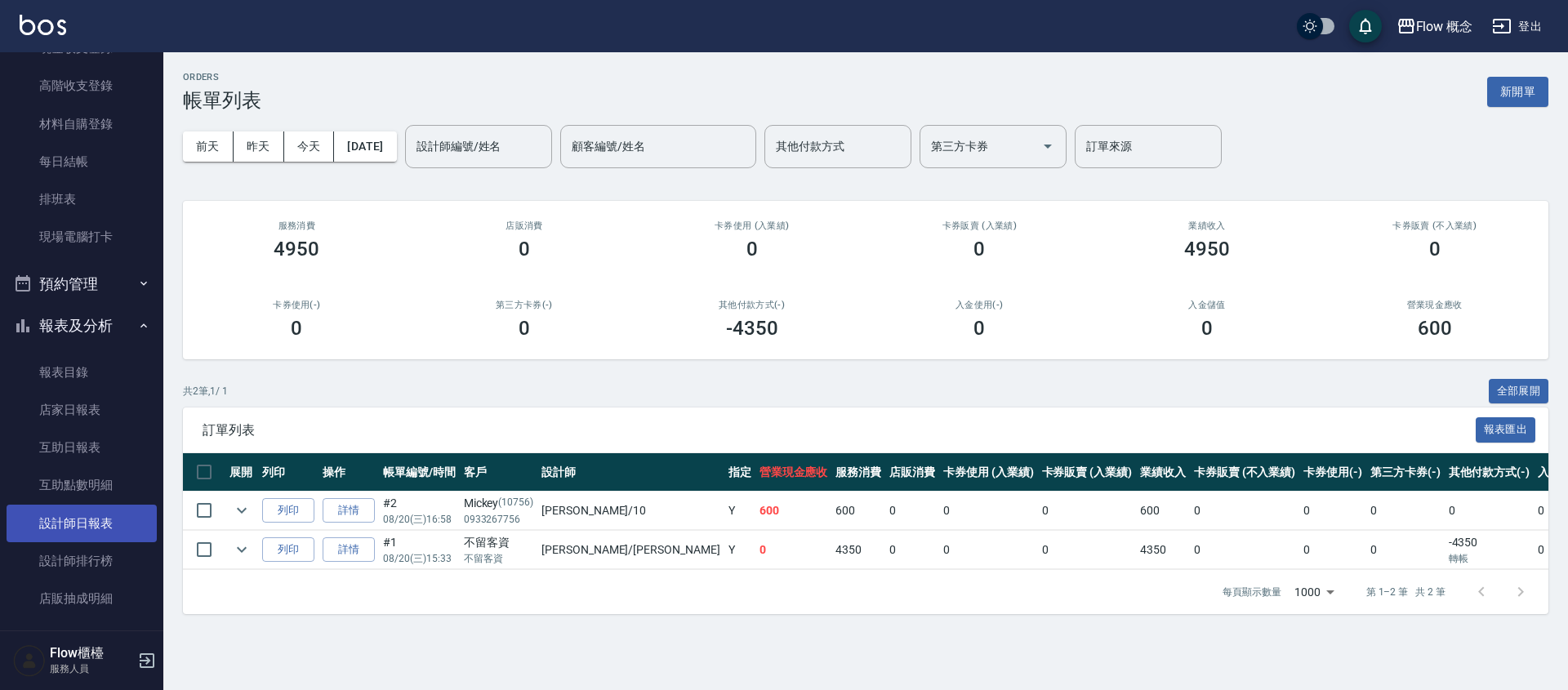
click at [112, 511] on link "設計師日報表" at bounding box center [81, 524] width 150 height 37
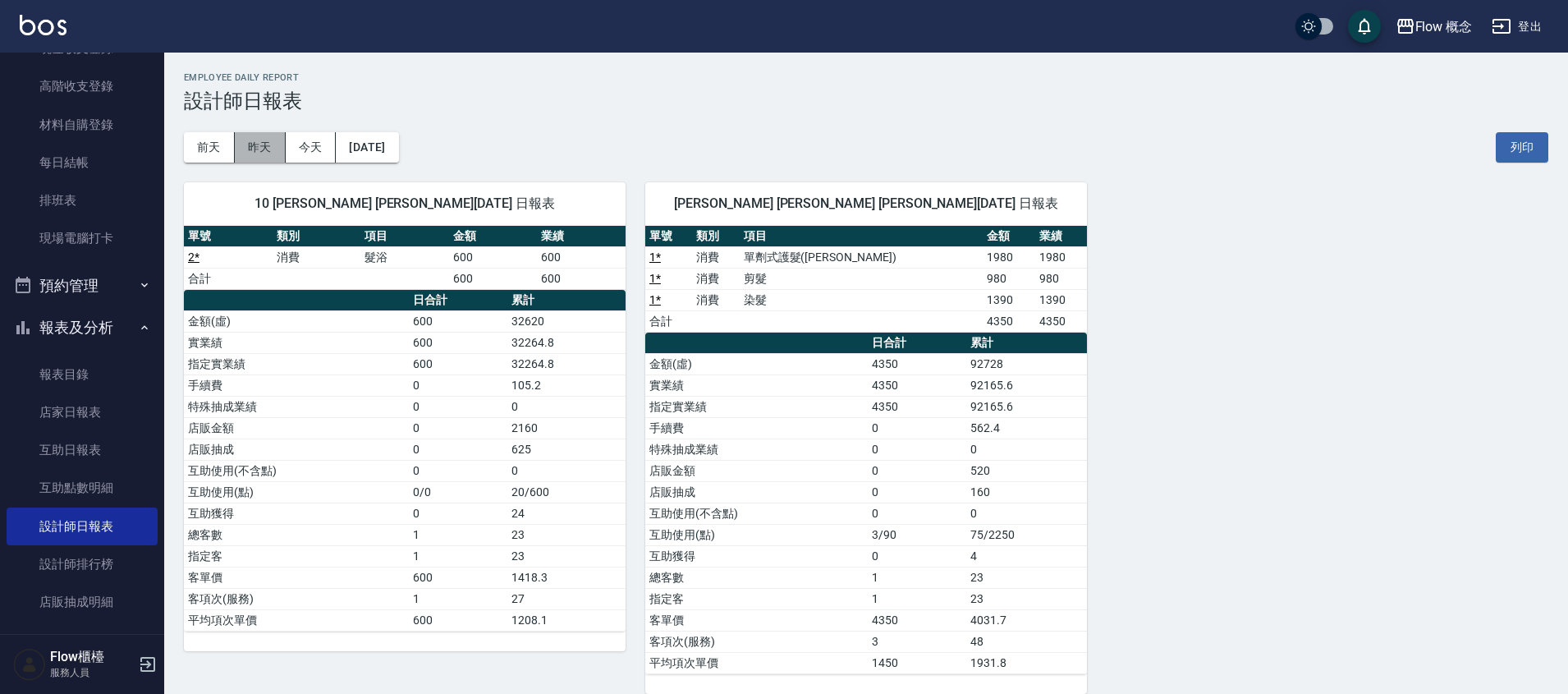
click at [266, 148] on button "昨天" at bounding box center [260, 148] width 51 height 30
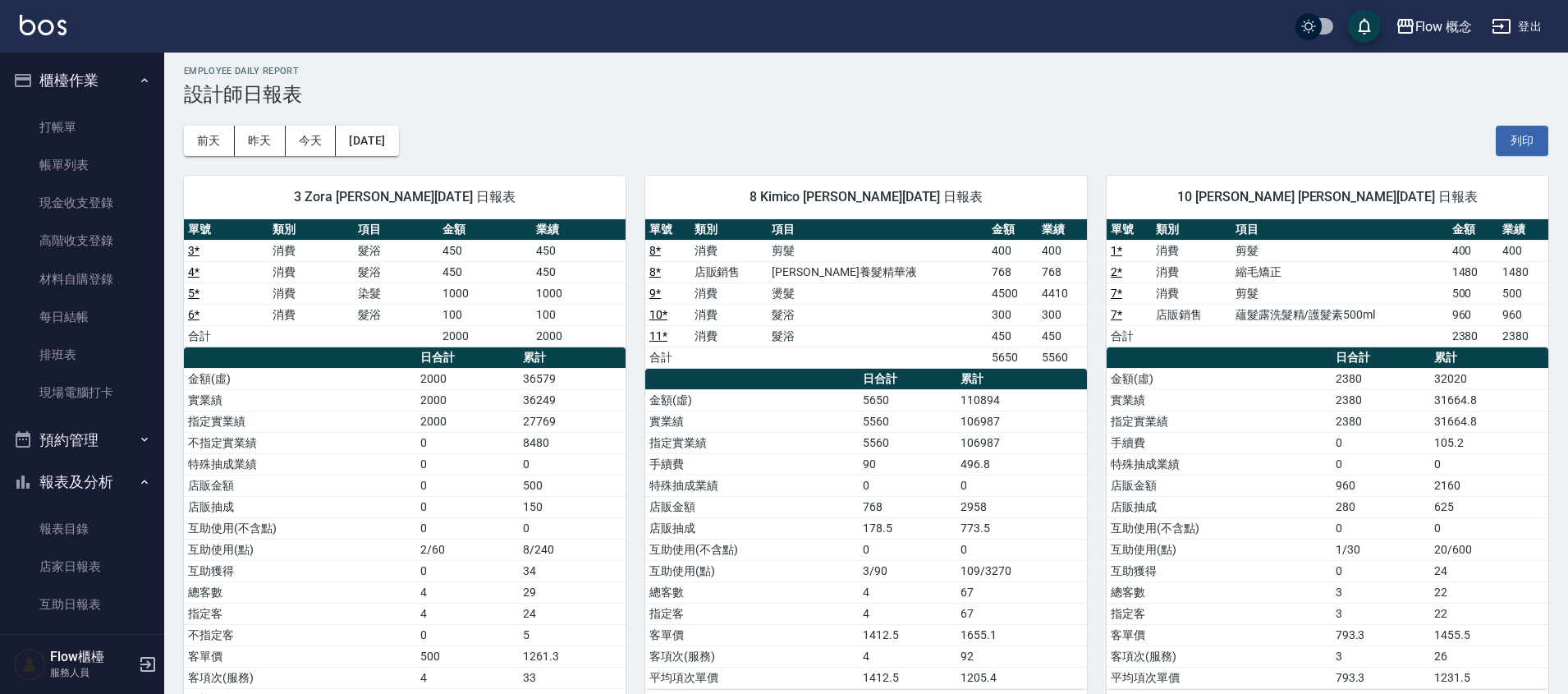
click at [204, 117] on div "[DATE] [DATE] [DATE] [DATE] 列印" at bounding box center [866, 140] width 1364 height 70
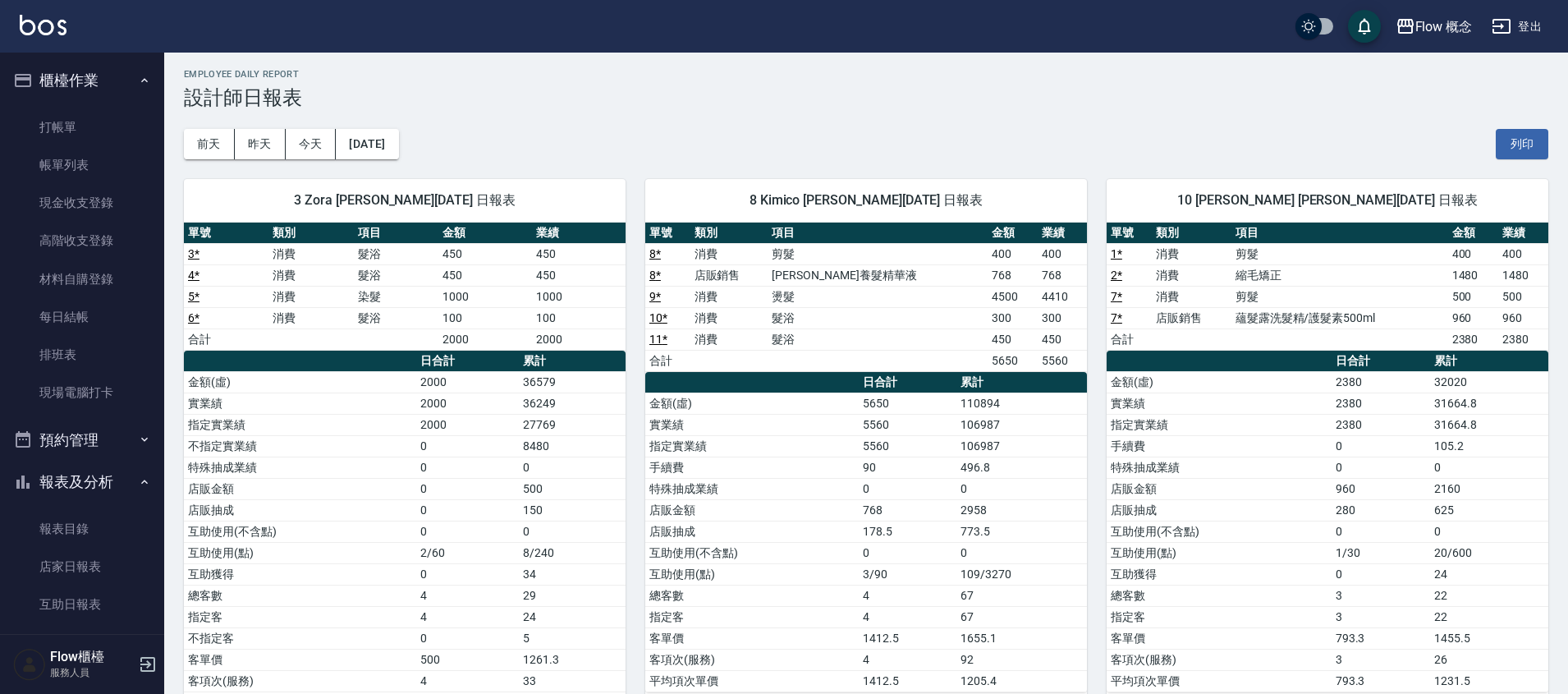
drag, startPoint x: 153, startPoint y: 402, endPoint x: 153, endPoint y: 424, distance: 22.0
click at [153, 424] on nav "櫃檯作業 打帳單 帳單列表 現金收支登錄 高階收支登錄 材料自購登錄 每日結帳 排班表 現場電腦打卡 預約管理 預約管理 單日預約紀錄 單週預約紀錄 報表及分…" at bounding box center [82, 343] width 164 height 581
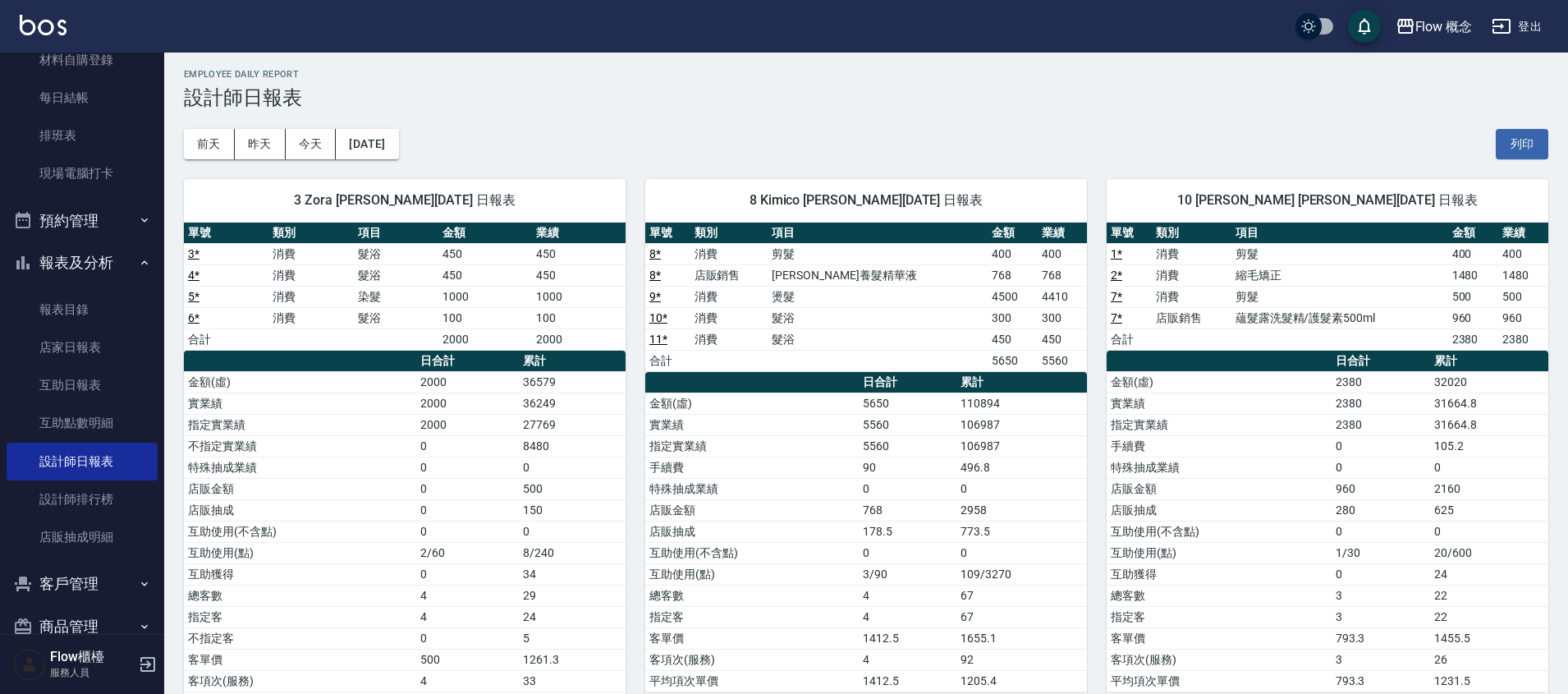
scroll to position [252, 0]
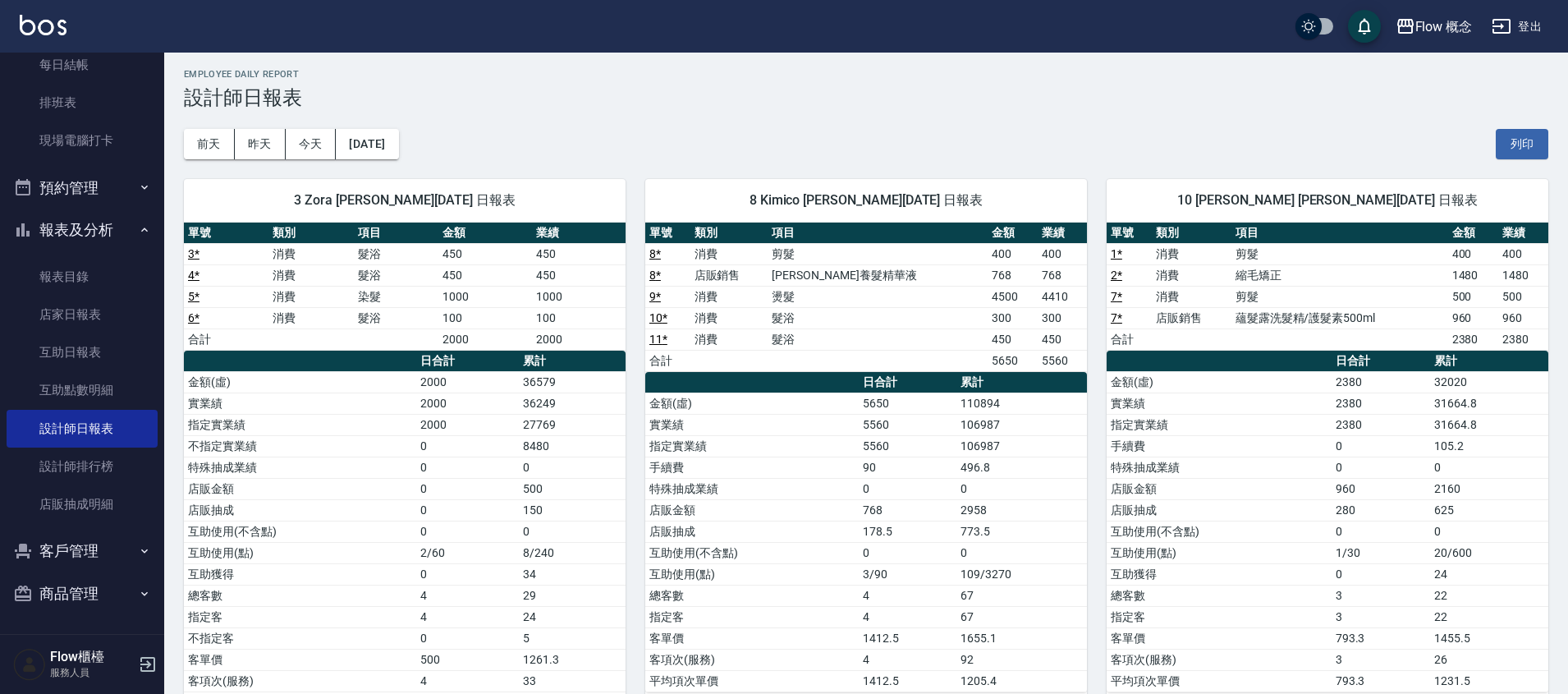
click at [89, 549] on button "客戶管理" at bounding box center [81, 551] width 151 height 43
drag, startPoint x: 164, startPoint y: 267, endPoint x: 196, endPoint y: 98, distance: 172.0
click at [196, 98] on div "Flow 概念 登出 櫃檯作業 打帳單 帳單列表 現金收支登錄 高階收支登錄 材料自購登錄 每日結帳 排班表 現場電腦打卡 預約管理 預約管理 單日預約紀錄 …" at bounding box center [784, 662] width 1568 height 1331
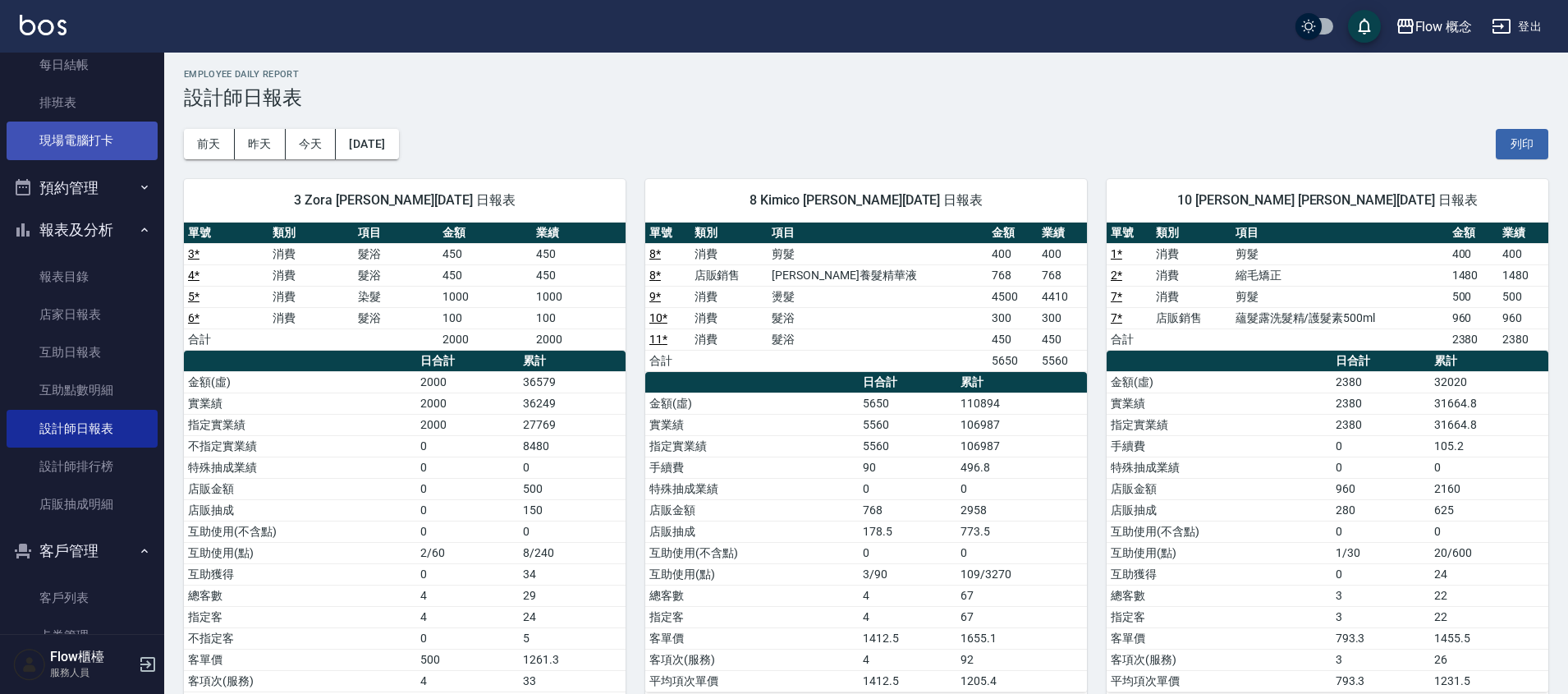
click at [85, 147] on link "現場電腦打卡" at bounding box center [81, 140] width 151 height 38
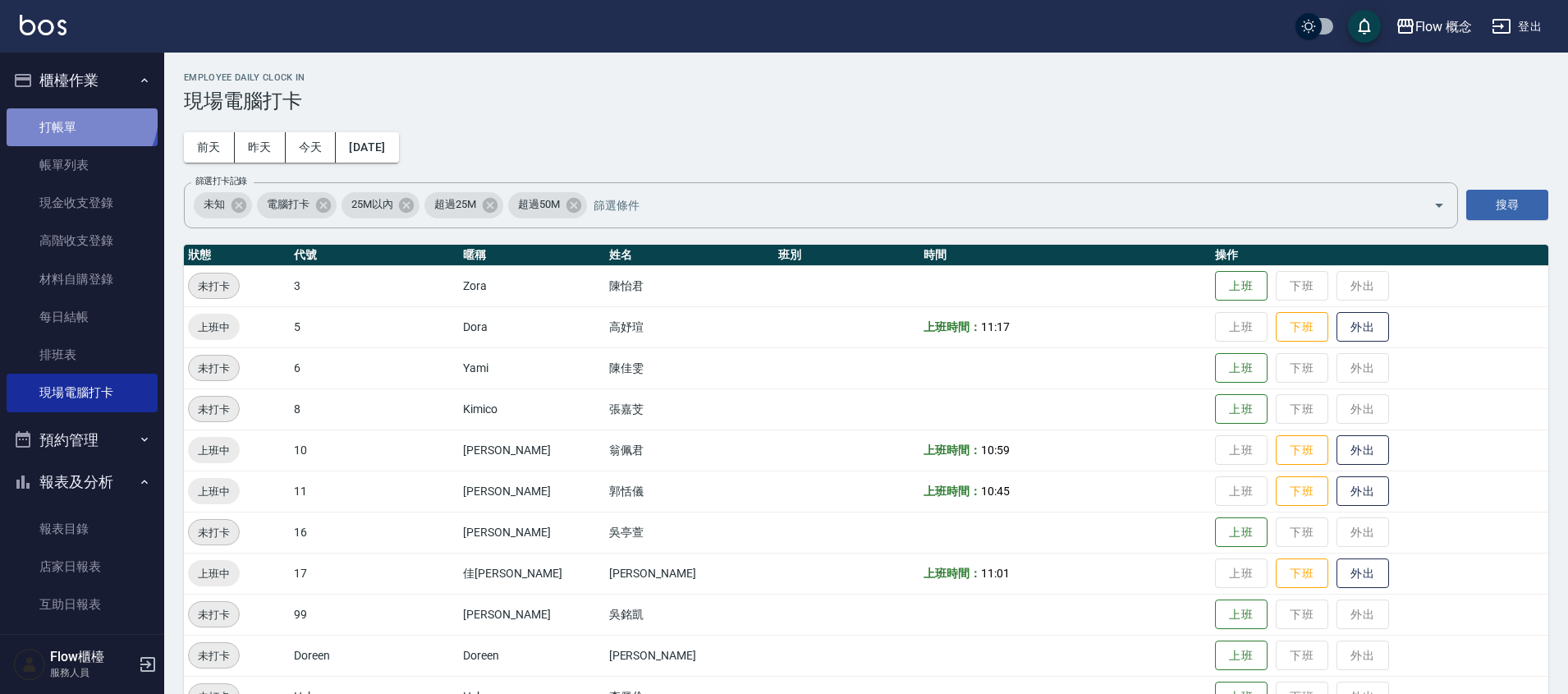
click at [79, 115] on link "打帳單" at bounding box center [81, 127] width 151 height 38
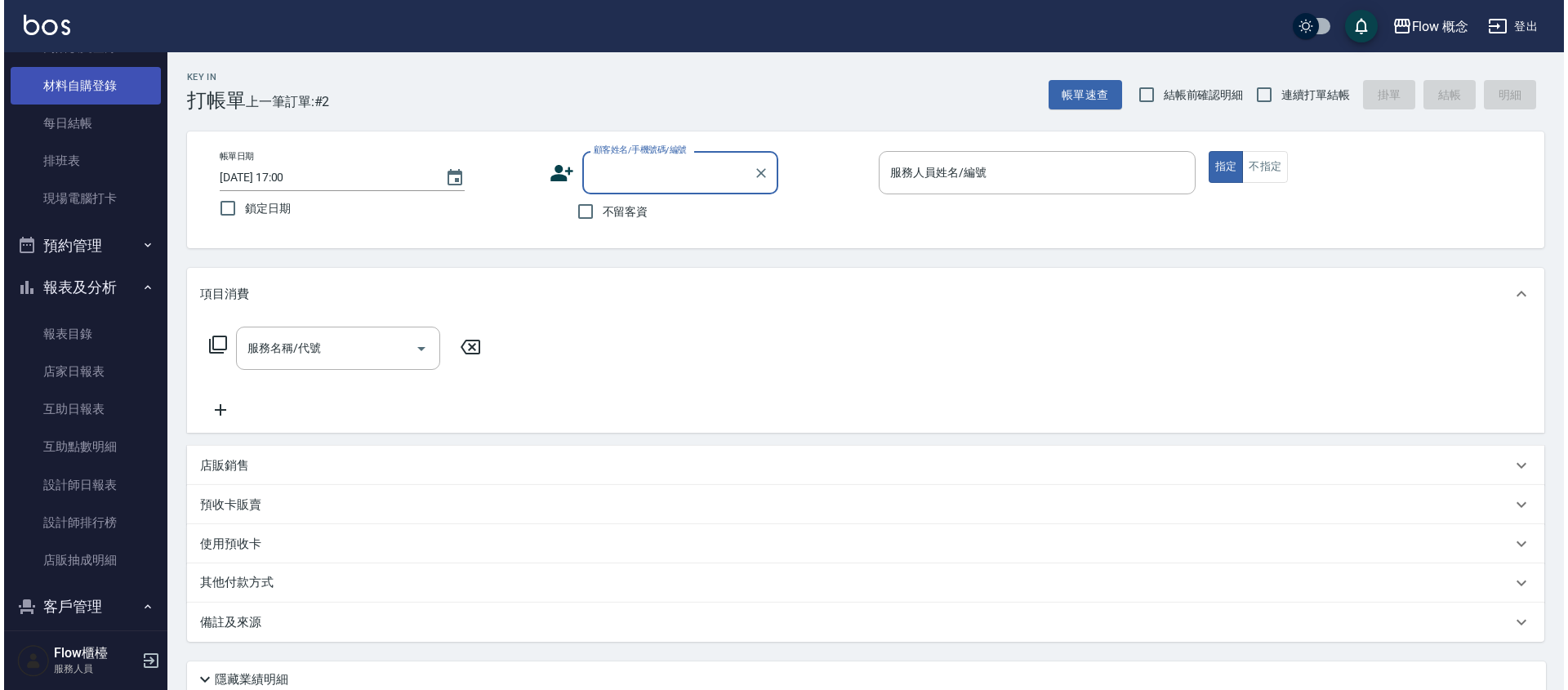
scroll to position [345, 0]
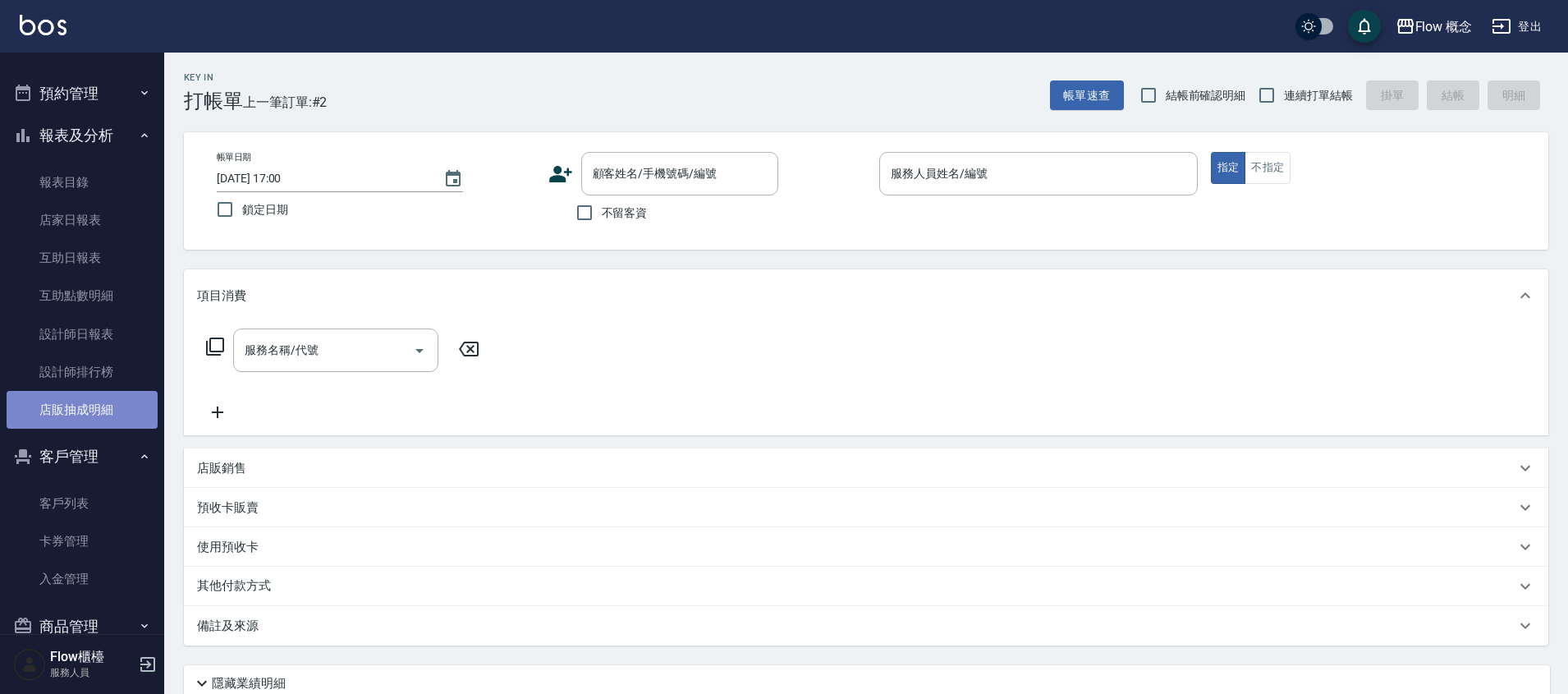
click at [104, 416] on link "店販抽成明細" at bounding box center [81, 410] width 151 height 38
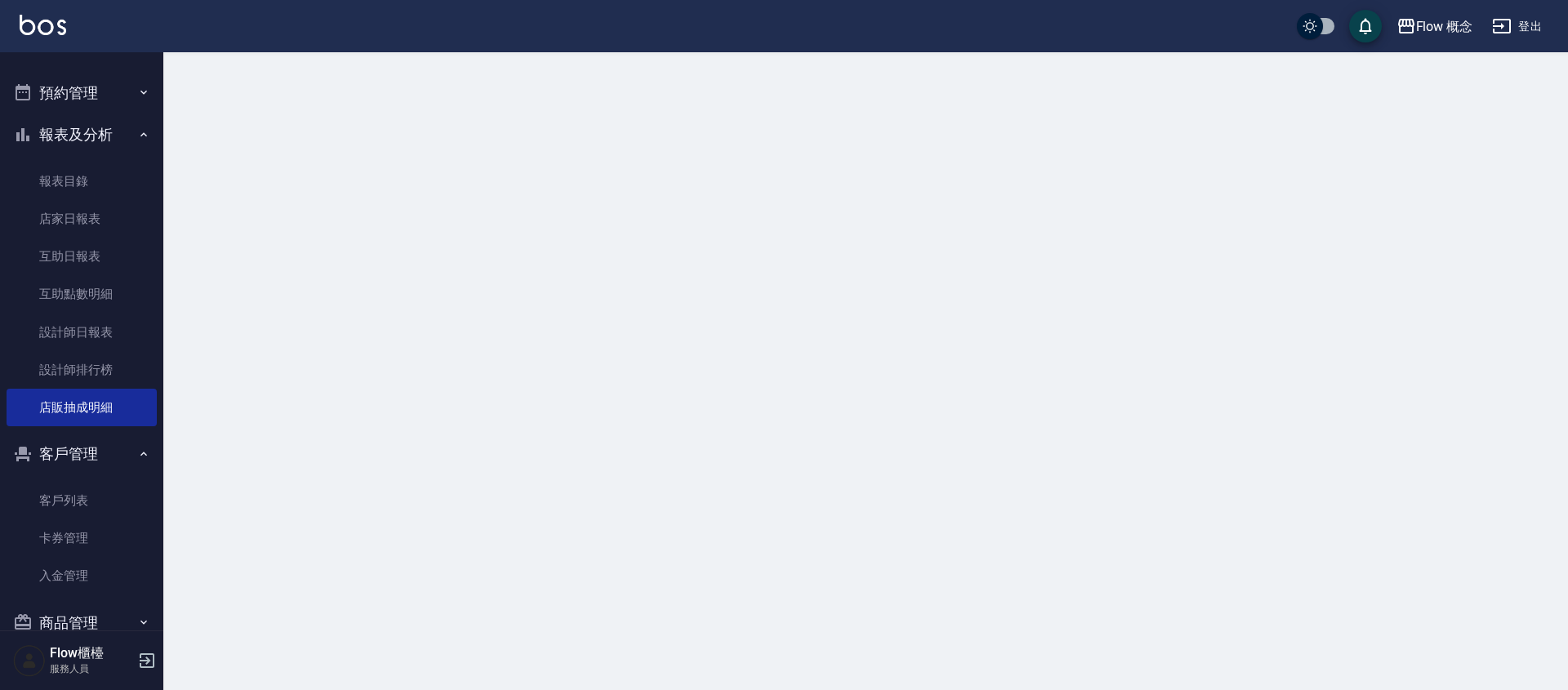
click at [91, 131] on button "報表及分析" at bounding box center [81, 135] width 150 height 43
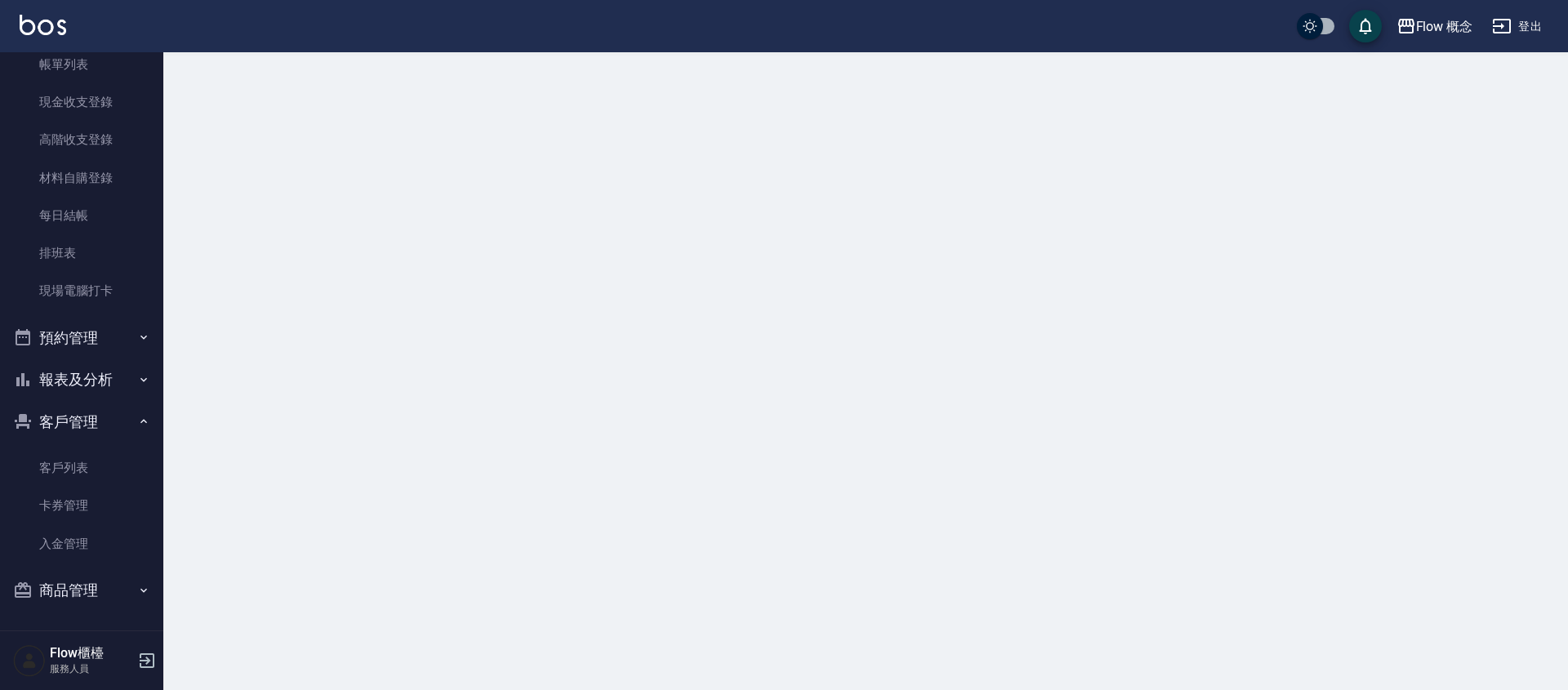
scroll to position [100, 0]
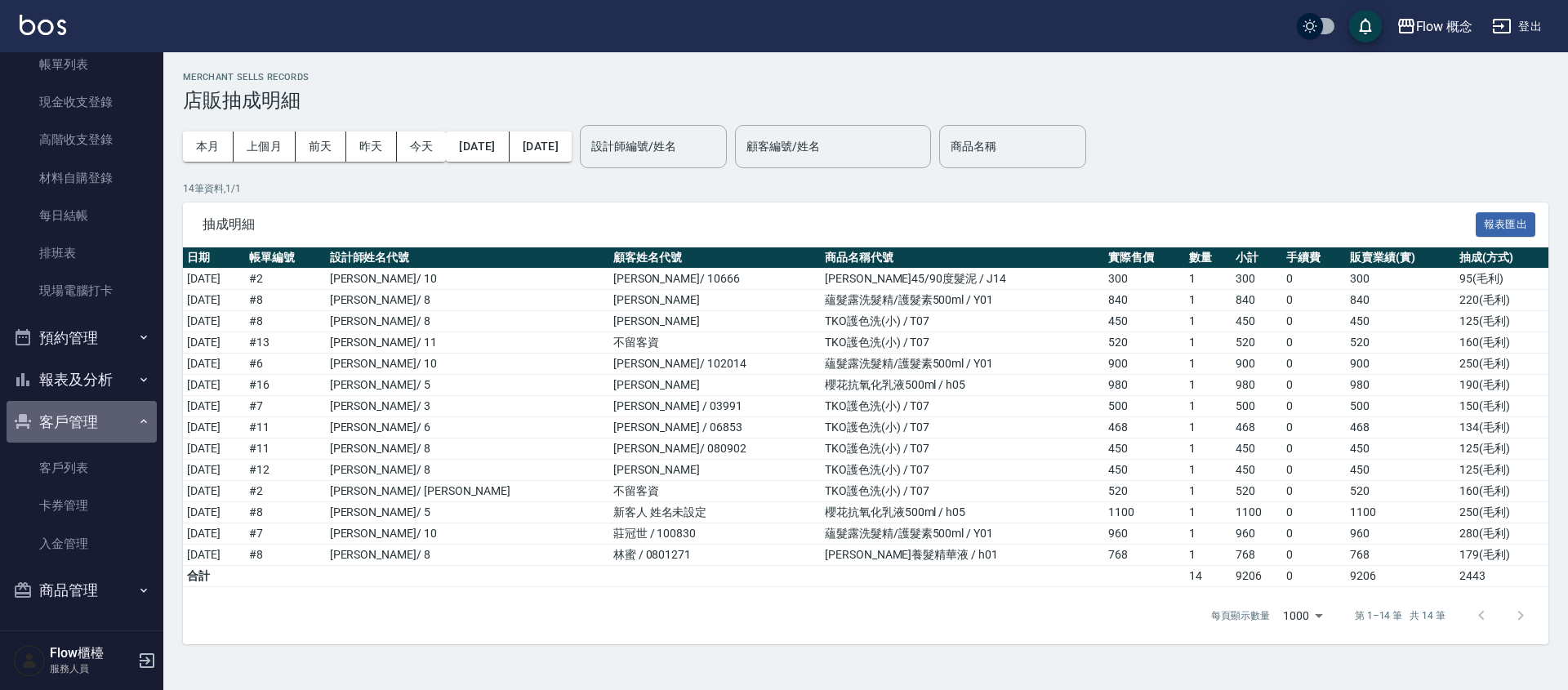
click at [101, 425] on button "客戶管理" at bounding box center [81, 422] width 150 height 43
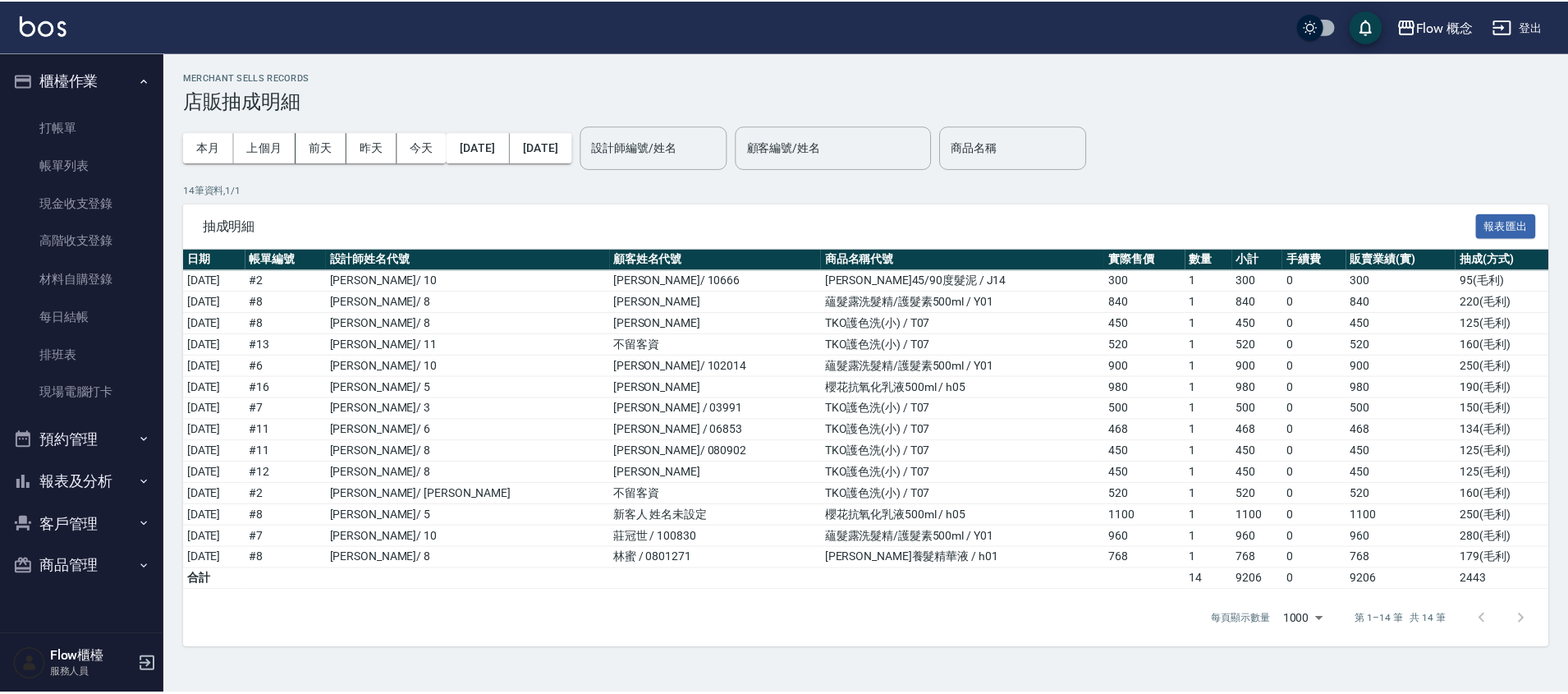
scroll to position [0, 0]
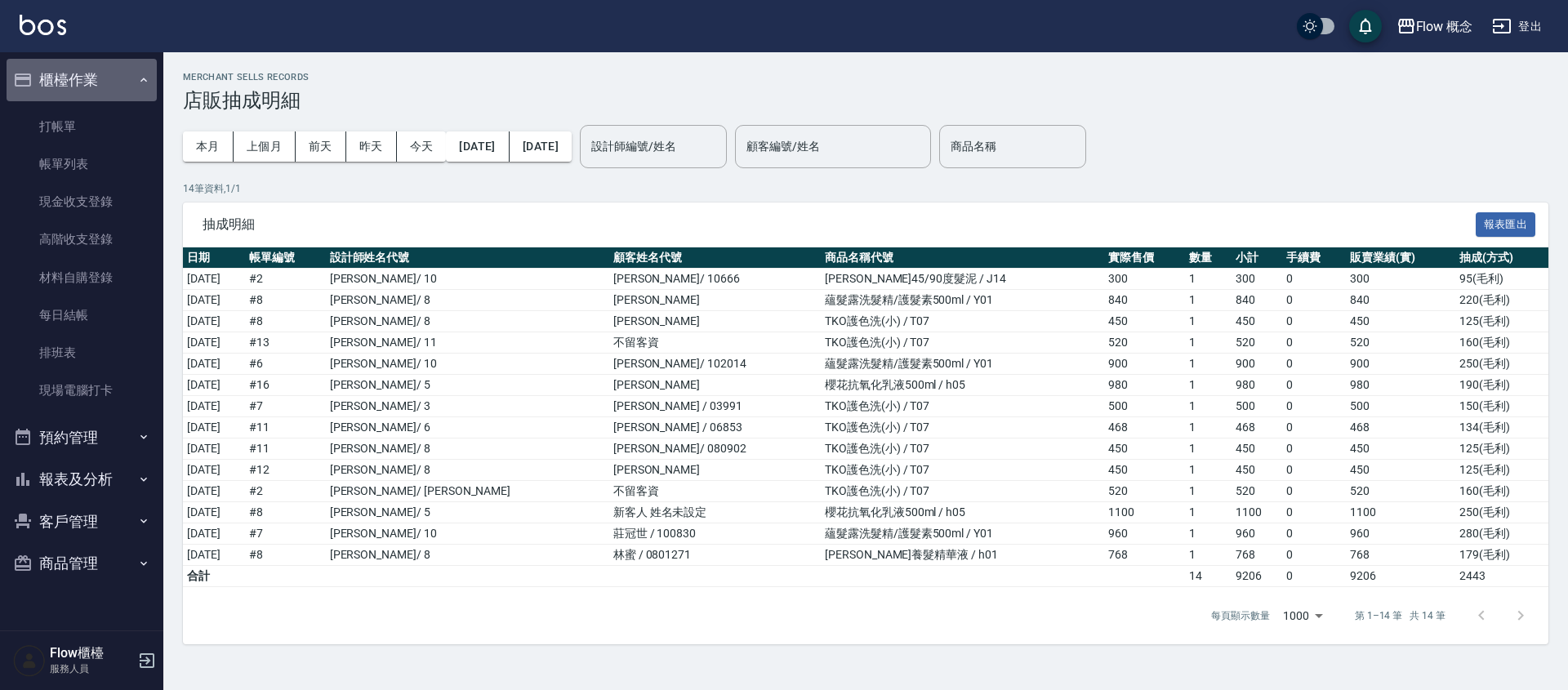
click at [101, 97] on button "櫃檯作業" at bounding box center [81, 80] width 150 height 43
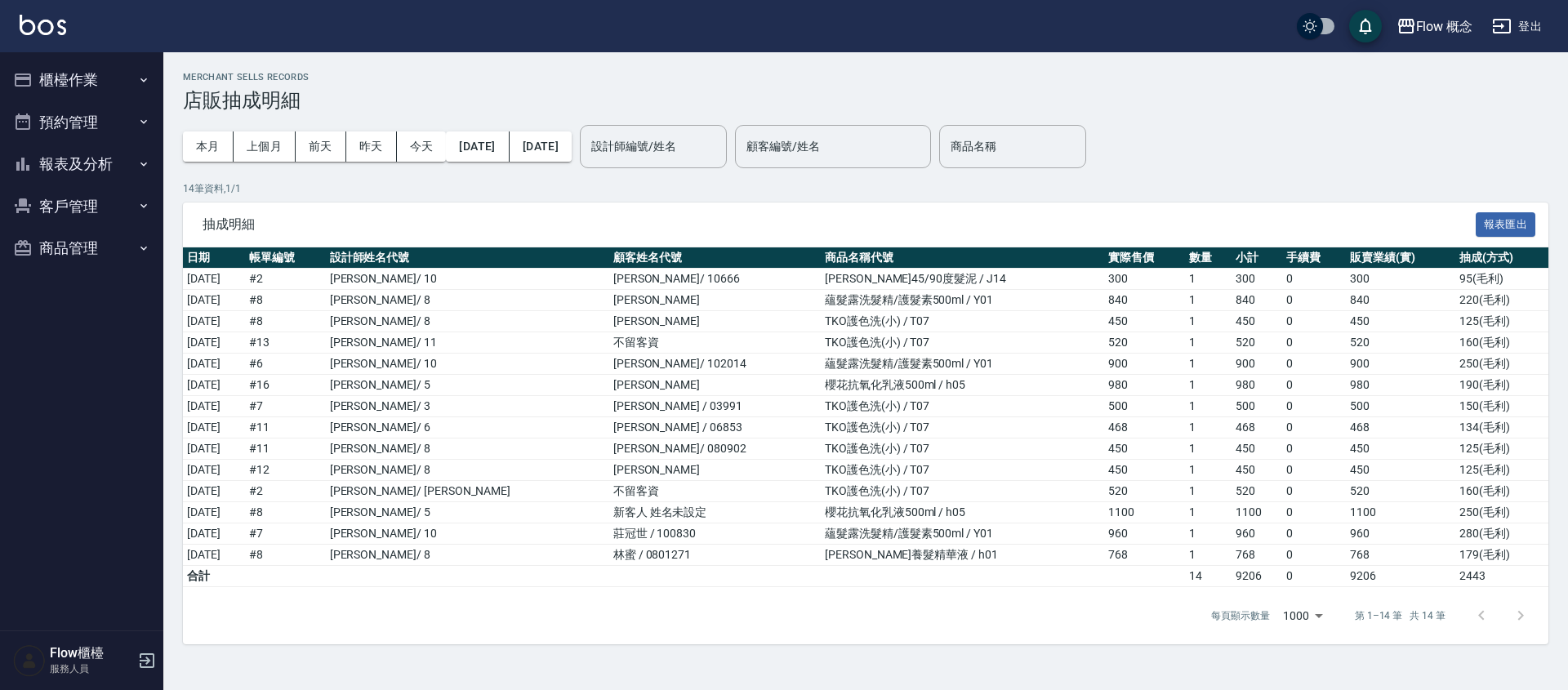
click at [84, 76] on button "櫃檯作業" at bounding box center [81, 80] width 150 height 43
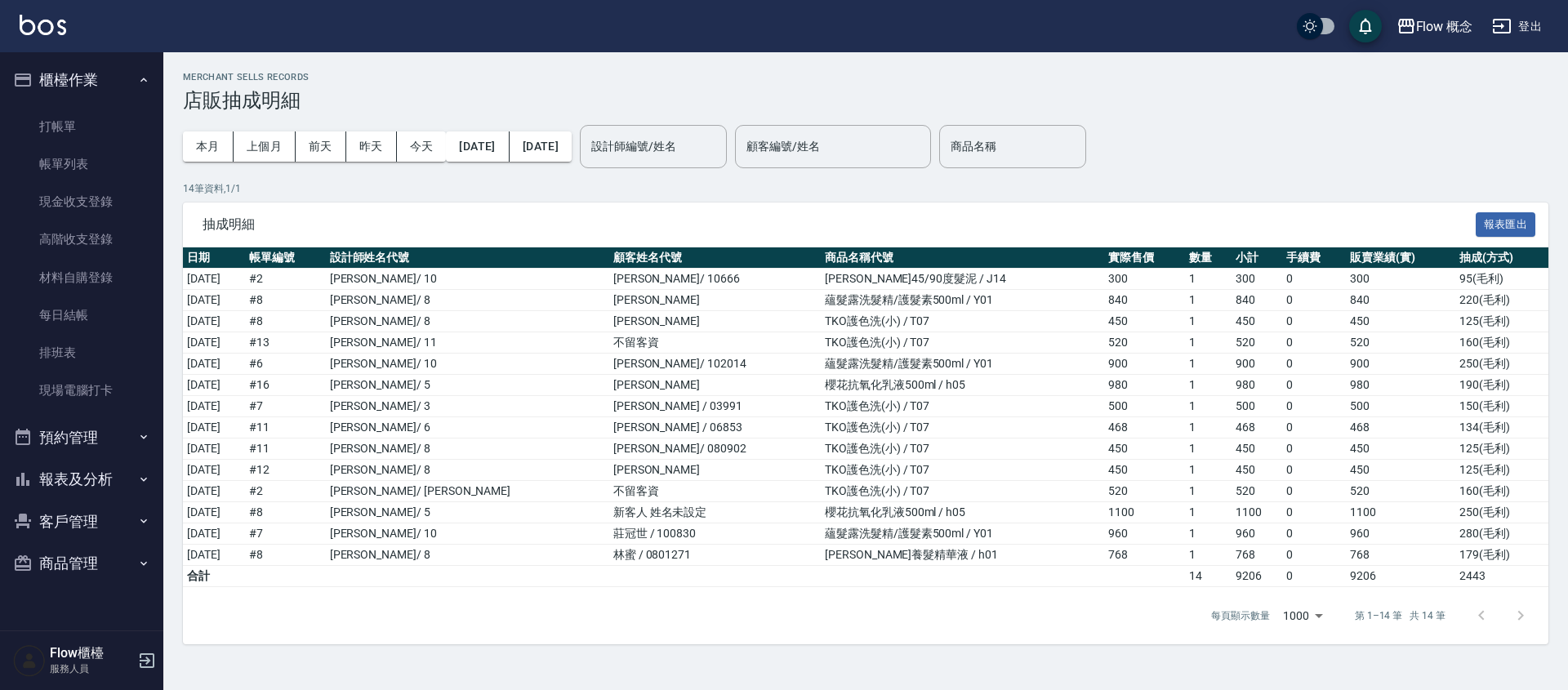
click at [84, 76] on button "櫃檯作業" at bounding box center [81, 80] width 150 height 43
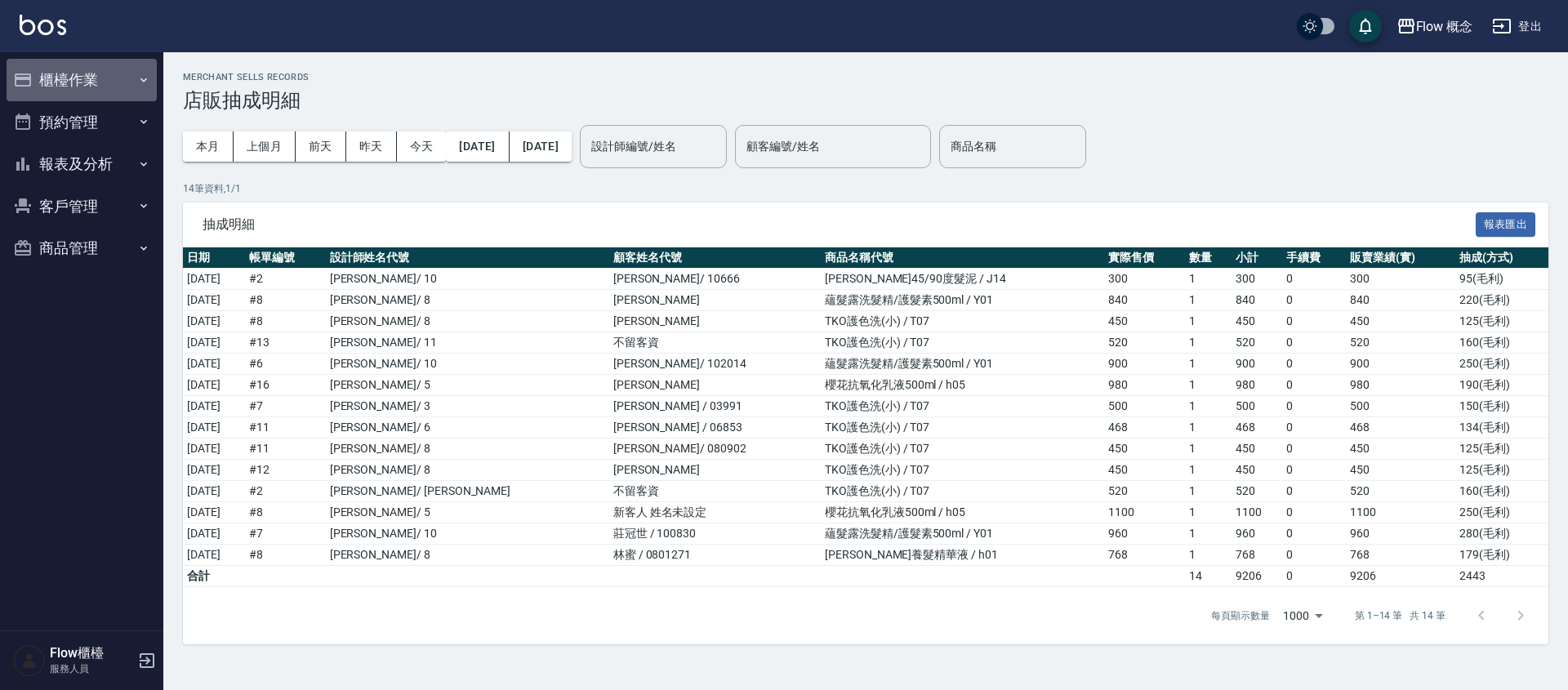
click at [96, 79] on button "櫃檯作業" at bounding box center [81, 80] width 150 height 43
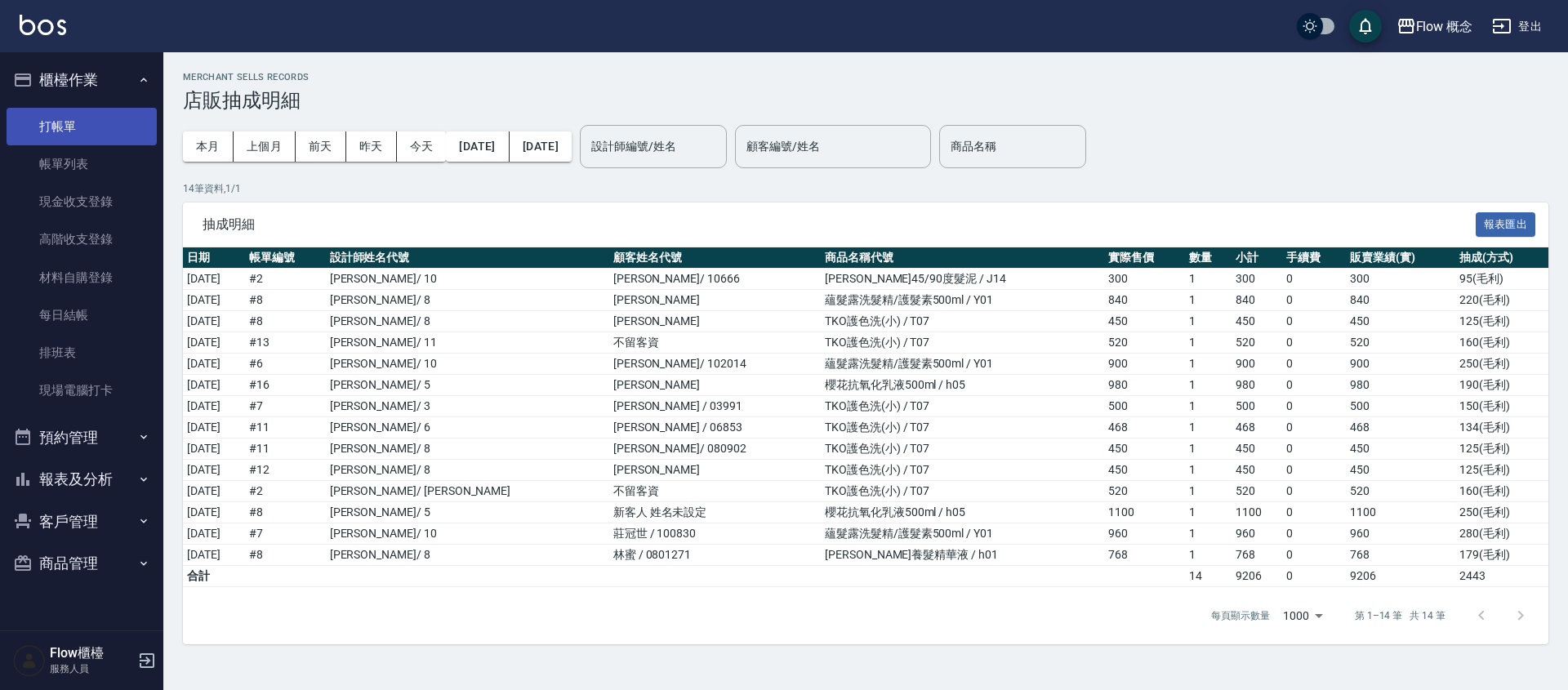
click at [84, 120] on link "打帳單" at bounding box center [81, 126] width 150 height 37
